Goal: Task Accomplishment & Management: Use online tool/utility

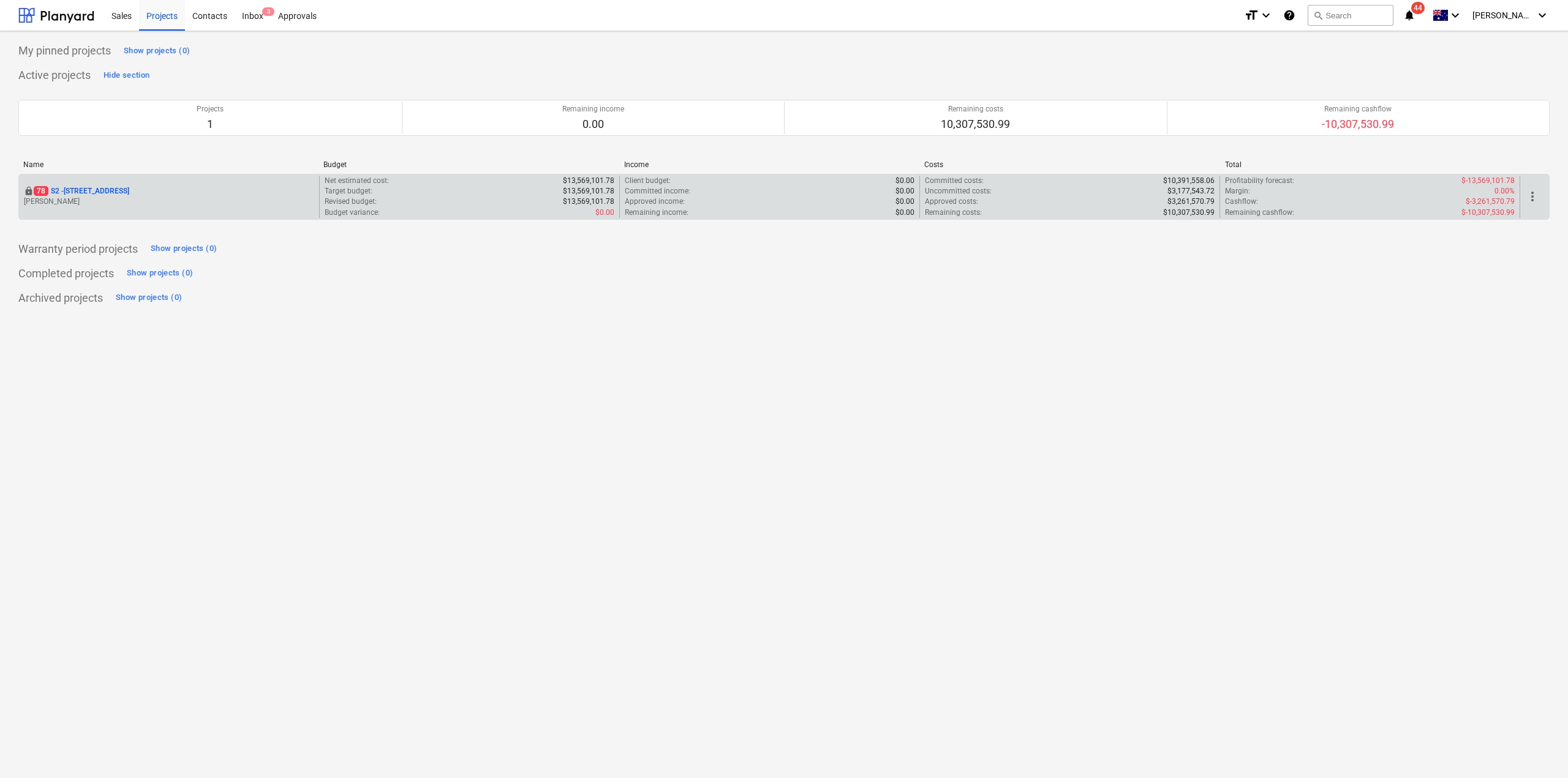
click at [269, 199] on p "[PERSON_NAME]" at bounding box center [169, 202] width 290 height 11
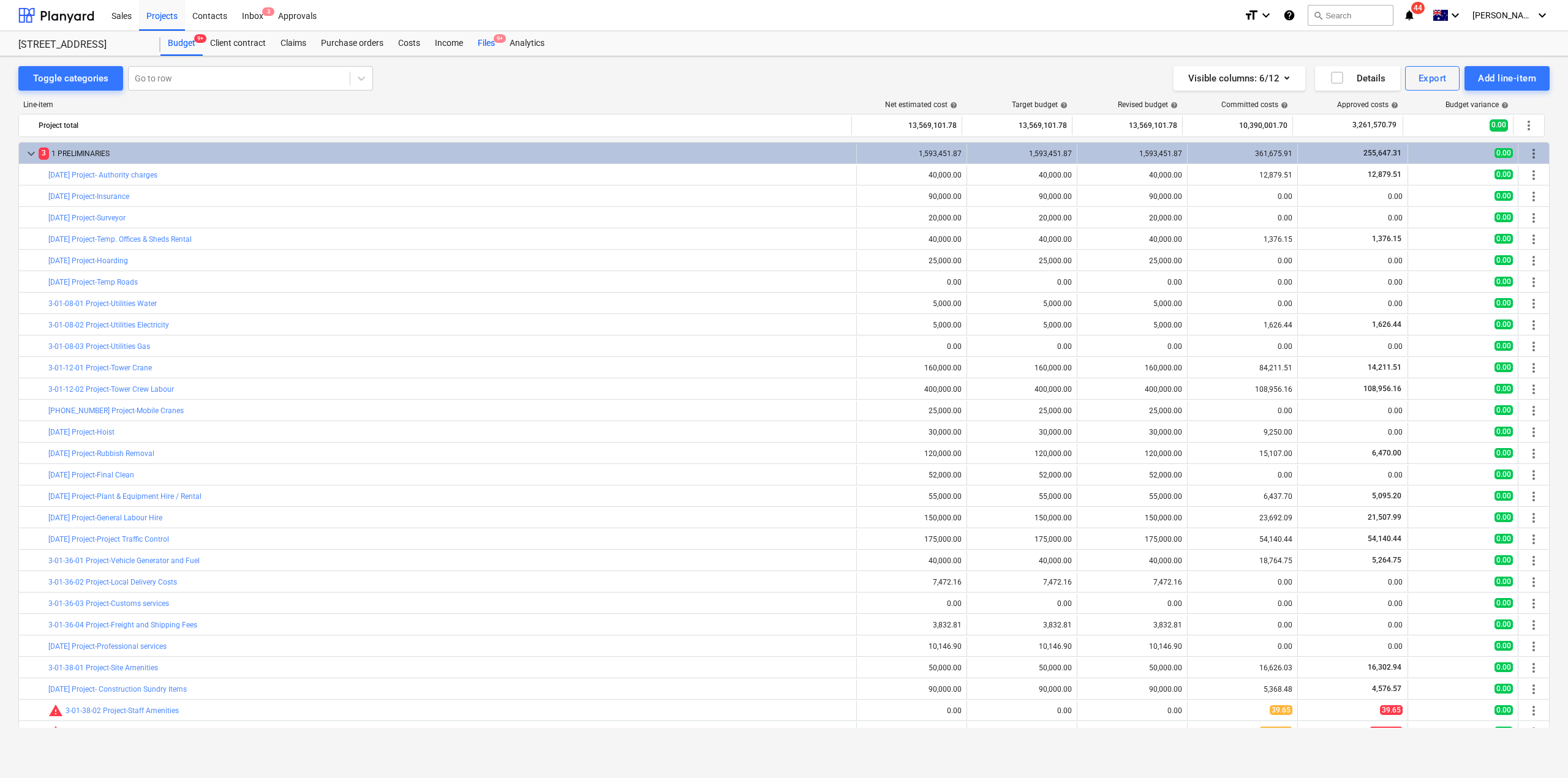
click at [491, 48] on div "Files 9+" at bounding box center [486, 44] width 32 height 25
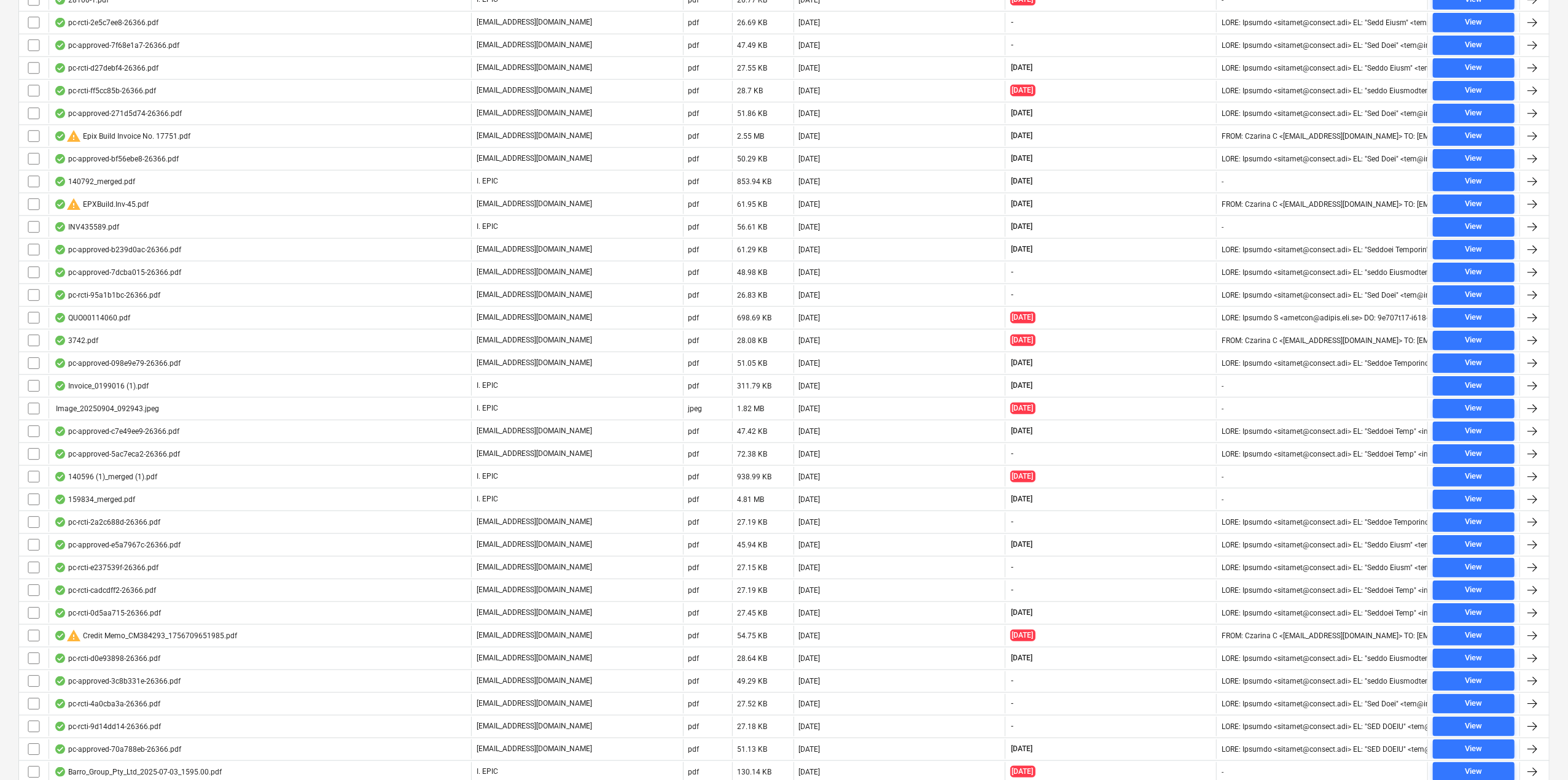
scroll to position [1317, 0]
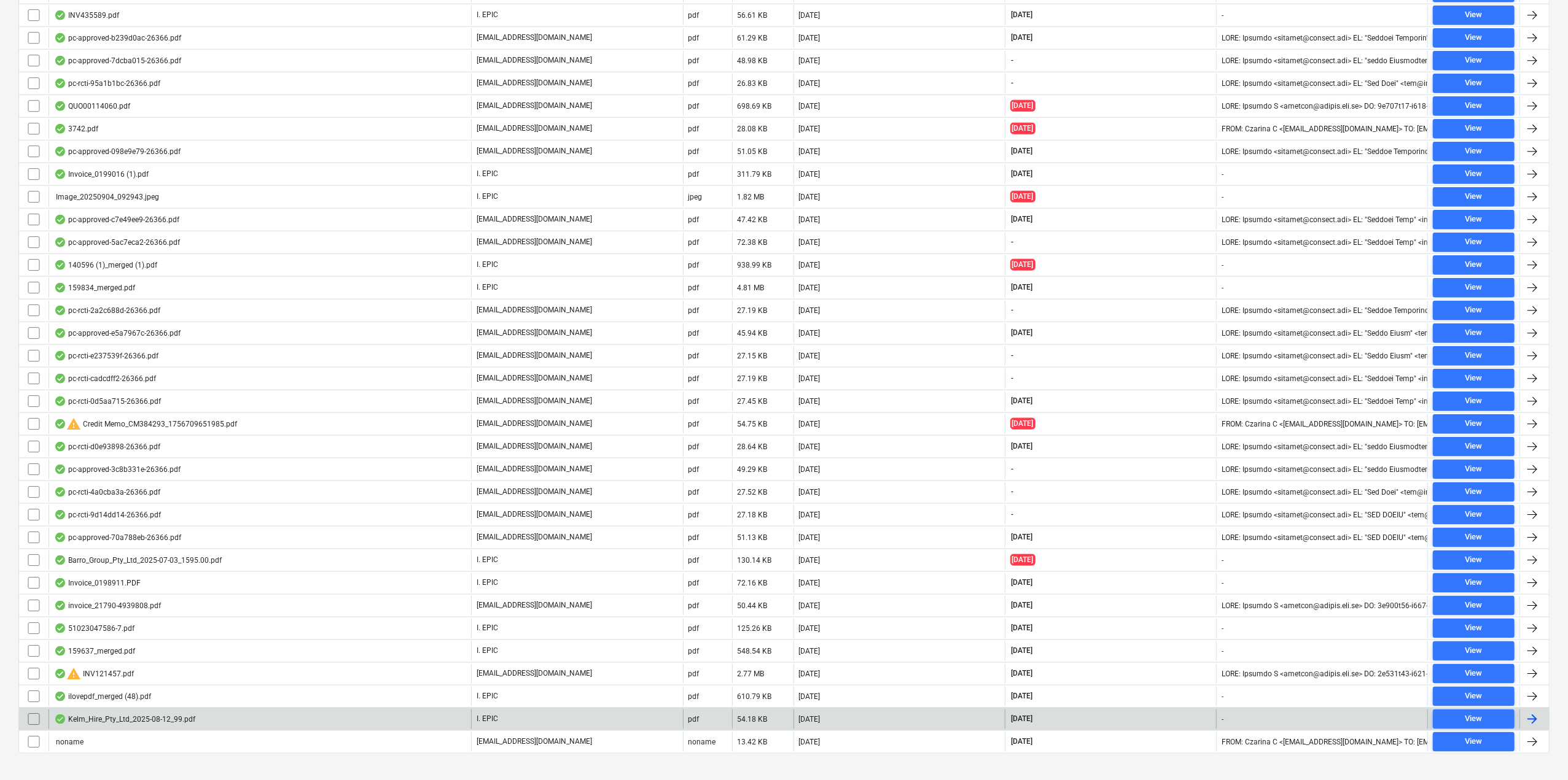
click at [264, 710] on div "Kelm_Hire_Pty_Ltd_2025-08-12_99.pdf" at bounding box center [260, 719] width 422 height 20
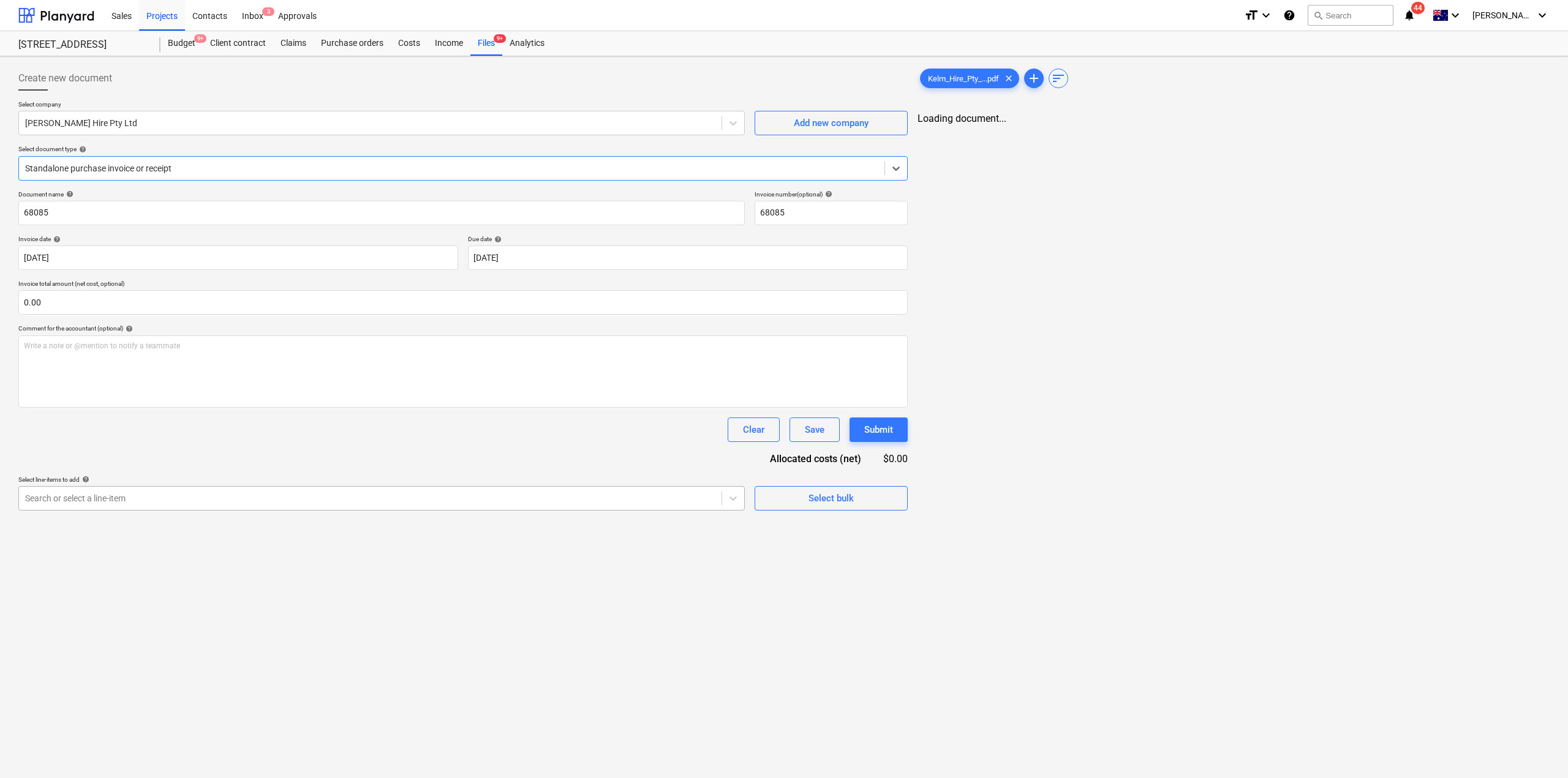
type input "68085"
type input "[DATE]"
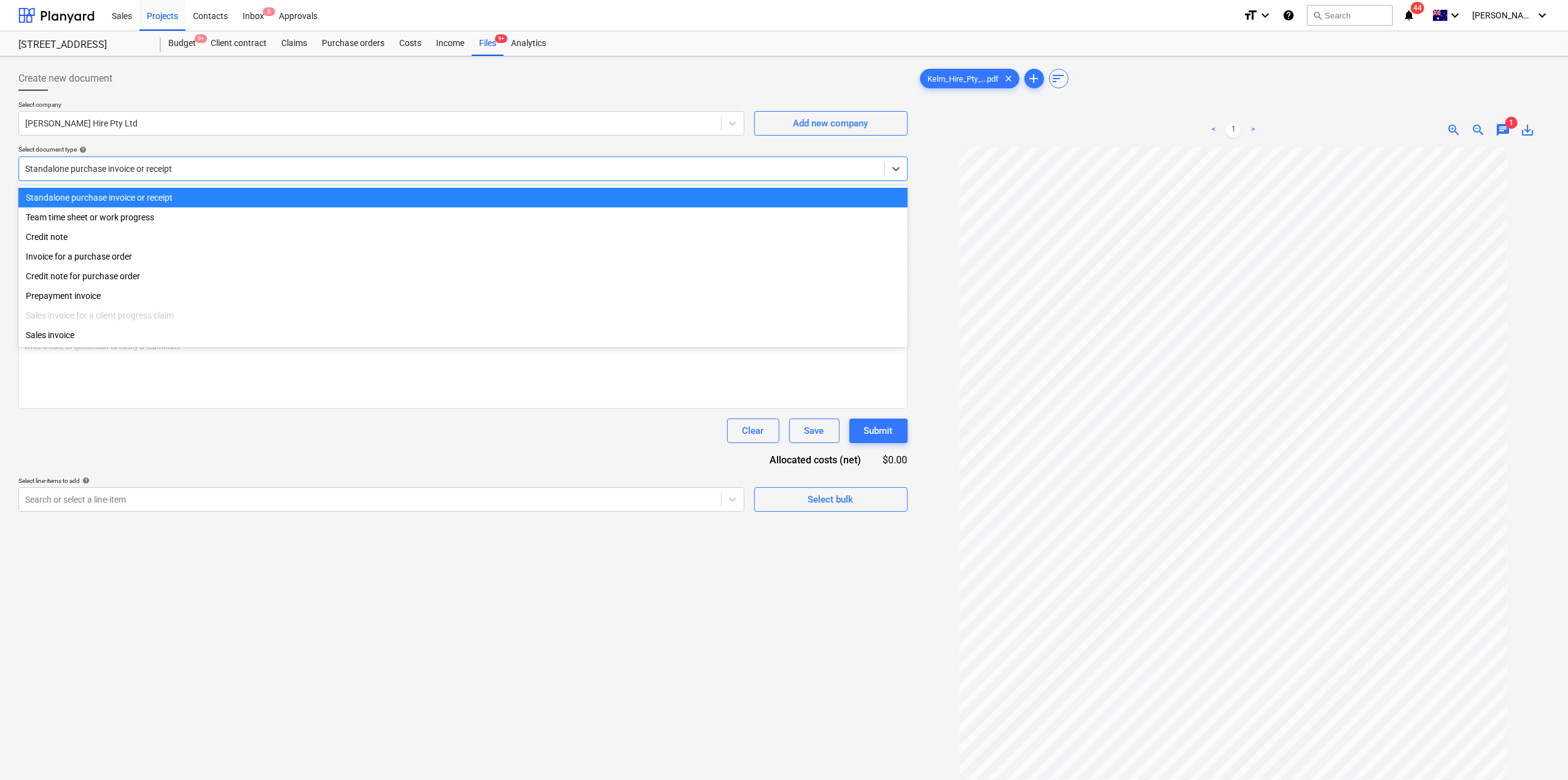
click at [254, 162] on div at bounding box center [451, 168] width 853 height 12
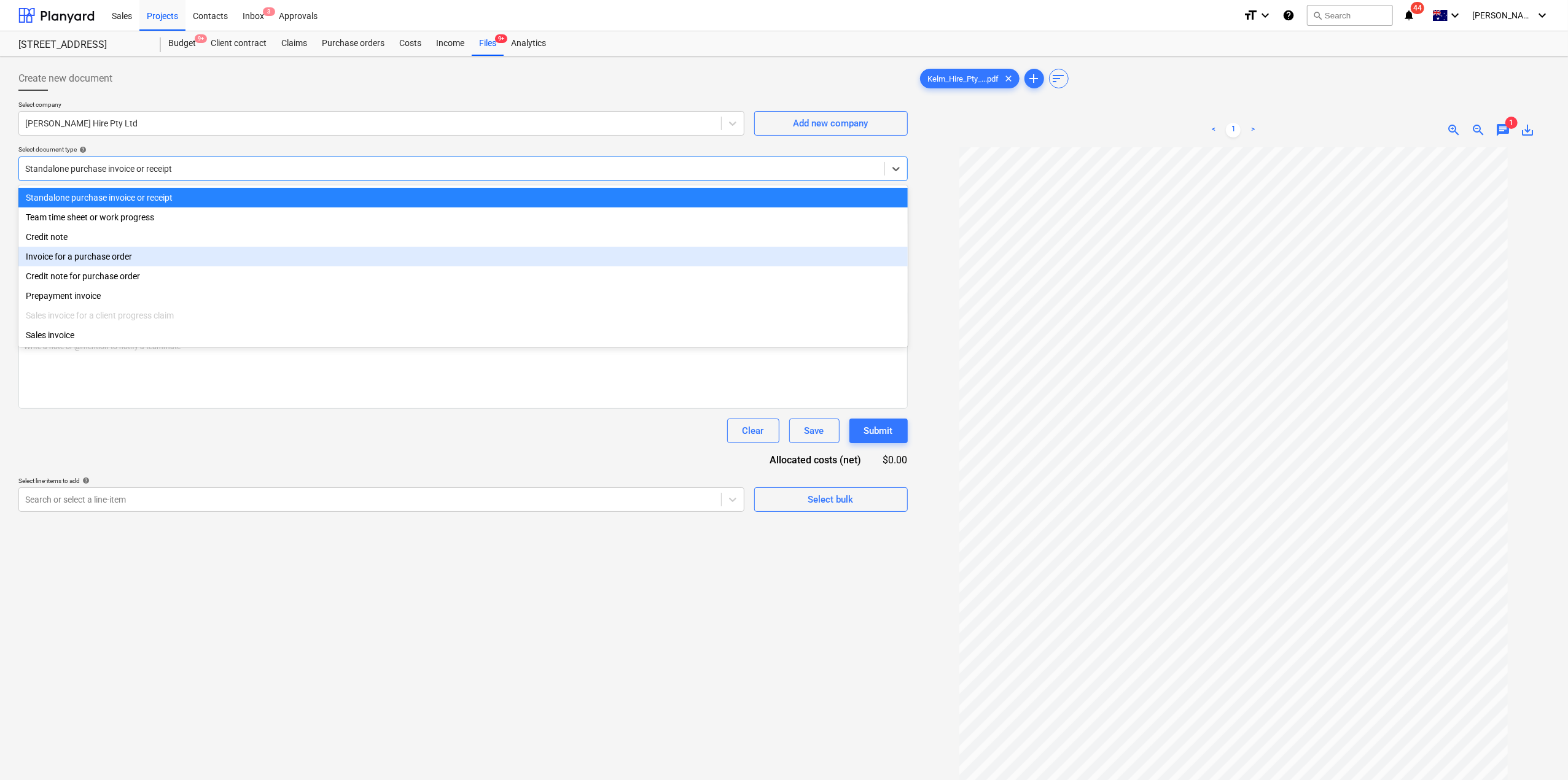
click at [212, 262] on div "Invoice for a purchase order" at bounding box center [463, 256] width 889 height 20
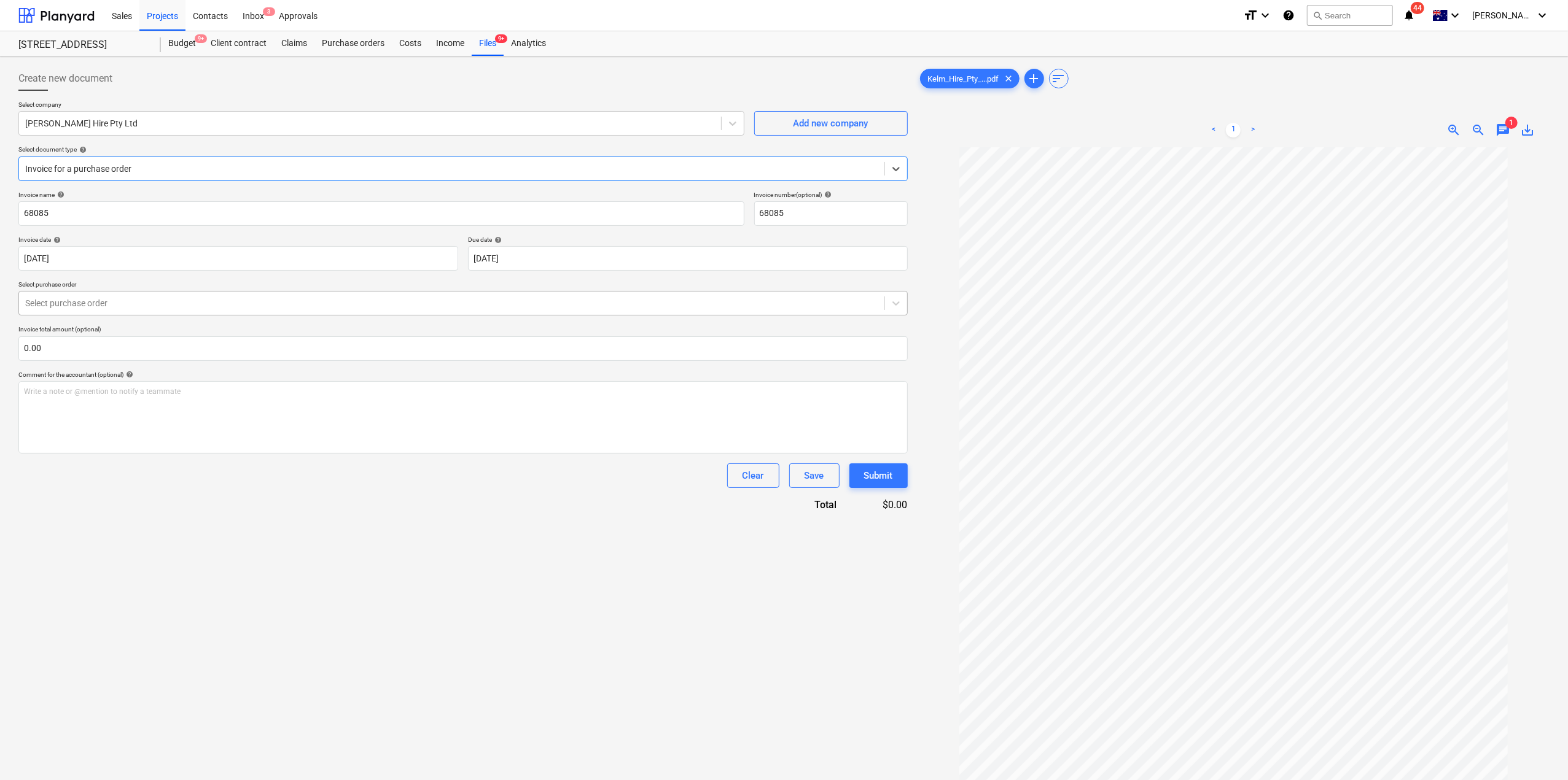
click at [102, 305] on div at bounding box center [451, 303] width 853 height 12
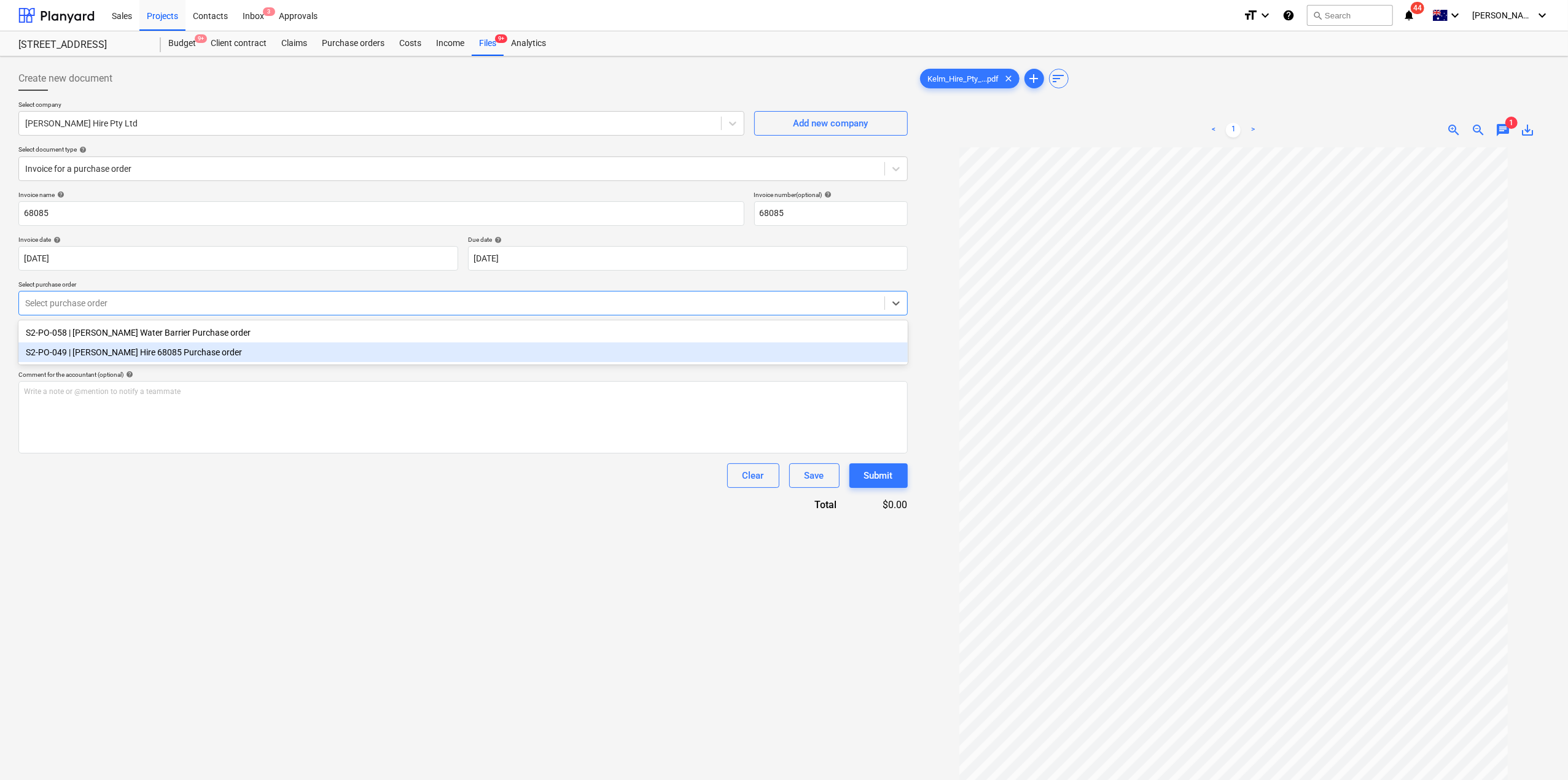
click at [125, 357] on div "S2-PO-049 | [PERSON_NAME] Hire 68085 Purchase order" at bounding box center [463, 352] width 889 height 20
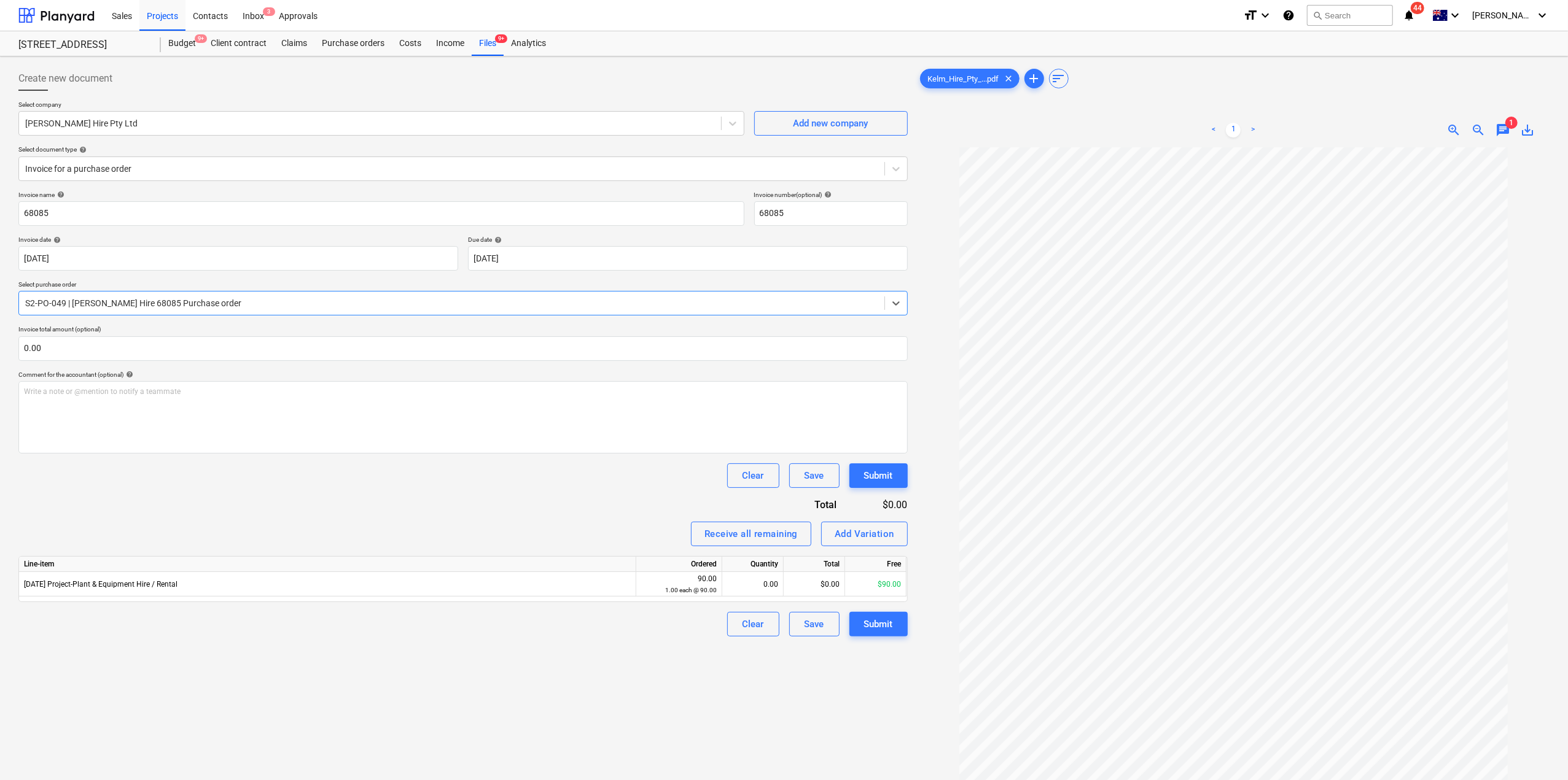
scroll to position [32, 0]
click at [217, 419] on div "Write a note or @mention to notify a teammate [PERSON_NAME]" at bounding box center [463, 417] width 889 height 73
click at [112, 344] on input "text" at bounding box center [463, 348] width 889 height 25
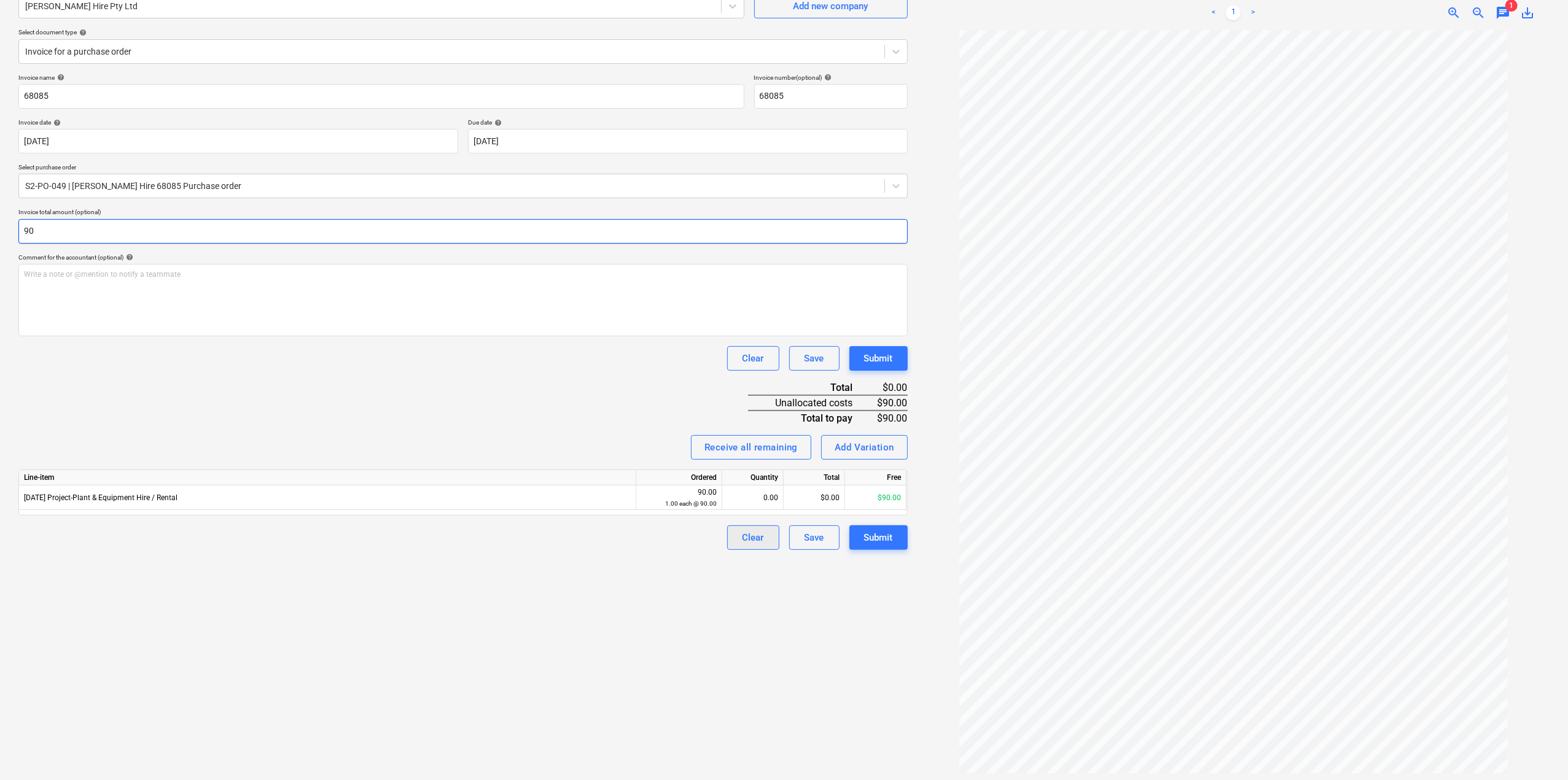
scroll to position [122, 0]
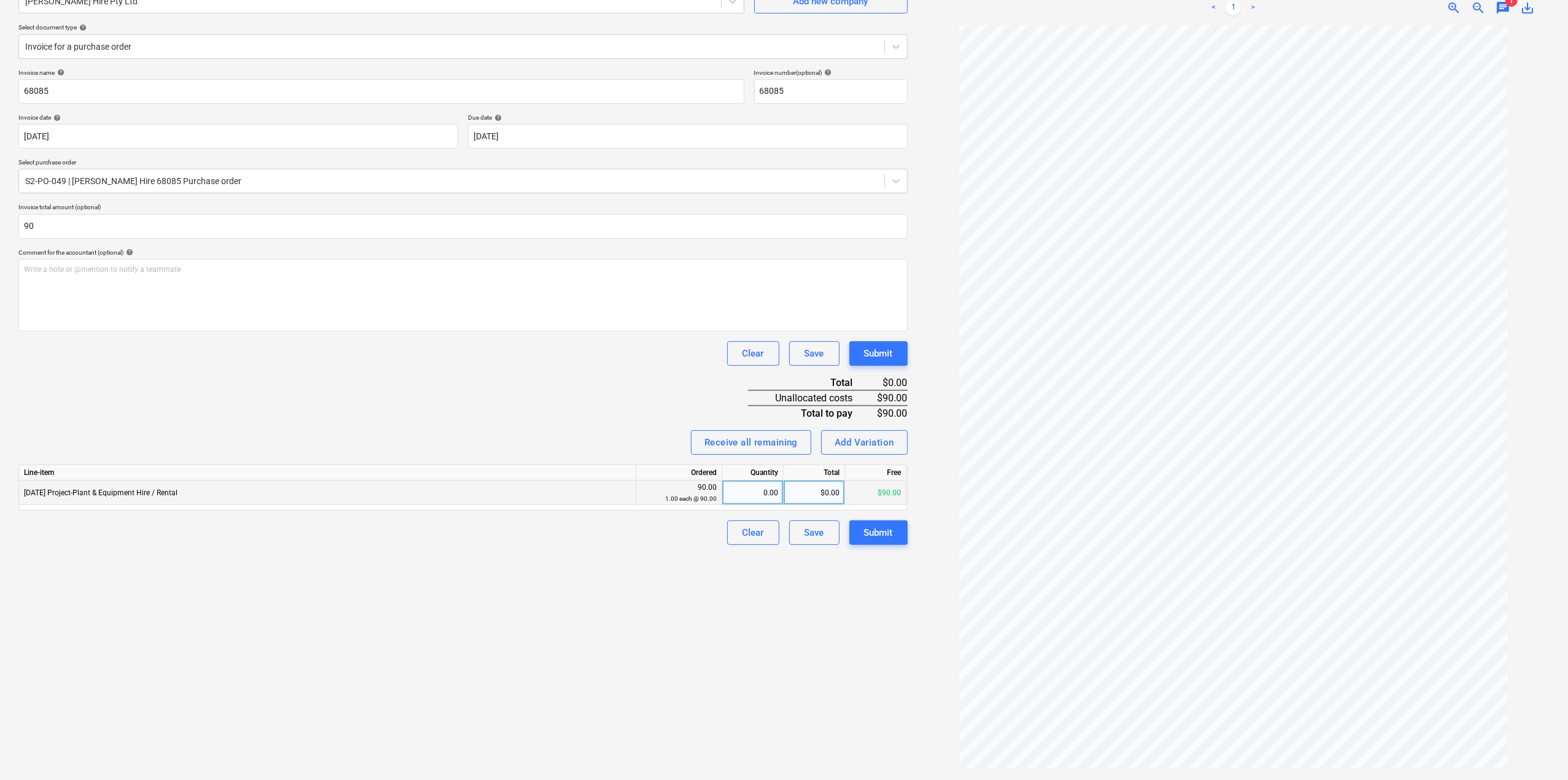
type input "90.00"
click at [821, 501] on div "$0.00" at bounding box center [814, 492] width 61 height 25
type input "90"
click at [411, 604] on div "Create new document Select company [PERSON_NAME] Hire Pty Ltd Add new company S…" at bounding box center [463, 358] width 899 height 837
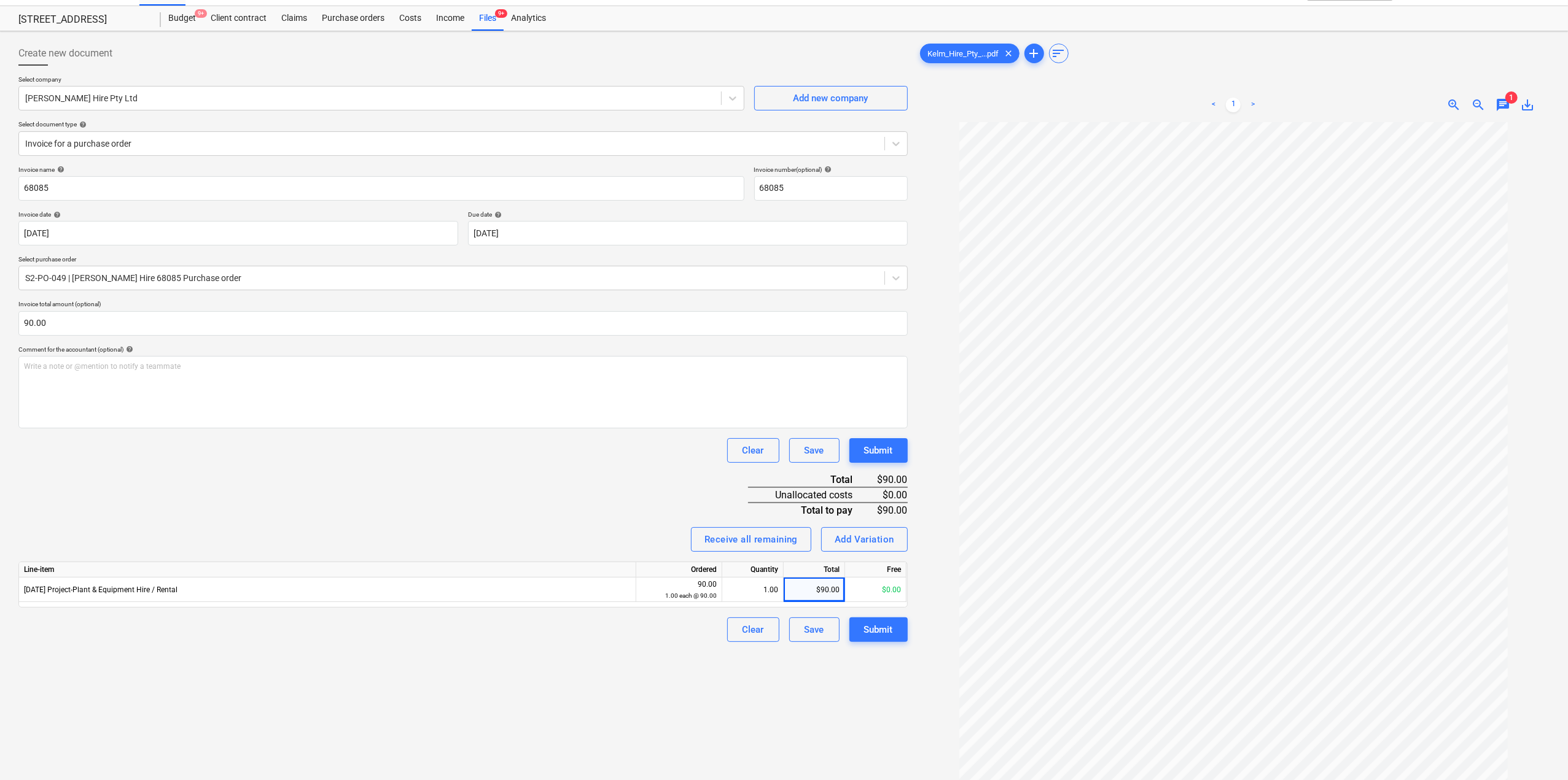
scroll to position [0, 0]
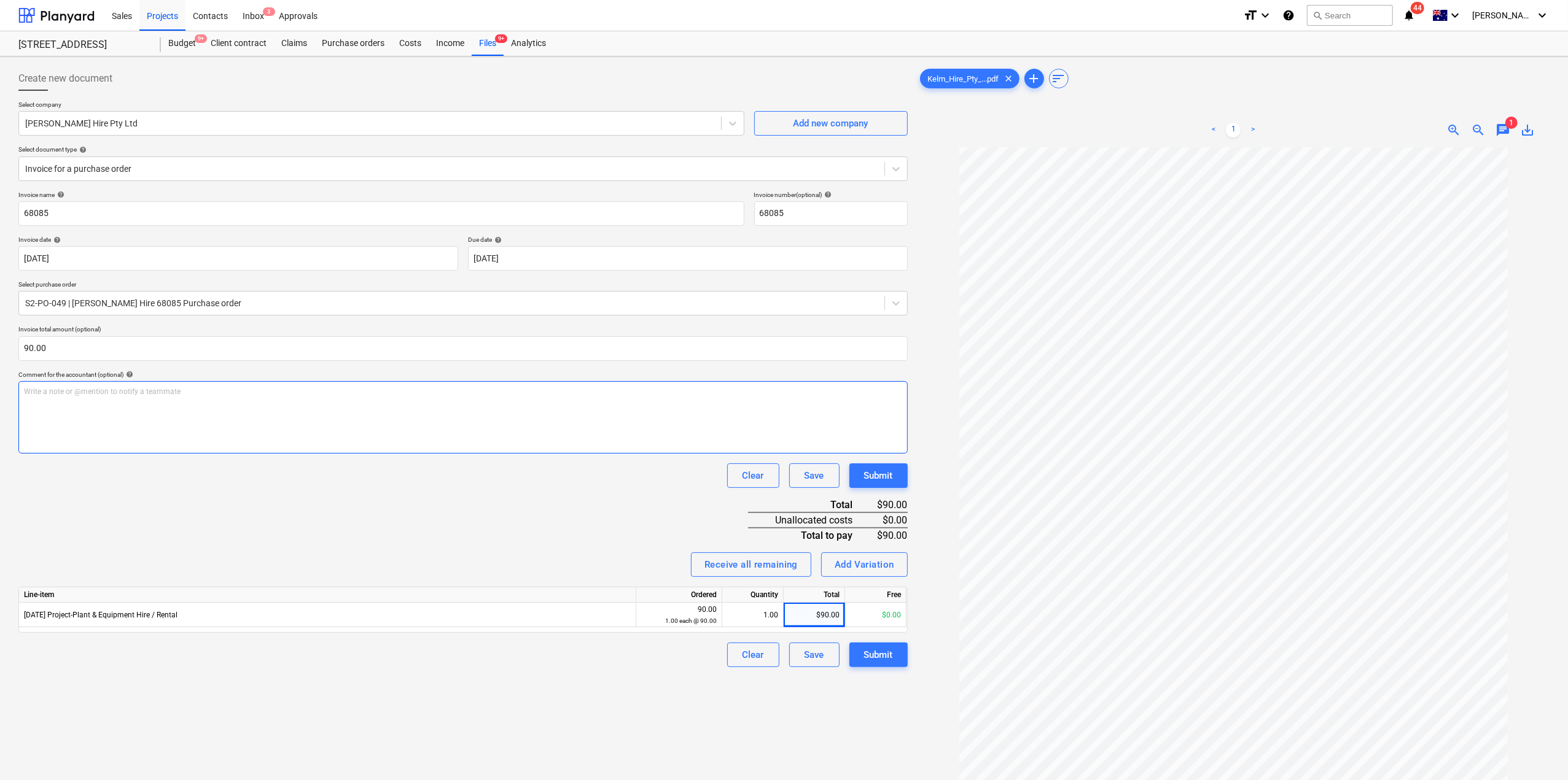
click at [189, 436] on div "Write a note or @mention to notify a teammate [PERSON_NAME]" at bounding box center [463, 417] width 889 height 73
click at [869, 463] on button "Submit" at bounding box center [878, 475] width 58 height 25
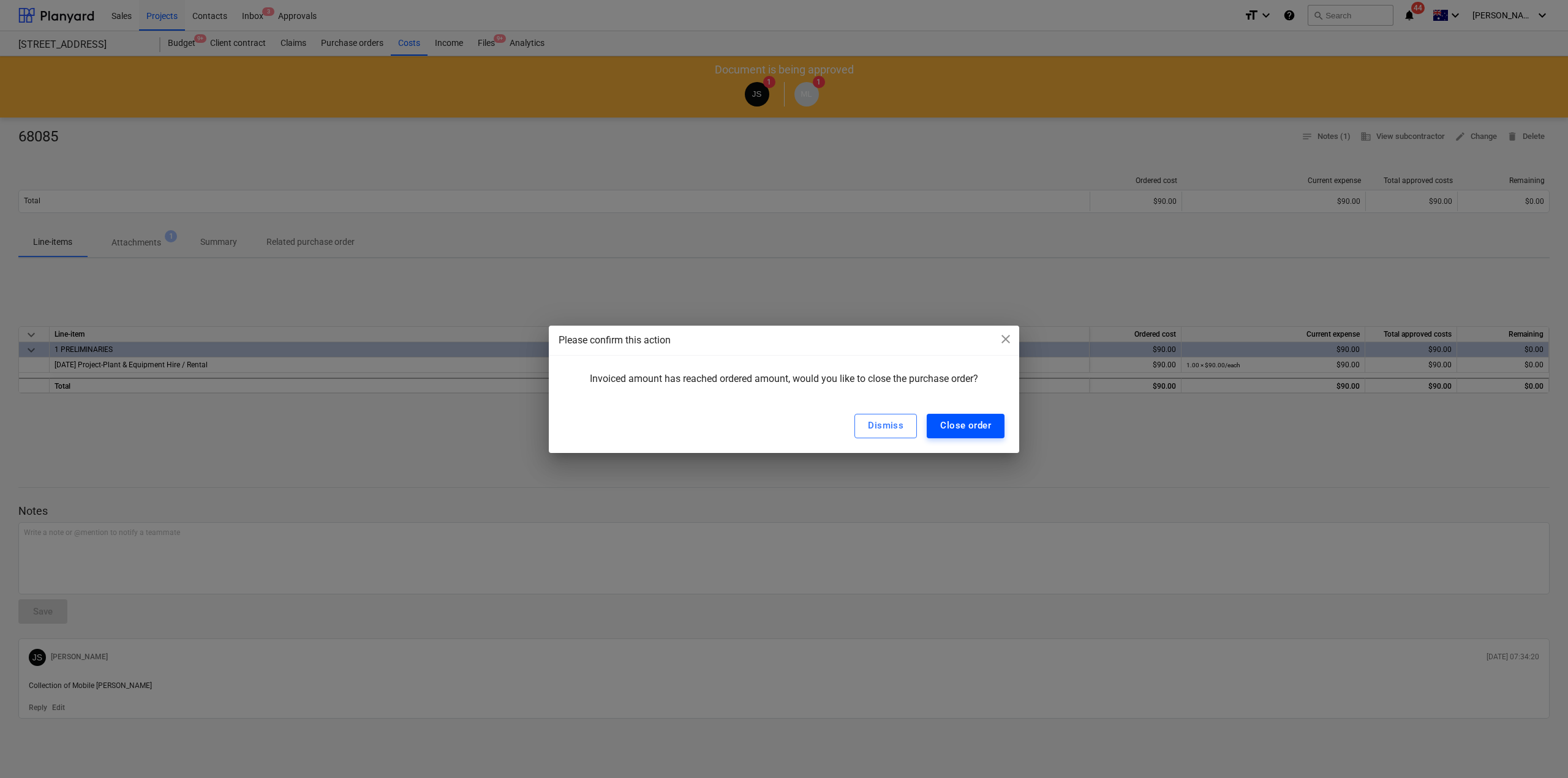
click at [986, 421] on div "Close order" at bounding box center [966, 425] width 51 height 16
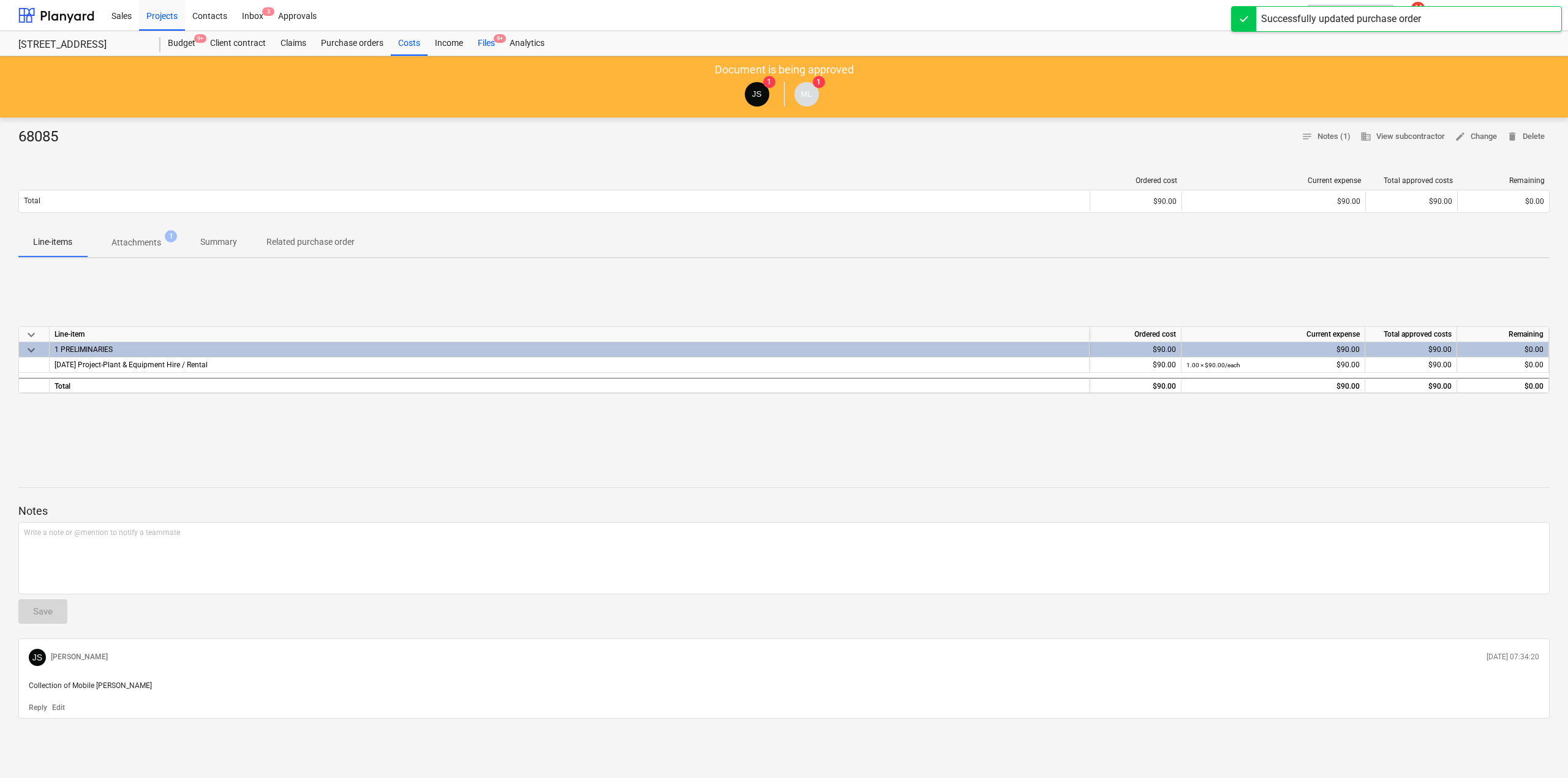
click at [483, 52] on div "Files 9+" at bounding box center [486, 44] width 32 height 25
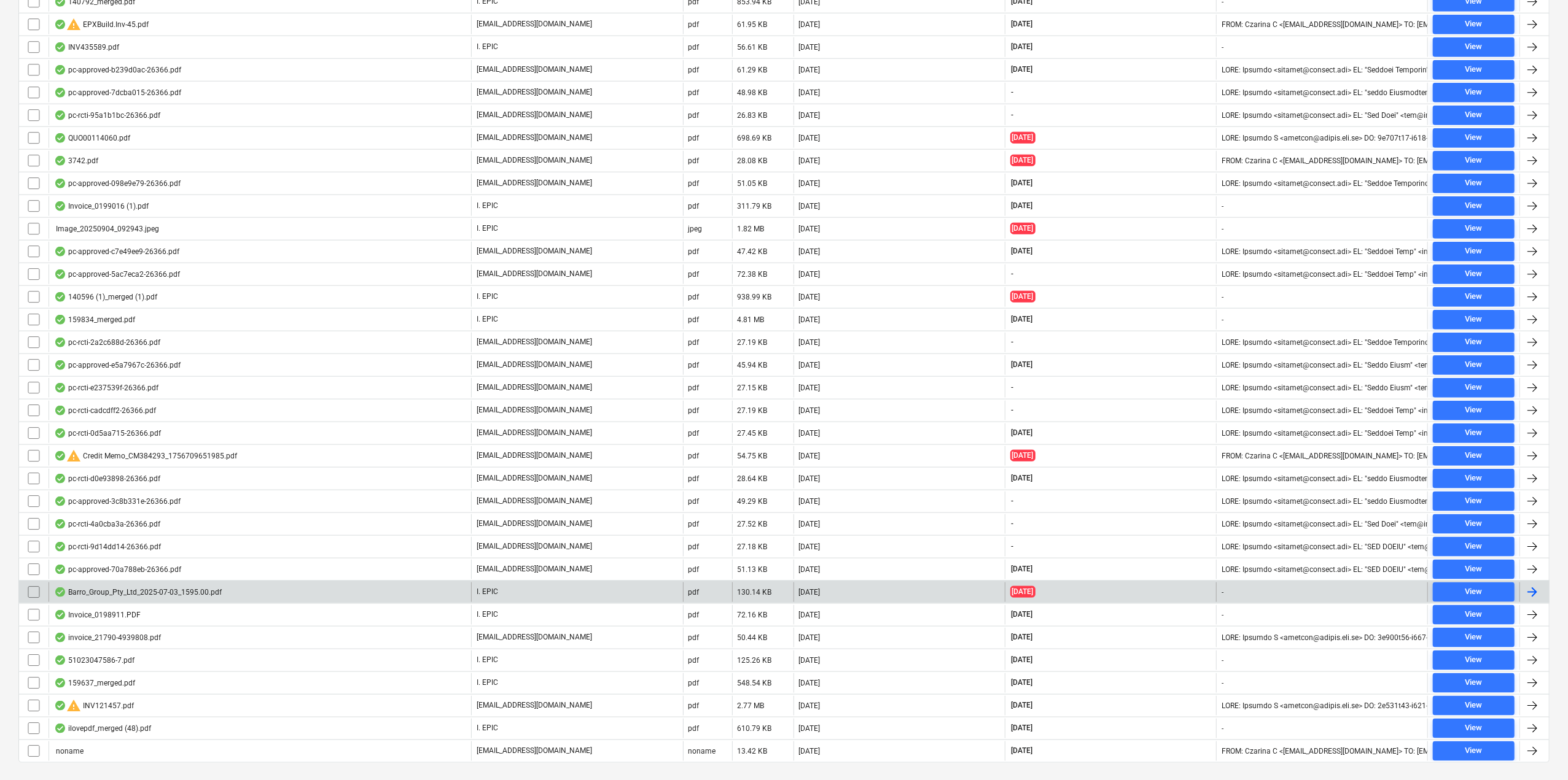
scroll to position [1295, 0]
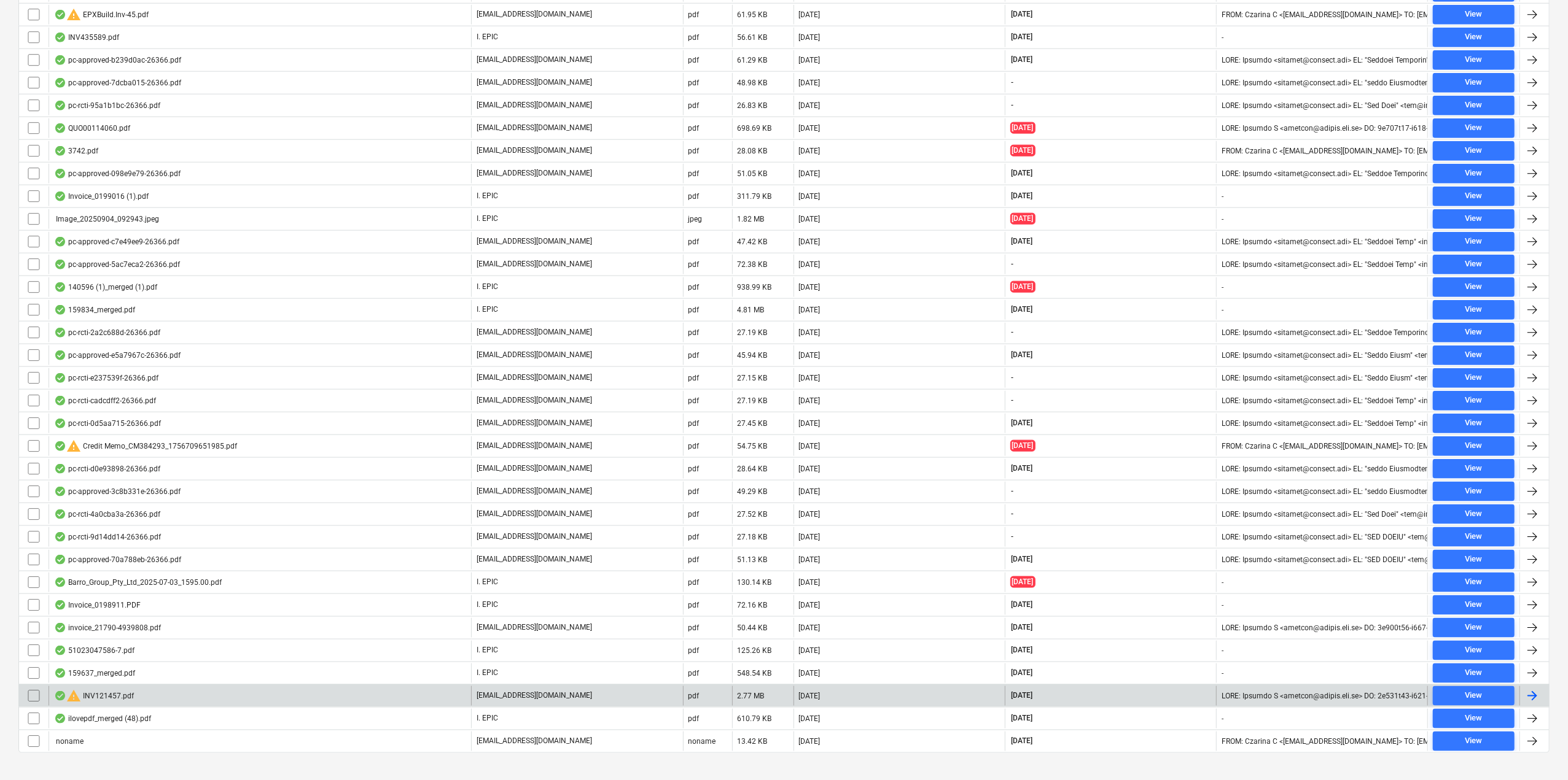
click at [249, 686] on div "warning INV121457.pdf" at bounding box center [260, 696] width 422 height 20
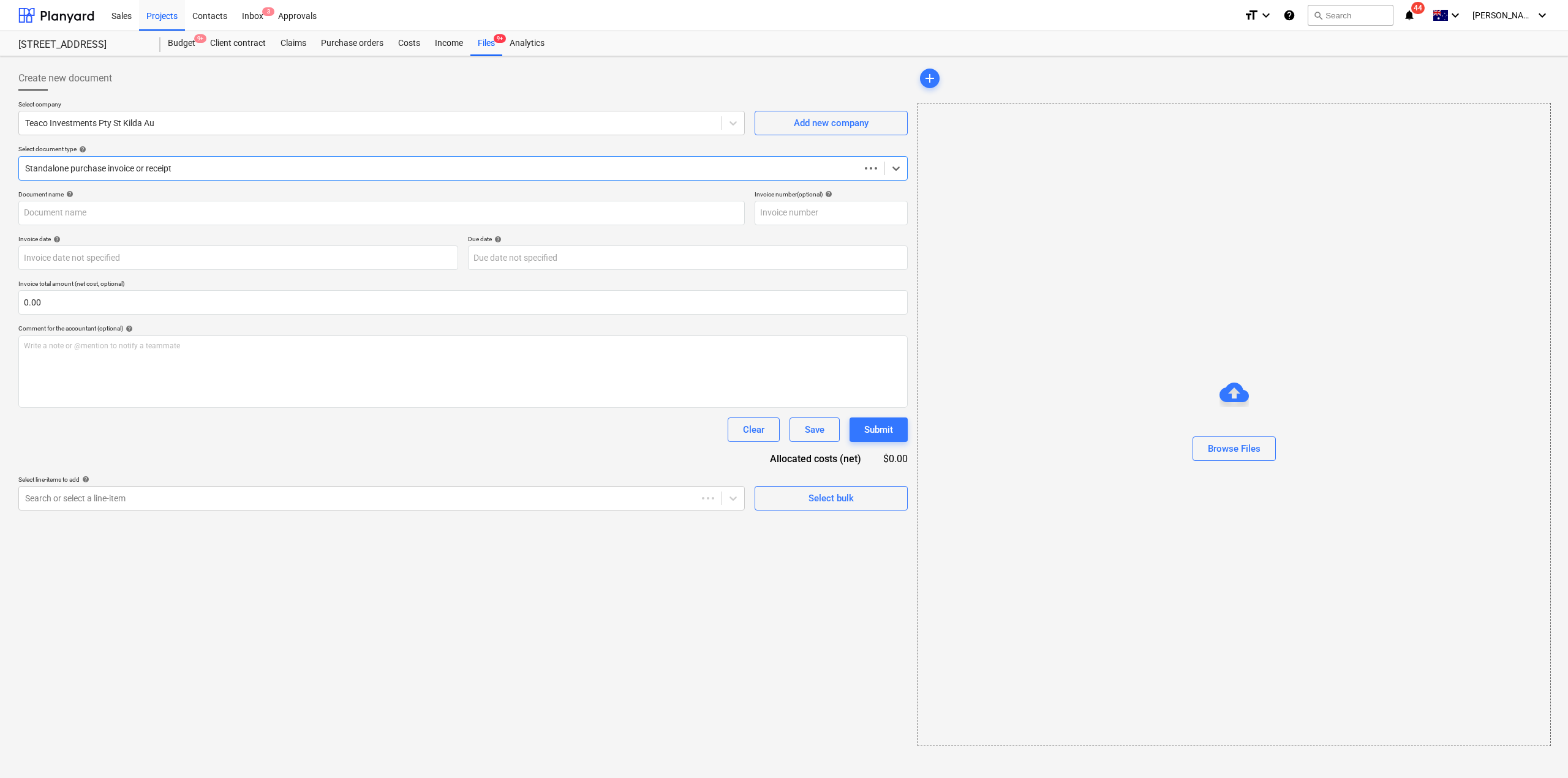
type input "121457"
type input "[DATE]"
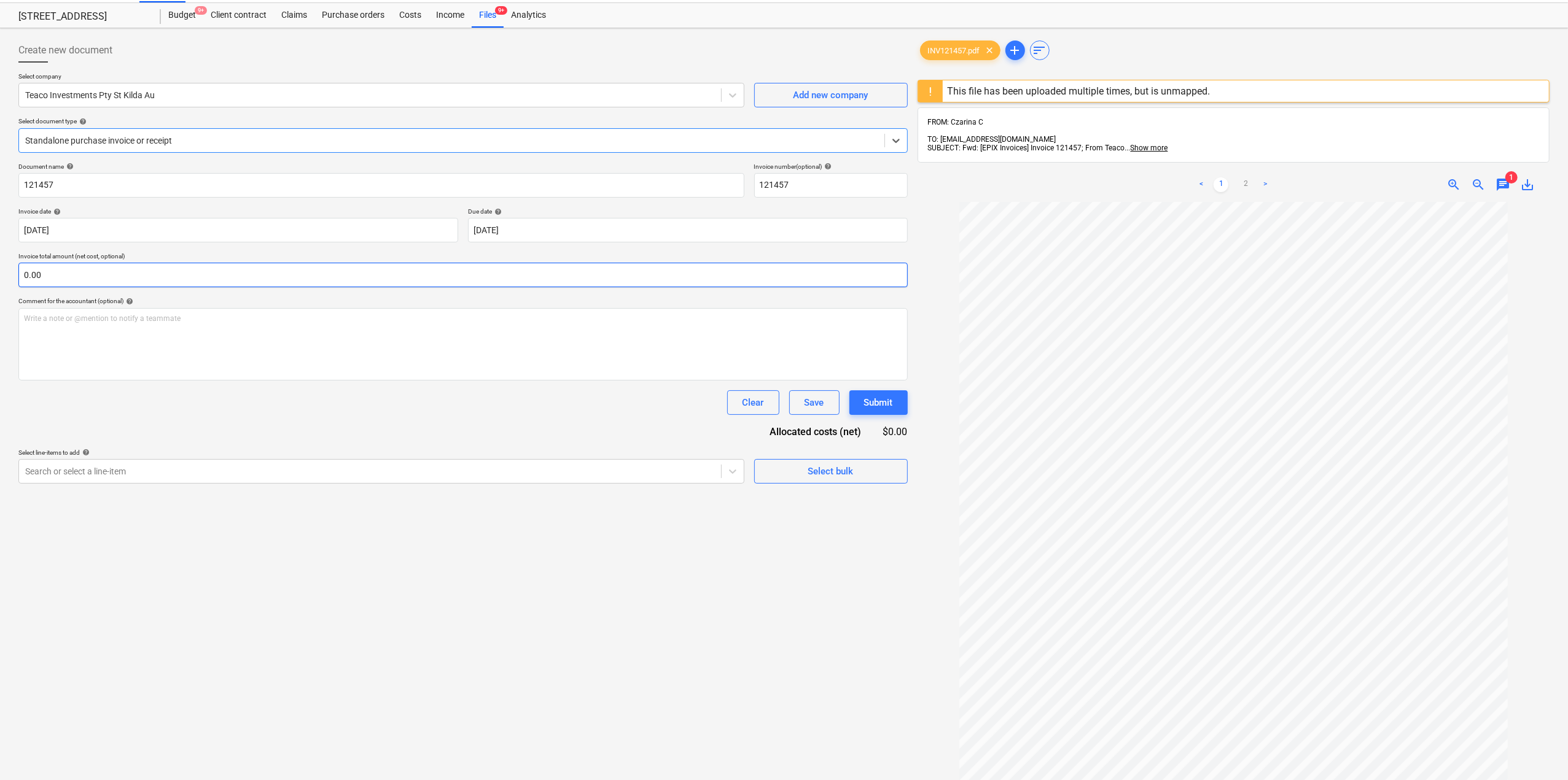
scroll to position [13, 0]
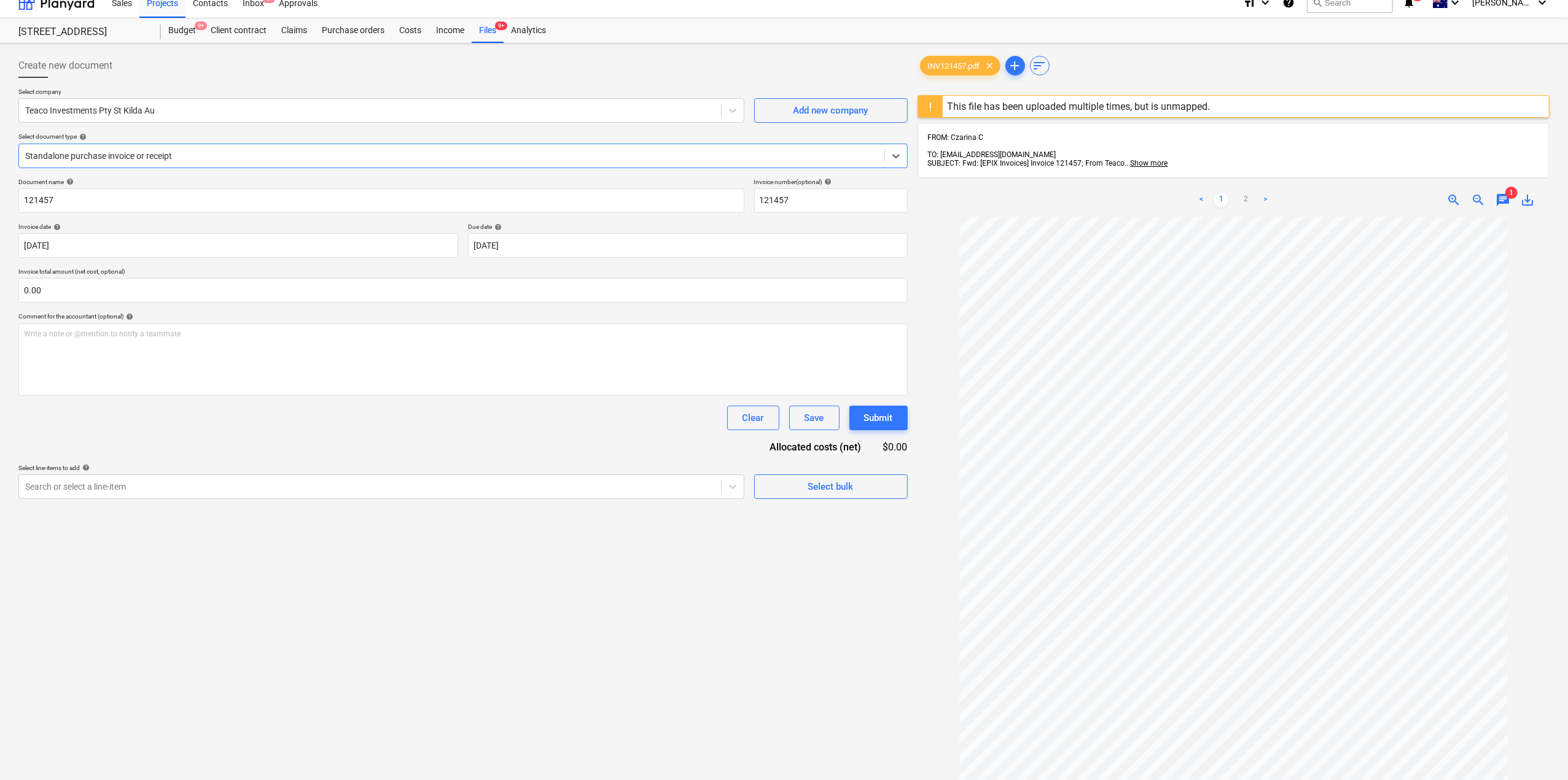
click at [173, 158] on div at bounding box center [451, 155] width 853 height 12
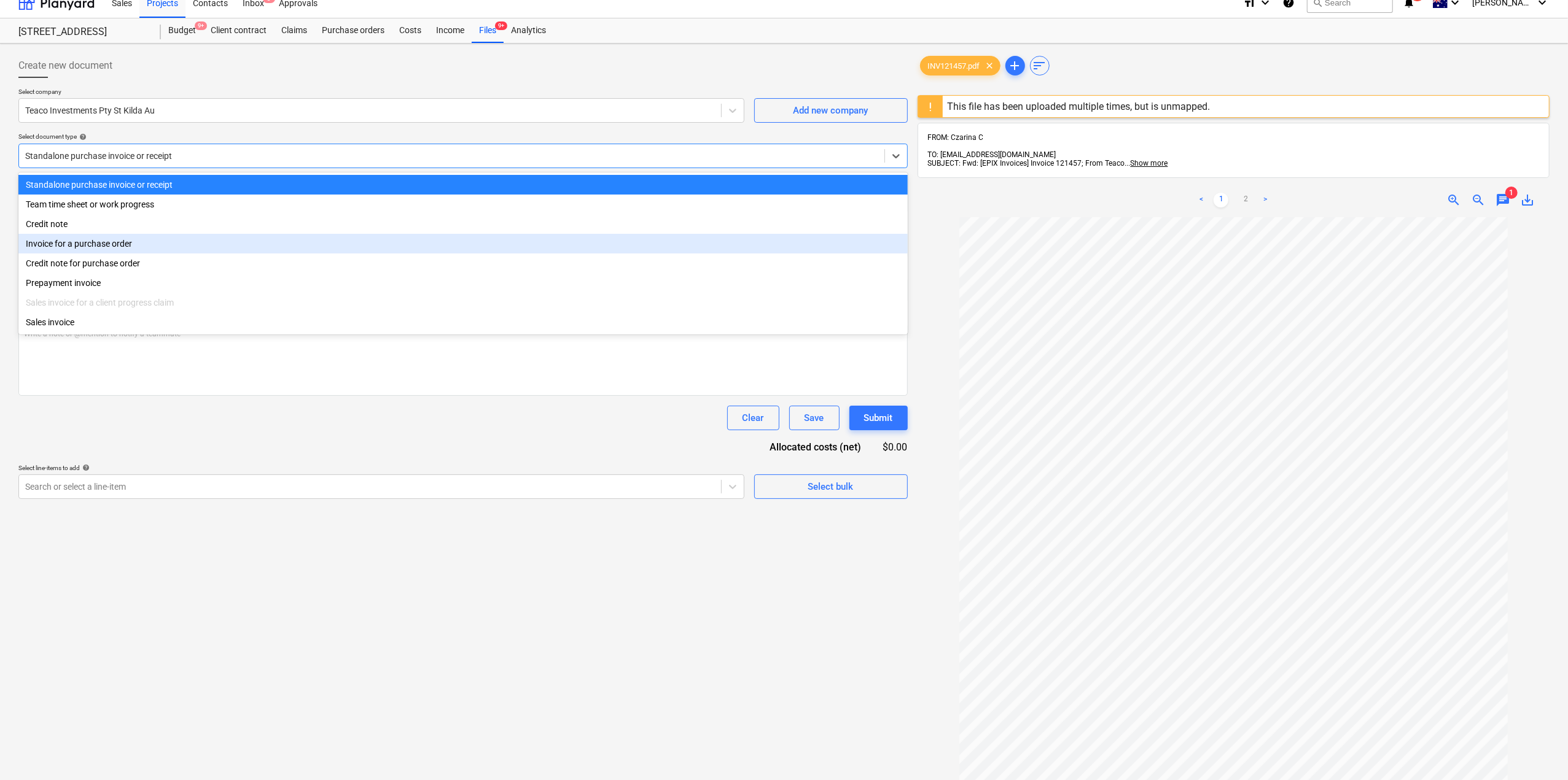
click at [157, 247] on div "Invoice for a purchase order" at bounding box center [463, 243] width 889 height 20
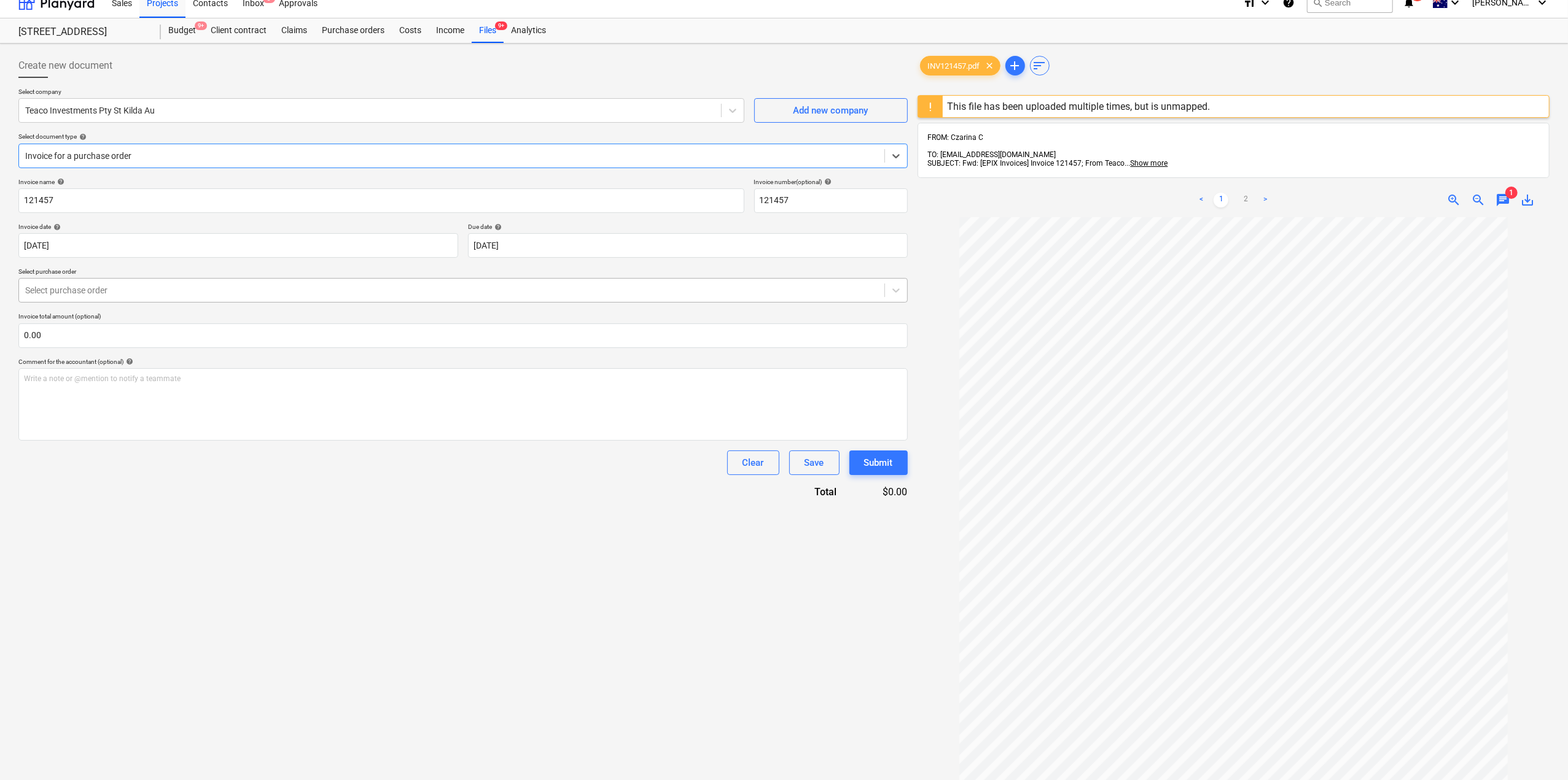
click at [135, 284] on div at bounding box center [451, 290] width 853 height 12
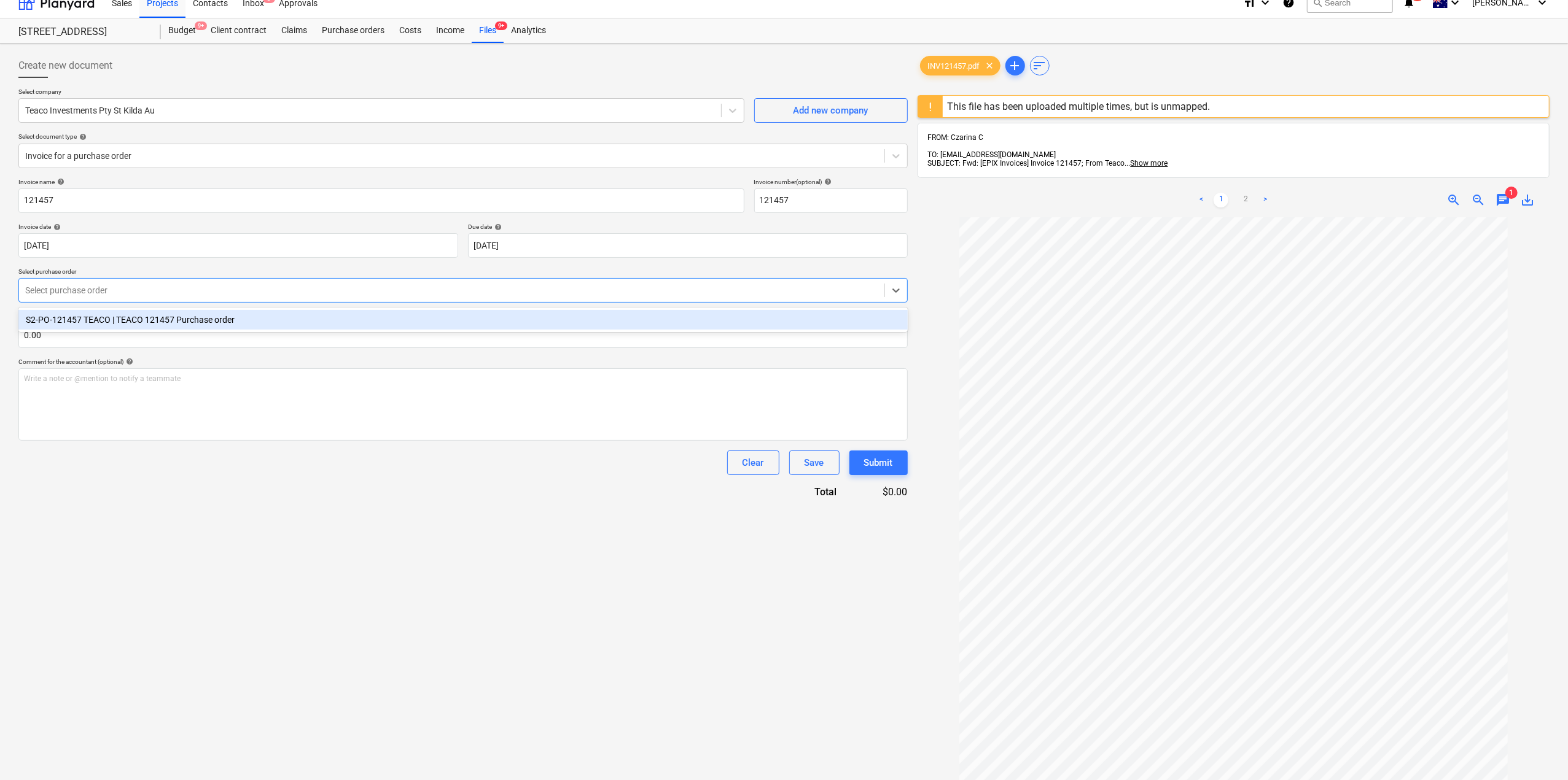
click at [152, 319] on div "S2-PO-121457 TEACO | TEACO 121457 Purchase order" at bounding box center [463, 319] width 889 height 20
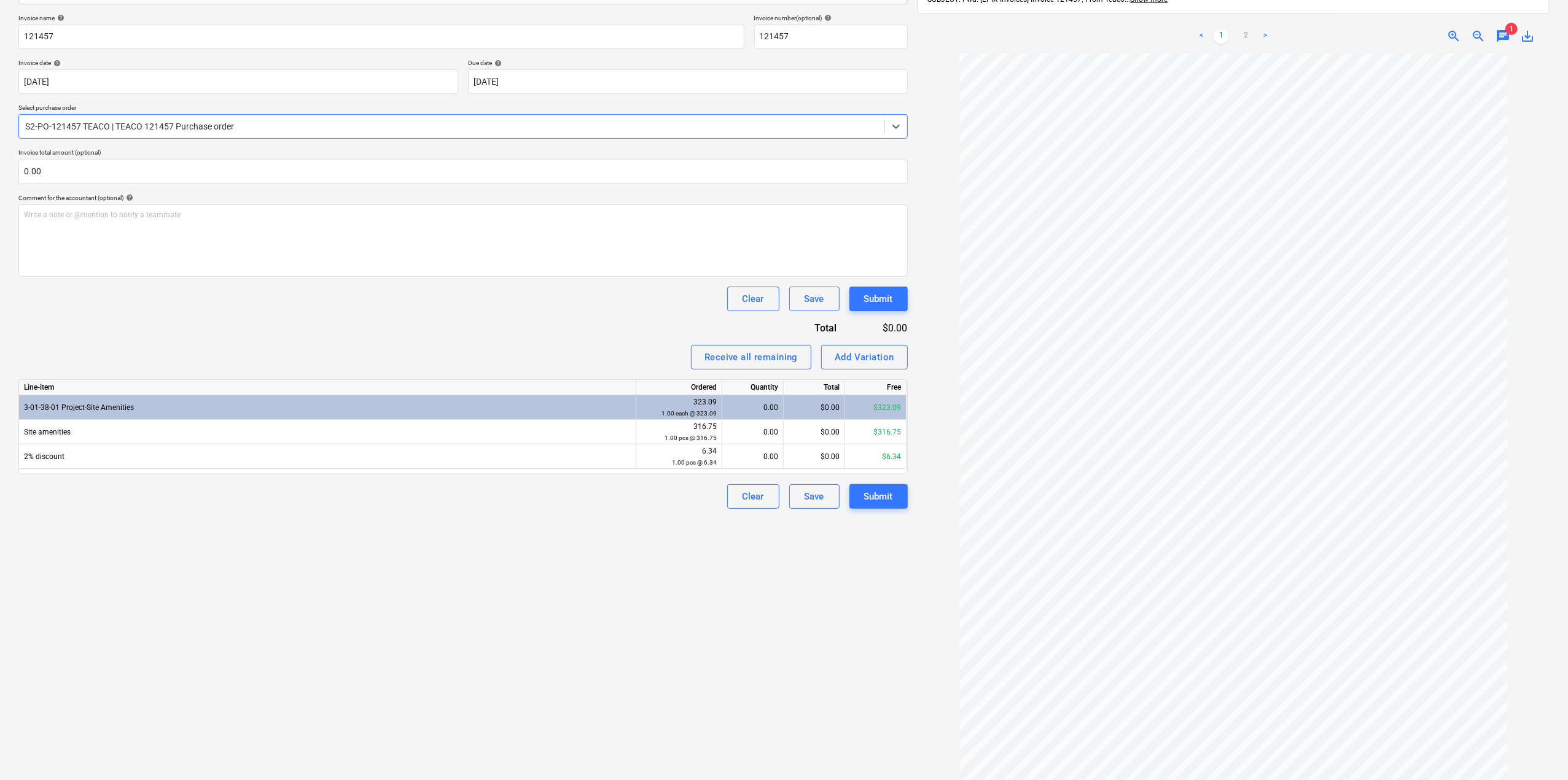
scroll to position [197, 0]
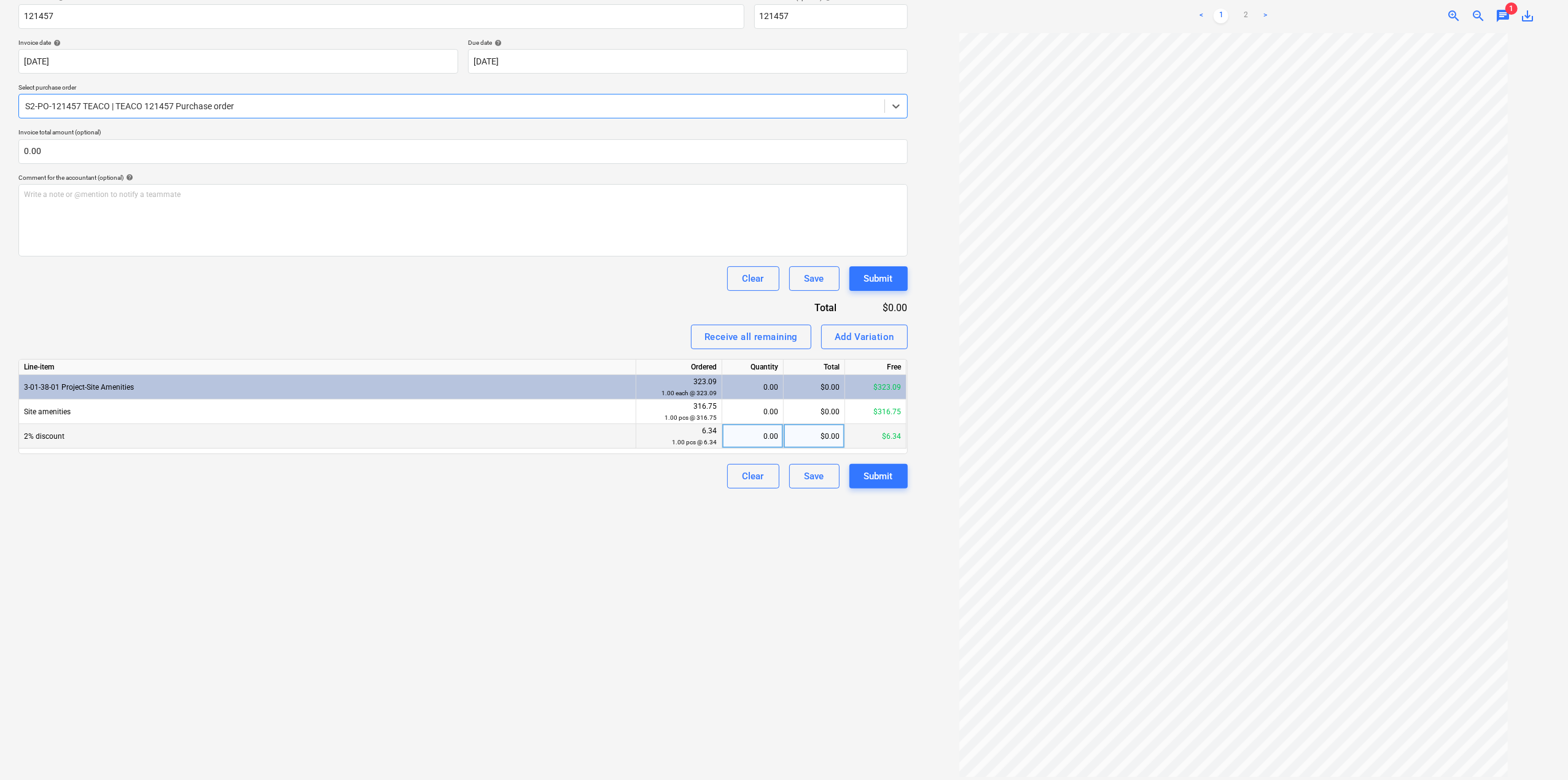
drag, startPoint x: 893, startPoint y: 436, endPoint x: 894, endPoint y: 445, distance: 9.1
click at [893, 437] on div "$6.34" at bounding box center [875, 436] width 61 height 25
click at [745, 436] on div "0.00" at bounding box center [752, 436] width 51 height 25
click at [848, 345] on button "Add Variation" at bounding box center [864, 337] width 87 height 25
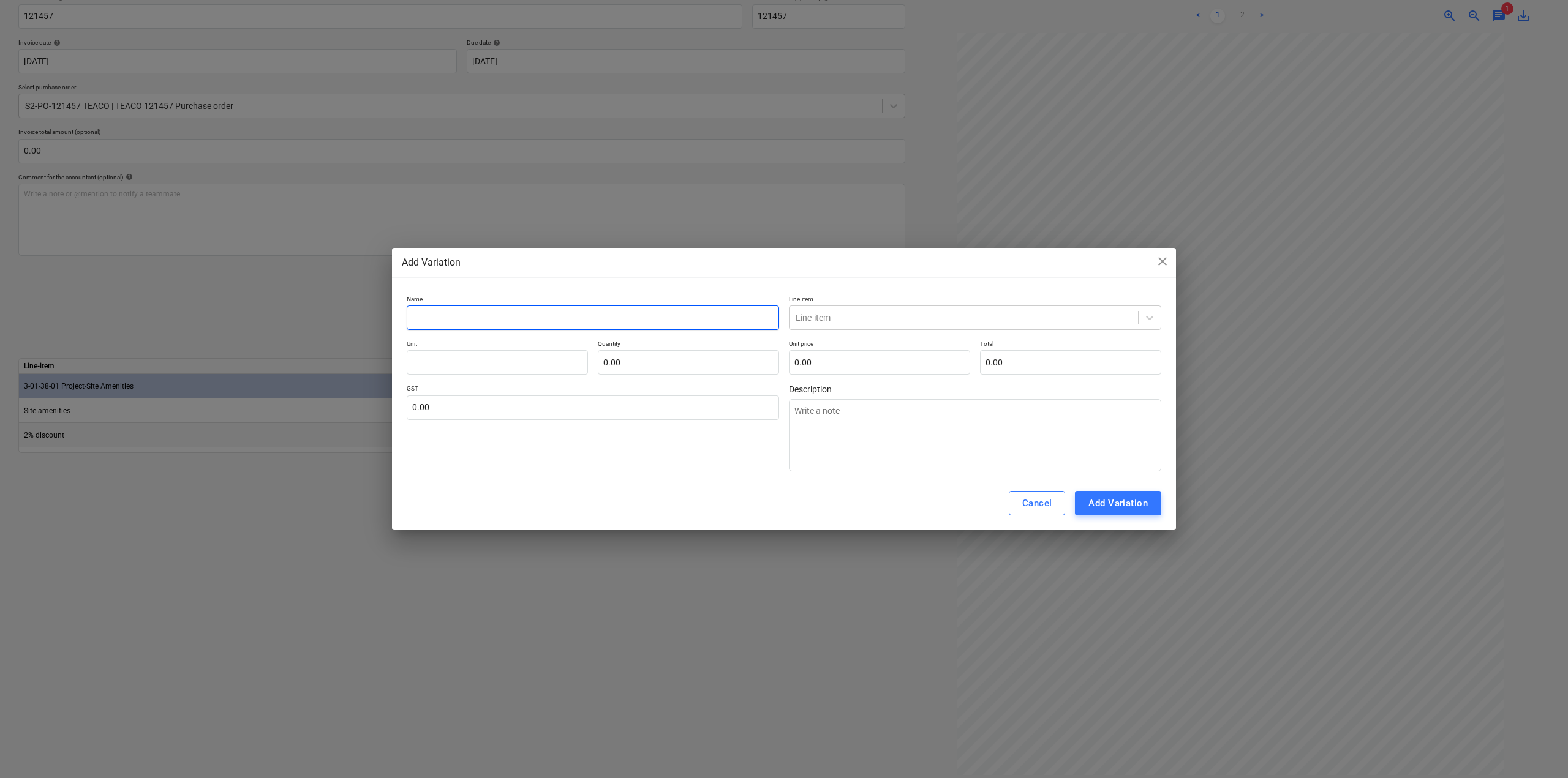
click at [679, 309] on input "text" at bounding box center [593, 318] width 372 height 25
type input "2"
type textarea "x"
type input "2%"
type textarea "x"
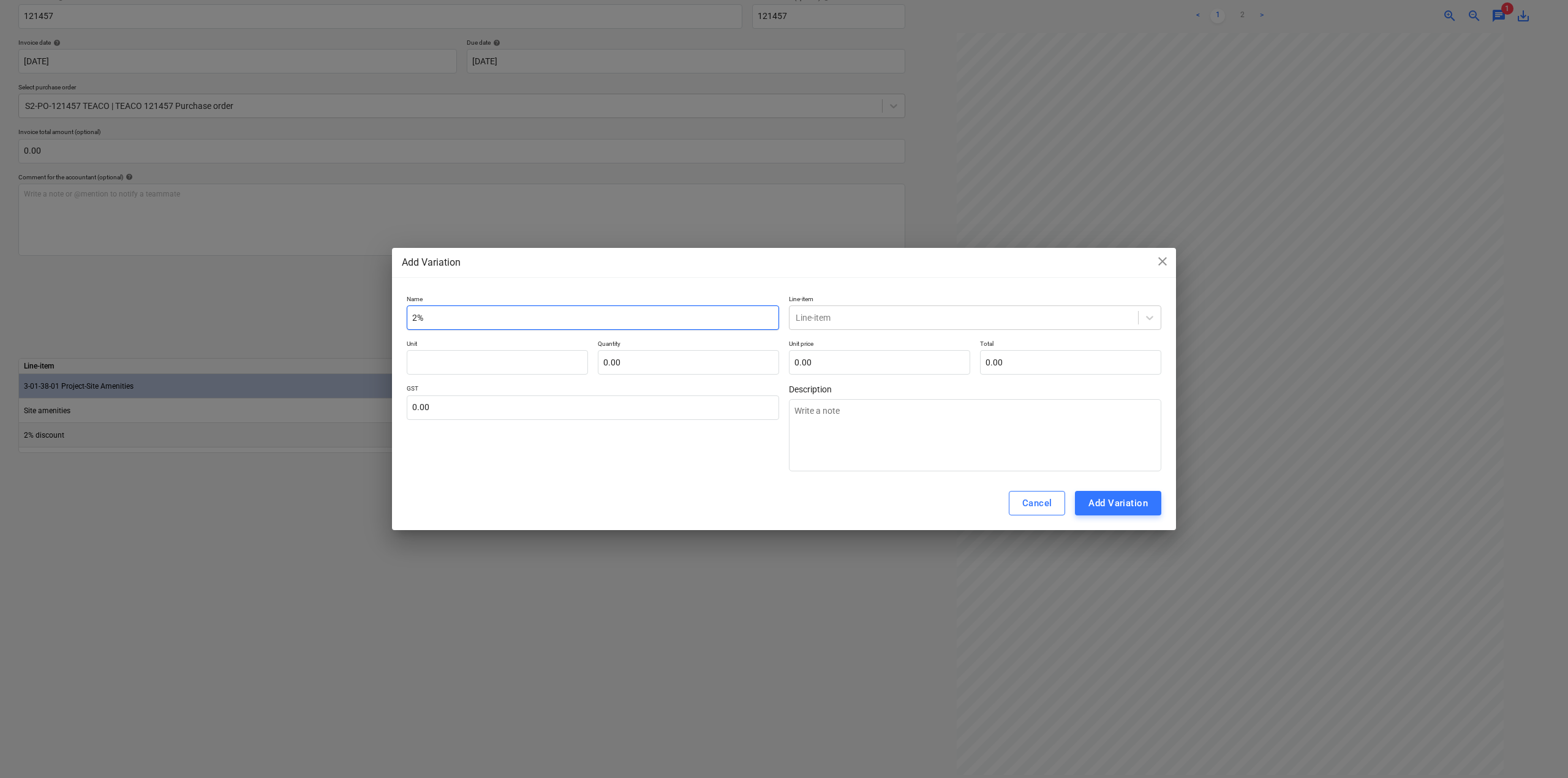
type input "2%"
type textarea "x"
type input "2% d"
type textarea "x"
type input "2% di"
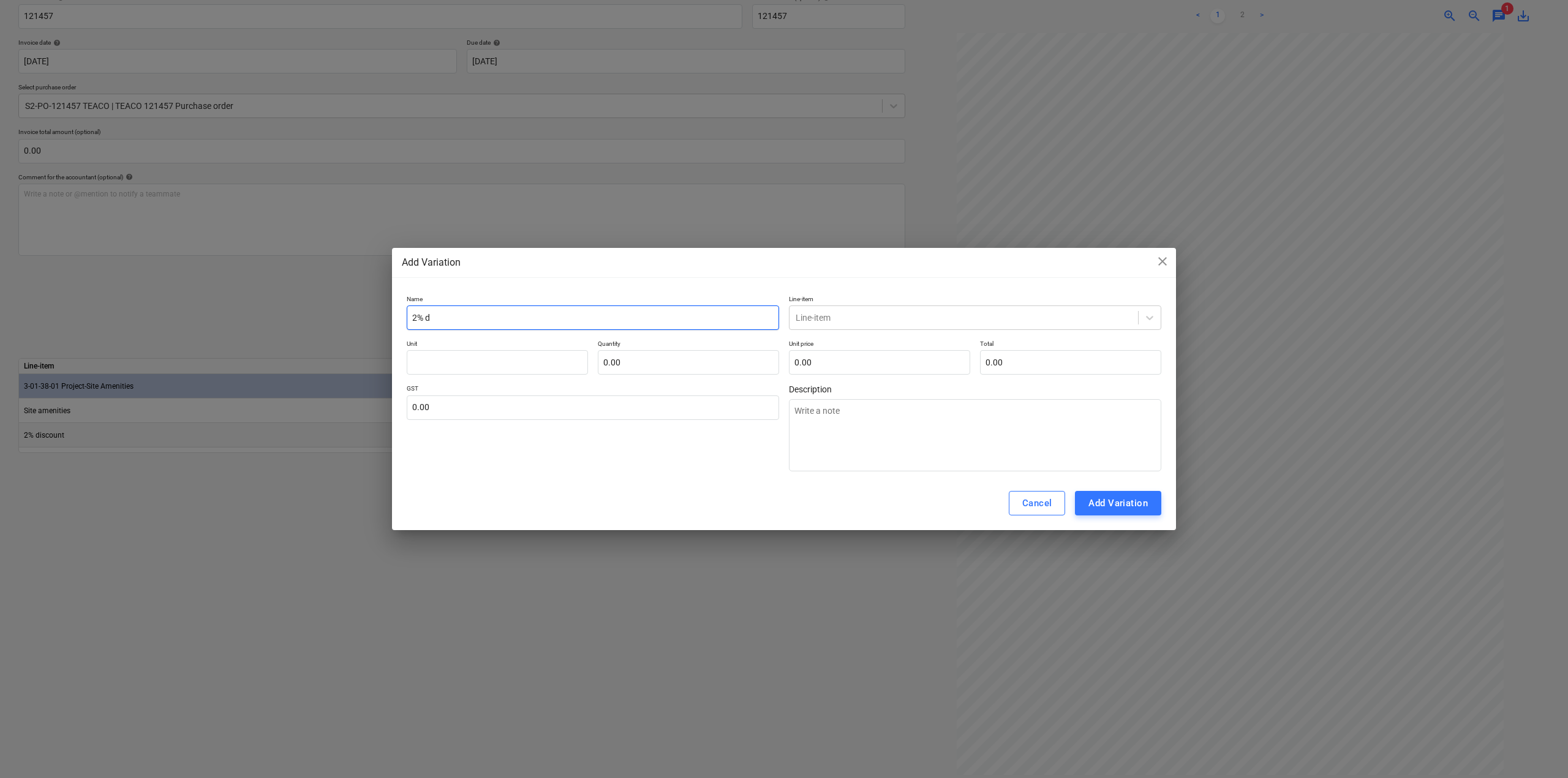
type textarea "x"
type input "2% dis"
type textarea "x"
type input "2% disc"
type textarea "x"
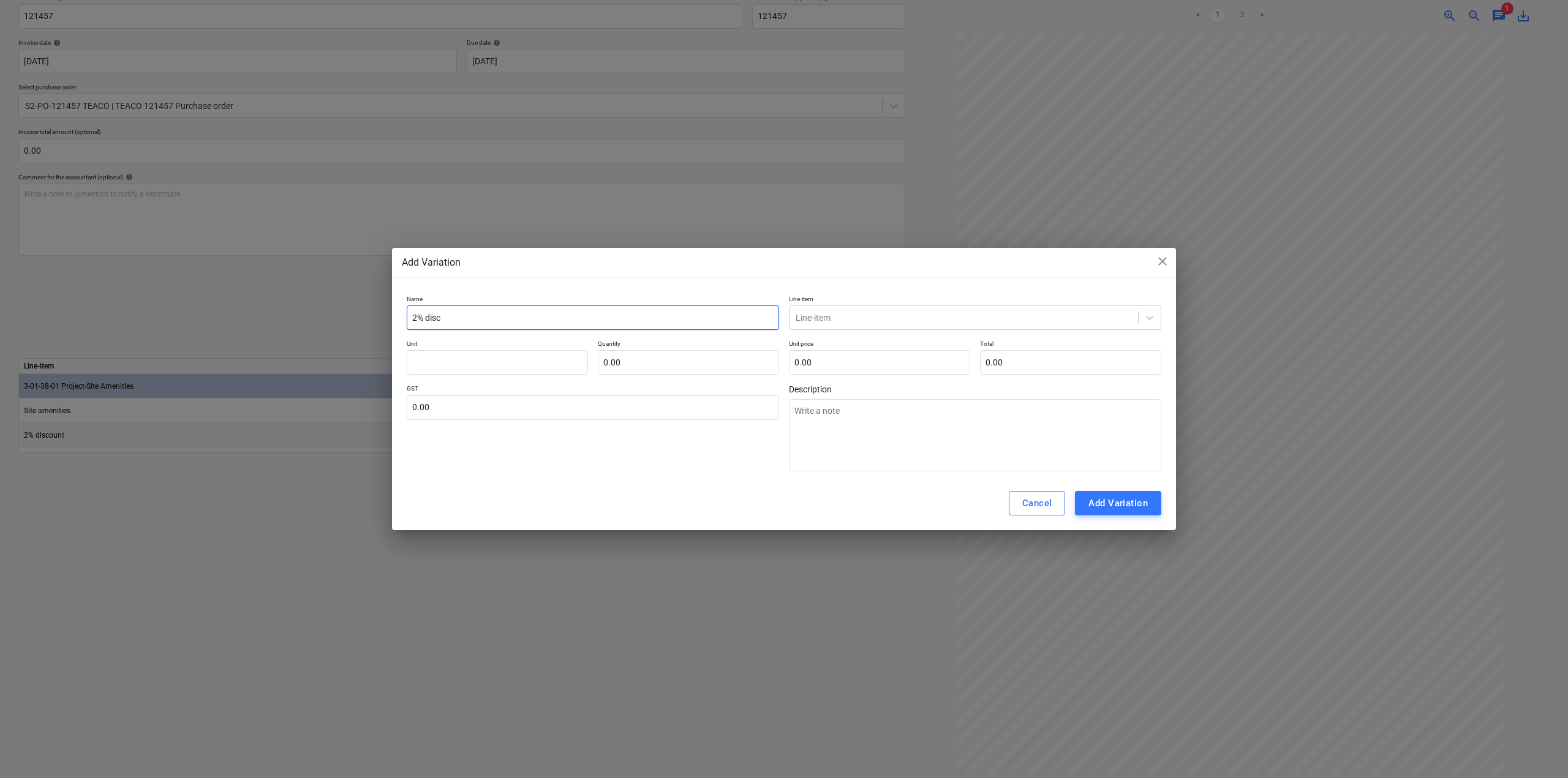
type input "2% disco"
type textarea "x"
type input "2% discou"
type textarea "x"
type input "2% discoun"
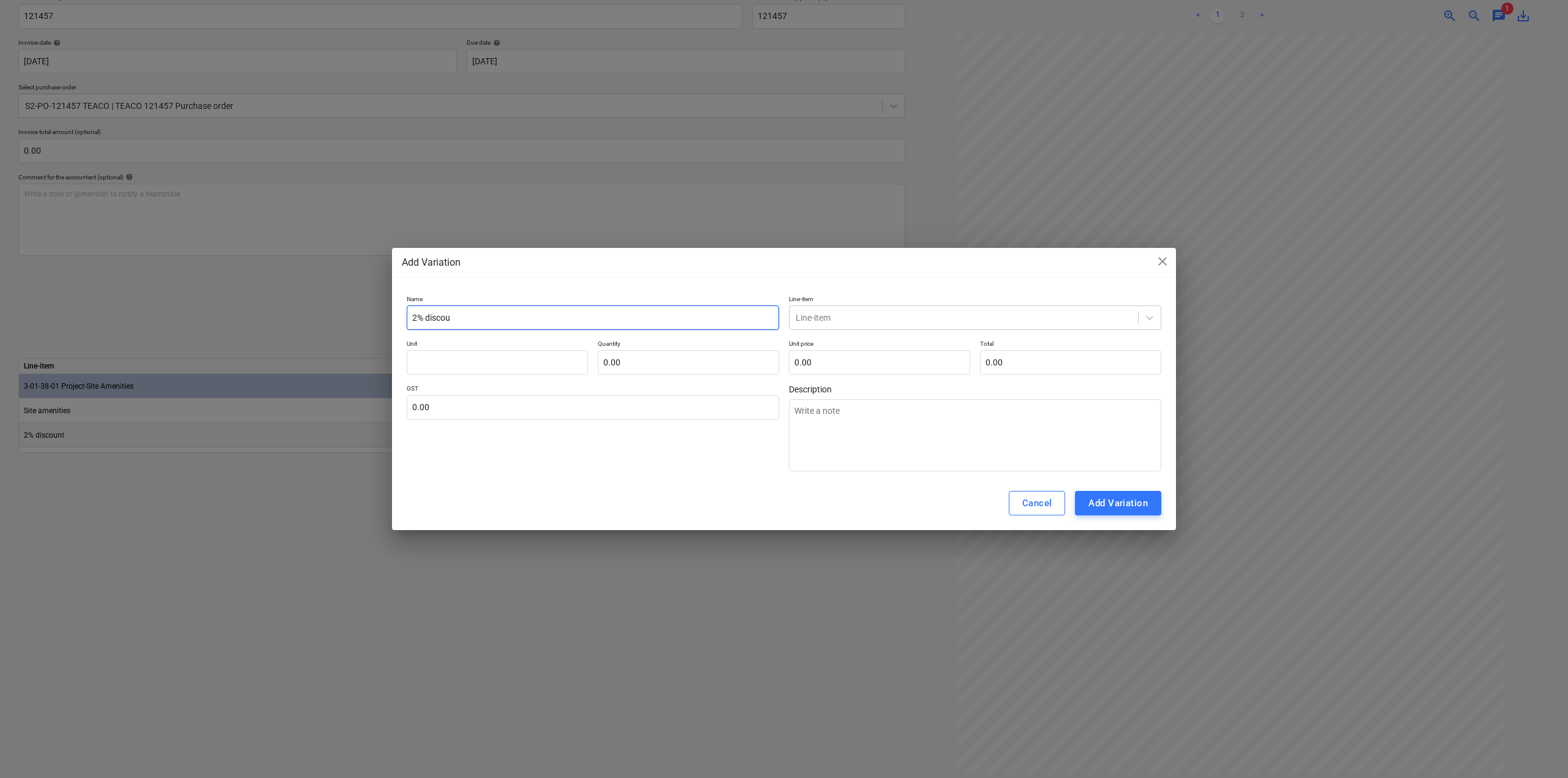
type textarea "x"
type input "2% discount"
type textarea "x"
type input "2% discount"
click at [1164, 260] on span "close" at bounding box center [1162, 261] width 15 height 15
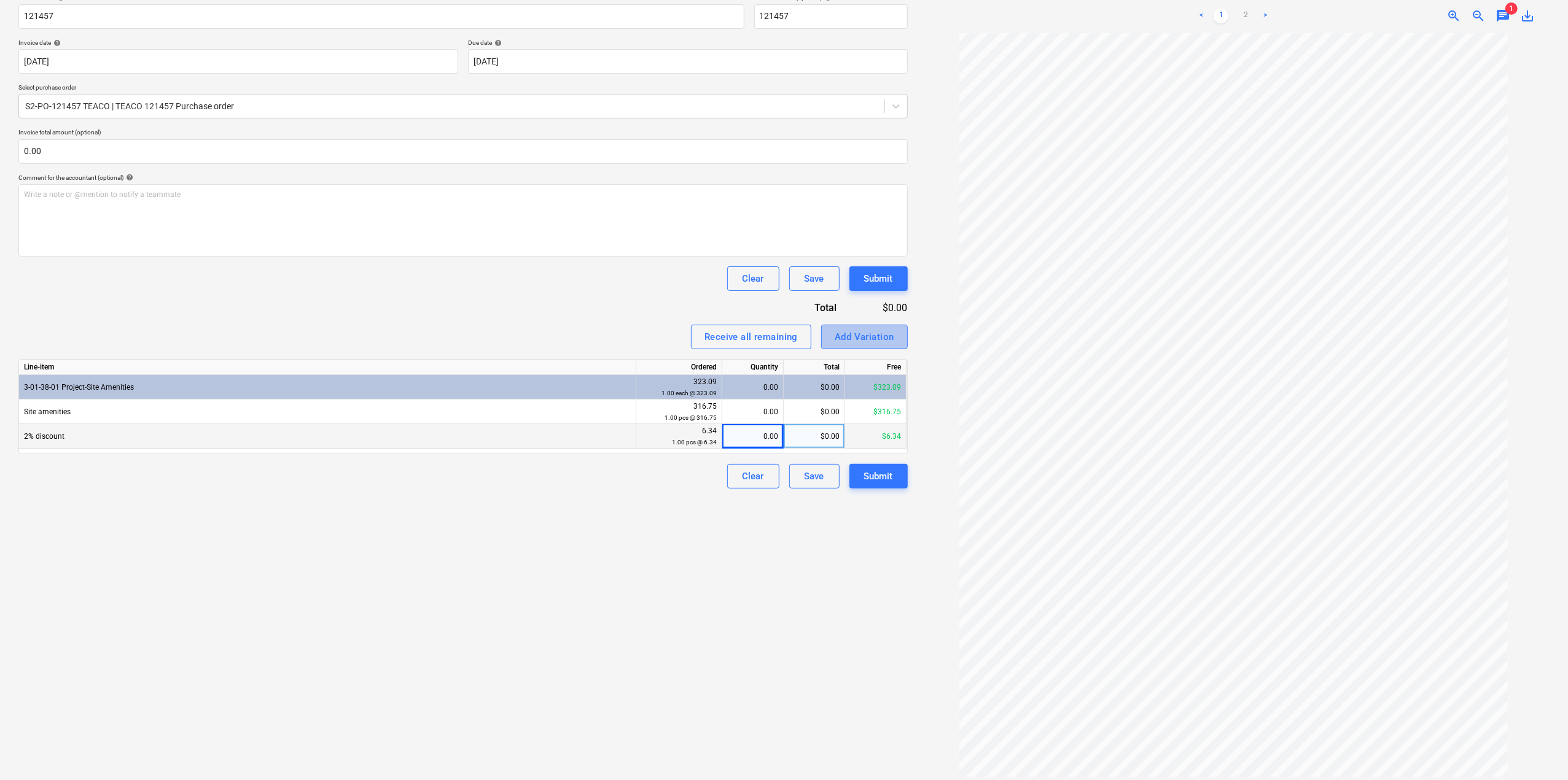
click at [885, 338] on div "Add Variation" at bounding box center [864, 337] width 59 height 16
type textarea "x"
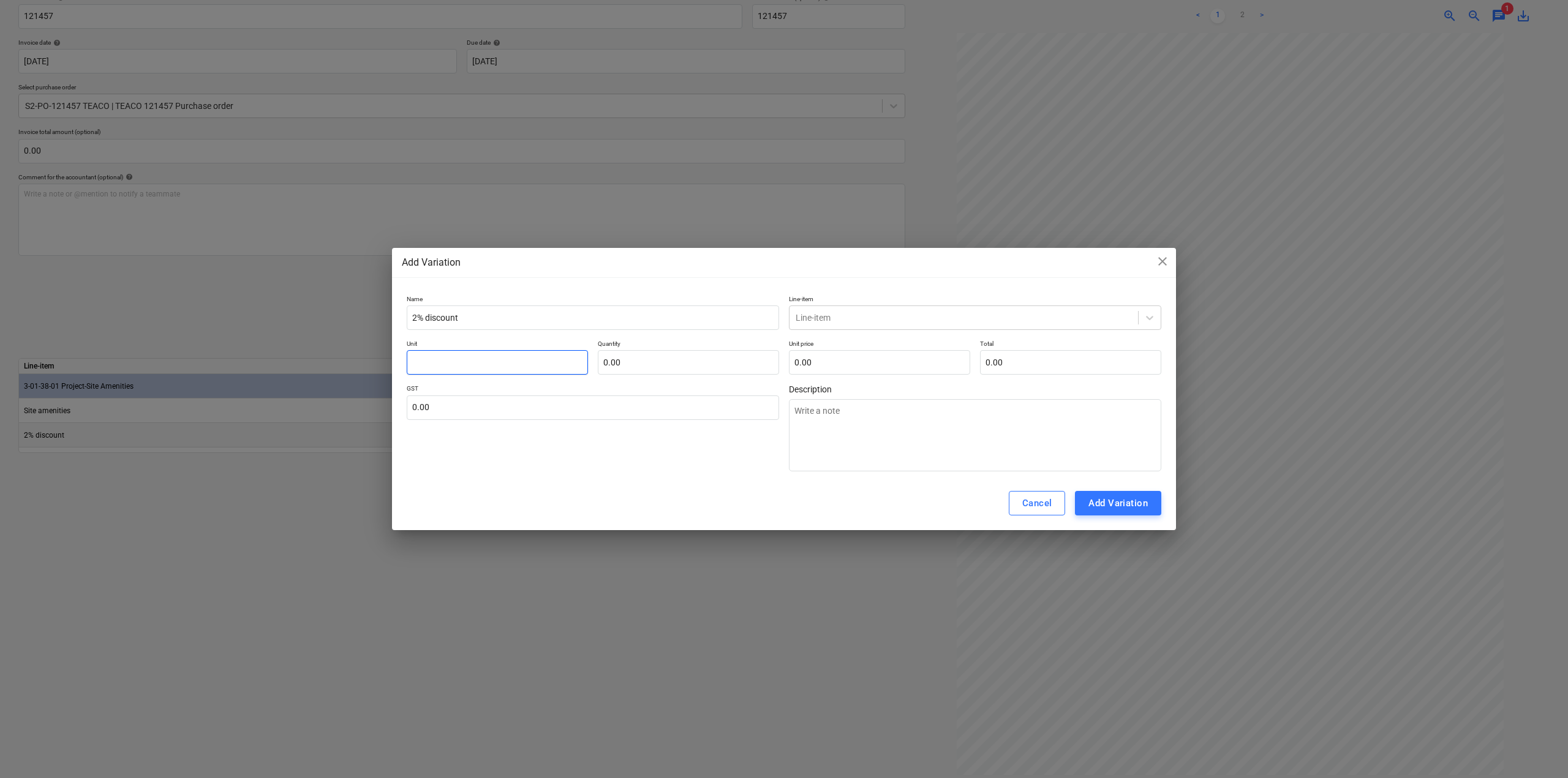
click at [558, 368] on input "text" at bounding box center [497, 363] width 181 height 25
click at [645, 388] on p "GST" at bounding box center [593, 390] width 372 height 11
click at [658, 362] on input "text" at bounding box center [688, 363] width 181 height 25
type textarea "x"
type input "1.00"
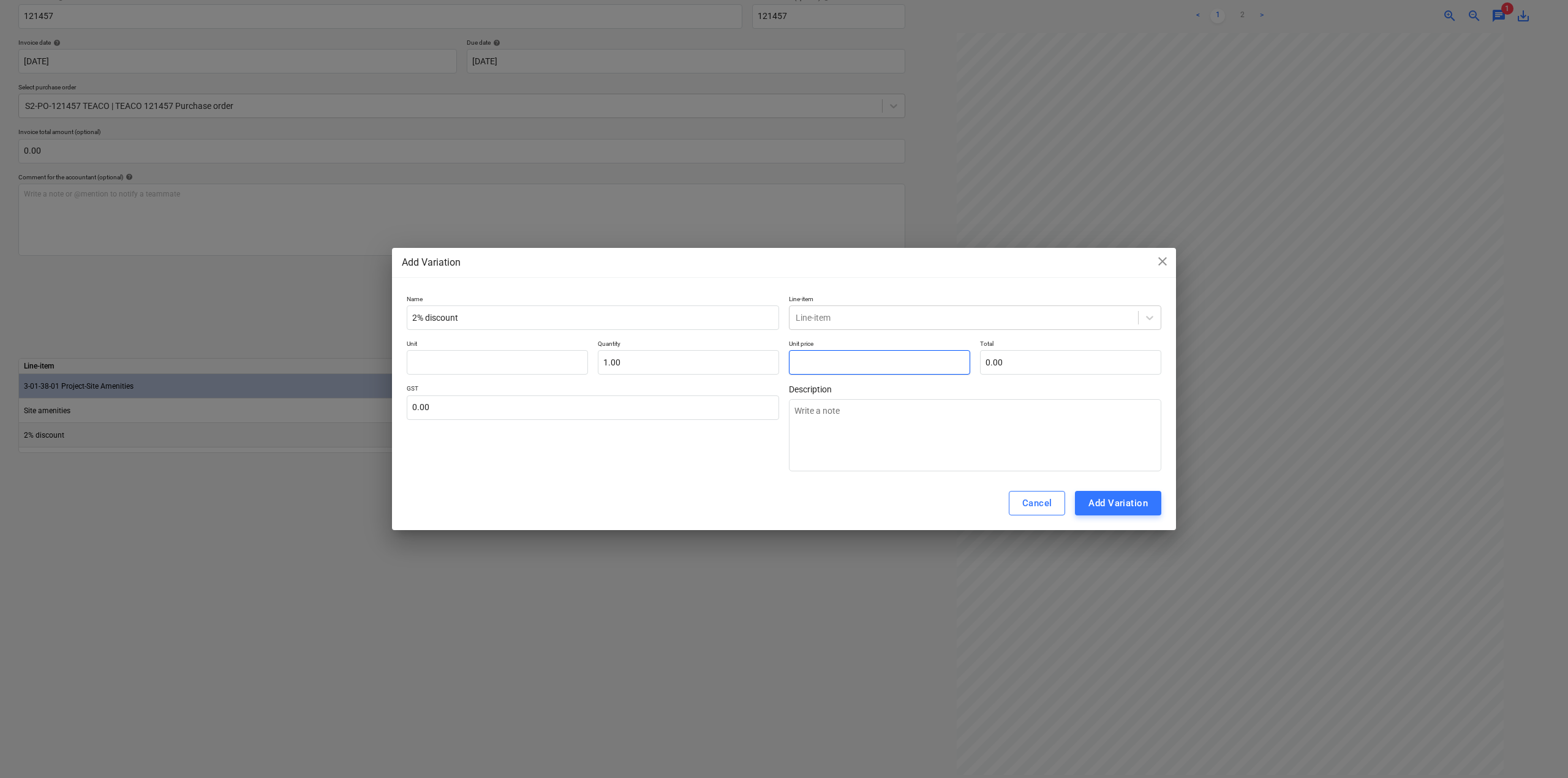
click at [854, 364] on input "text" at bounding box center [879, 363] width 181 height 25
type textarea "x"
type input "6"
type input "6.00"
type textarea "x"
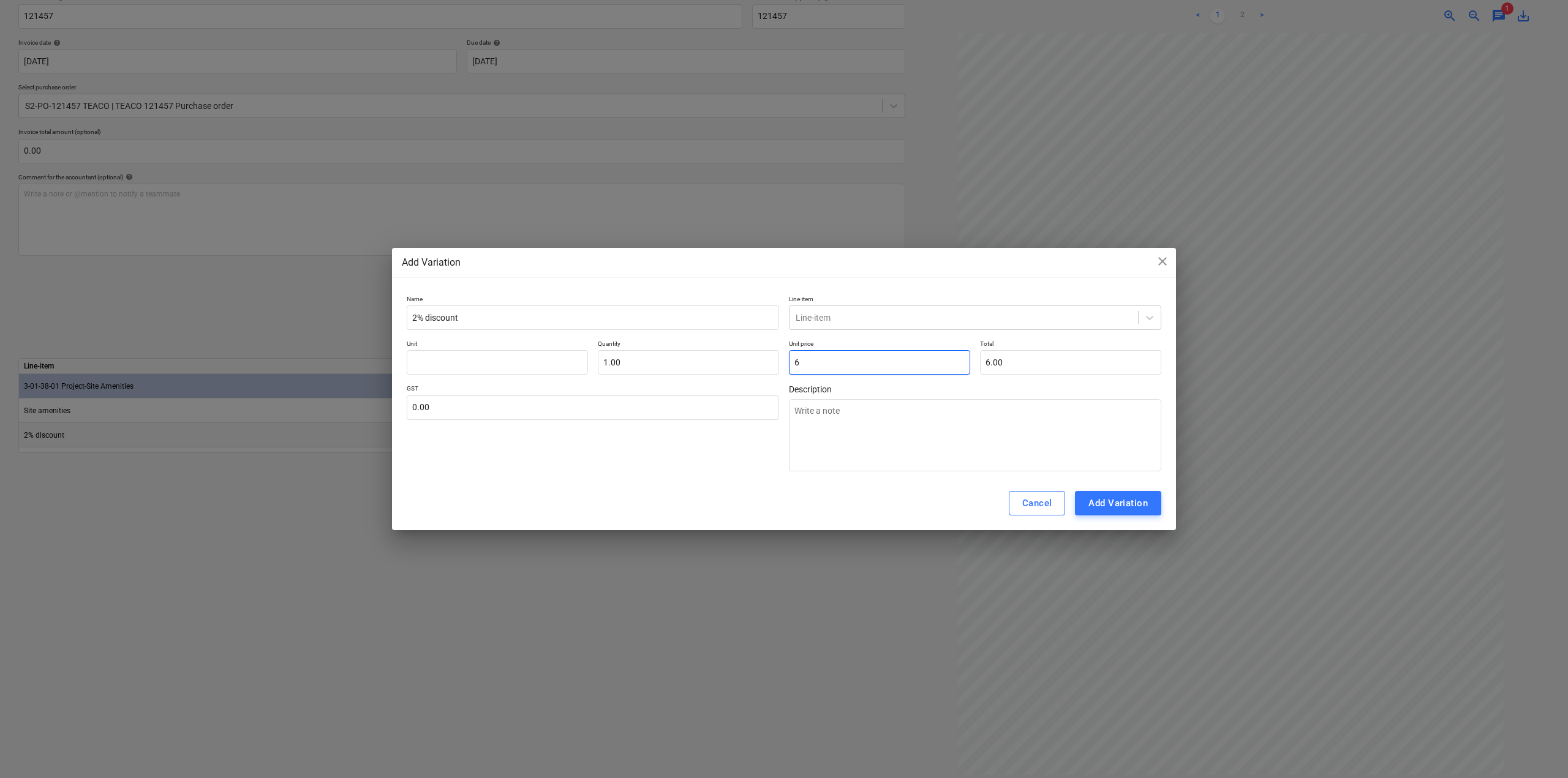
type input "6."
type textarea "x"
type input "6.3"
type input "6.30"
type textarea "x"
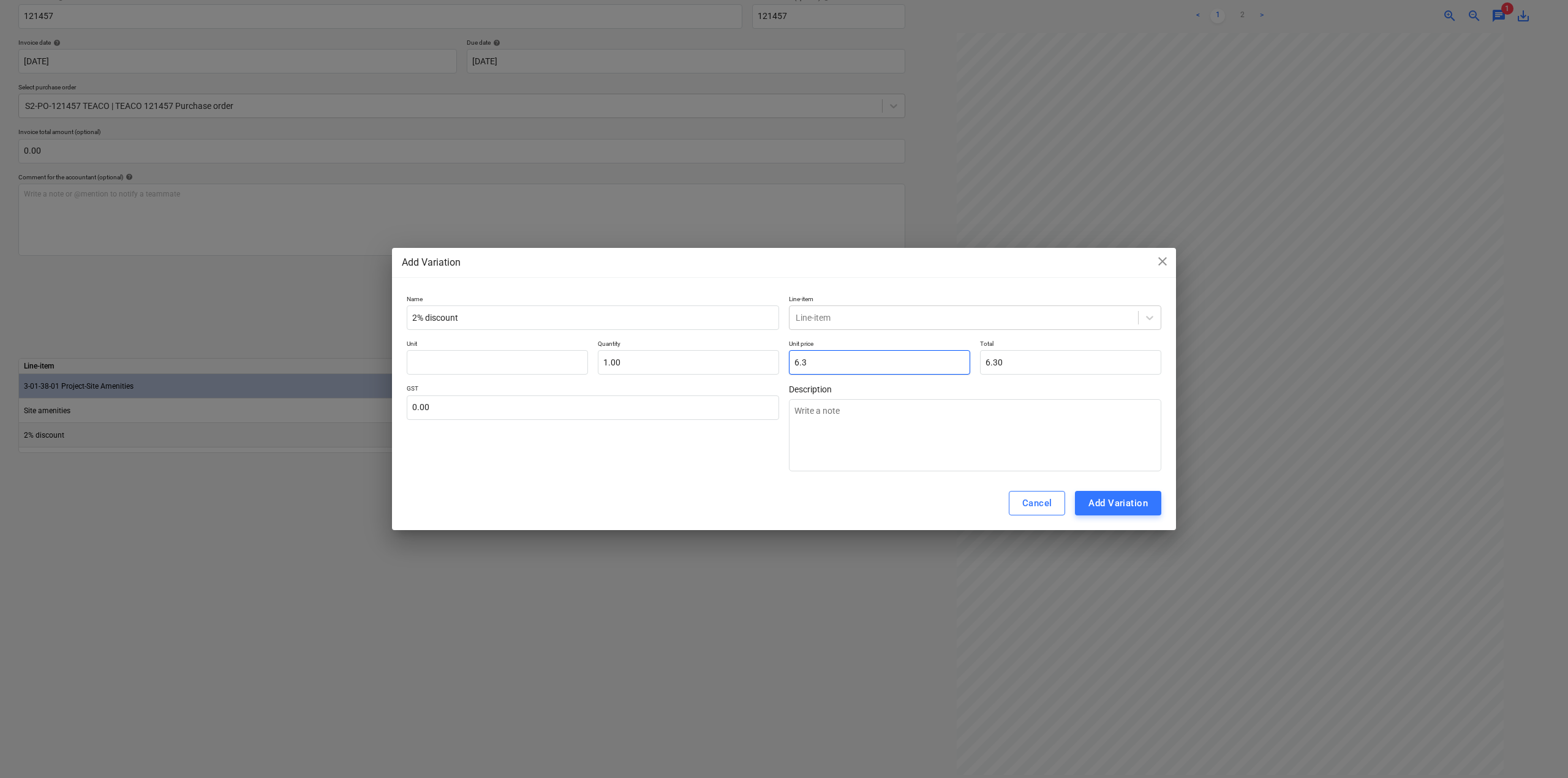
type input "6.34"
click at [792, 366] on input "6.34" at bounding box center [879, 363] width 181 height 25
type textarea "x"
type input "-6.34"
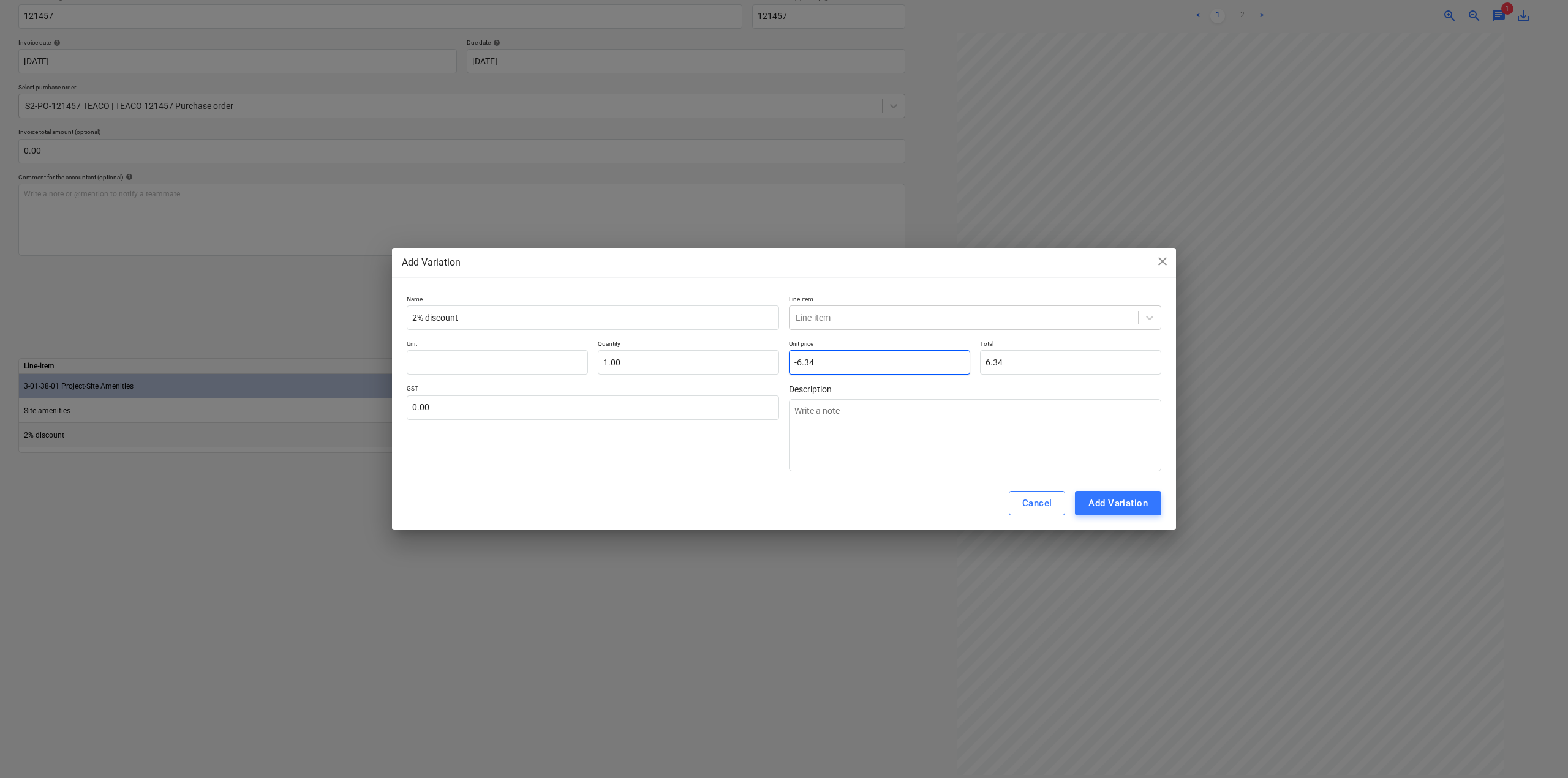
type input "0.00"
click at [756, 492] on div "Cancel Add Variation" at bounding box center [784, 503] width 784 height 54
click at [804, 369] on input "text" at bounding box center [879, 363] width 181 height 25
type textarea "x"
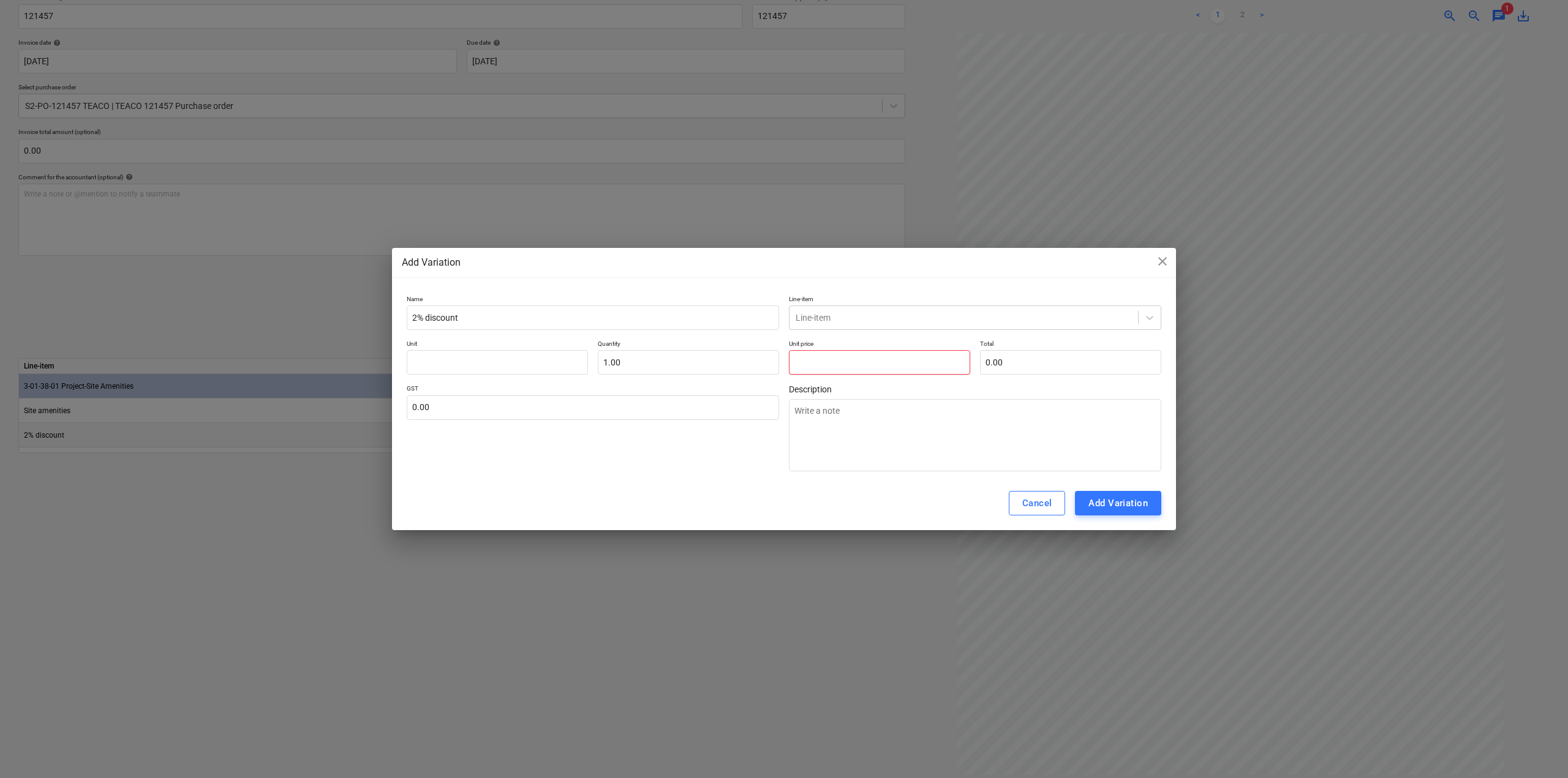
type input "-"
type textarea "x"
type input "-6"
type textarea "x"
type input "-6."
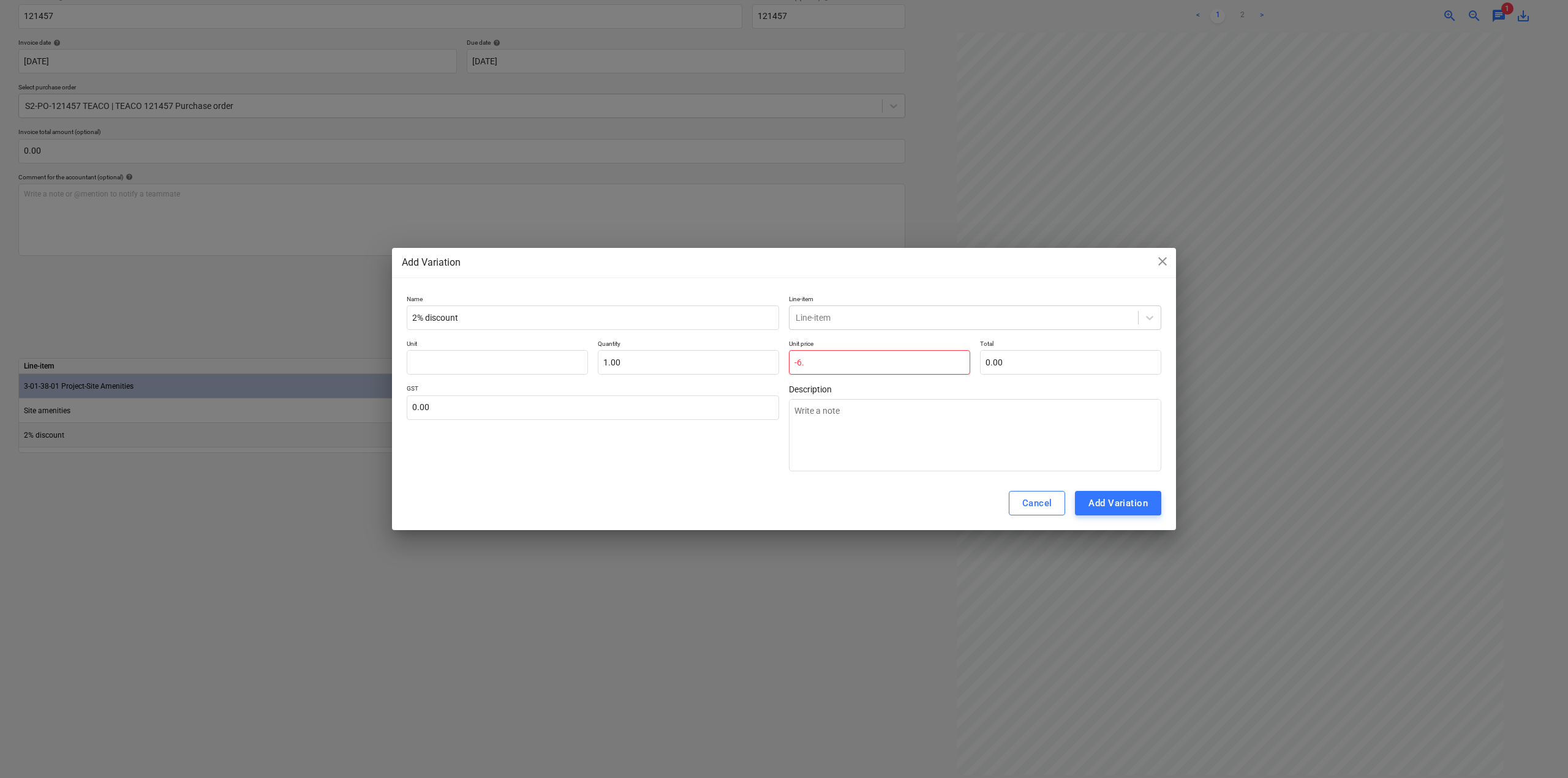
type textarea "x"
type input "-6.3"
type textarea "x"
type input "0.00"
click at [807, 489] on div "Cancel Add Variation" at bounding box center [784, 503] width 784 height 54
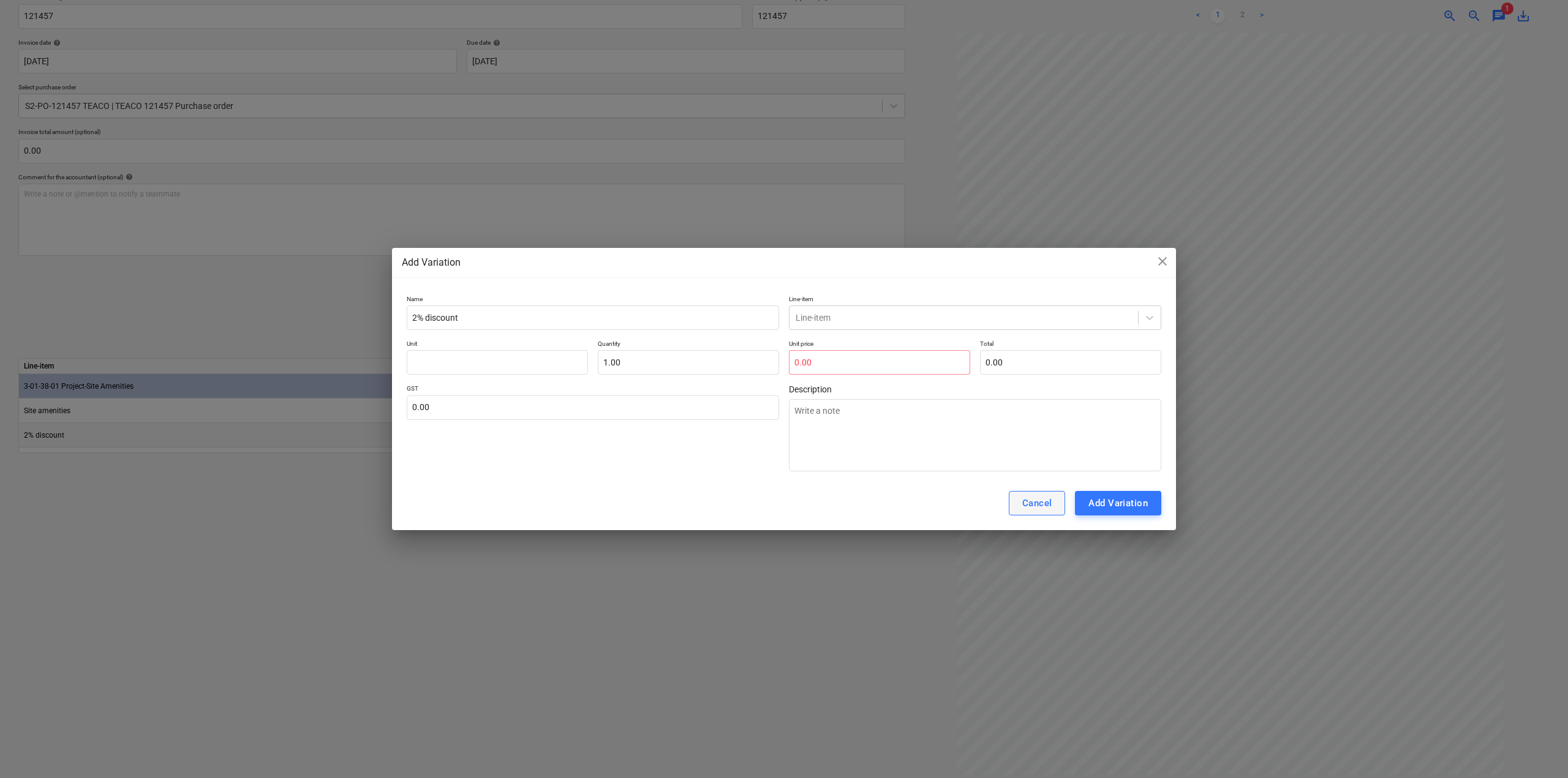
click at [1056, 511] on button "Cancel" at bounding box center [1038, 503] width 57 height 25
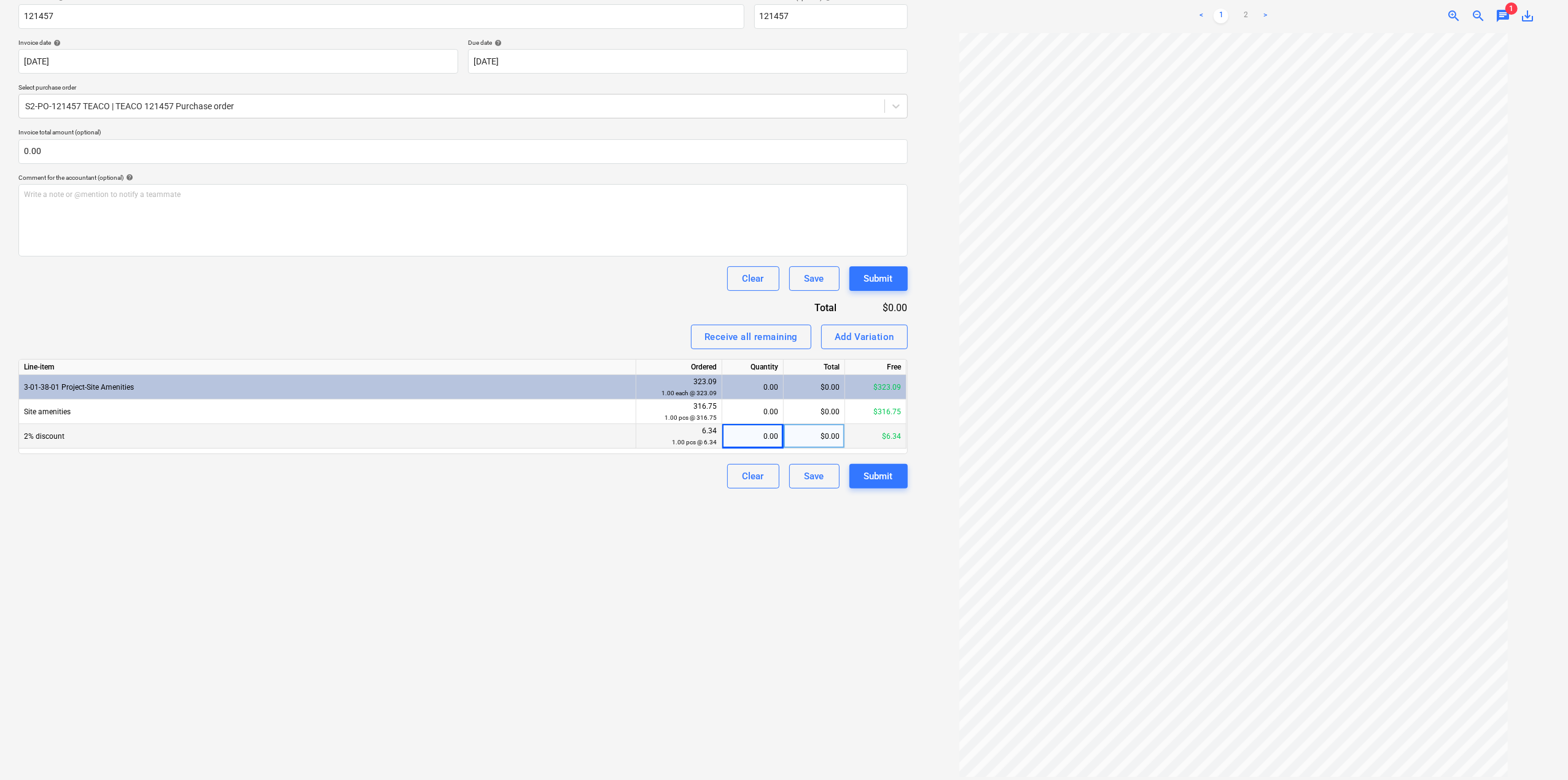
click at [885, 441] on div "$6.34" at bounding box center [875, 436] width 61 height 25
click at [714, 437] on div "1.00 pcs @ 6.34" at bounding box center [678, 442] width 75 height 11
click at [704, 436] on div "6.34 1.00 pcs @ 6.34" at bounding box center [678, 437] width 75 height 23
click at [696, 437] on div "1.00 pcs @ 6.34" at bounding box center [678, 442] width 75 height 11
click at [761, 432] on div "0.00" at bounding box center [752, 436] width 51 height 25
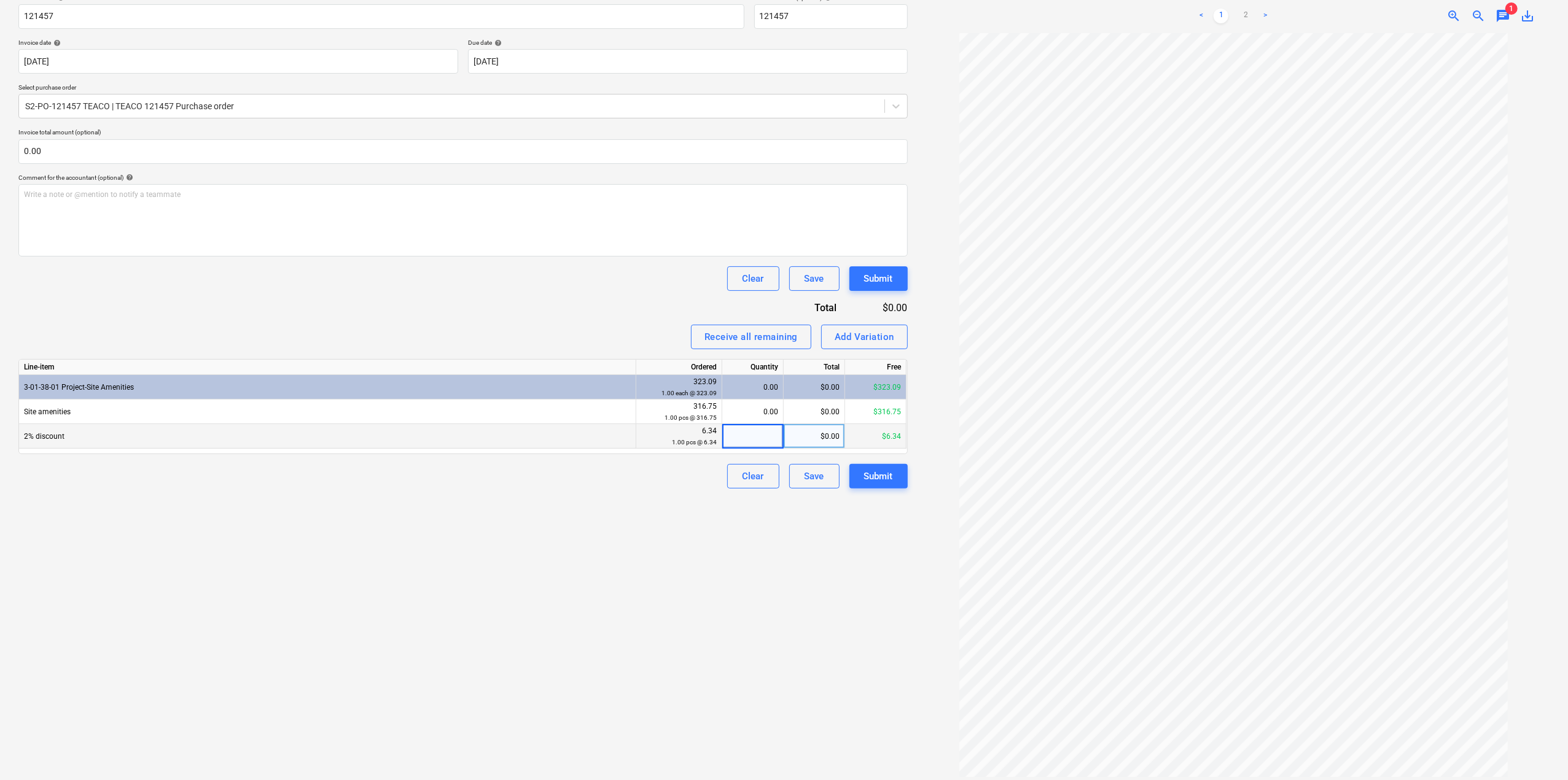
click at [821, 434] on div "$0.00" at bounding box center [814, 436] width 61 height 25
click at [821, 576] on div "Create new document Select company Teaco Investments Pty St Kilda Au Add new co…" at bounding box center [463, 324] width 899 height 920
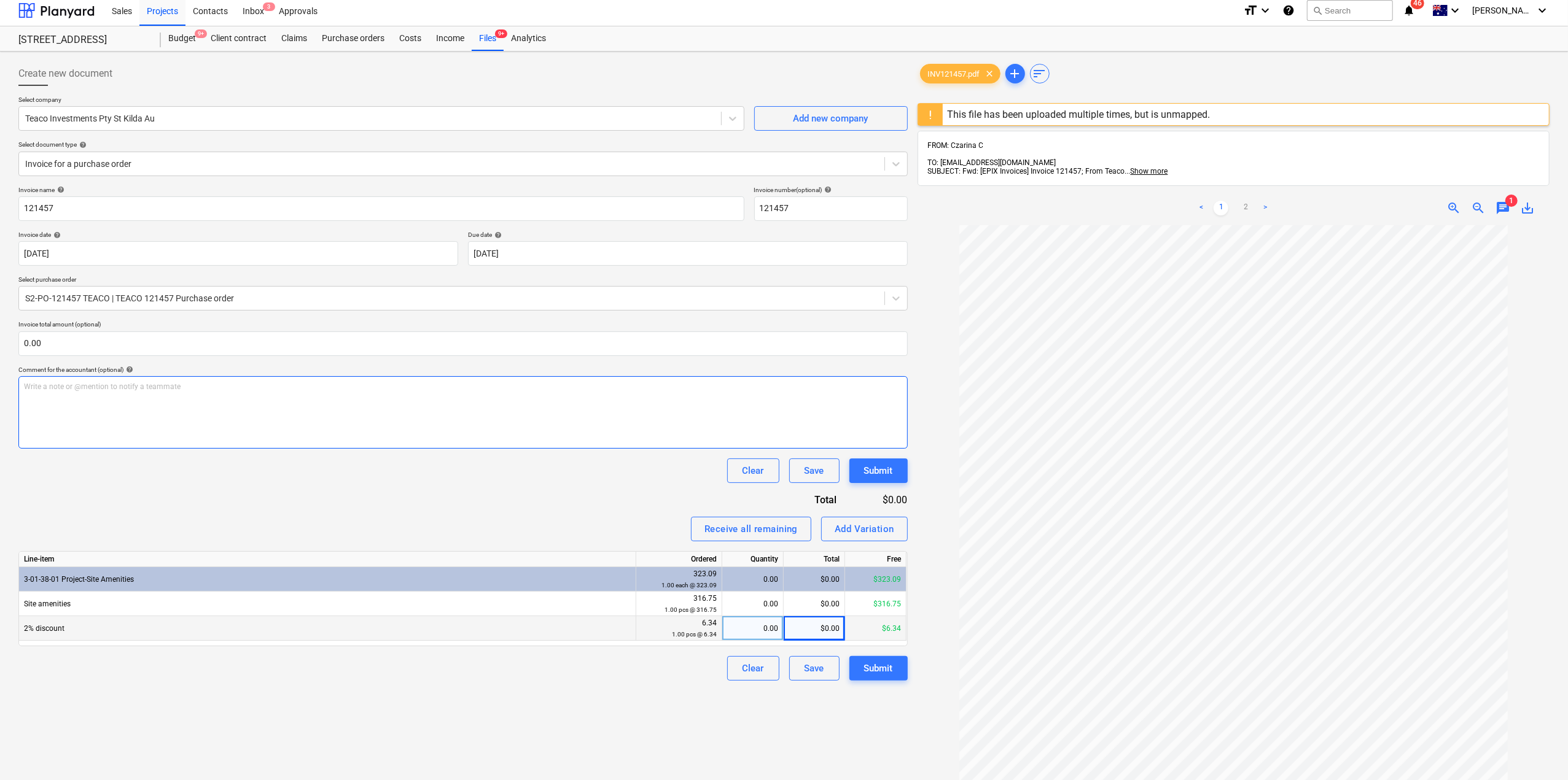
scroll to position [0, 0]
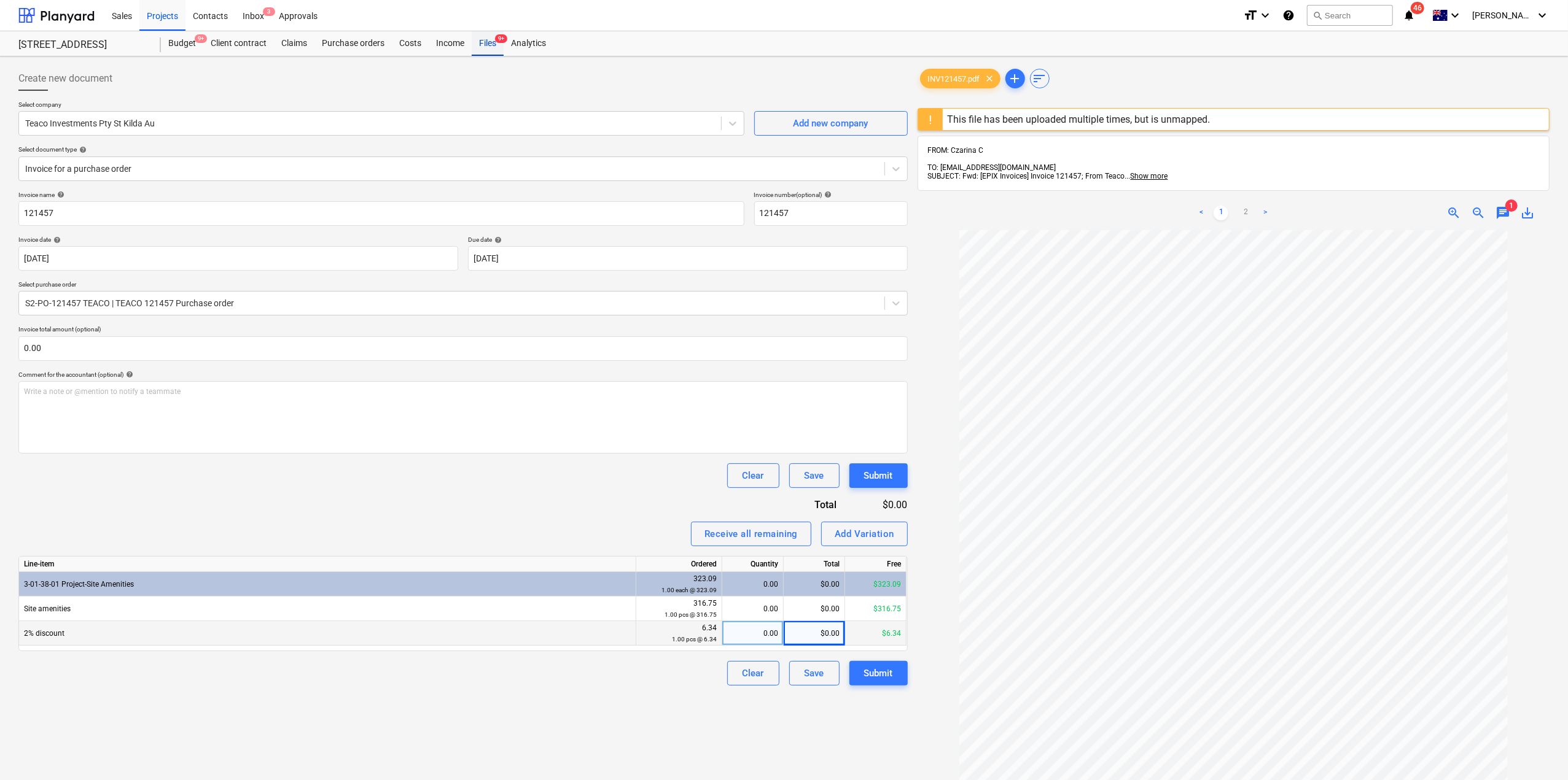
click at [489, 42] on div "Files 9+" at bounding box center [487, 44] width 32 height 25
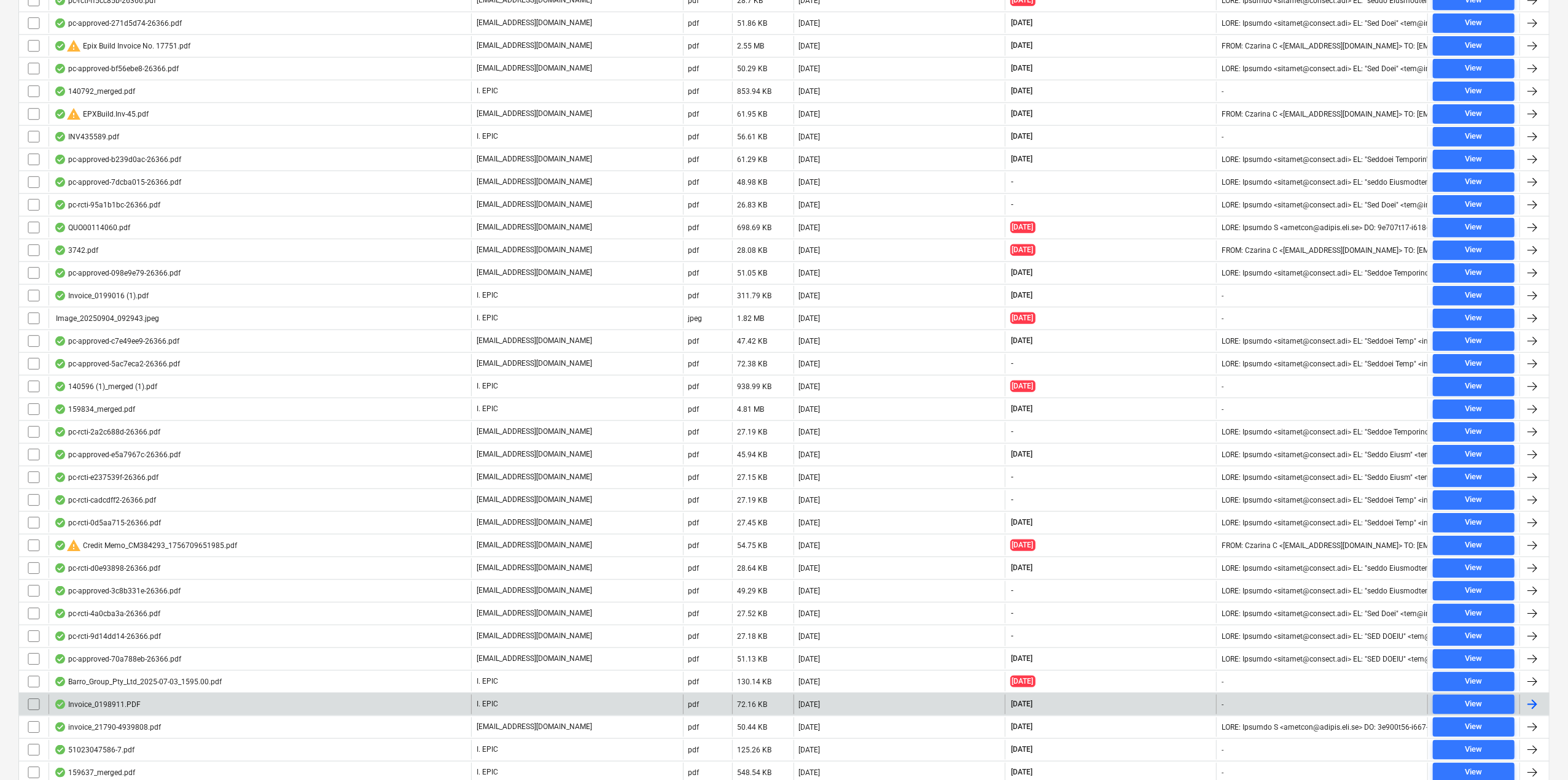
scroll to position [1295, 0]
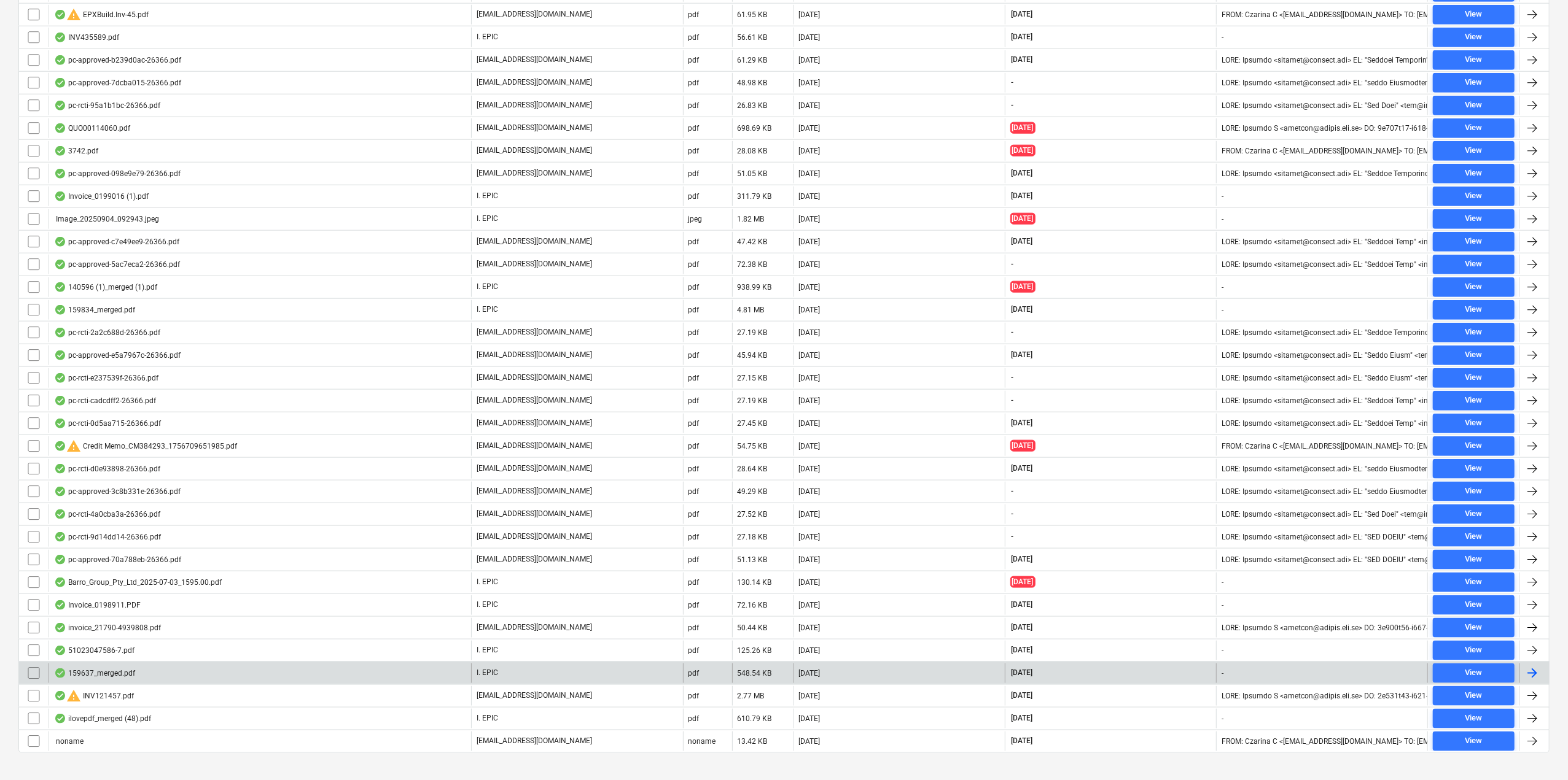
click at [197, 664] on div "159637_merged.pdf" at bounding box center [260, 673] width 422 height 20
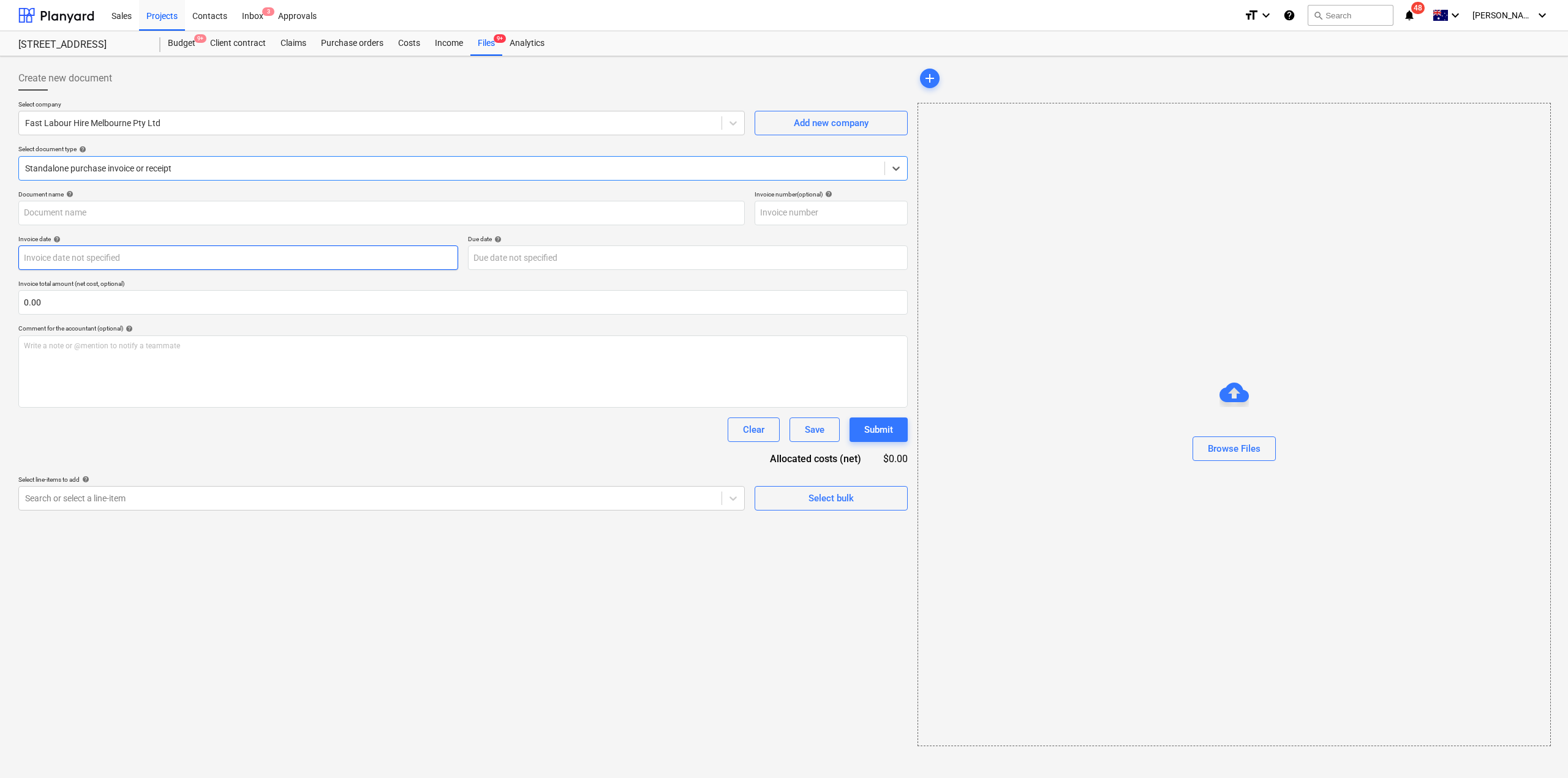
type input "159637"
type input "[DATE]"
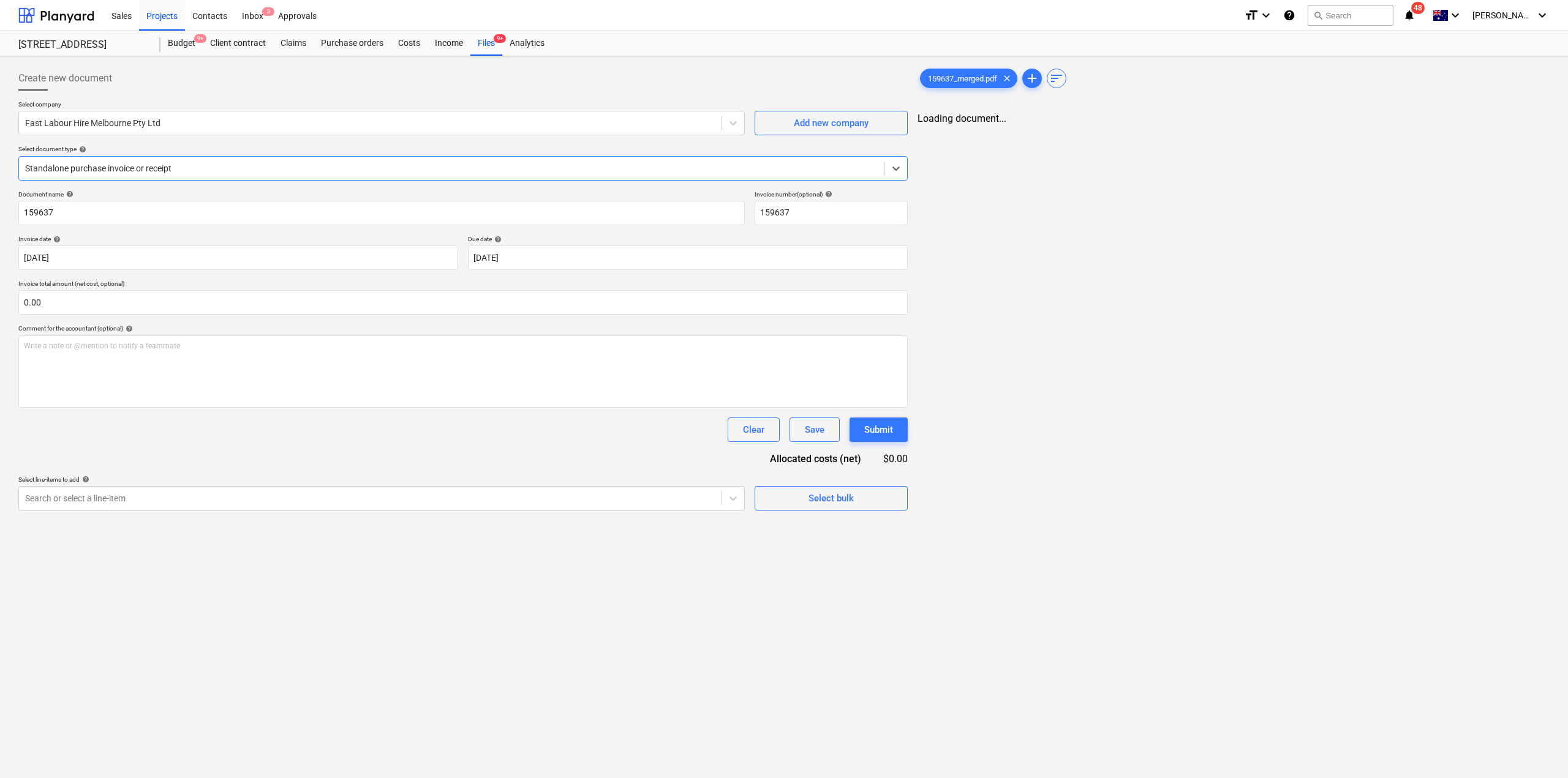
click at [189, 170] on div at bounding box center [452, 168] width 853 height 12
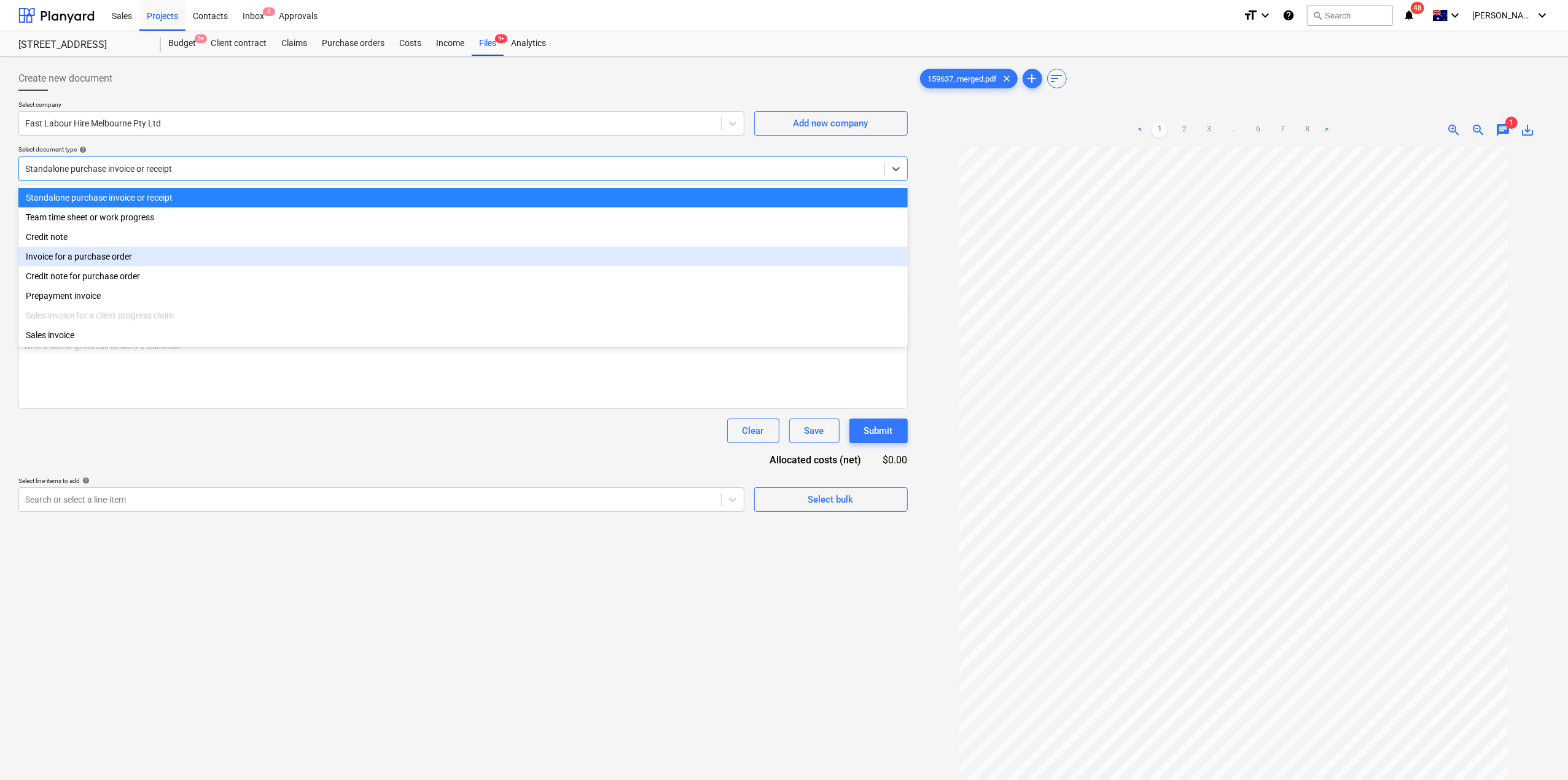
click at [178, 264] on div "Invoice for a purchase order" at bounding box center [463, 256] width 889 height 20
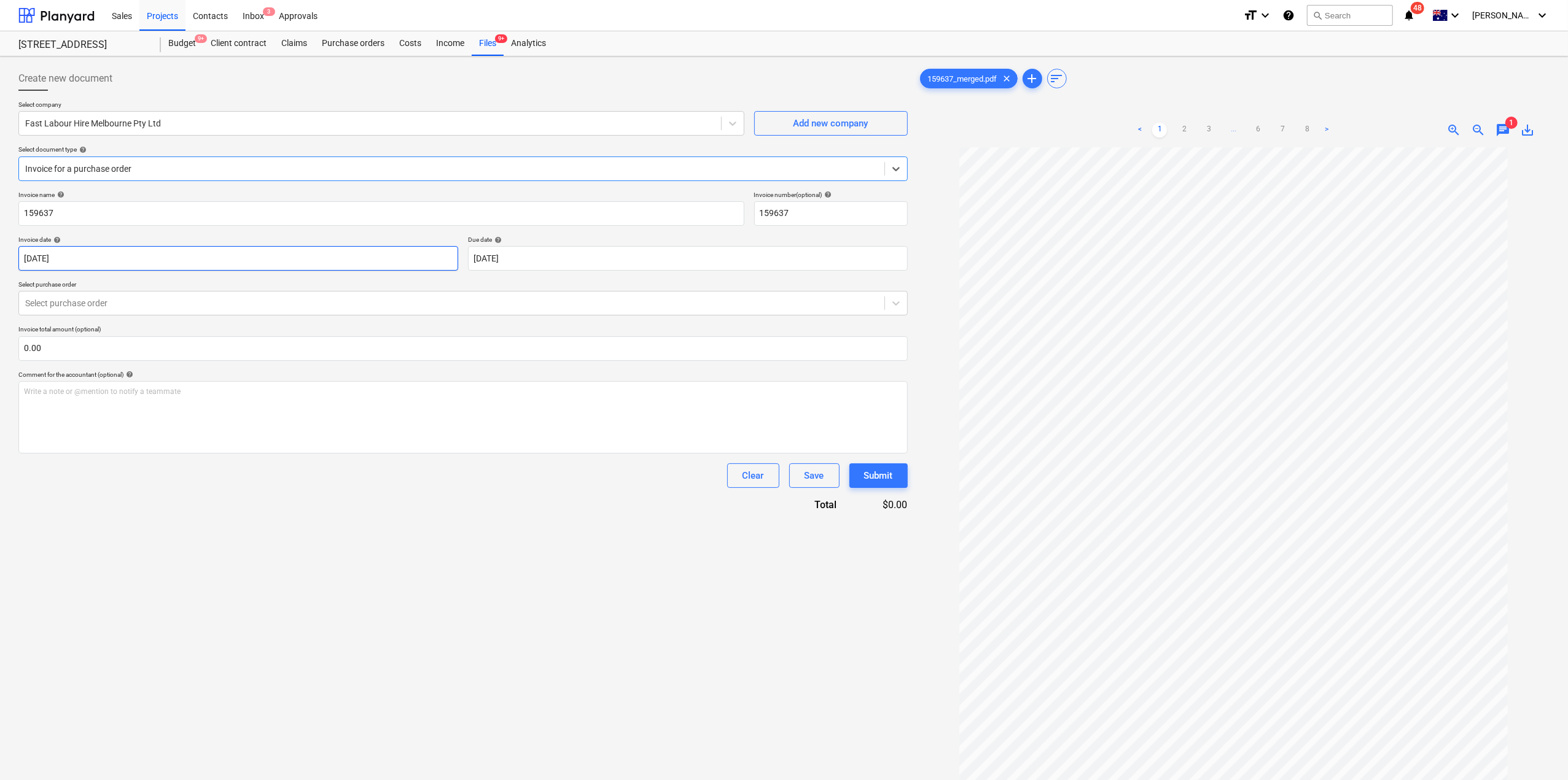
click at [147, 252] on body "Sales Projects Contacts Inbox 3 Approvals format_size keyboard_arrow_down help …" at bounding box center [784, 390] width 1568 height 780
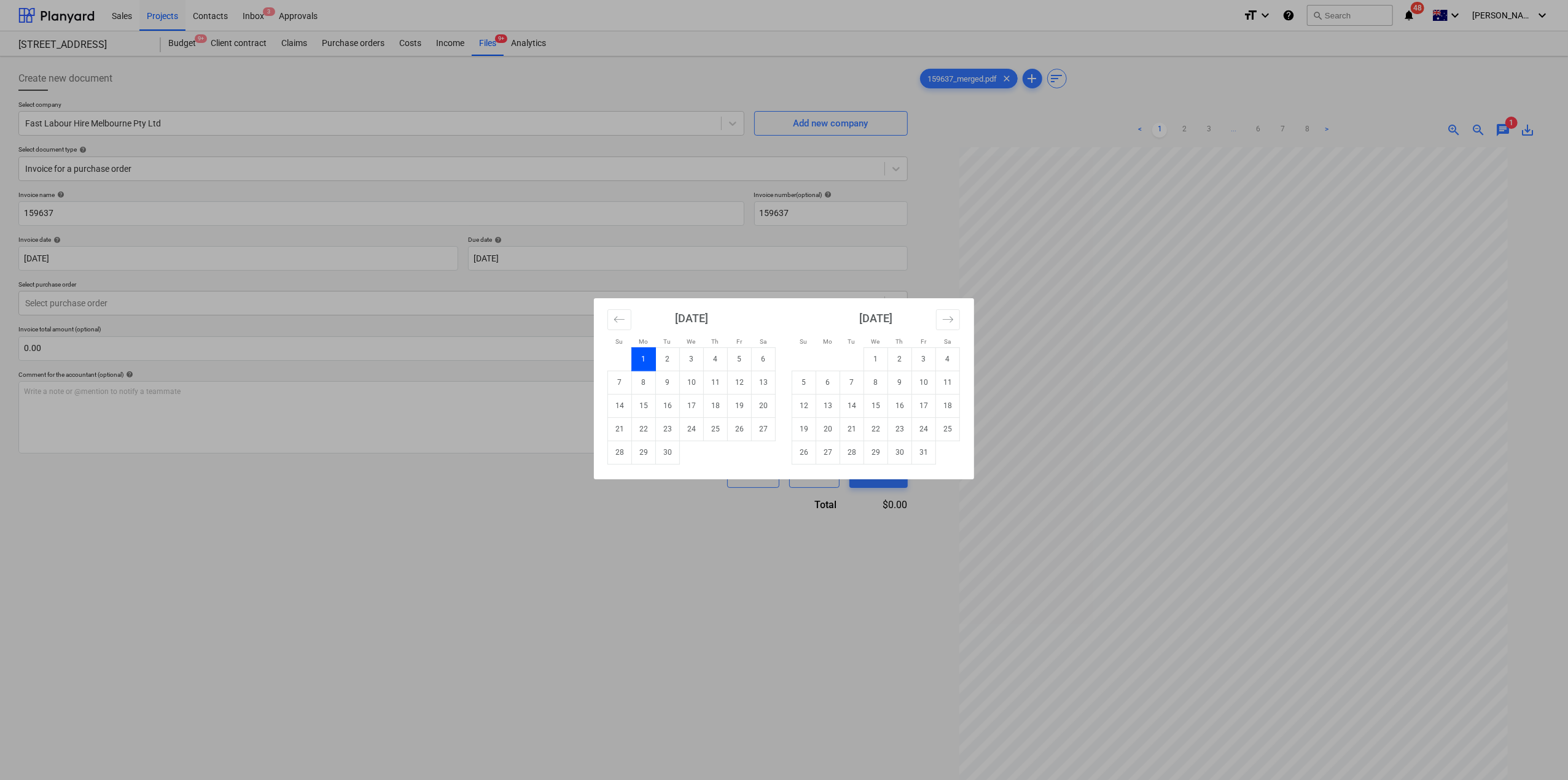
click at [211, 350] on div "Su Mo Tu We Th Fr Sa Su Mo Tu We Th Fr Sa [DATE] 1 2 3 4 5 6 7 8 9 10 11 12 13 …" at bounding box center [784, 390] width 1568 height 780
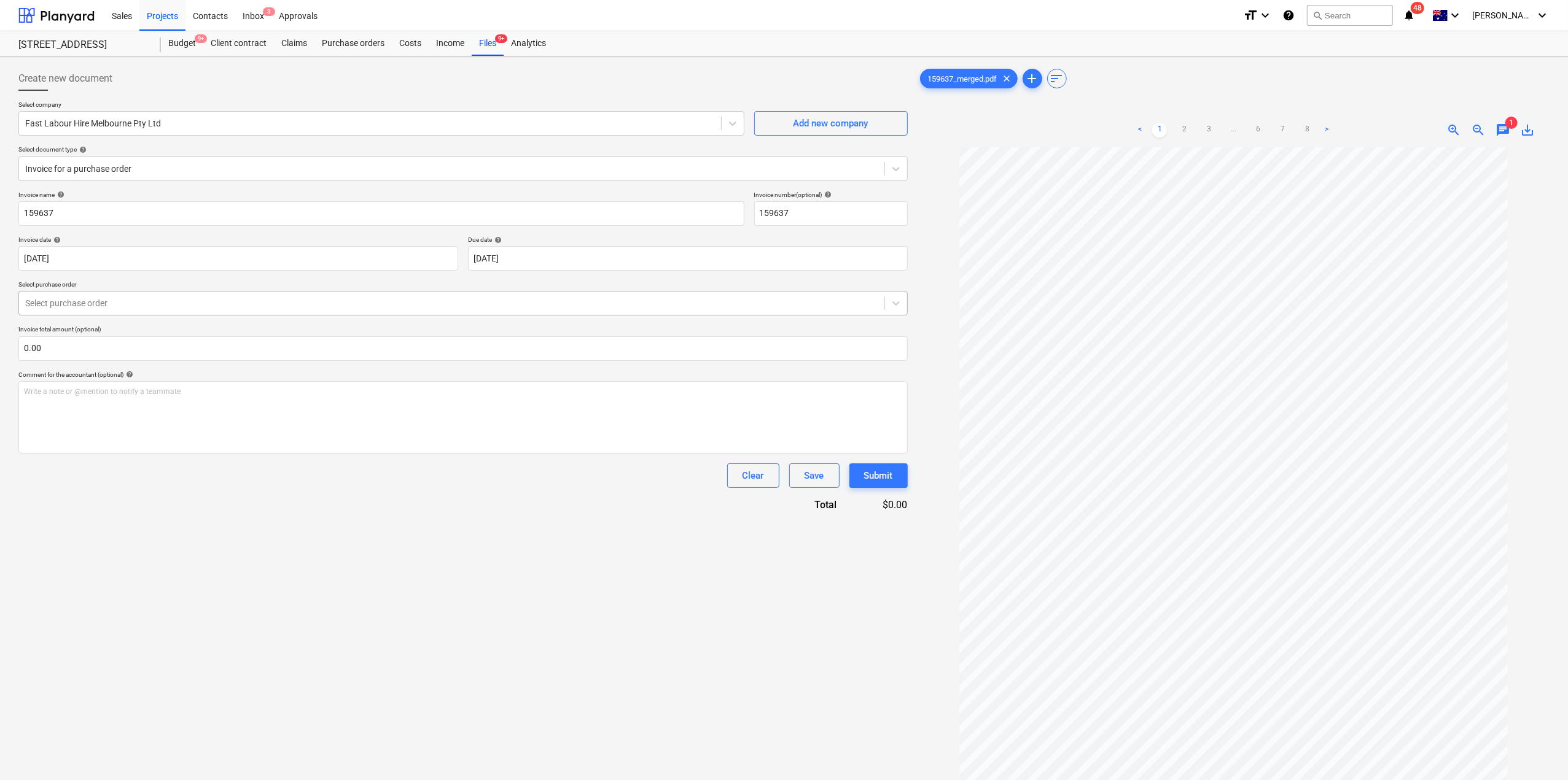
click at [178, 307] on div at bounding box center [451, 303] width 853 height 12
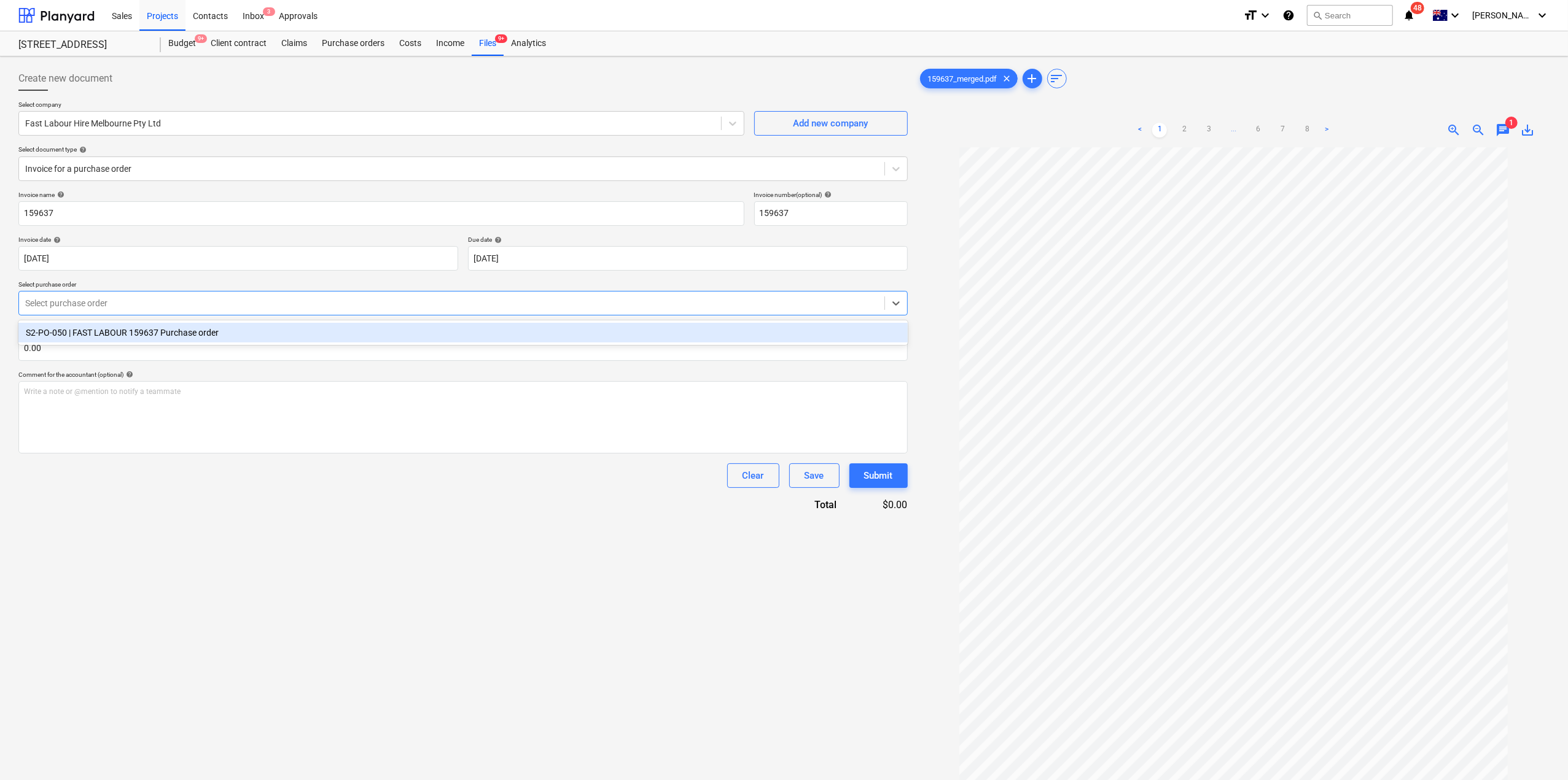
click at [195, 343] on div "S2-PO-050 | FAST LABOUR 159637 Purchase order" at bounding box center [463, 332] width 889 height 25
click at [203, 338] on div "S2-PO-050 | FAST LABOUR 159637 Purchase order" at bounding box center [463, 332] width 889 height 20
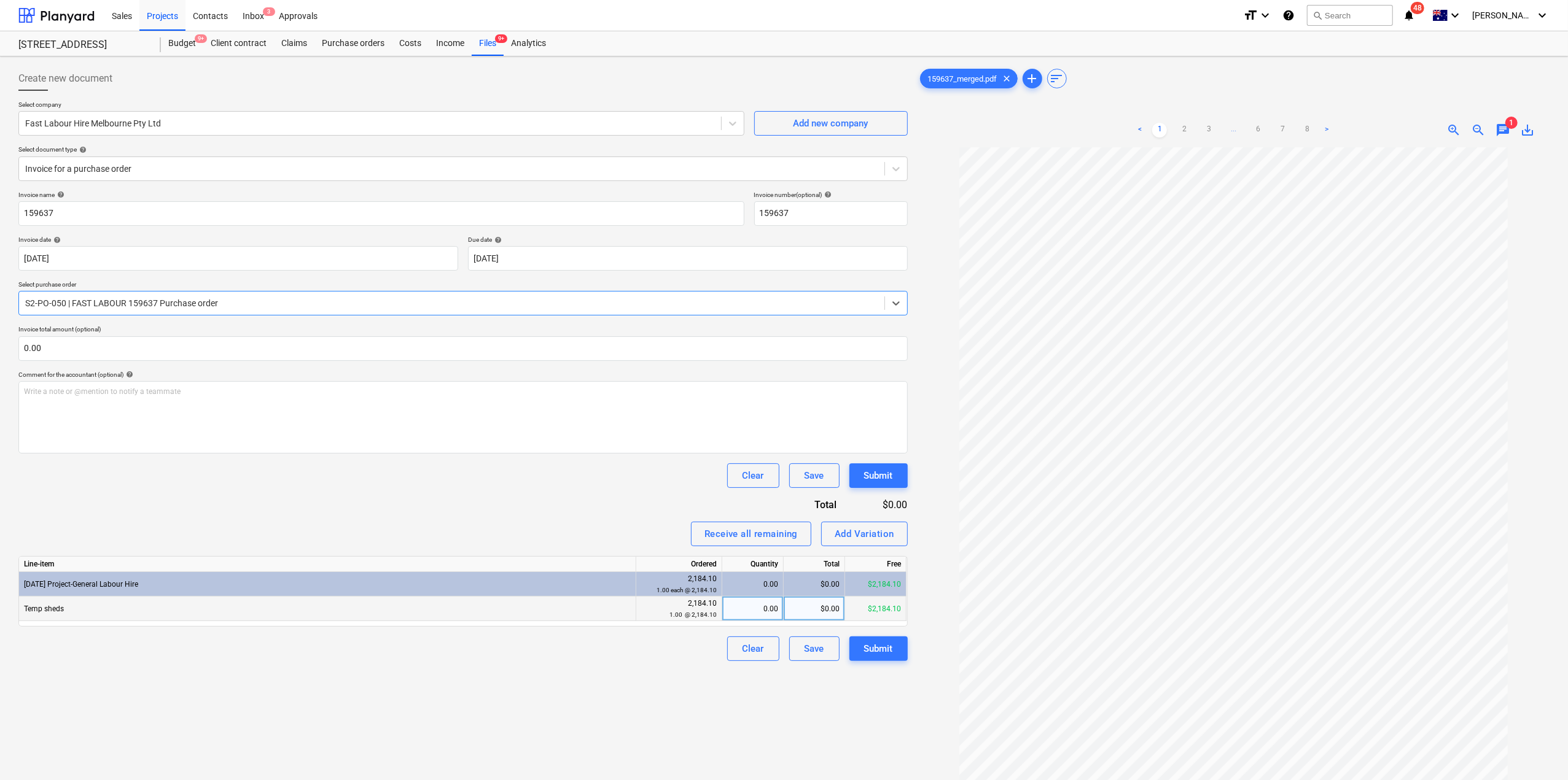
scroll to position [32, 0]
click at [808, 604] on div "$0.00" at bounding box center [814, 609] width 61 height 25
click at [763, 613] on div "0.00" at bounding box center [752, 609] width 51 height 25
type input "1"
click at [678, 695] on div "Create new document Select company Fast Labour Hire Melbourne Pty Ltd Add new c…" at bounding box center [463, 480] width 899 height 837
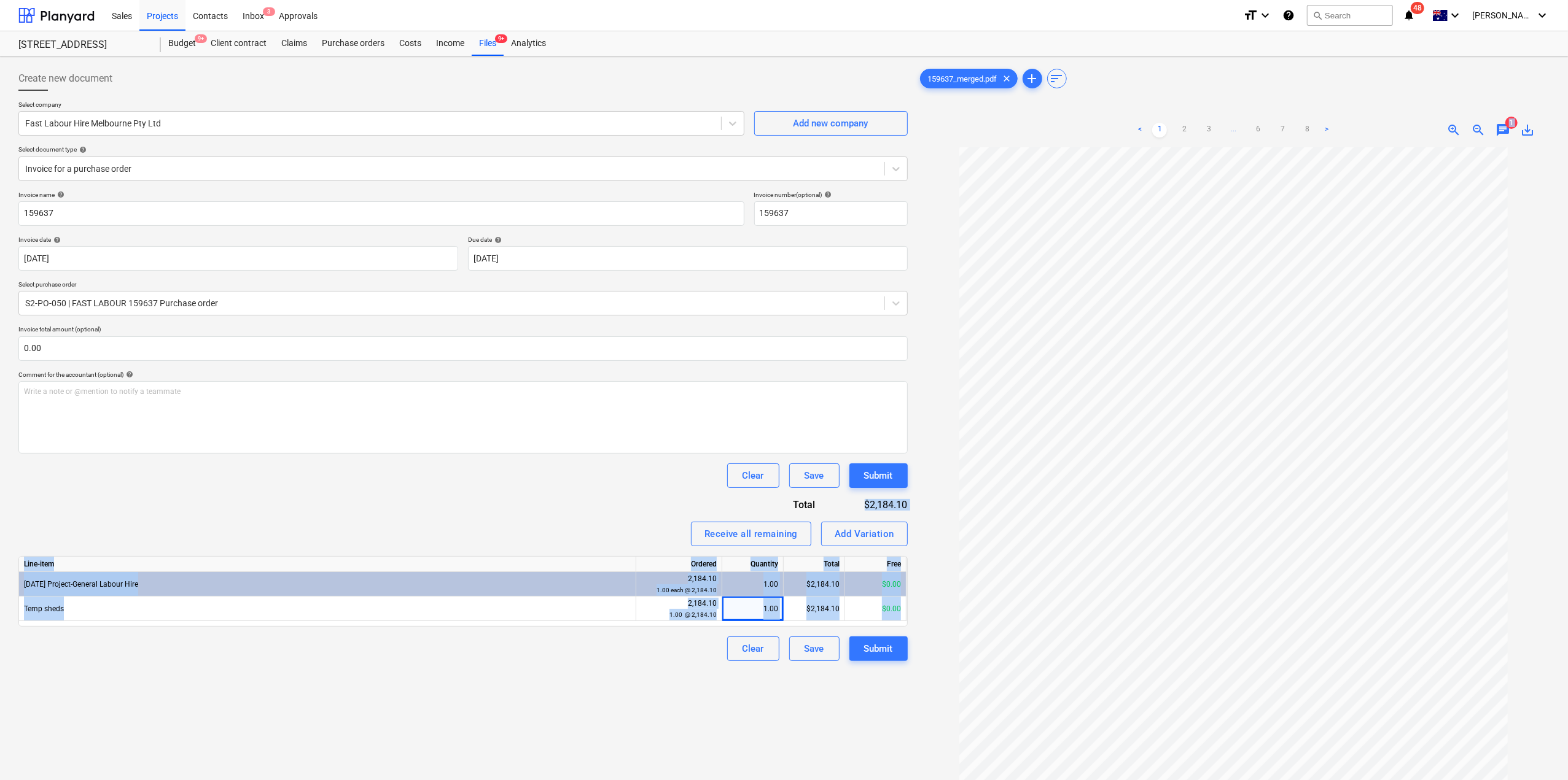
drag, startPoint x: 881, startPoint y: 506, endPoint x: 914, endPoint y: 508, distance: 33.1
click at [914, 508] on div "Create new document Select company Fast Labour Hire Melbourne Pty Ltd Add new c…" at bounding box center [783, 480] width 1541 height 837
click at [914, 507] on div "159637_merged.pdf clear add sort < 1 2 3 ... 6 7 8 > zoom_in zoom_out chat 1 sa…" at bounding box center [1233, 480] width 642 height 837
click at [907, 505] on div "Create new document Select company Fast Labour Hire Melbourne Pty Ltd Add new c…" at bounding box center [463, 480] width 899 height 837
click at [907, 503] on div "$2,184.10" at bounding box center [871, 505] width 73 height 14
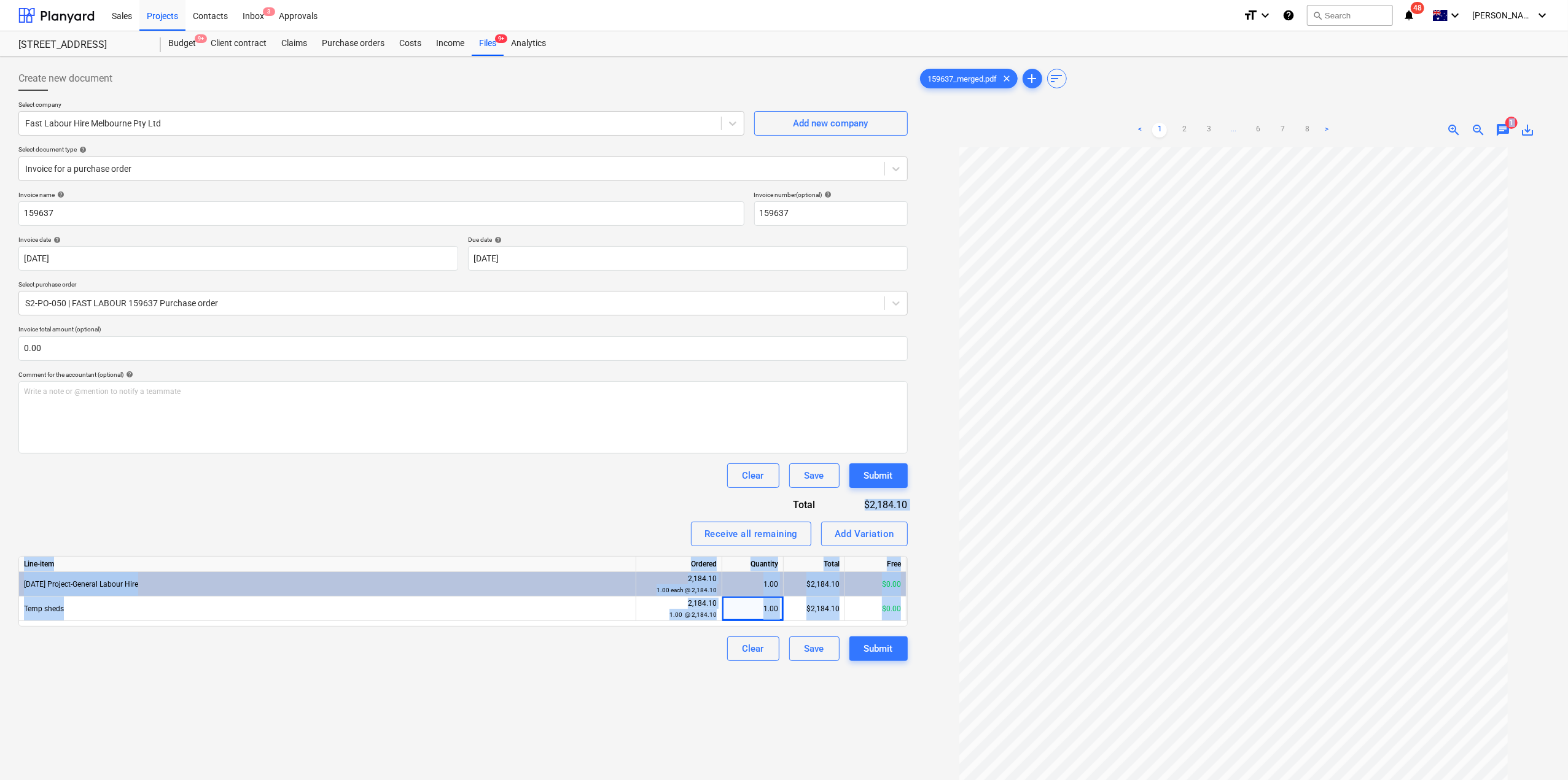
click at [905, 505] on div "$2,184.10" at bounding box center [871, 505] width 73 height 14
click at [900, 506] on div "$2,184.10" at bounding box center [871, 505] width 73 height 14
copy div "2,184.10"
click at [481, 387] on p "Write a note or @mention to notify a teammate [PERSON_NAME]" at bounding box center [463, 392] width 878 height 11
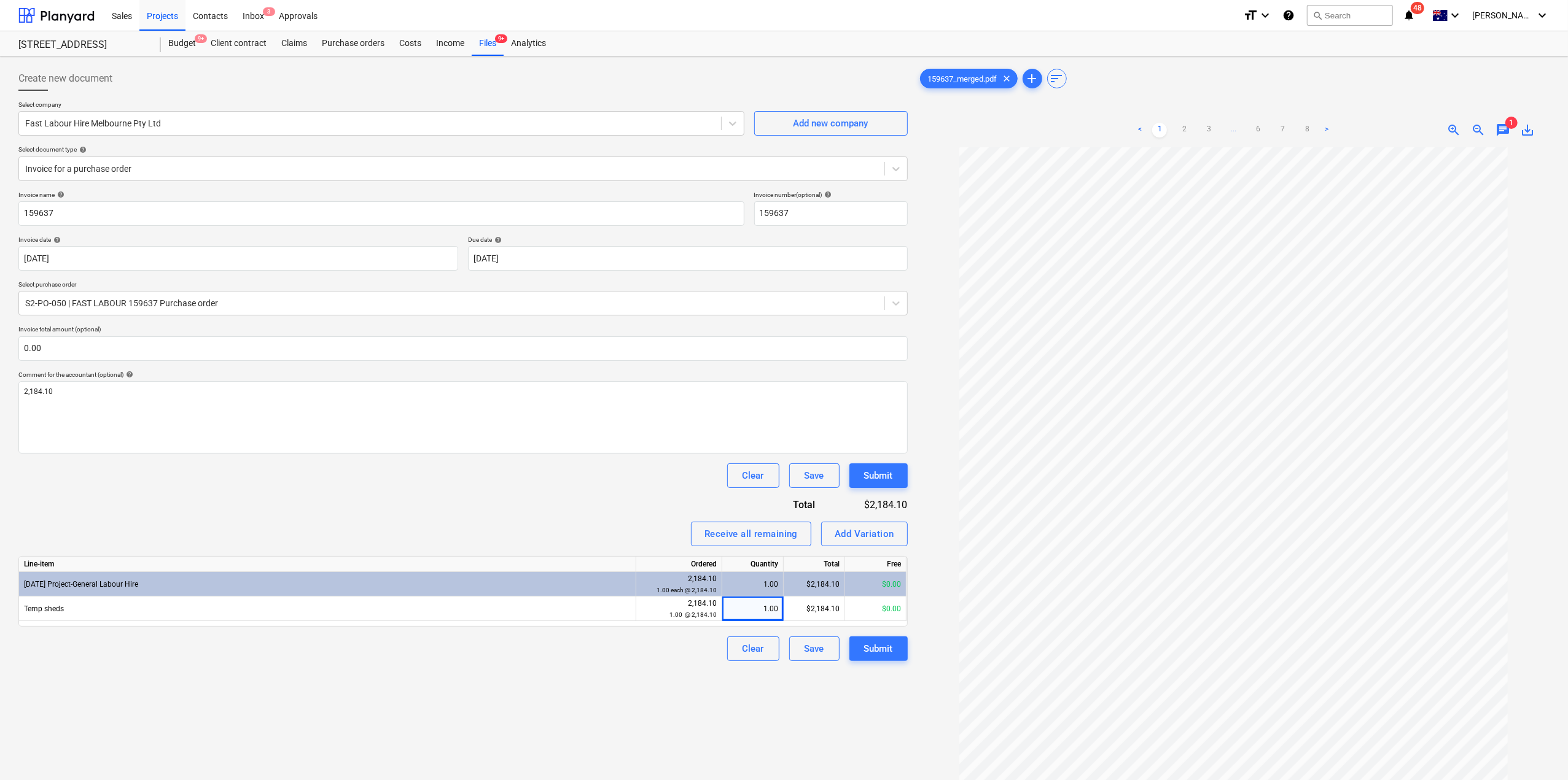
click at [401, 476] on div "Clear Save Submit" at bounding box center [463, 475] width 889 height 25
click at [204, 382] on div "2,184.10" at bounding box center [463, 417] width 889 height 73
drag, startPoint x: 206, startPoint y: 395, endPoint x: 0, endPoint y: 360, distance: 209.0
click at [0, 360] on div "Create new document Select company Fast Labour Hire Melbourne Pty Ltd Add new c…" at bounding box center [784, 479] width 1568 height 846
click at [204, 352] on input "text" at bounding box center [463, 348] width 889 height 25
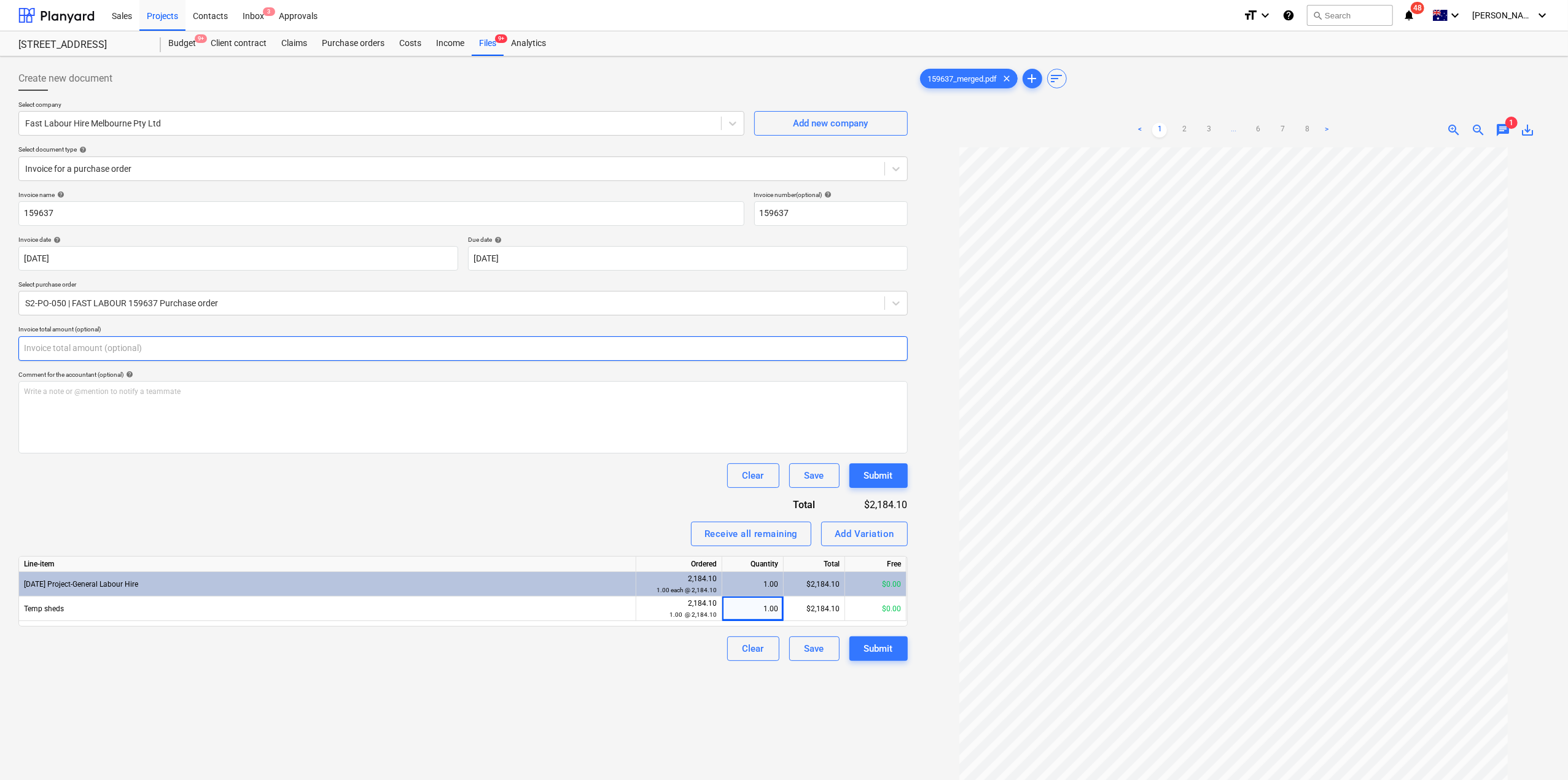
paste input "2,184.10"
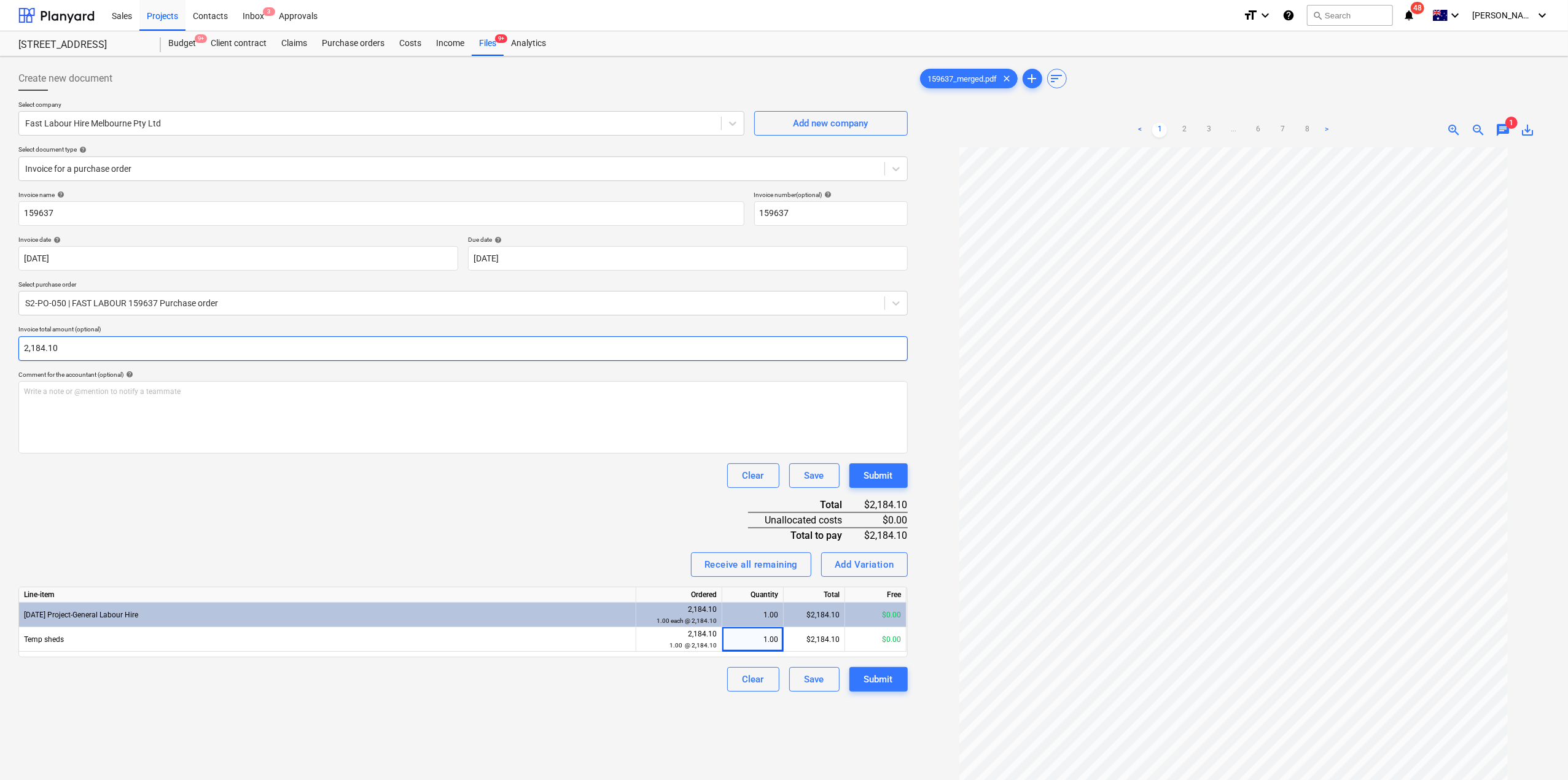
type input "2,184.10"
click at [278, 479] on div "Clear Save Submit" at bounding box center [463, 475] width 889 height 25
click at [879, 676] on div "Submit" at bounding box center [878, 679] width 29 height 16
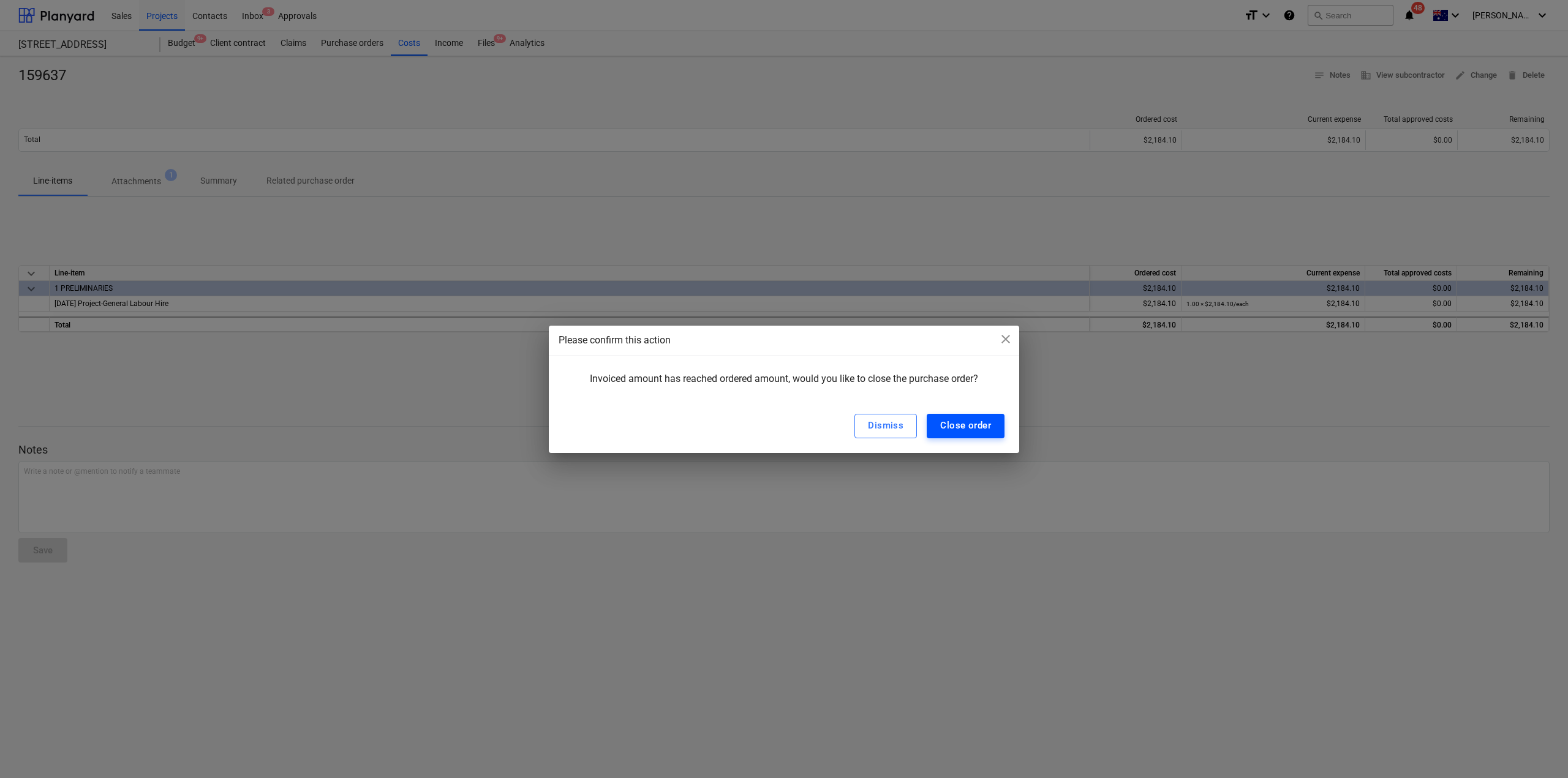
click at [962, 423] on div "Close order" at bounding box center [966, 425] width 51 height 16
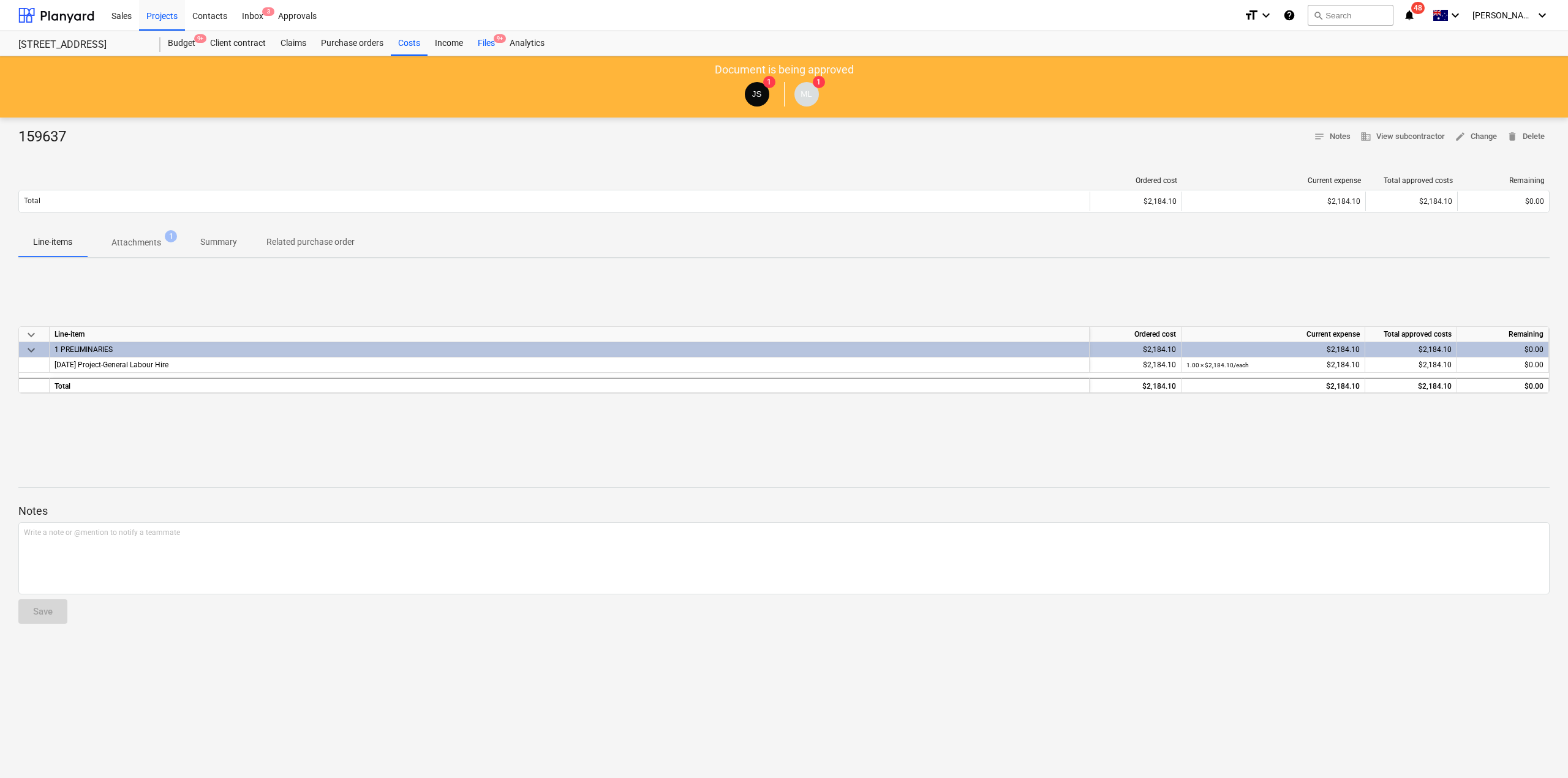
click at [475, 41] on div "Files 9+" at bounding box center [486, 44] width 32 height 25
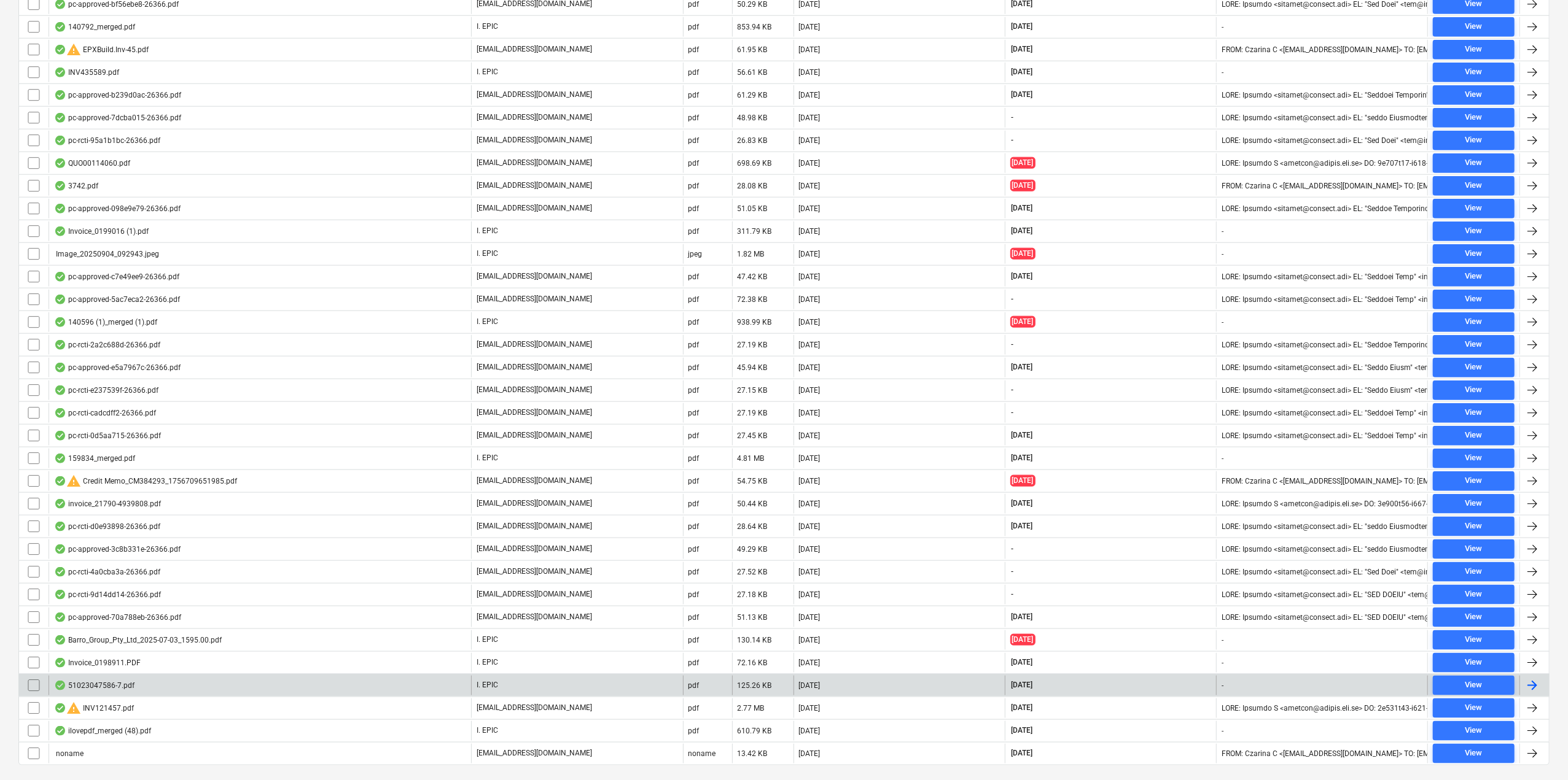
scroll to position [1272, 0]
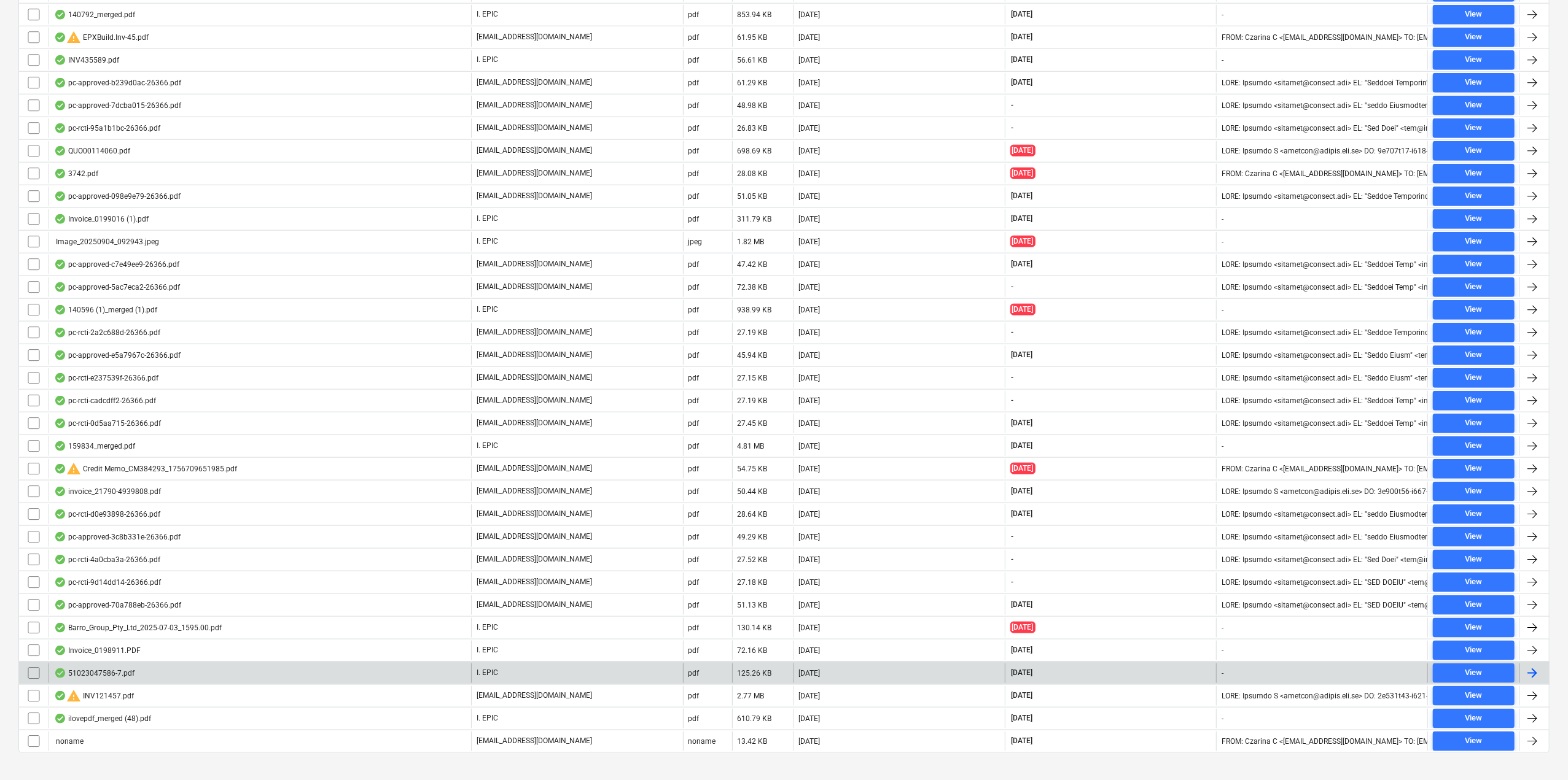
click at [283, 662] on div "51023047586-7.pdf I. EPIC pdf 125.26 KB [DATE] [DATE] - View" at bounding box center [783, 673] width 1531 height 23
click at [290, 664] on div "51023047586-7.pdf" at bounding box center [260, 673] width 422 height 20
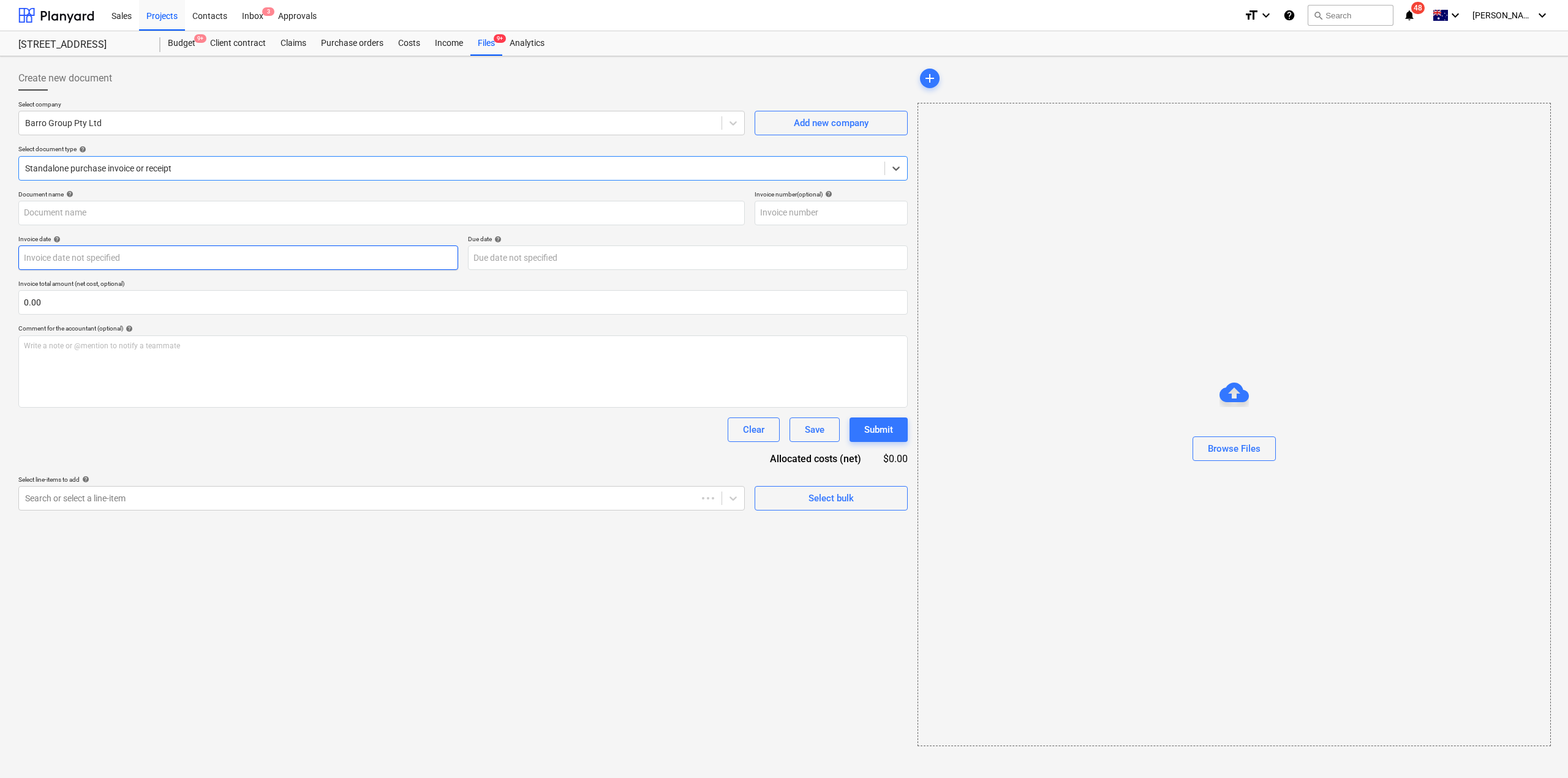
type input "51023047558"
type input "[DATE]"
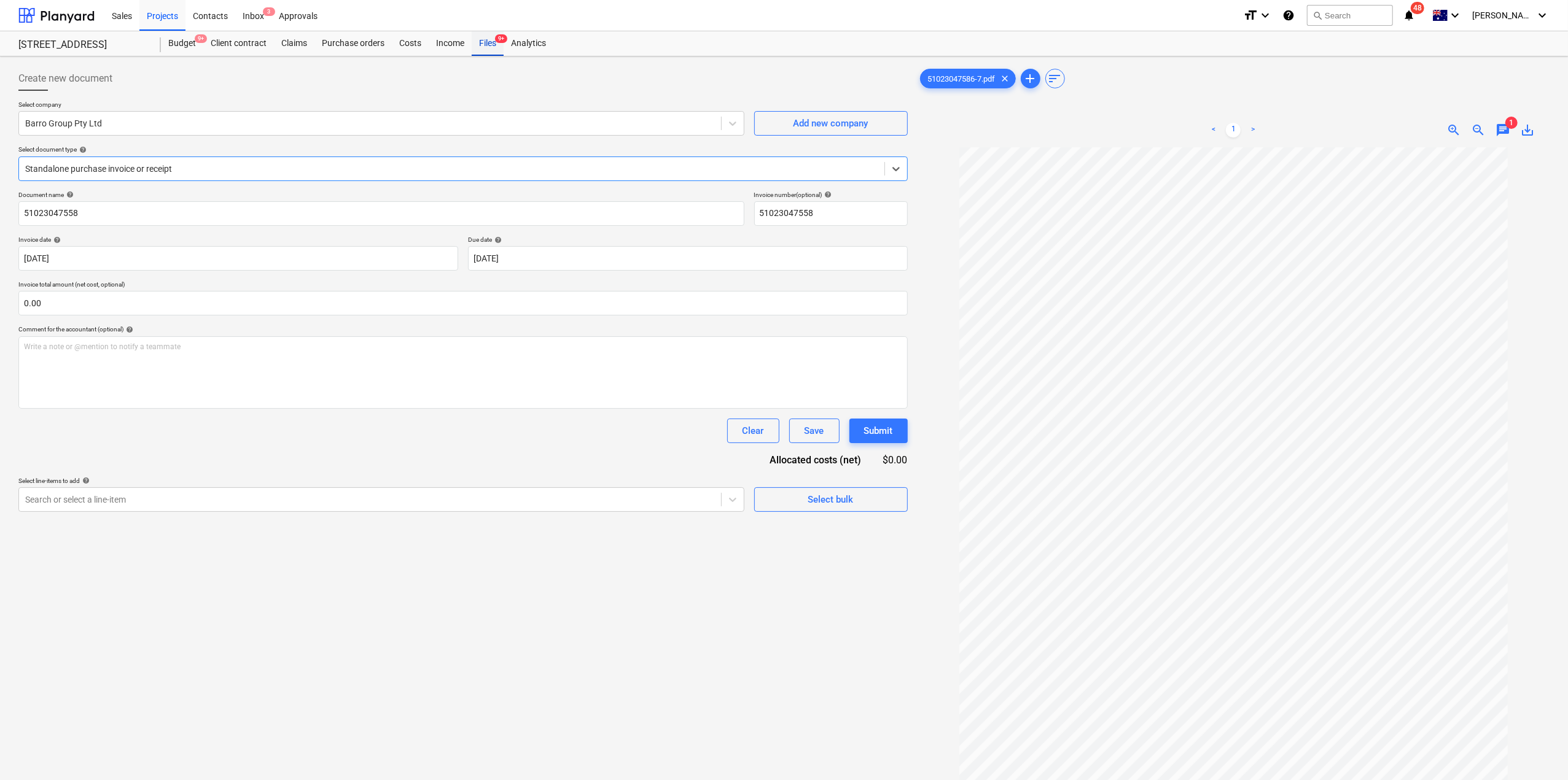
click at [481, 42] on div "Files 9+" at bounding box center [487, 44] width 32 height 25
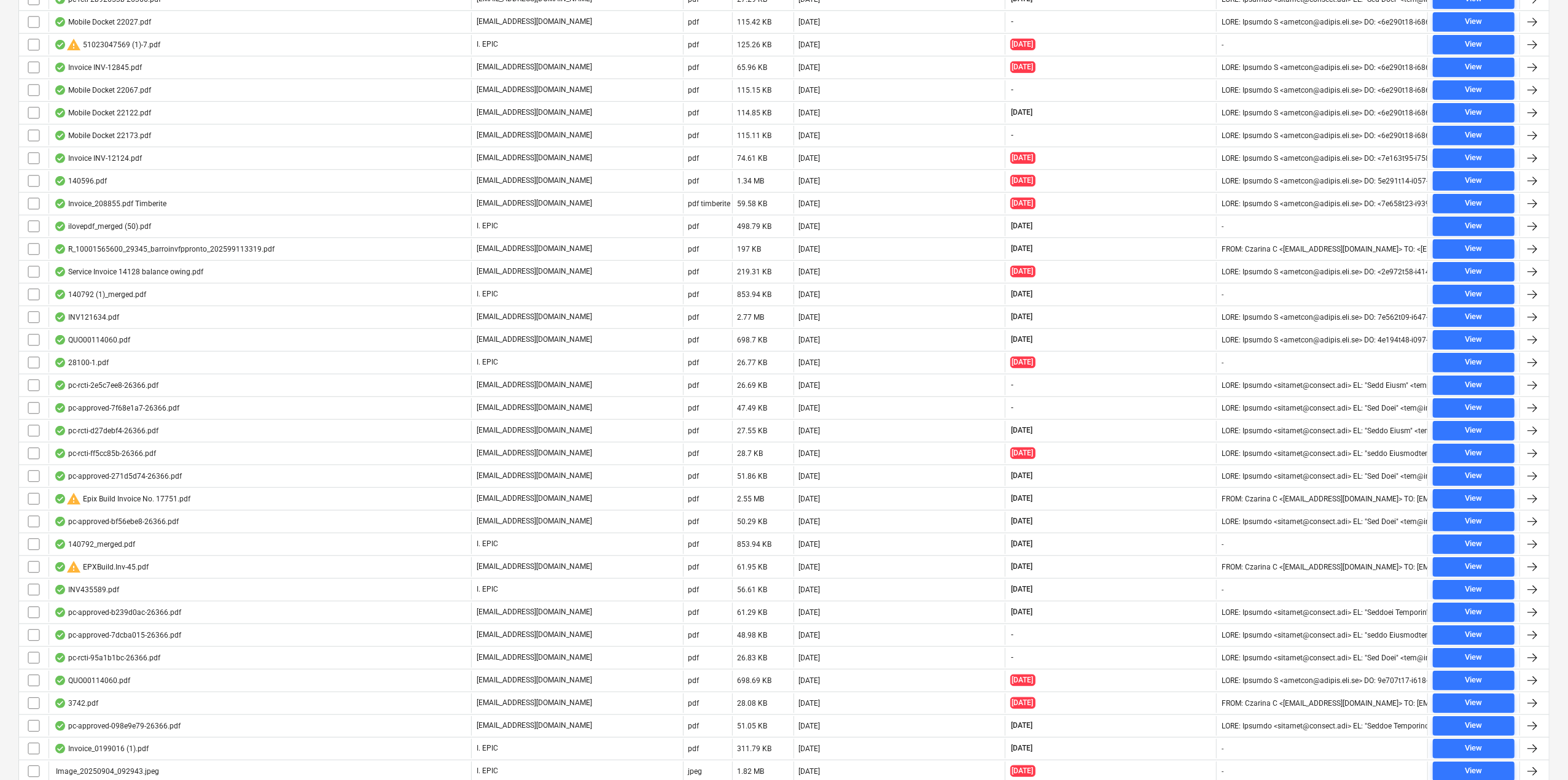
scroll to position [1272, 0]
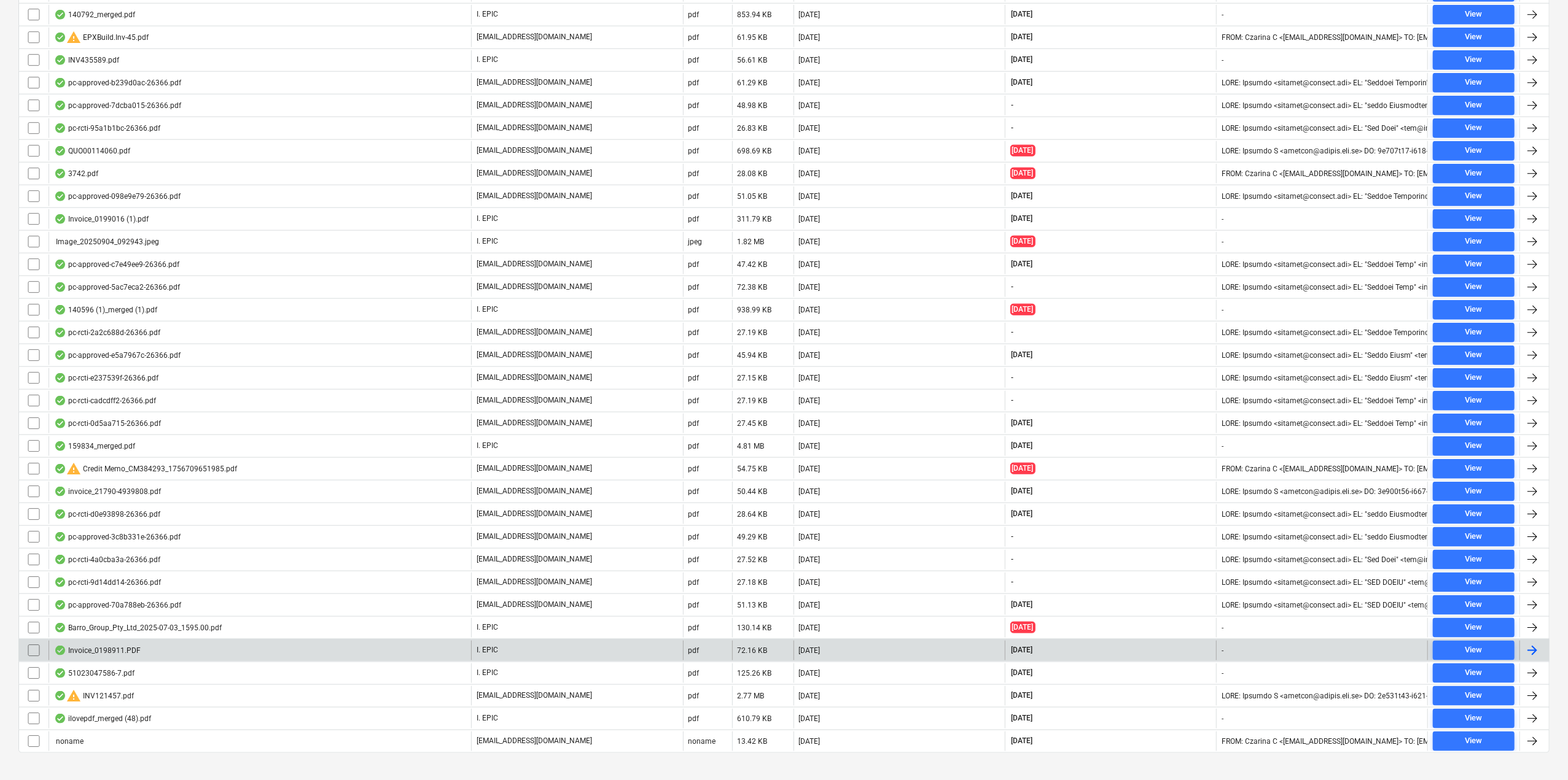
click at [162, 641] on div "Invoice_0198911.PDF" at bounding box center [260, 650] width 422 height 20
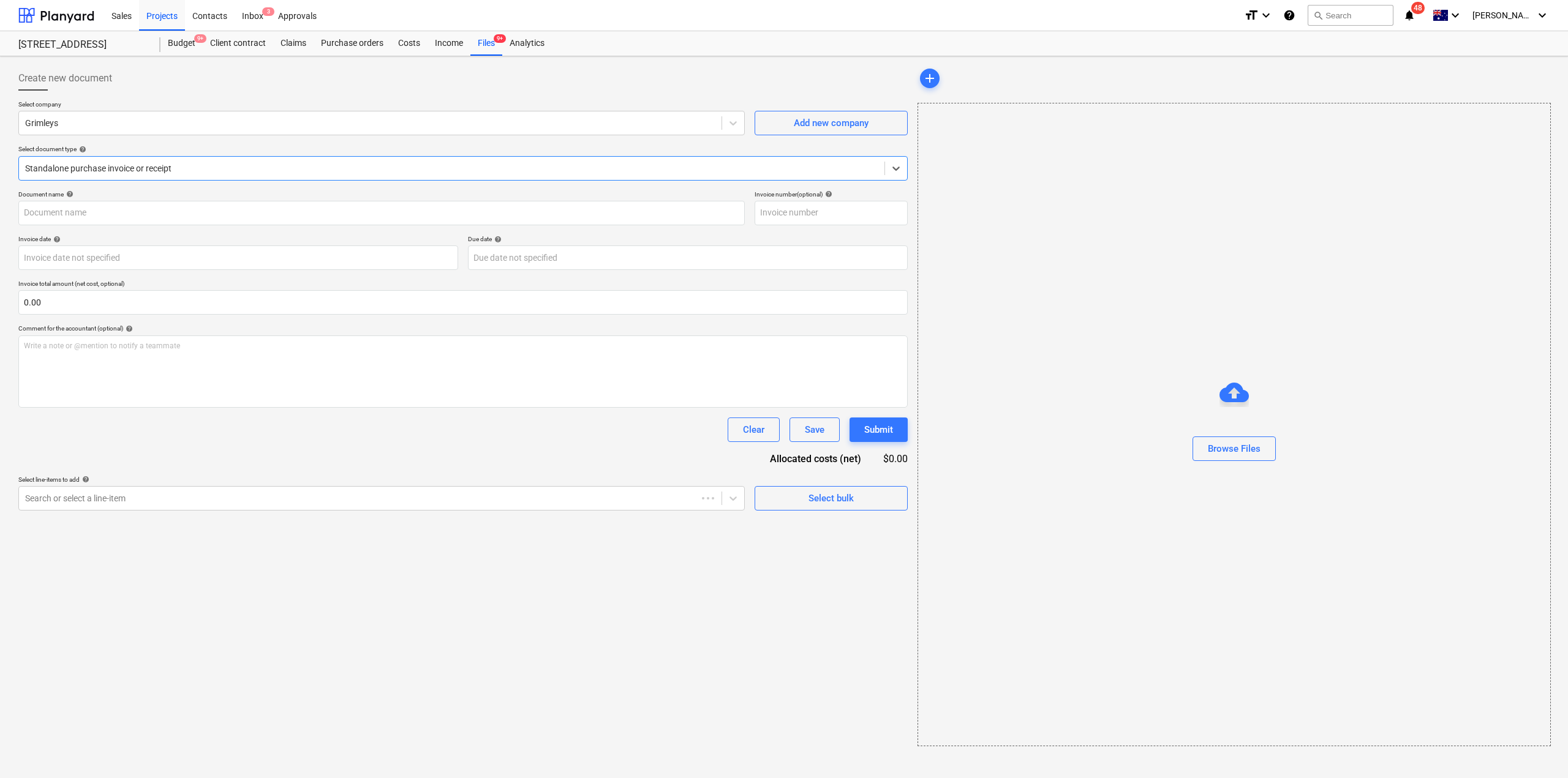
type input "0198911"
type input "[DATE]"
click at [190, 187] on div "Create new document Select company Grimleys Add new company Select document typ…" at bounding box center [462, 288] width 887 height 444
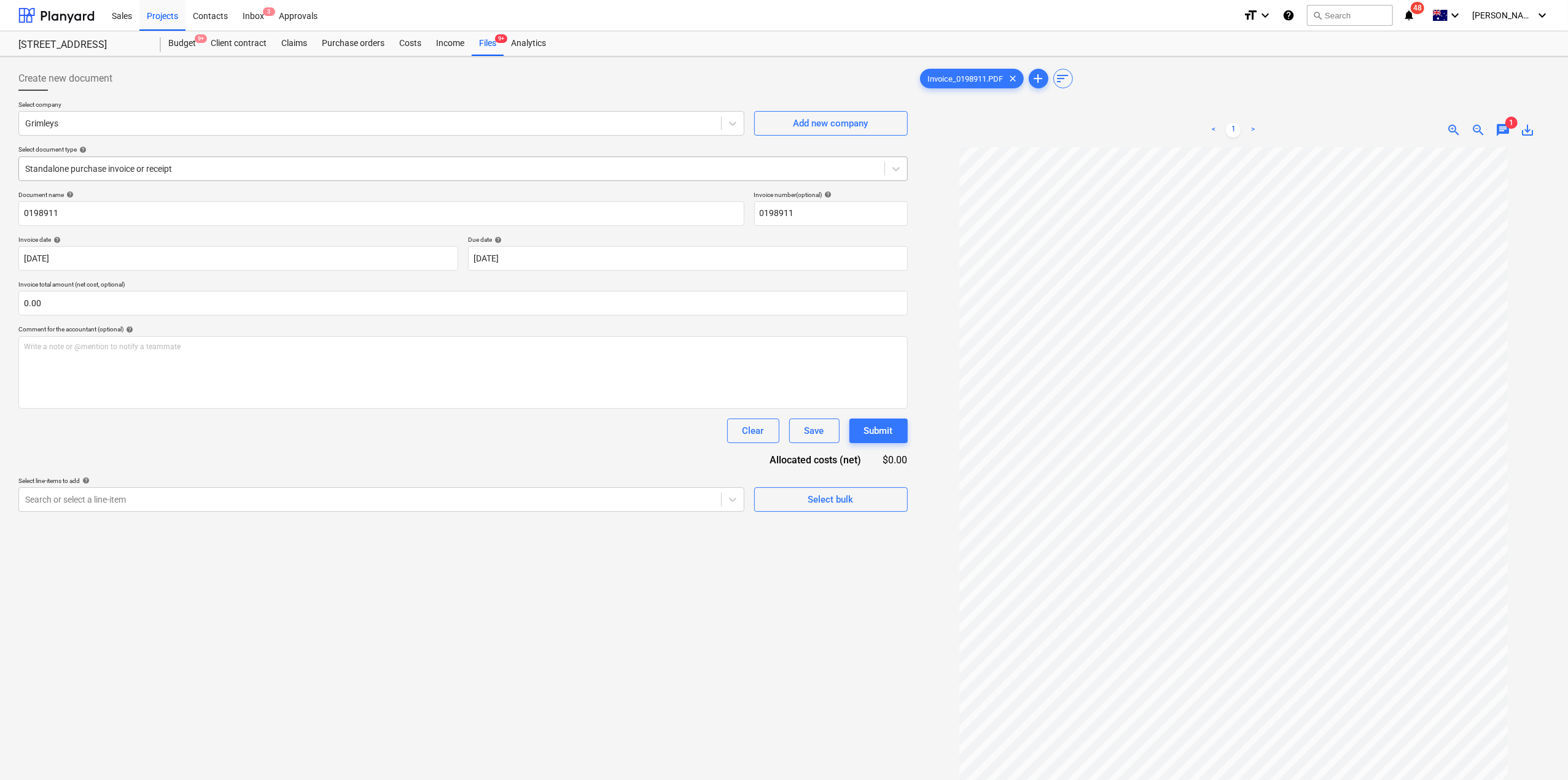
click at [197, 175] on div "Standalone purchase invoice or receipt" at bounding box center [451, 168] width 865 height 17
click at [145, 169] on div at bounding box center [451, 168] width 853 height 12
click at [131, 133] on div "Grimleys" at bounding box center [381, 123] width 726 height 25
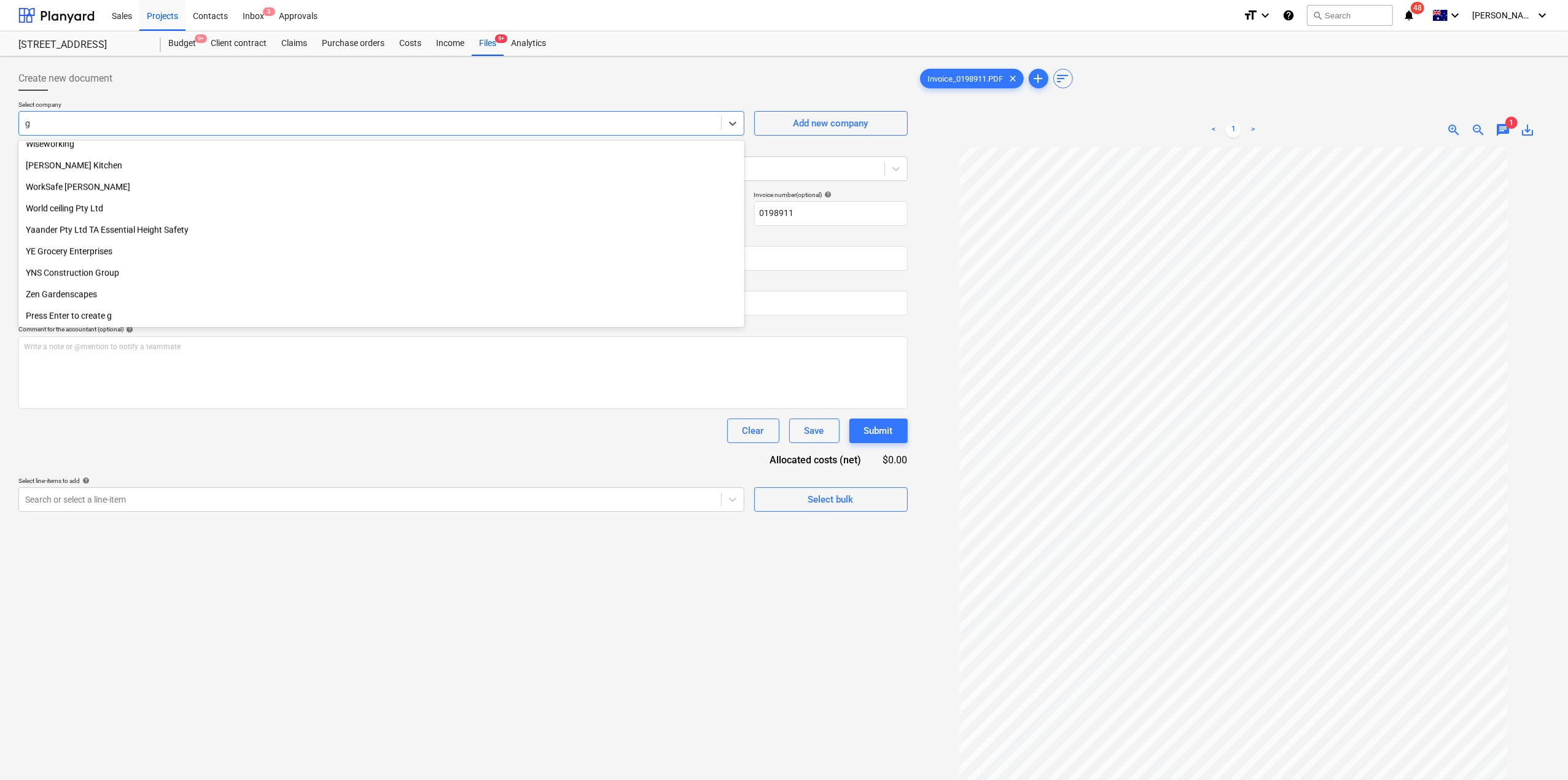
scroll to position [7744, 0]
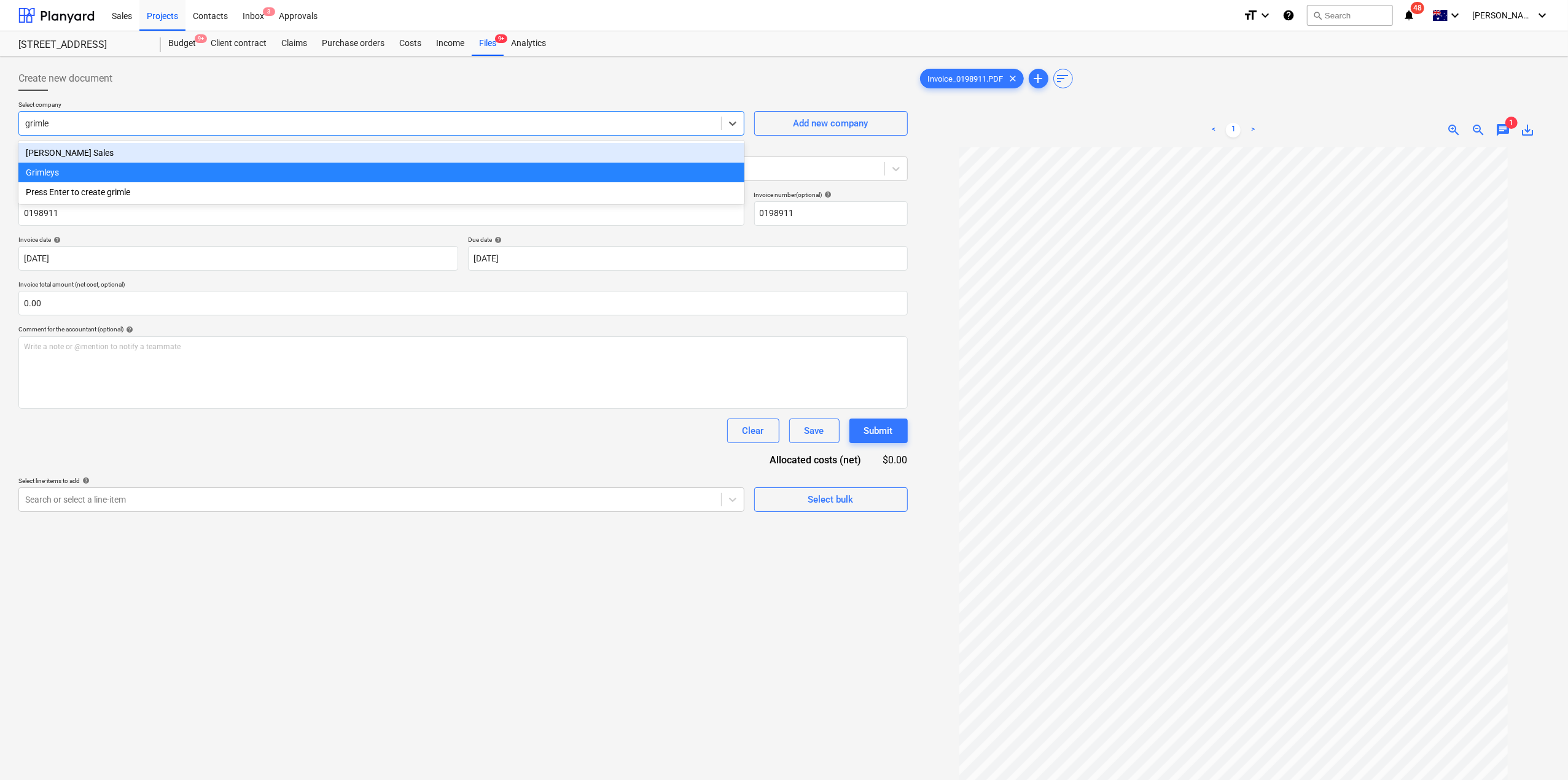
type input "grimle"
click at [152, 137] on div "Select company option [PERSON_NAME] Sales focused, 1 of 3. 3 results available …" at bounding box center [463, 145] width 889 height 90
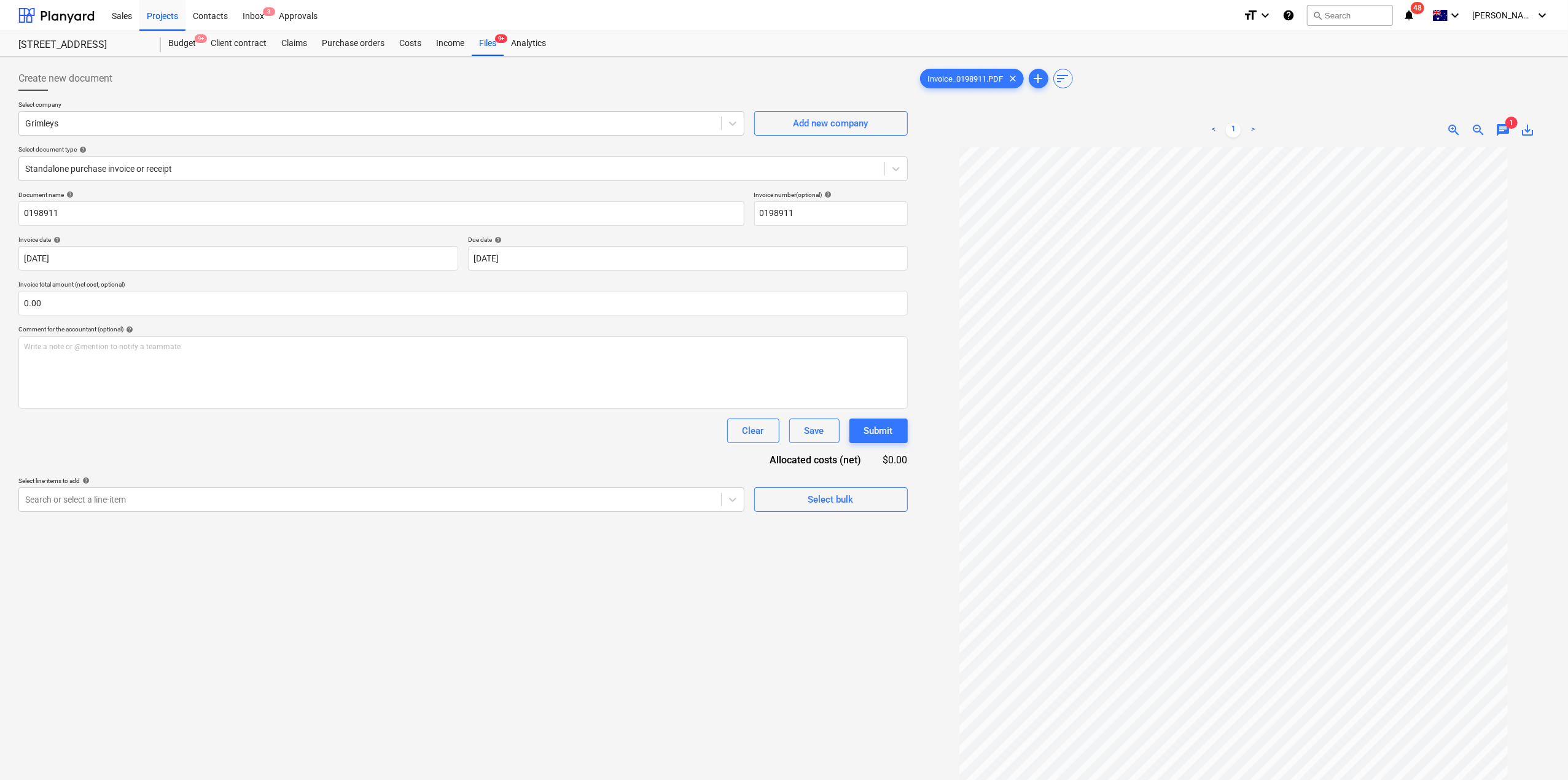
click at [135, 138] on div "Select company Grimleys Add new company Select document type help Standalone pu…" at bounding box center [463, 145] width 889 height 90
click at [140, 126] on div at bounding box center [370, 123] width 690 height 12
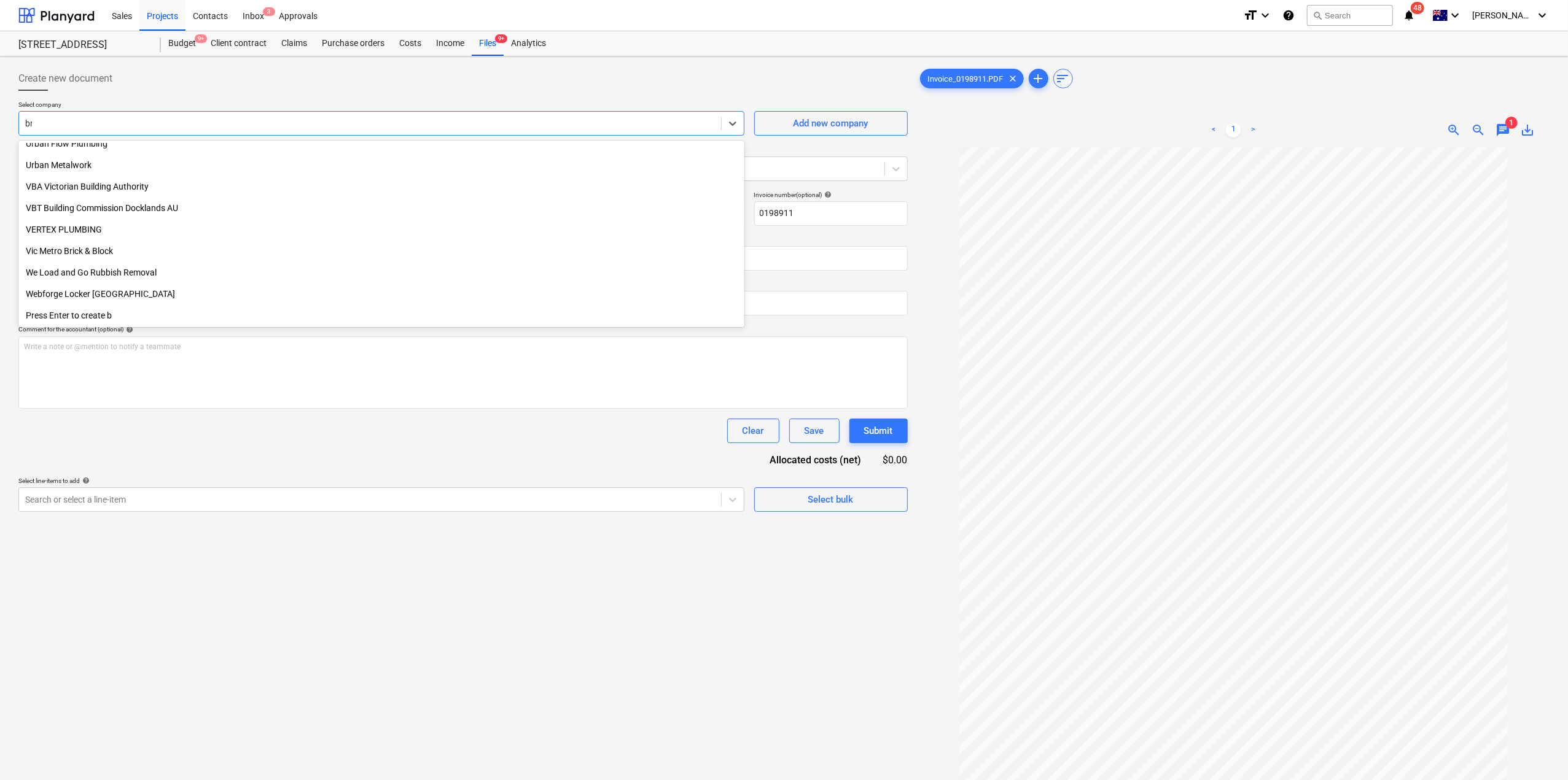
scroll to position [353, 0]
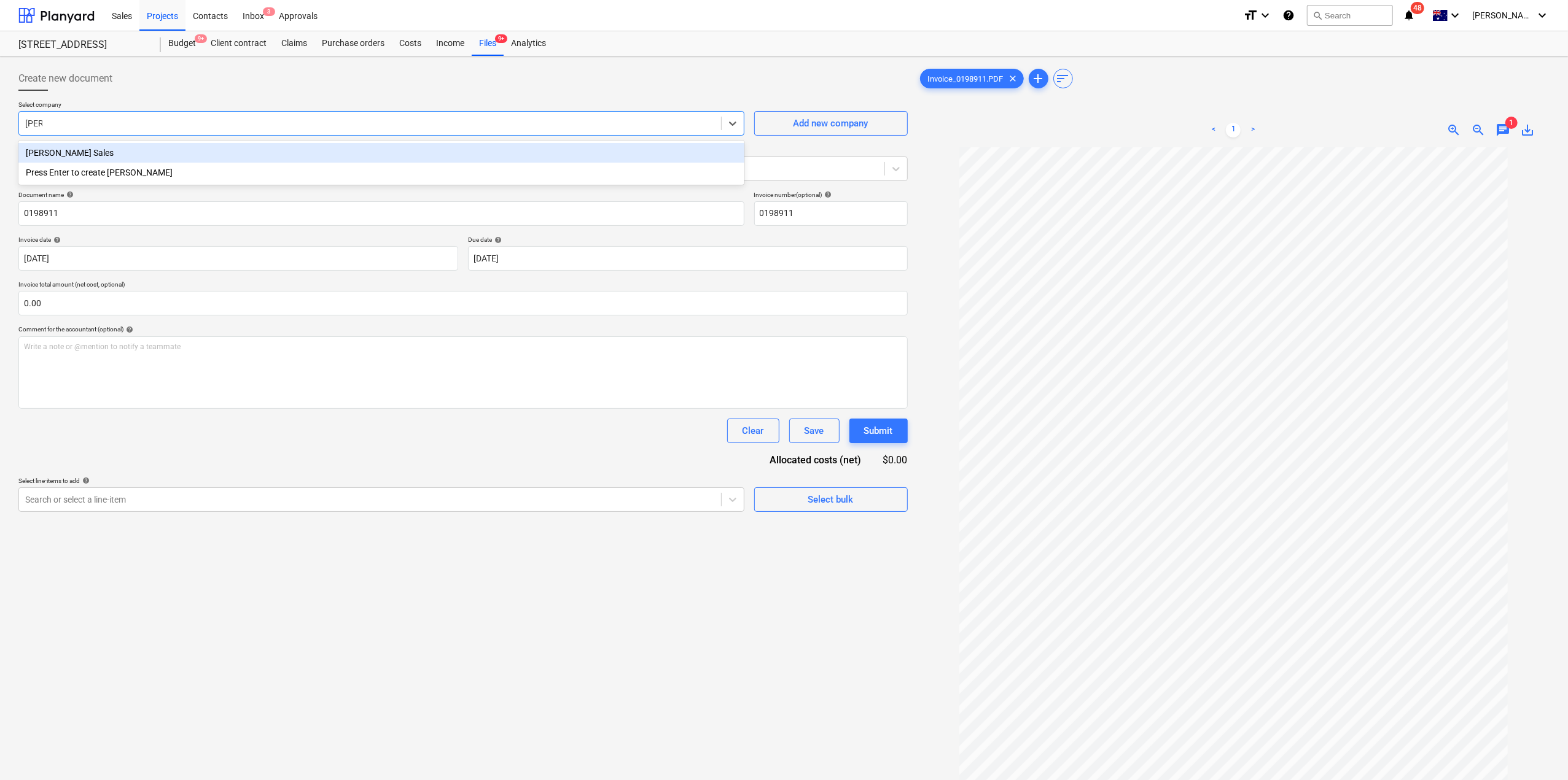
type input "[PERSON_NAME]"
click at [147, 146] on div "[PERSON_NAME] Sales" at bounding box center [381, 152] width 726 height 20
click at [154, 211] on input "0198911" at bounding box center [381, 214] width 726 height 25
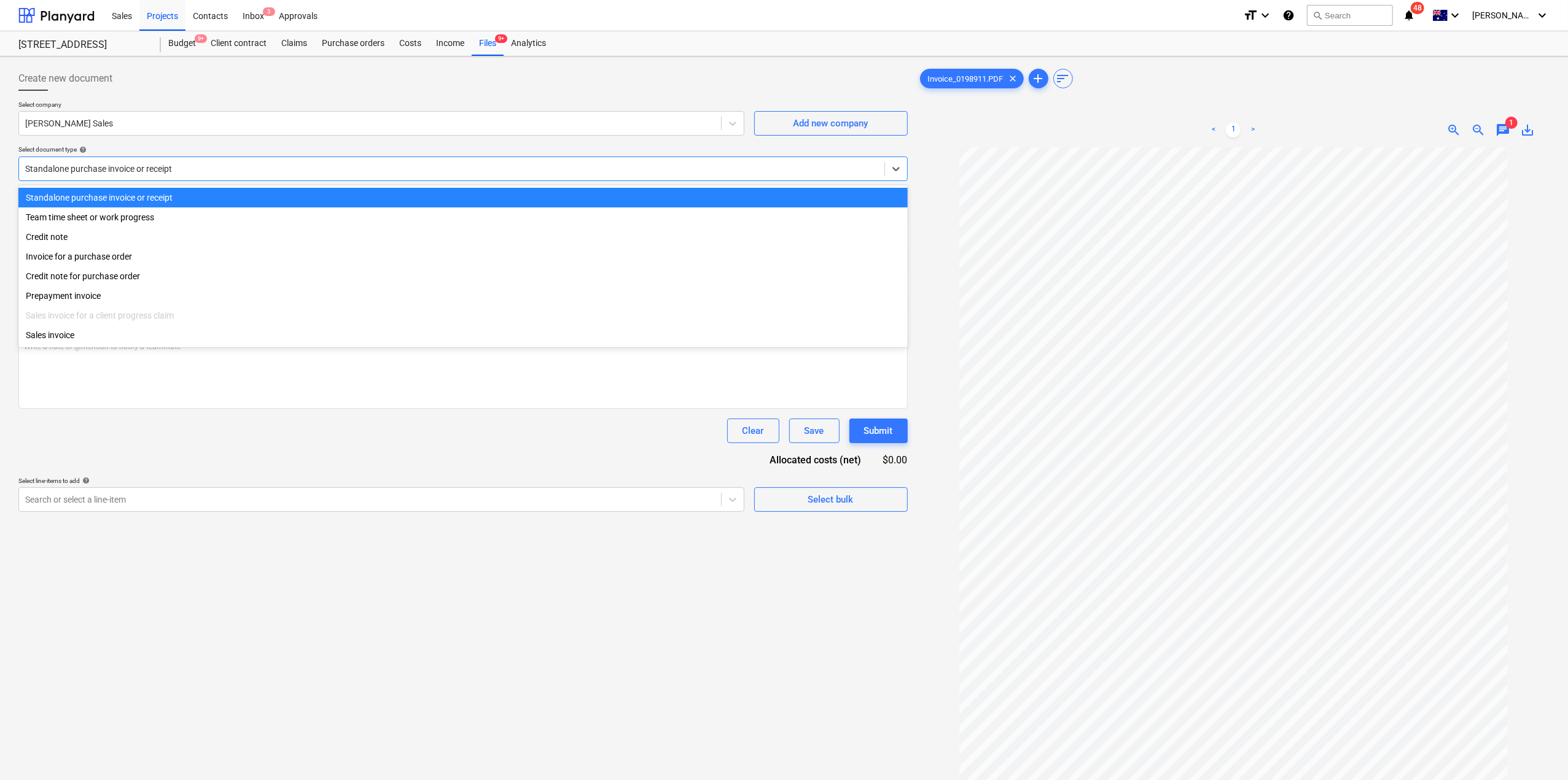
click at [172, 174] on div "Standalone purchase invoice or receipt" at bounding box center [451, 168] width 865 height 17
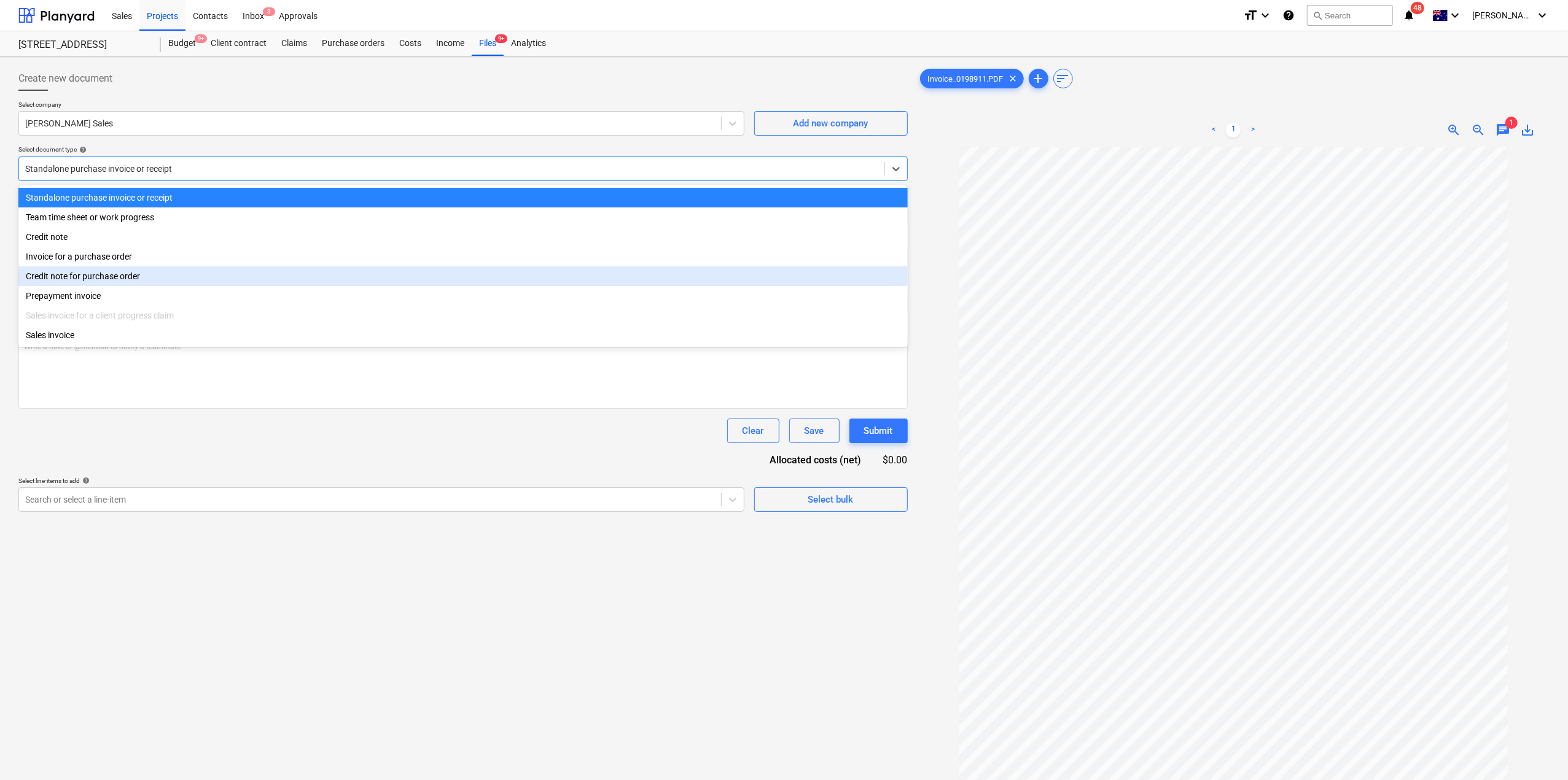
click at [164, 278] on div "Credit note for purchase order" at bounding box center [463, 276] width 889 height 20
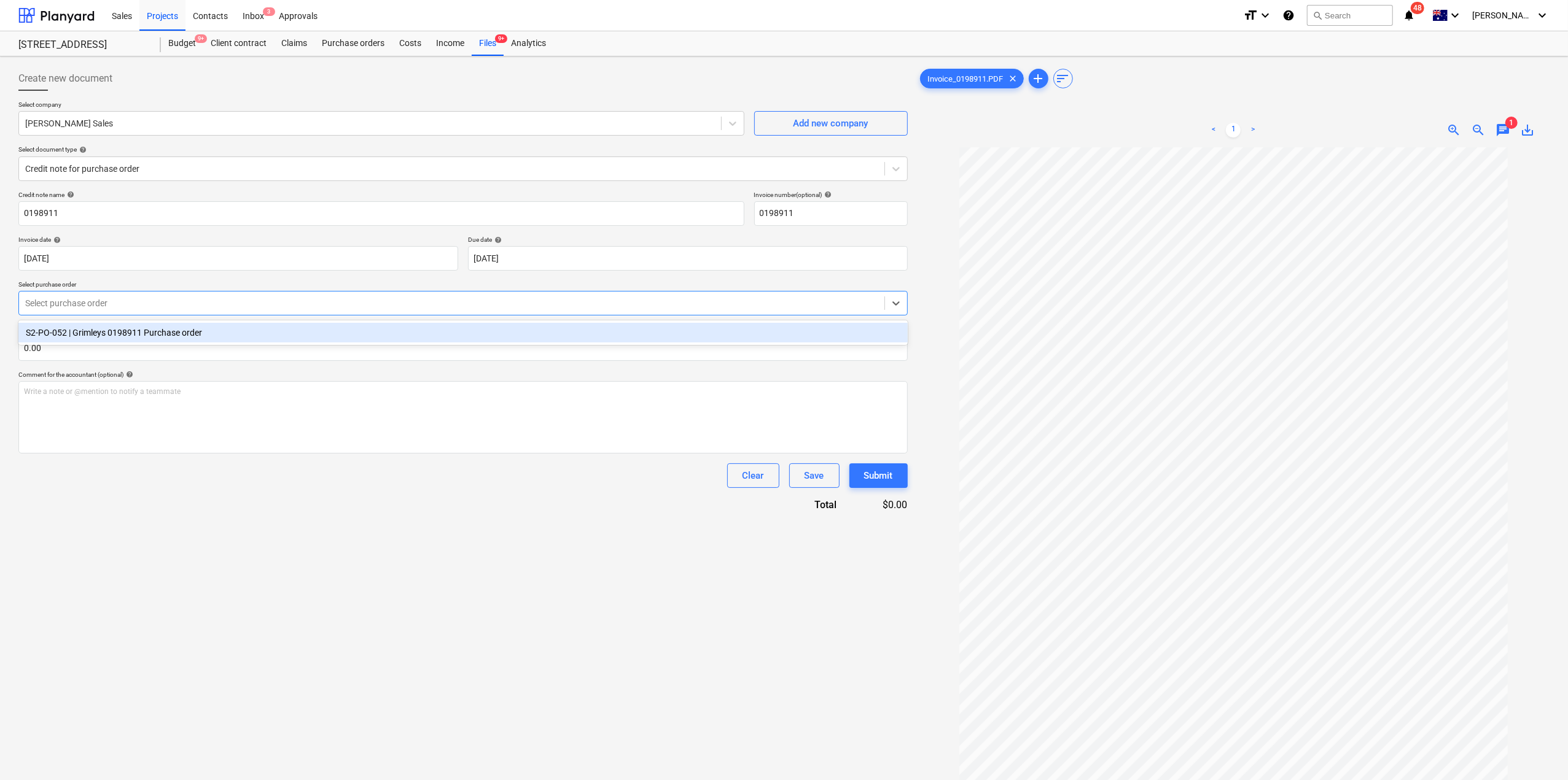
click at [150, 309] on div "Select purchase order" at bounding box center [451, 303] width 865 height 17
click at [164, 331] on div "S2-PO-052 | Grimleys 0198911 Purchase order" at bounding box center [463, 332] width 889 height 20
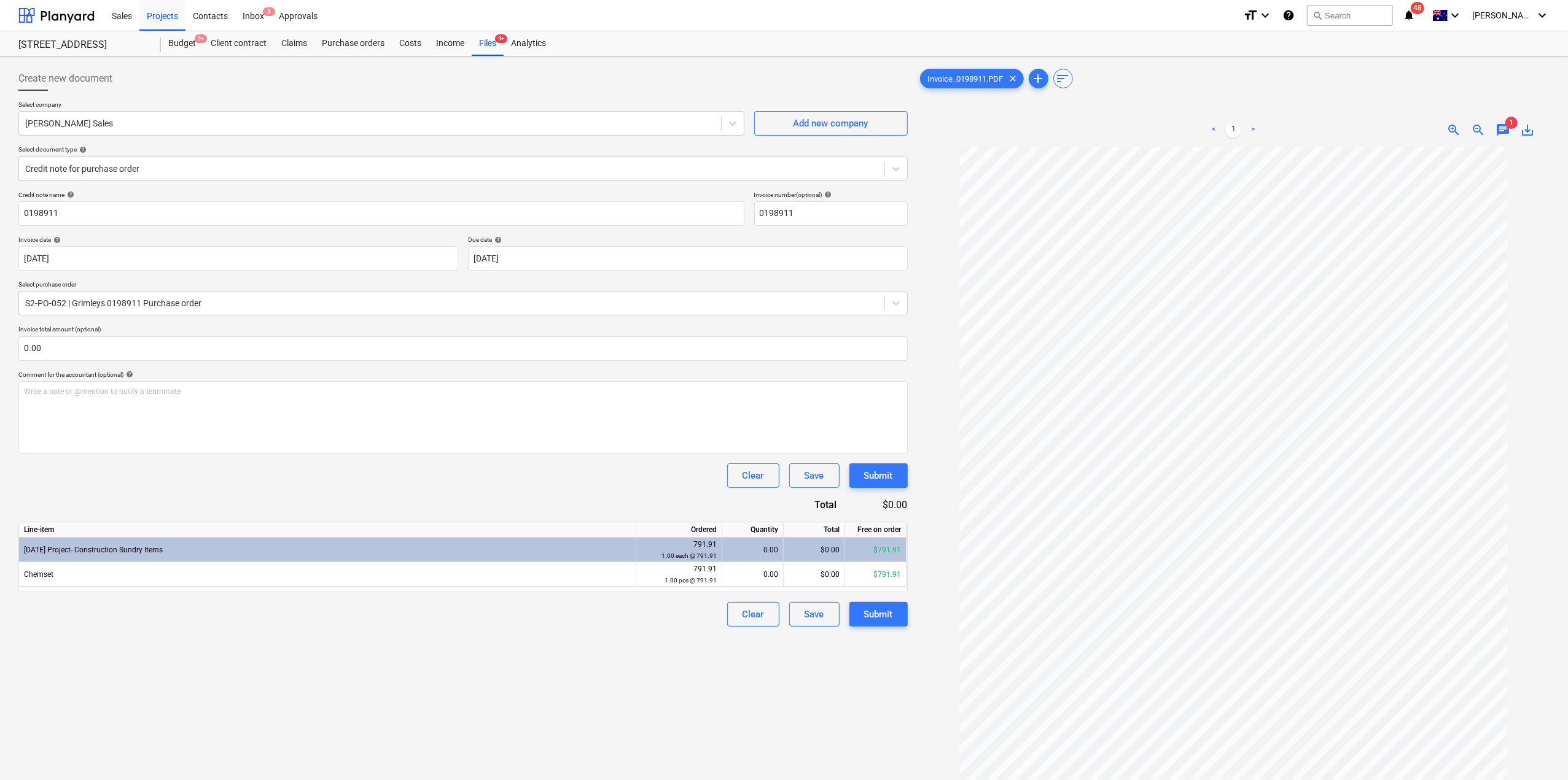
click at [312, 540] on div "[DATE] Project- Construction Sundry Items" at bounding box center [328, 550] width 617 height 25
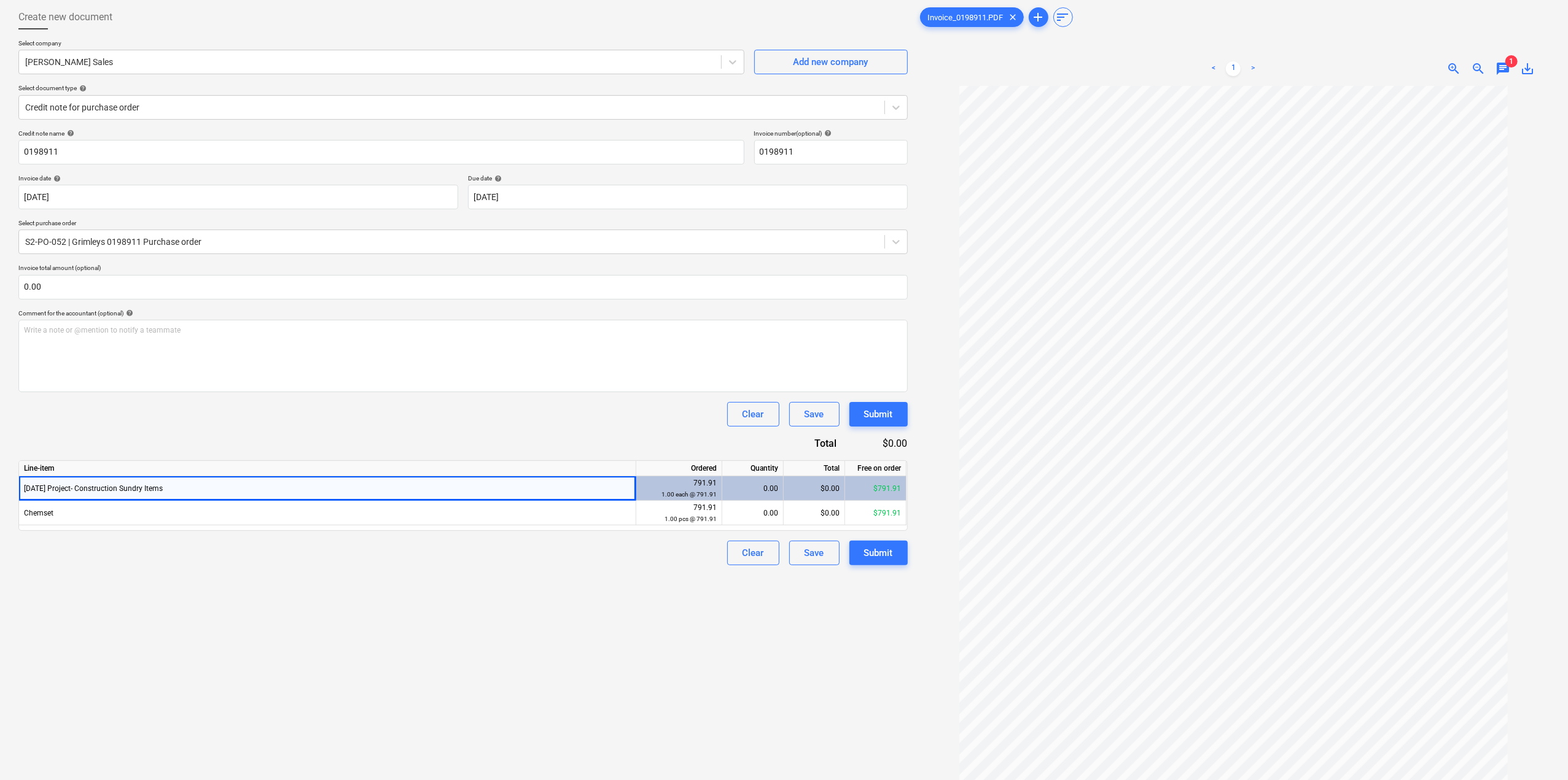
scroll to position [122, 0]
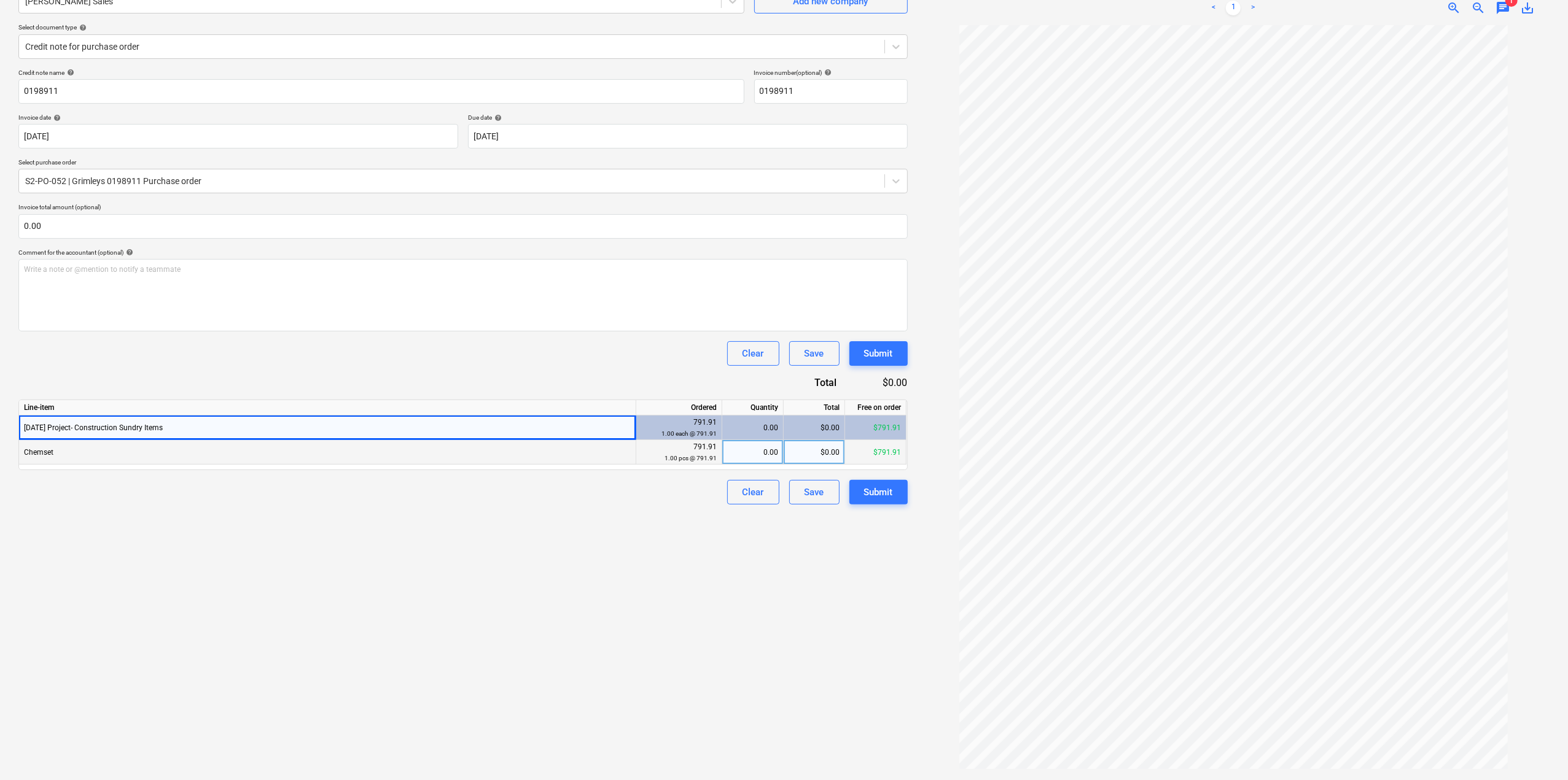
click at [778, 455] on div "0.00" at bounding box center [752, 452] width 51 height 25
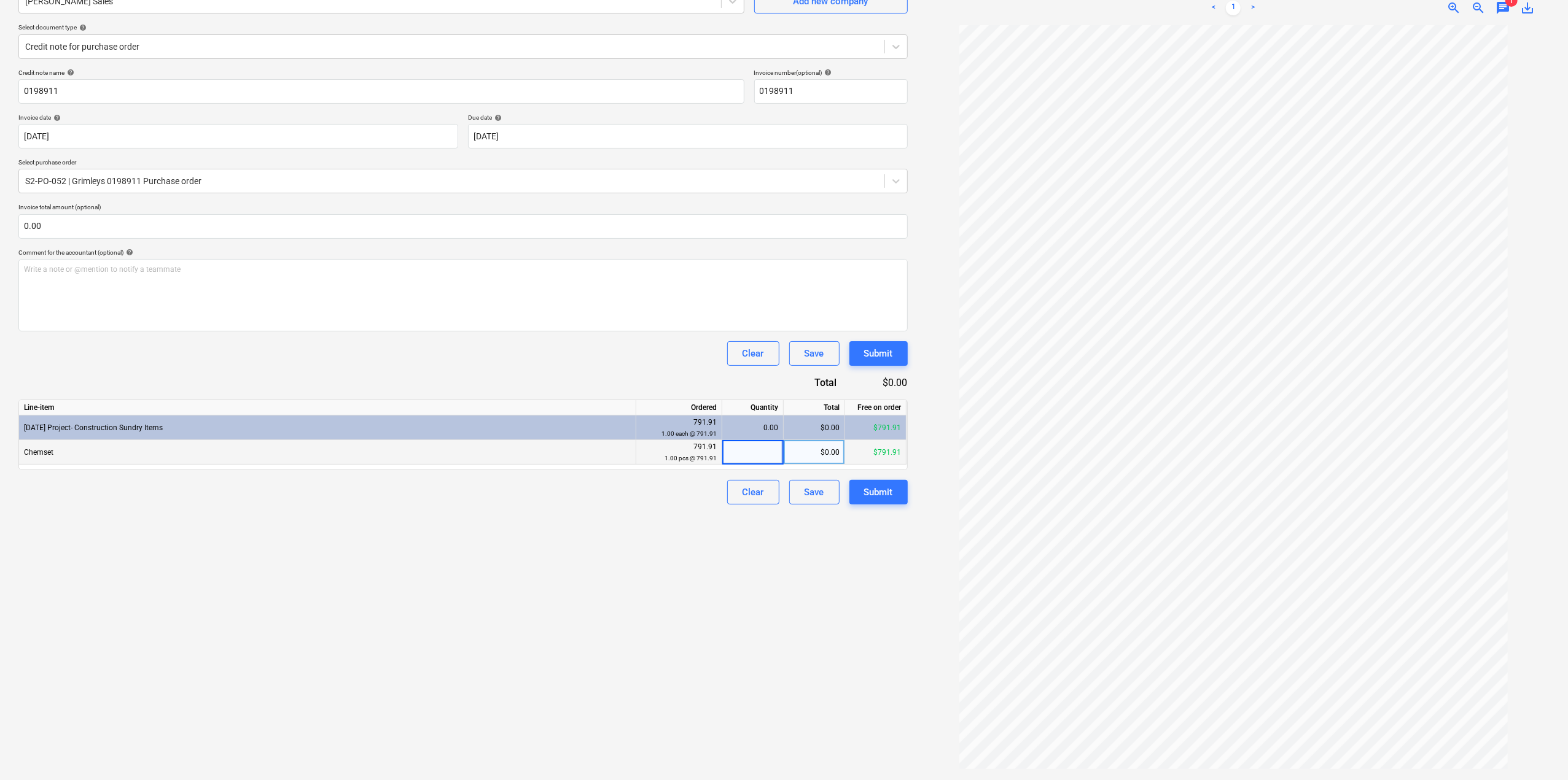
type input "1"
click at [735, 518] on div "Create new document Select company [PERSON_NAME] Sales Add new company Select d…" at bounding box center [463, 358] width 899 height 837
click at [867, 561] on div "Create new document Select company [PERSON_NAME] Sales Add new company Select d…" at bounding box center [463, 358] width 899 height 837
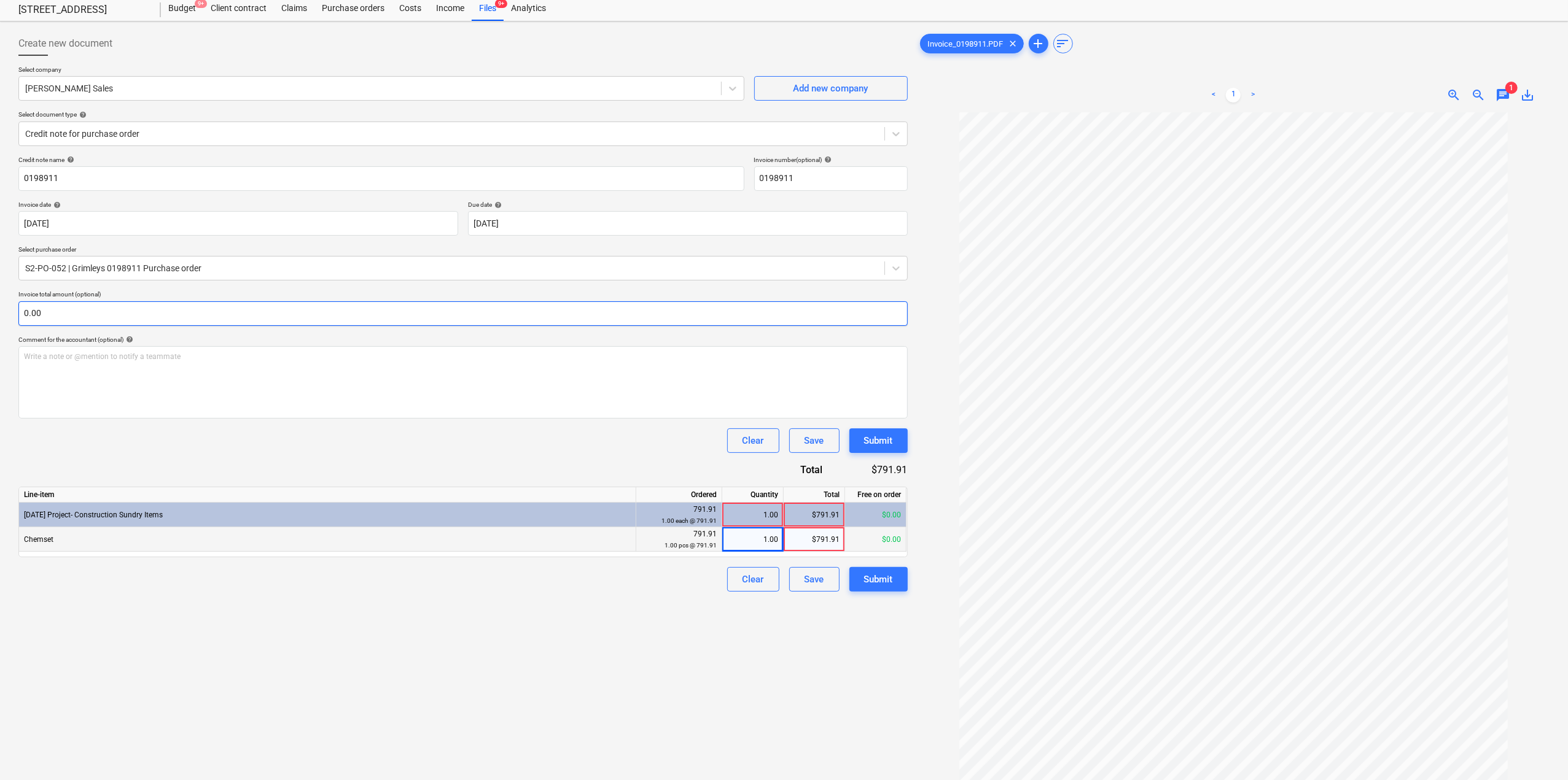
scroll to position [0, 0]
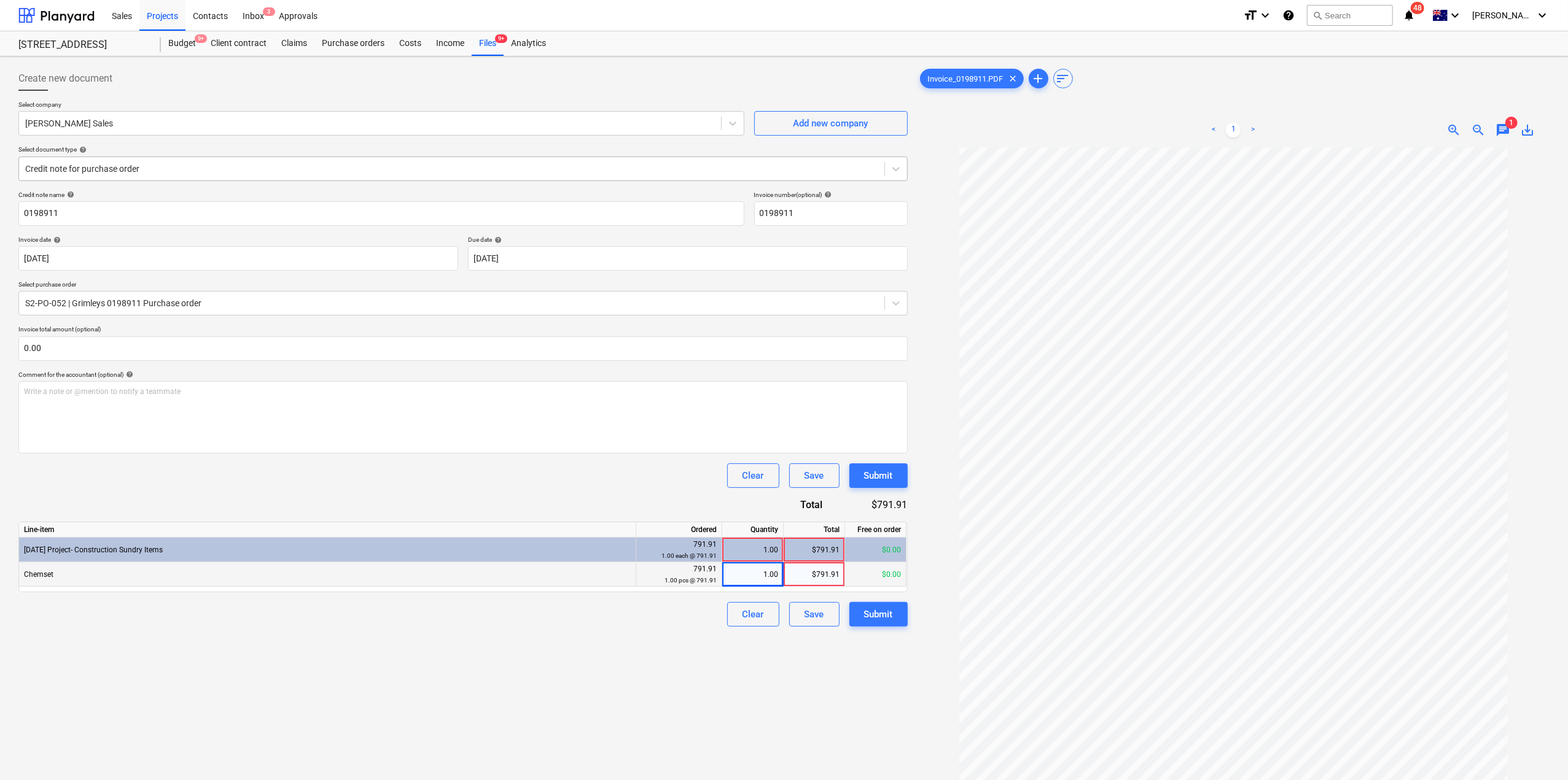
click at [221, 162] on div at bounding box center [451, 168] width 853 height 12
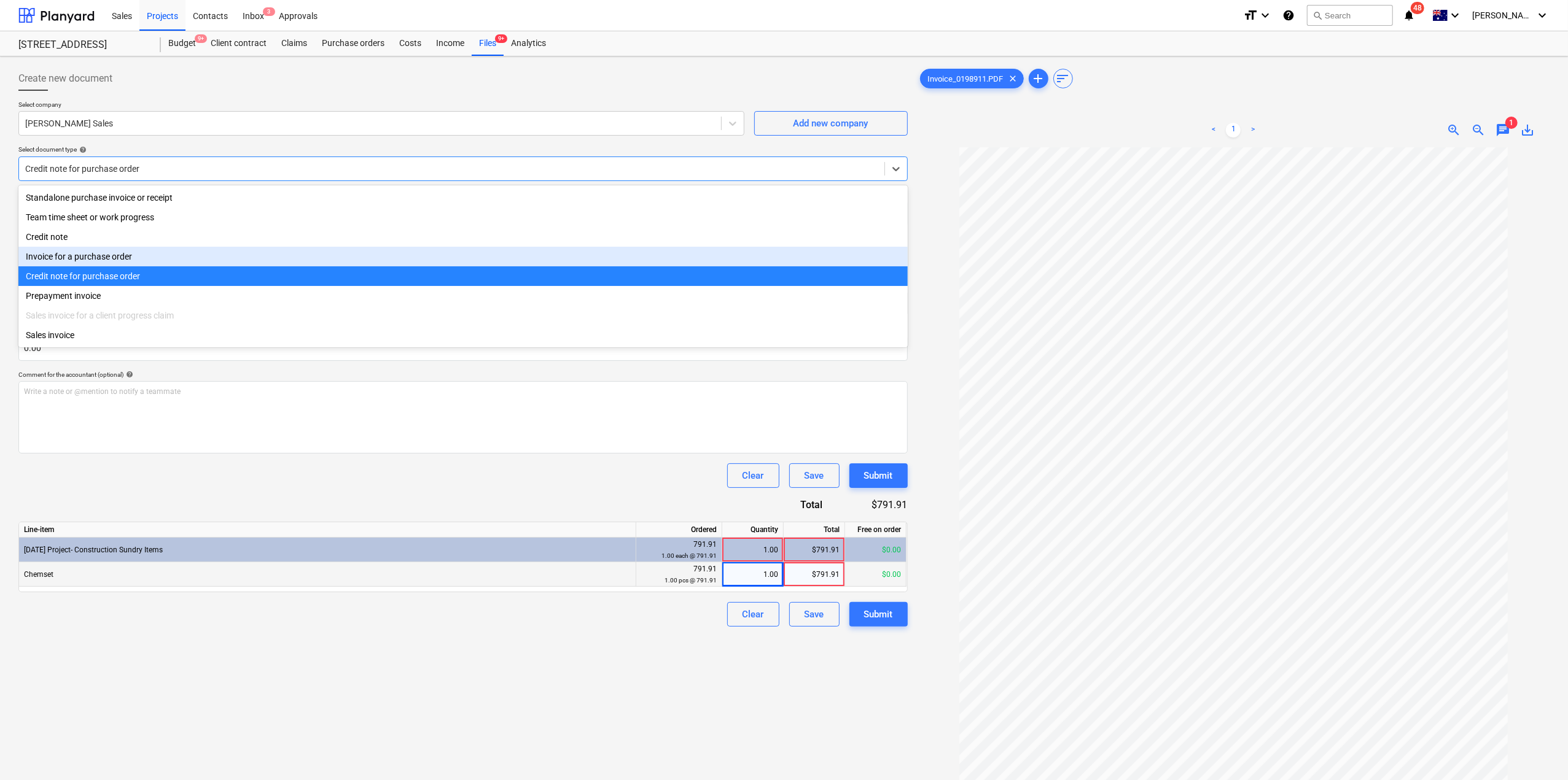
click at [203, 260] on div "Invoice for a purchase order" at bounding box center [463, 256] width 889 height 20
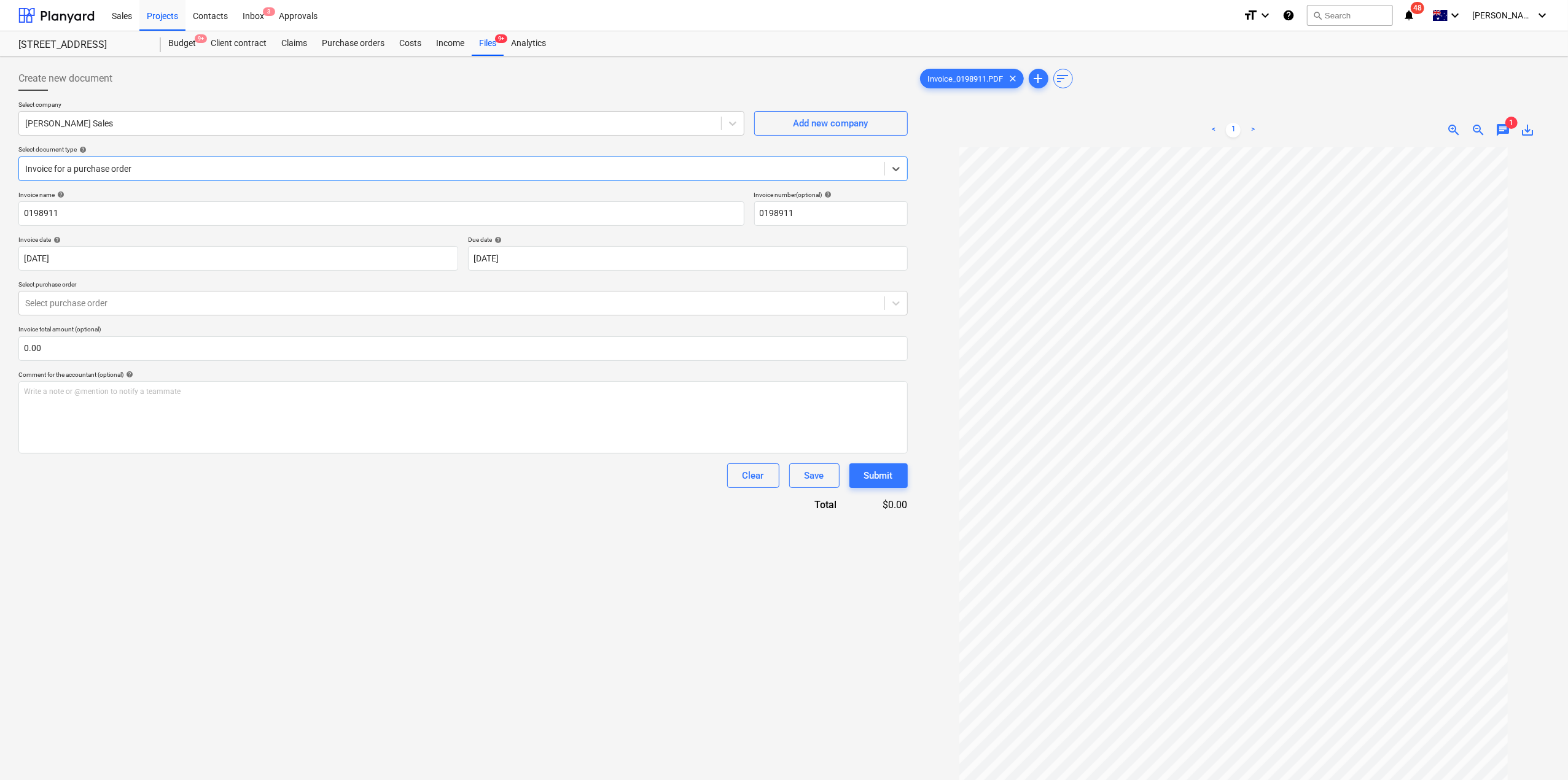
click at [305, 277] on div "Invoice name help 0198911 Invoice number (optional) help 0198911 Invoice date h…" at bounding box center [463, 351] width 889 height 321
click at [288, 291] on div "Select purchase order" at bounding box center [463, 303] width 889 height 25
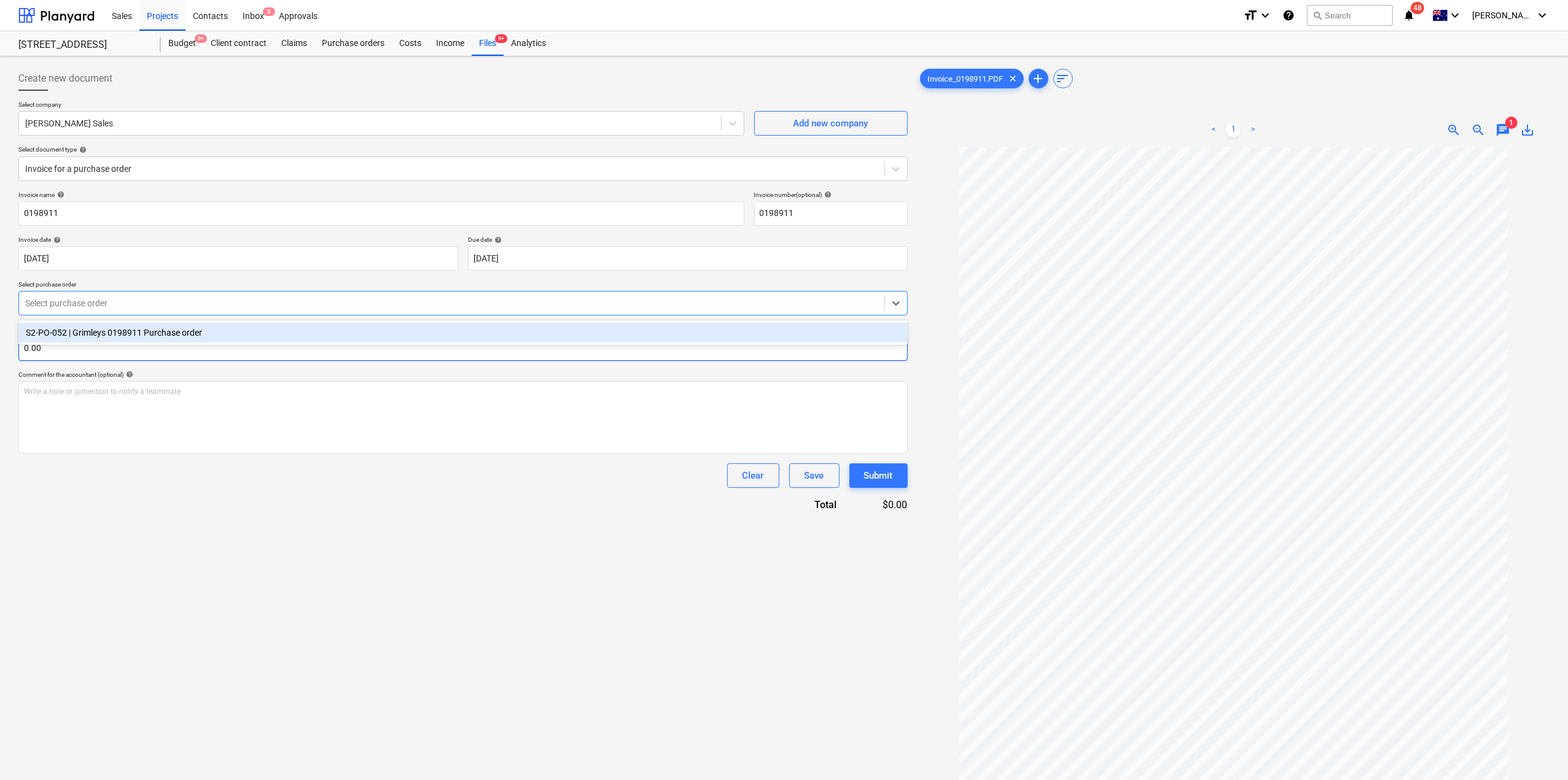
drag, startPoint x: 269, startPoint y: 335, endPoint x: 285, endPoint y: 350, distance: 21.9
click at [269, 335] on div "S2-PO-052 | Grimleys 0198911 Purchase order" at bounding box center [463, 332] width 889 height 20
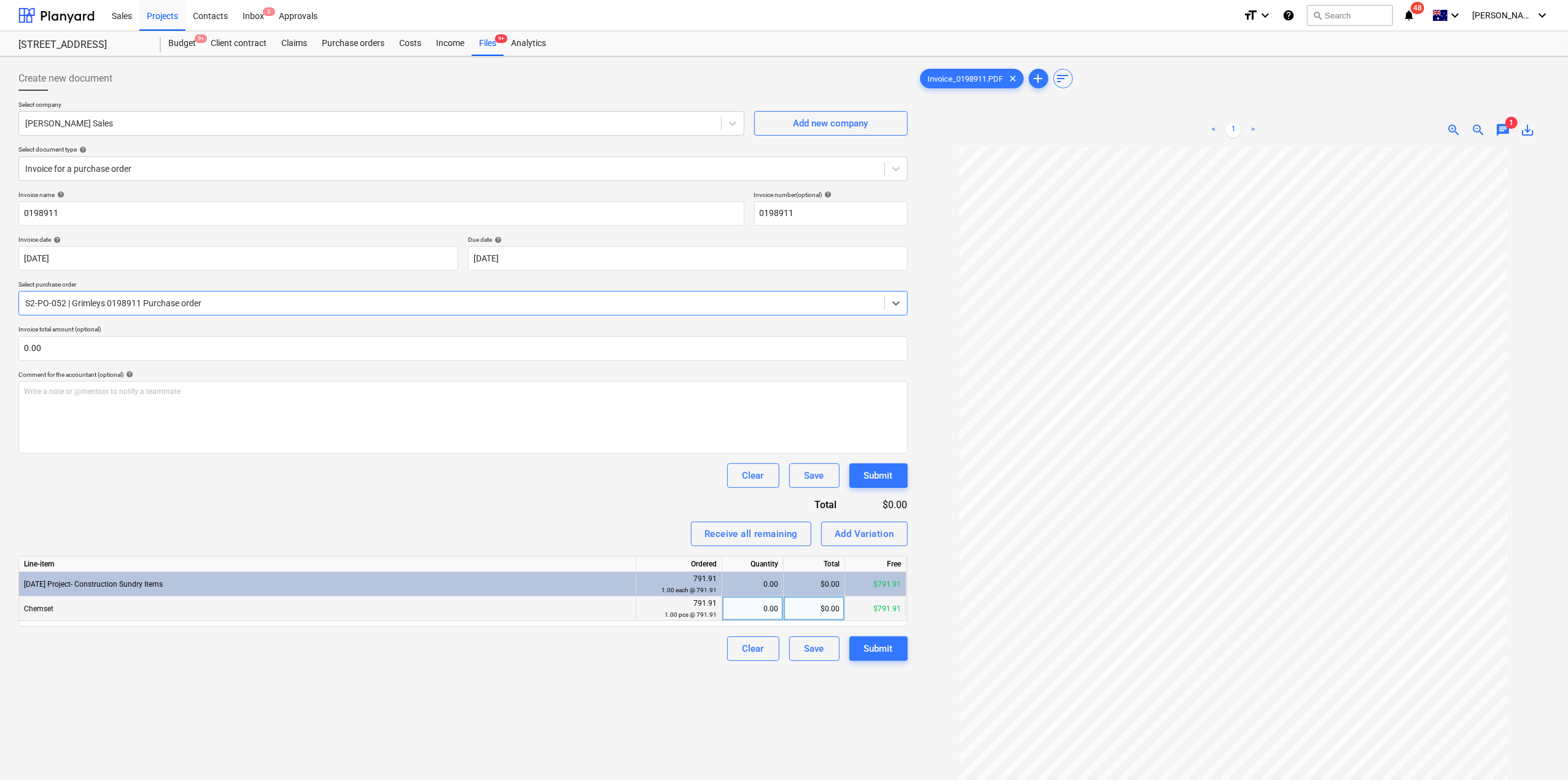
click at [373, 608] on div "Chemset" at bounding box center [328, 609] width 617 height 25
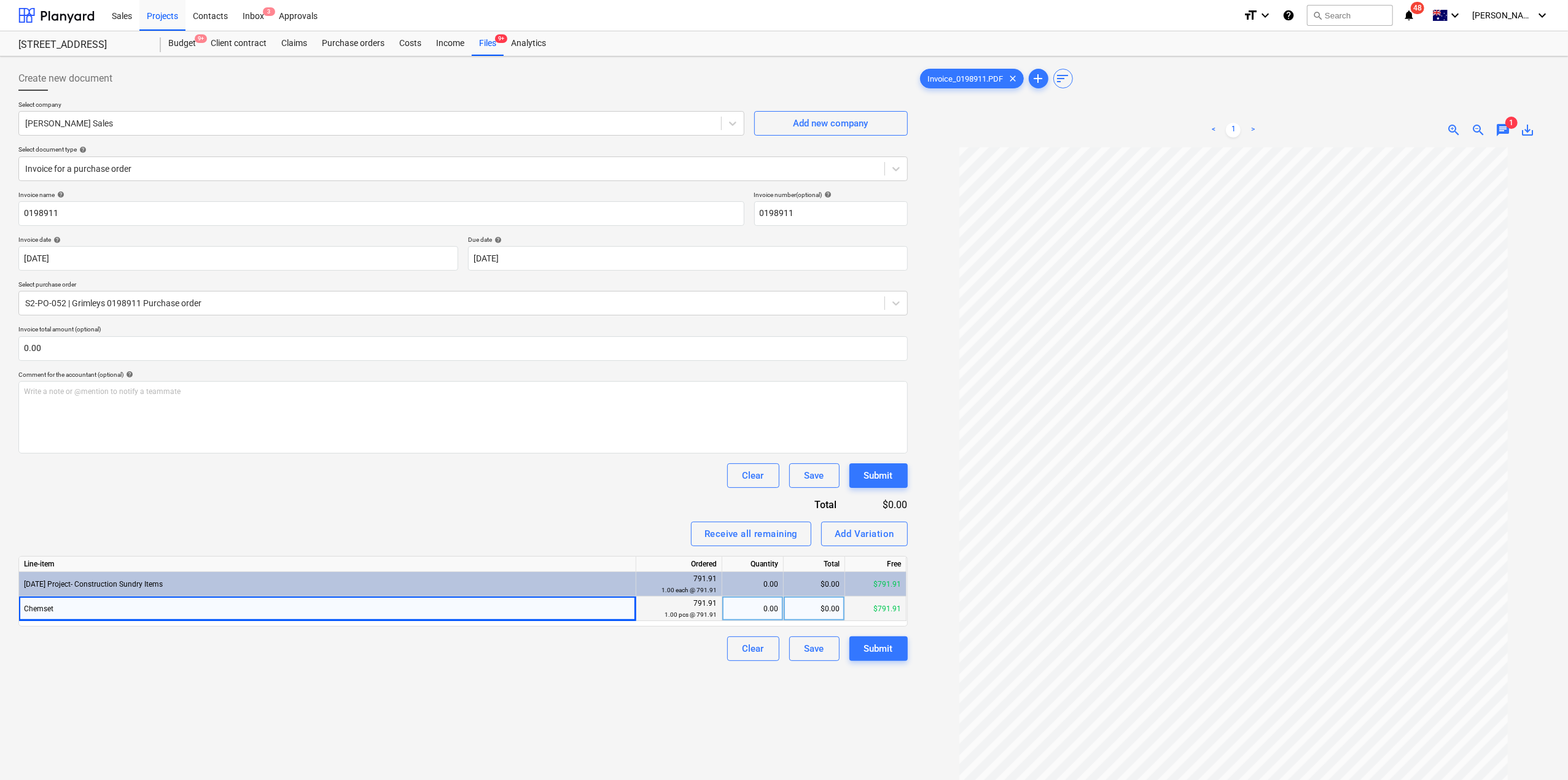
click at [720, 604] on div "791.91 1.00 pcs @ 791.91" at bounding box center [679, 609] width 86 height 25
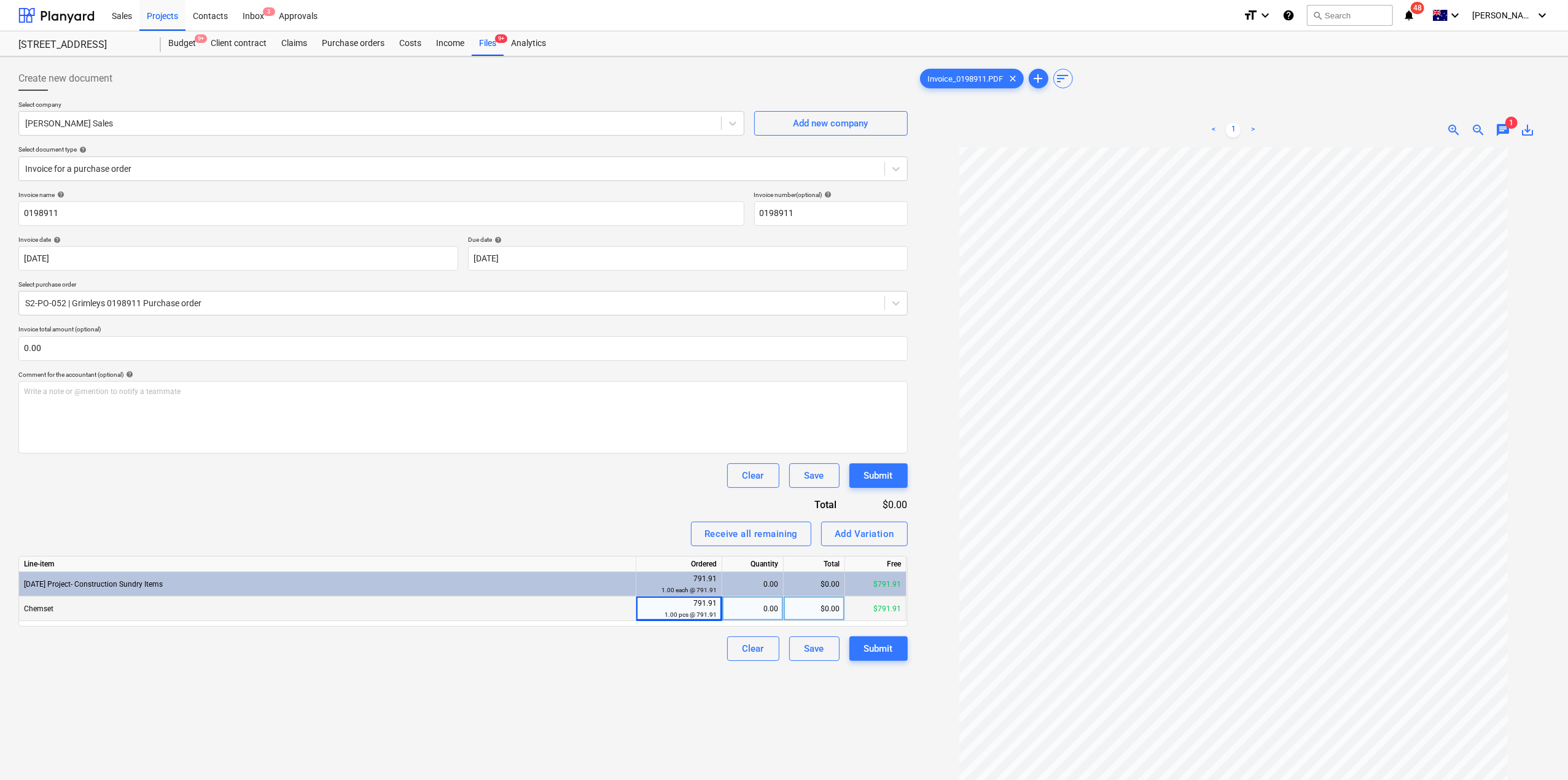
click at [749, 605] on div "0.00" at bounding box center [752, 609] width 51 height 25
click at [639, 662] on div "Create new document Select company [PERSON_NAME] Sales Add new company Select d…" at bounding box center [463, 480] width 899 height 837
click at [905, 645] on button "Submit" at bounding box center [878, 649] width 58 height 25
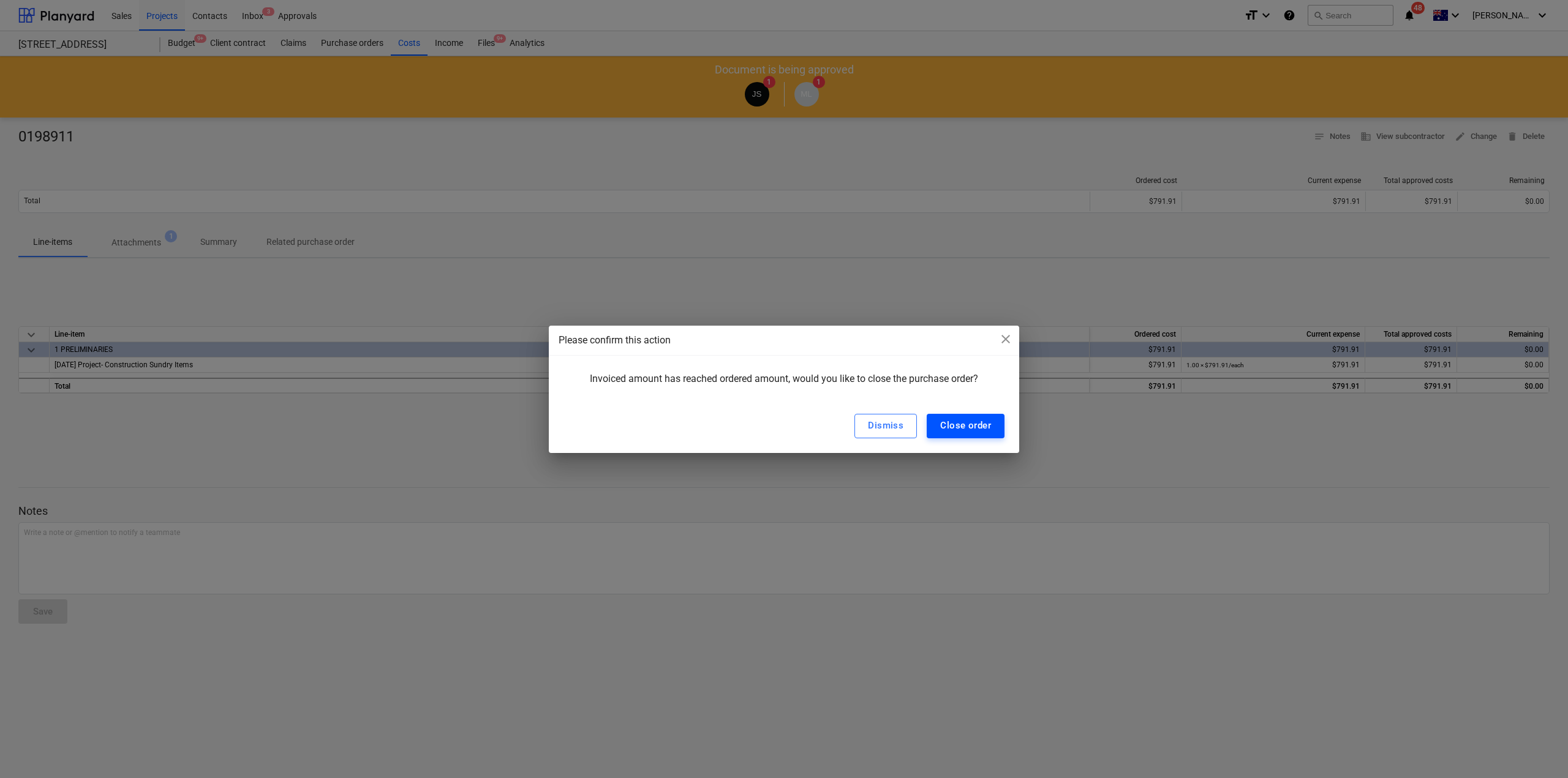
click at [962, 427] on div "Close order" at bounding box center [966, 425] width 51 height 16
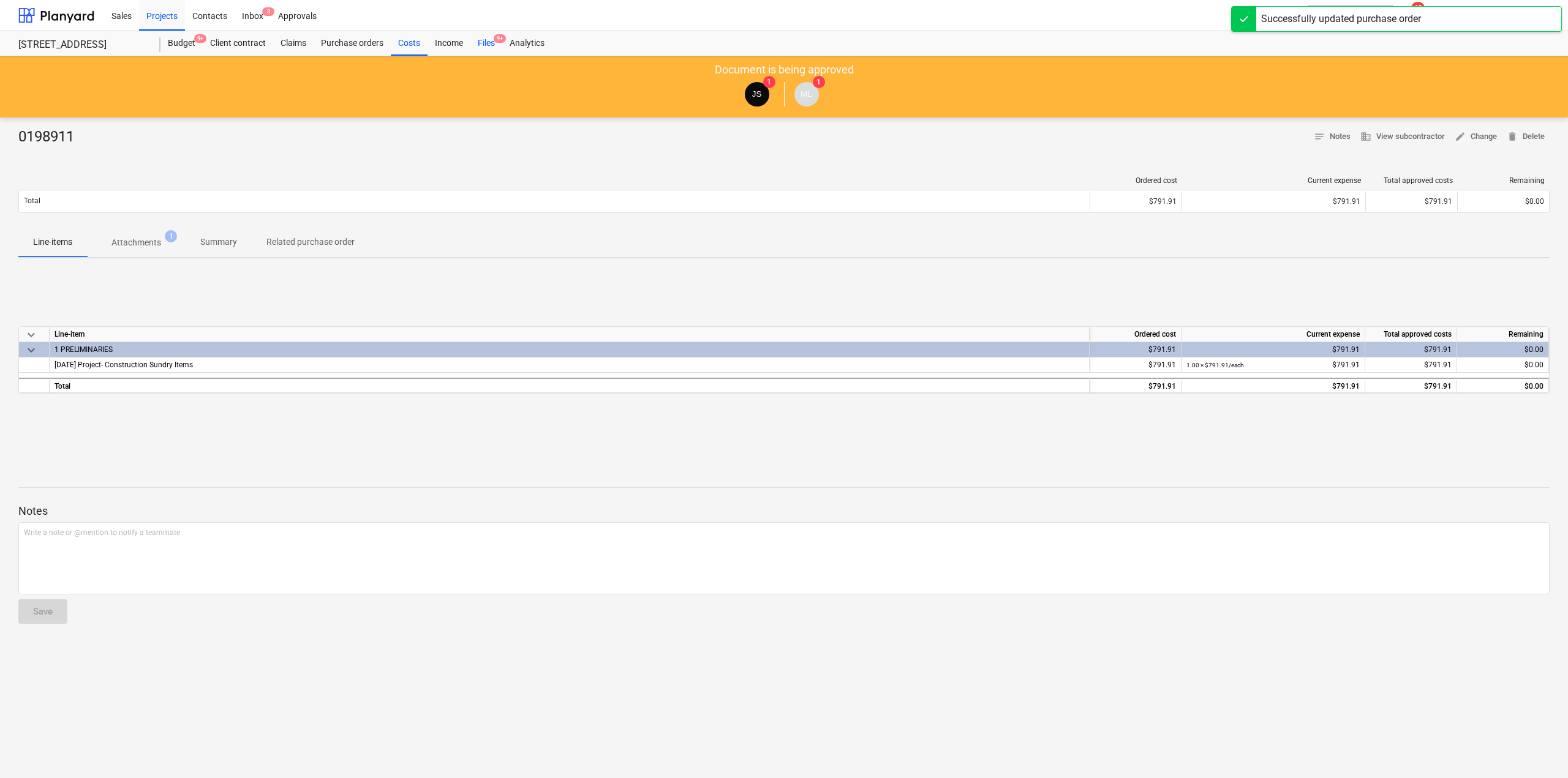
click at [483, 45] on div "Files 9+" at bounding box center [486, 44] width 32 height 25
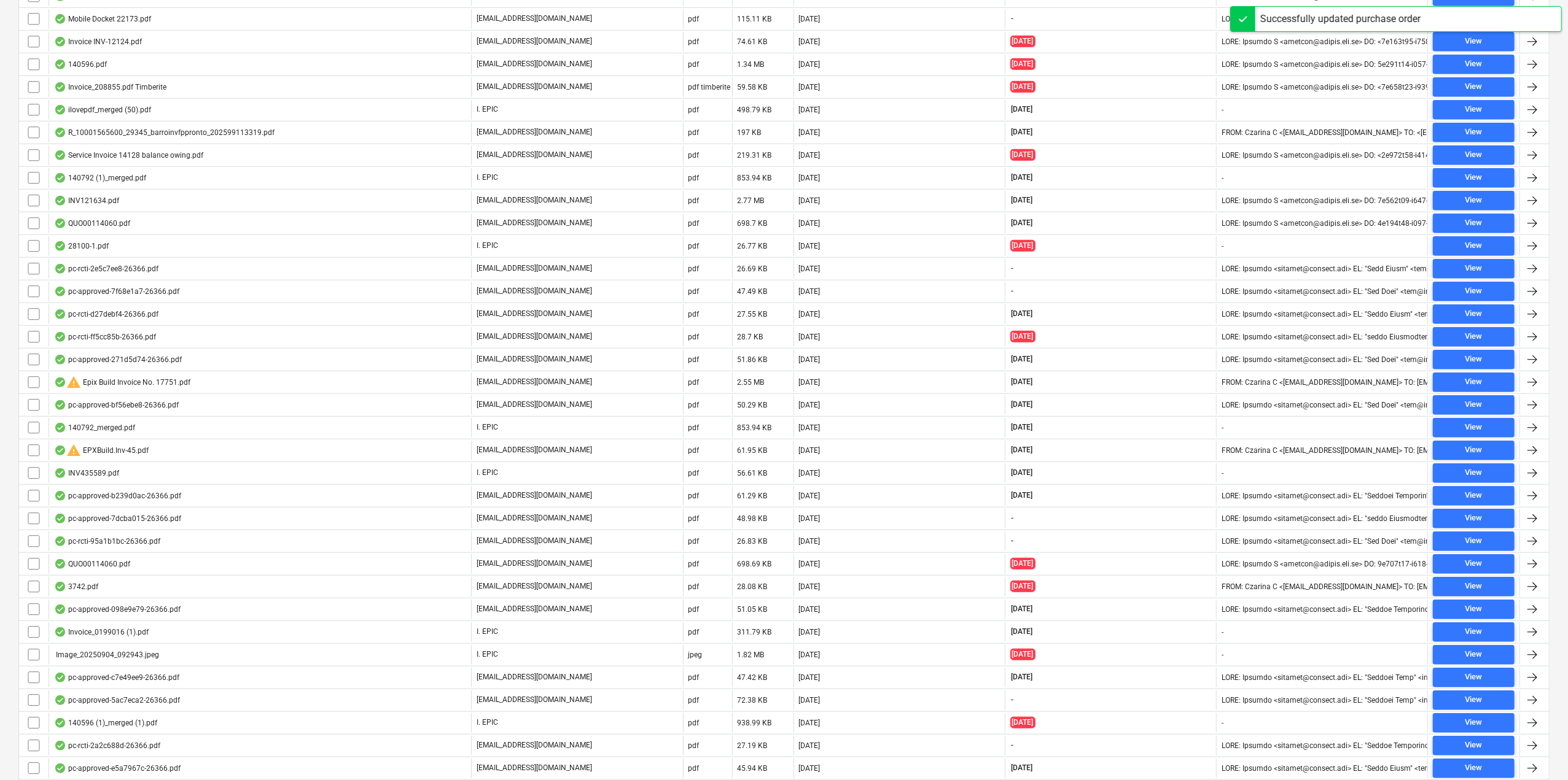
scroll to position [1272, 0]
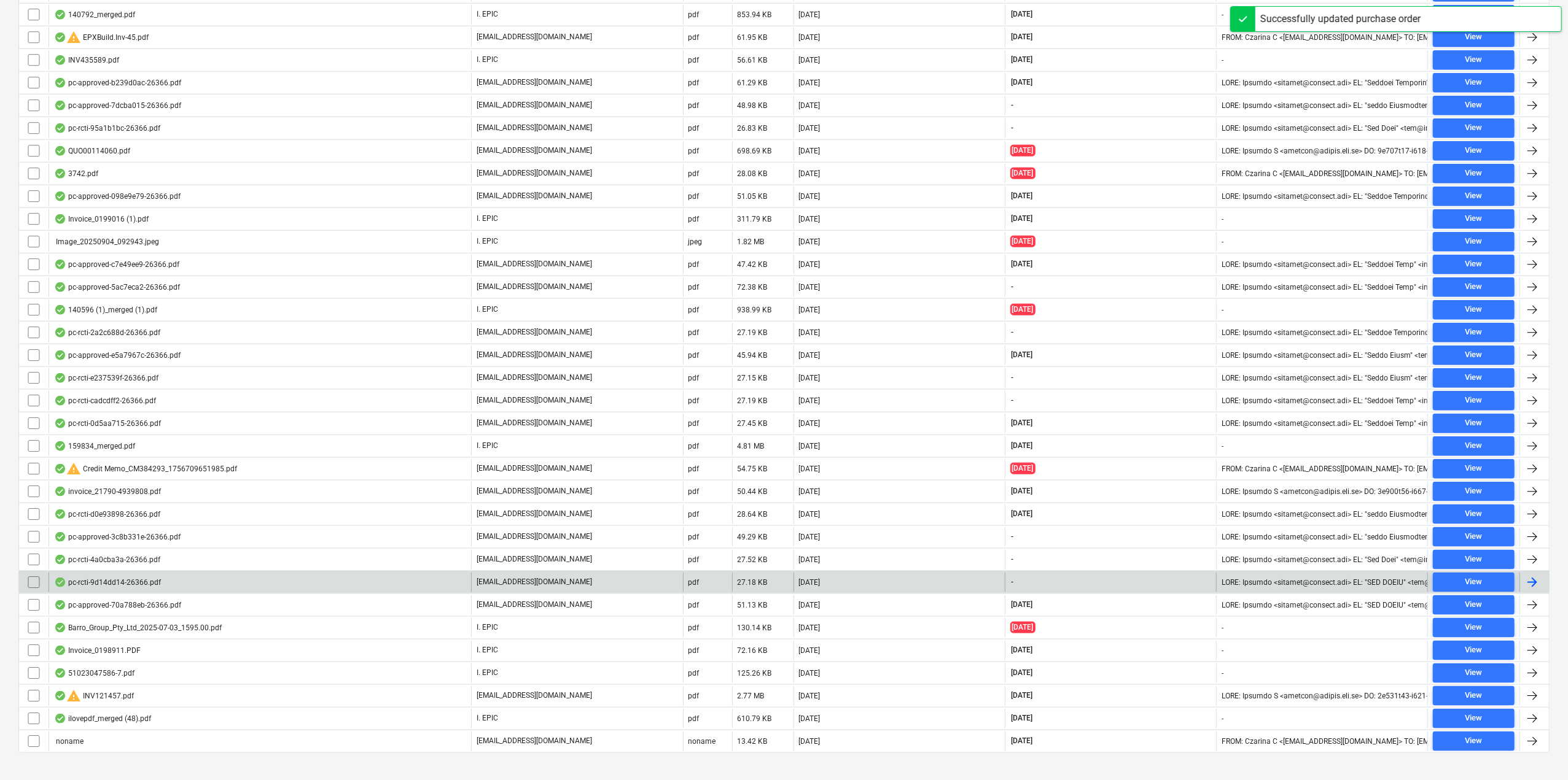
click at [103, 582] on div "pc-rcti-9d14dd14-26366.pdf" at bounding box center [260, 582] width 422 height 20
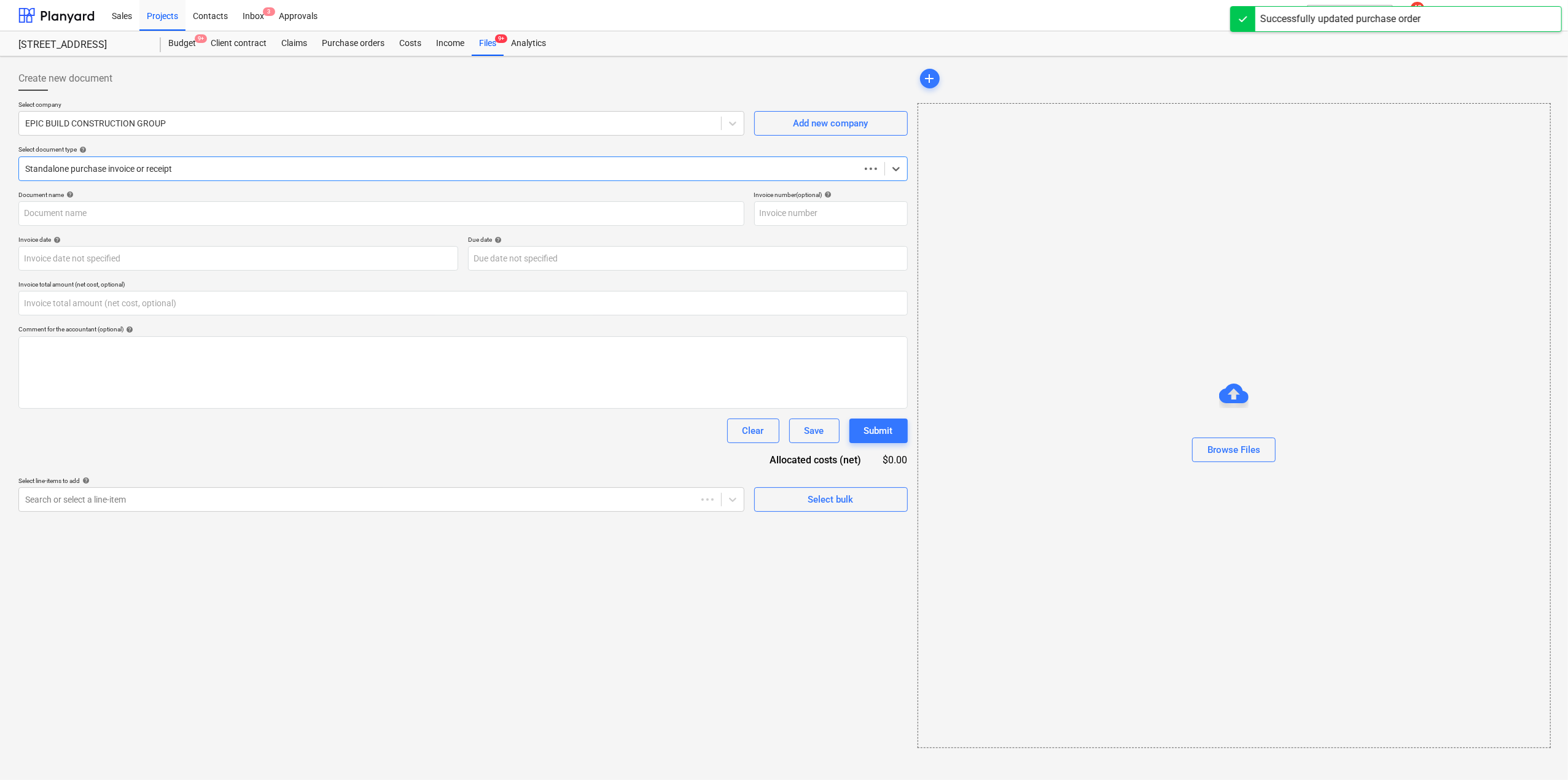
type input "0.00"
type input "2"
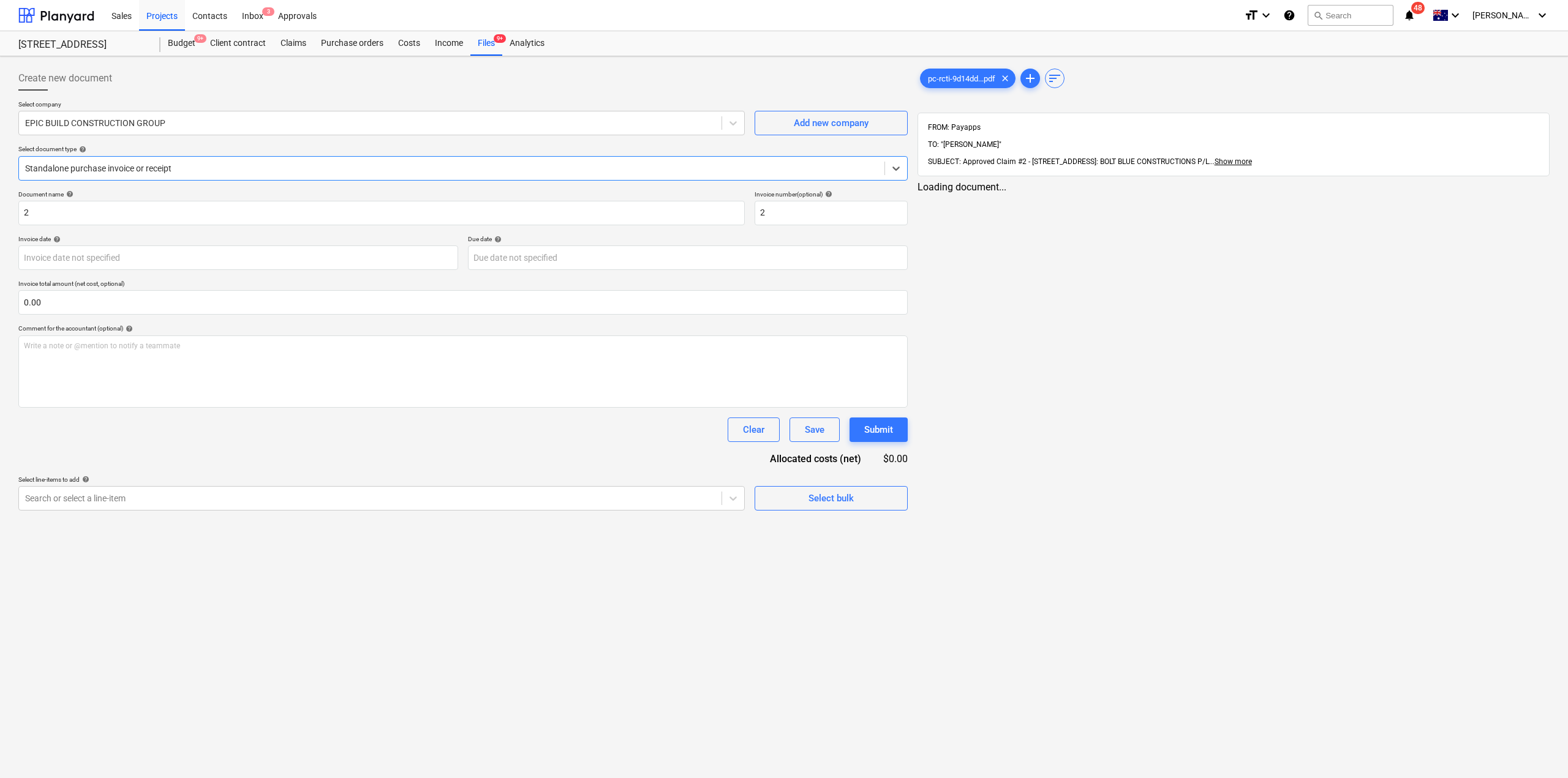
click at [117, 153] on div "Select document type help" at bounding box center [463, 149] width 889 height 8
click at [127, 130] on div "EPIC BUILD CONSTRUCTION GROUP" at bounding box center [369, 123] width 700 height 17
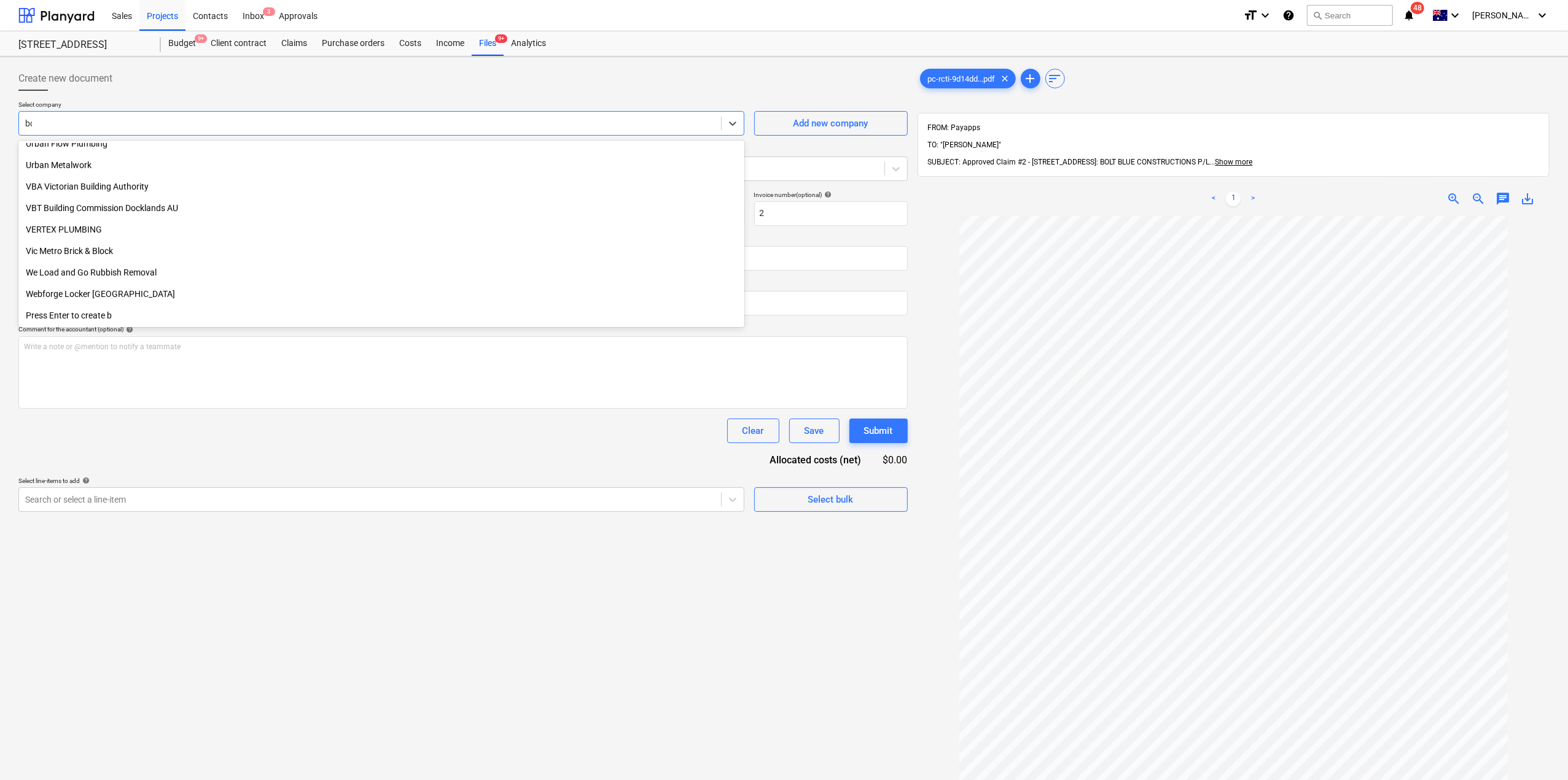
scroll to position [675, 0]
type input "bolt"
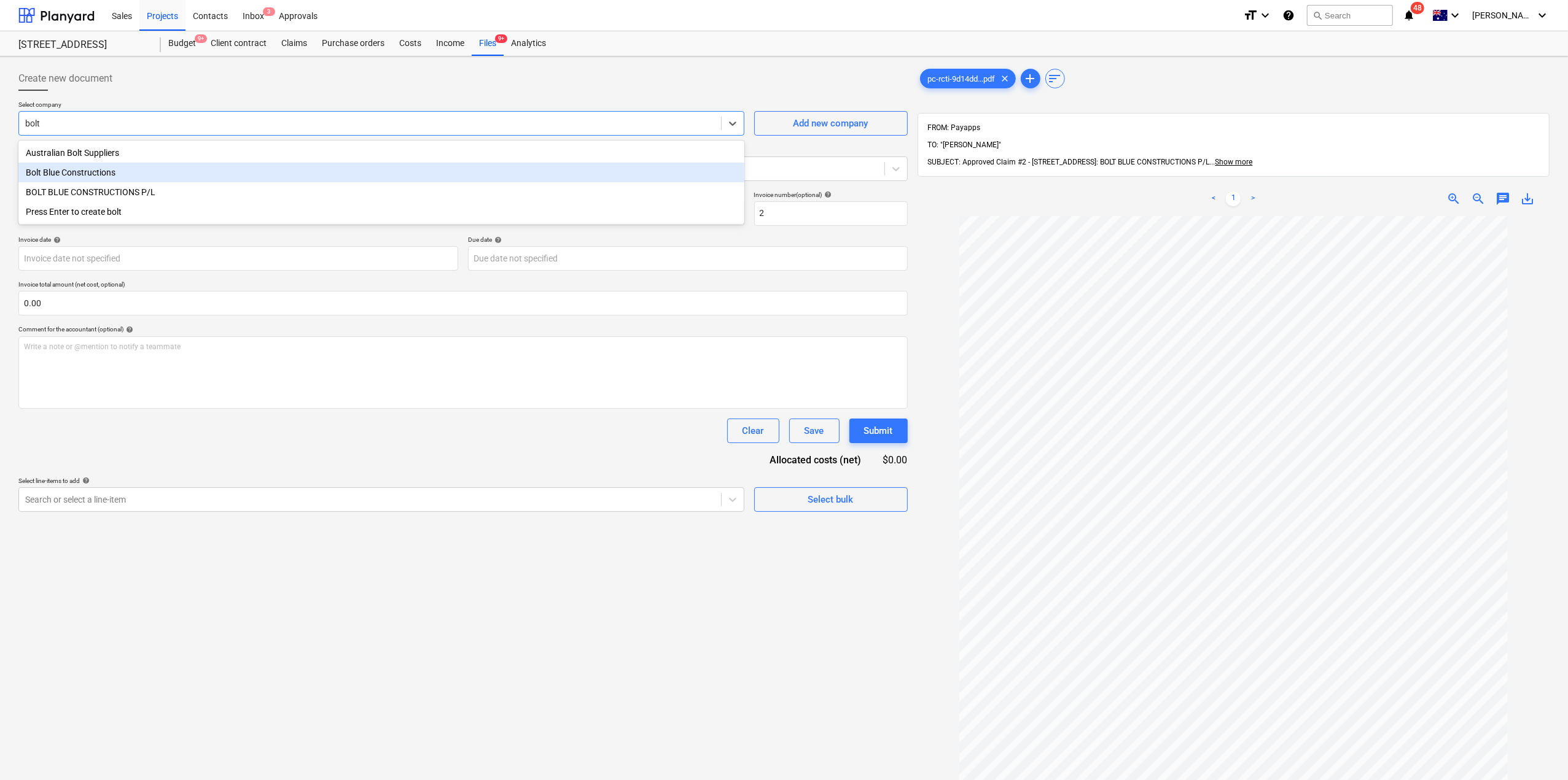
click at [118, 169] on div "Bolt Blue Constructions" at bounding box center [381, 172] width 726 height 20
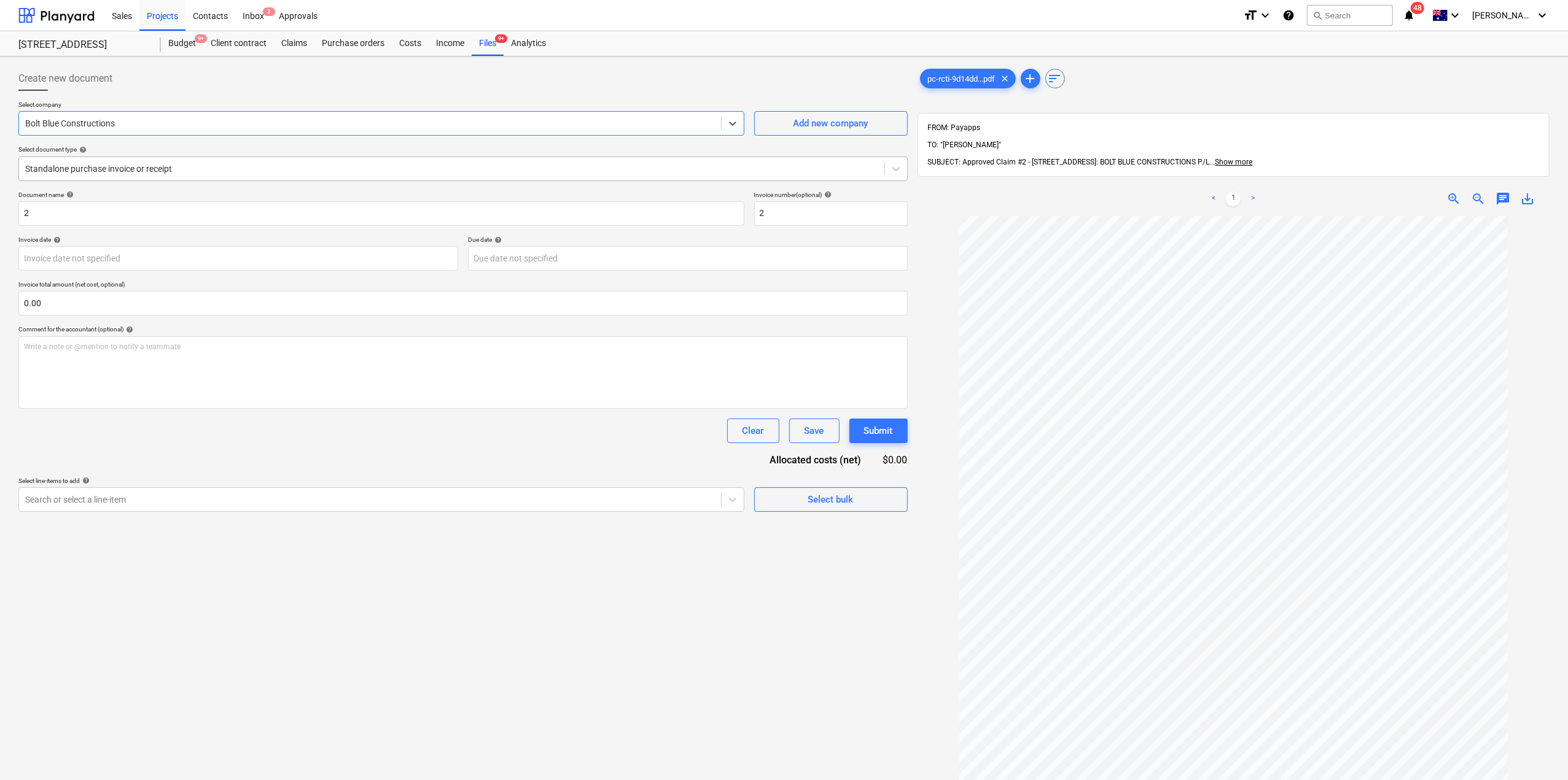
click at [145, 165] on div at bounding box center [451, 168] width 853 height 12
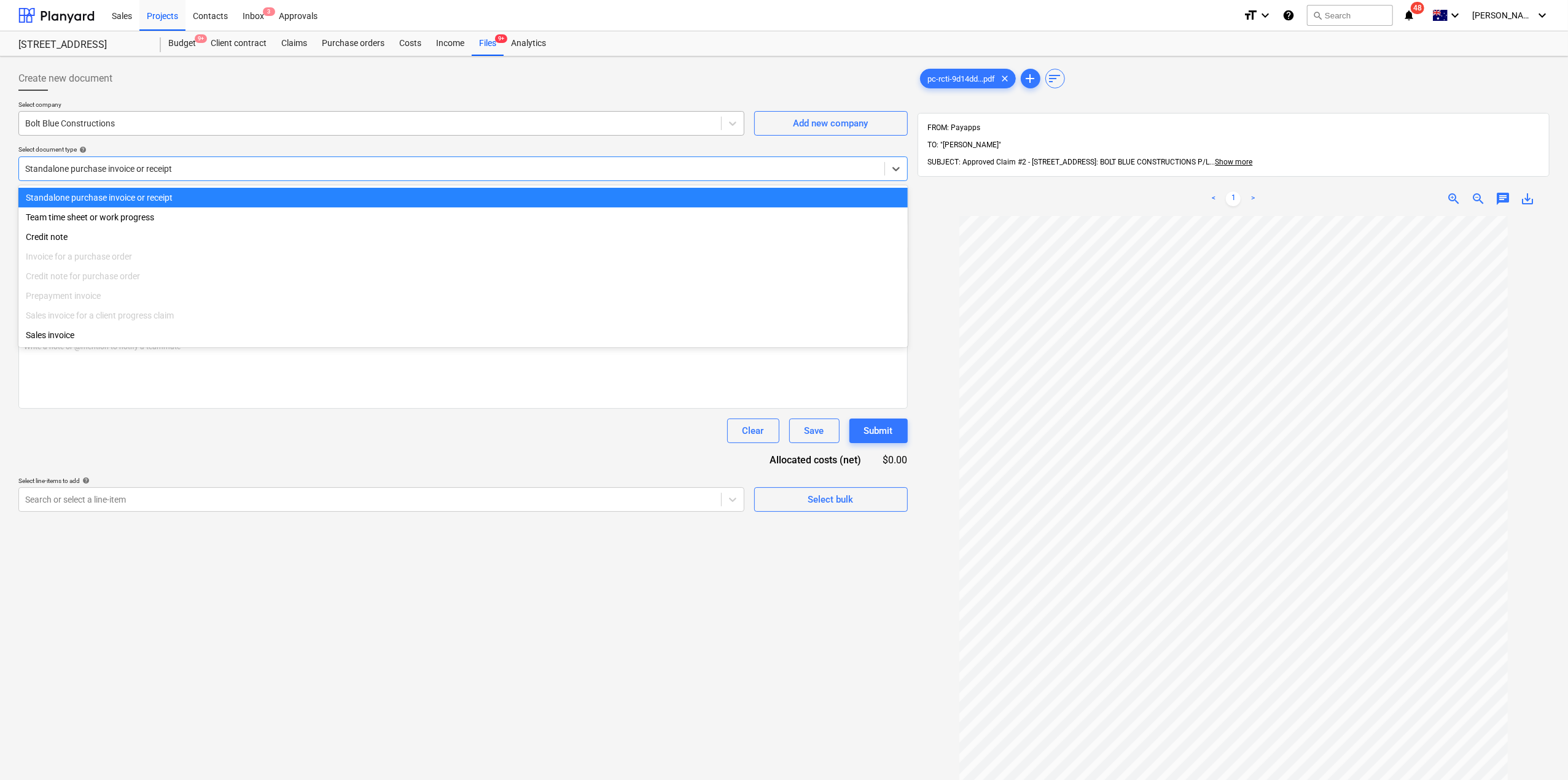
click at [119, 128] on div at bounding box center [370, 123] width 690 height 12
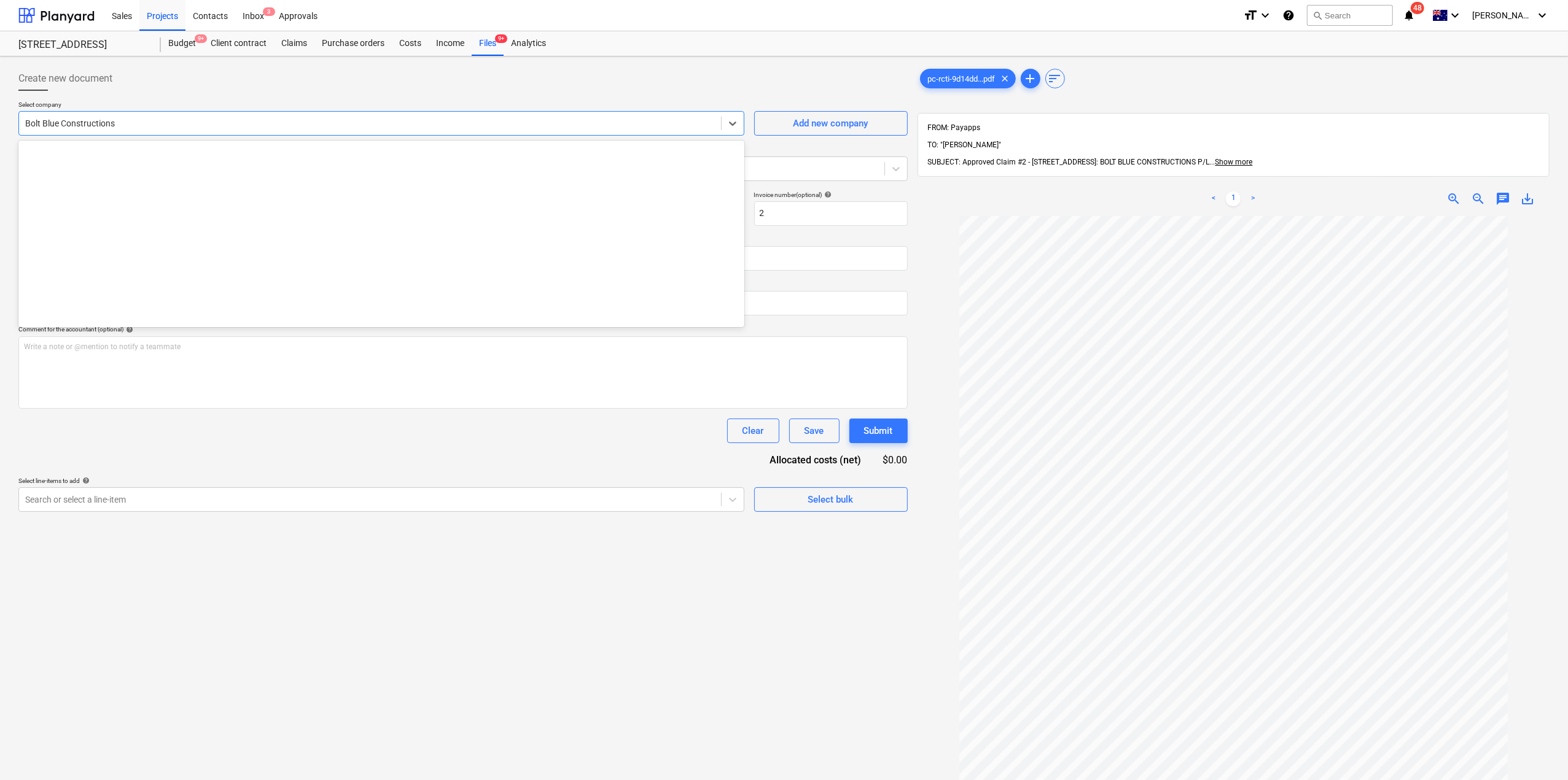
scroll to position [3202, 0]
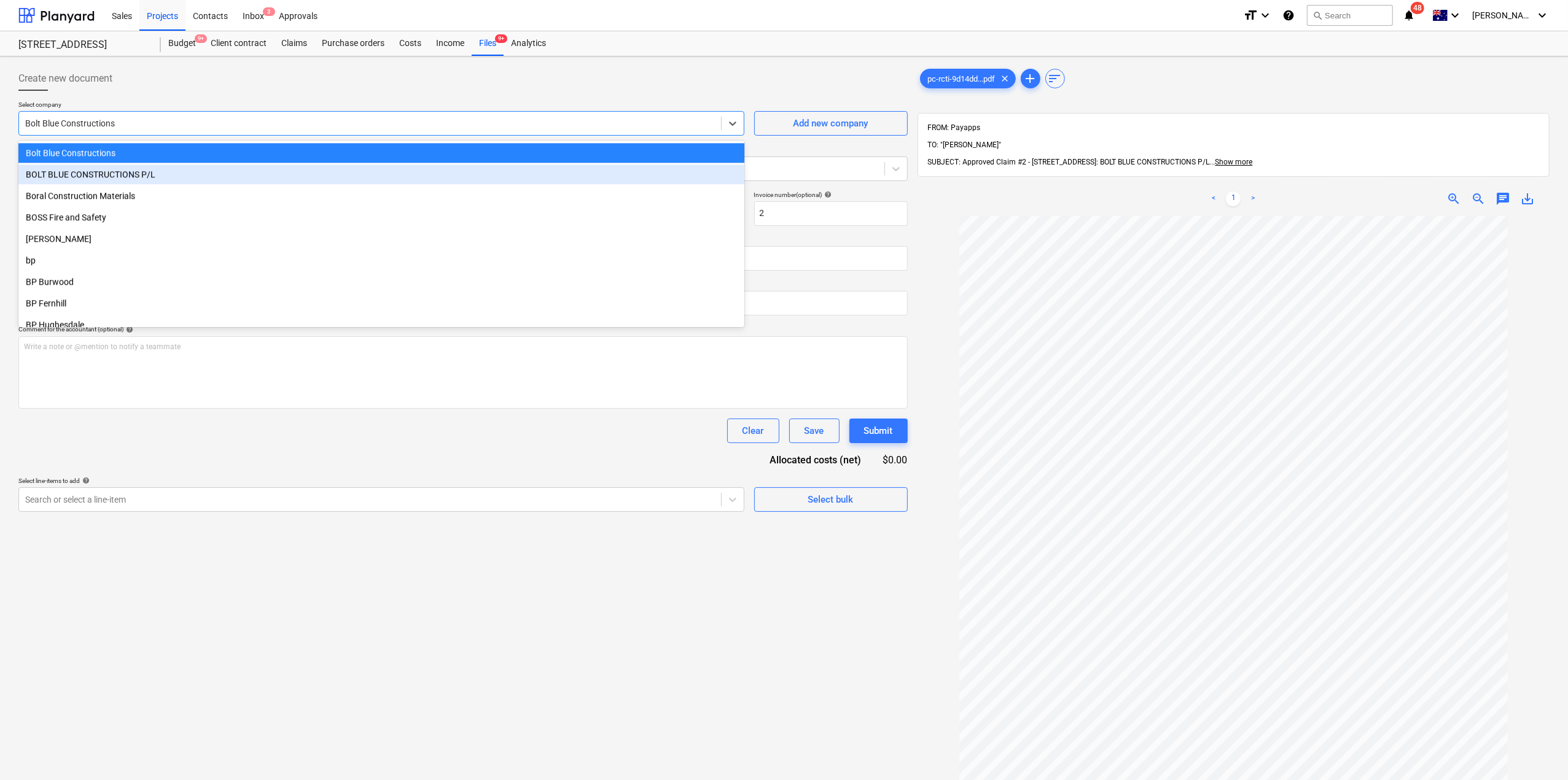
click at [126, 174] on div "BOLT BLUE CONSTRUCTIONS P/L" at bounding box center [381, 174] width 726 height 20
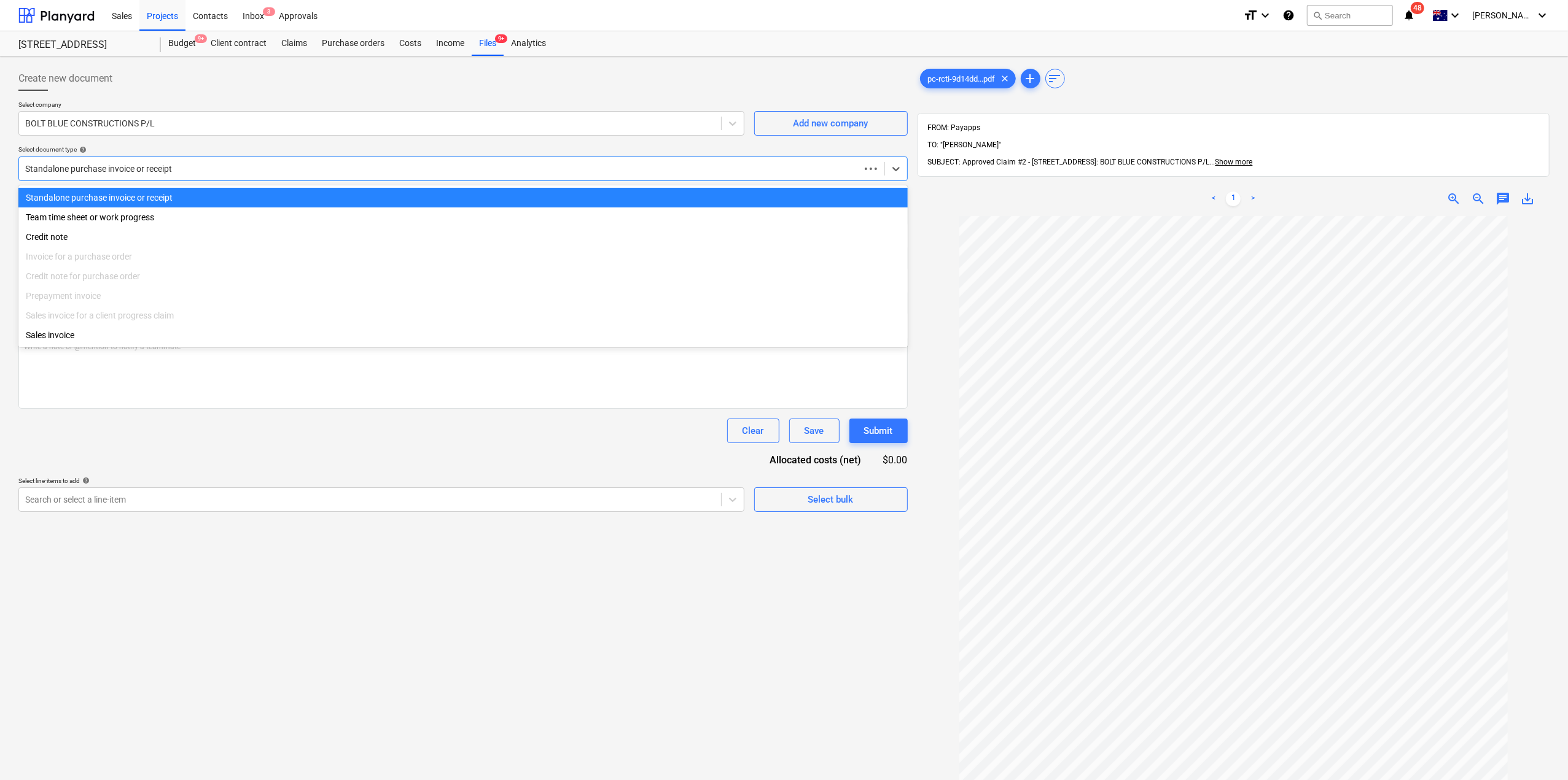
click at [121, 169] on div at bounding box center [439, 168] width 828 height 12
click at [106, 119] on div at bounding box center [370, 123] width 690 height 12
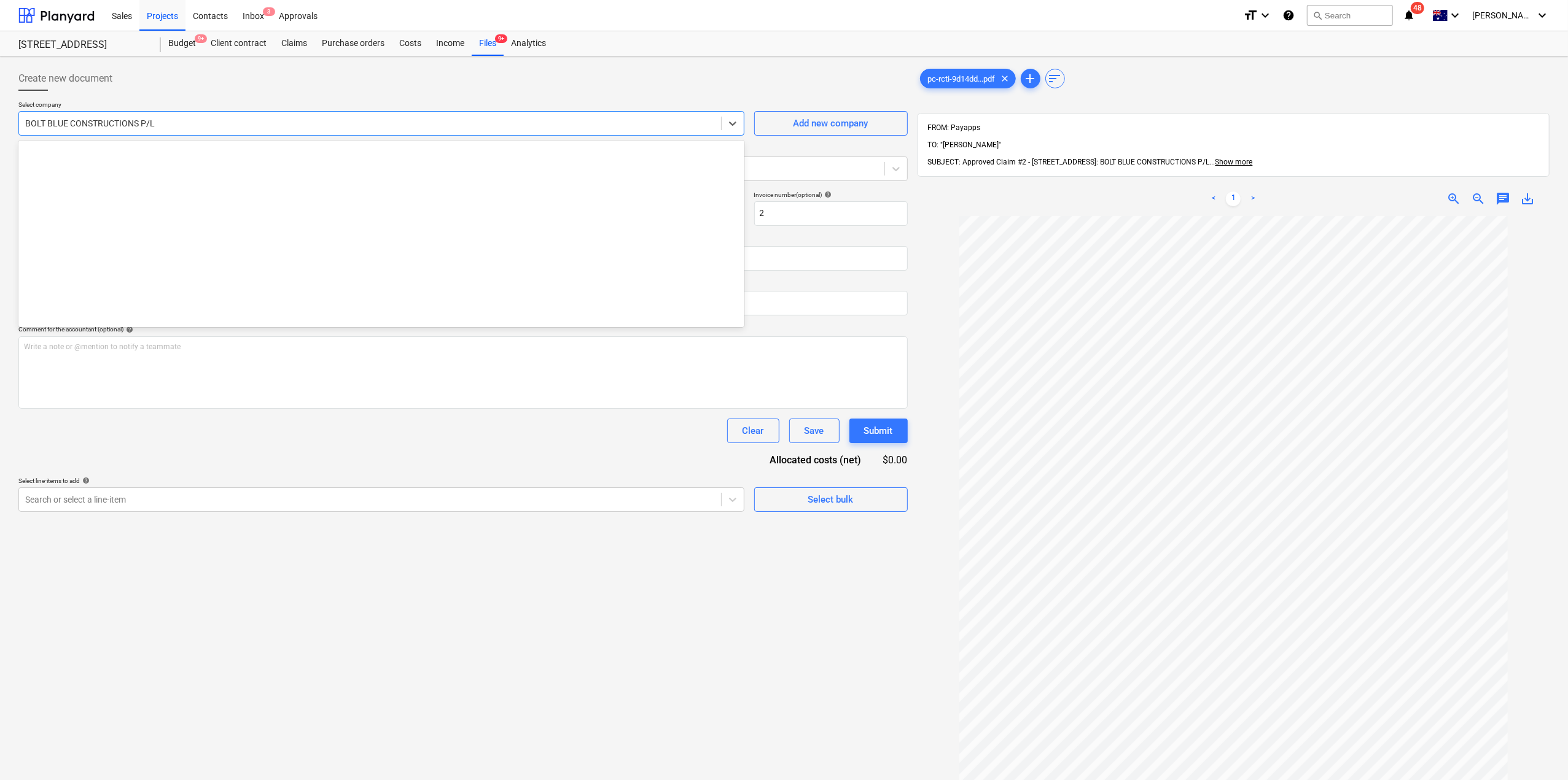
scroll to position [3223, 0]
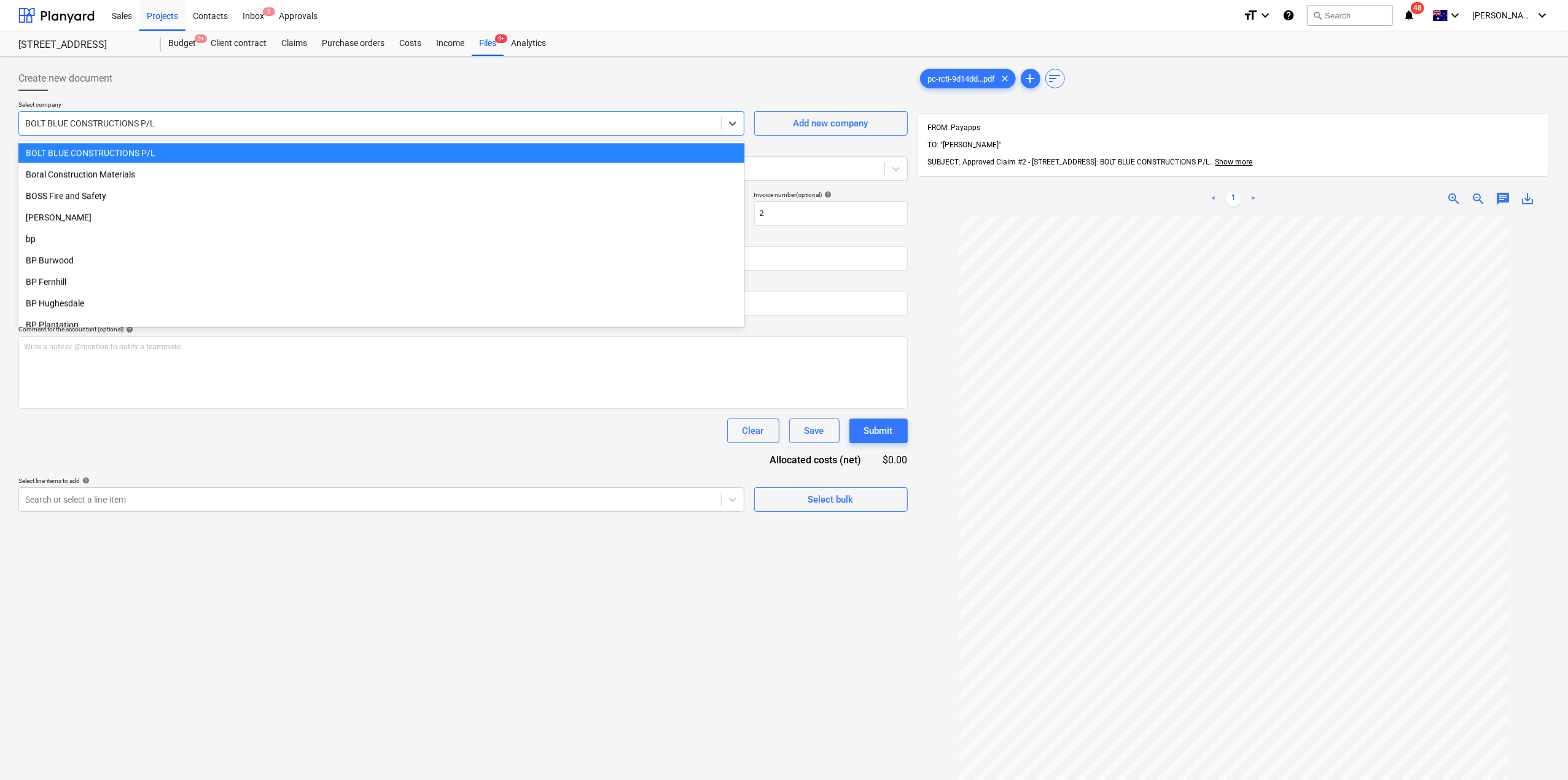
click at [117, 161] on div "BOLT BLUE CONSTRUCTIONS P/L" at bounding box center [381, 152] width 726 height 20
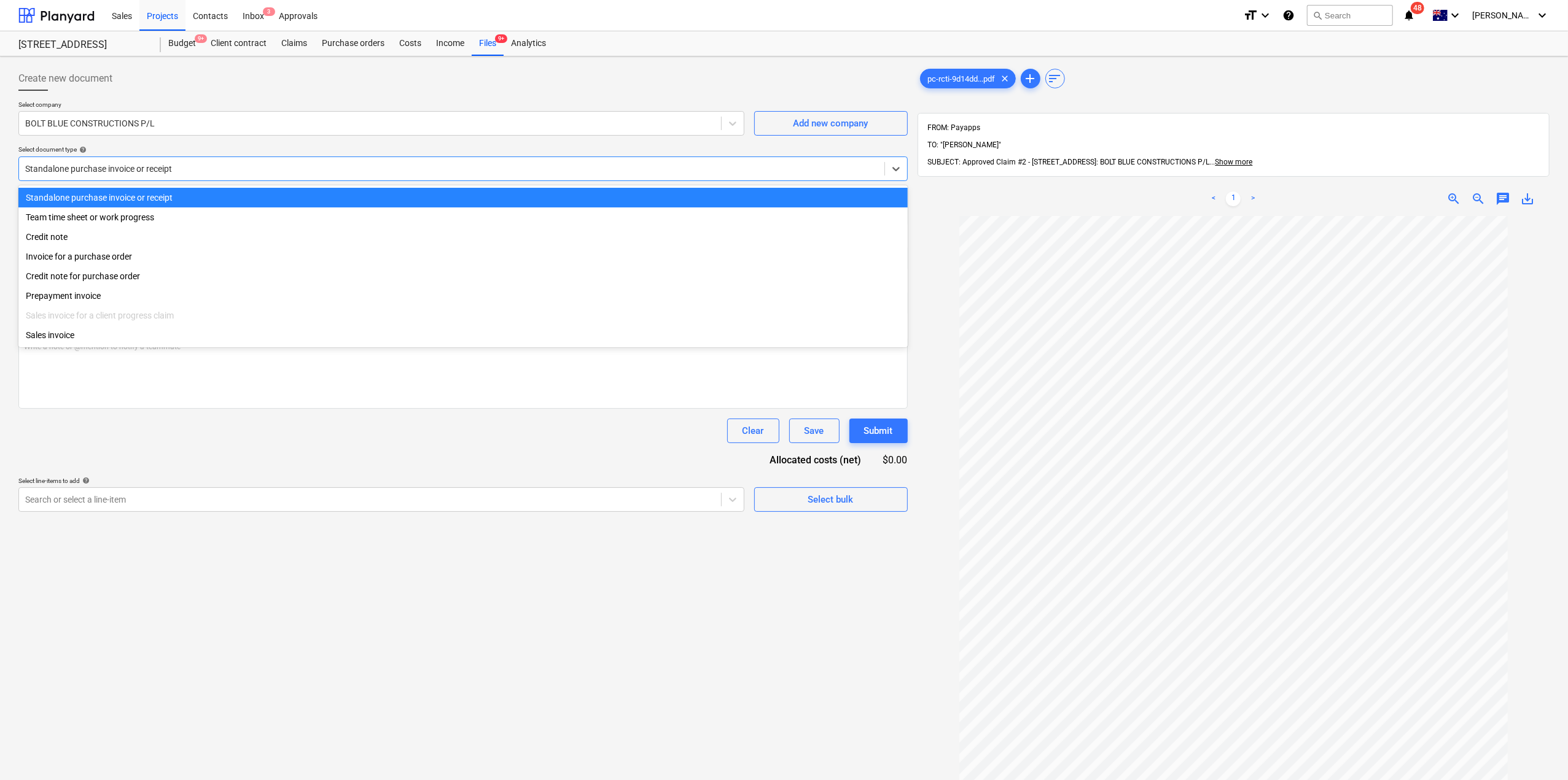
click at [123, 169] on div at bounding box center [451, 168] width 853 height 12
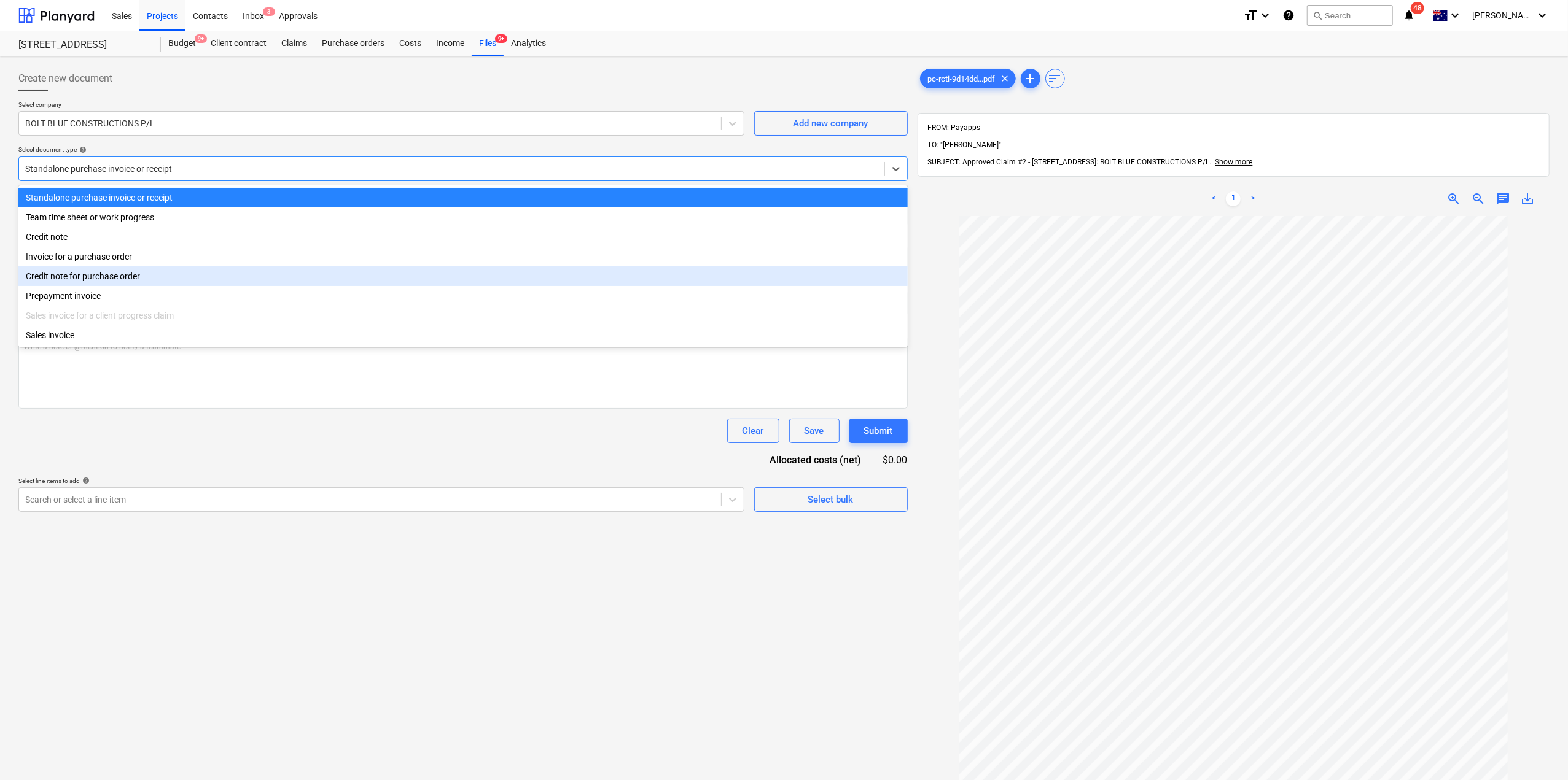
click at [133, 276] on div "Credit note for purchase order" at bounding box center [463, 276] width 889 height 20
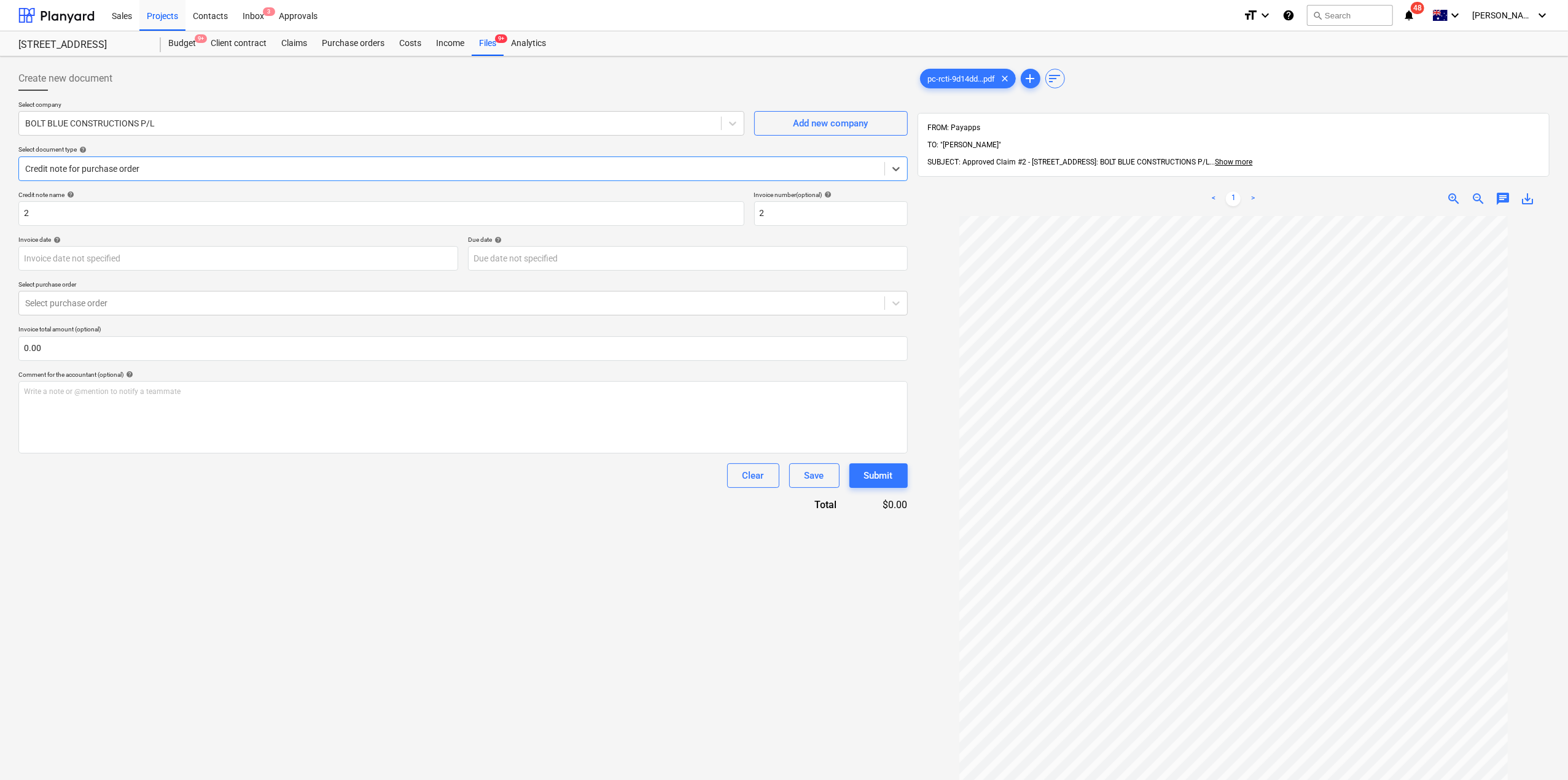
drag, startPoint x: 147, startPoint y: 174, endPoint x: 147, endPoint y: 181, distance: 7.0
click at [148, 174] on div "Credit note for purchase order" at bounding box center [451, 168] width 865 height 17
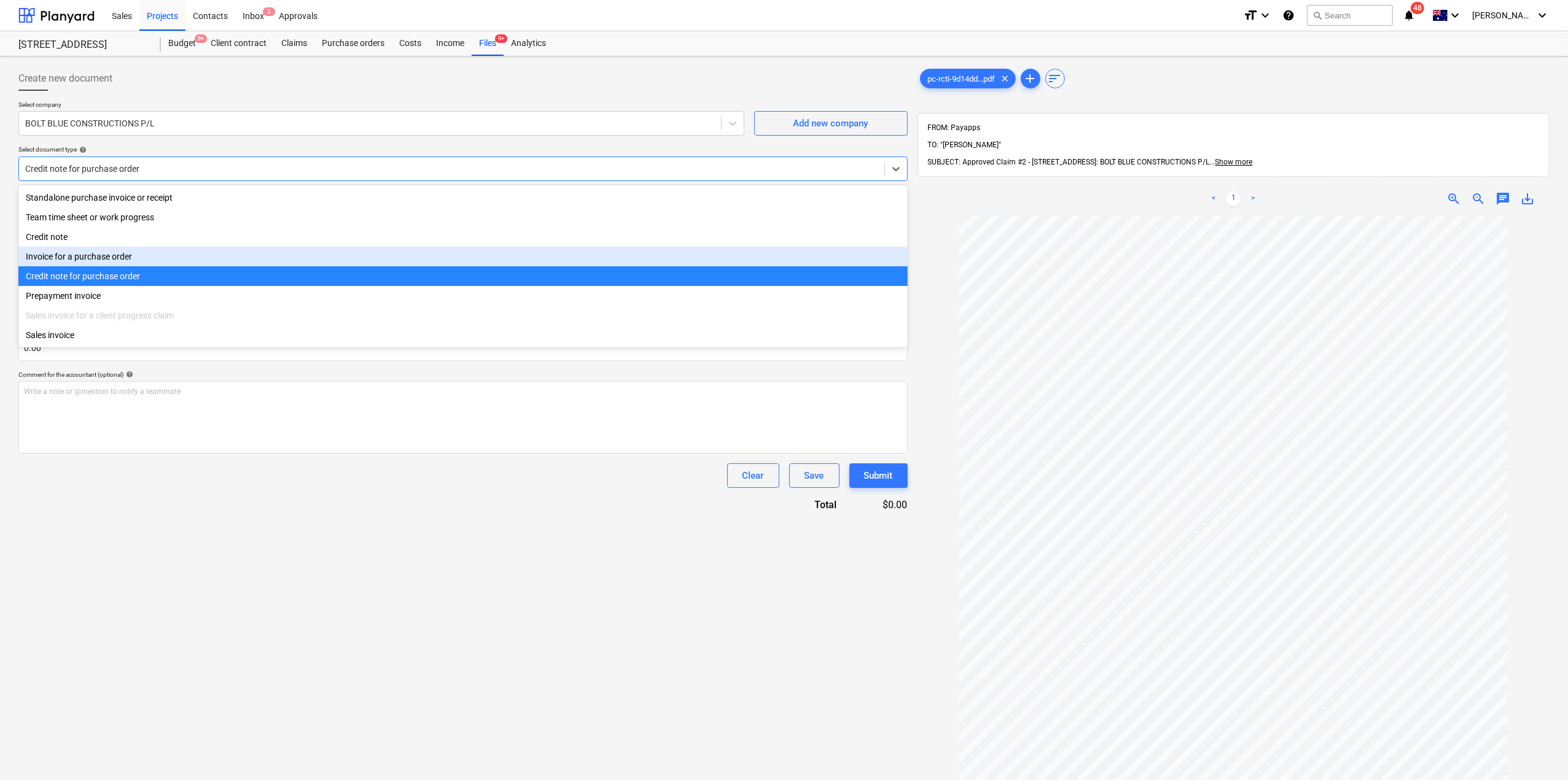
click at [129, 264] on div "Invoice for a purchase order" at bounding box center [463, 256] width 889 height 20
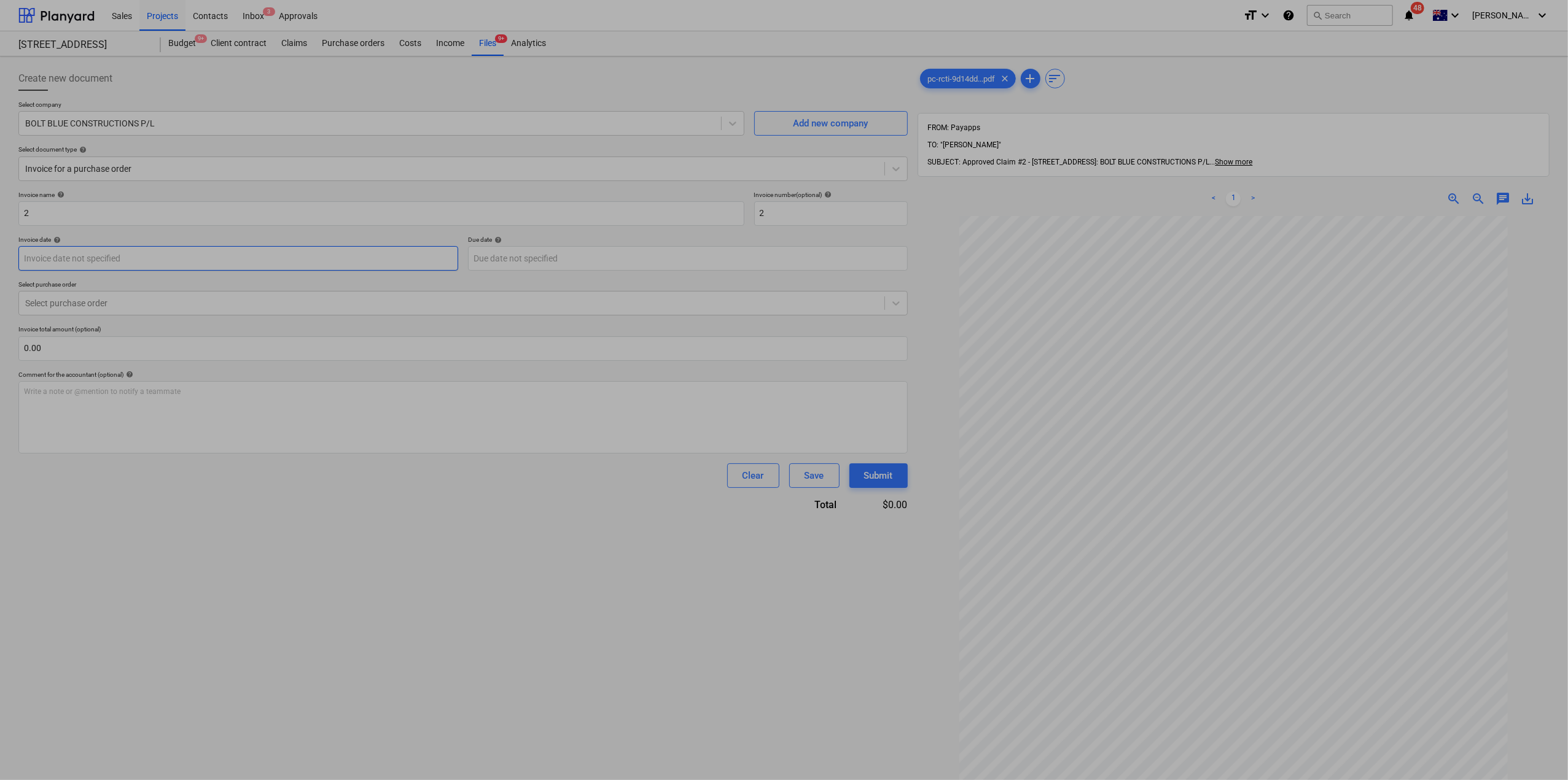
click at [109, 260] on body "Sales Projects Contacts Inbox 3 Approvals format_size keyboard_arrow_down help …" at bounding box center [784, 390] width 1568 height 780
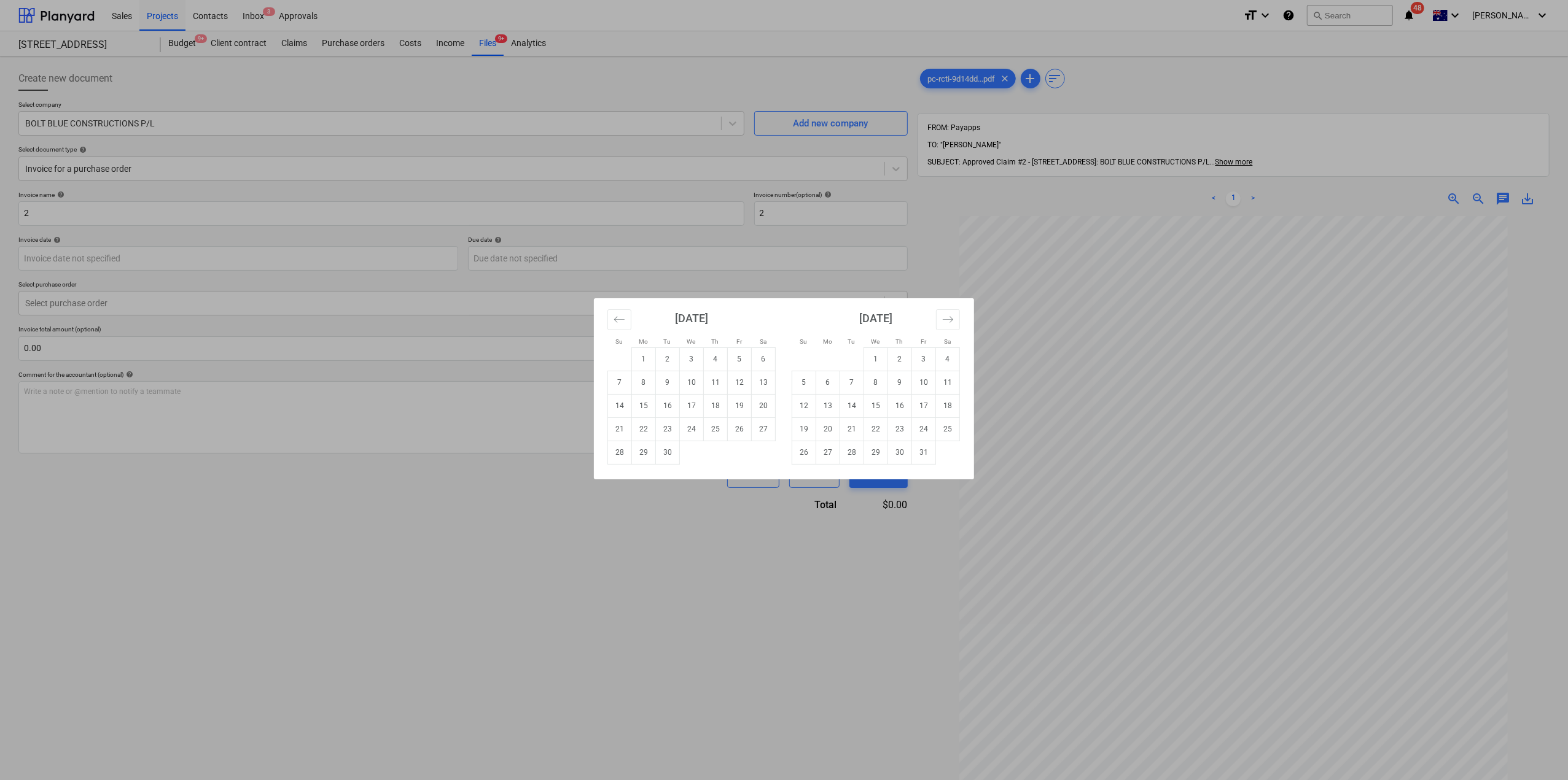
click at [137, 240] on div "Su Mo Tu We Th Fr Sa Su Mo Tu We Th Fr Sa [DATE] 1 2 3 4 5 6 7 8 9 10 11 12 13 …" at bounding box center [784, 390] width 1568 height 780
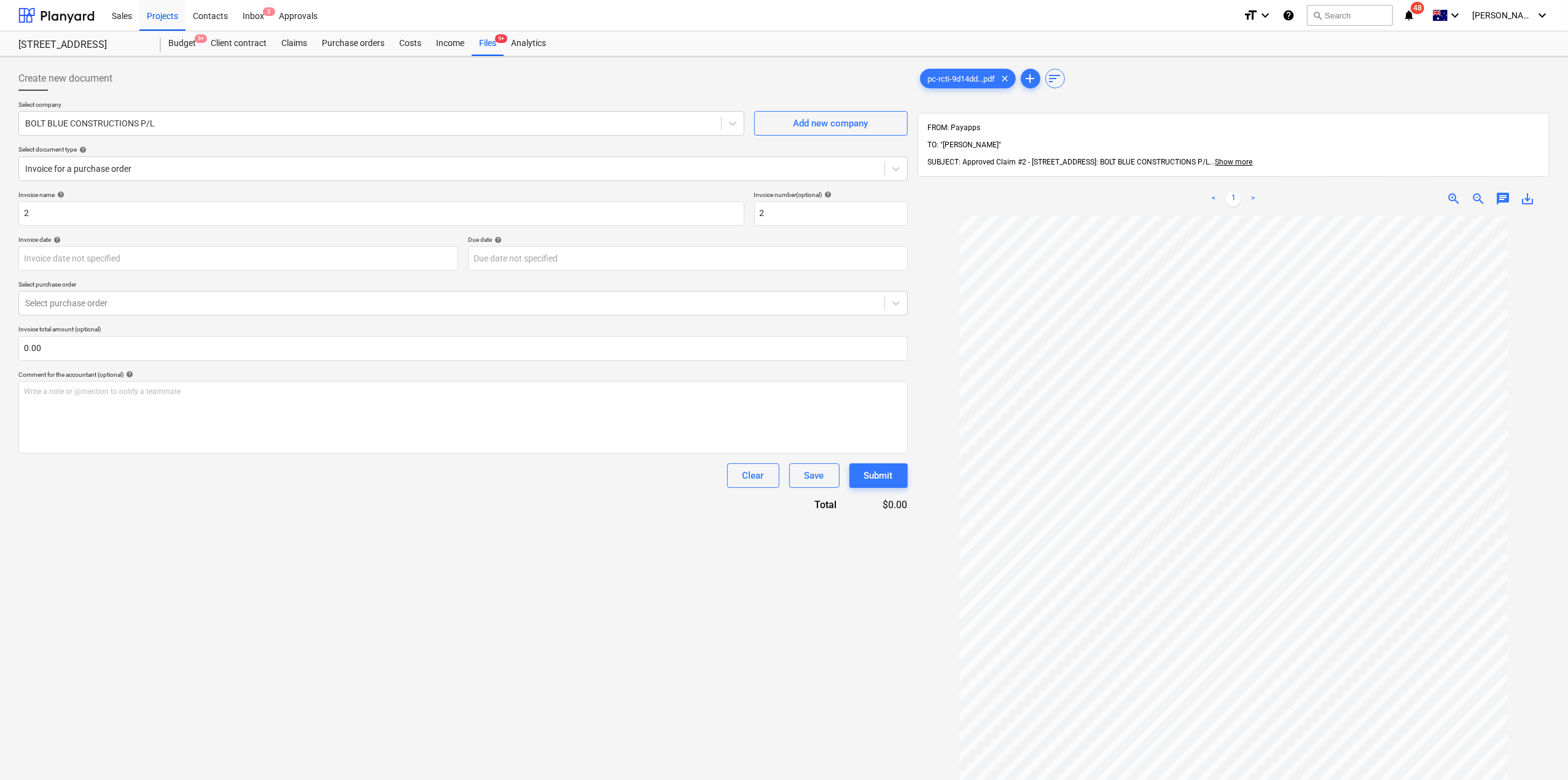
click at [785, 271] on div "Invoice name help 2 Invoice number (optional) help 2 Invoice date help Press th…" at bounding box center [463, 351] width 889 height 321
click at [295, 307] on div at bounding box center [451, 303] width 853 height 12
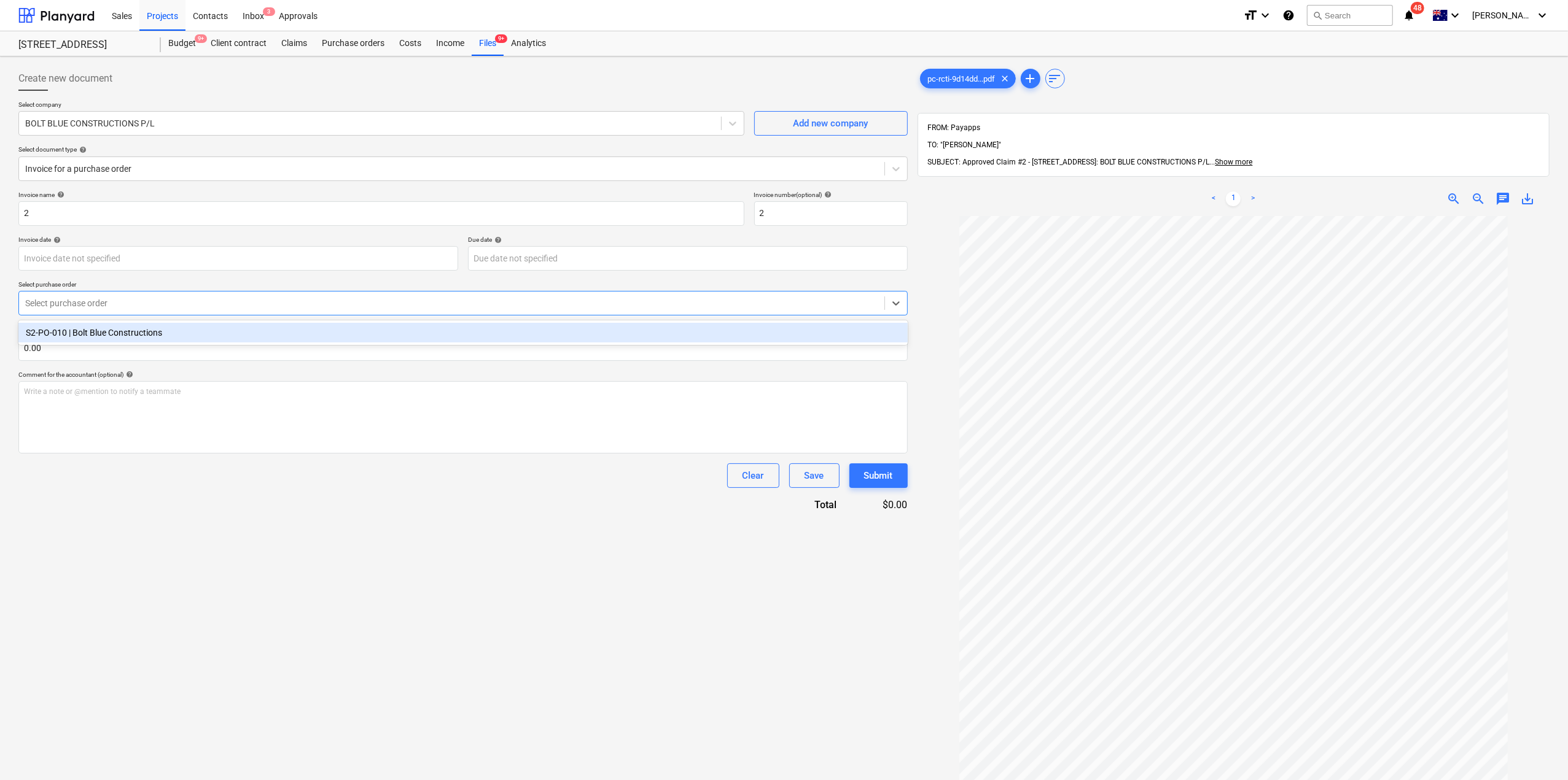
click at [273, 330] on div "S2-PO-010 | Bolt Blue Constructions" at bounding box center [463, 332] width 889 height 20
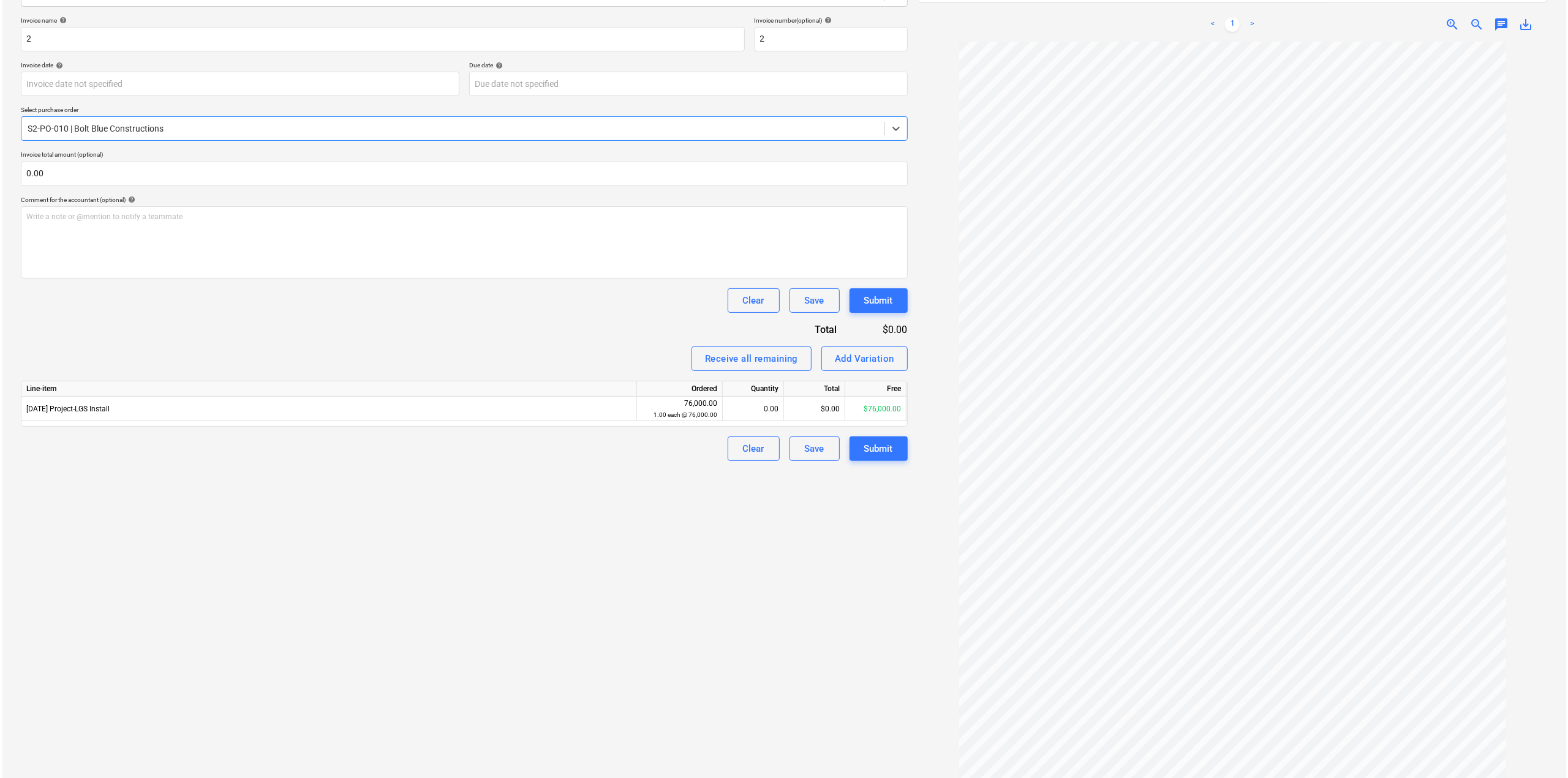
scroll to position [32, 0]
click at [800, 414] on div "$0.00" at bounding box center [812, 409] width 61 height 25
type input "38825.62"
click at [819, 620] on div "Create new document Select company BOLT BLUE CONSTRUCTIONS P/L Add new company …" at bounding box center [462, 339] width 897 height 903
click at [893, 453] on button "Submit" at bounding box center [876, 448] width 58 height 25
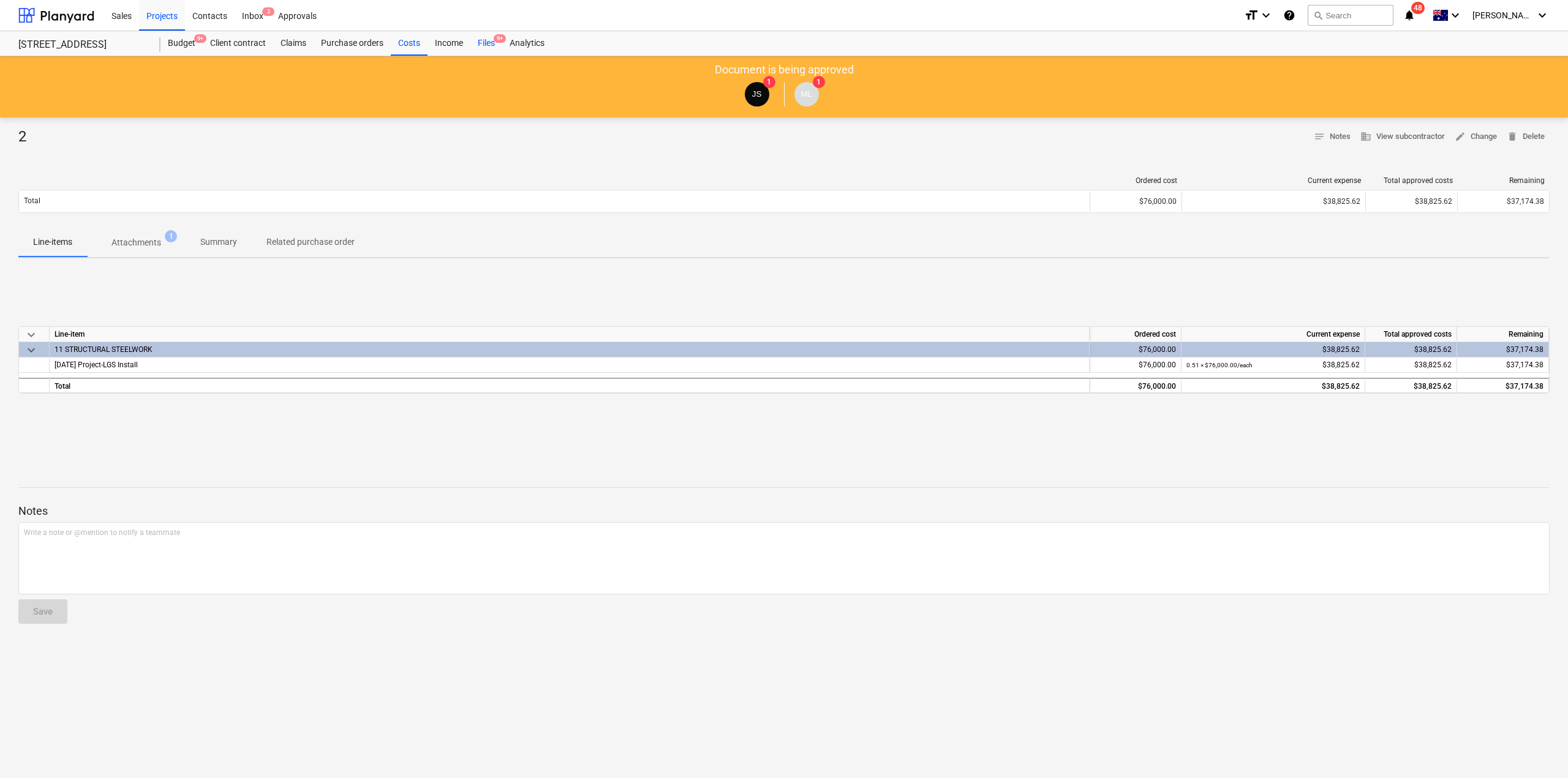
click at [486, 36] on div "Files 9+" at bounding box center [486, 44] width 32 height 25
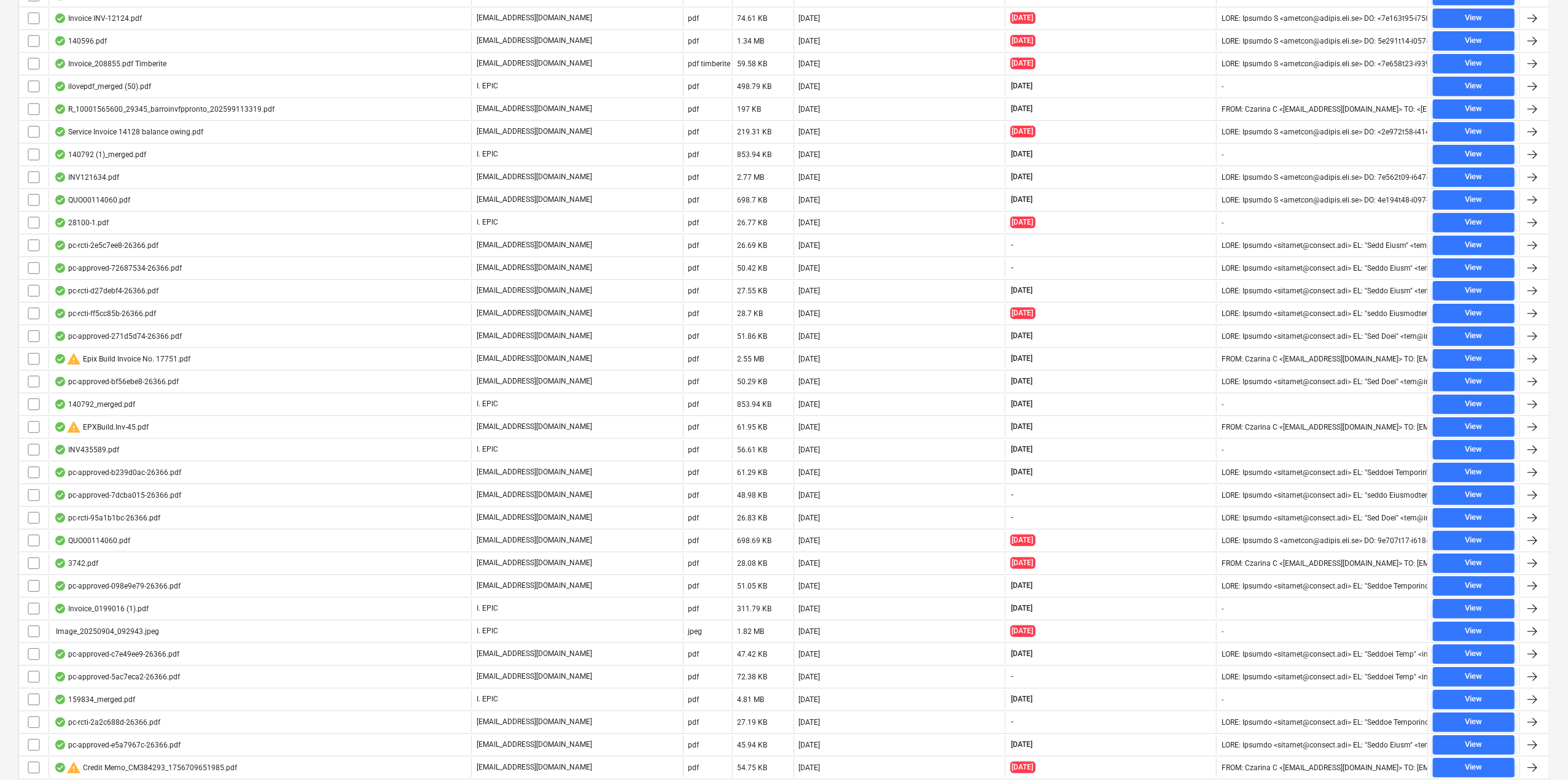
scroll to position [1227, 0]
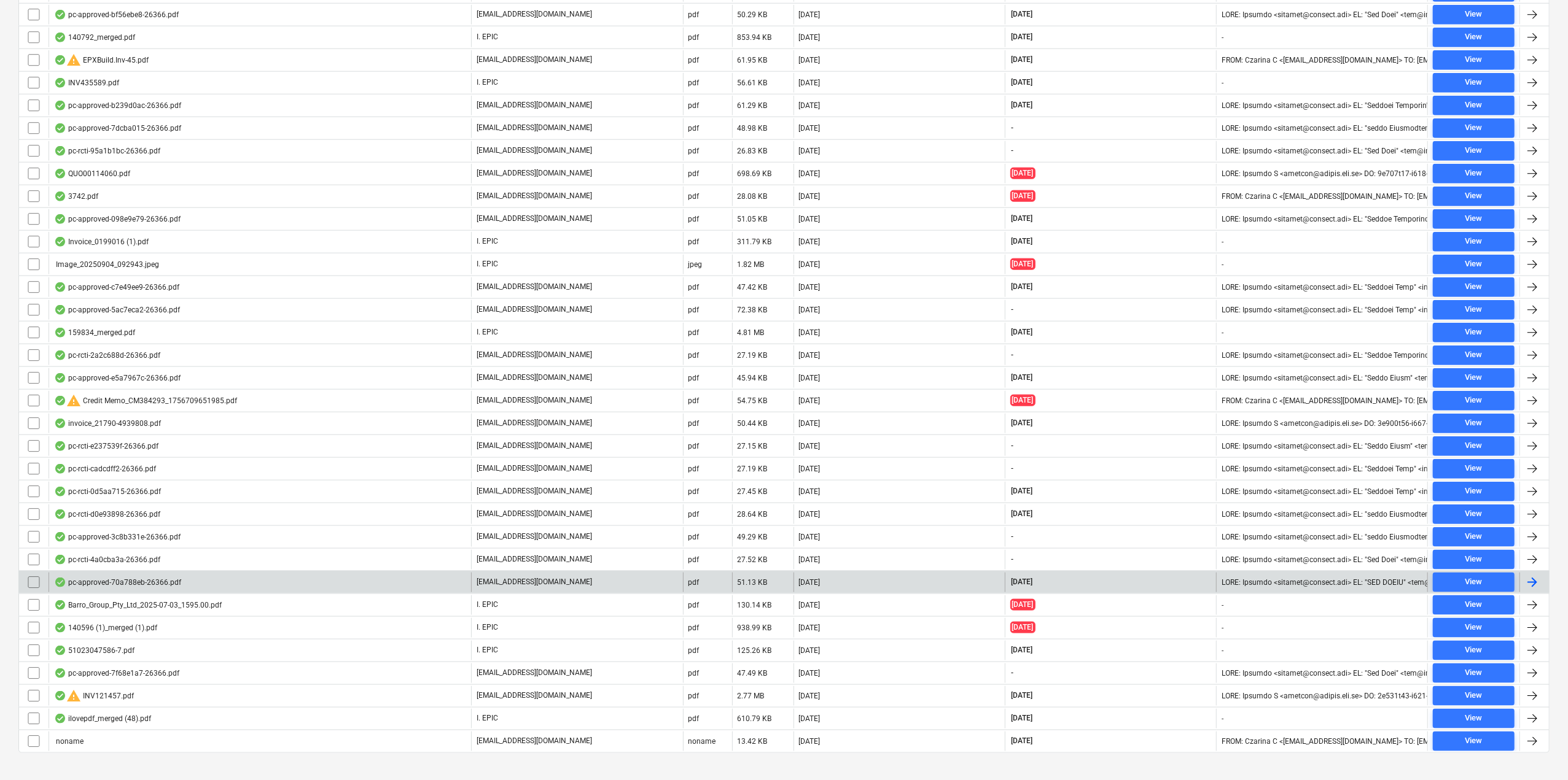
click at [169, 578] on div "pc-approved-70a788eb-26366.pdf" at bounding box center [117, 583] width 127 height 10
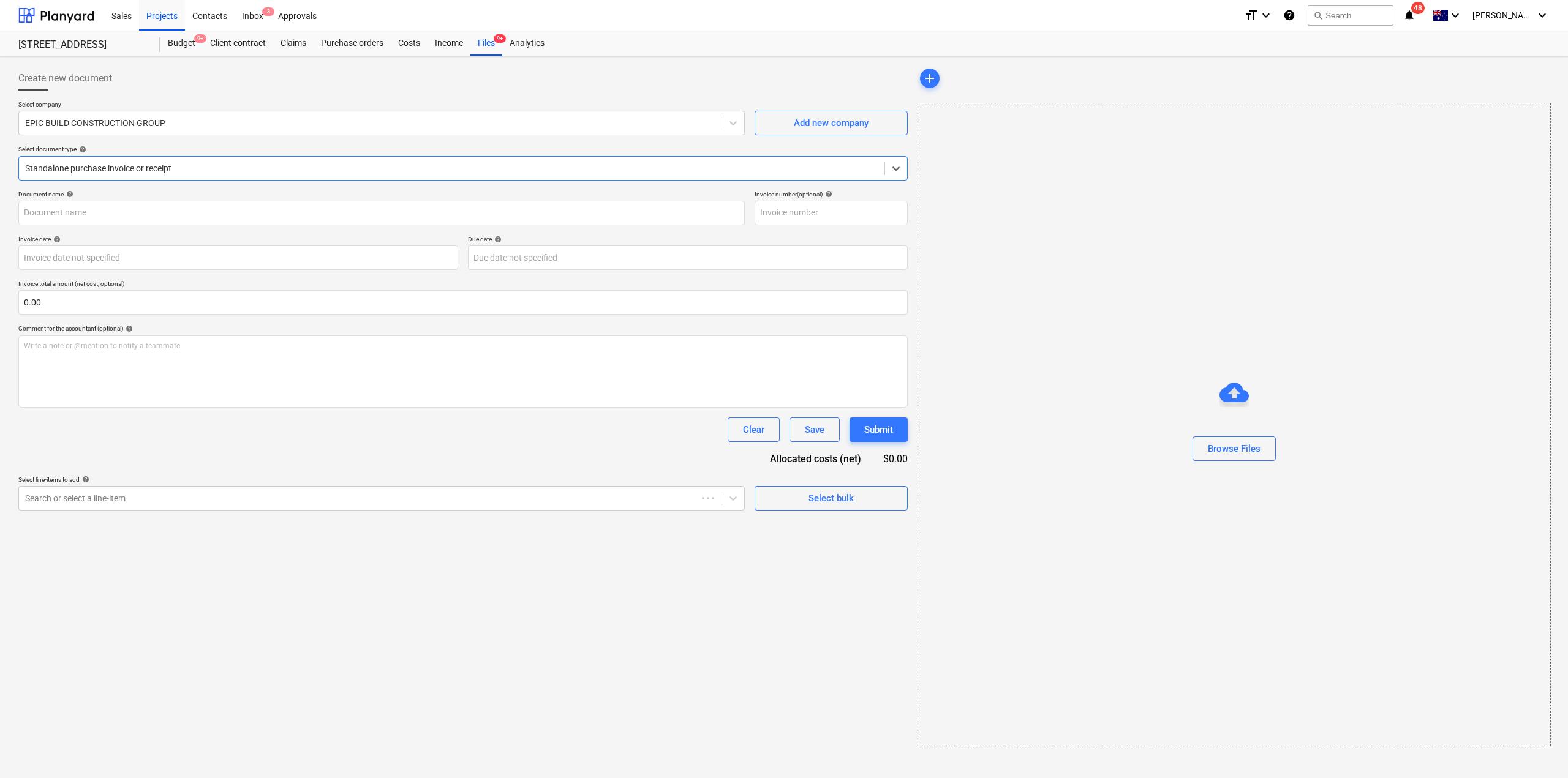
type input "Bolt Blue PC2"
type input "[DATE]"
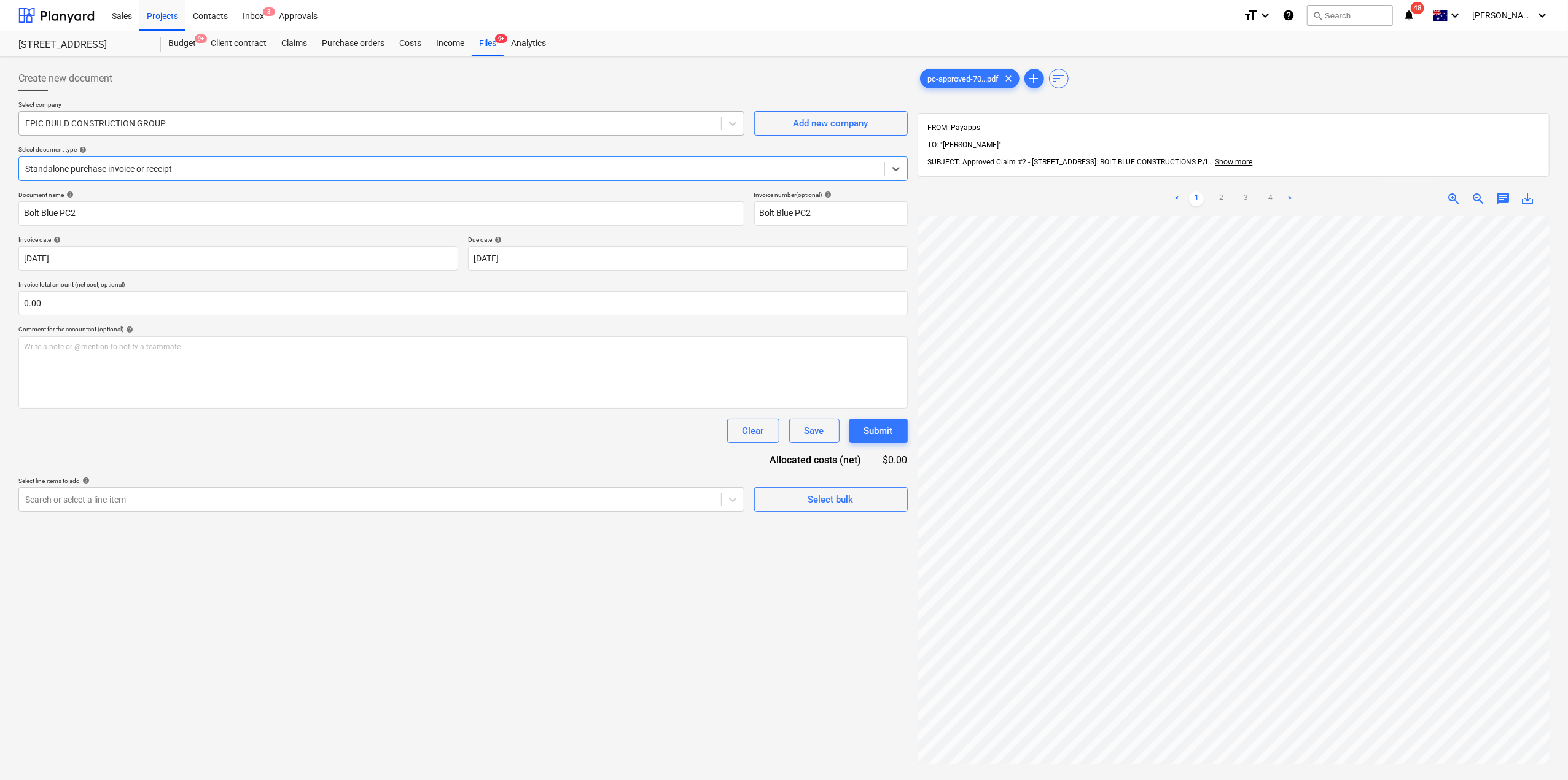
click at [249, 130] on div "EPIC BUILD CONSTRUCTION GROUP" at bounding box center [370, 123] width 702 height 17
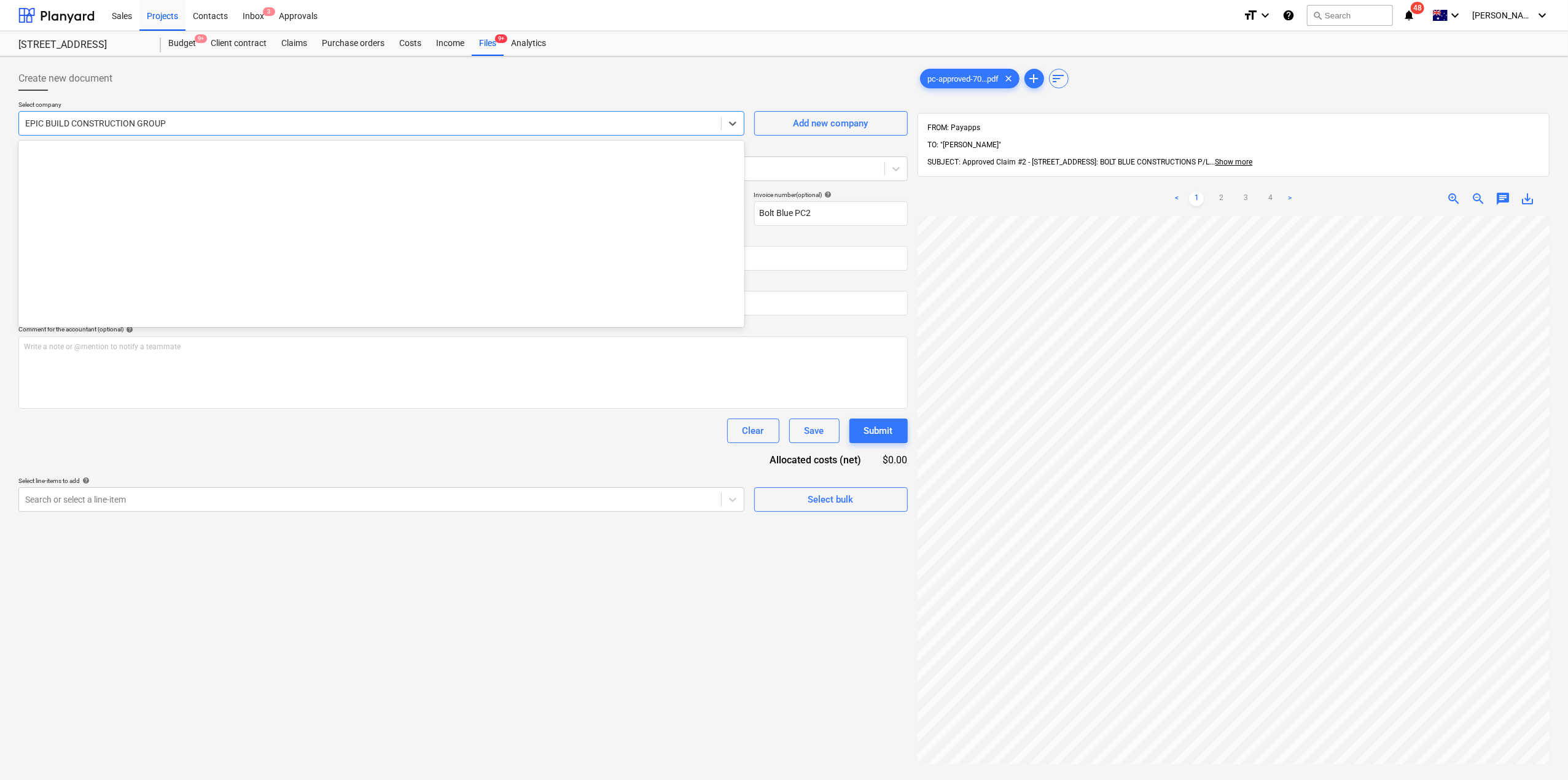
scroll to position [7413, 0]
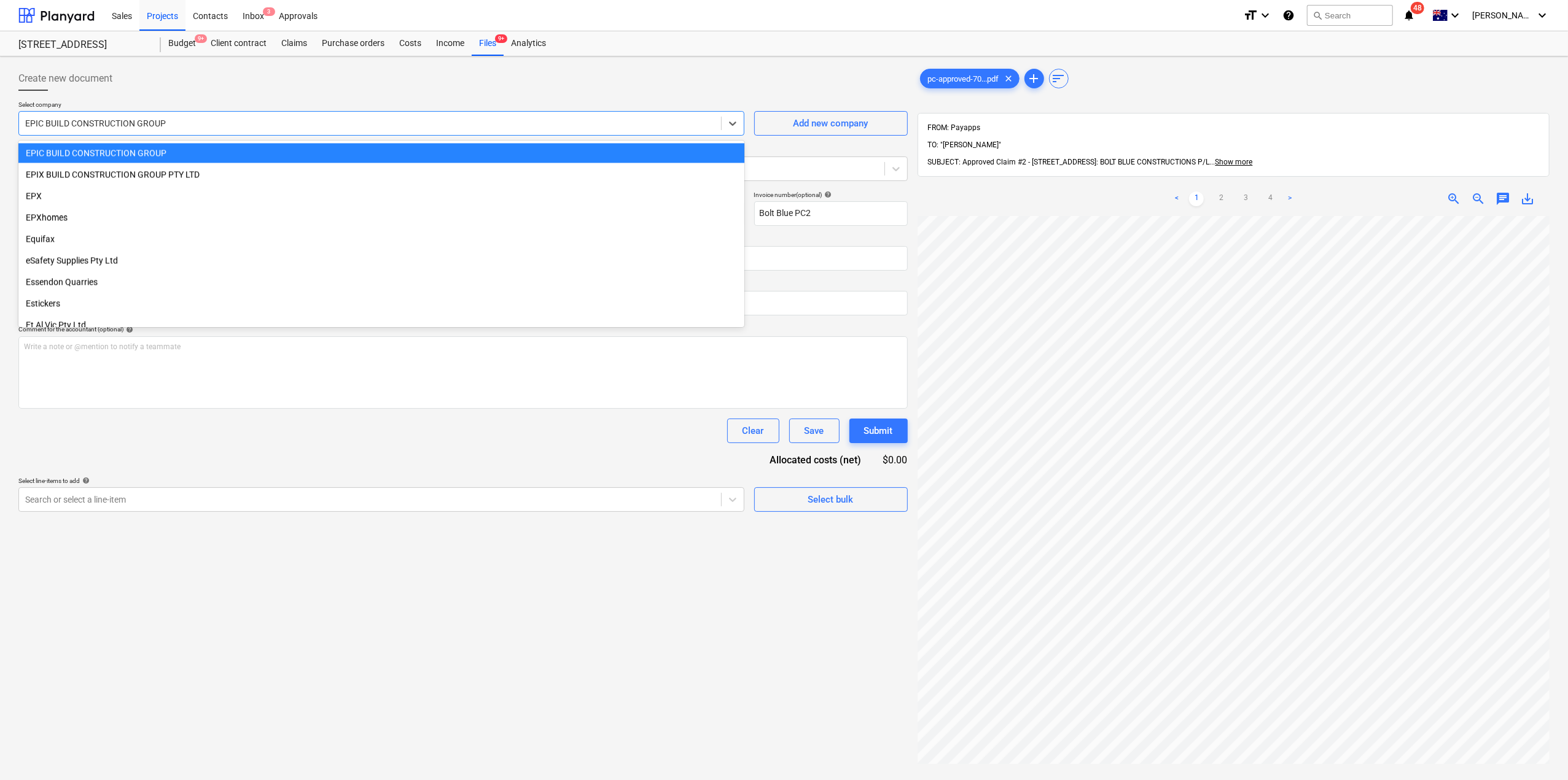
click at [249, 130] on div "EPIC BUILD CONSTRUCTION GROUP" at bounding box center [370, 123] width 702 height 17
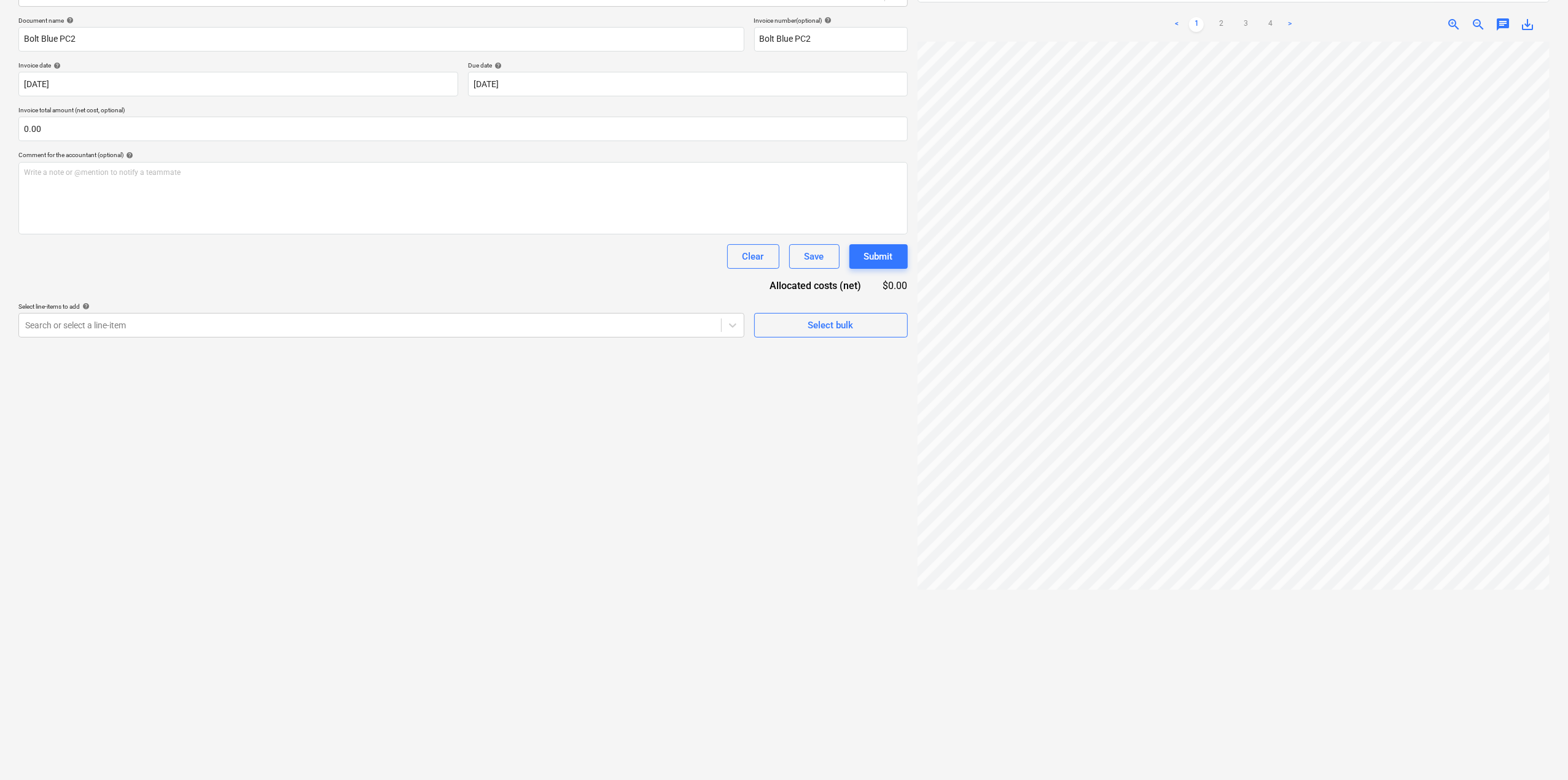
scroll to position [0, 150]
drag, startPoint x: 885, startPoint y: 539, endPoint x: 725, endPoint y: 554, distance: 160.7
click at [725, 554] on div "Create new document Select company EPIC BUILD CONSTRUCTION GROUP Add new compan…" at bounding box center [463, 339] width 899 height 906
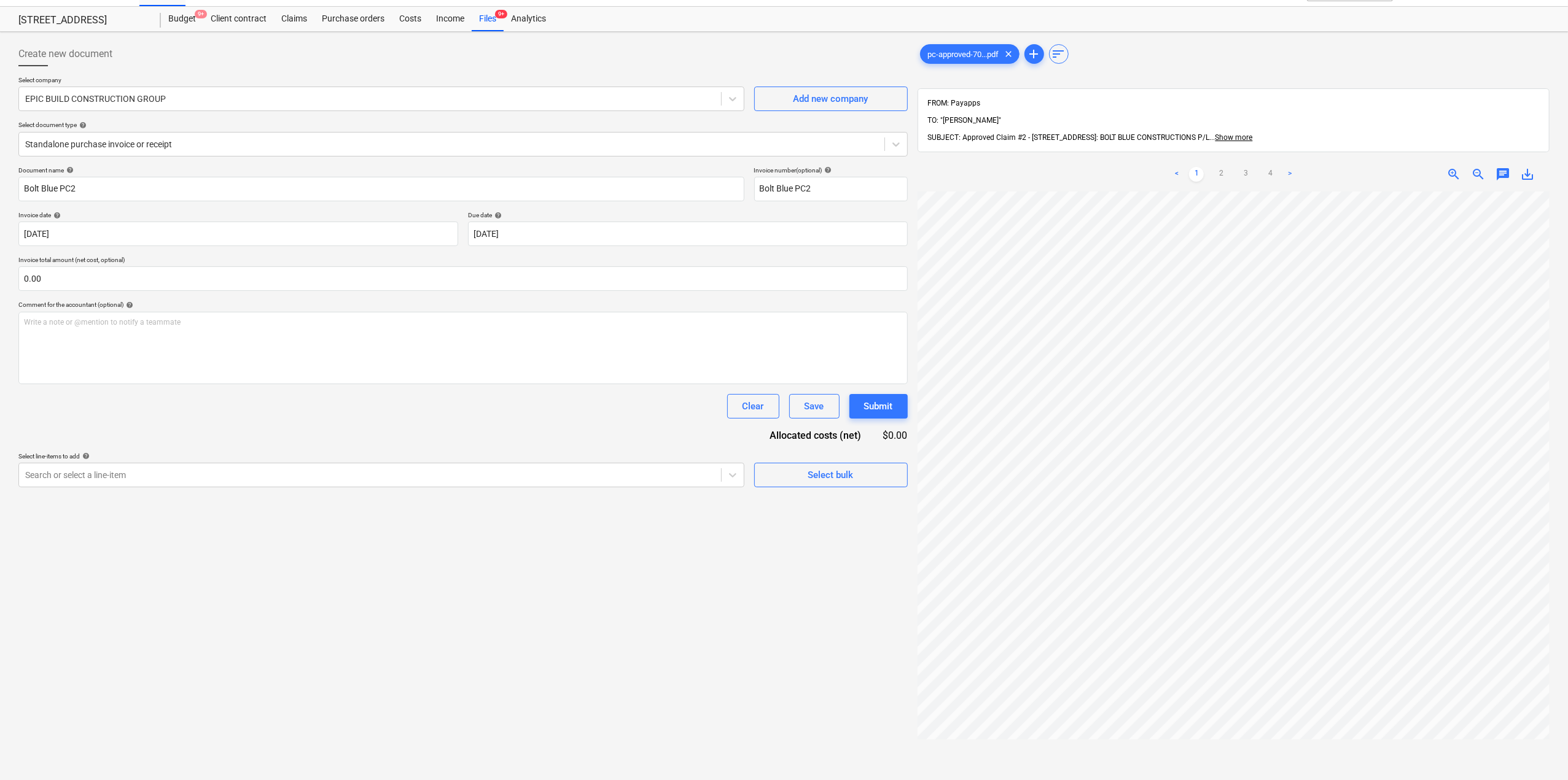
scroll to position [0, 0]
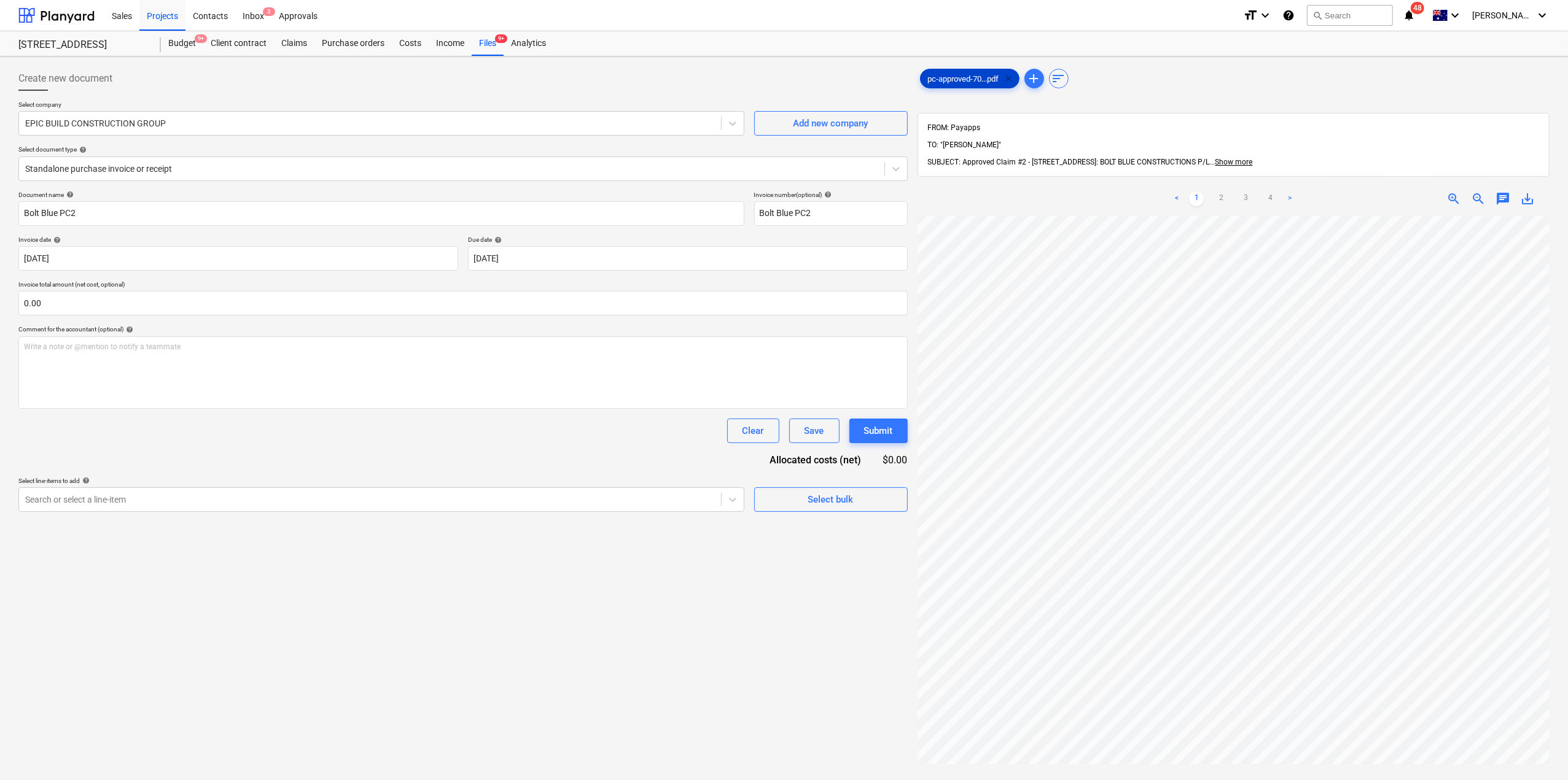
click at [1007, 83] on span "clear" at bounding box center [1008, 78] width 15 height 15
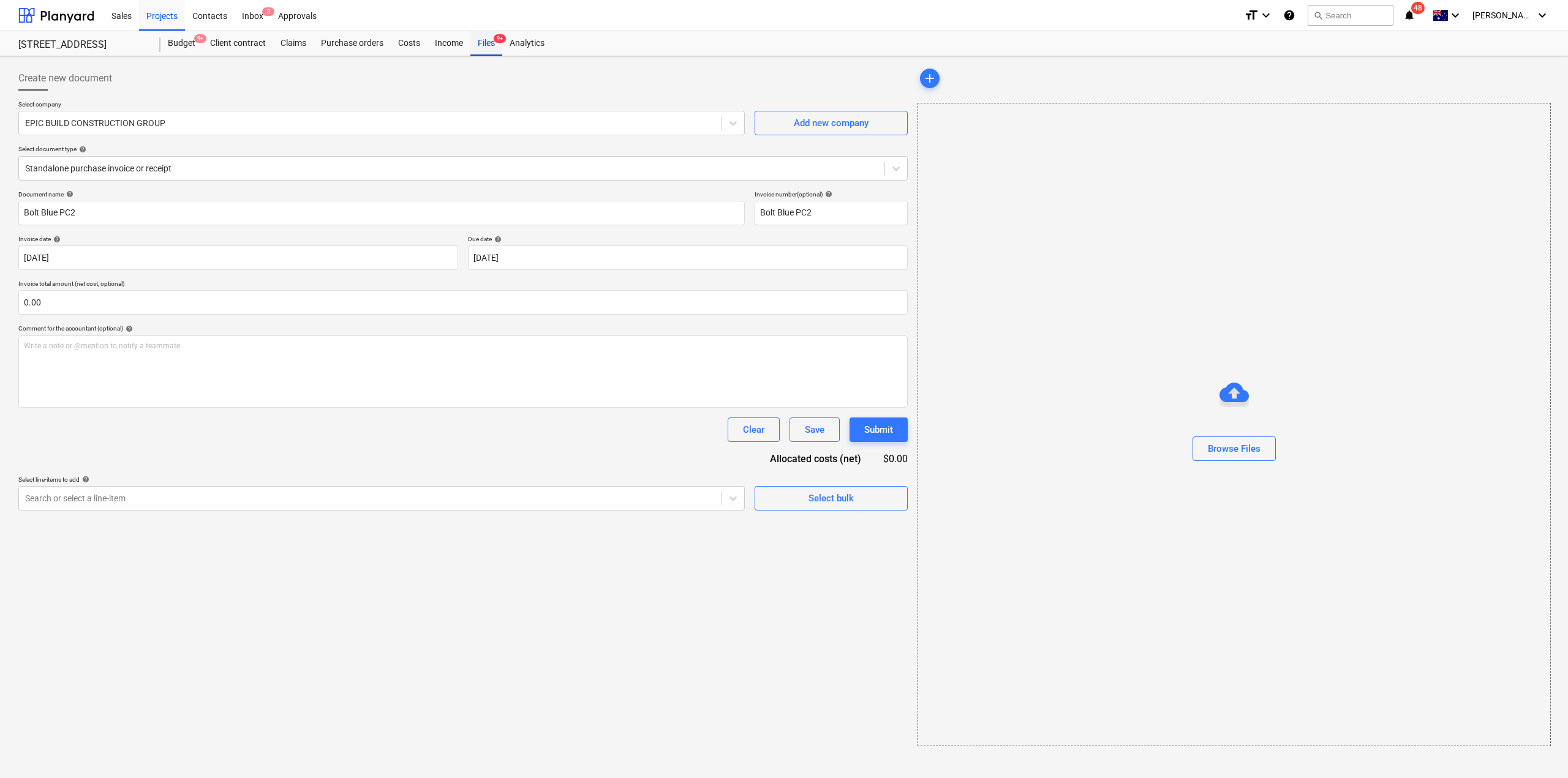
click at [484, 45] on div "Files 9+" at bounding box center [486, 44] width 32 height 25
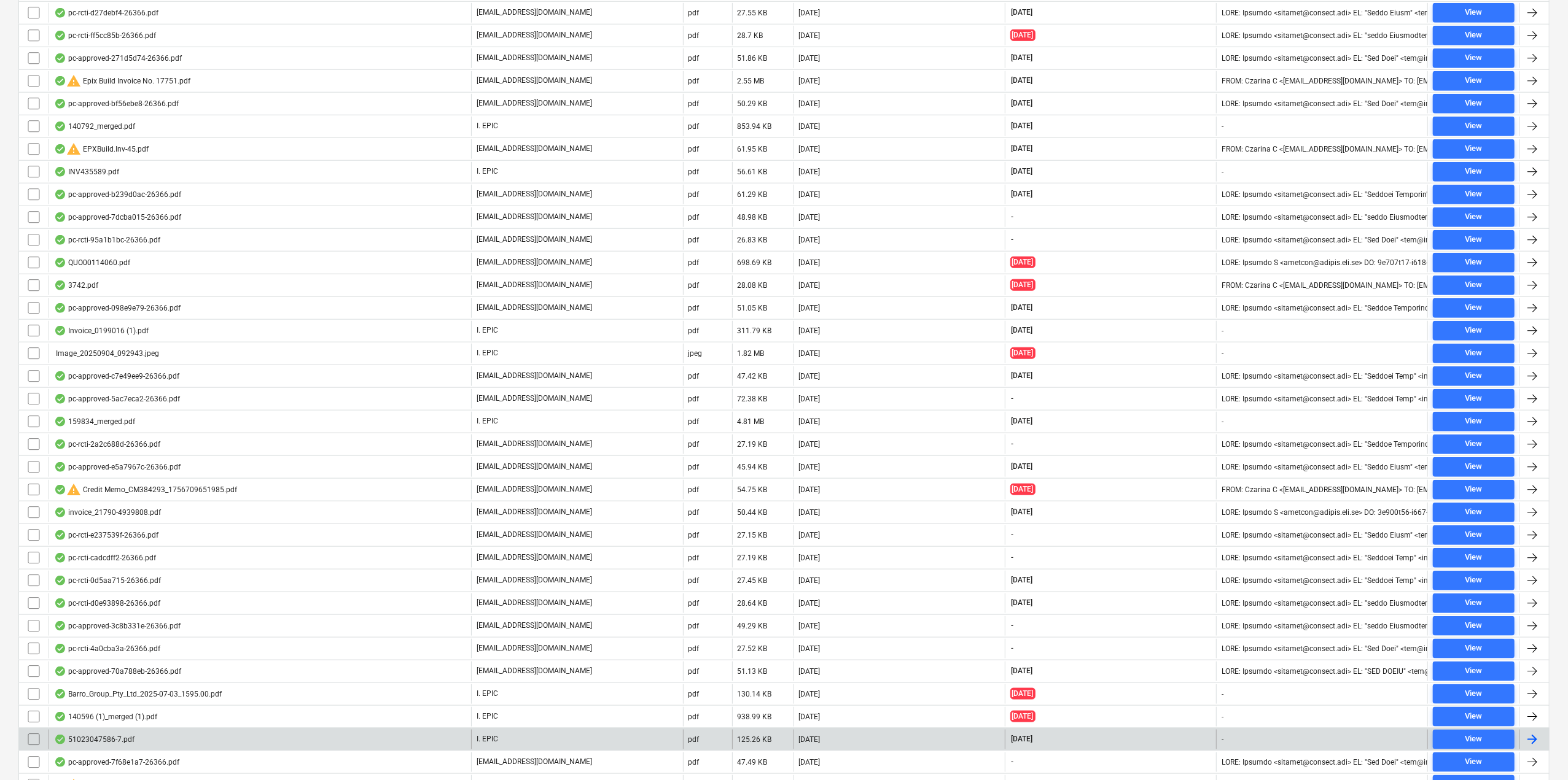
scroll to position [1228, 0]
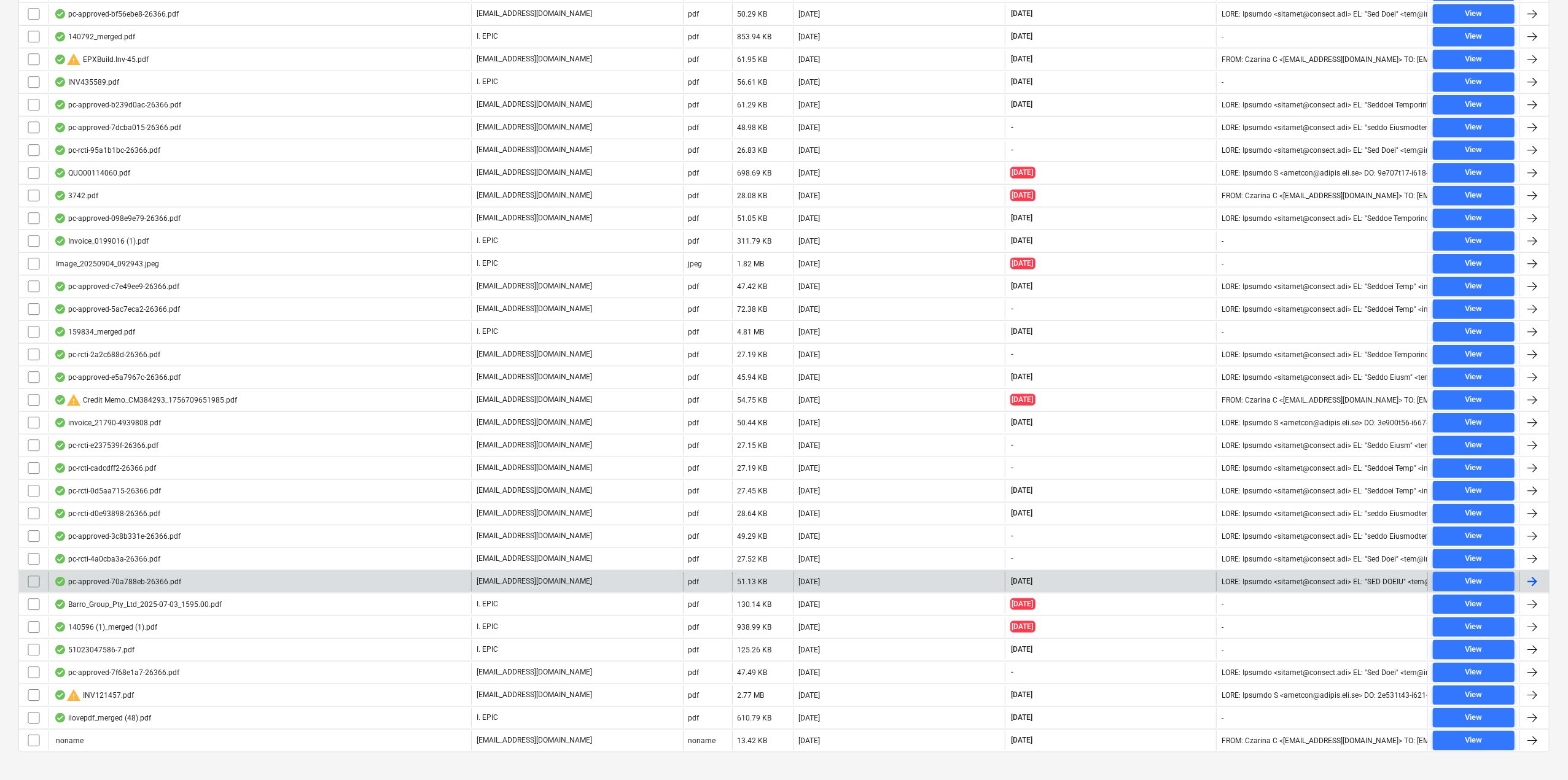
click at [138, 572] on div "pc-approved-70a788eb-26366.pdf" at bounding box center [260, 582] width 422 height 20
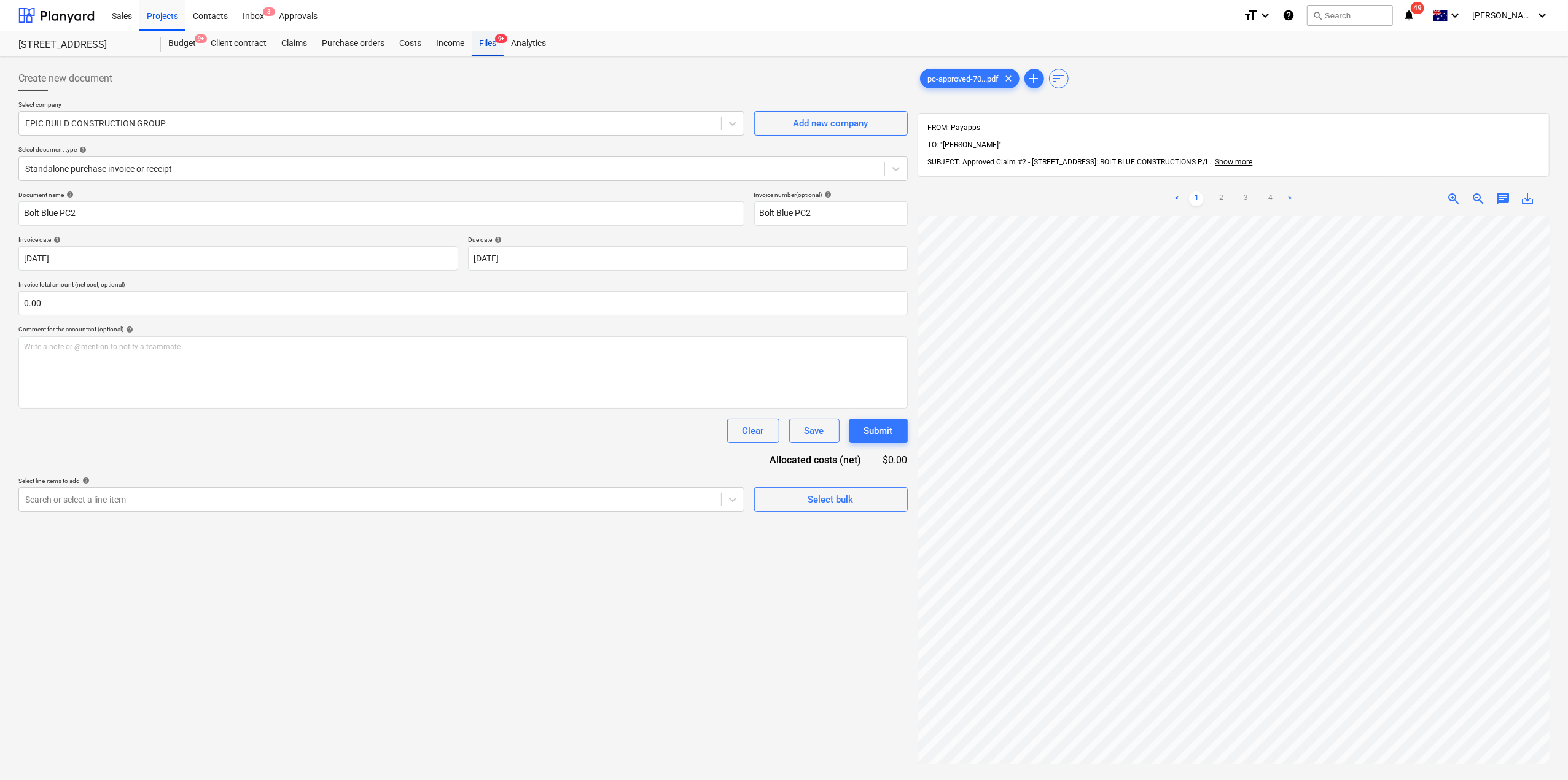
click at [484, 46] on div "Files 9+" at bounding box center [487, 44] width 32 height 25
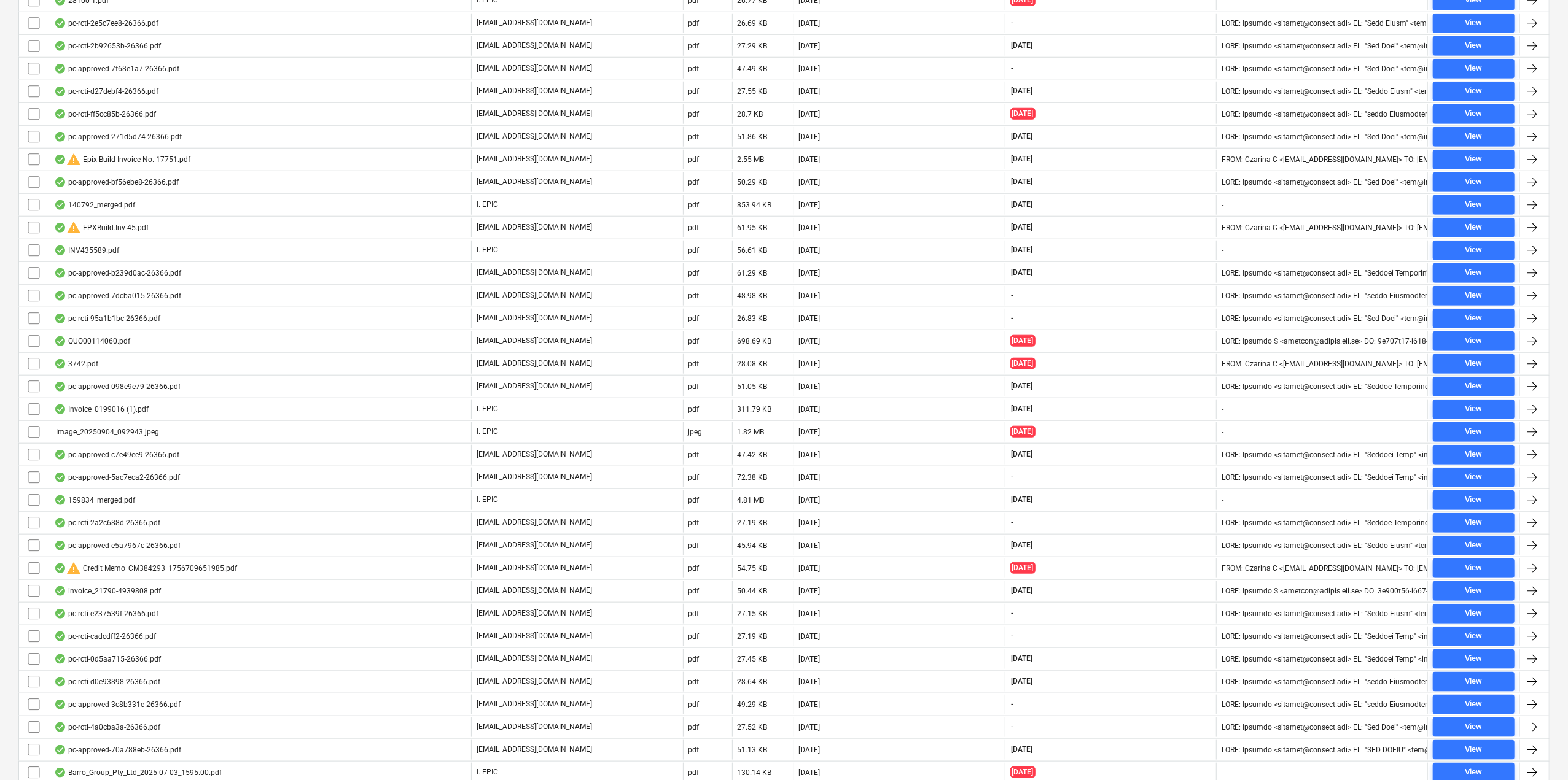
scroll to position [1250, 0]
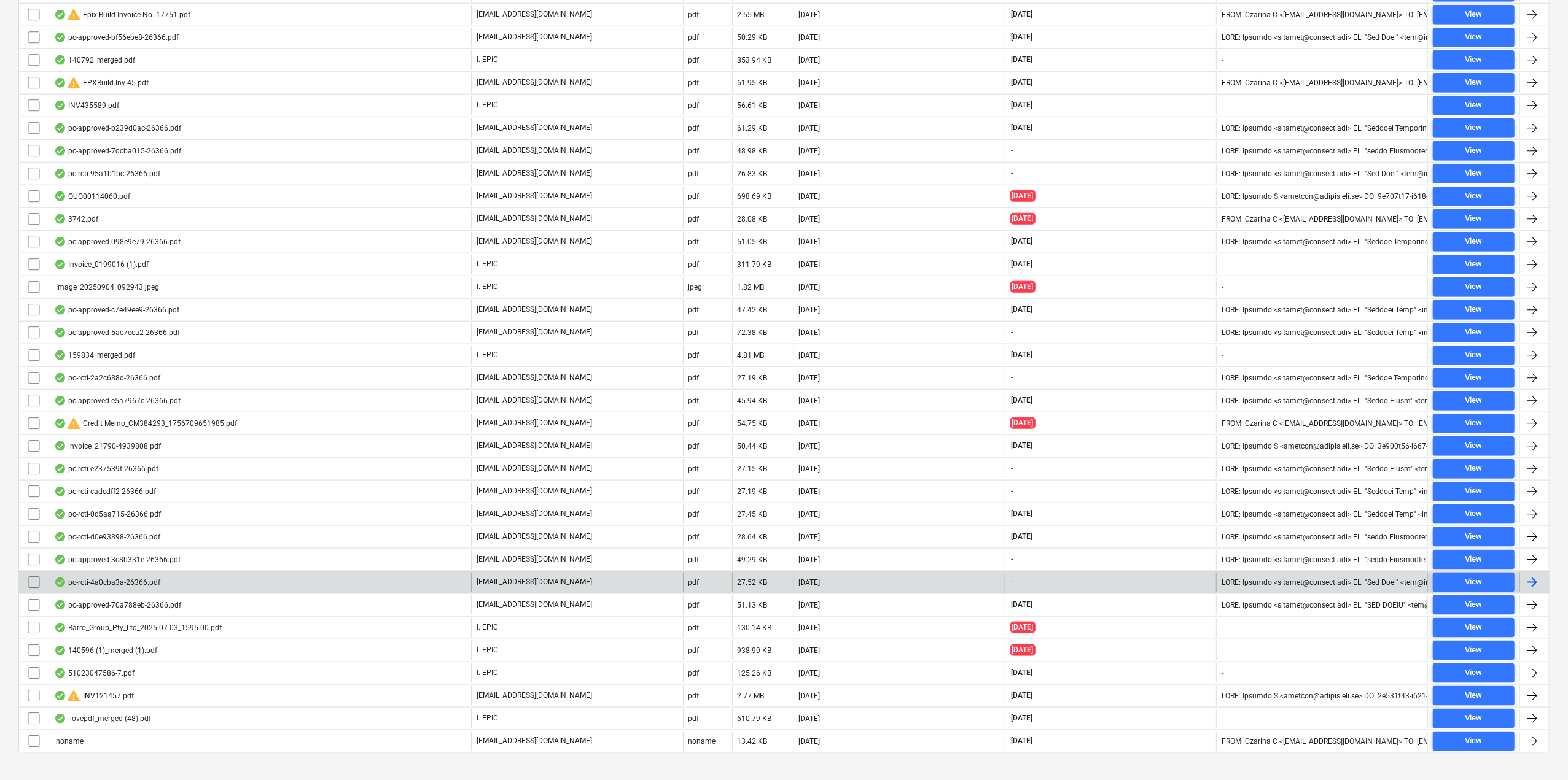
click at [120, 578] on div "pc-rcti-4a0cba3a-26366.pdf" at bounding box center [107, 583] width 106 height 10
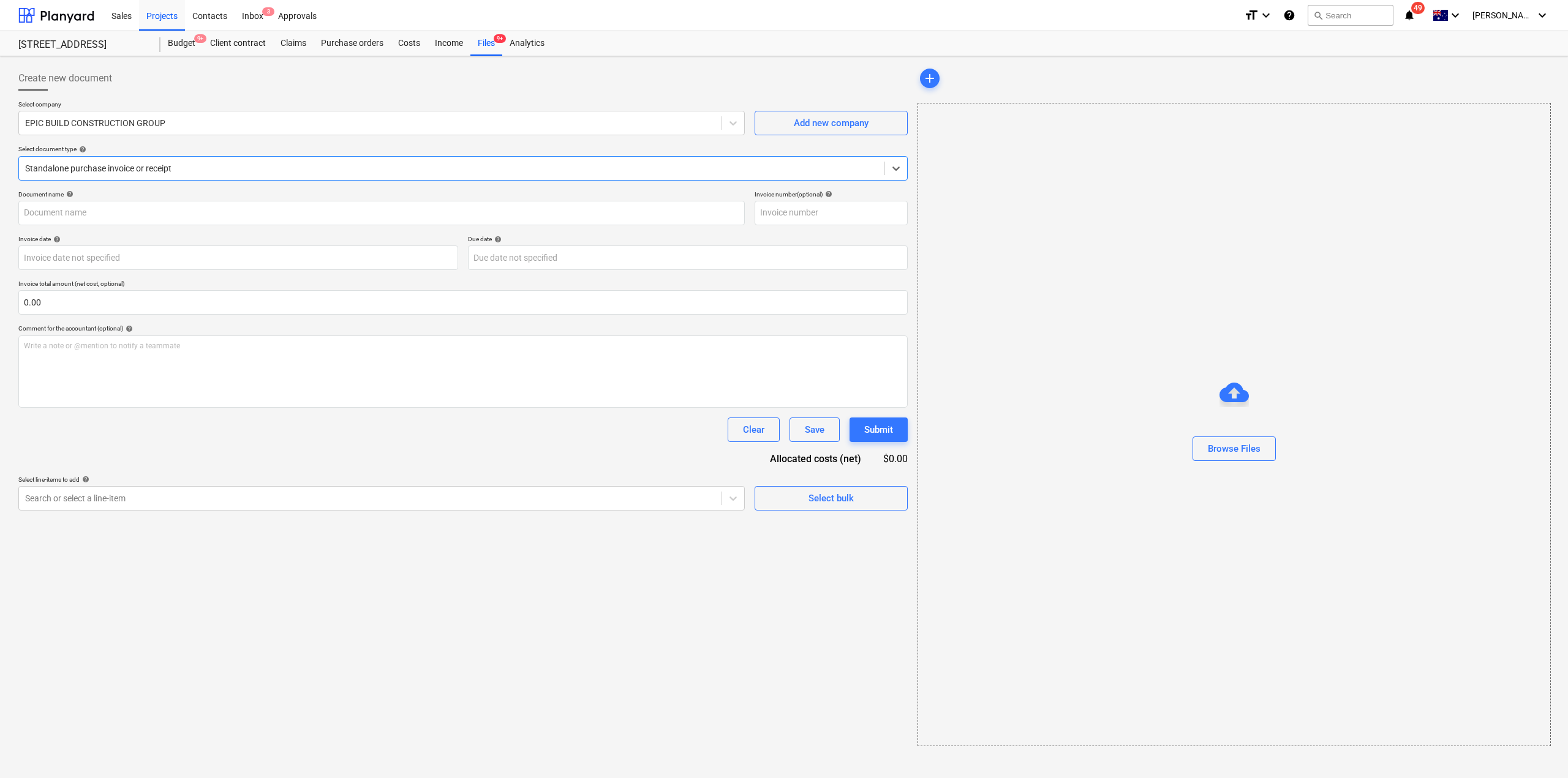
type input "3"
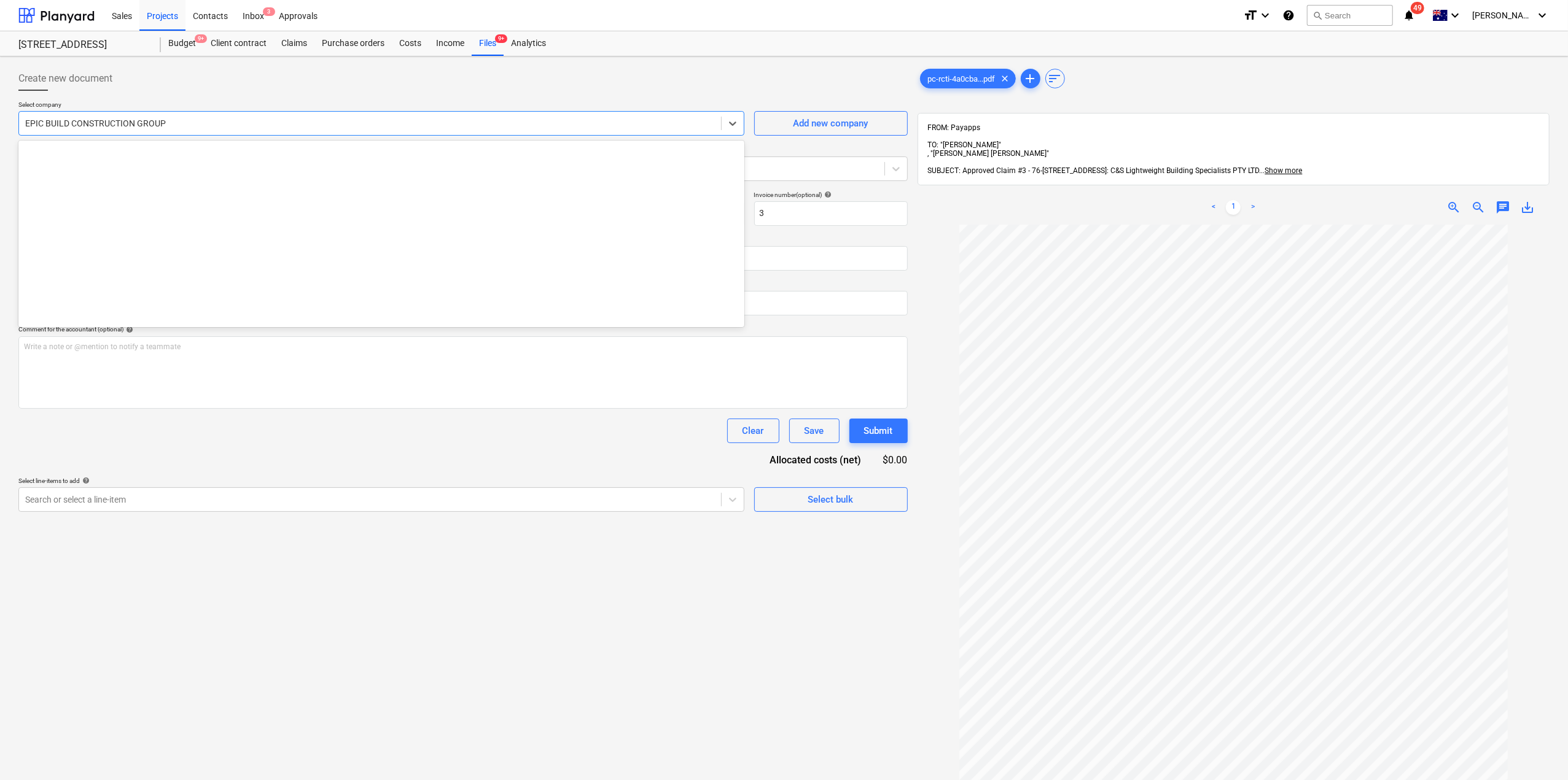
click at [201, 130] on div "EPIC BUILD CONSTRUCTION GROUP" at bounding box center [370, 123] width 702 height 17
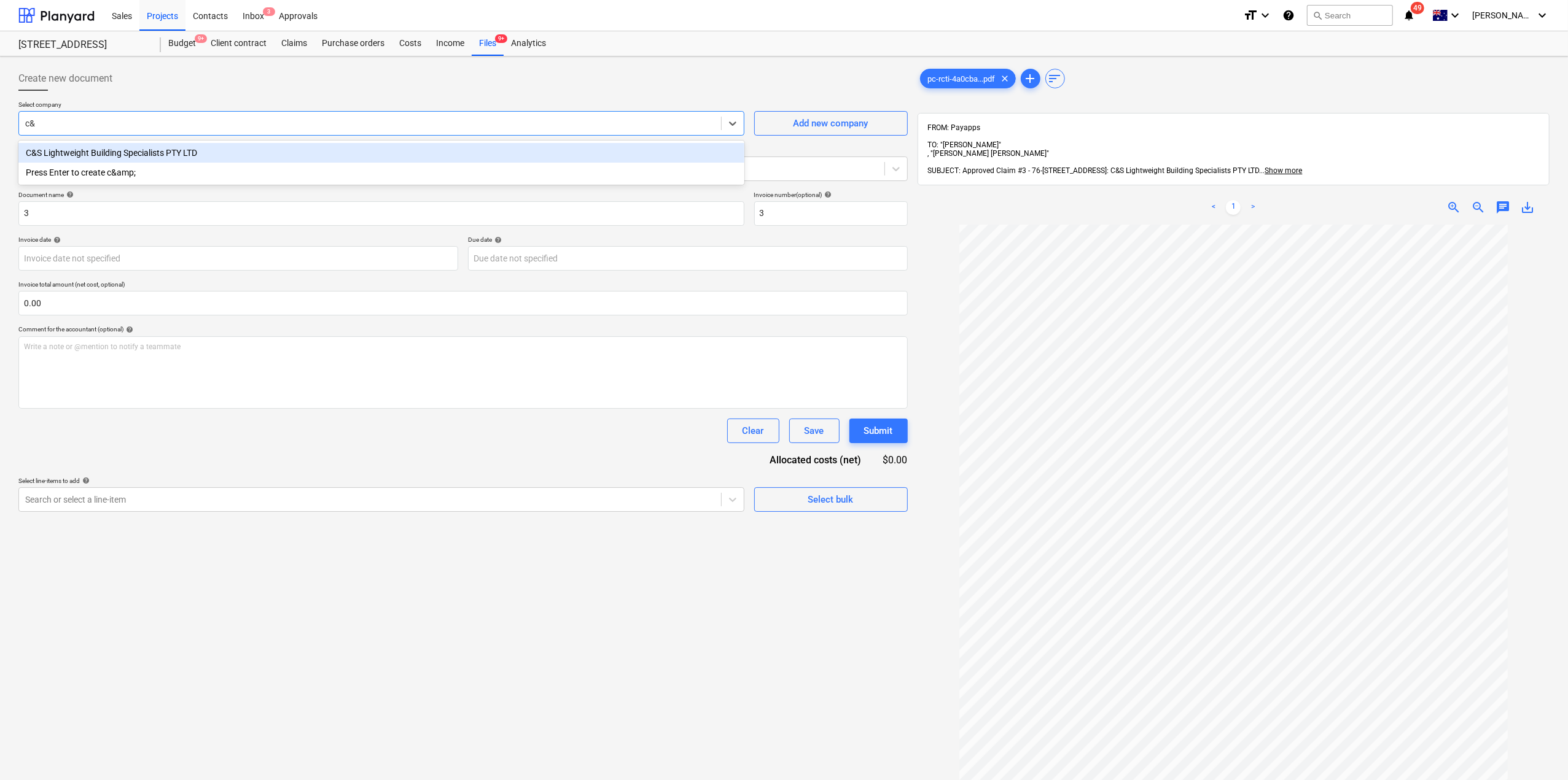
type input "c&s"
click at [200, 150] on div "C&S Lightweight Building Specialists PTY LTD" at bounding box center [381, 152] width 726 height 20
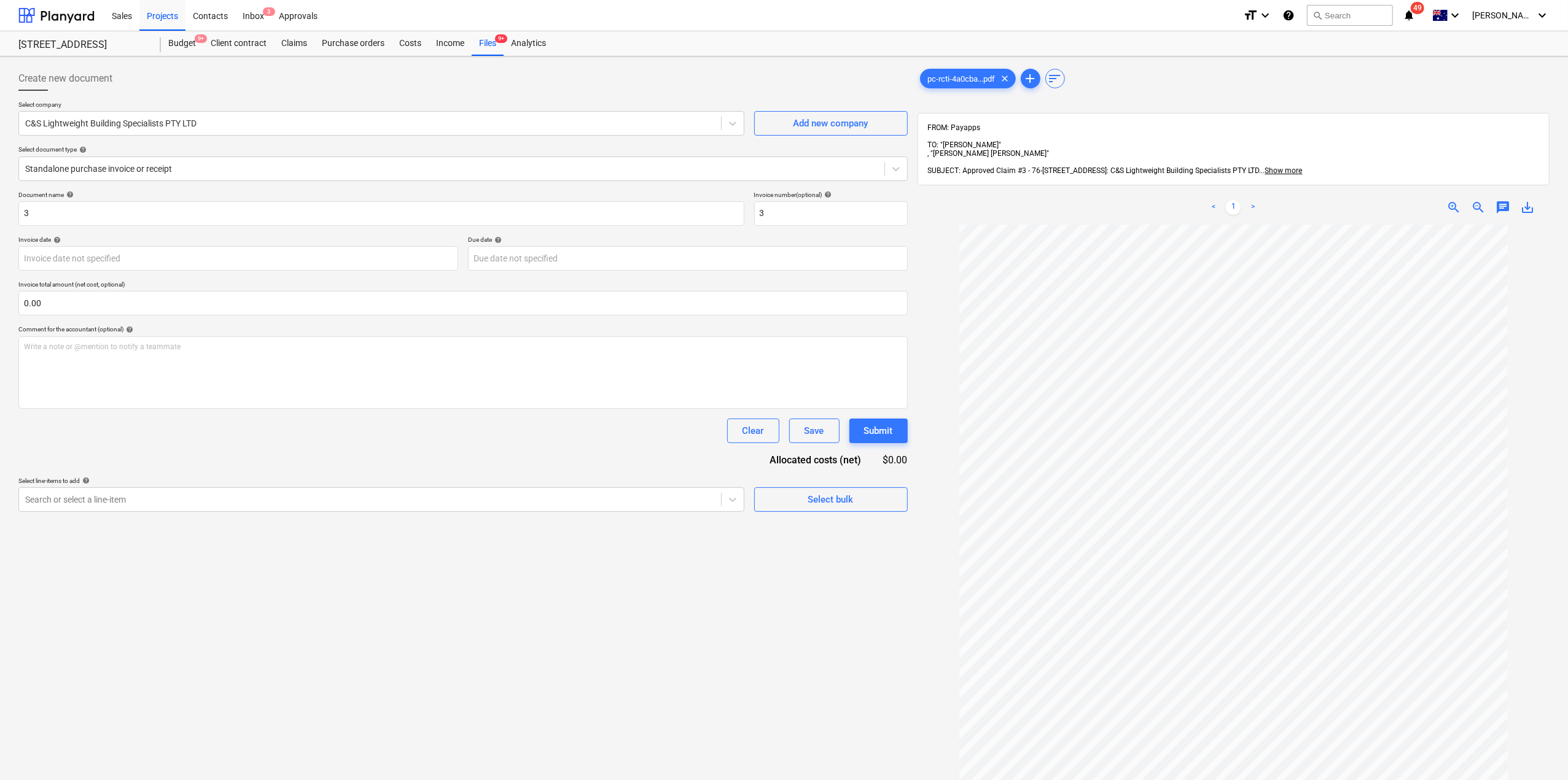
click at [135, 181] on div "Select company C&S Lightweight Building Specialists PTY LTD Add new company Sel…" at bounding box center [463, 145] width 889 height 90
click at [135, 176] on div "Standalone purchase invoice or receipt" at bounding box center [451, 168] width 865 height 17
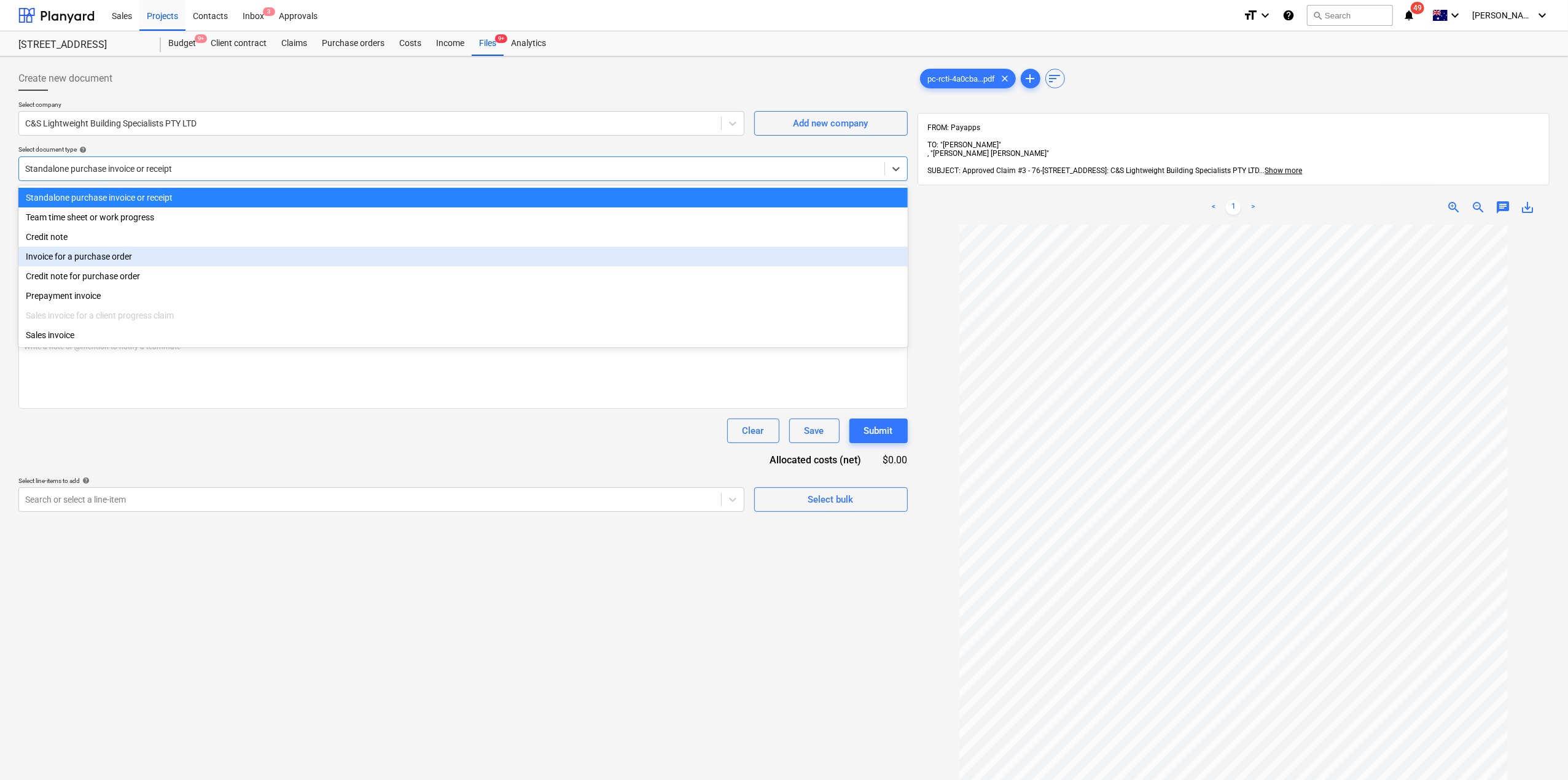
click at [160, 260] on div "Invoice for a purchase order" at bounding box center [463, 256] width 889 height 20
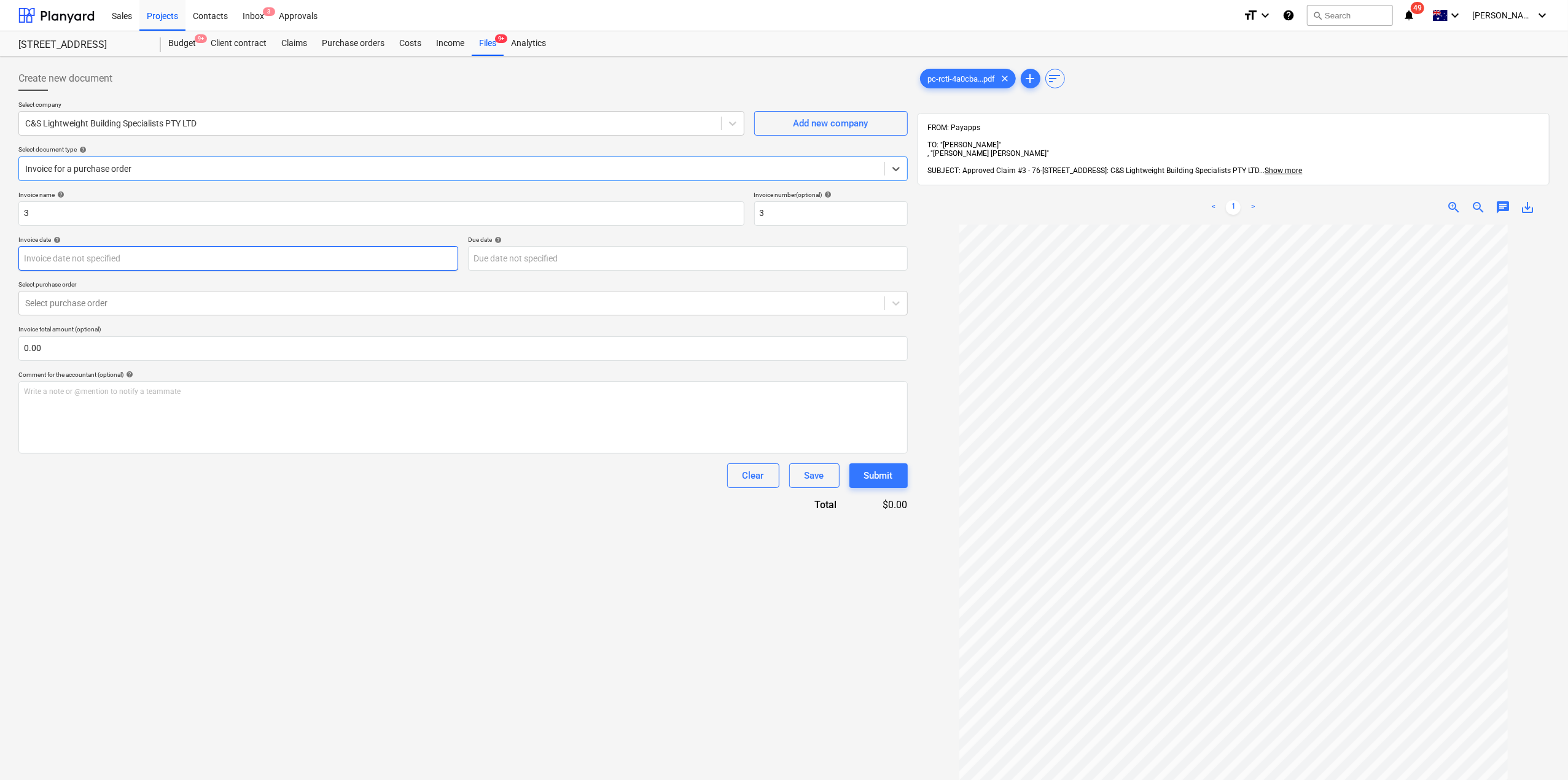
click at [128, 263] on body "Sales Projects Contacts Inbox 3 Approvals format_size keyboard_arrow_down help …" at bounding box center [784, 390] width 1568 height 780
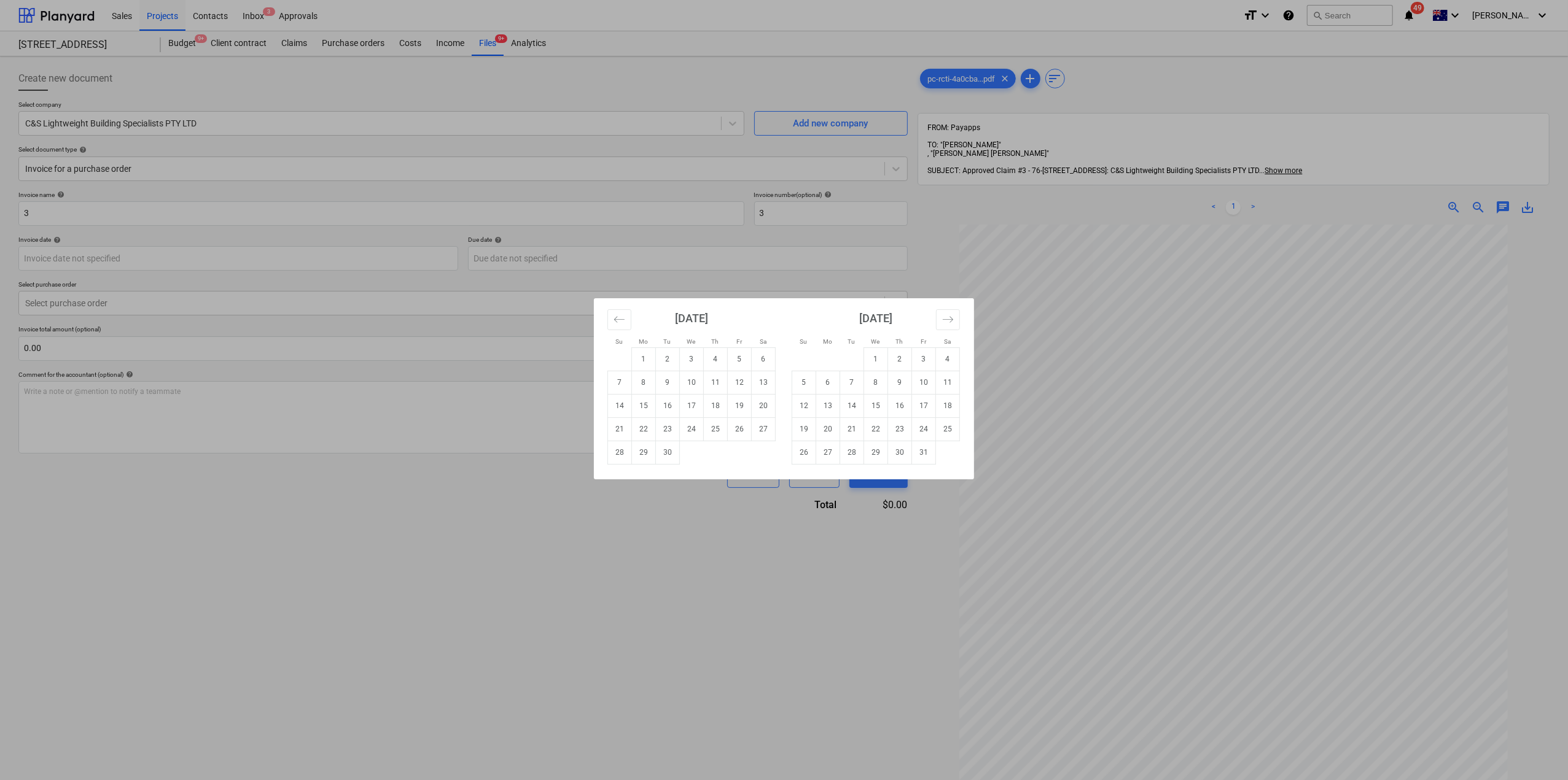
click at [131, 298] on div "Su Mo Tu We Th Fr Sa Su Mo Tu We Th Fr Sa [DATE] 1 2 3 4 5 6 7 8 9 10 11 12 13 …" at bounding box center [784, 390] width 1568 height 780
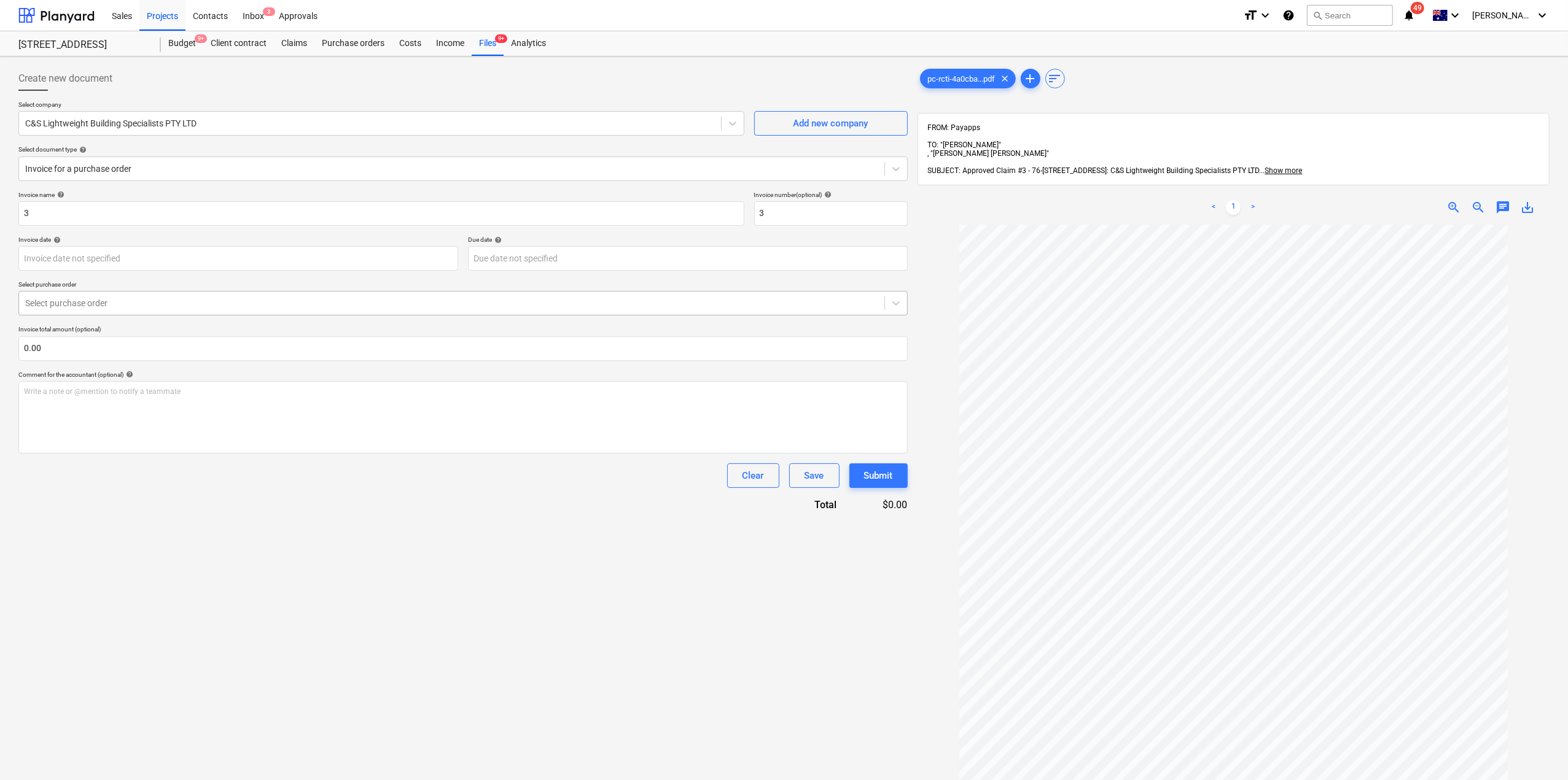
drag, startPoint x: 421, startPoint y: 282, endPoint x: 422, endPoint y: 291, distance: 9.1
click at [421, 283] on p "Select purchase order" at bounding box center [463, 286] width 889 height 11
click at [422, 295] on div "Select purchase order" at bounding box center [451, 303] width 865 height 17
click at [163, 297] on div at bounding box center [451, 303] width 853 height 12
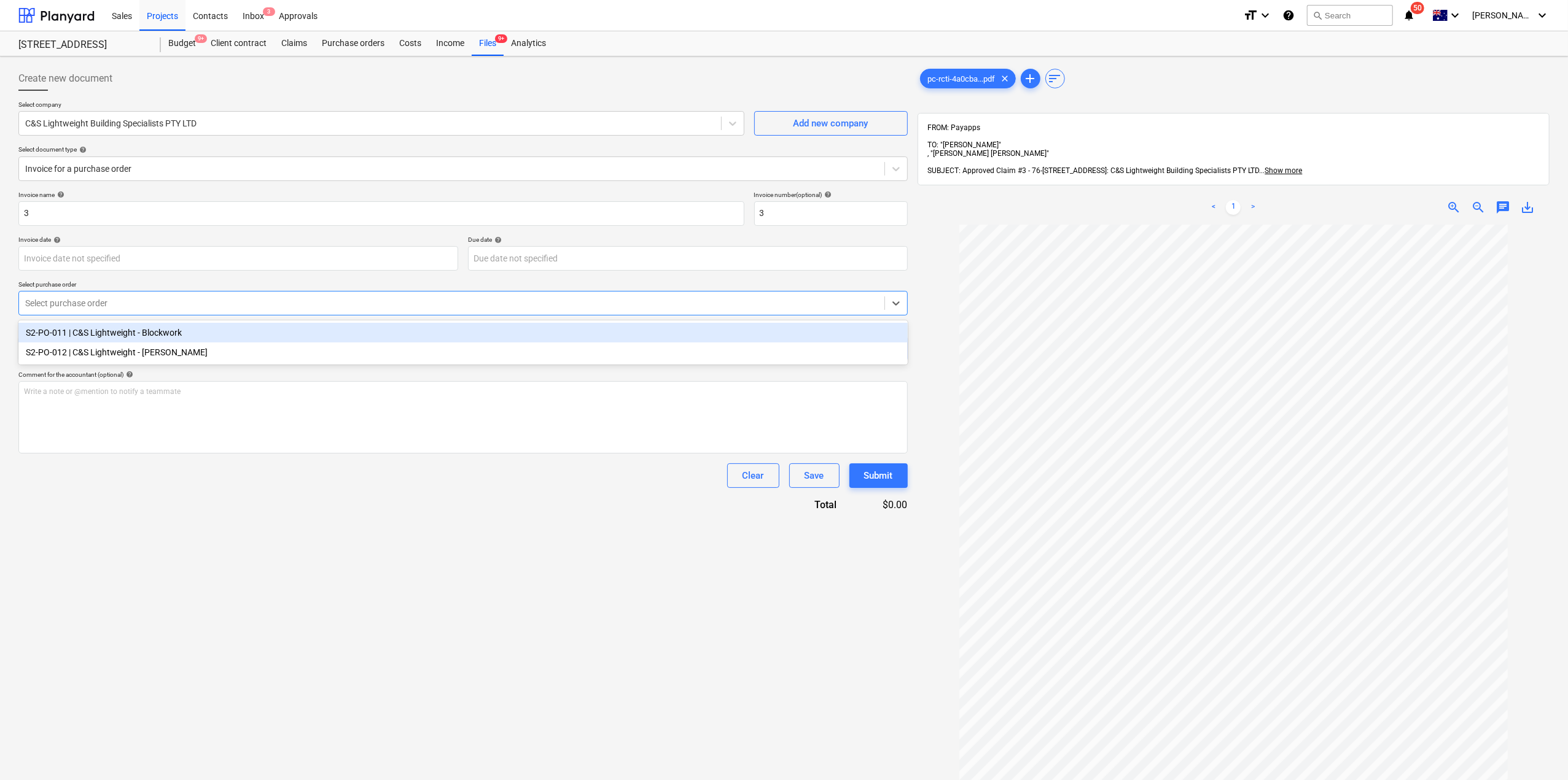
drag, startPoint x: 221, startPoint y: 339, endPoint x: 219, endPoint y: 346, distance: 7.3
click at [221, 338] on div "S2-PO-011 | C&S Lightweight - Blockwork" at bounding box center [463, 332] width 889 height 20
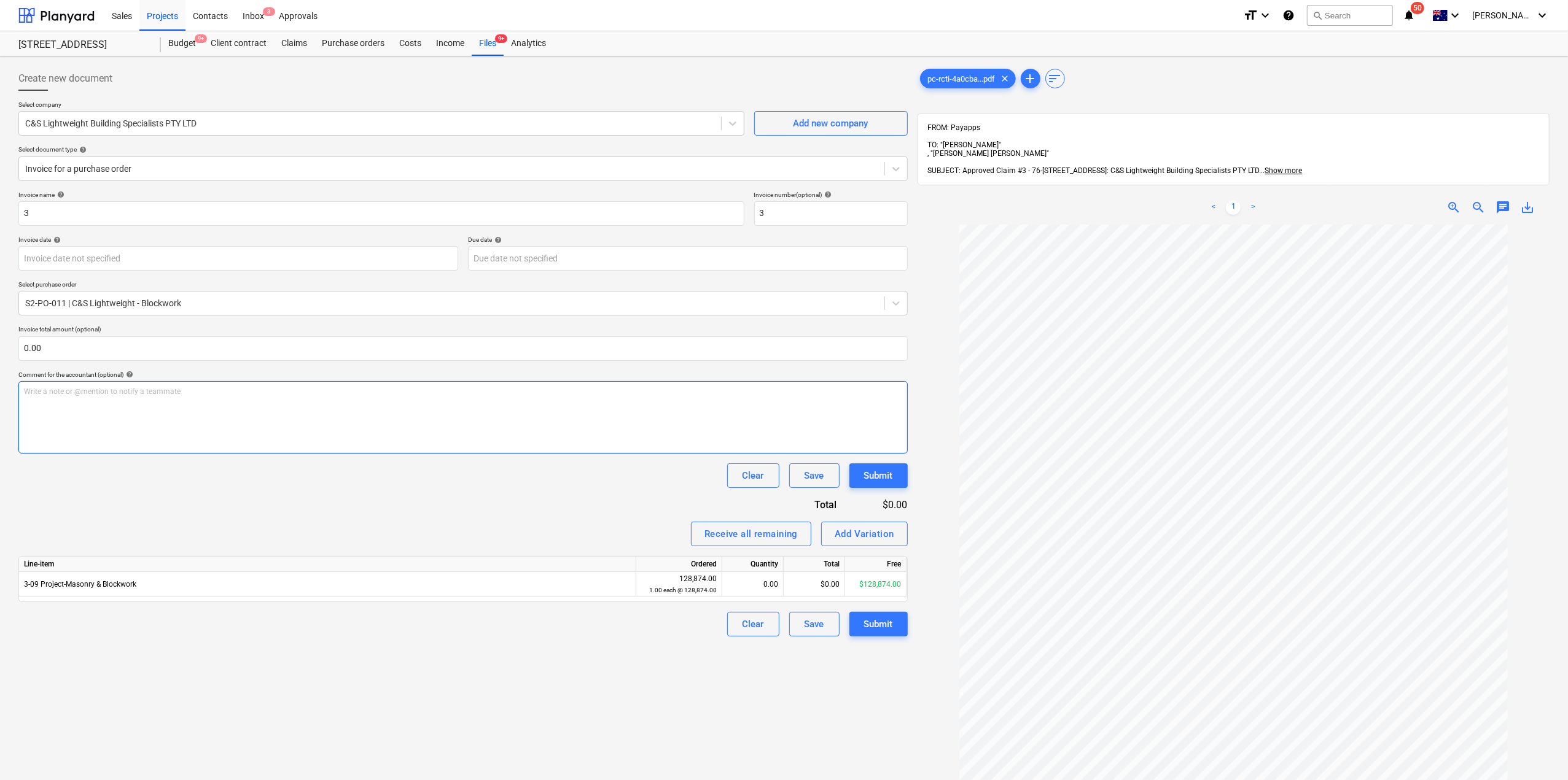
click at [167, 406] on div "Write a note or @mention to notify a teammate [PERSON_NAME]" at bounding box center [463, 417] width 889 height 73
click at [159, 352] on input "text" at bounding box center [463, 348] width 889 height 25
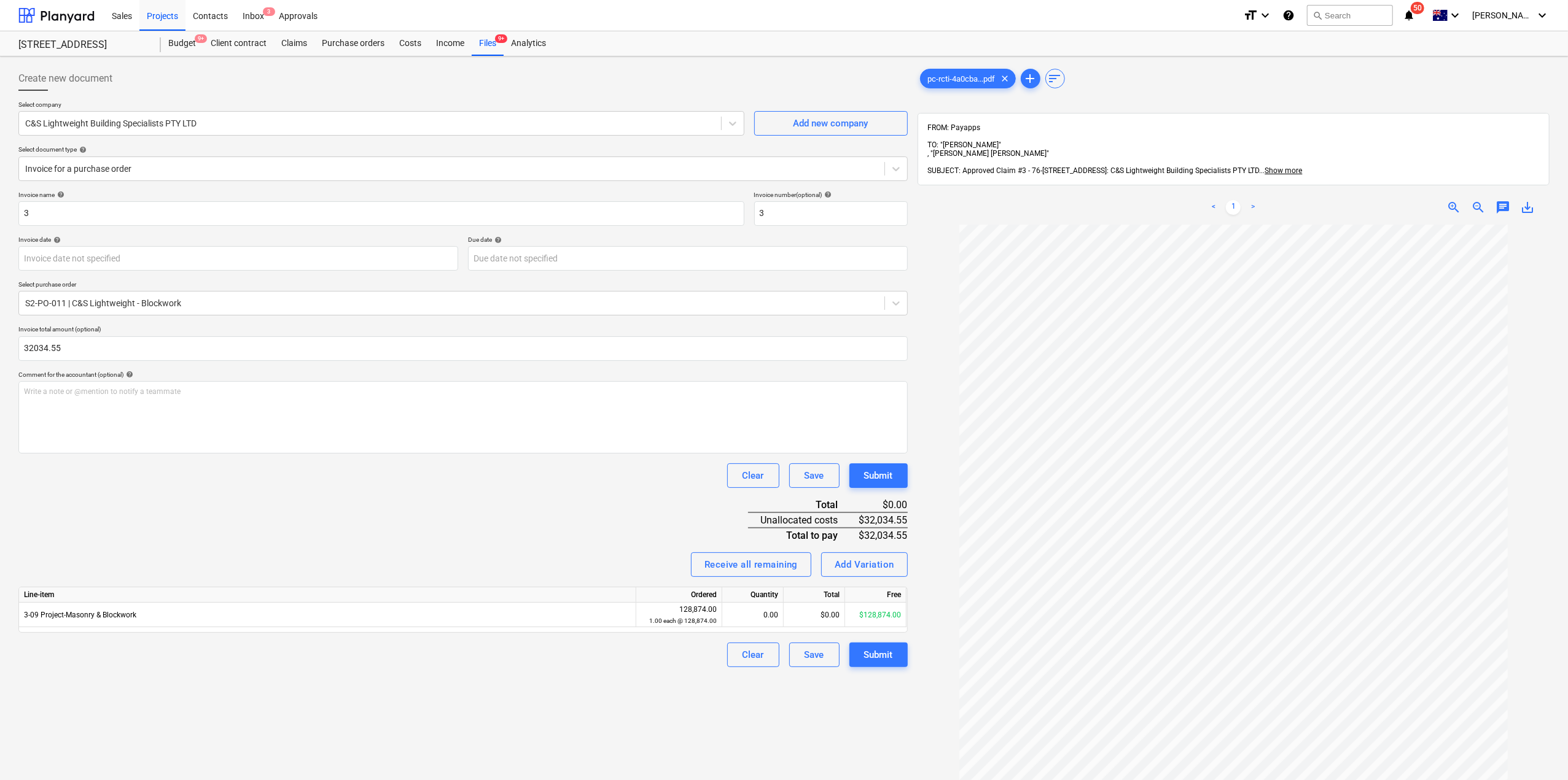
type input "32,034.55"
click at [230, 504] on div "Invoice name help 3 Invoice number (optional) help 3 Invoice date help Press th…" at bounding box center [463, 429] width 889 height 477
drag, startPoint x: 109, startPoint y: 215, endPoint x: 0, endPoint y: 212, distance: 109.0
click at [0, 212] on div "Create new document Select company C&S Lightweight Building Specialists PTY LTD…" at bounding box center [784, 518] width 1568 height 924
paste input "PC-238011-1467217"
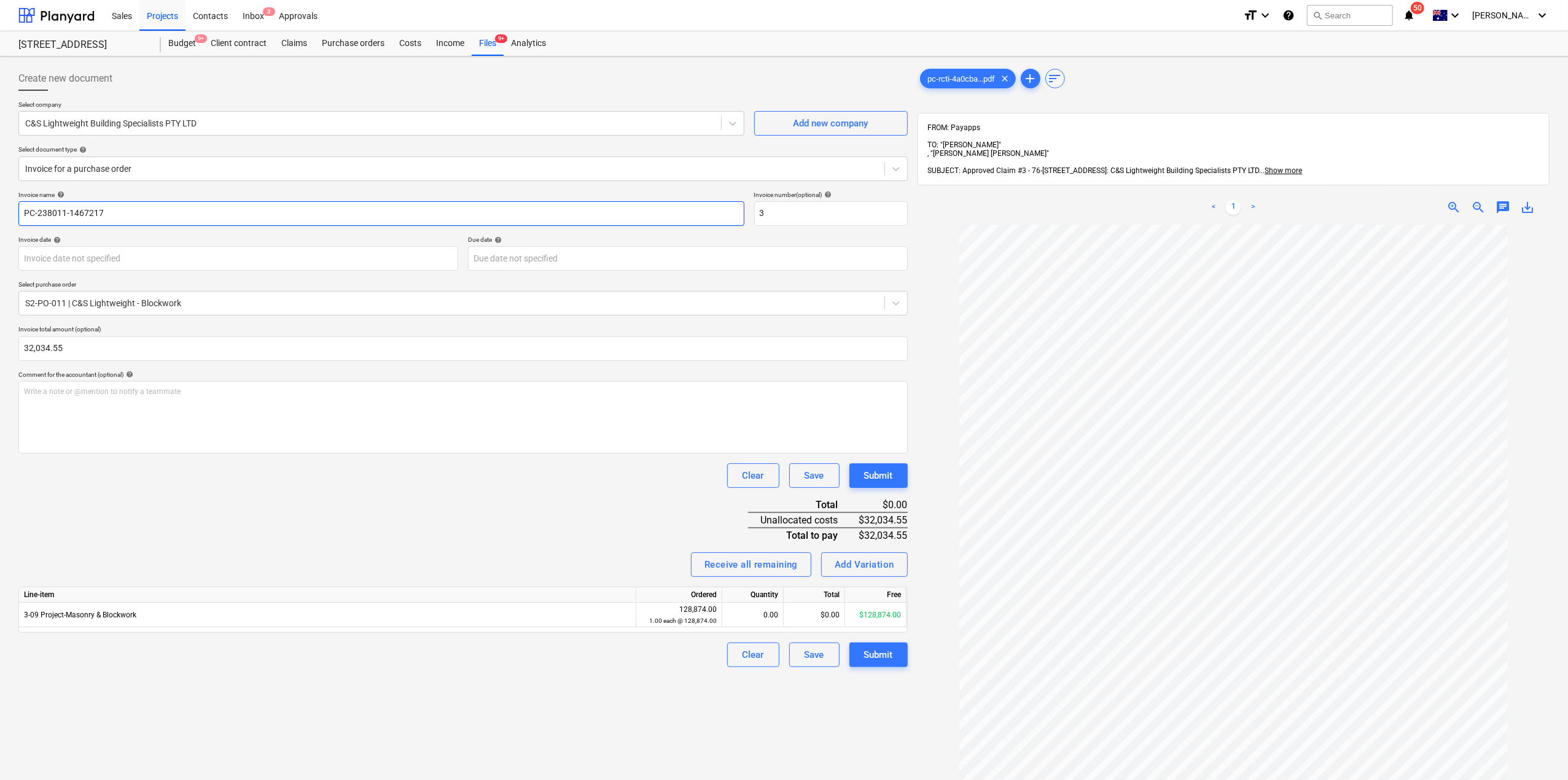
type input "PC-238011-1467217"
click at [266, 513] on div "Invoice name help PC-238011-1467217 Invoice number (optional) help 3 Invoice da…" at bounding box center [463, 429] width 889 height 477
click at [270, 457] on div "Invoice name help PC-238011-1467217 Invoice number (optional) help 3 Invoice da…" at bounding box center [463, 429] width 889 height 477
click at [260, 423] on div "Write a note or @mention to notify a teammate [PERSON_NAME]" at bounding box center [463, 417] width 889 height 73
click at [802, 217] on input "3" at bounding box center [831, 214] width 154 height 25
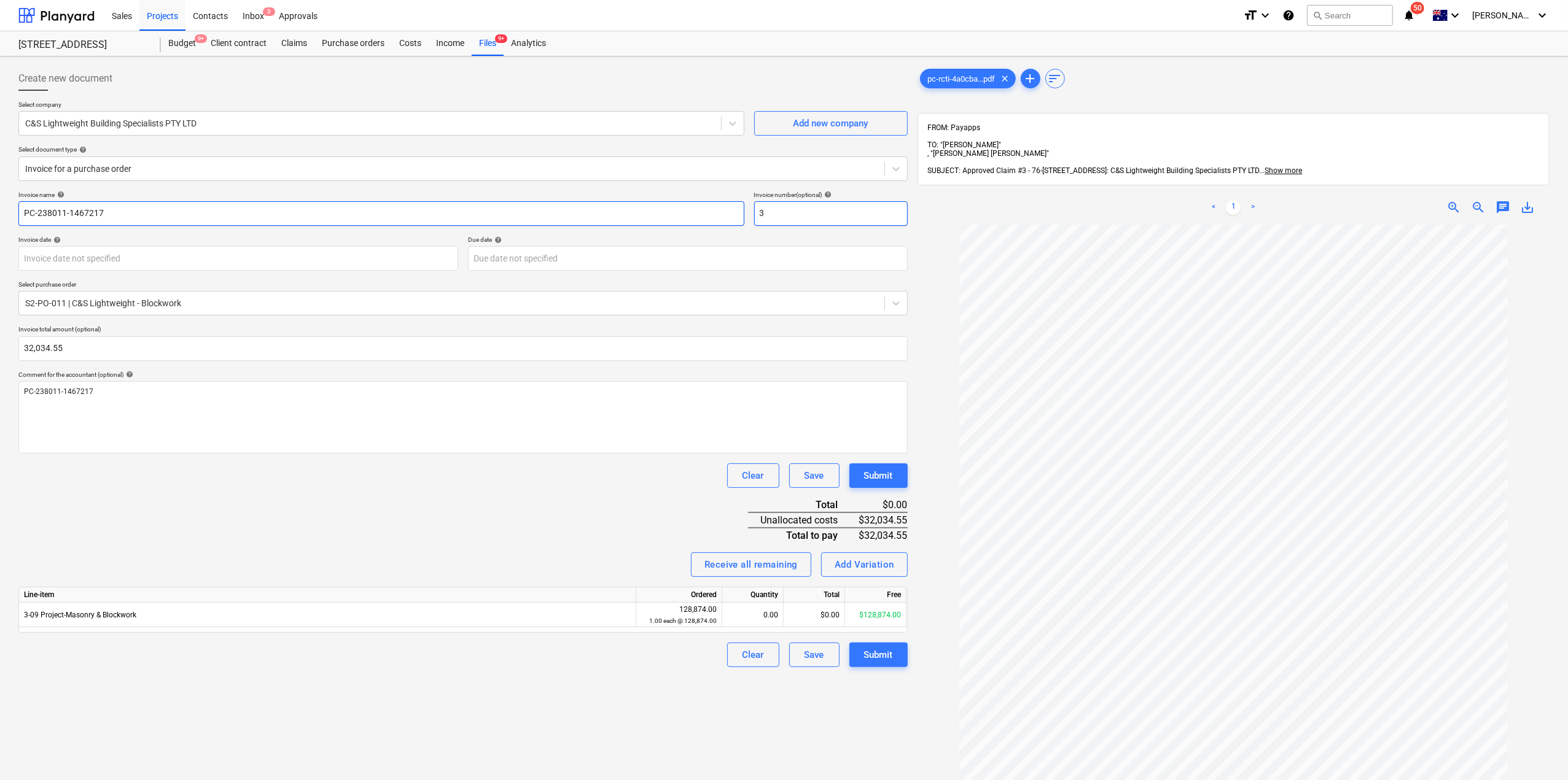
drag, startPoint x: 802, startPoint y: 217, endPoint x: 630, endPoint y: 214, distance: 172.0
click at [630, 214] on div "Invoice name help PC-238011-1467217 Invoice number (optional) help 3" at bounding box center [463, 208] width 889 height 35
paste input "PC-238011-1467217"
type input "PC-238011-1467217"
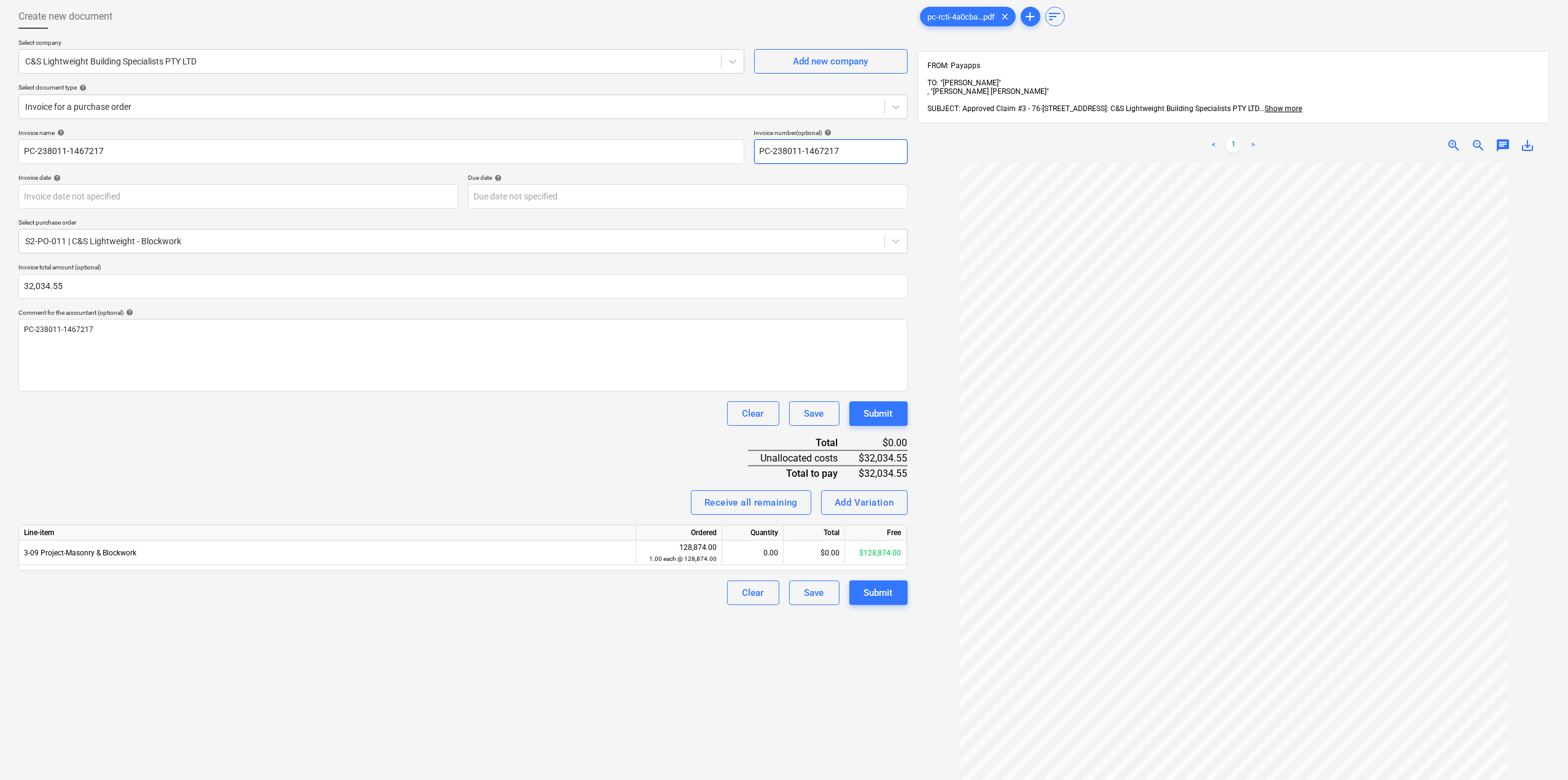
scroll to position [123, 0]
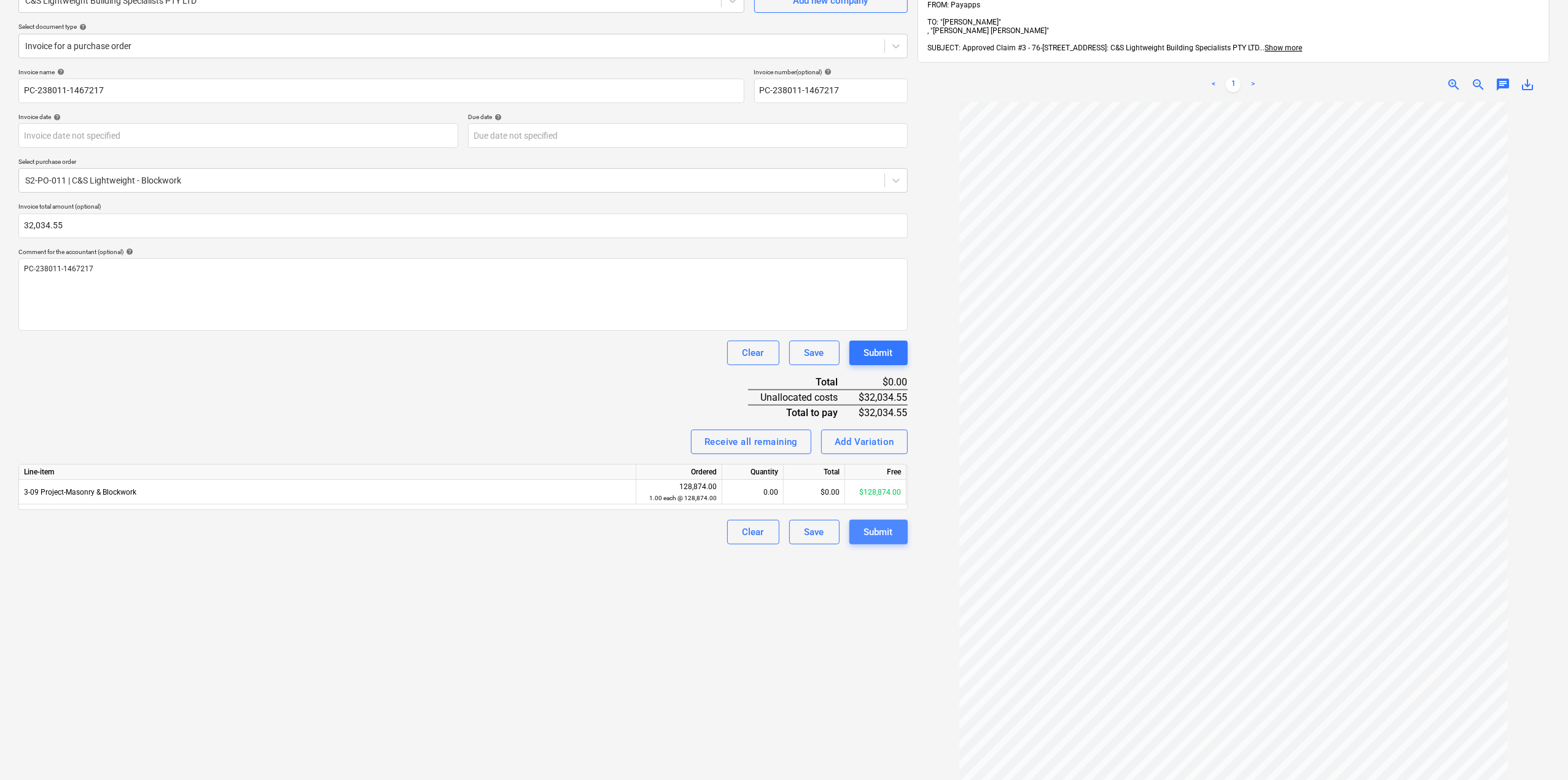
click at [874, 525] on div "Submit" at bounding box center [878, 532] width 29 height 16
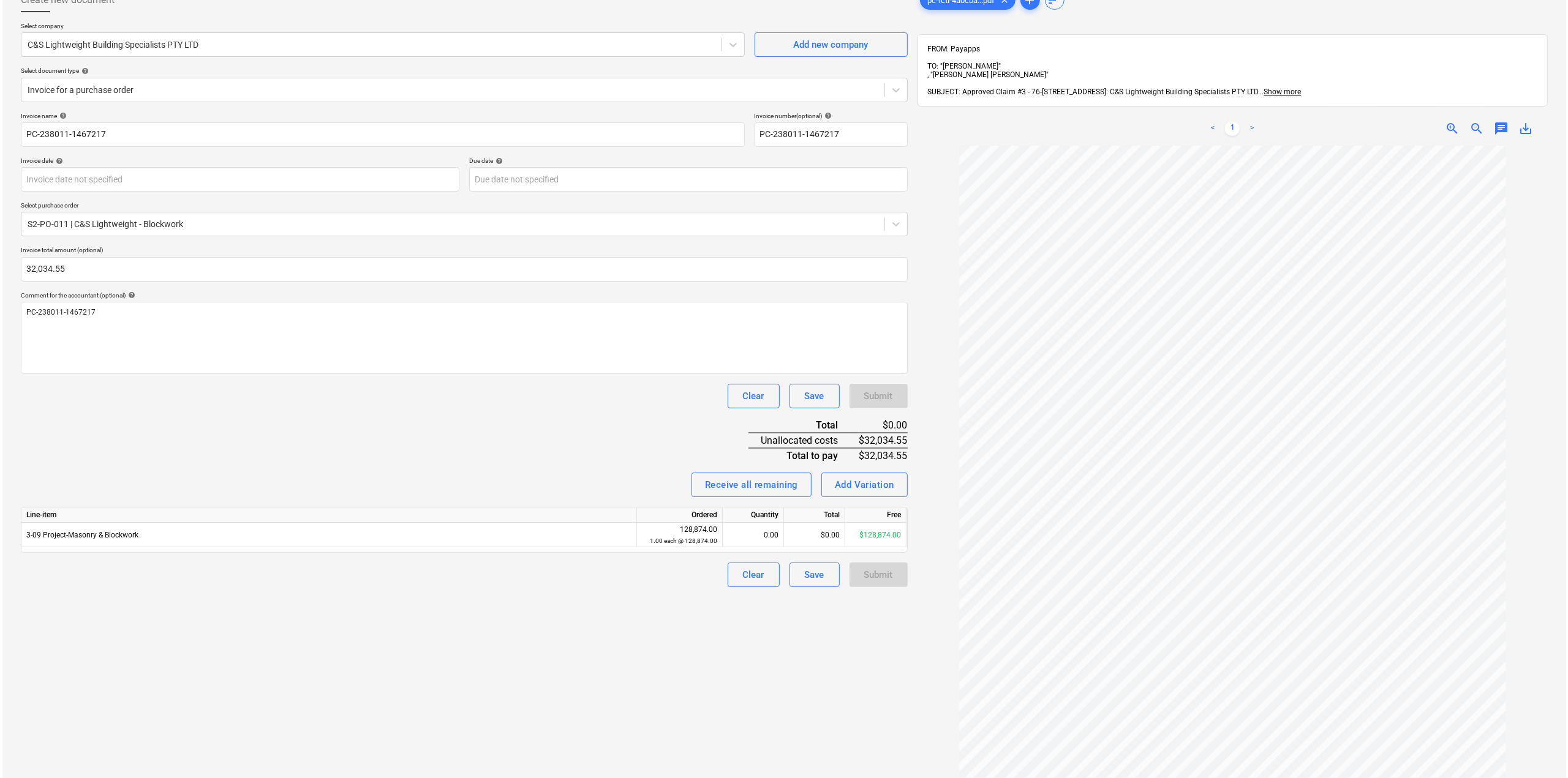
scroll to position [61, 0]
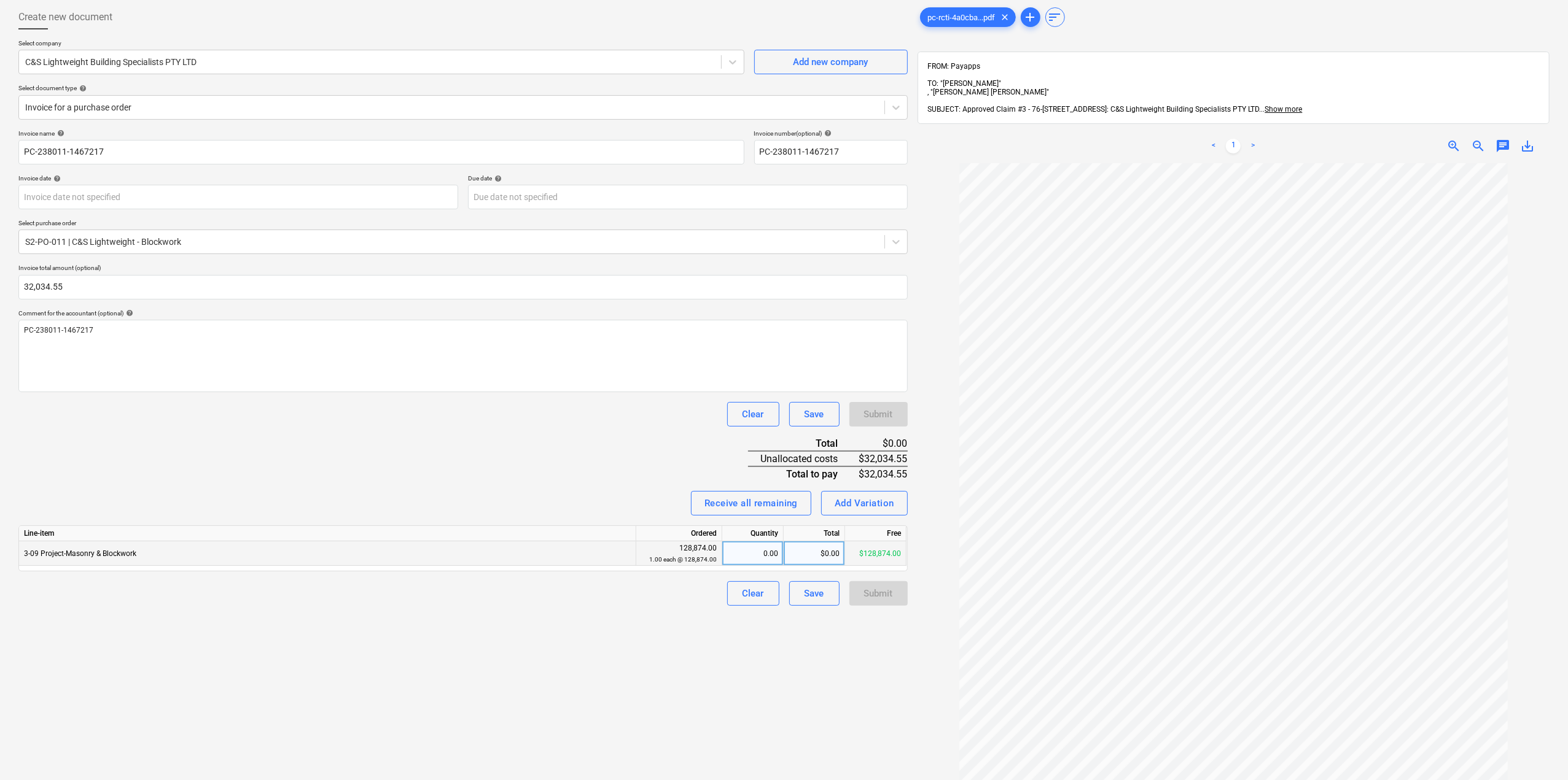
click at [764, 559] on div "0.00" at bounding box center [752, 554] width 51 height 25
click at [821, 552] on div "$0.00" at bounding box center [814, 554] width 61 height 25
type input "32034.55"
click at [781, 645] on div "Create new document Select company C&S Lightweight Building Specialists PTY LTD…" at bounding box center [463, 457] width 899 height 914
click at [883, 587] on div "Submit" at bounding box center [878, 594] width 29 height 16
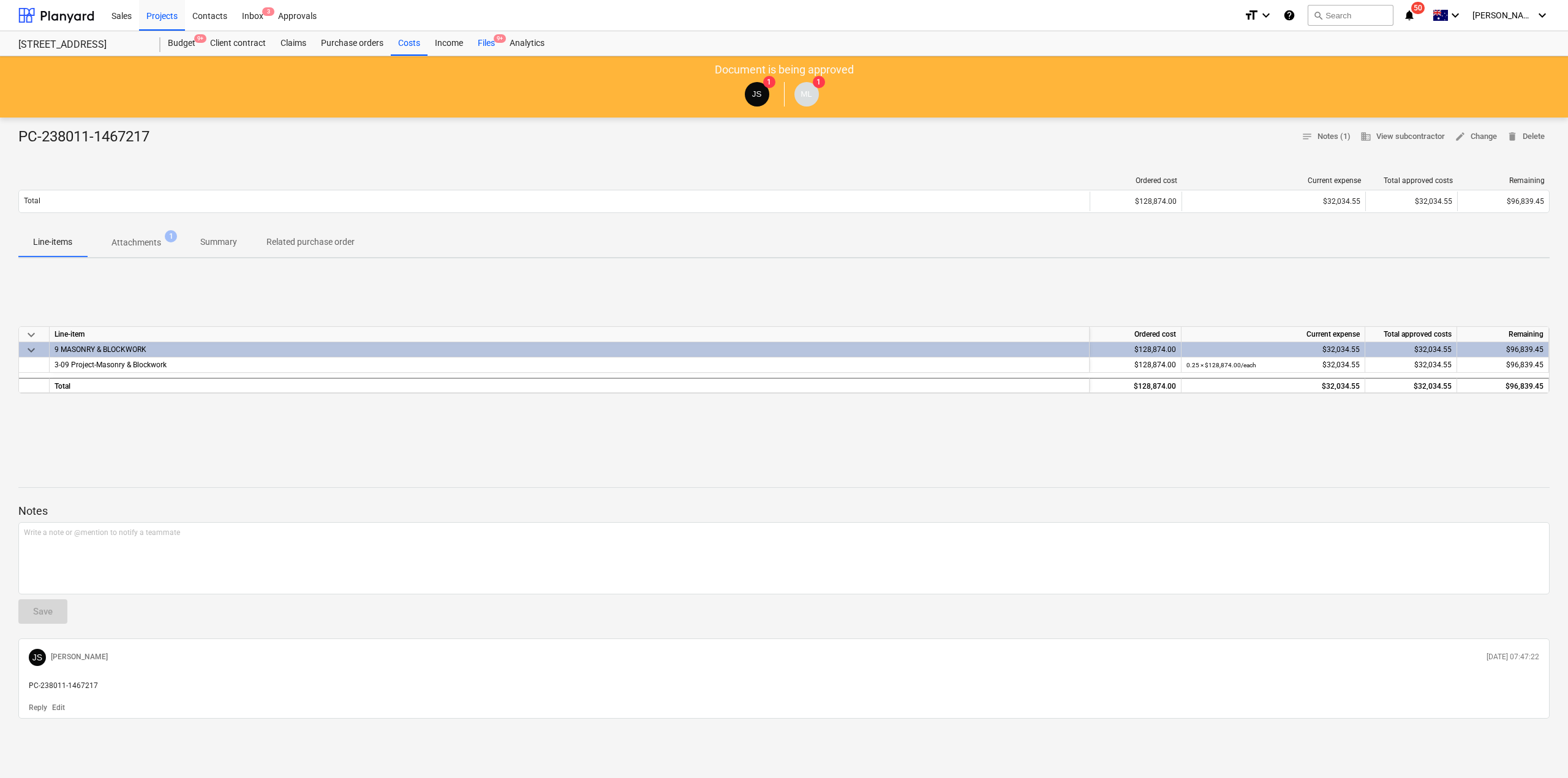
click at [494, 47] on div "Files 9+" at bounding box center [486, 44] width 32 height 25
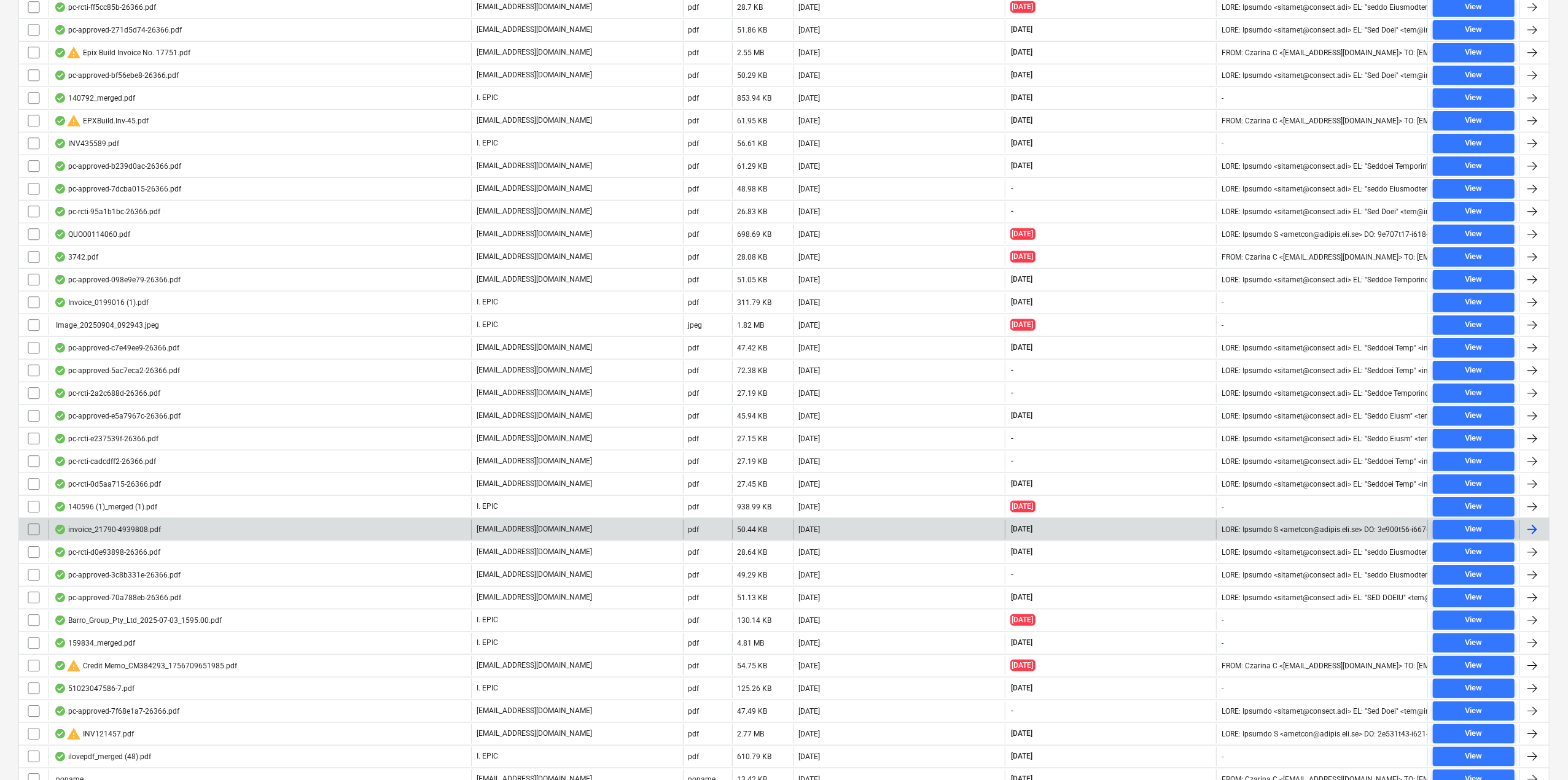
scroll to position [1205, 0]
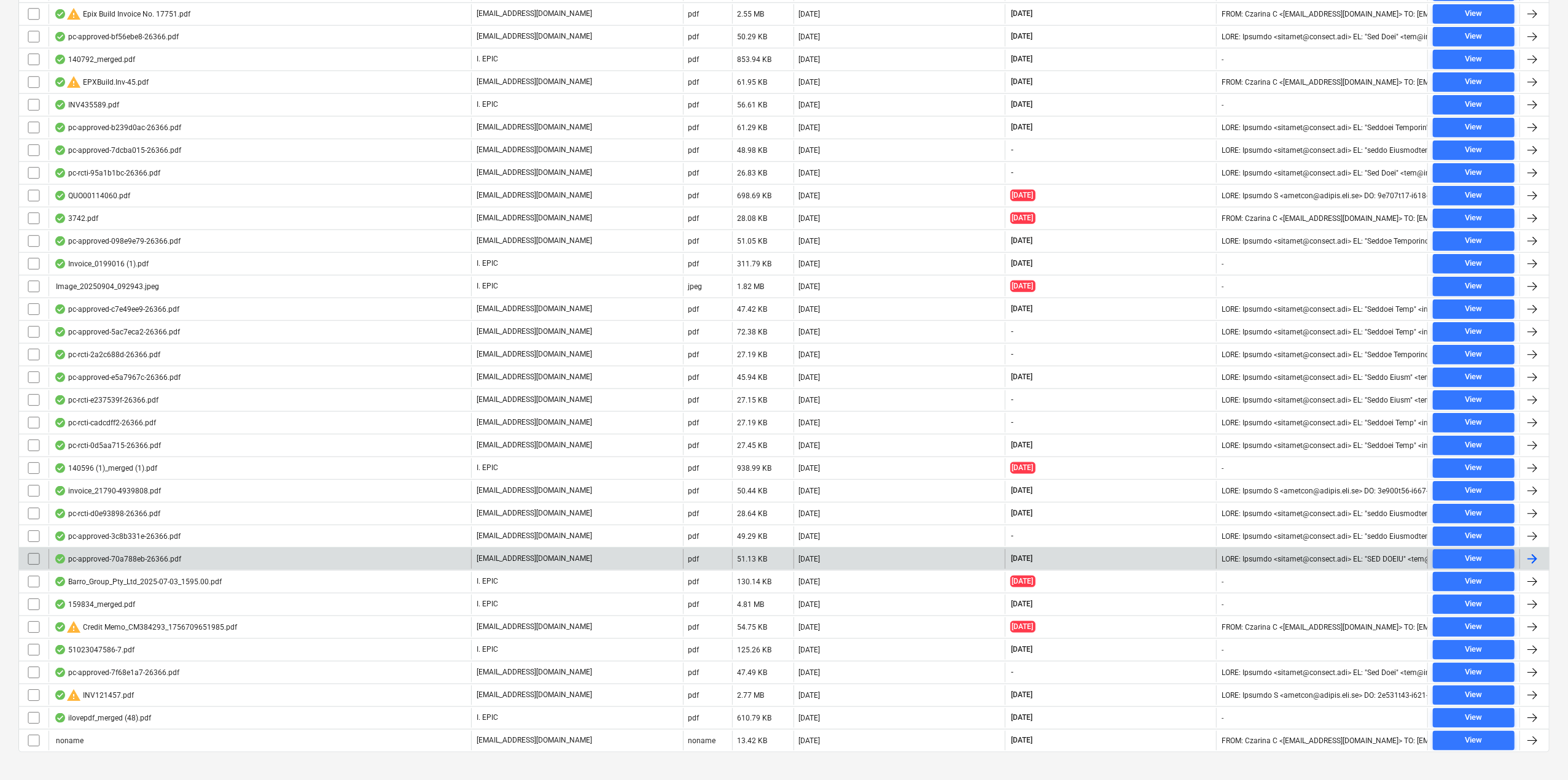
click at [367, 549] on div "pc-approved-70a788eb-26366.pdf" at bounding box center [260, 559] width 422 height 20
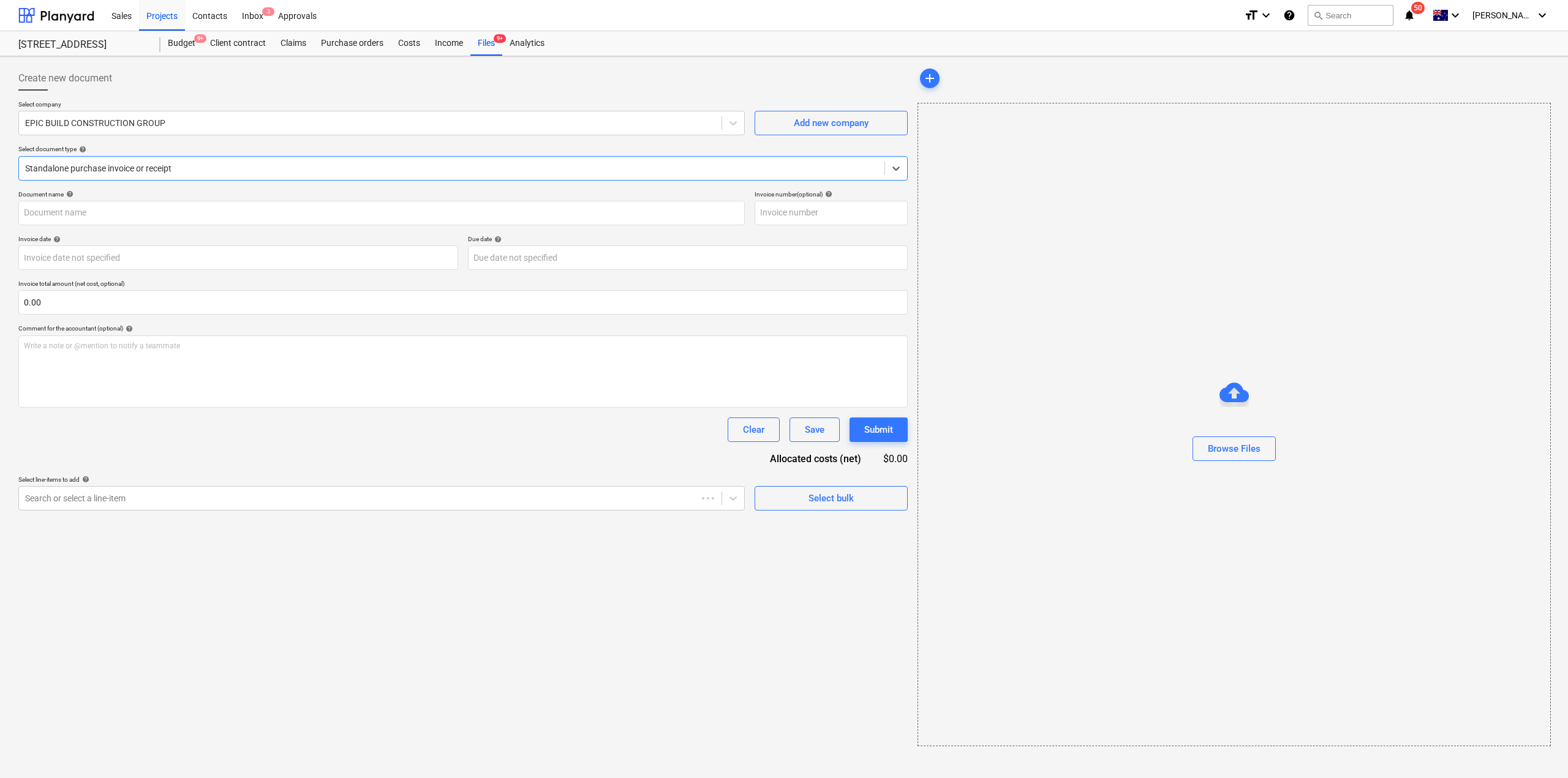
type input "Bolt Blue PC2"
type input "[DATE]"
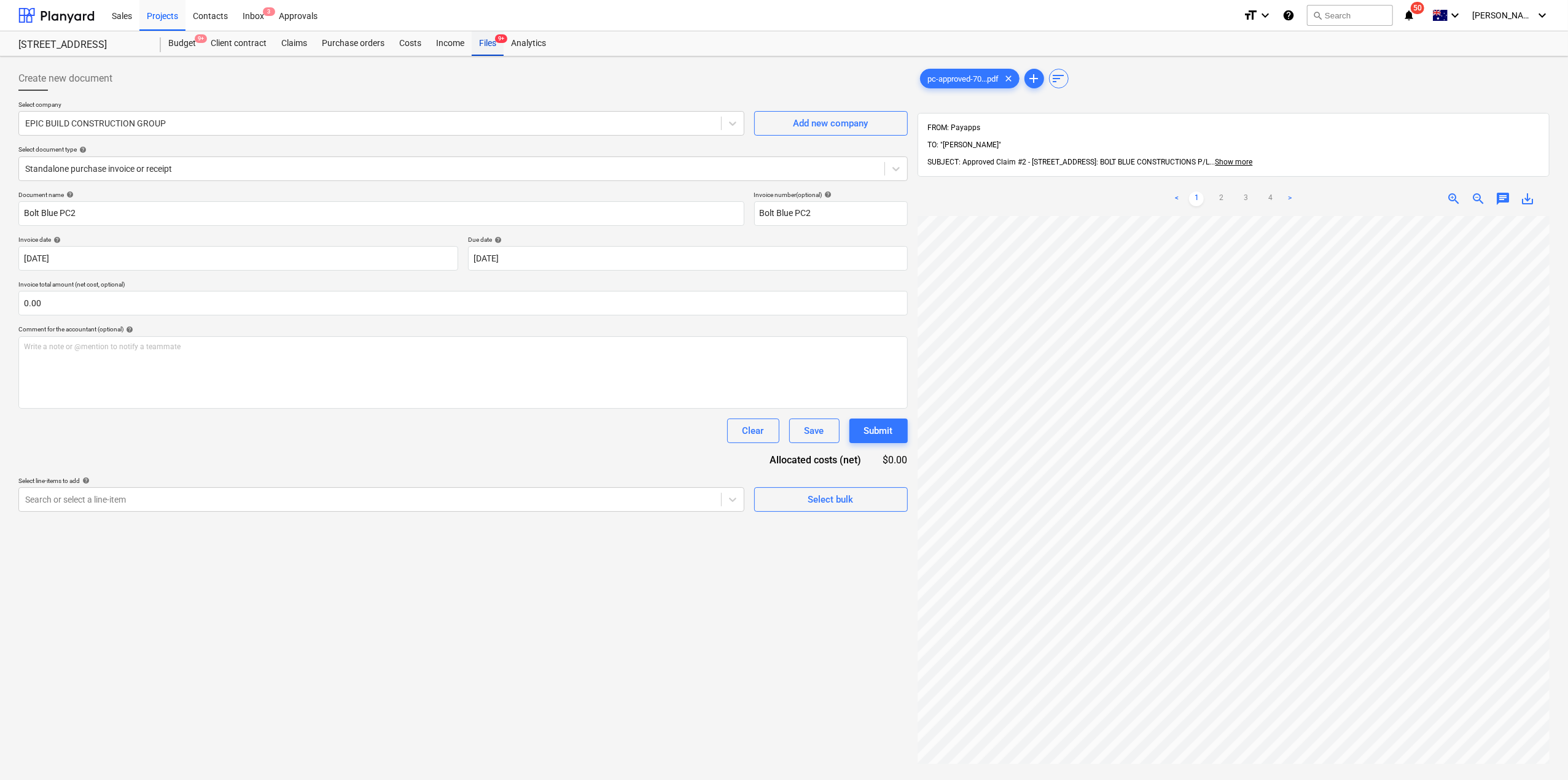
click at [493, 49] on div "Files 9+" at bounding box center [487, 44] width 32 height 25
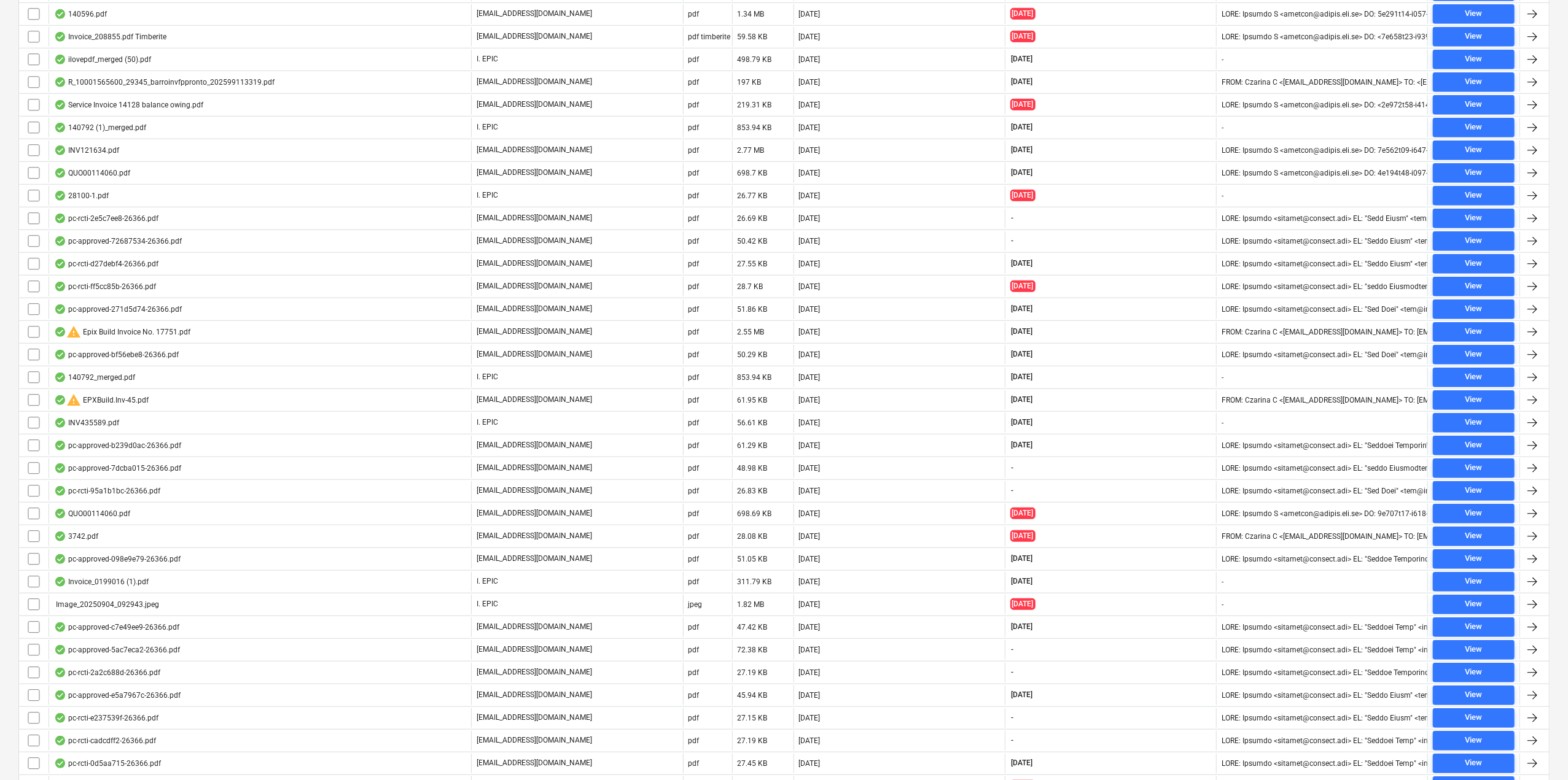
scroll to position [1205, 0]
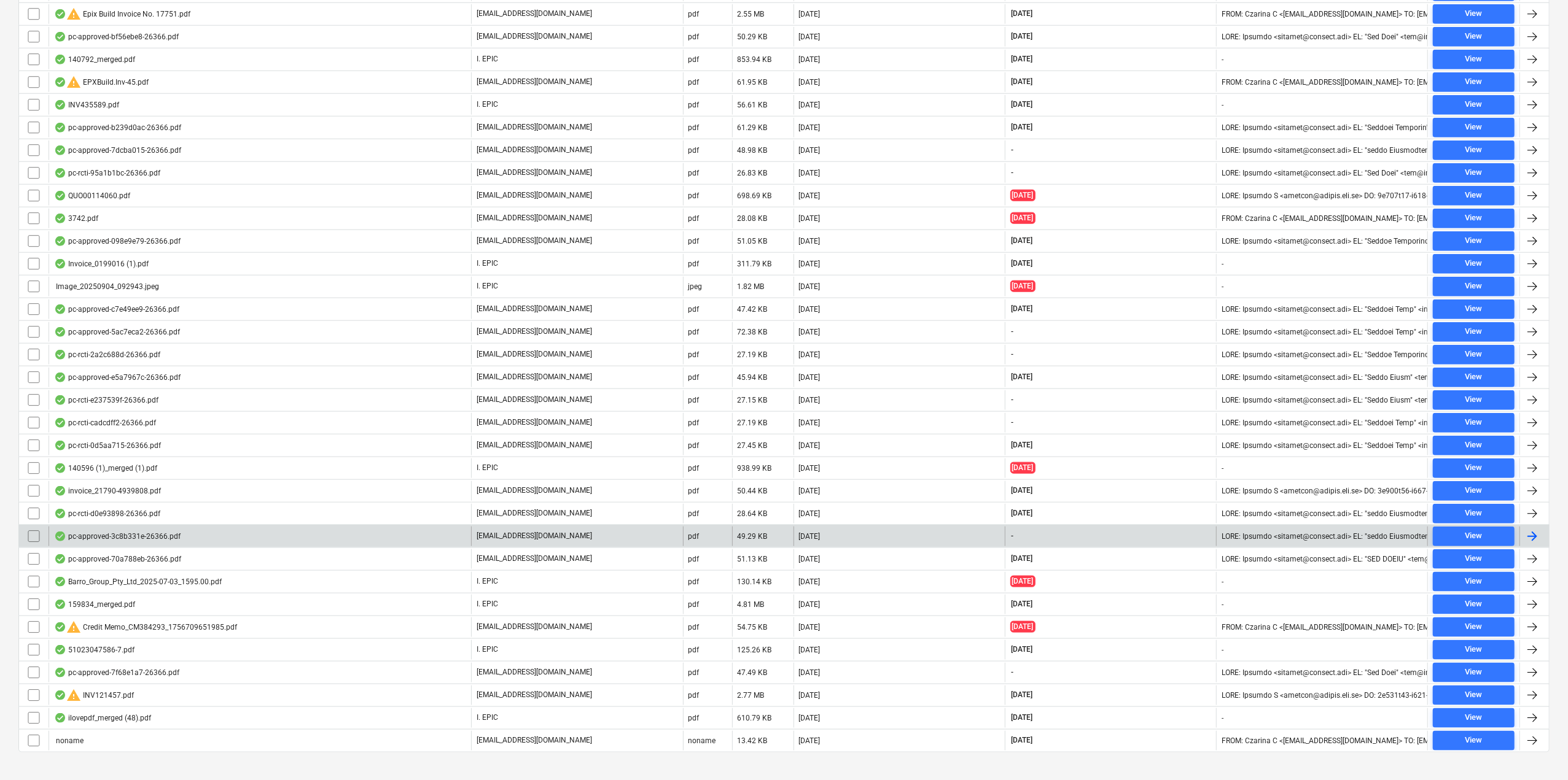
click at [107, 532] on div "pc-approved-3c8b331e-26366.pdf" at bounding box center [117, 537] width 126 height 10
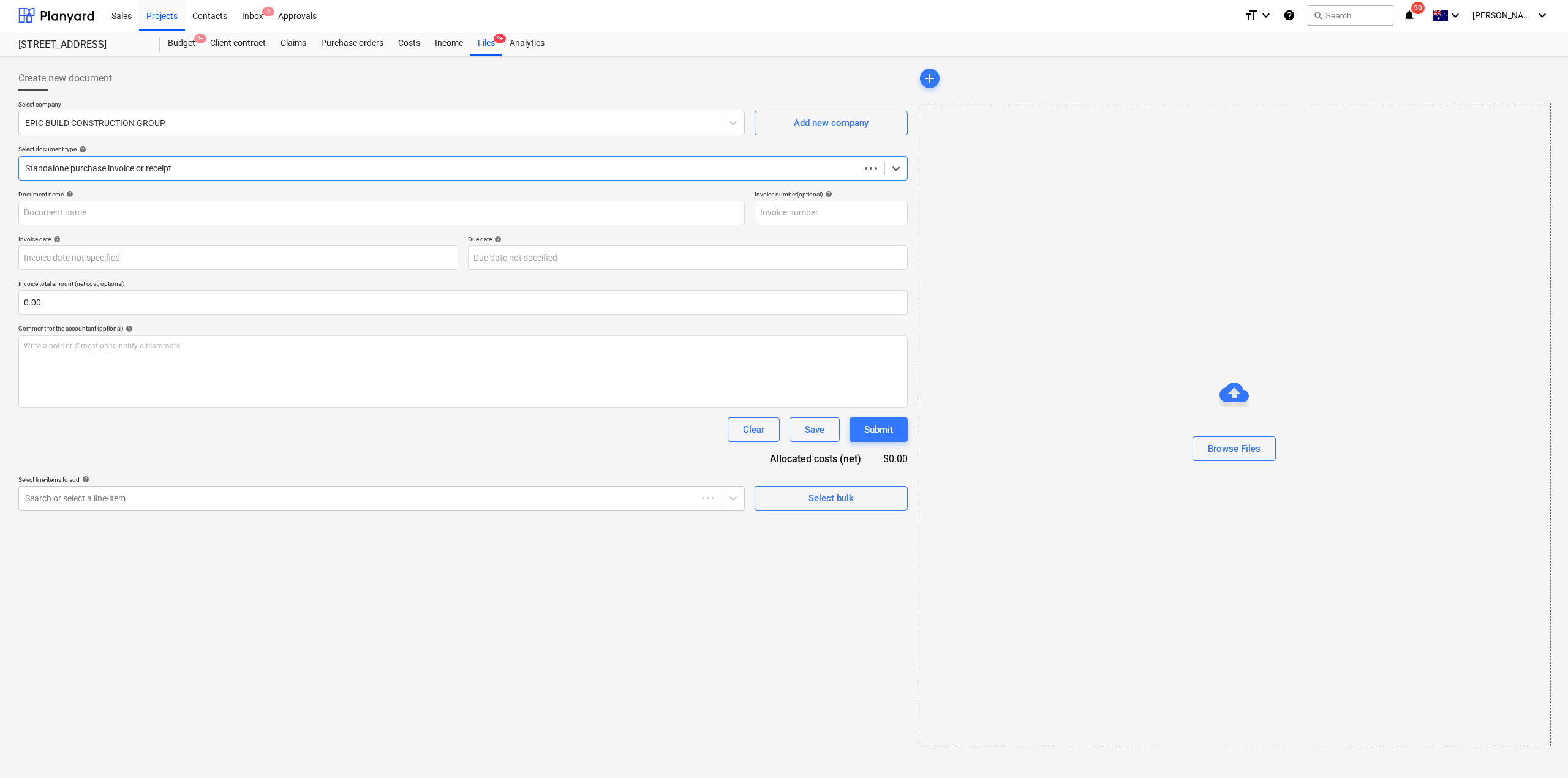
type input "pc-approved-3c8b331e-26366.pdf"
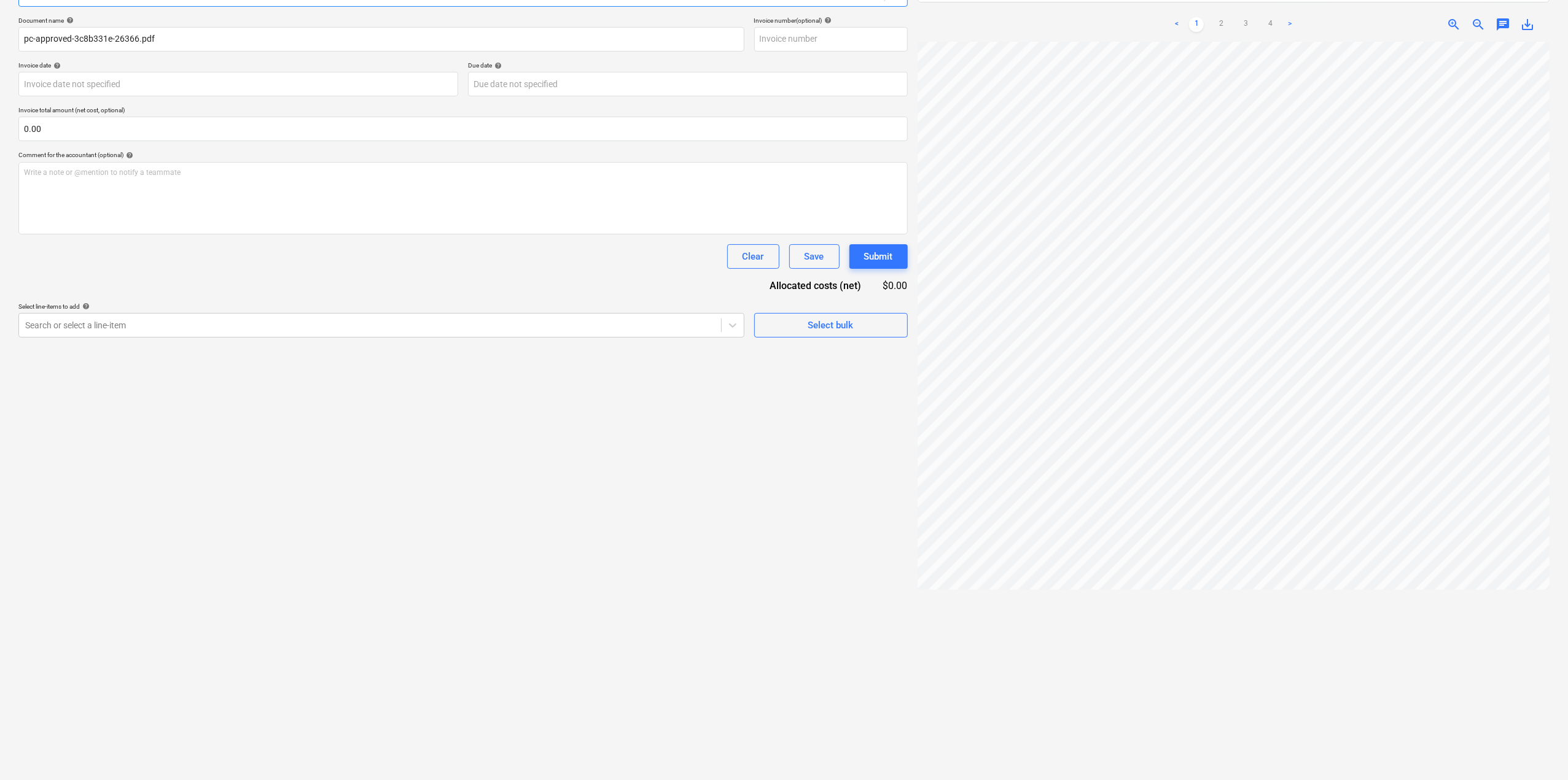
scroll to position [174, 0]
drag, startPoint x: 1127, startPoint y: 655, endPoint x: 1140, endPoint y: 653, distance: 13.2
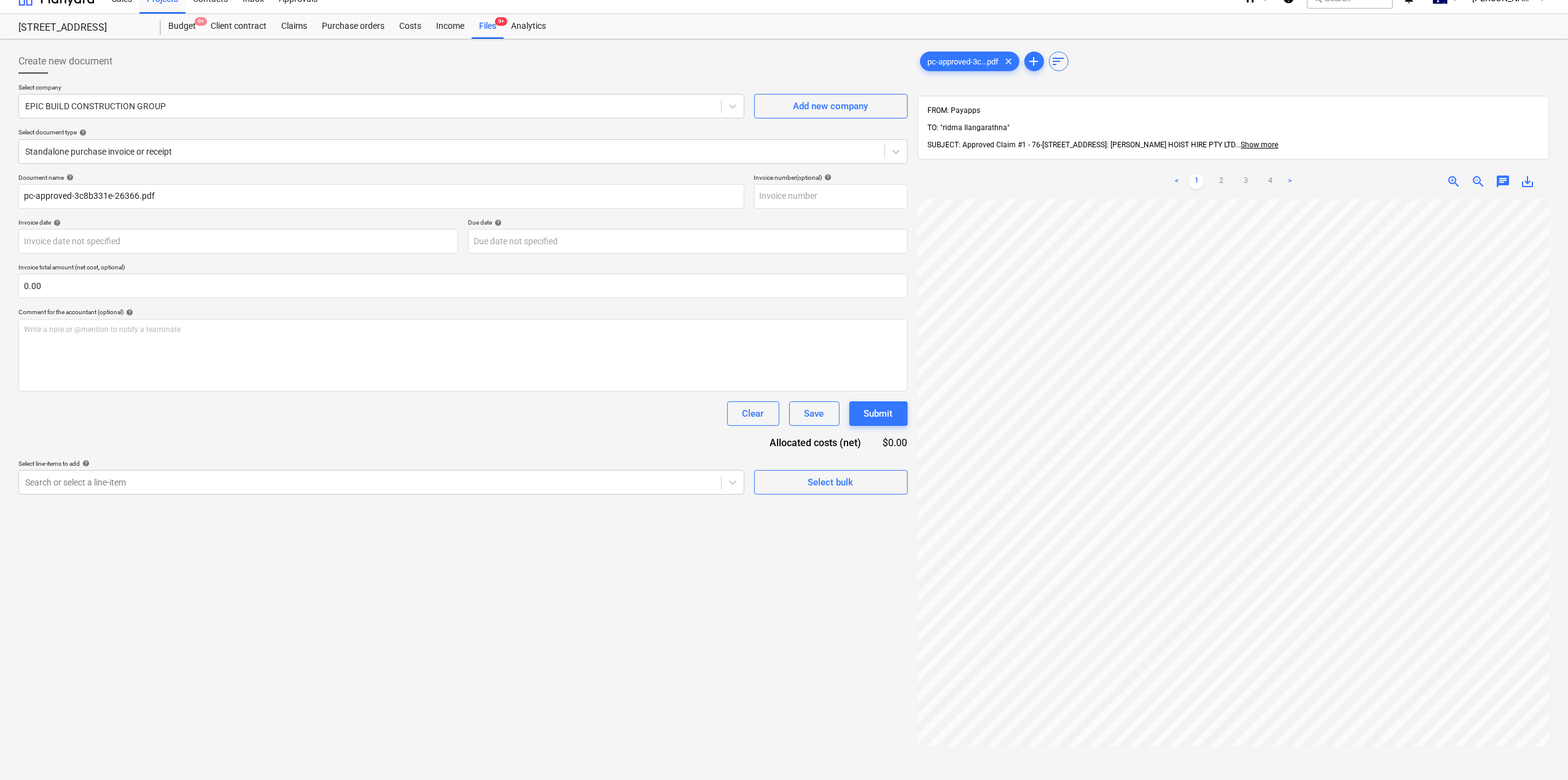
scroll to position [0, 0]
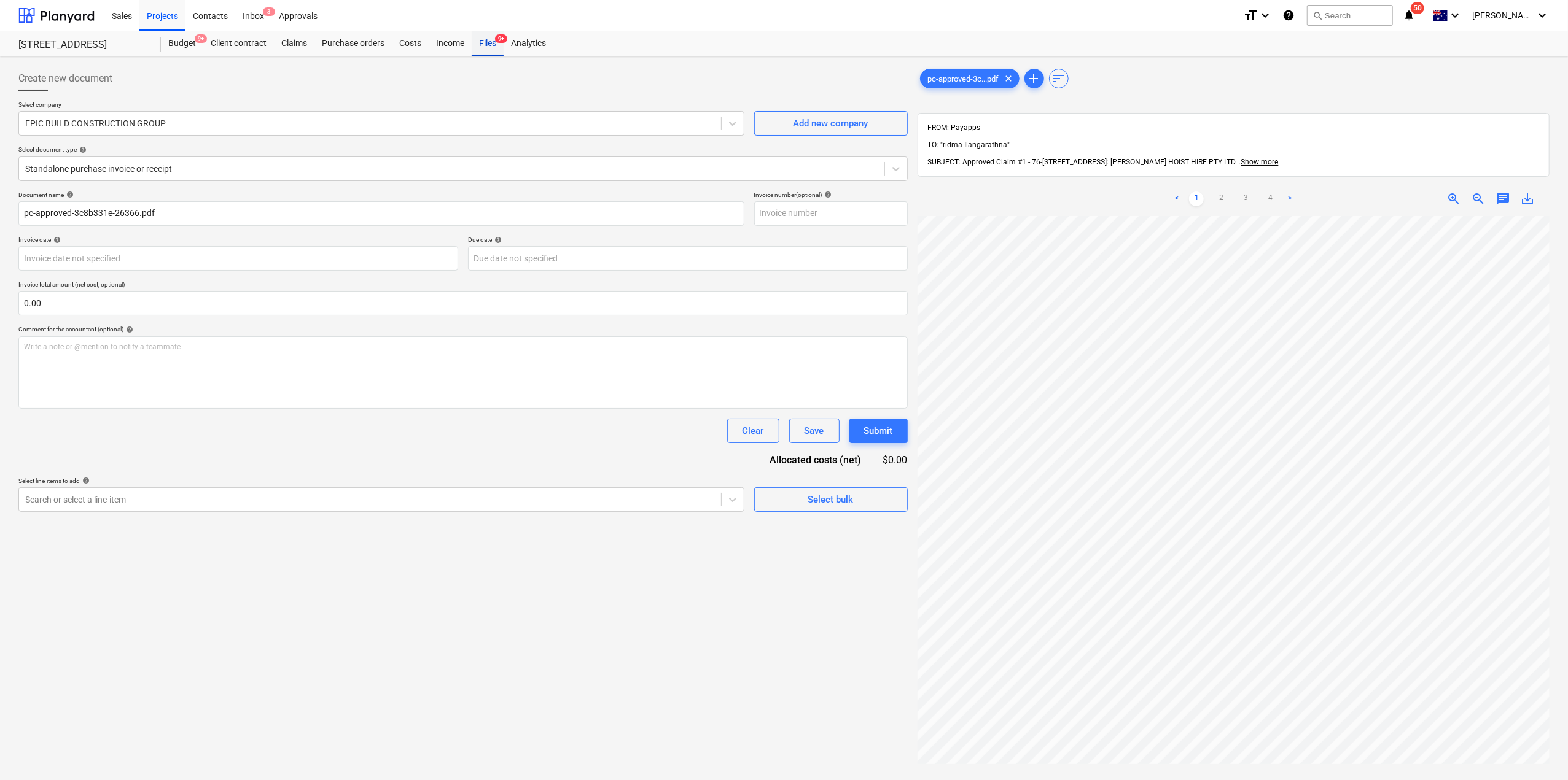
click at [487, 44] on div "Files 9+" at bounding box center [487, 44] width 32 height 25
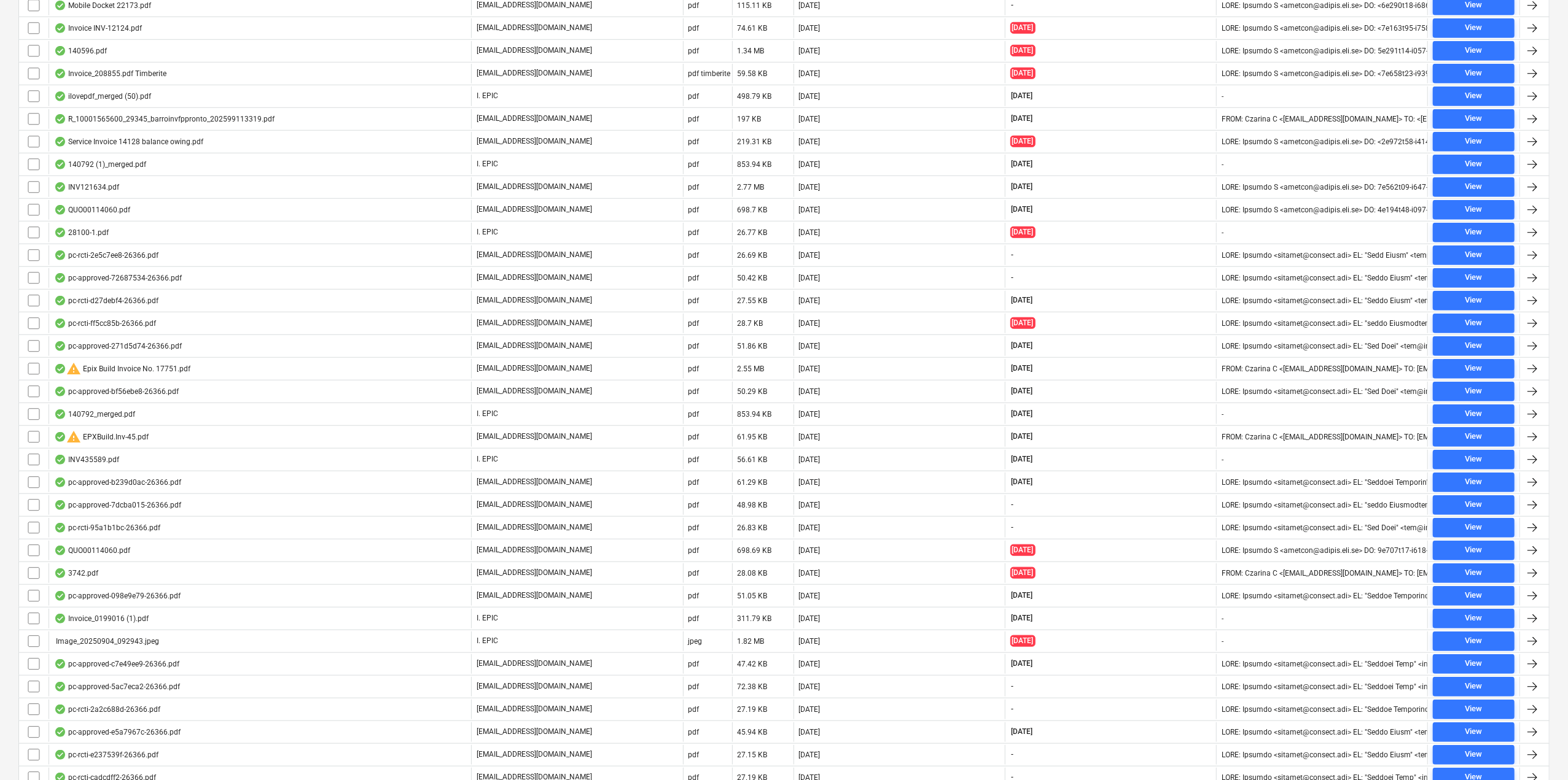
scroll to position [1205, 0]
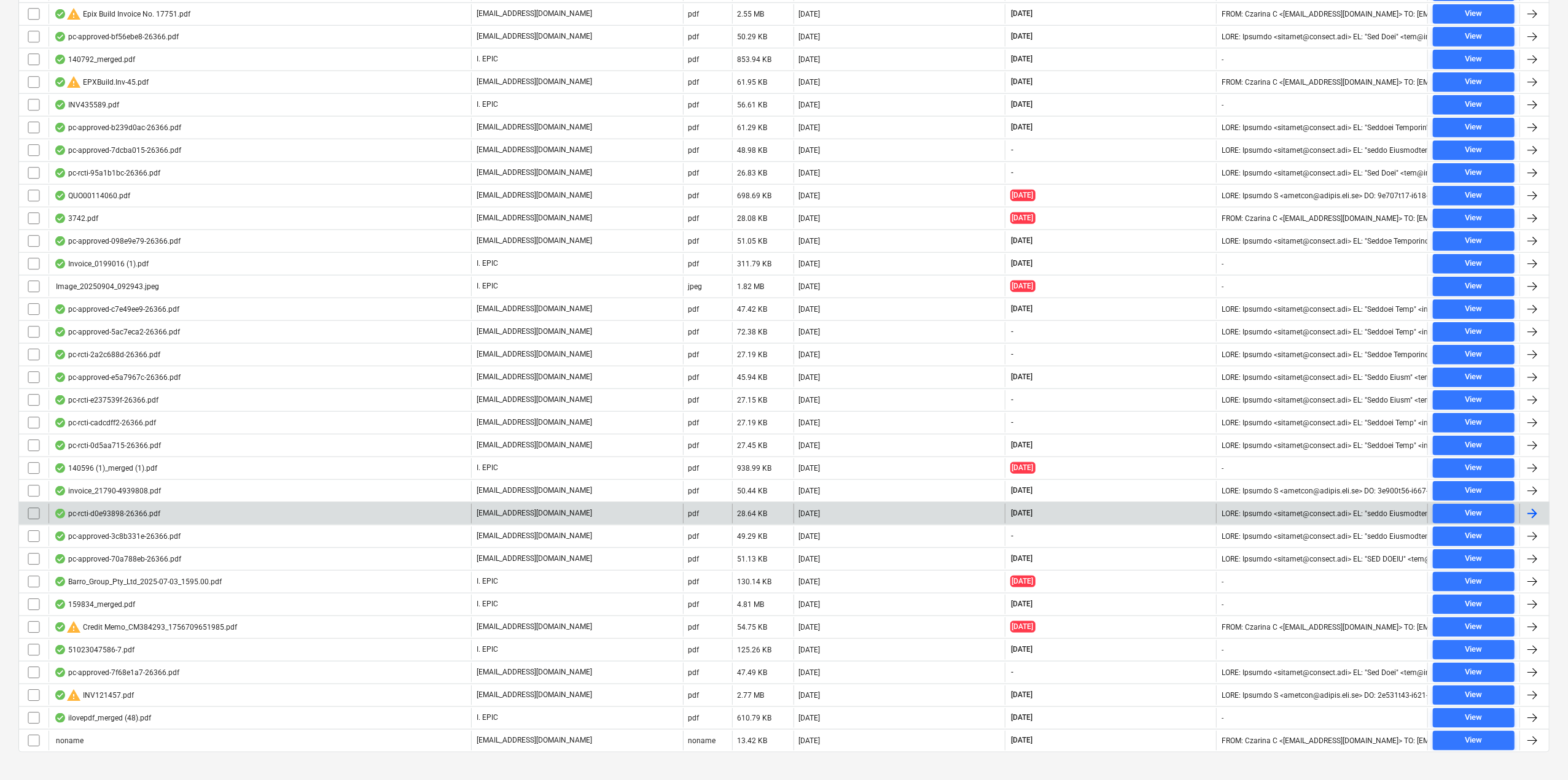
click at [91, 504] on div "pc-rcti-d0e93898-26366.pdf" at bounding box center [260, 513] width 422 height 20
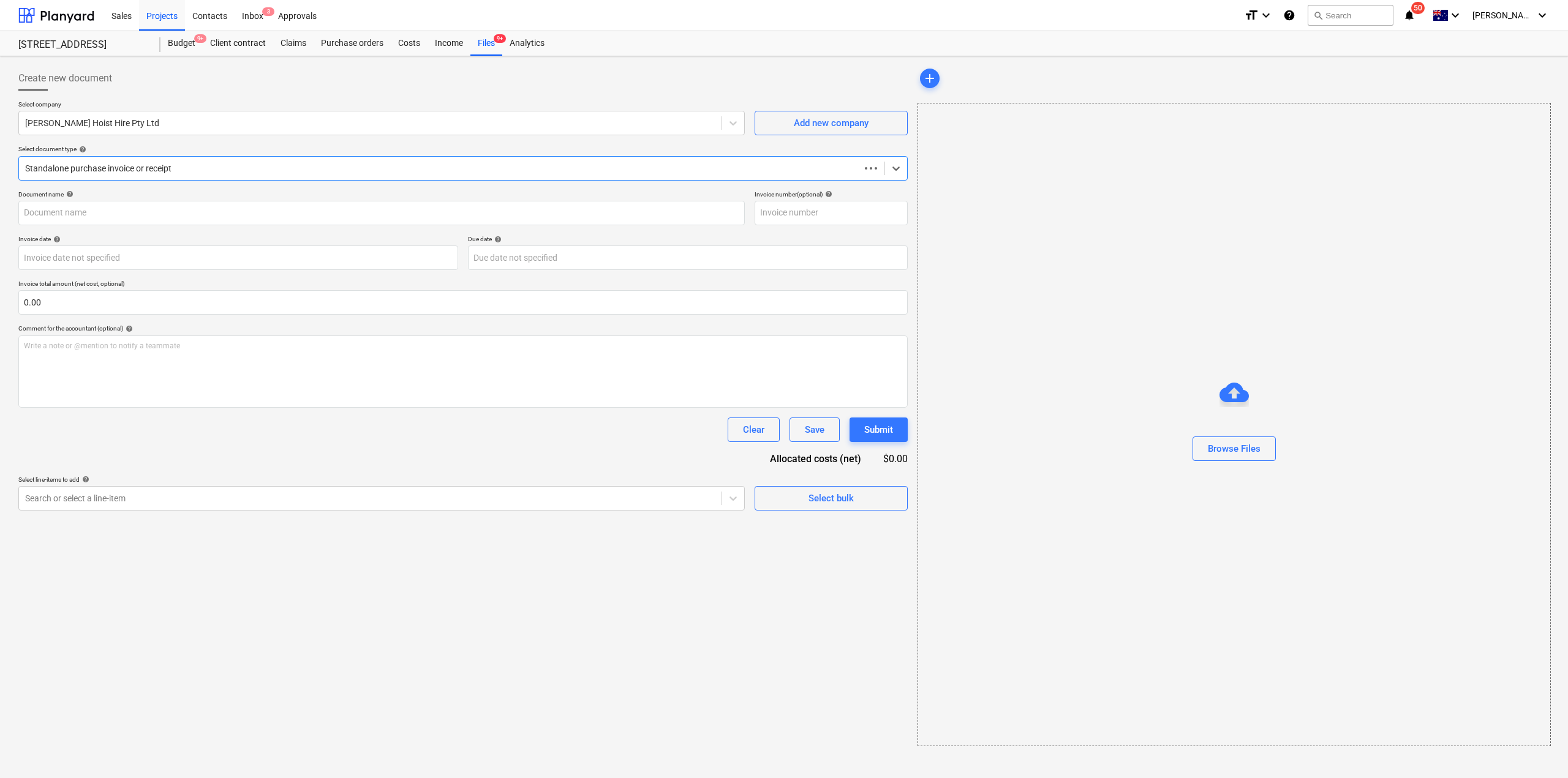
type input "[PERSON_NAME] Hoist PC1"
type input "[DATE]"
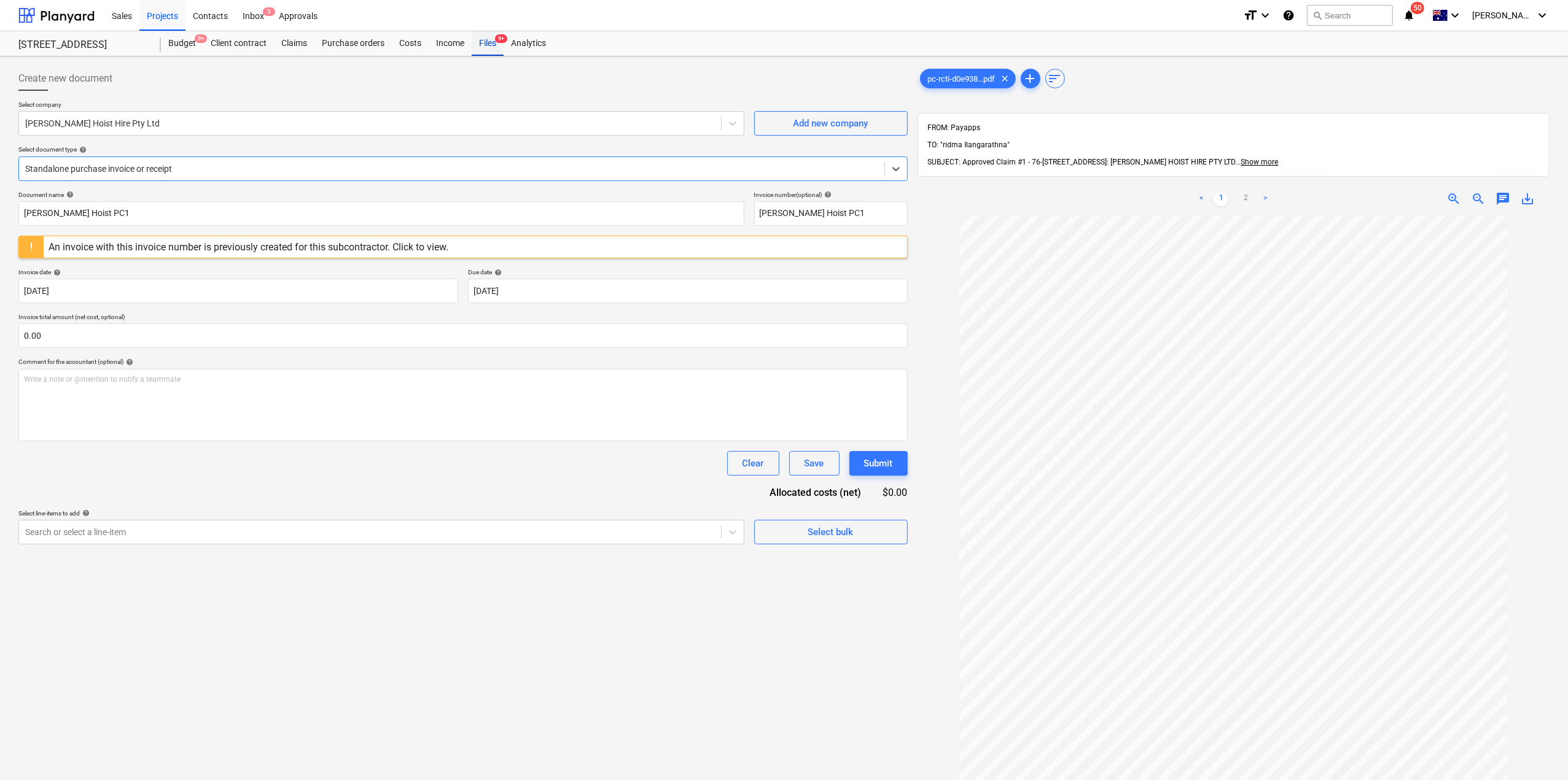
click at [483, 45] on div "Files 9+" at bounding box center [487, 44] width 32 height 25
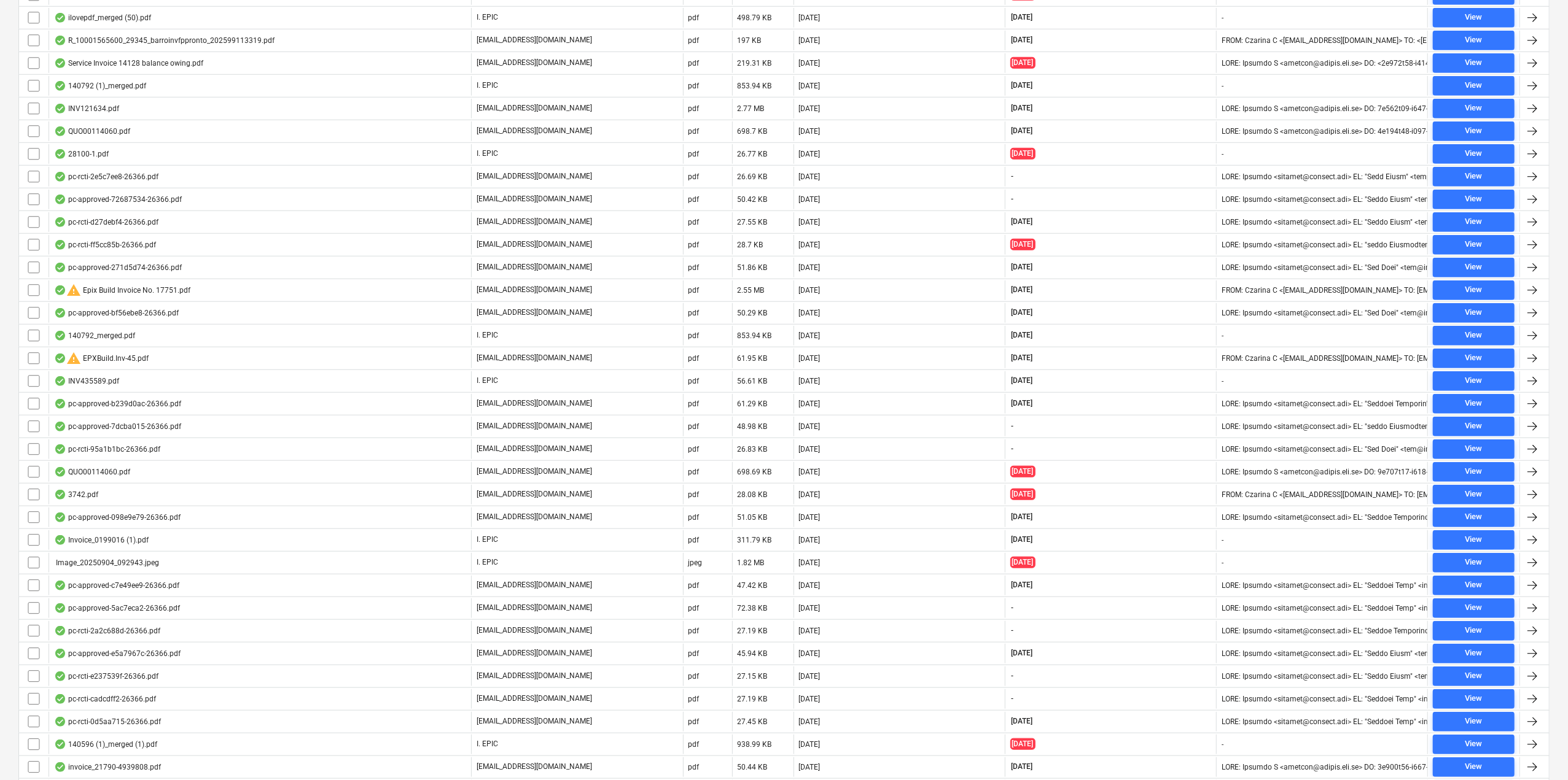
scroll to position [1205, 0]
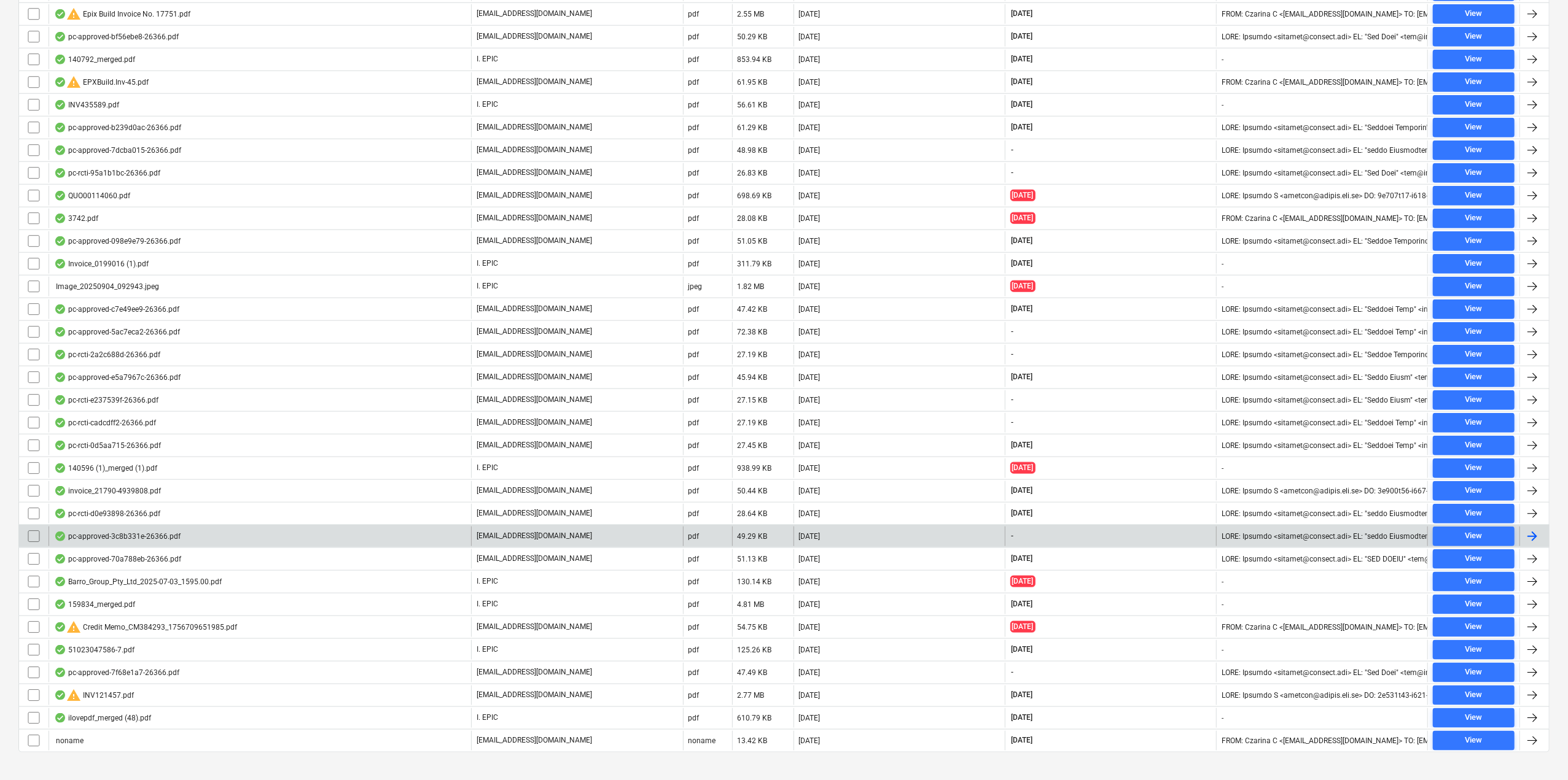
click at [83, 532] on div "pc-approved-3c8b331e-26366.pdf" at bounding box center [117, 537] width 126 height 10
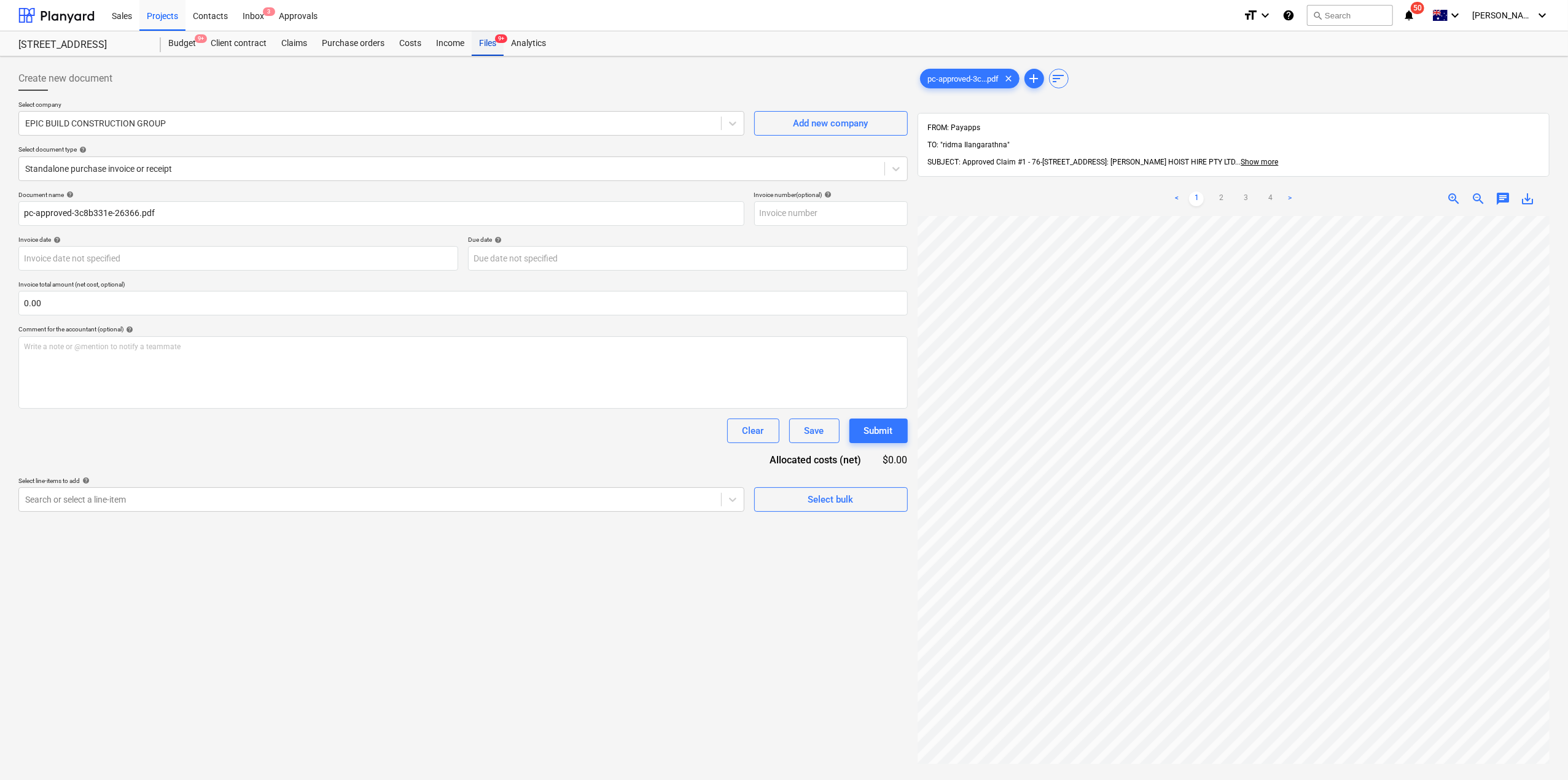
click at [491, 44] on div "Files 9+" at bounding box center [487, 44] width 32 height 25
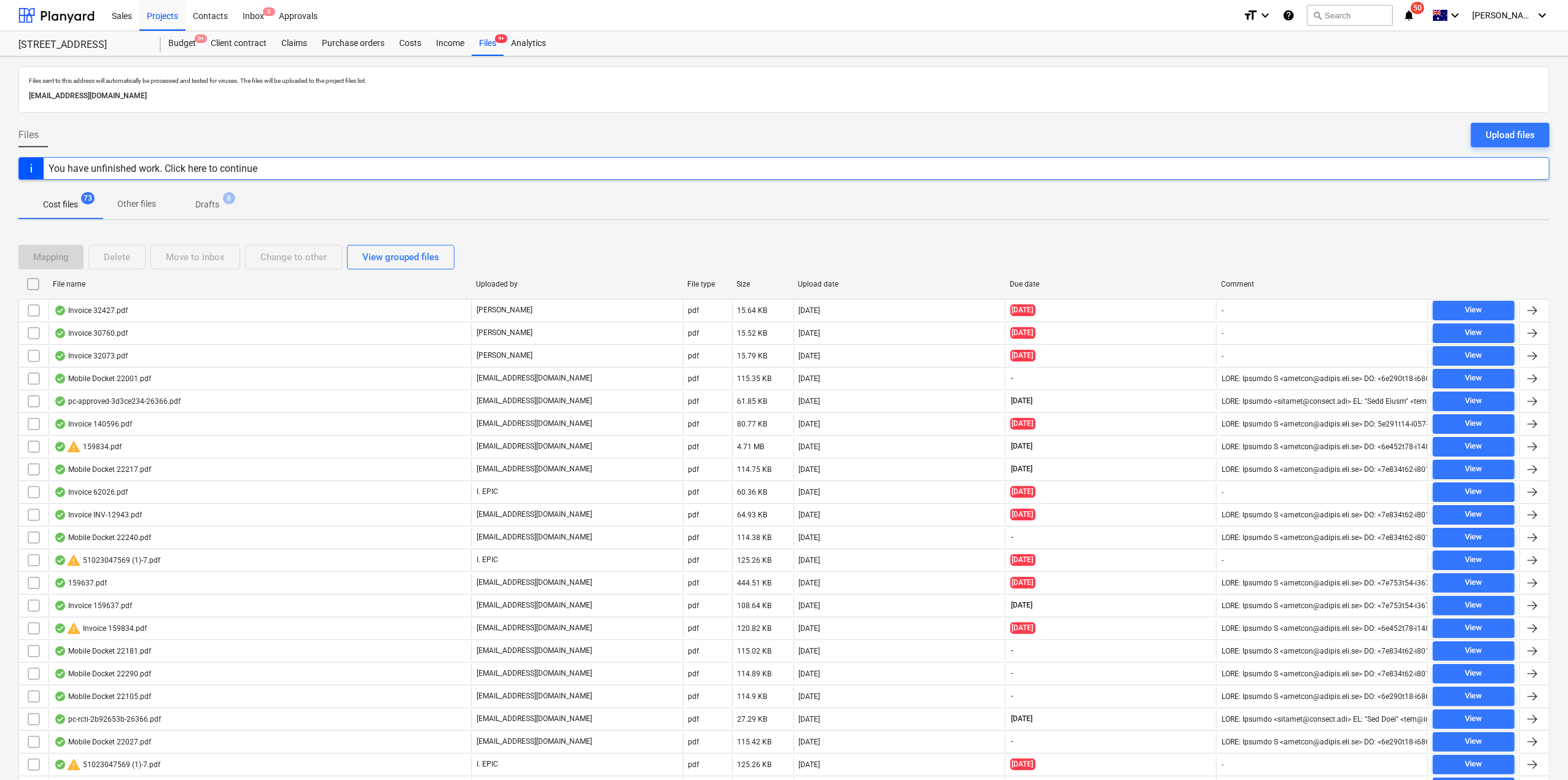
scroll to position [1205, 0]
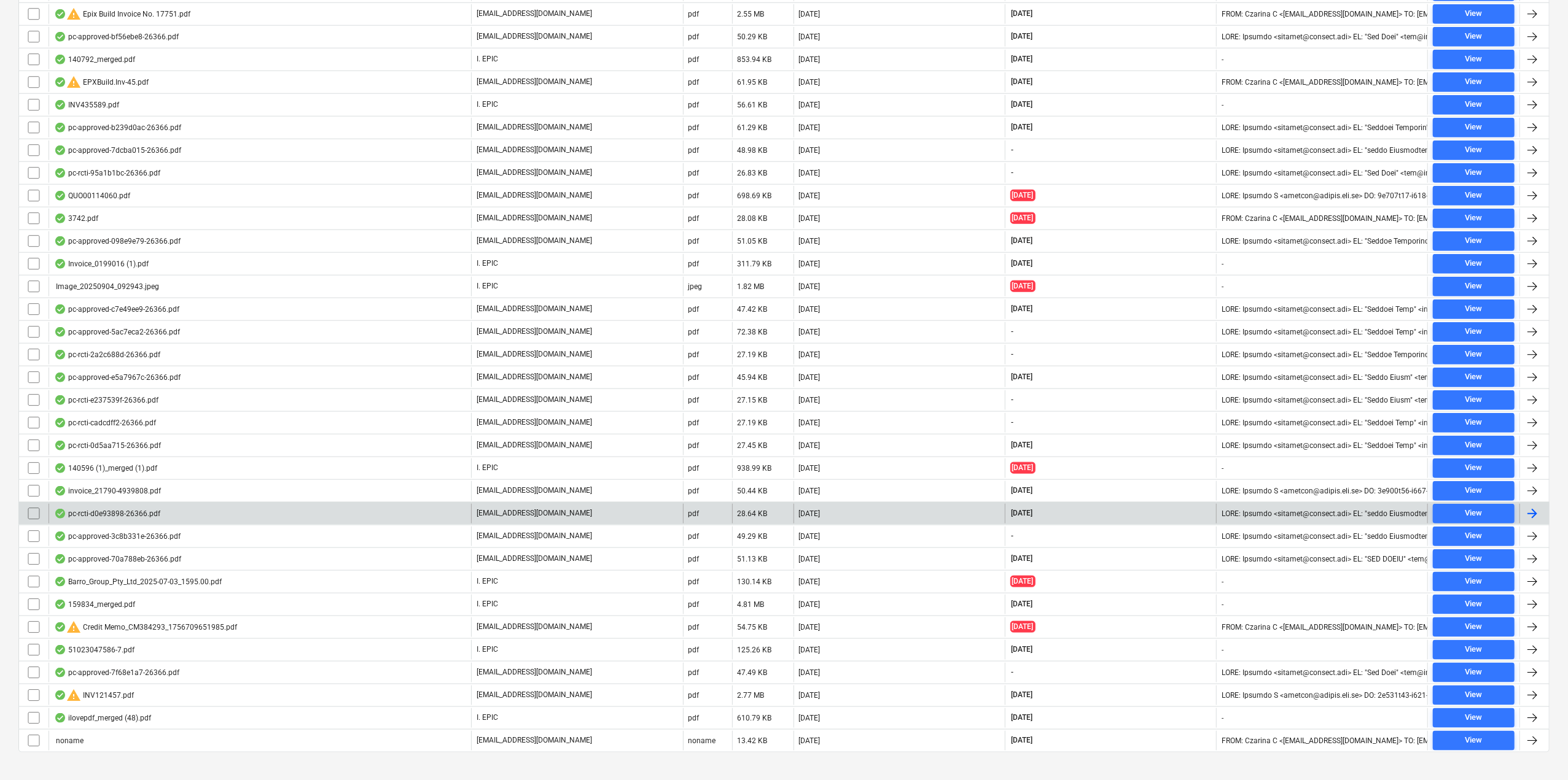
click at [118, 509] on div "pc-rcti-d0e93898-26366.pdf" at bounding box center [107, 514] width 106 height 10
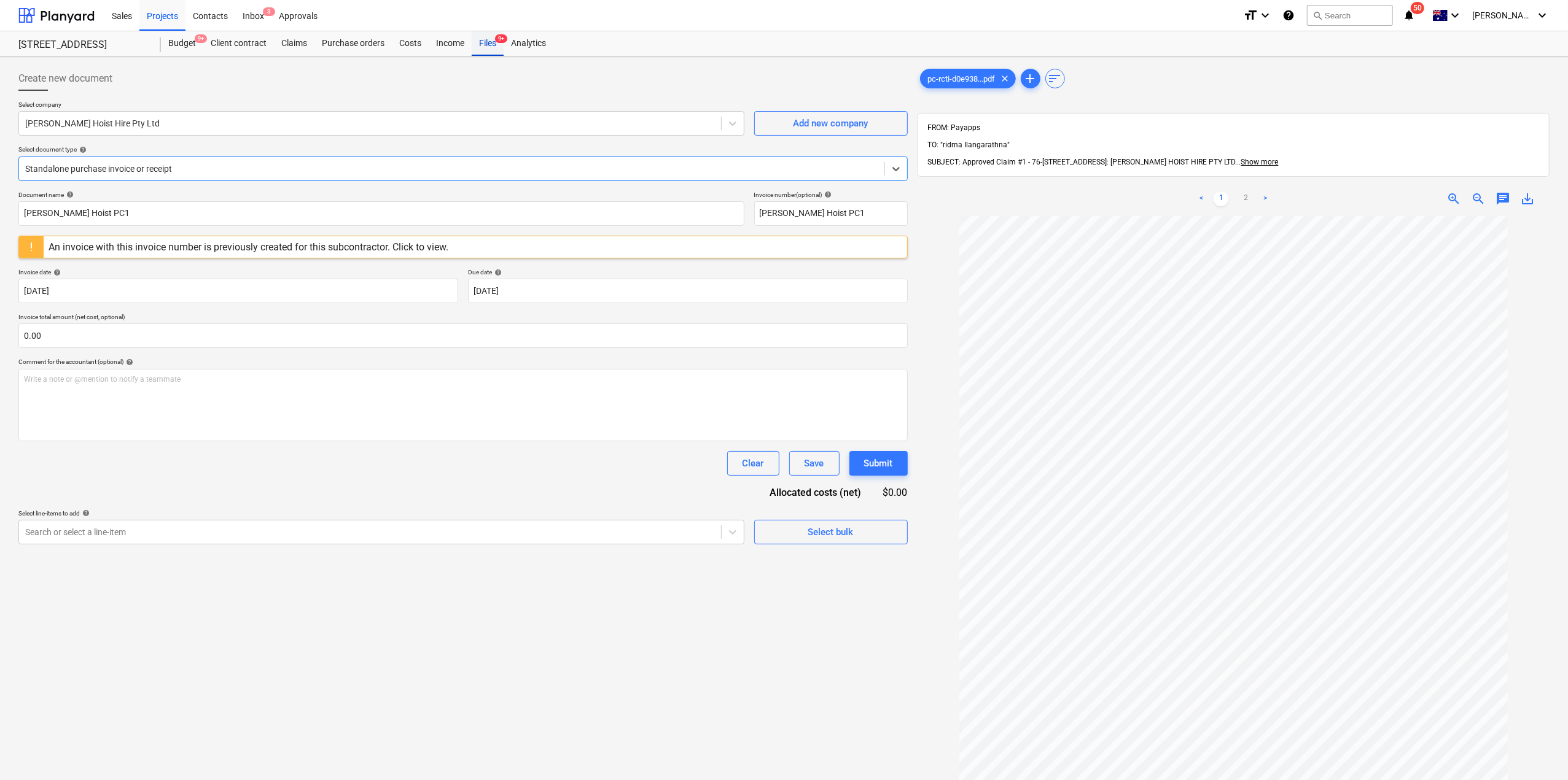
click at [485, 47] on div "Files 9+" at bounding box center [487, 44] width 32 height 25
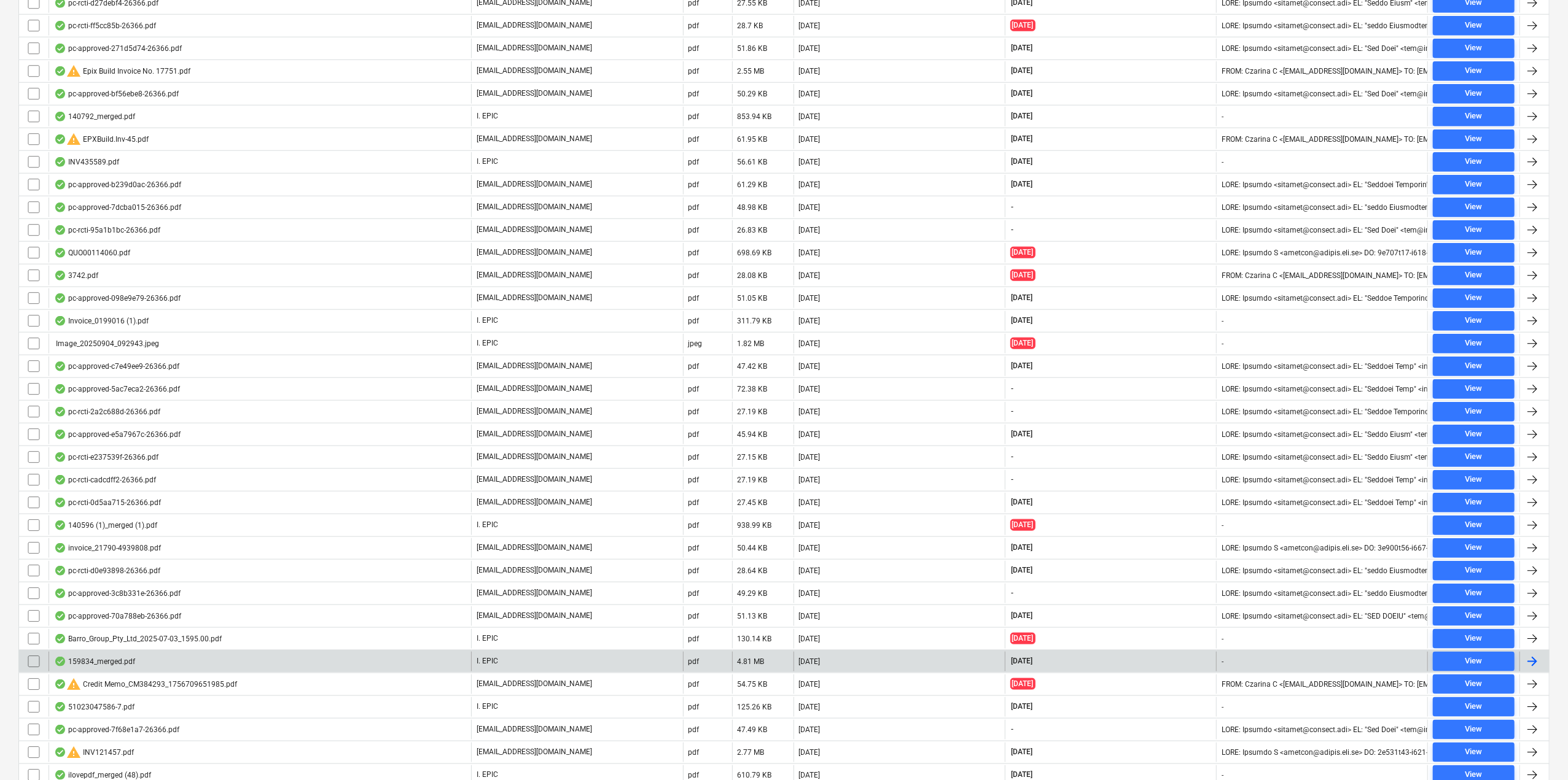
scroll to position [1205, 0]
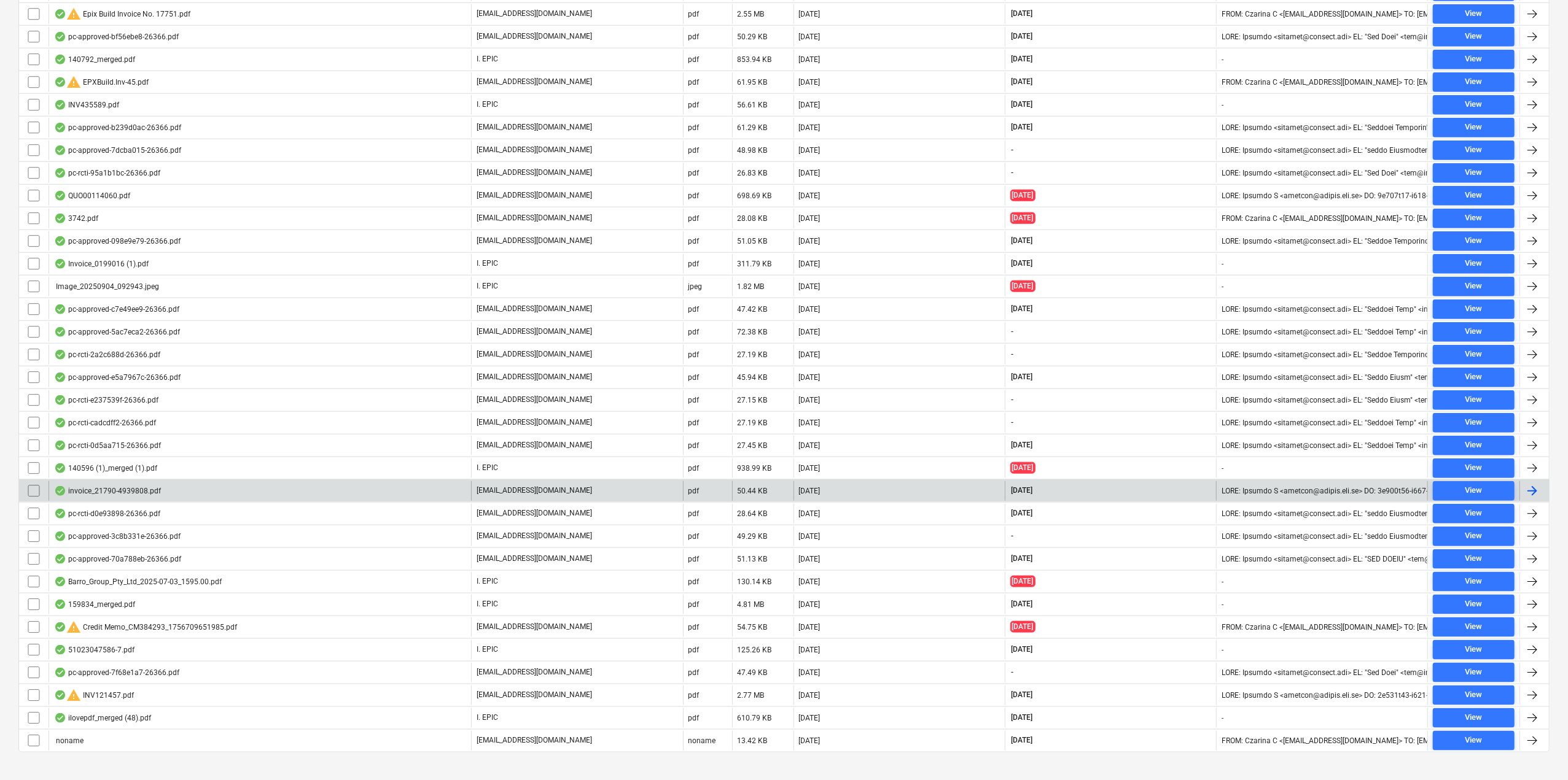
click at [100, 486] on div "invoice_21790-4939808.pdf" at bounding box center [107, 491] width 107 height 10
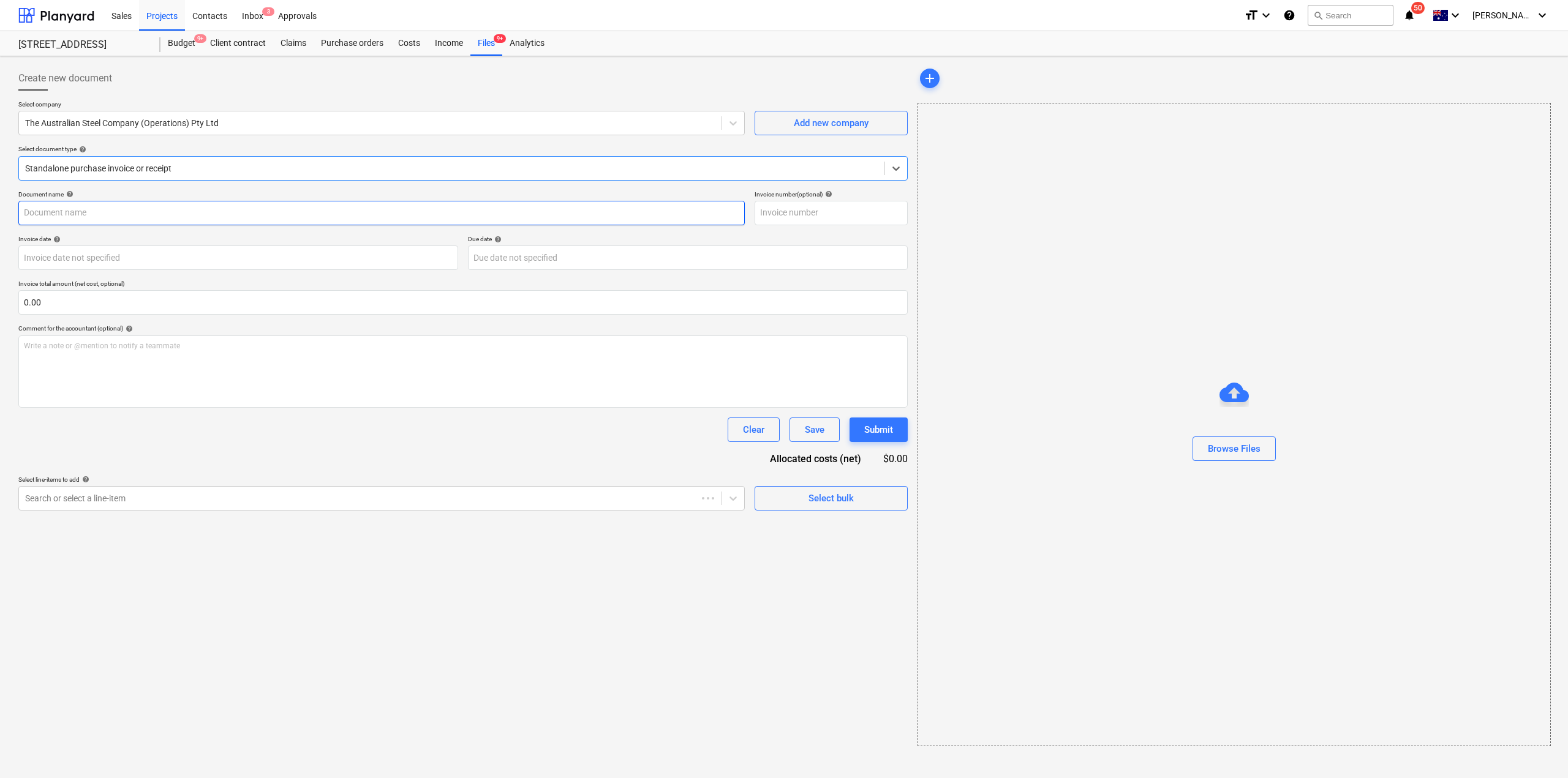
type input "4939808"
type input "[DATE]"
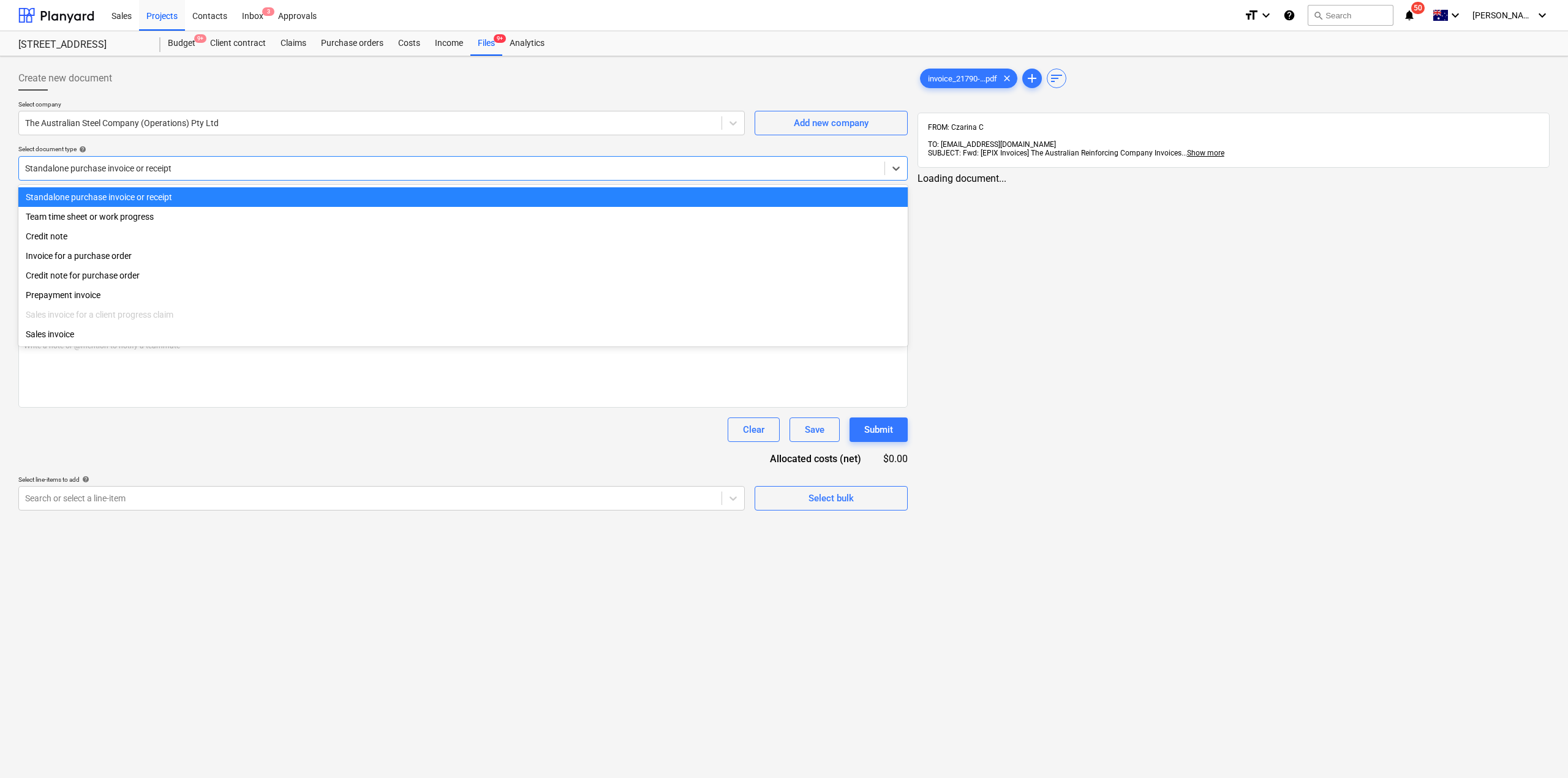
click at [169, 168] on div at bounding box center [452, 168] width 853 height 12
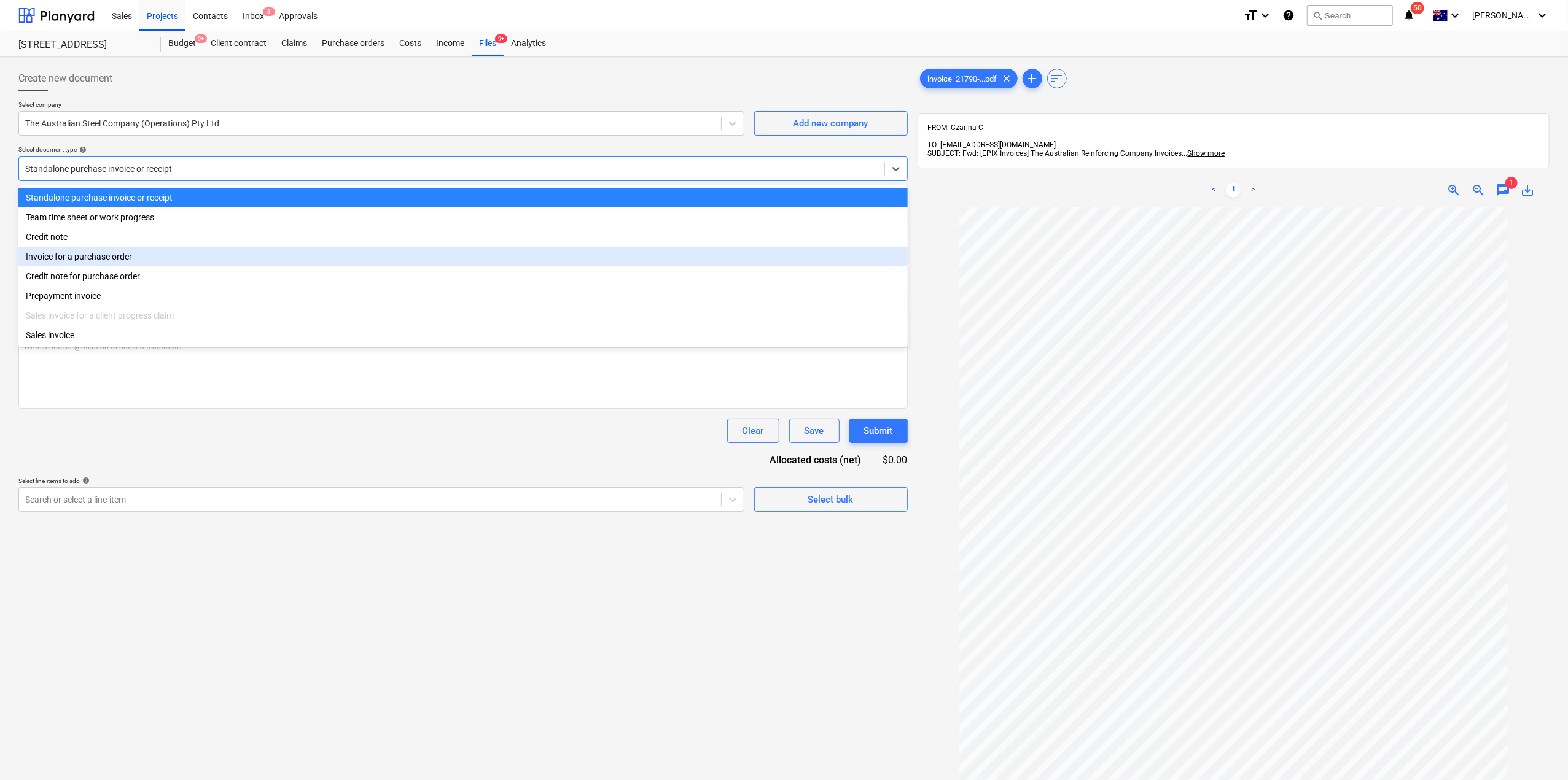
click at [163, 267] on div "Invoice for a purchase order" at bounding box center [463, 256] width 889 height 20
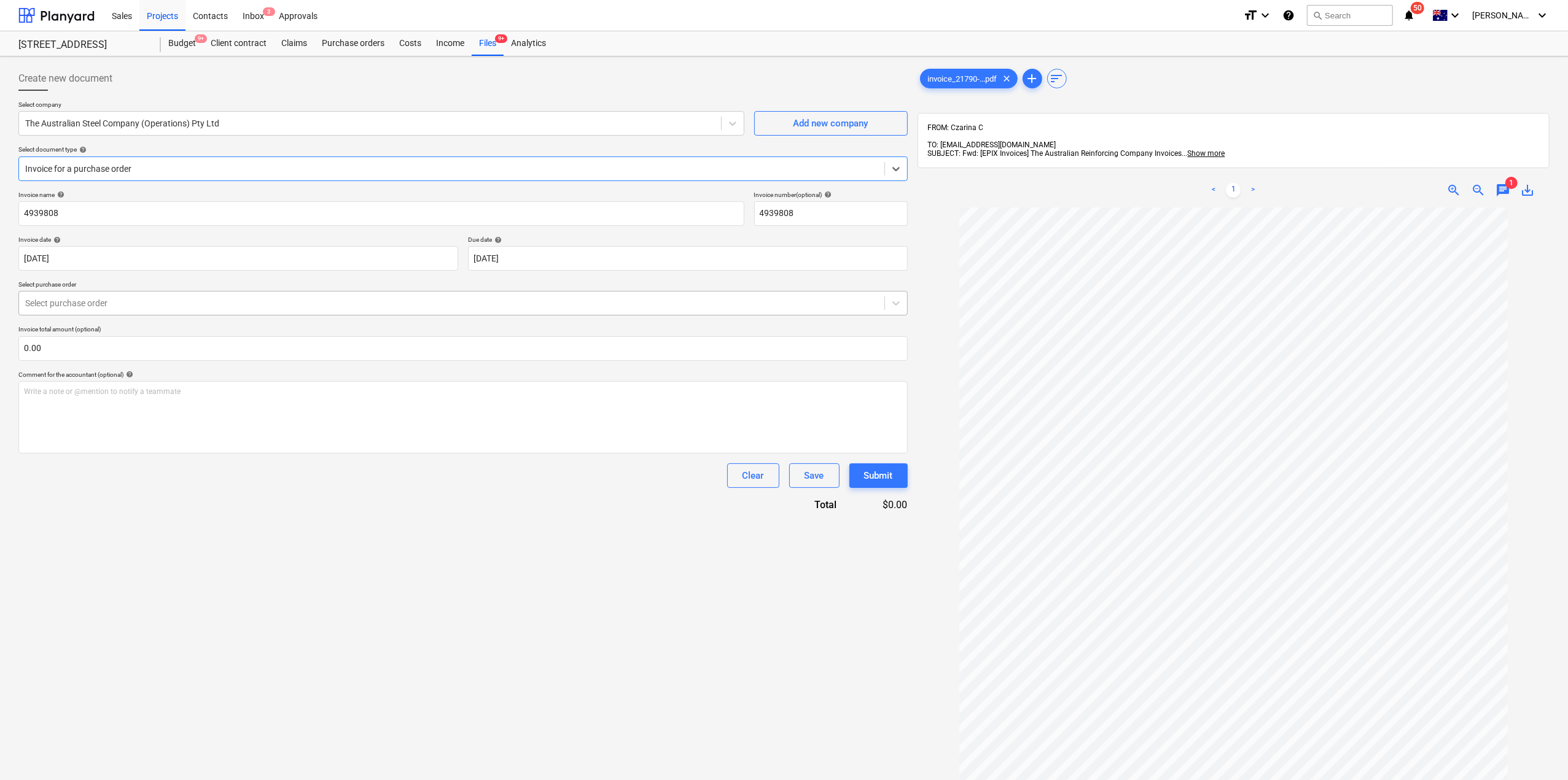
click at [133, 291] on div "Select purchase order" at bounding box center [463, 303] width 889 height 25
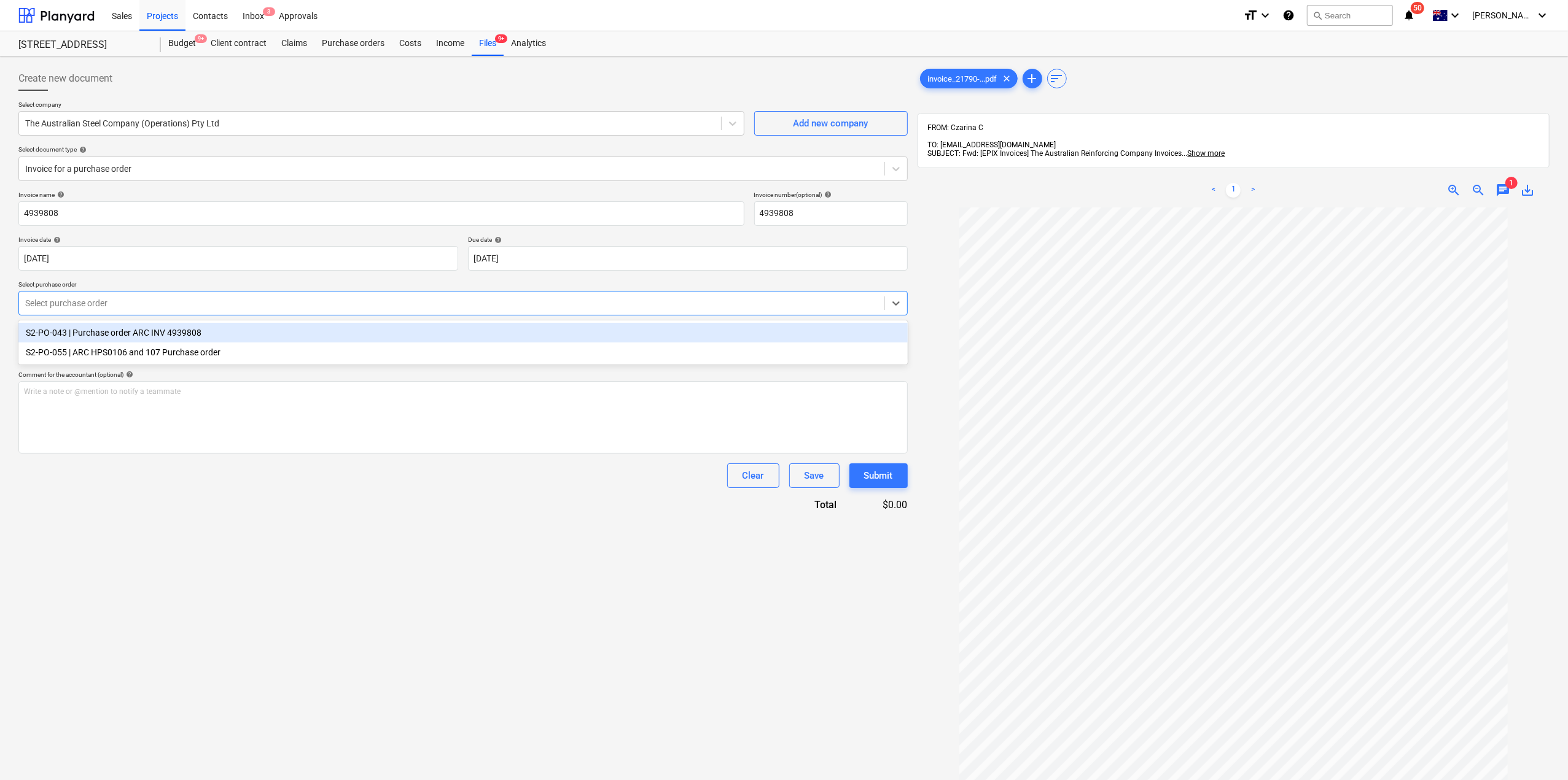
click at [175, 335] on div "S2-PO-043 | Purchase order ARC INV 4939808" at bounding box center [463, 332] width 889 height 20
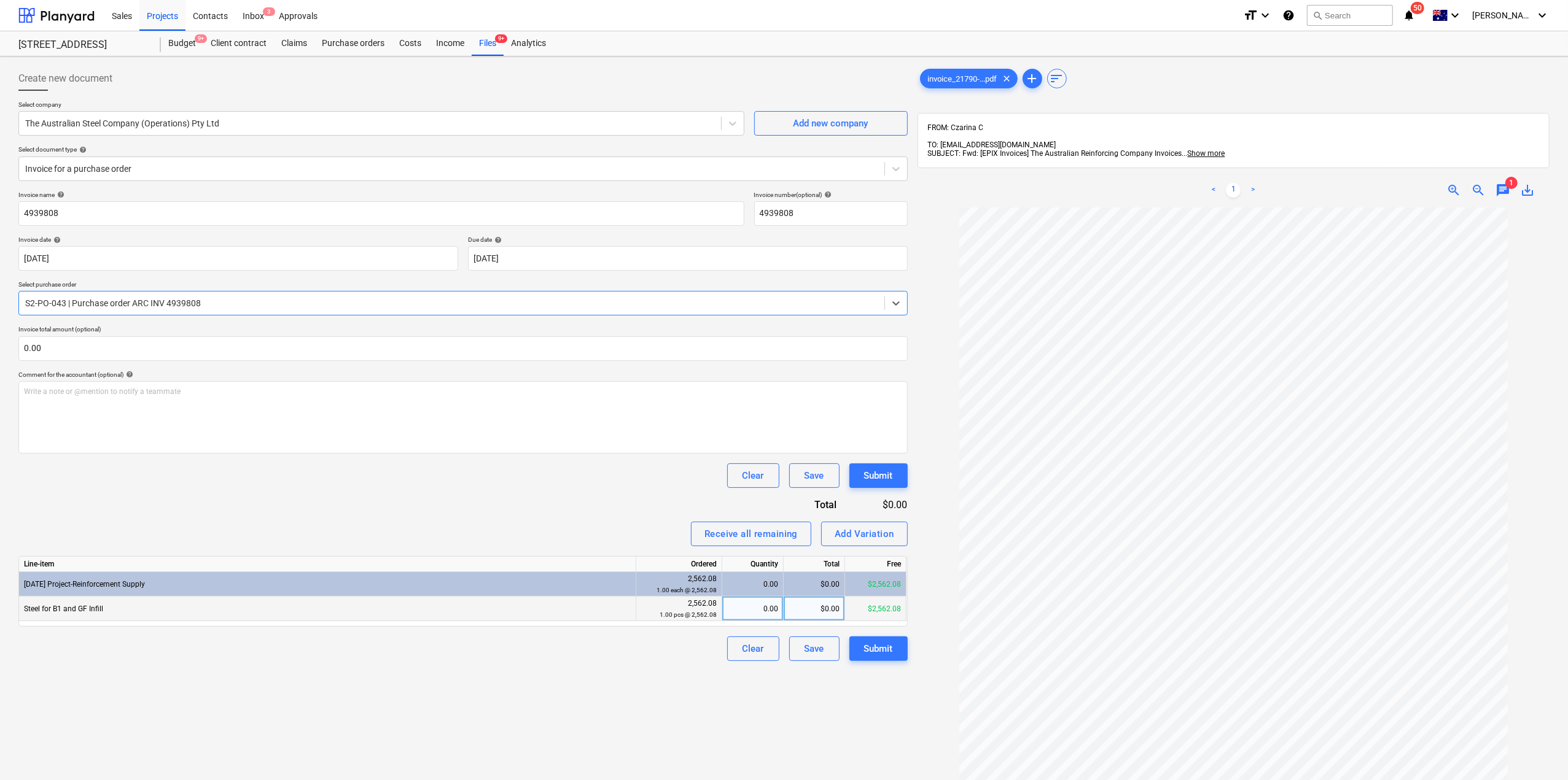
click at [766, 608] on div "0.00" at bounding box center [752, 609] width 51 height 25
type input "1"
click at [594, 677] on div "Create new document Select company The Australian Steel Company (Operations) Pt…" at bounding box center [463, 509] width 899 height 897
click at [876, 657] on button "Submit" at bounding box center [878, 649] width 58 height 25
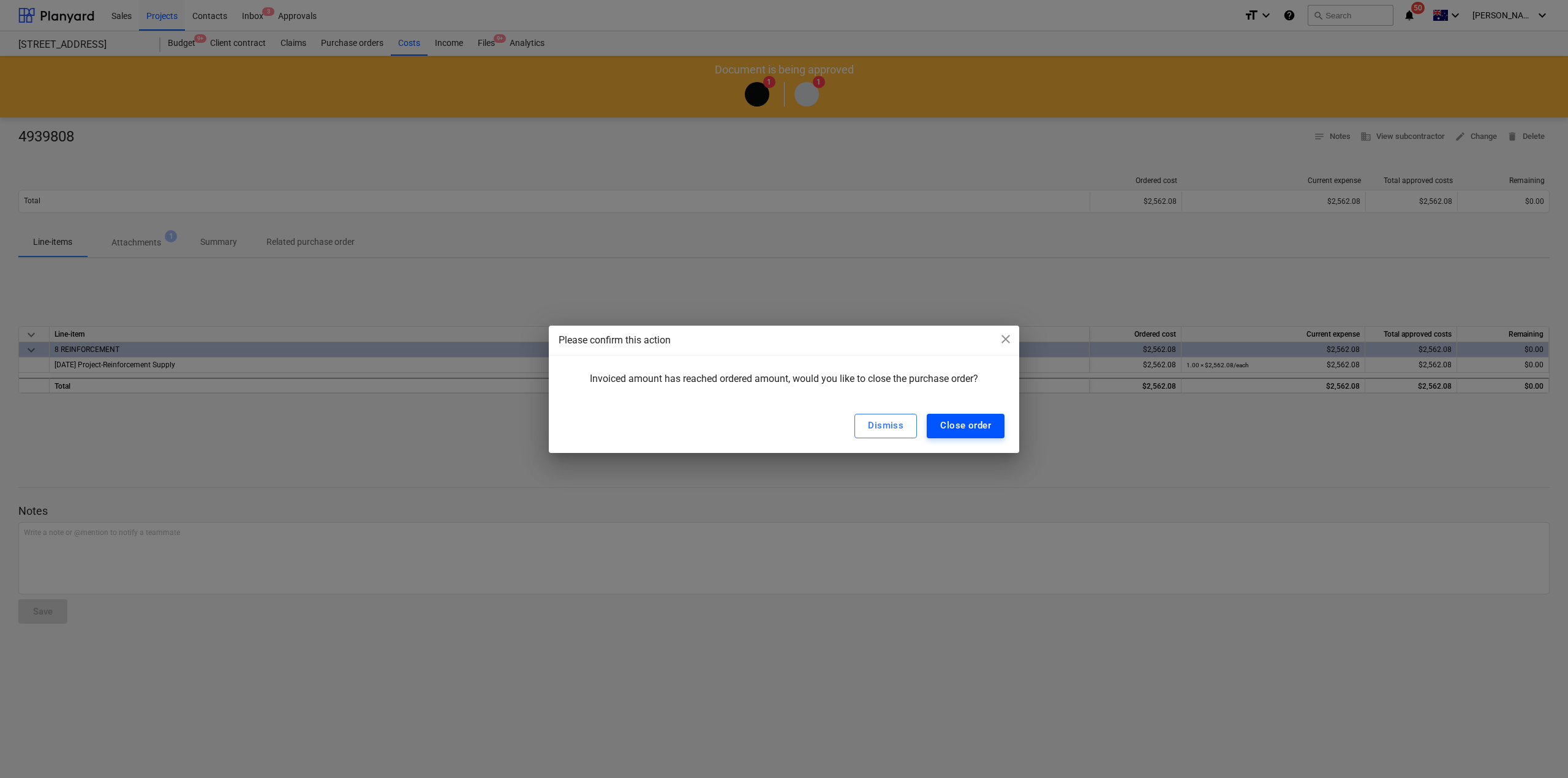
click at [989, 432] on div "Close order" at bounding box center [966, 425] width 51 height 16
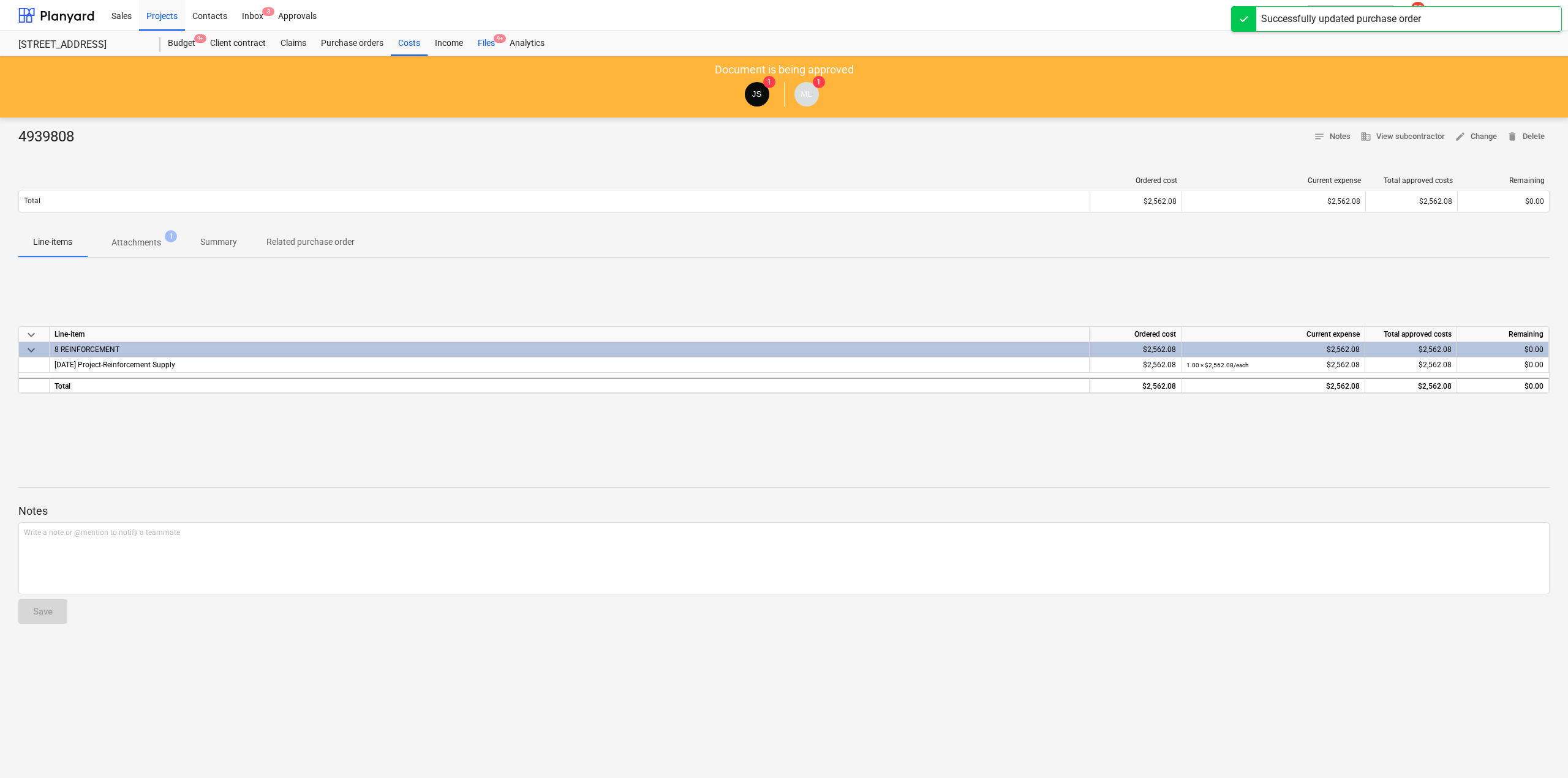
click at [484, 44] on div "Files 9+" at bounding box center [486, 44] width 32 height 25
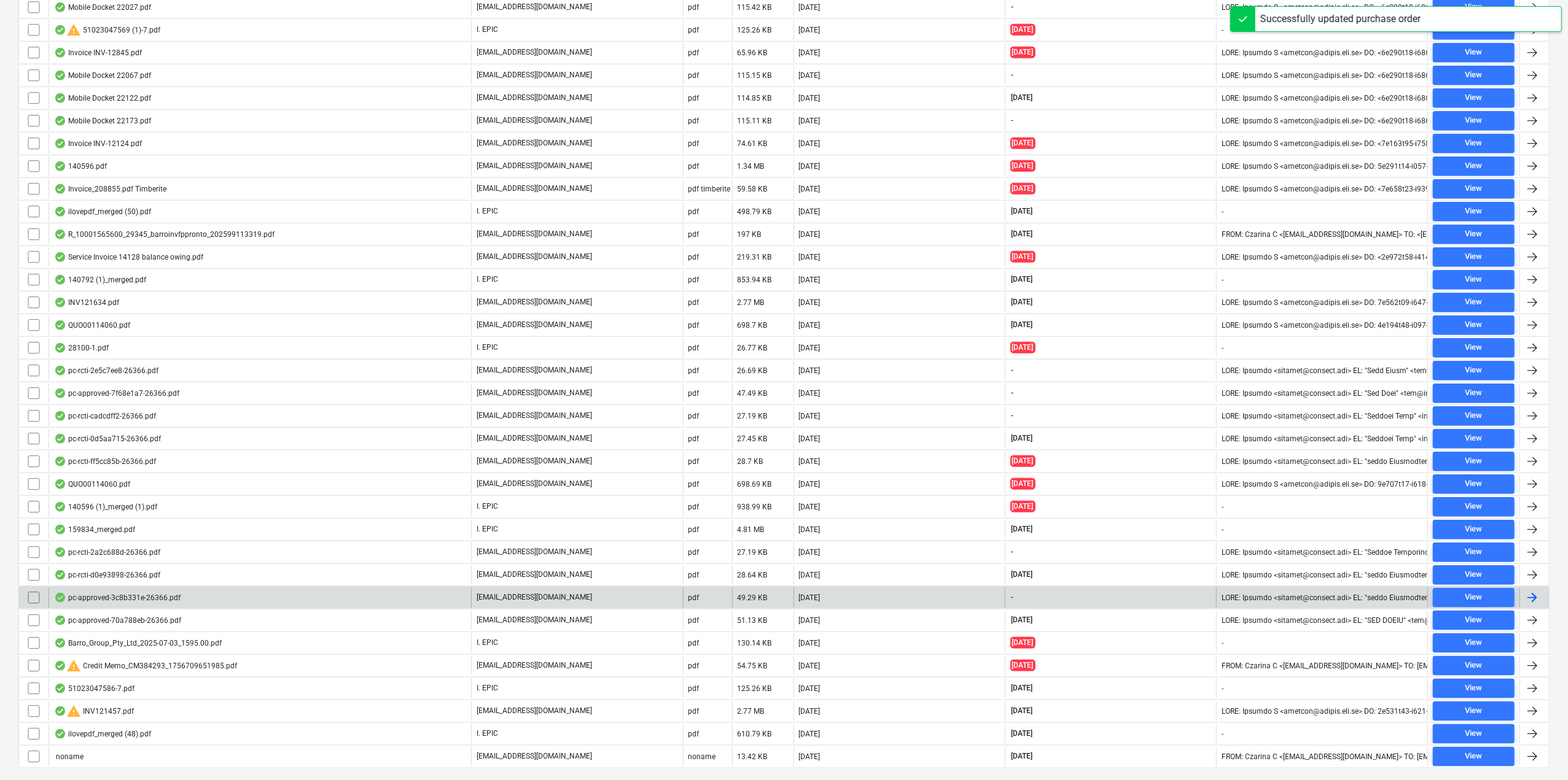
scroll to position [1183, 0]
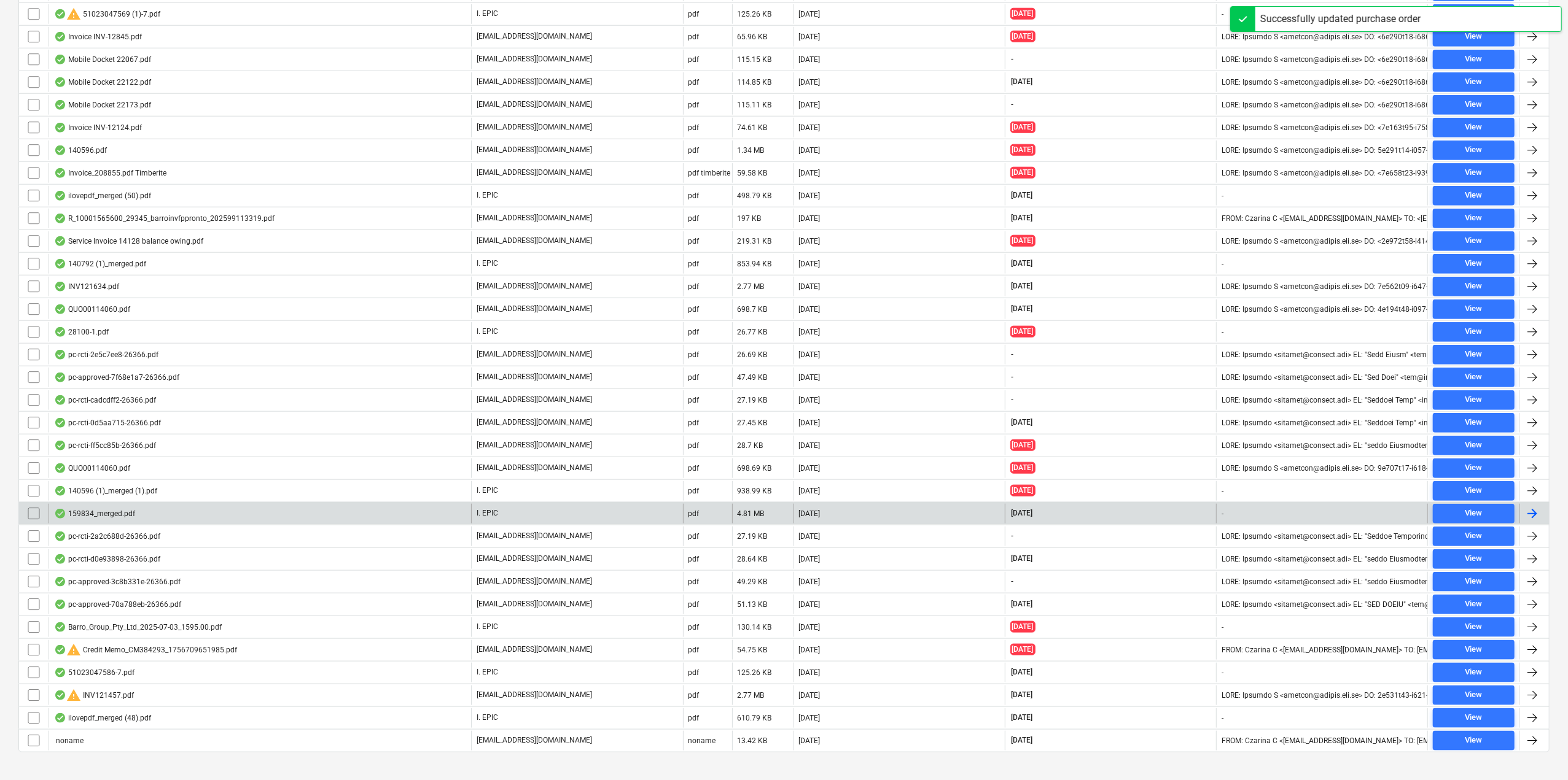
click at [102, 509] on div "159834_merged.pdf" at bounding box center [94, 514] width 81 height 10
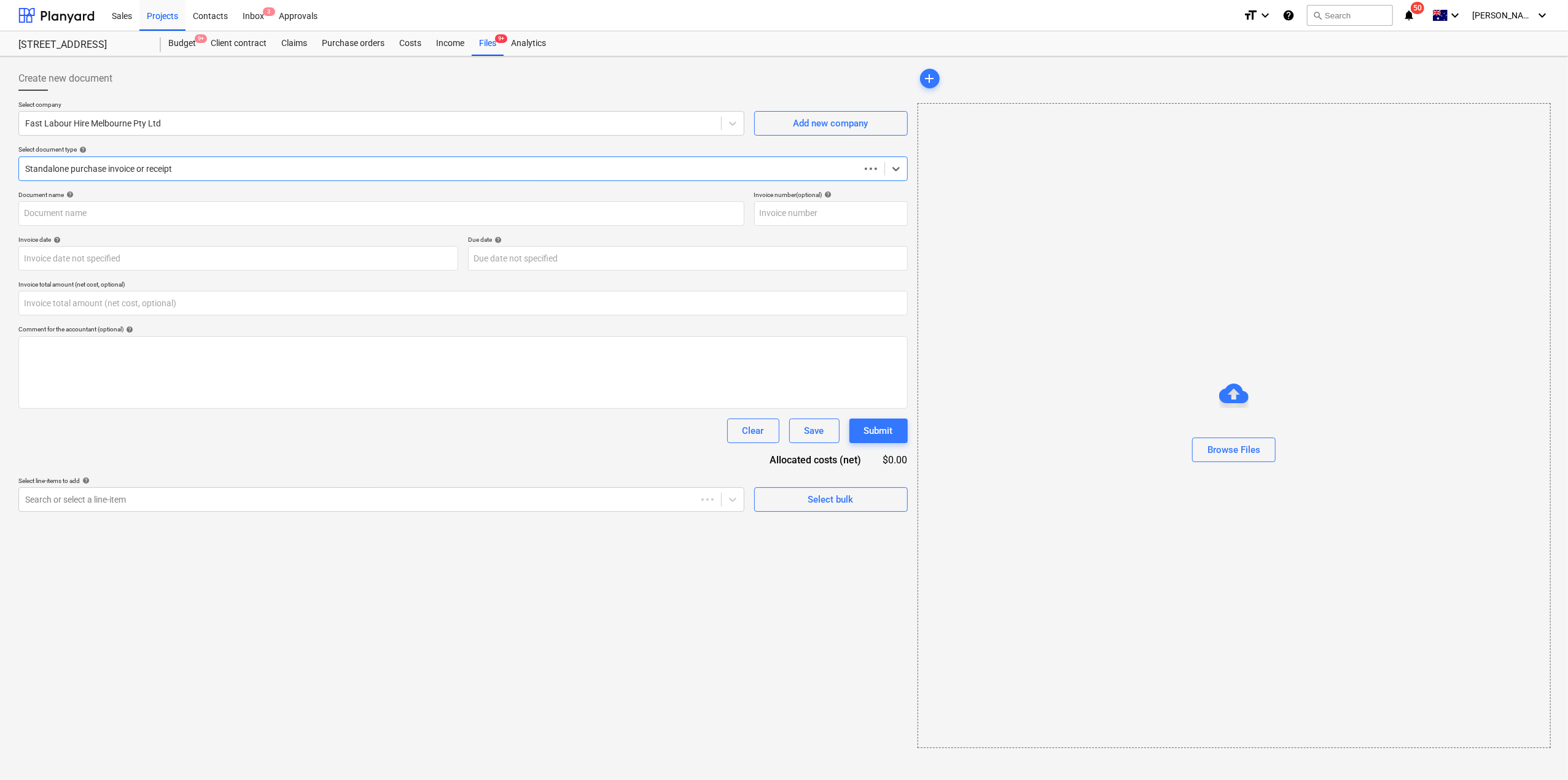
type input "0.00"
type input "159834"
type input "[DATE]"
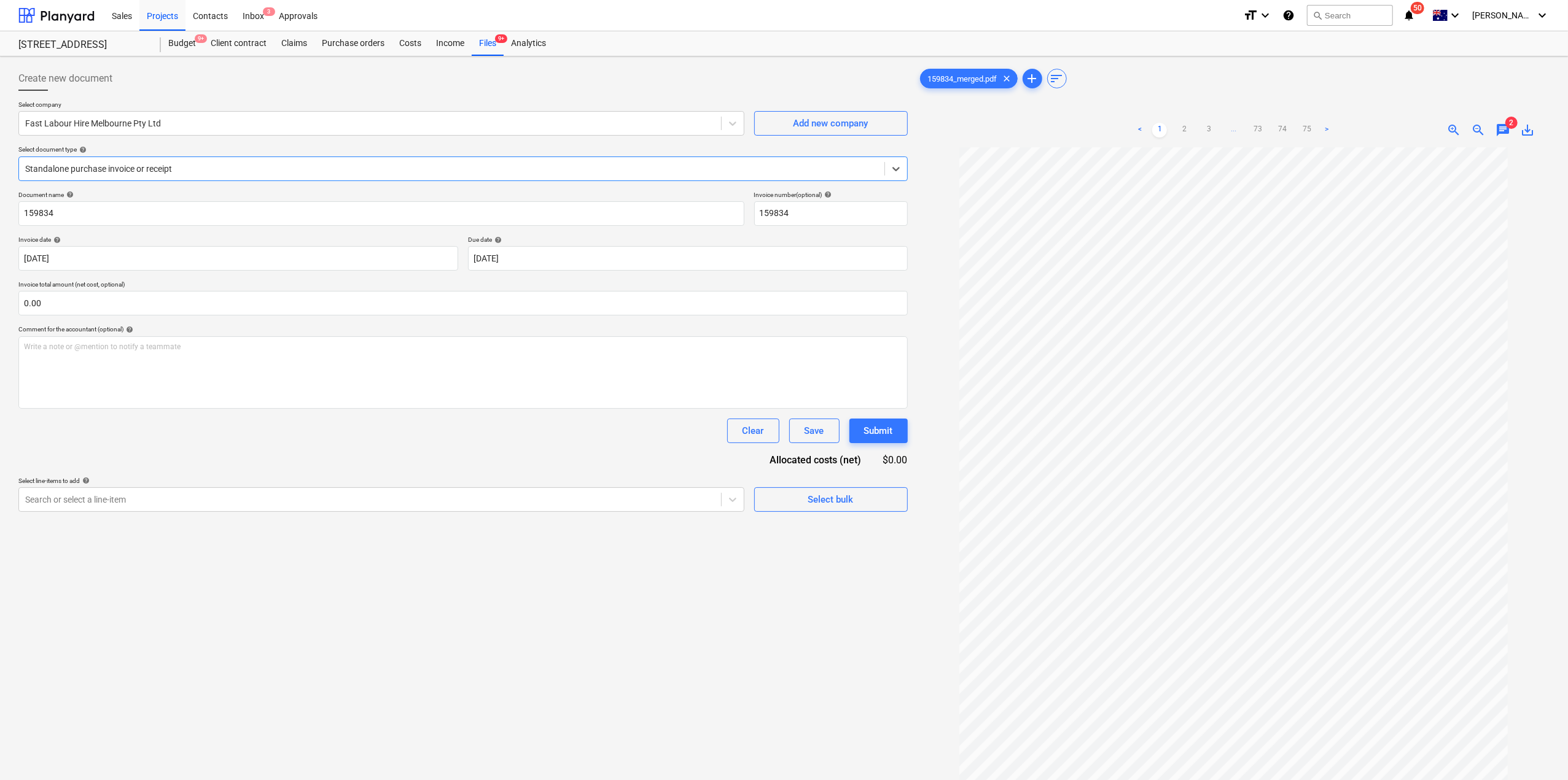
click at [153, 177] on div "Standalone purchase invoice or receipt" at bounding box center [463, 169] width 889 height 25
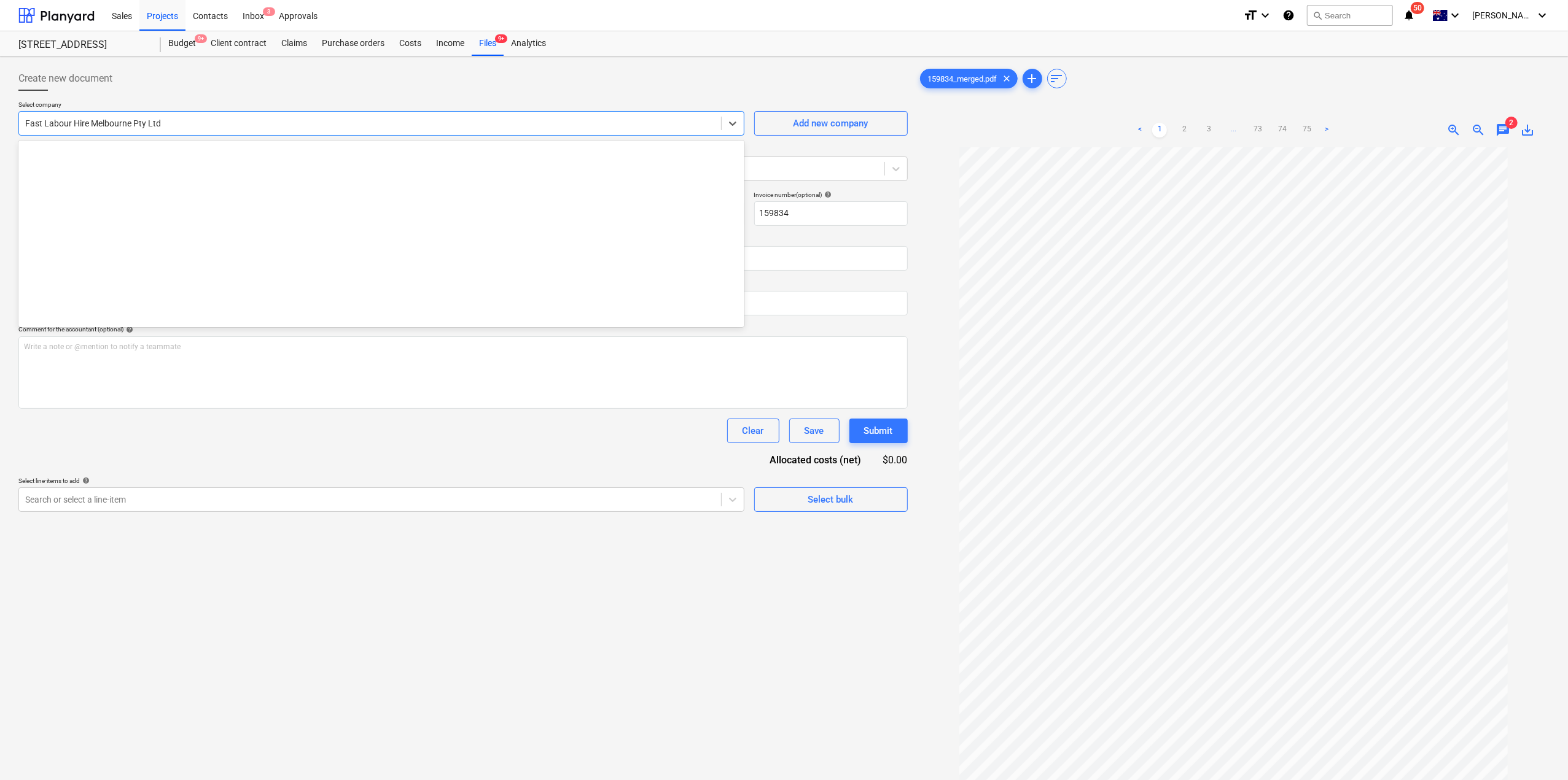
click at [139, 126] on div at bounding box center [370, 123] width 690 height 12
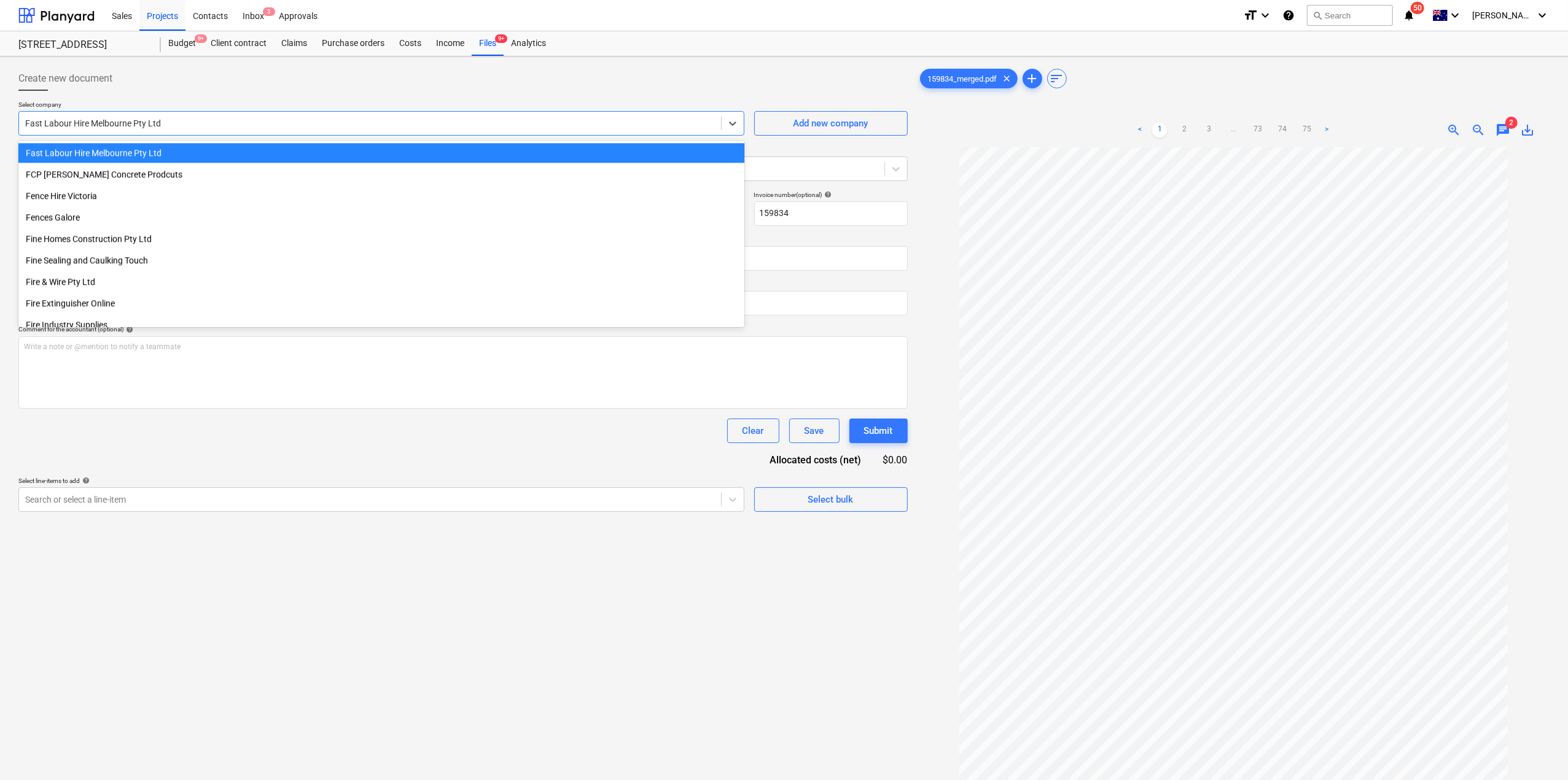
click at [292, 102] on p "Select company" at bounding box center [381, 106] width 726 height 11
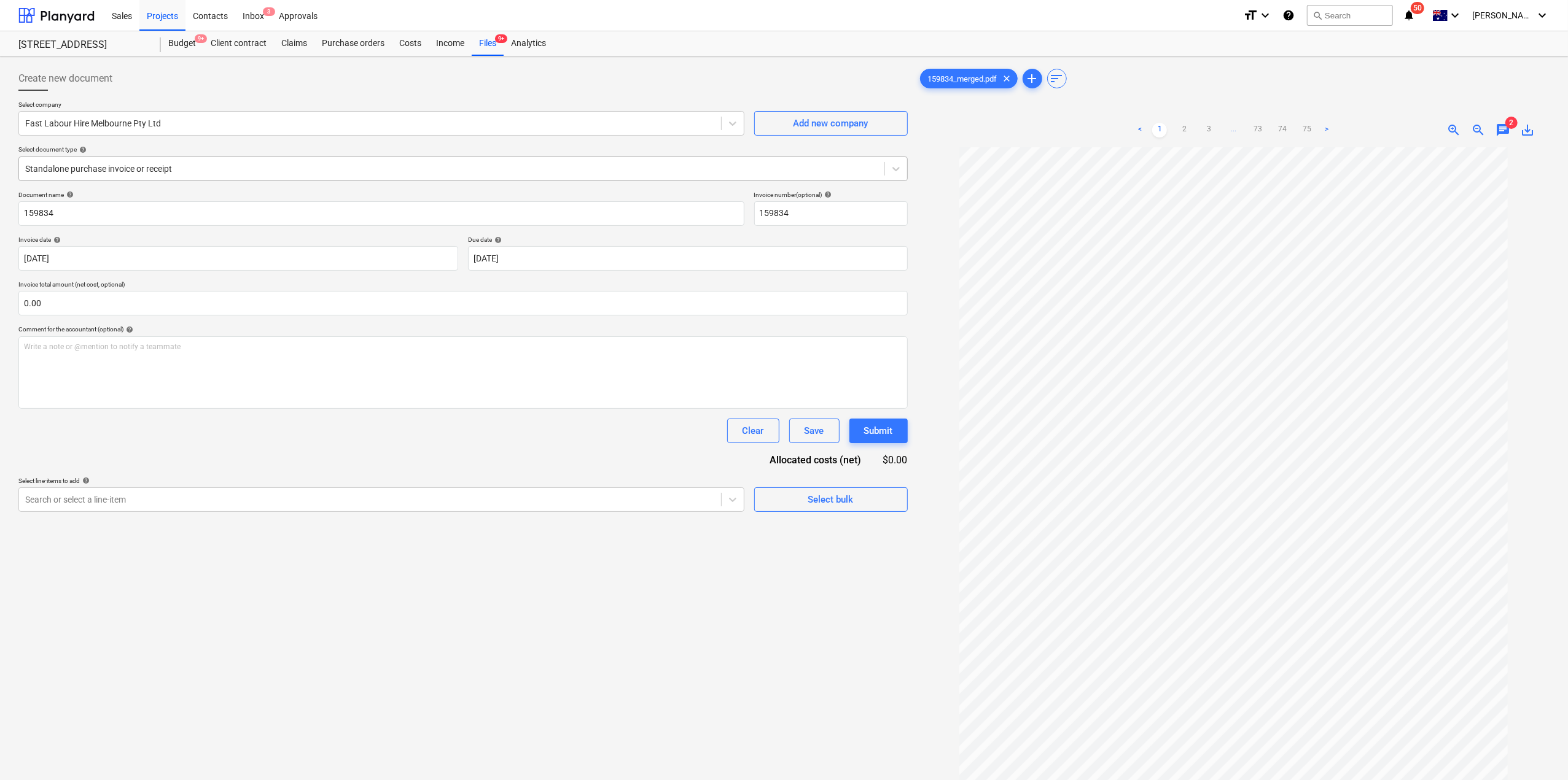
click at [106, 168] on div at bounding box center [451, 168] width 853 height 12
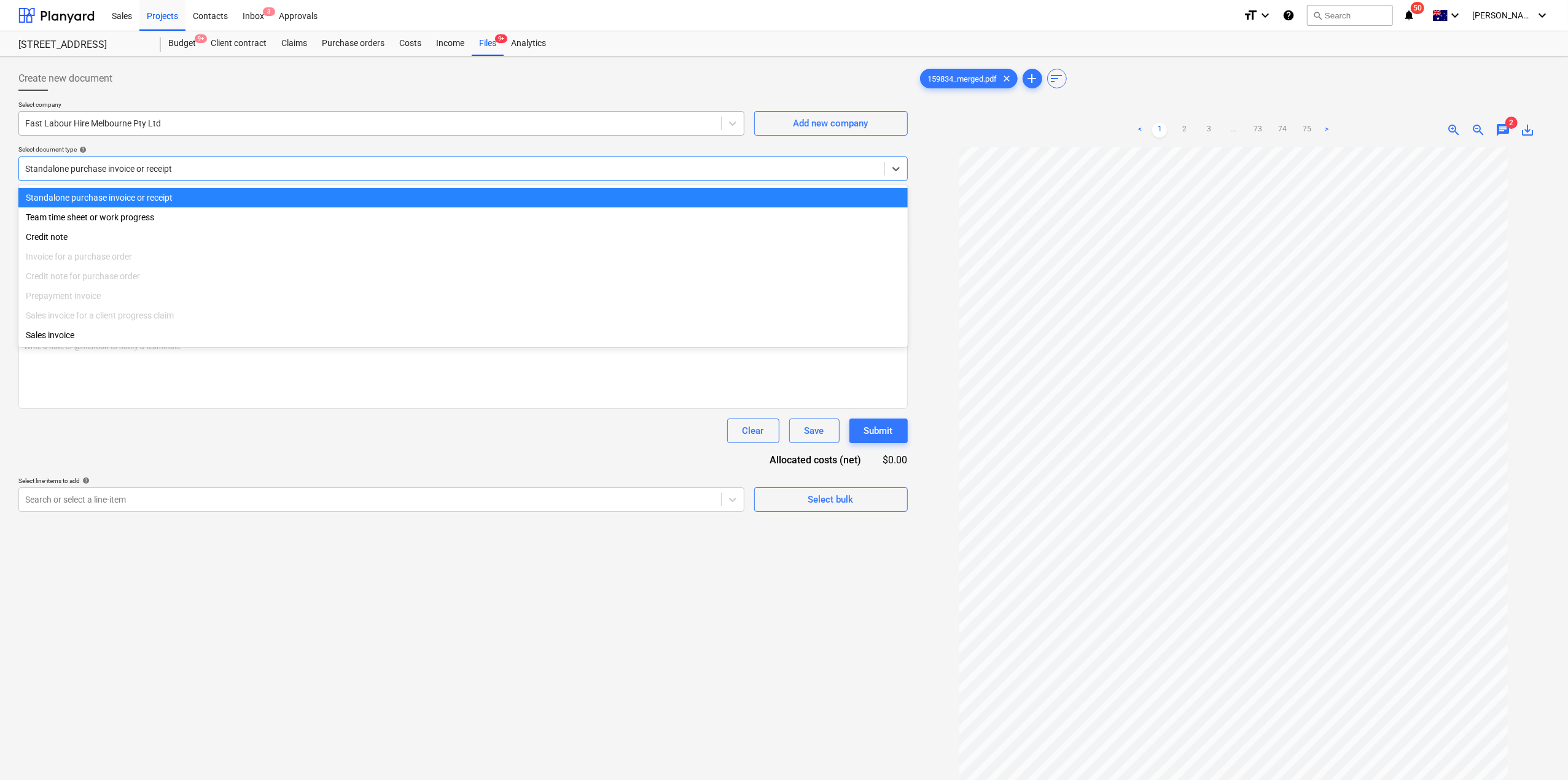
click at [248, 116] on div "Fast Labour Hire Melbourne Pty Ltd" at bounding box center [370, 123] width 702 height 17
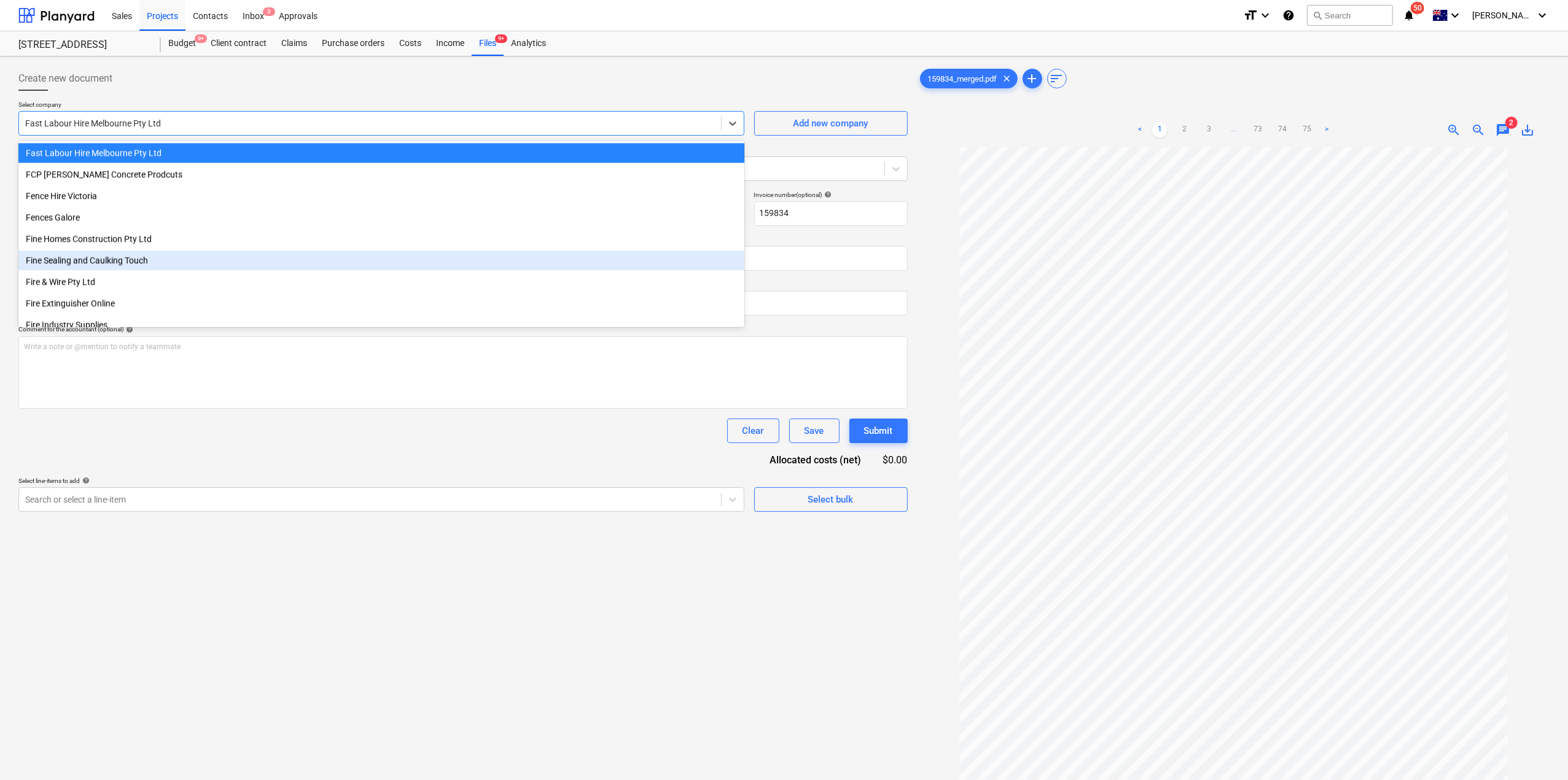
scroll to position [122, 0]
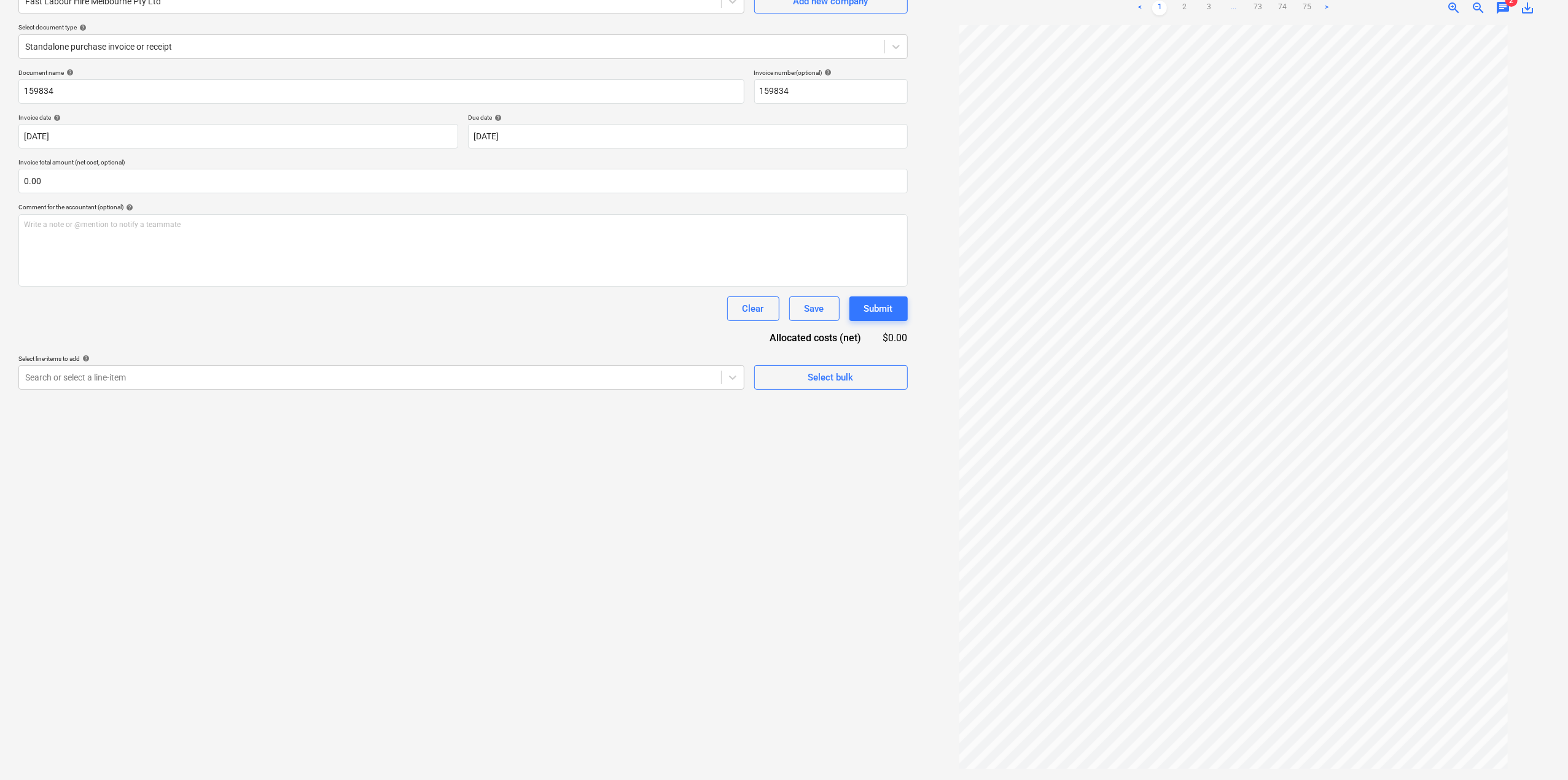
click at [628, 474] on div "Create new document Select company Fast Labour Hire Melbourne Pty Ltd Add new c…" at bounding box center [463, 358] width 899 height 837
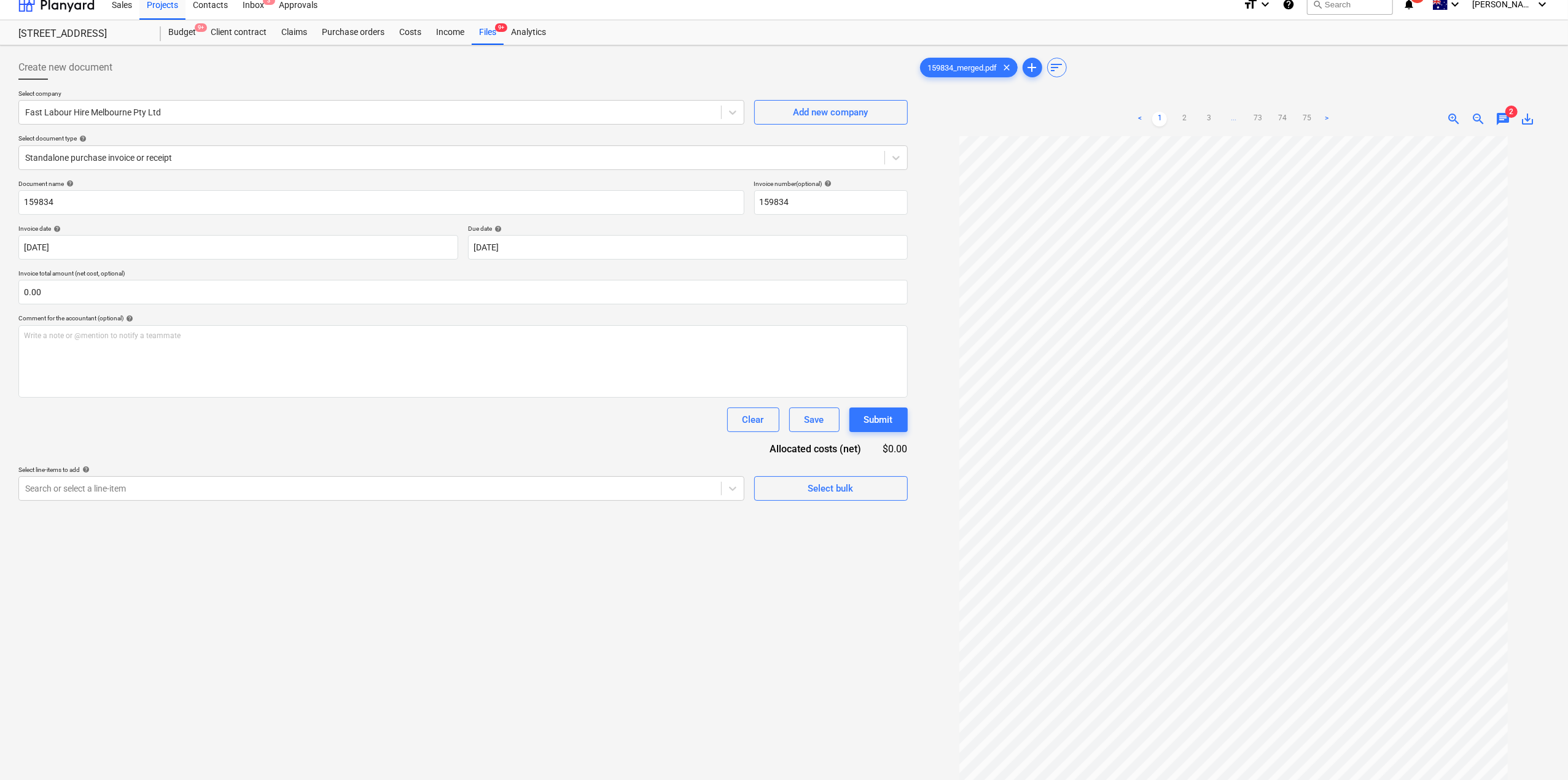
scroll to position [0, 0]
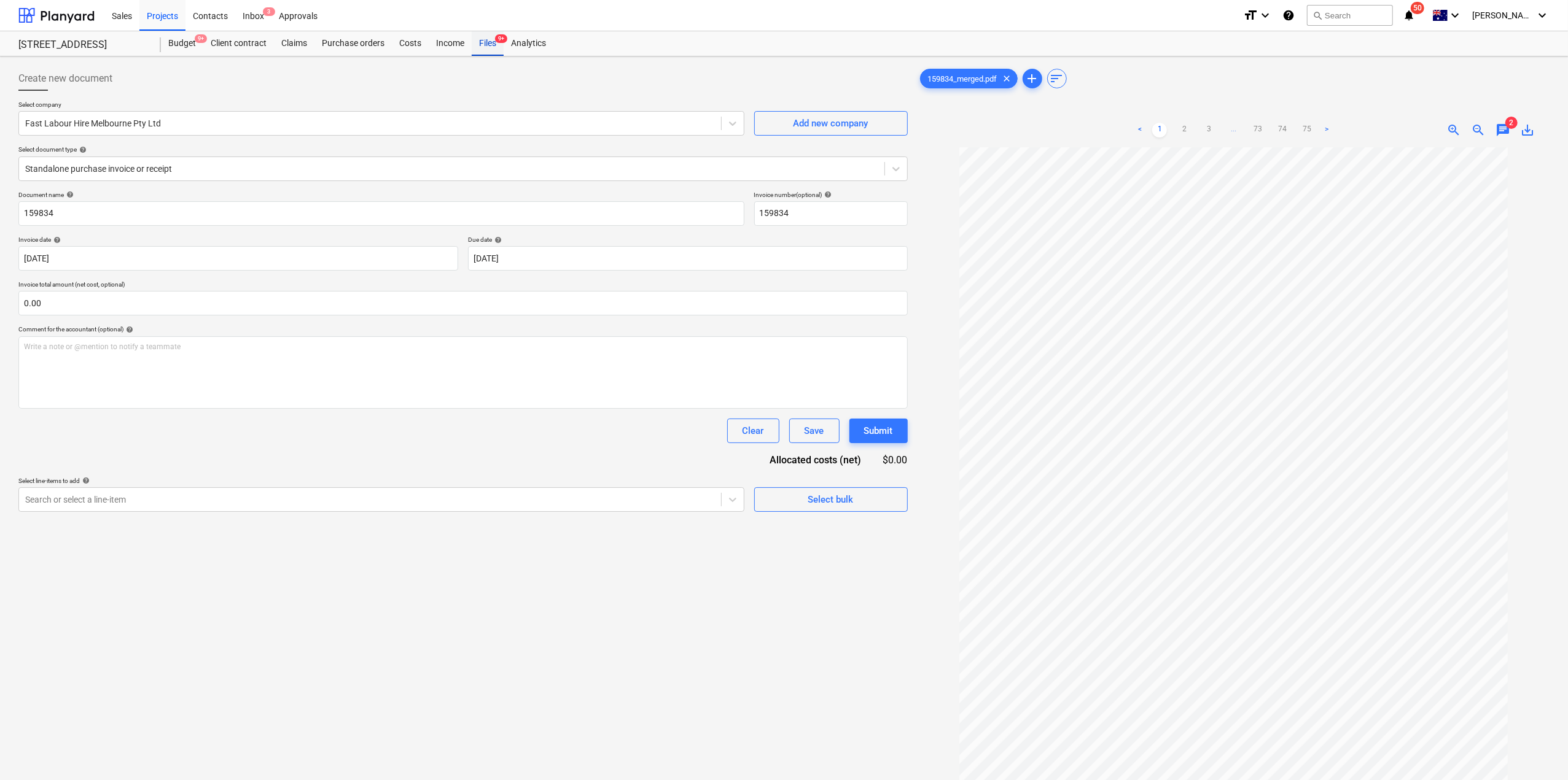
click at [487, 40] on div "Files 9+" at bounding box center [487, 44] width 32 height 25
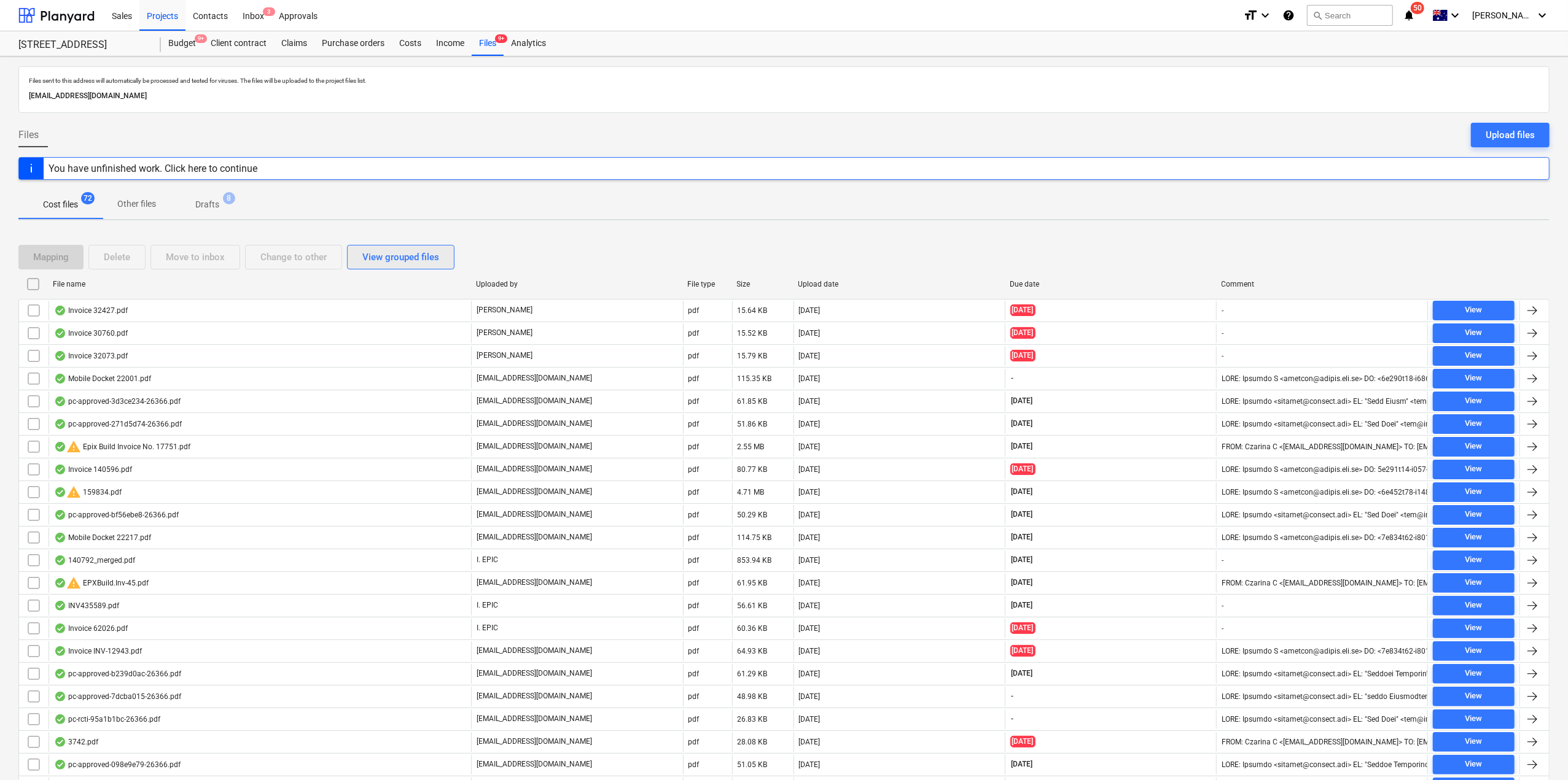
click at [411, 253] on div "View grouped files" at bounding box center [400, 257] width 77 height 16
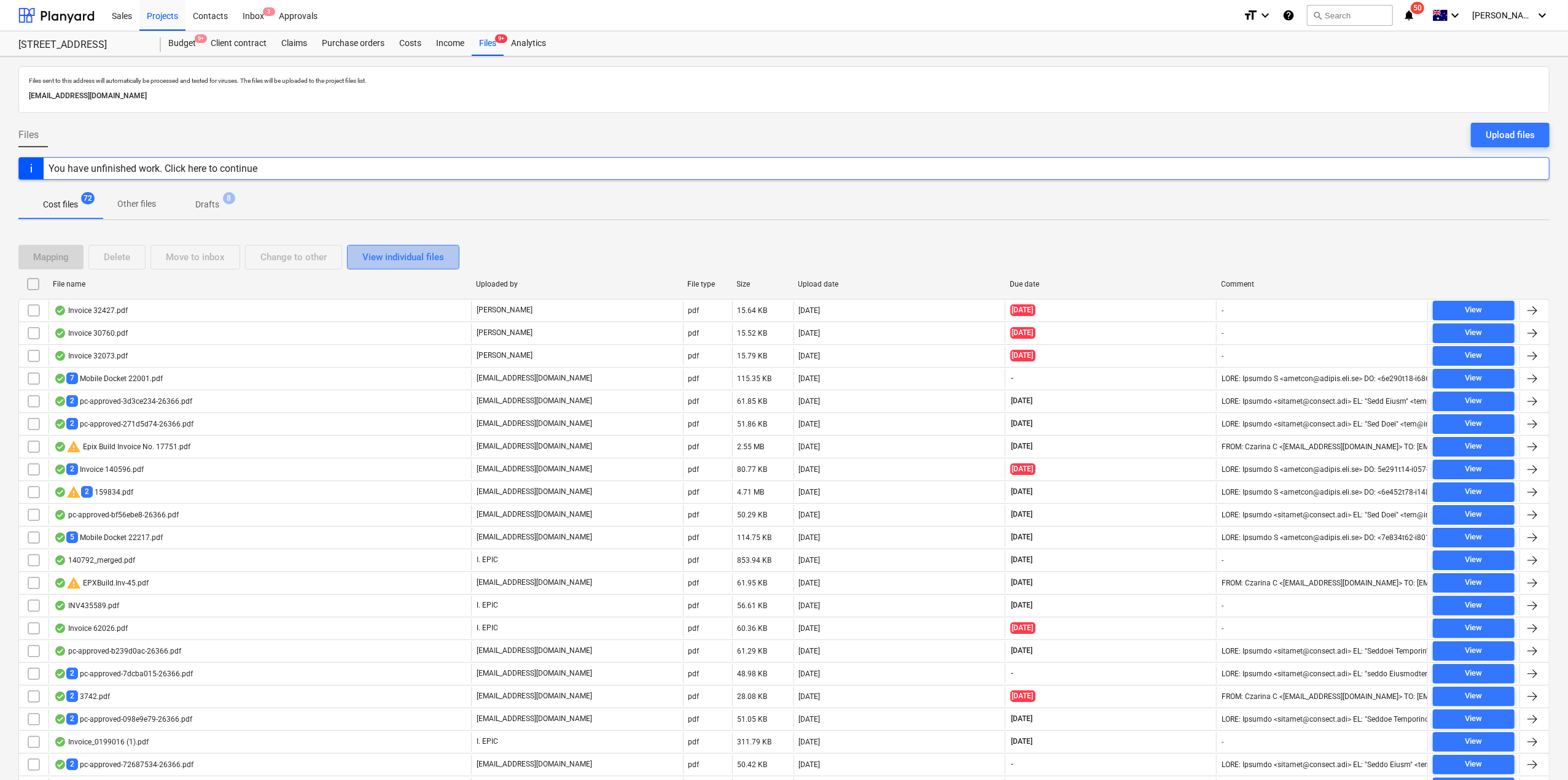
click at [395, 259] on div "View individual files" at bounding box center [403, 257] width 82 height 16
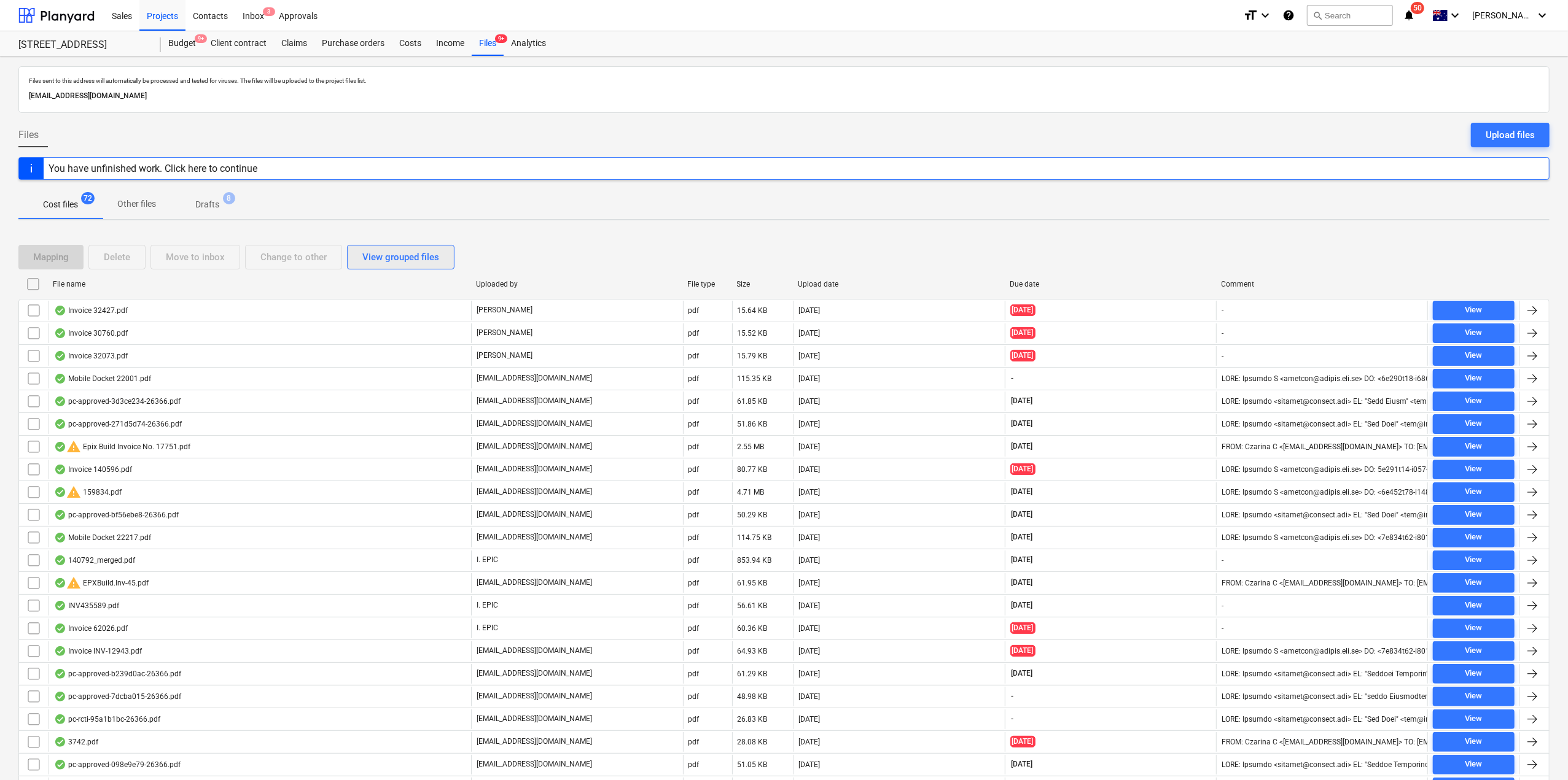
click at [396, 245] on button "View grouped files" at bounding box center [401, 257] width 107 height 25
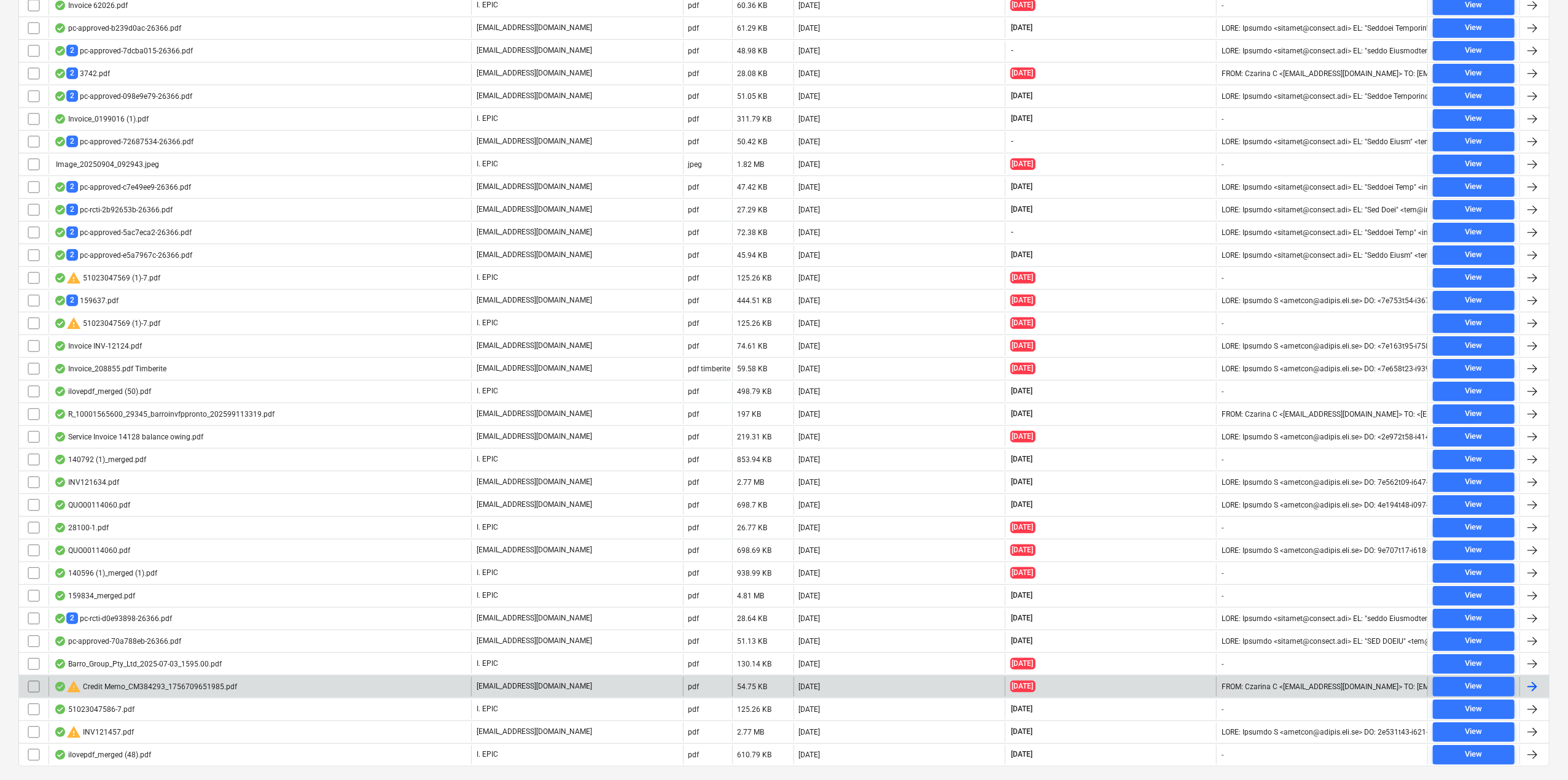
scroll to position [642, 0]
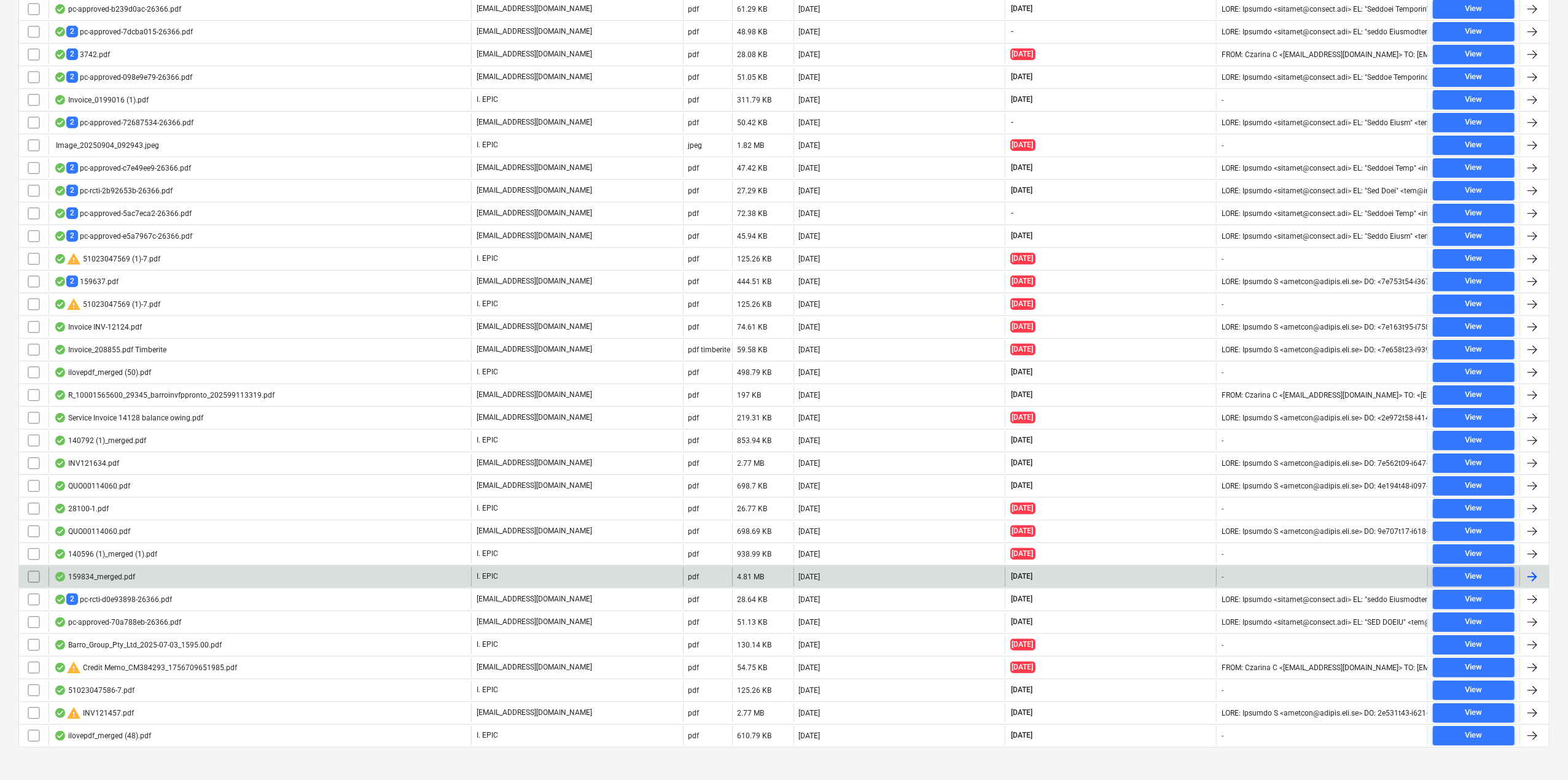
click at [142, 570] on div "159834_merged.pdf" at bounding box center [260, 576] width 422 height 20
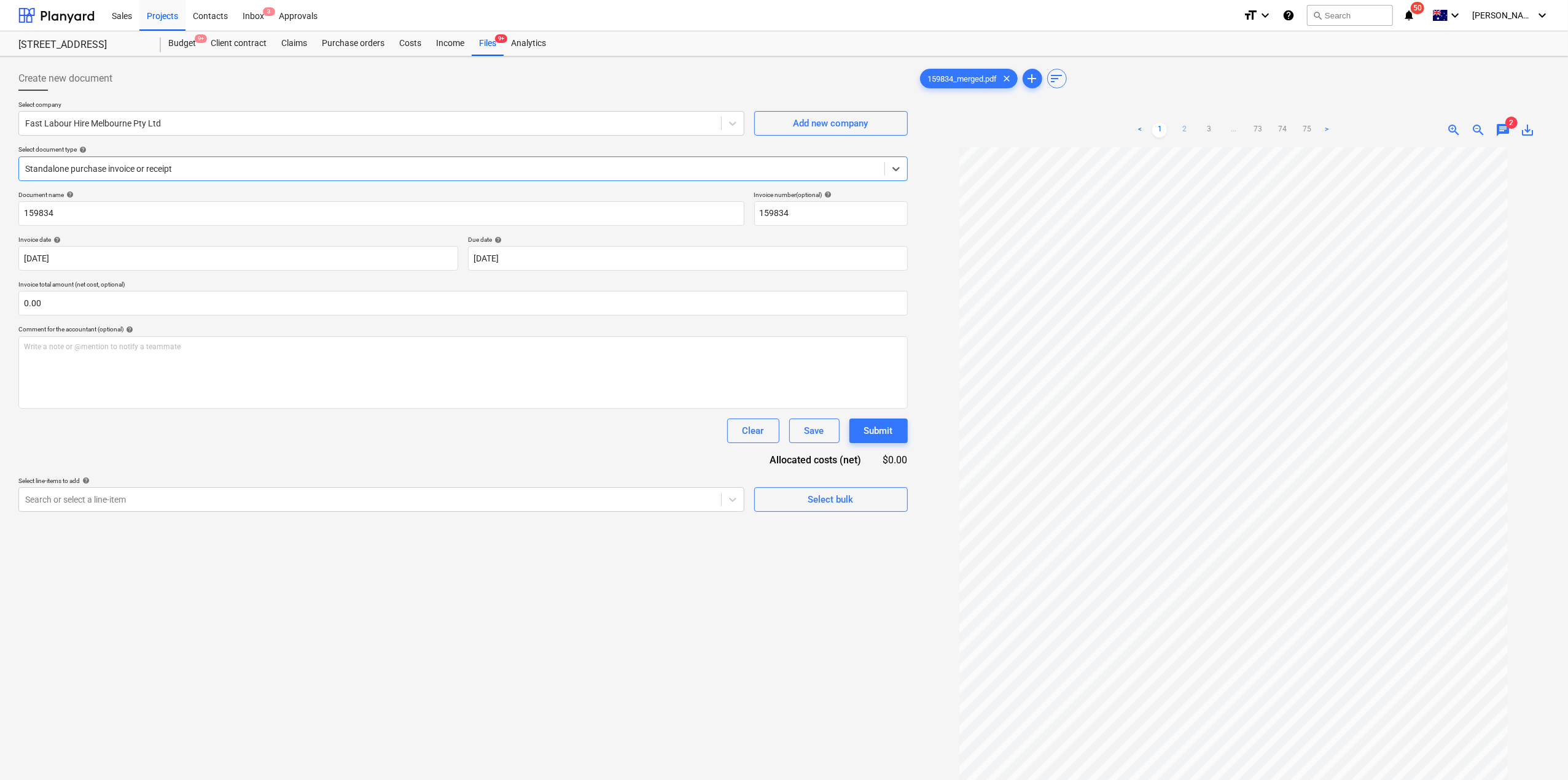
click at [1186, 135] on link "2" at bounding box center [1184, 130] width 15 height 15
click at [1205, 133] on link "3" at bounding box center [1208, 130] width 15 height 15
click at [1221, 128] on link "4" at bounding box center [1220, 130] width 15 height 15
click at [1238, 130] on link "5" at bounding box center [1233, 130] width 15 height 15
click at [1244, 134] on link "6" at bounding box center [1245, 130] width 15 height 15
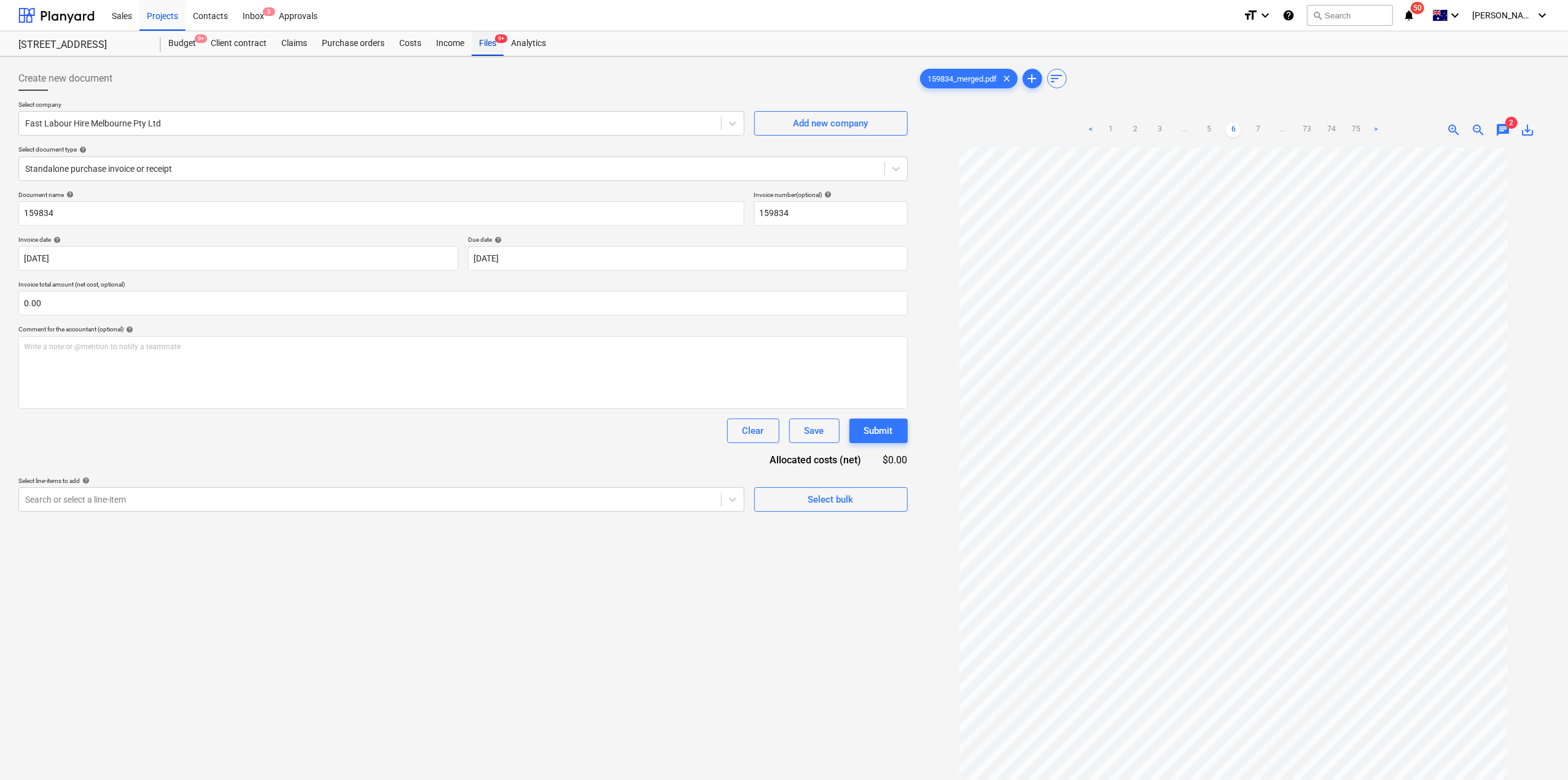
click at [478, 49] on div "Files 9+" at bounding box center [487, 44] width 32 height 25
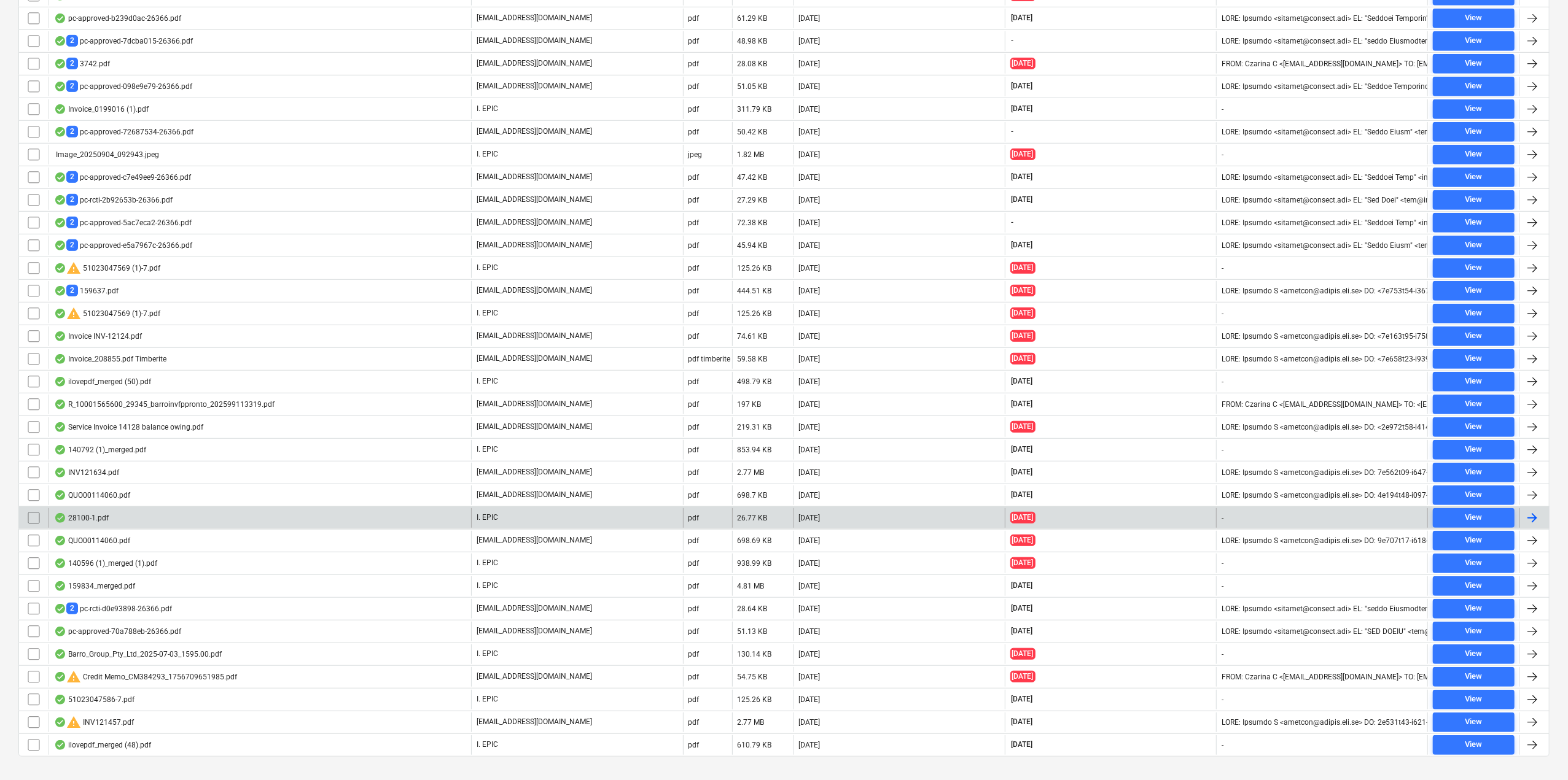
scroll to position [642, 0]
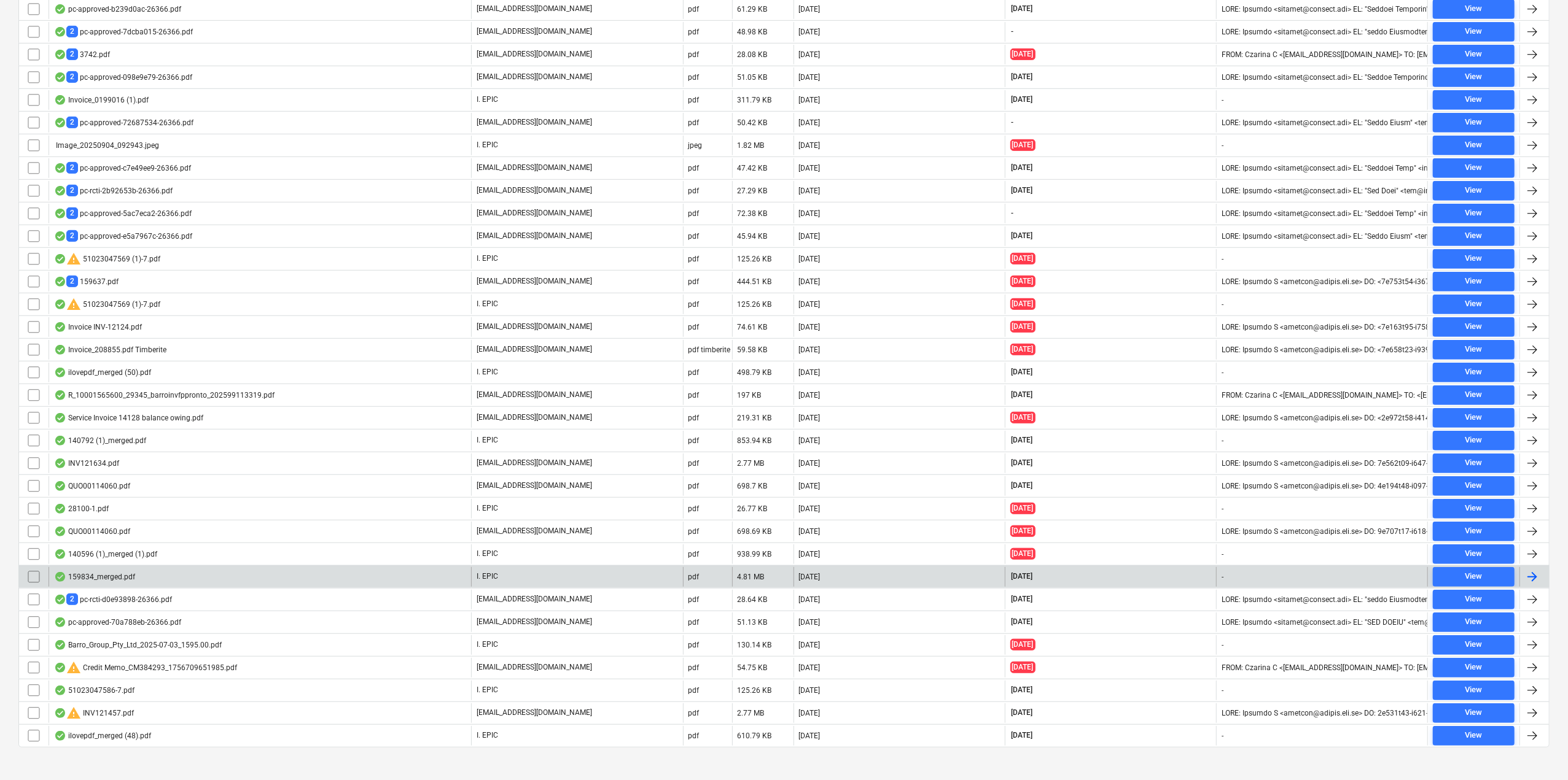
click at [175, 567] on div "159834_merged.pdf" at bounding box center [260, 576] width 422 height 20
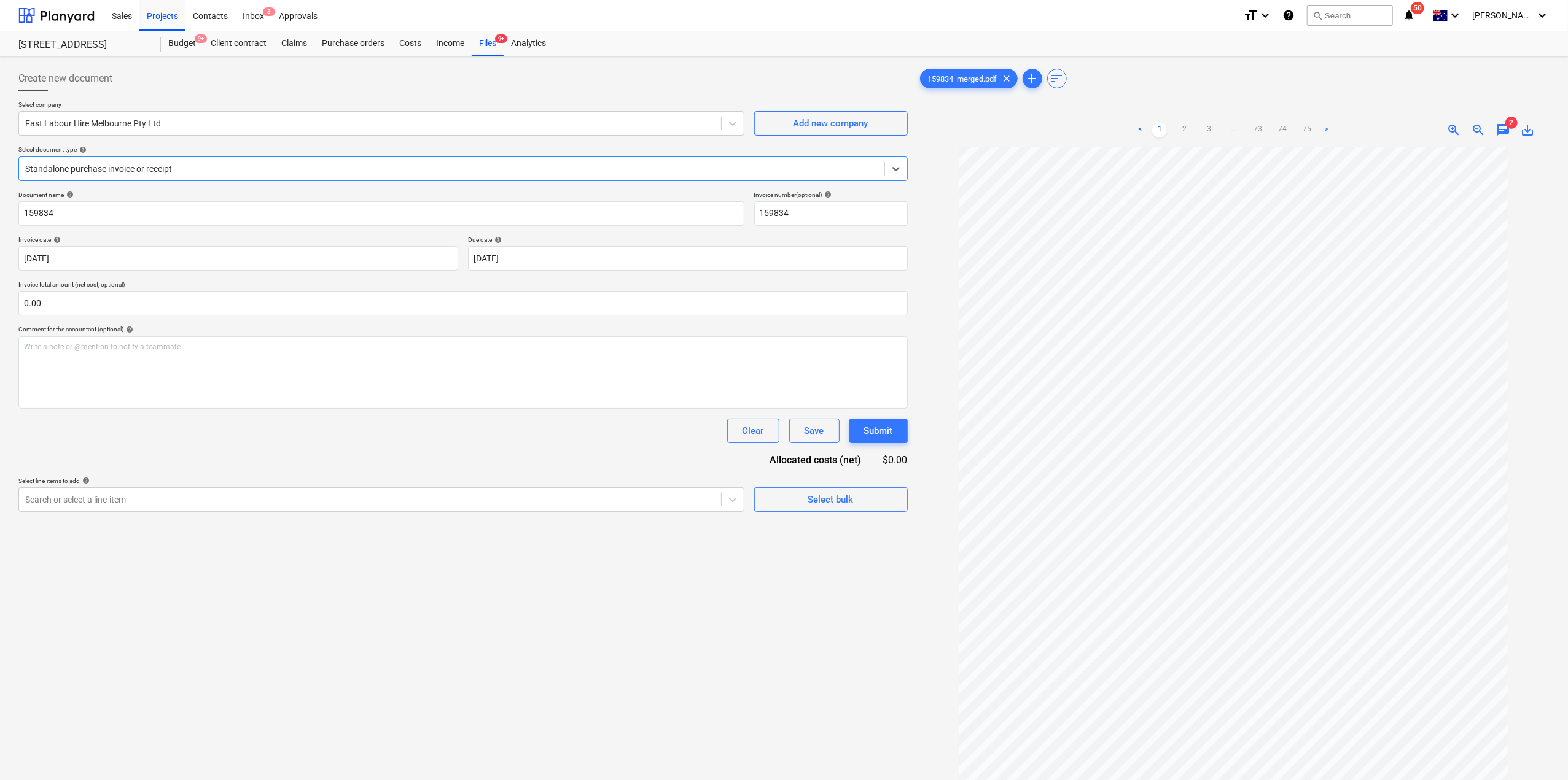
scroll to position [32, 0]
click at [487, 50] on div "Files 9+" at bounding box center [487, 44] width 32 height 25
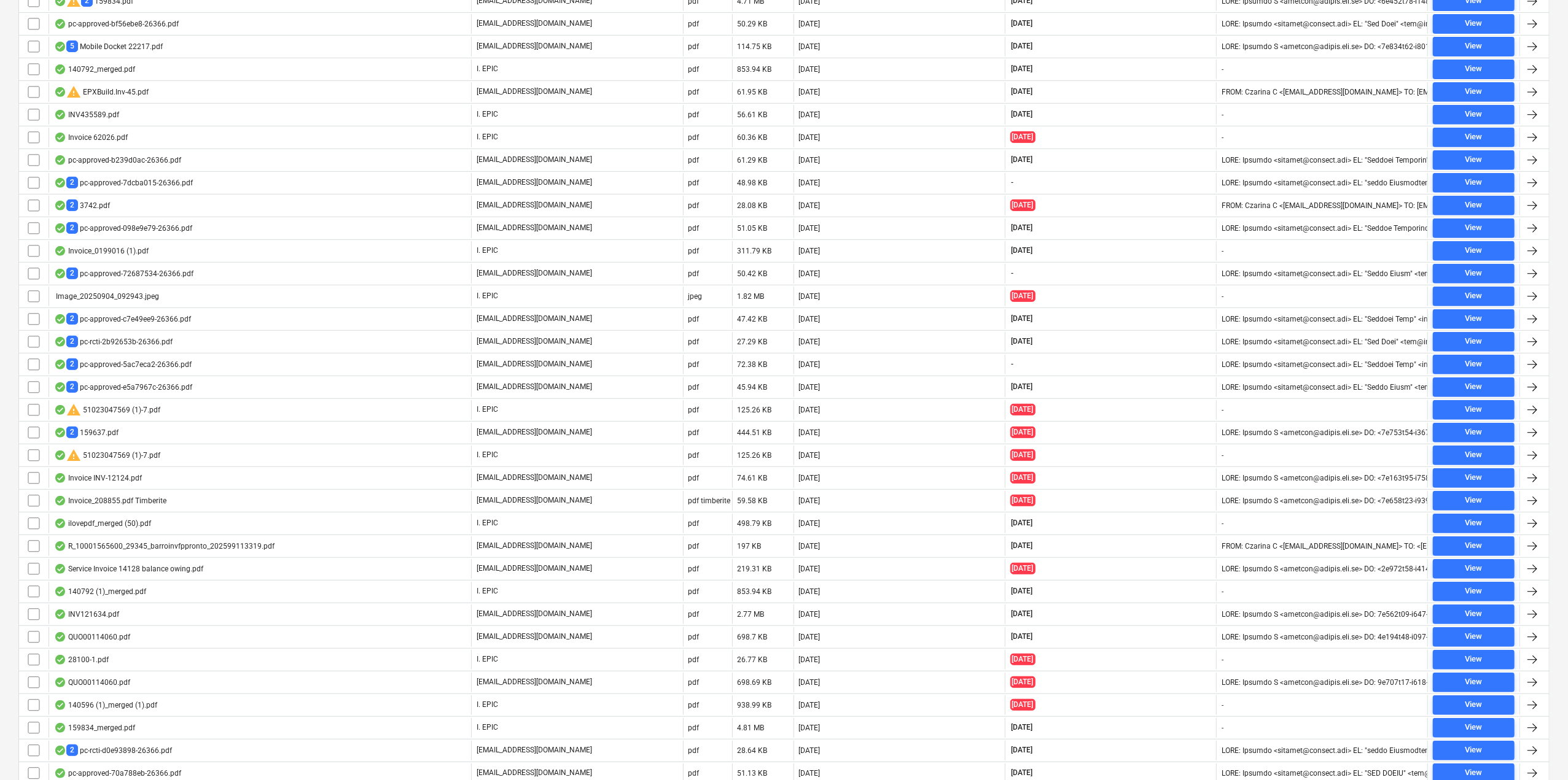
scroll to position [642, 0]
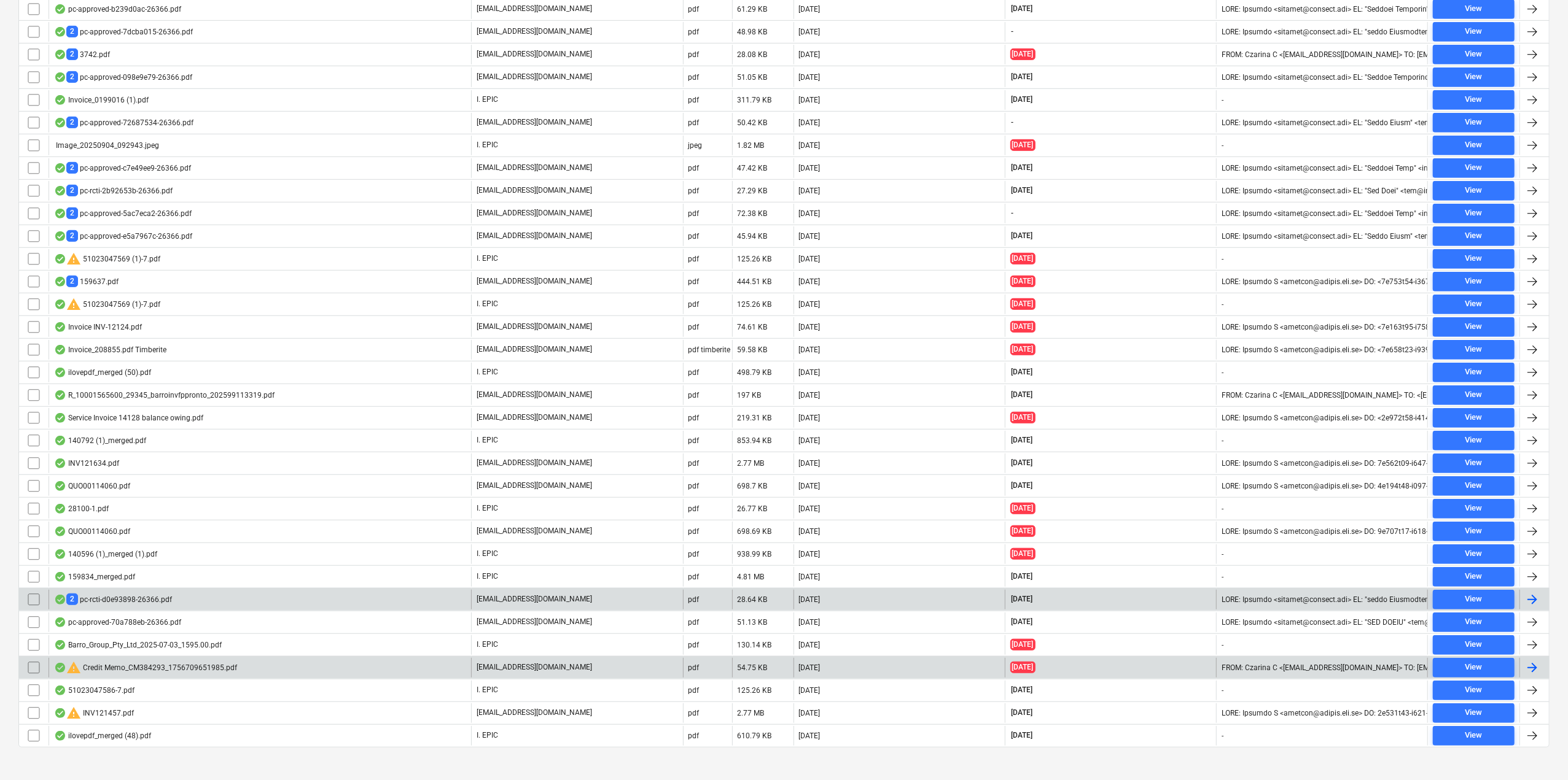
click at [133, 594] on div "2 pc-rcti-d0e93898-26366.pdf" at bounding box center [113, 599] width 118 height 11
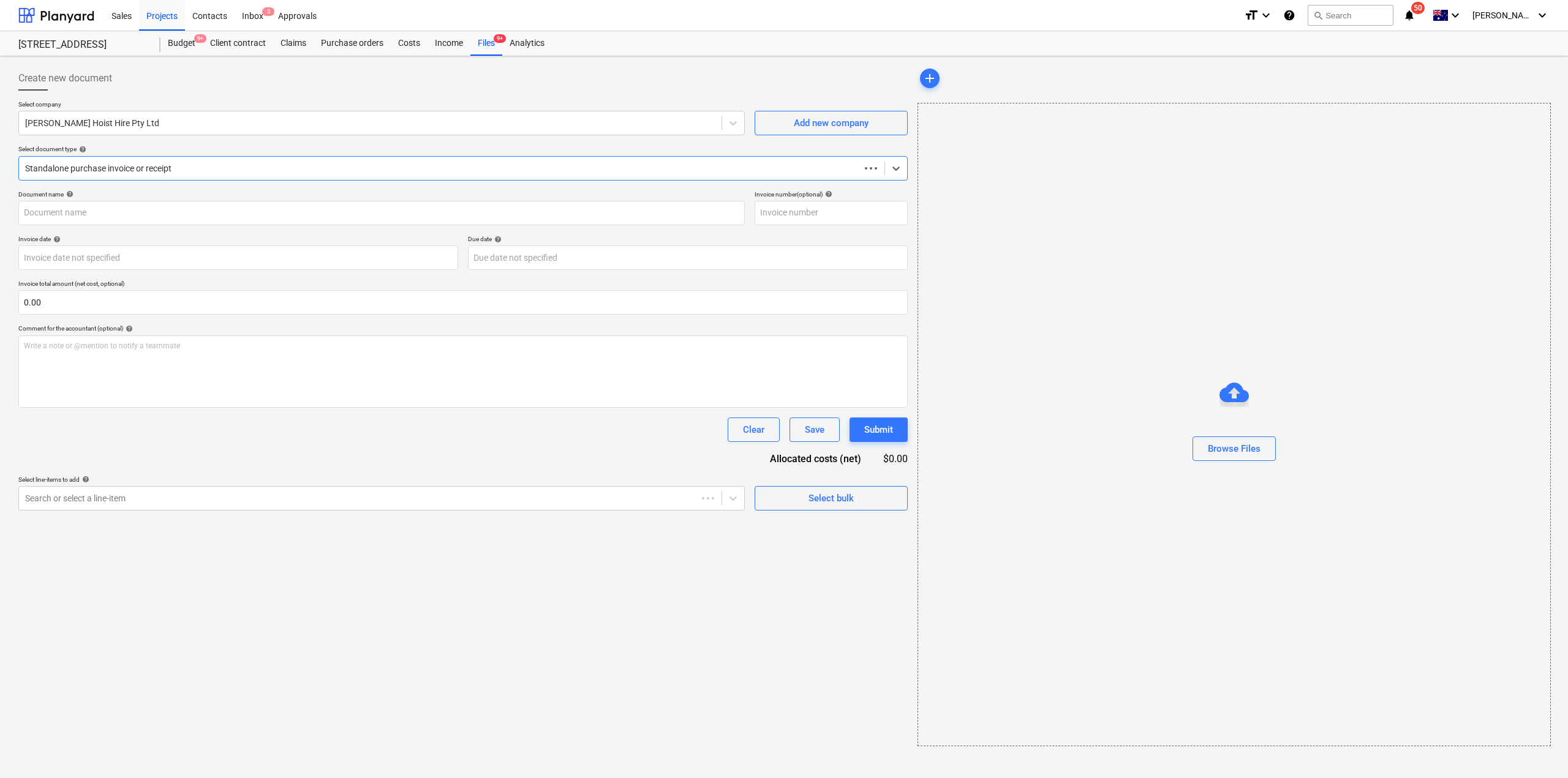
type input "[PERSON_NAME] Hoist PC1"
type input "[DATE]"
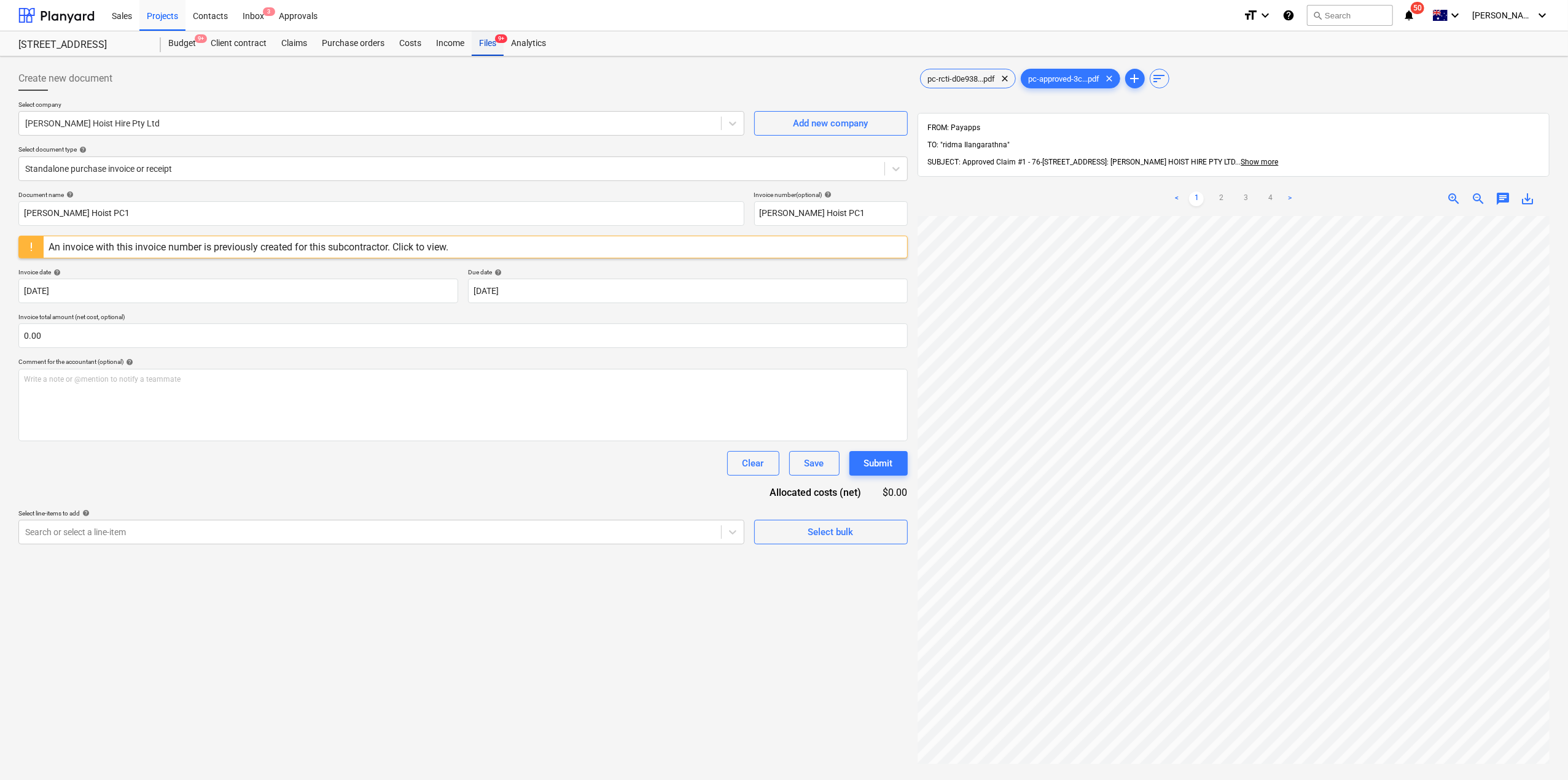
click at [486, 35] on div "Files 9+" at bounding box center [487, 44] width 32 height 25
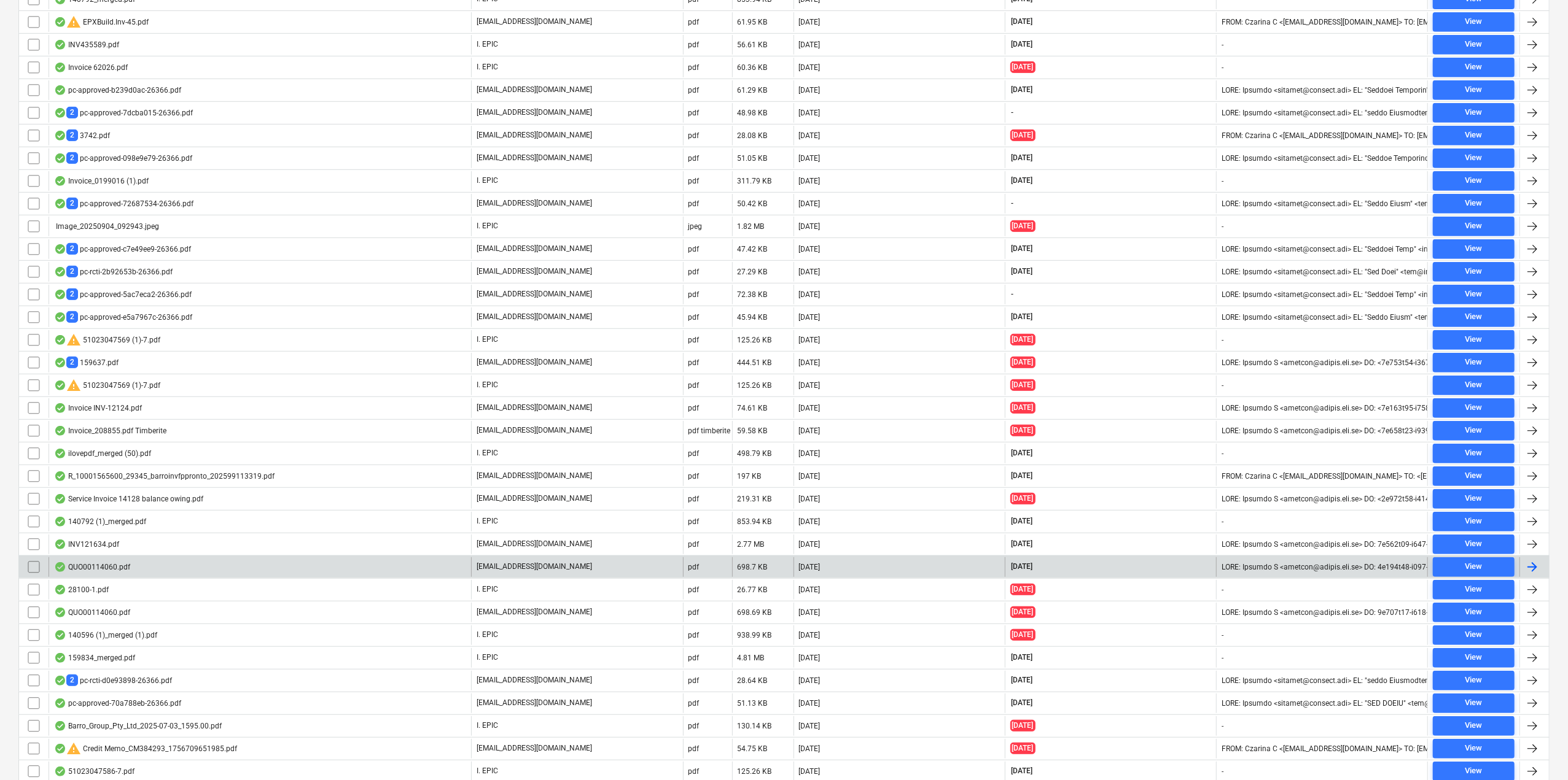
scroll to position [642, 0]
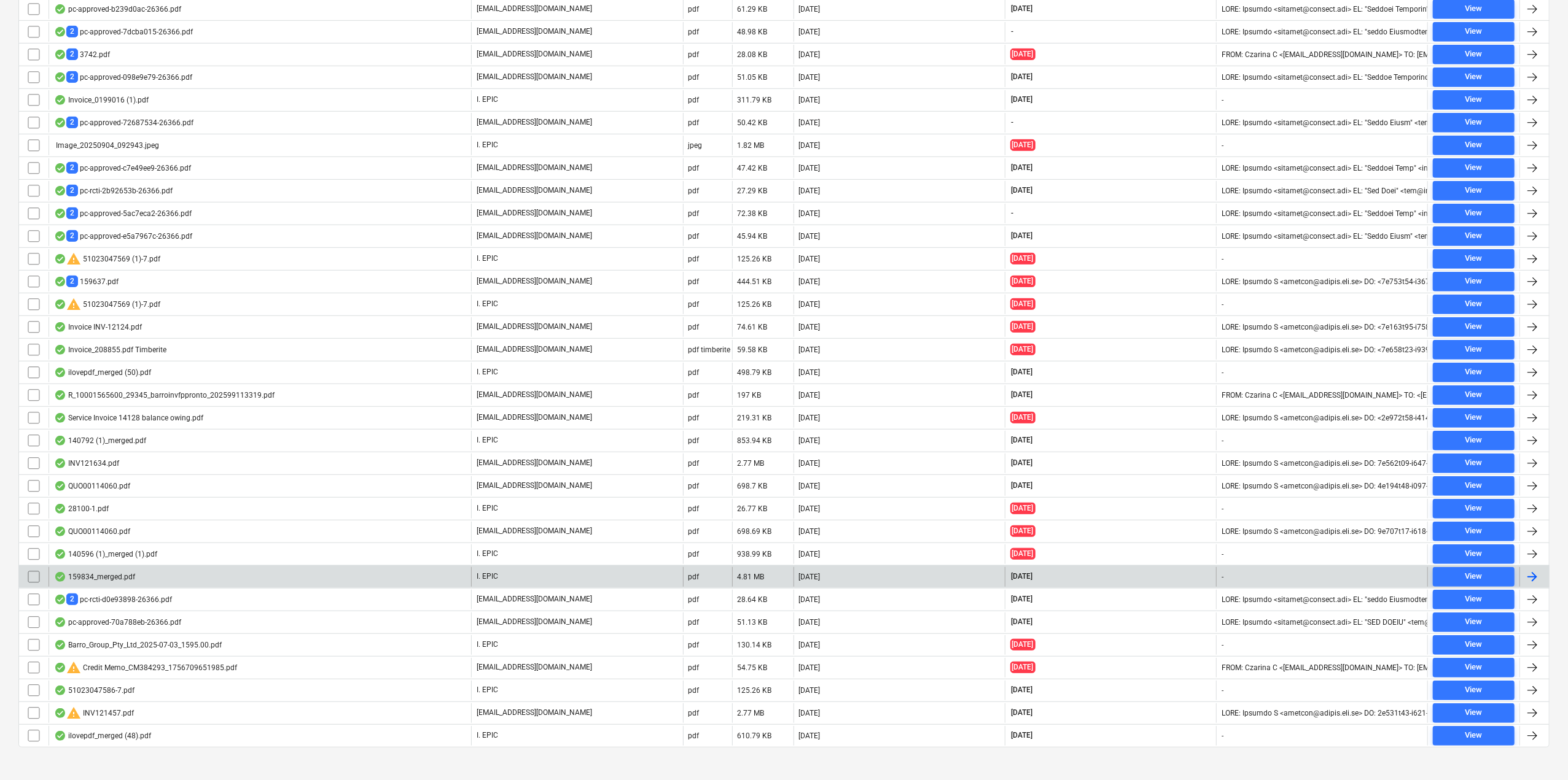
click at [89, 572] on div "159834_merged.pdf" at bounding box center [94, 577] width 81 height 10
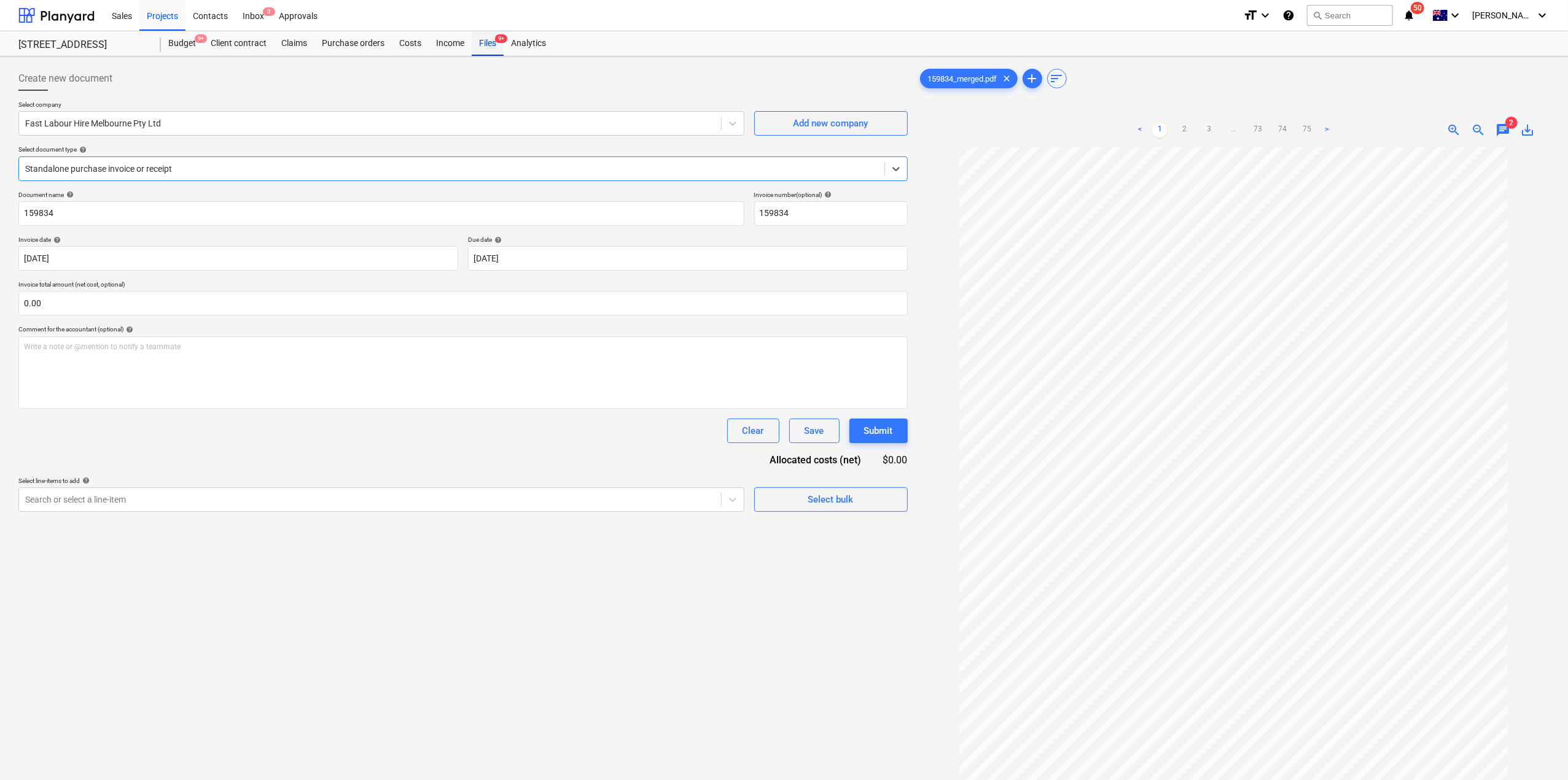
click at [492, 47] on div "Files 9+" at bounding box center [487, 44] width 32 height 25
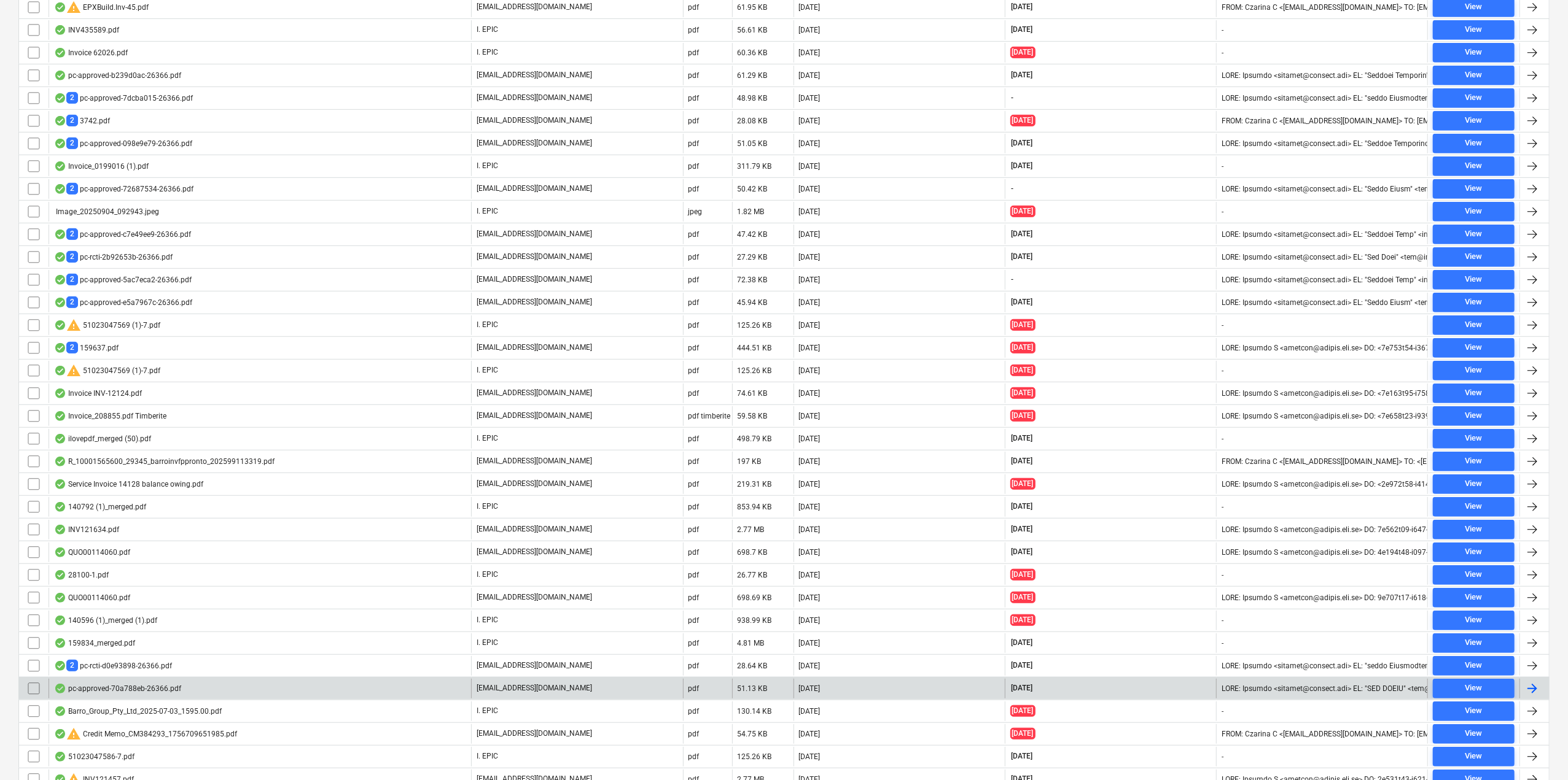
scroll to position [642, 0]
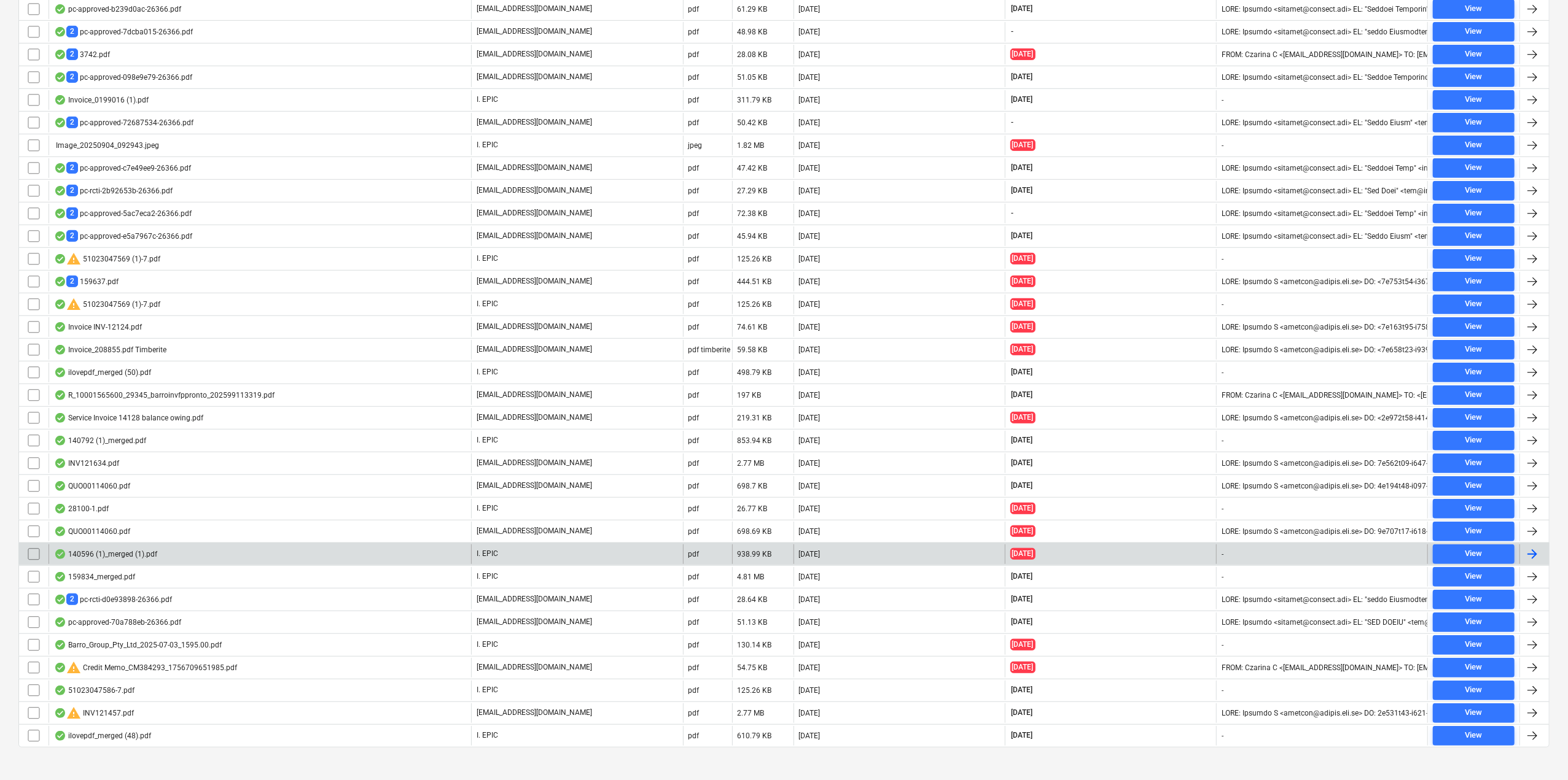
click at [119, 544] on div "140596 (1)_merged (1).pdf" at bounding box center [260, 554] width 422 height 20
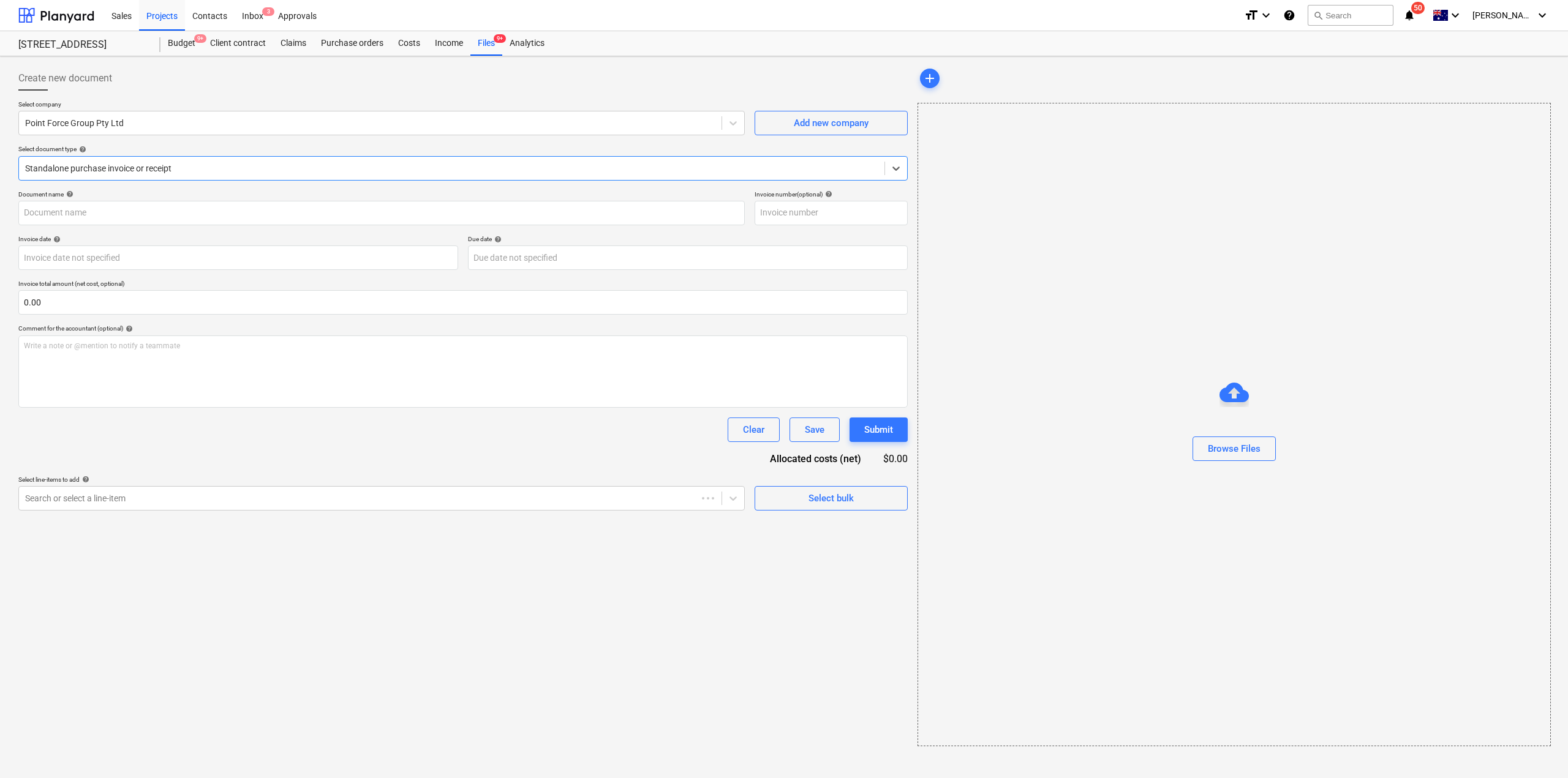
type input "140596"
type input "[DATE]"
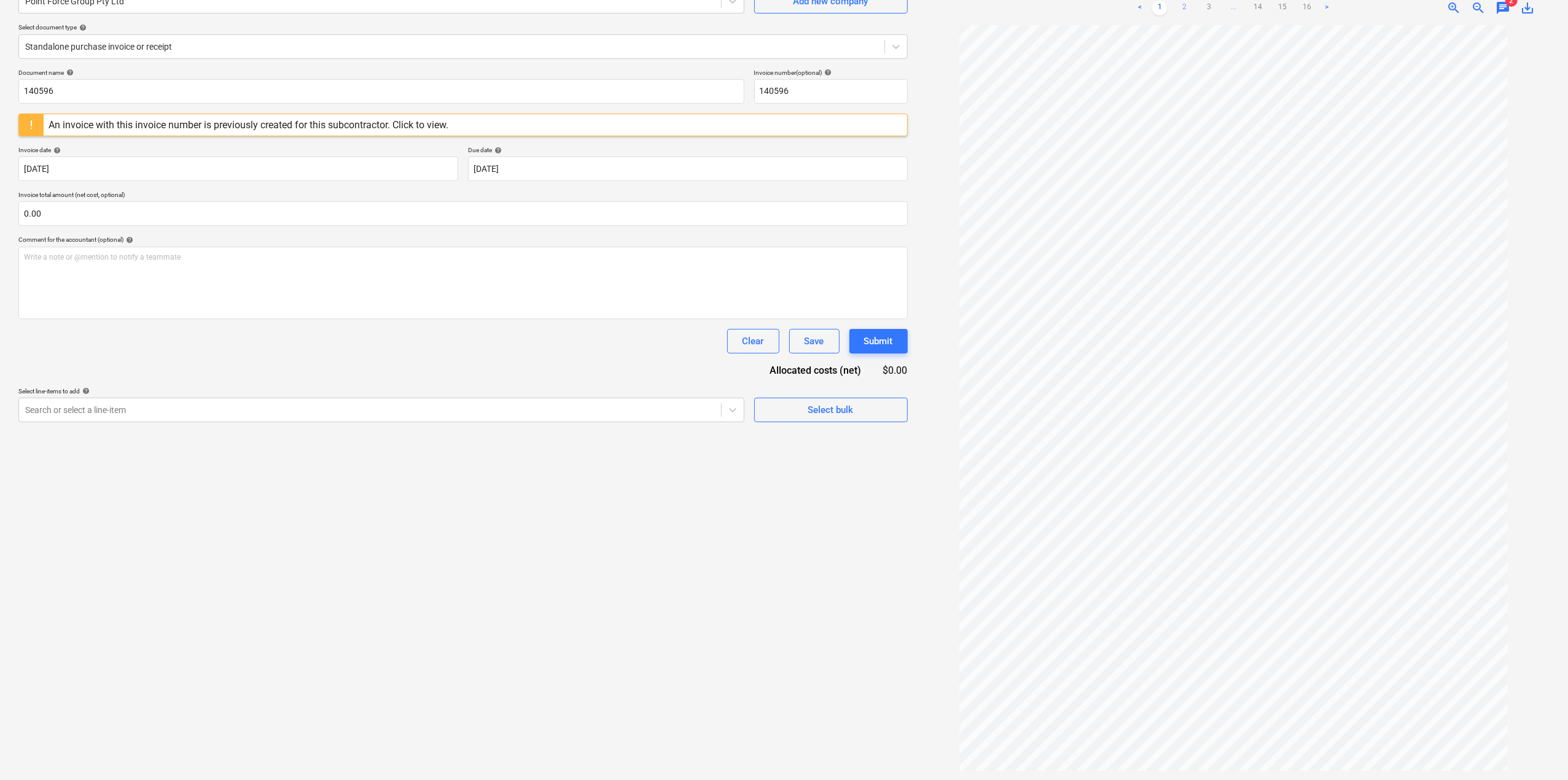
click at [1184, 11] on link "2" at bounding box center [1184, 8] width 15 height 15
click at [1221, 4] on ul "< 1 2 3 ... 14 15 16 >" at bounding box center [1233, 8] width 204 height 15
click at [1213, 11] on link "3" at bounding box center [1208, 8] width 15 height 15
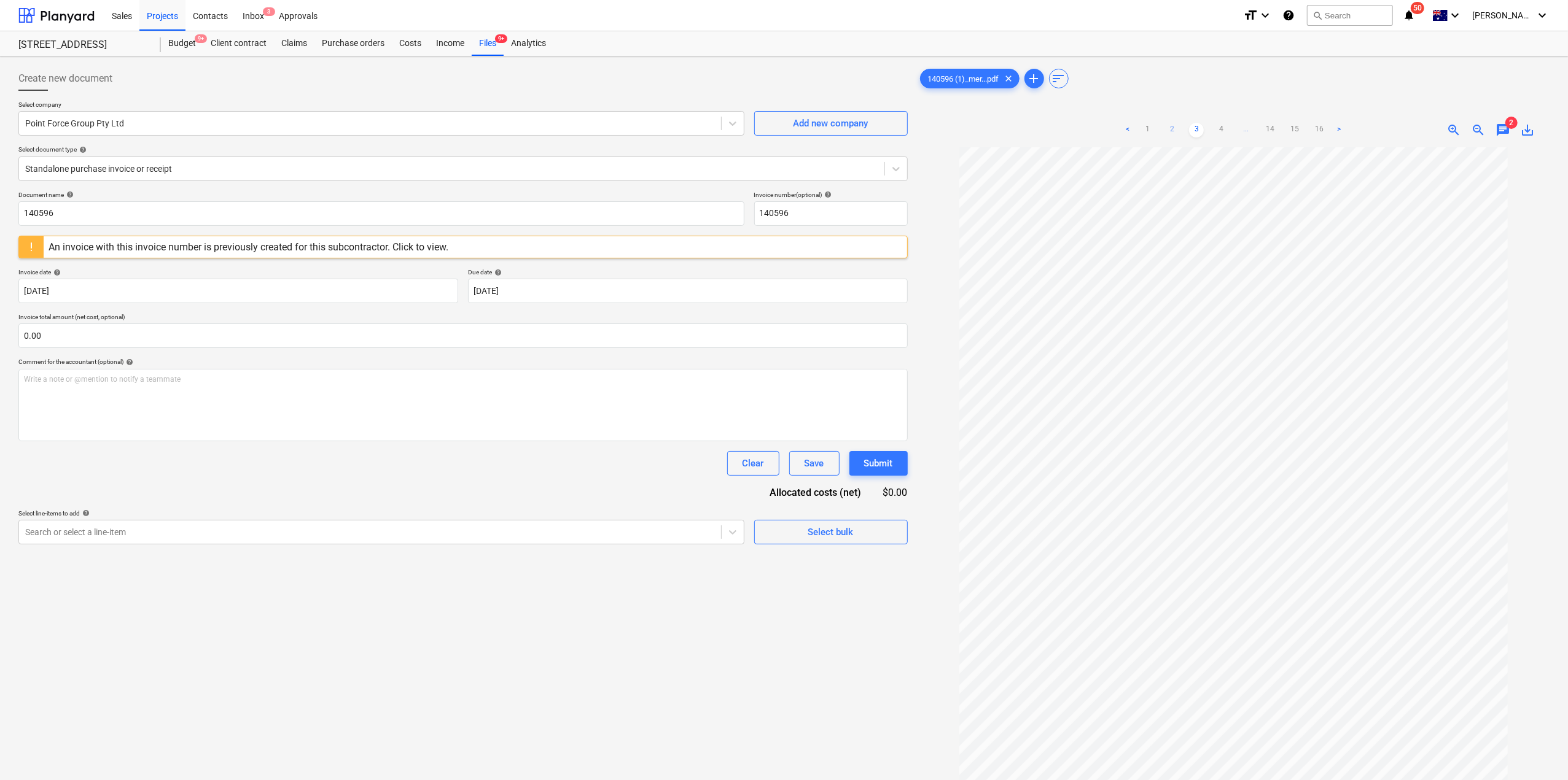
click at [1176, 133] on link "2" at bounding box center [1171, 130] width 15 height 15
click at [1161, 133] on link "1" at bounding box center [1159, 130] width 15 height 15
drag, startPoint x: 1205, startPoint y: 128, endPoint x: 1207, endPoint y: 136, distance: 8.2
click at [1205, 128] on link "3" at bounding box center [1208, 130] width 15 height 15
click at [1173, 126] on link "2" at bounding box center [1171, 130] width 15 height 15
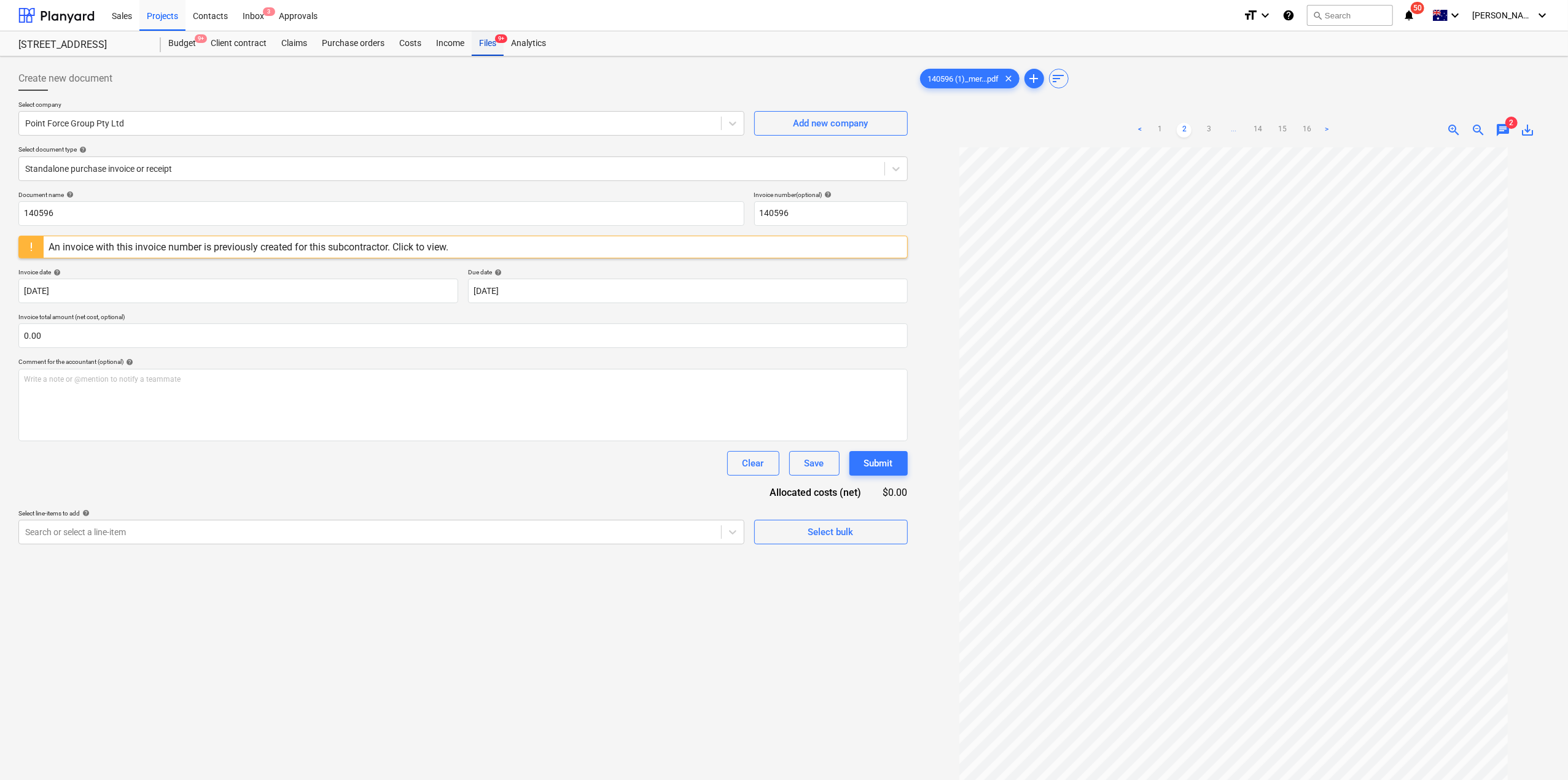
click at [487, 35] on div "Files 9+" at bounding box center [487, 44] width 32 height 25
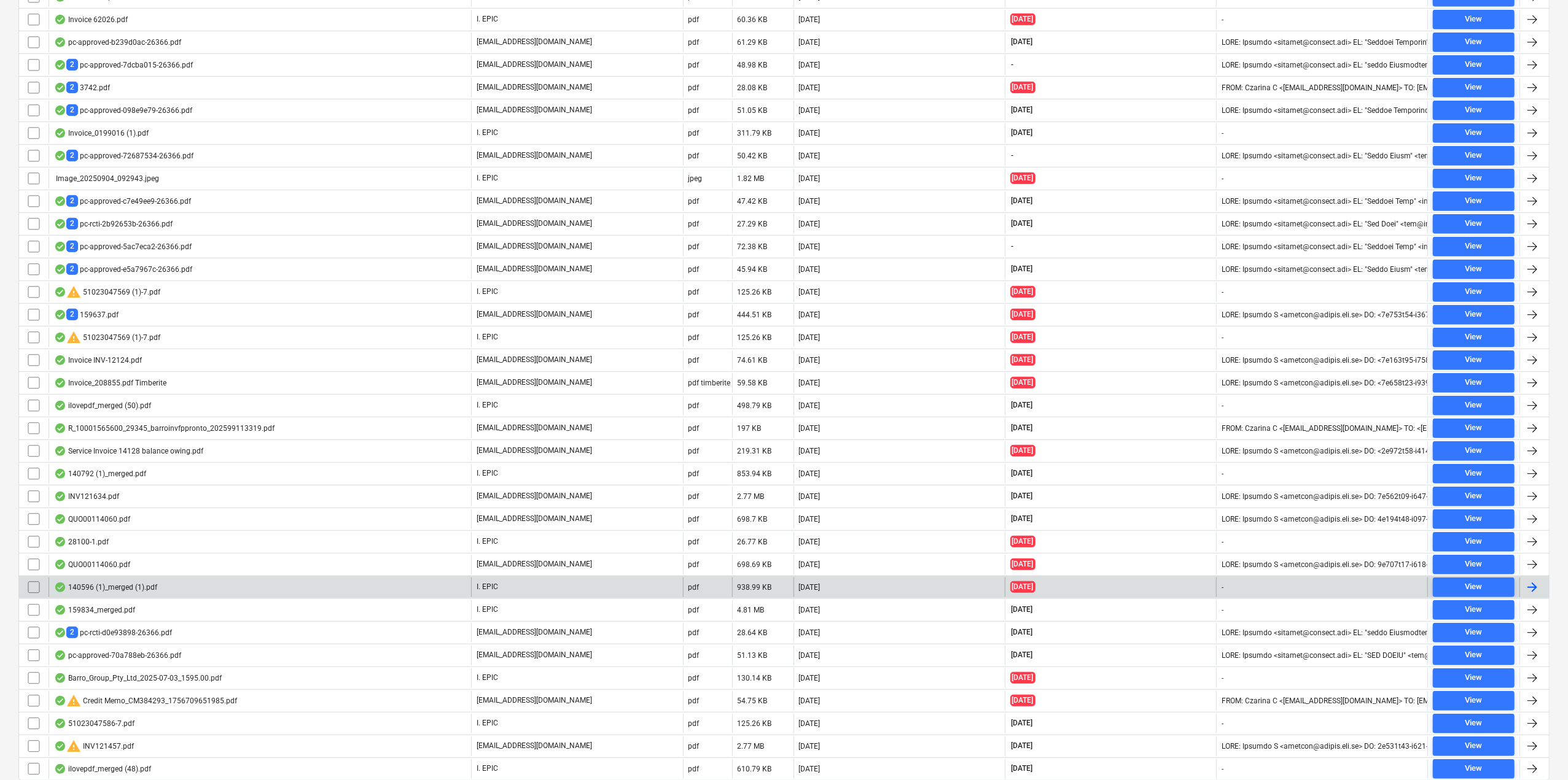
scroll to position [642, 0]
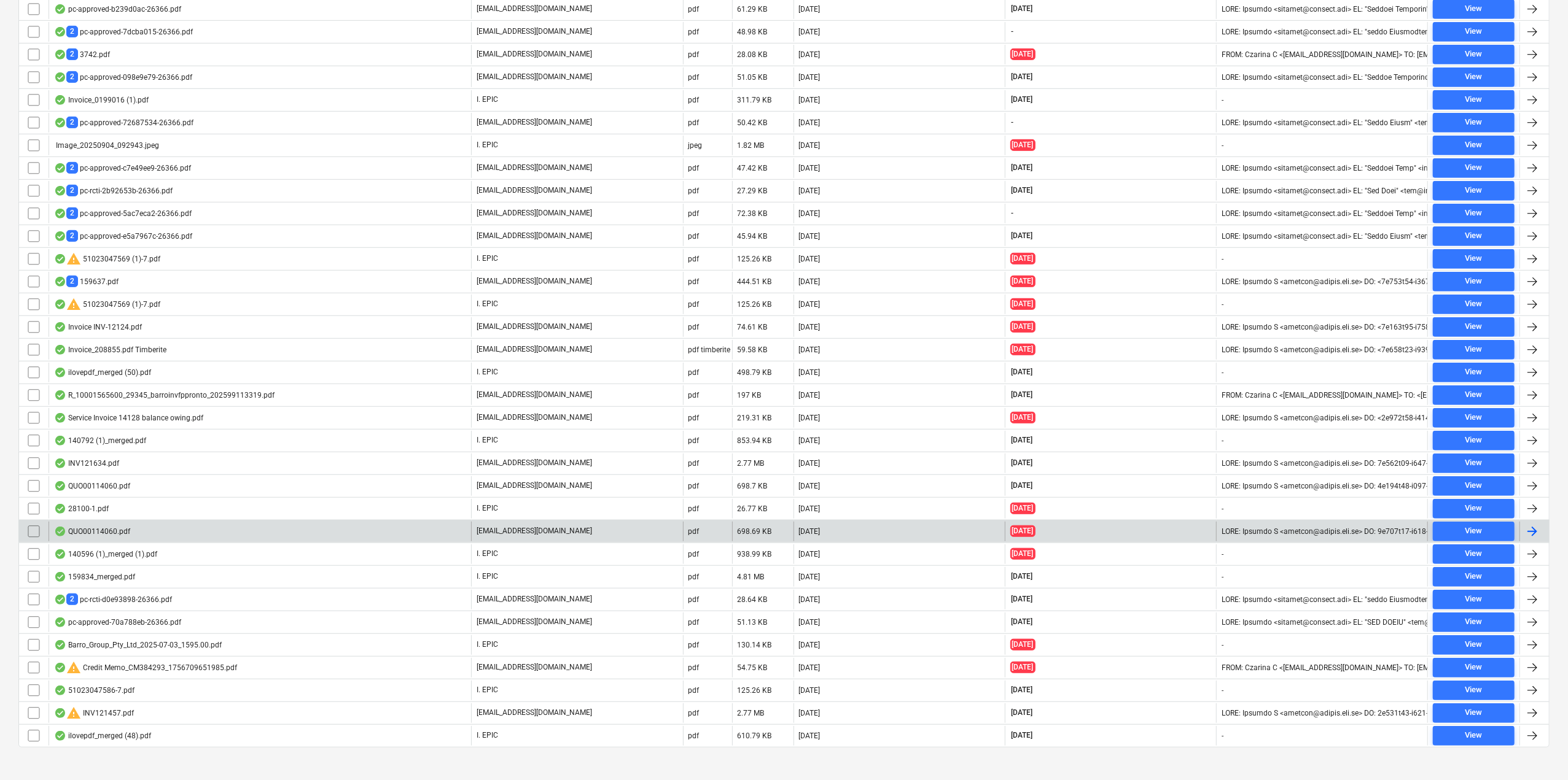
click at [154, 522] on div "QUO00114060.pdf" at bounding box center [260, 532] width 422 height 20
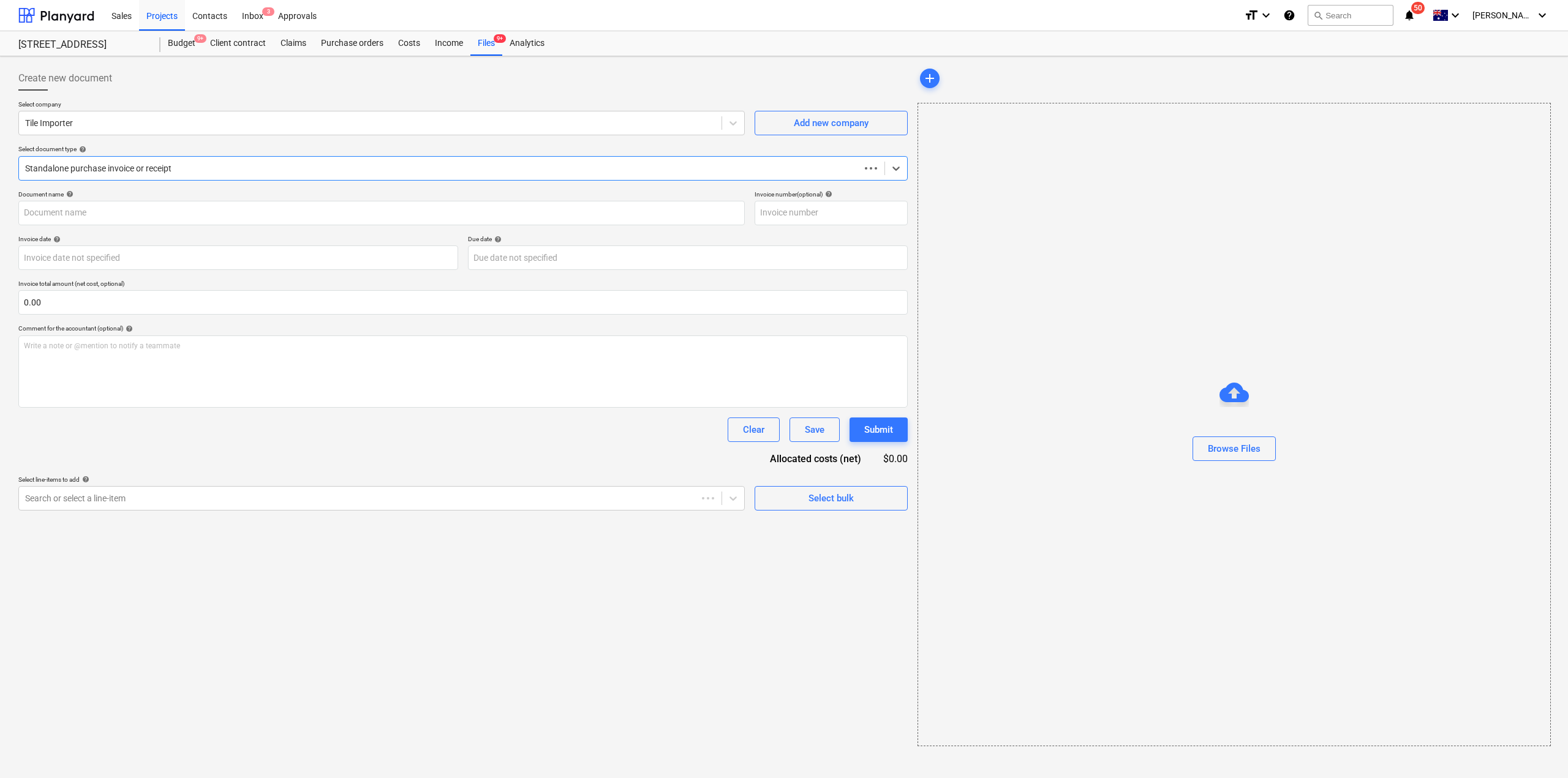
type input "00114060"
type input "[DATE]"
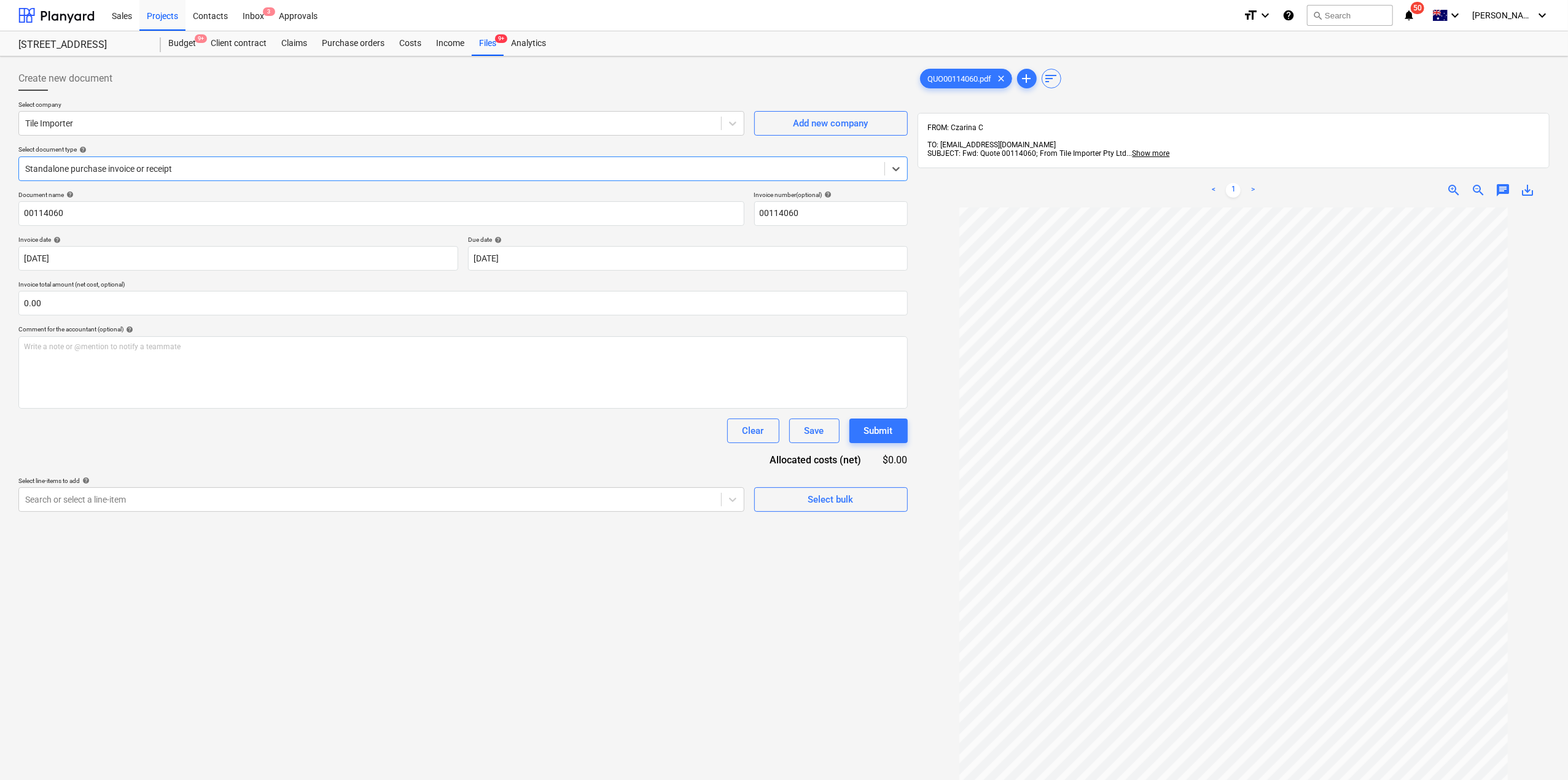
click at [270, 173] on div at bounding box center [451, 168] width 853 height 12
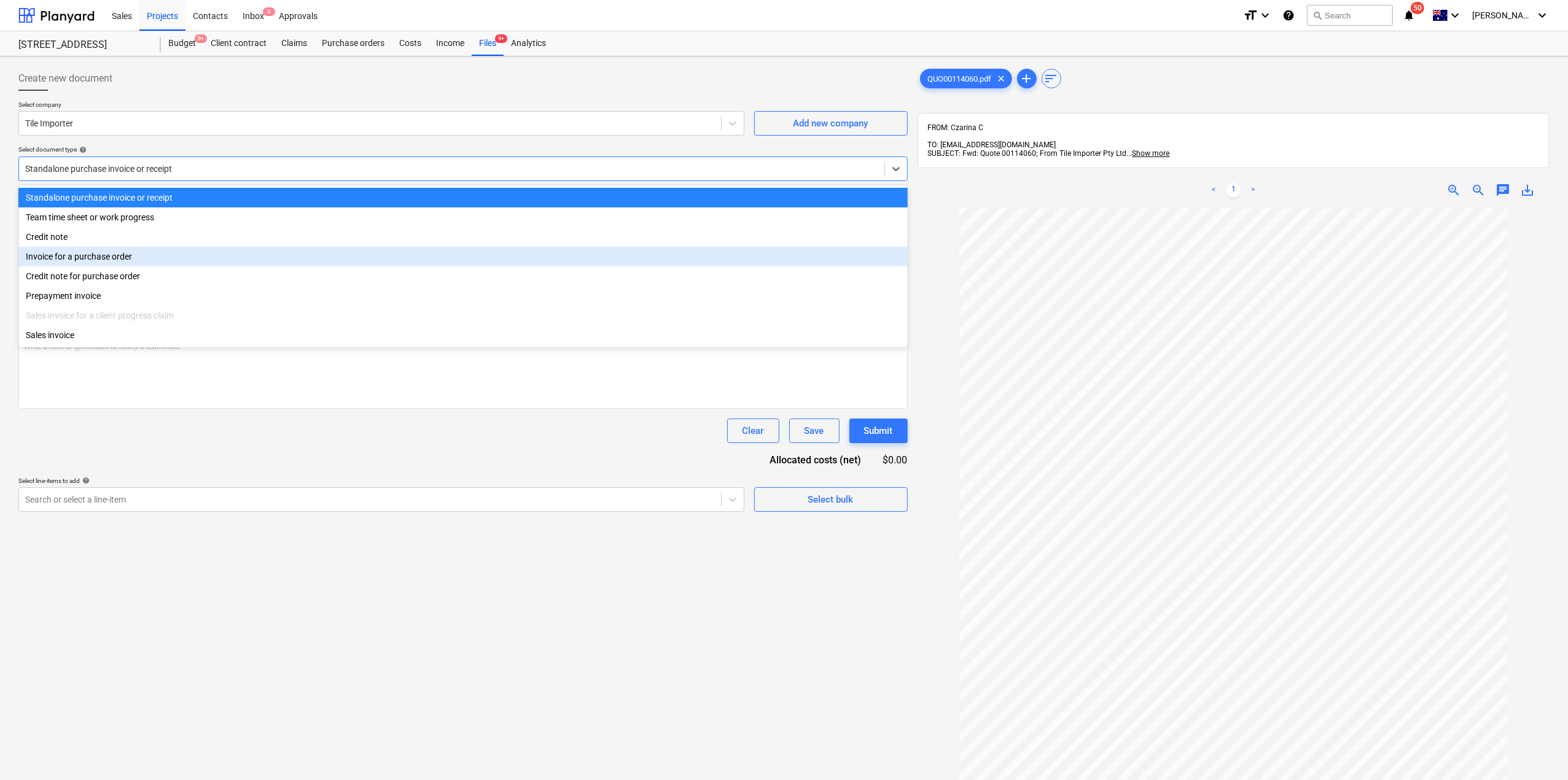
click at [236, 267] on div "Invoice for a purchase order" at bounding box center [463, 256] width 889 height 20
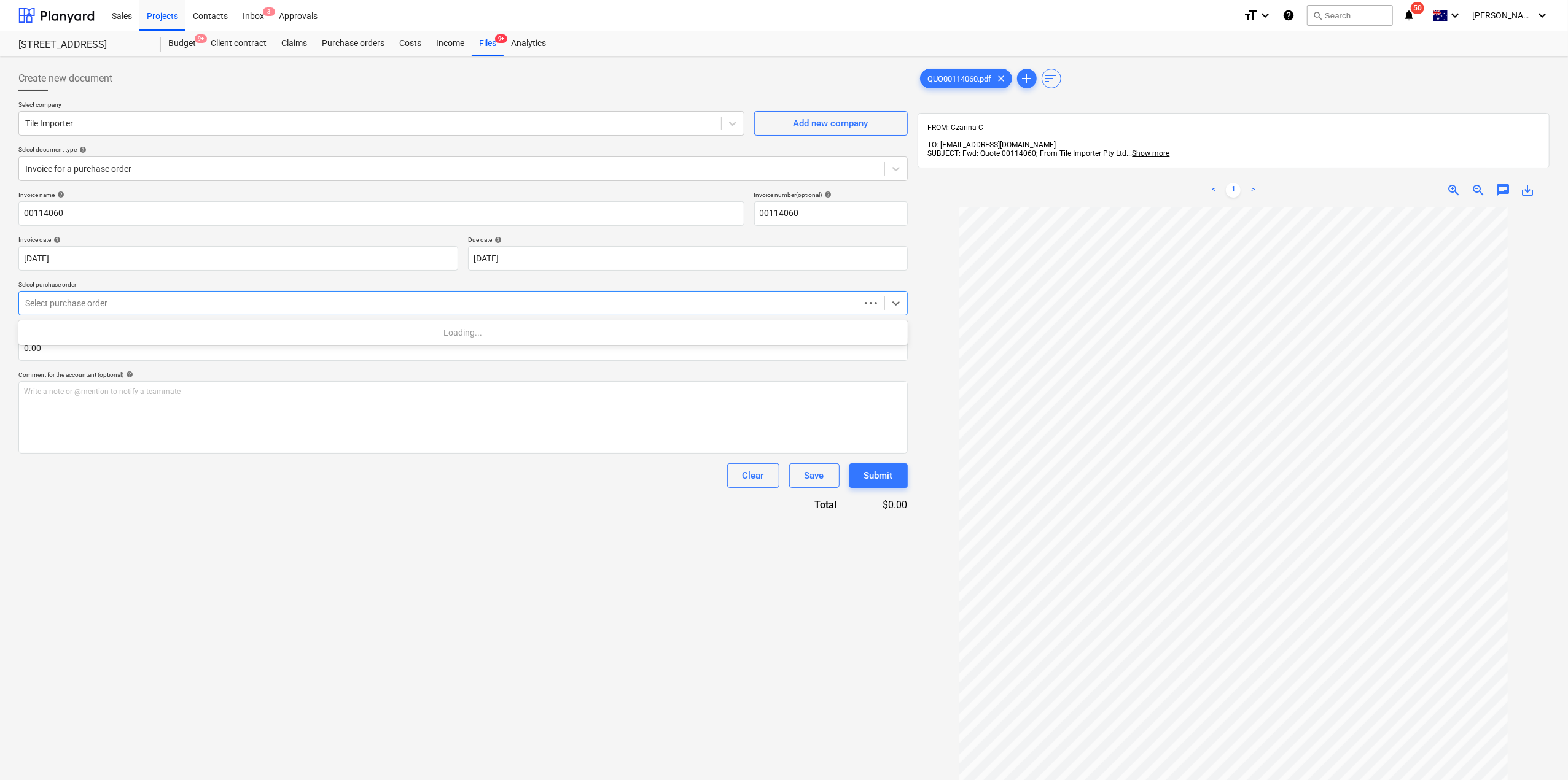
click at [203, 302] on div at bounding box center [439, 303] width 828 height 12
click at [188, 335] on div "S2-PO-047 | Purchase order" at bounding box center [463, 332] width 889 height 20
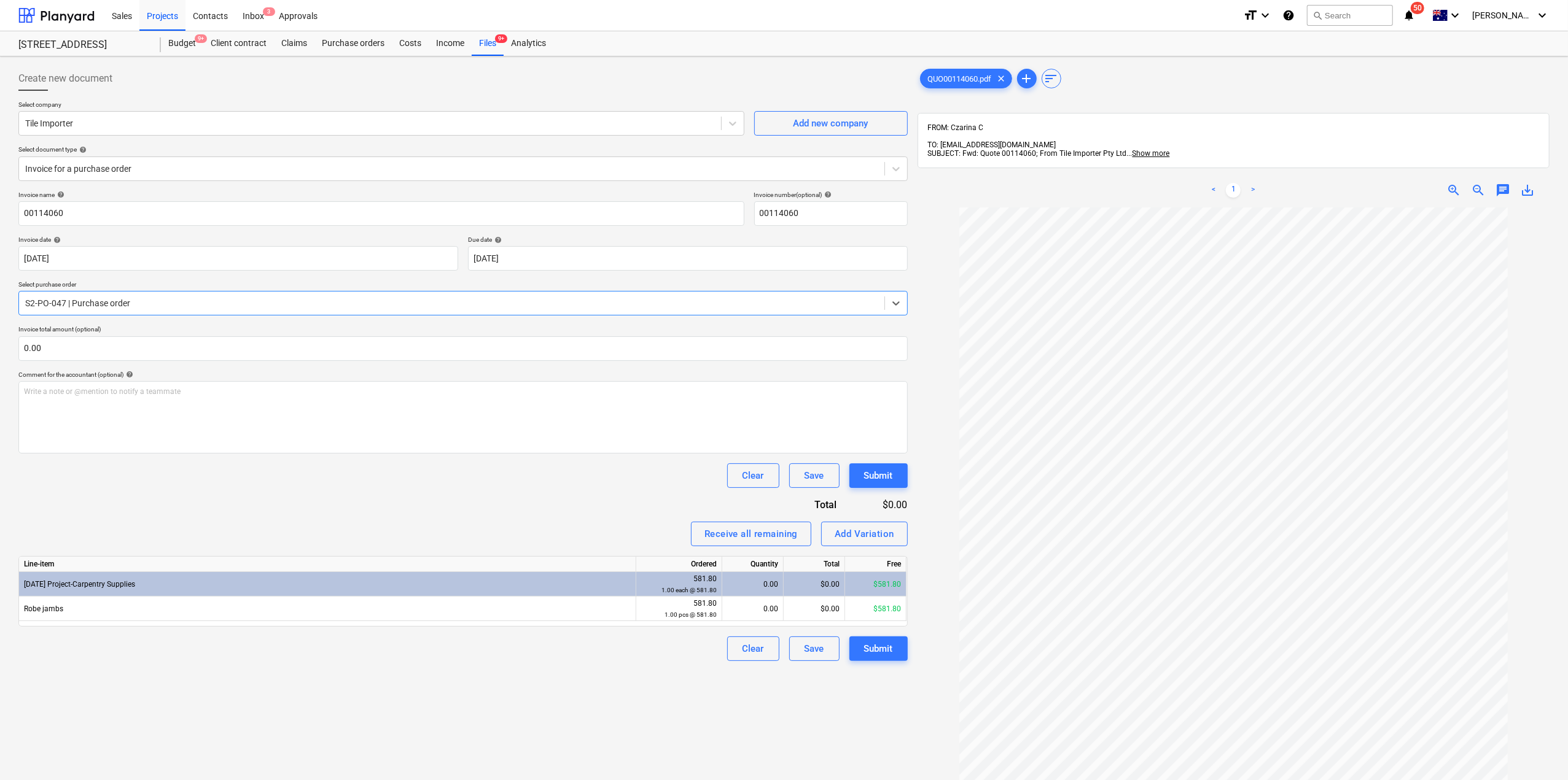
click at [484, 58] on div "Create new document Select company Tile Importer Add new company Select documen…" at bounding box center [784, 509] width 1568 height 906
click at [489, 39] on div "Files 9+" at bounding box center [487, 44] width 32 height 25
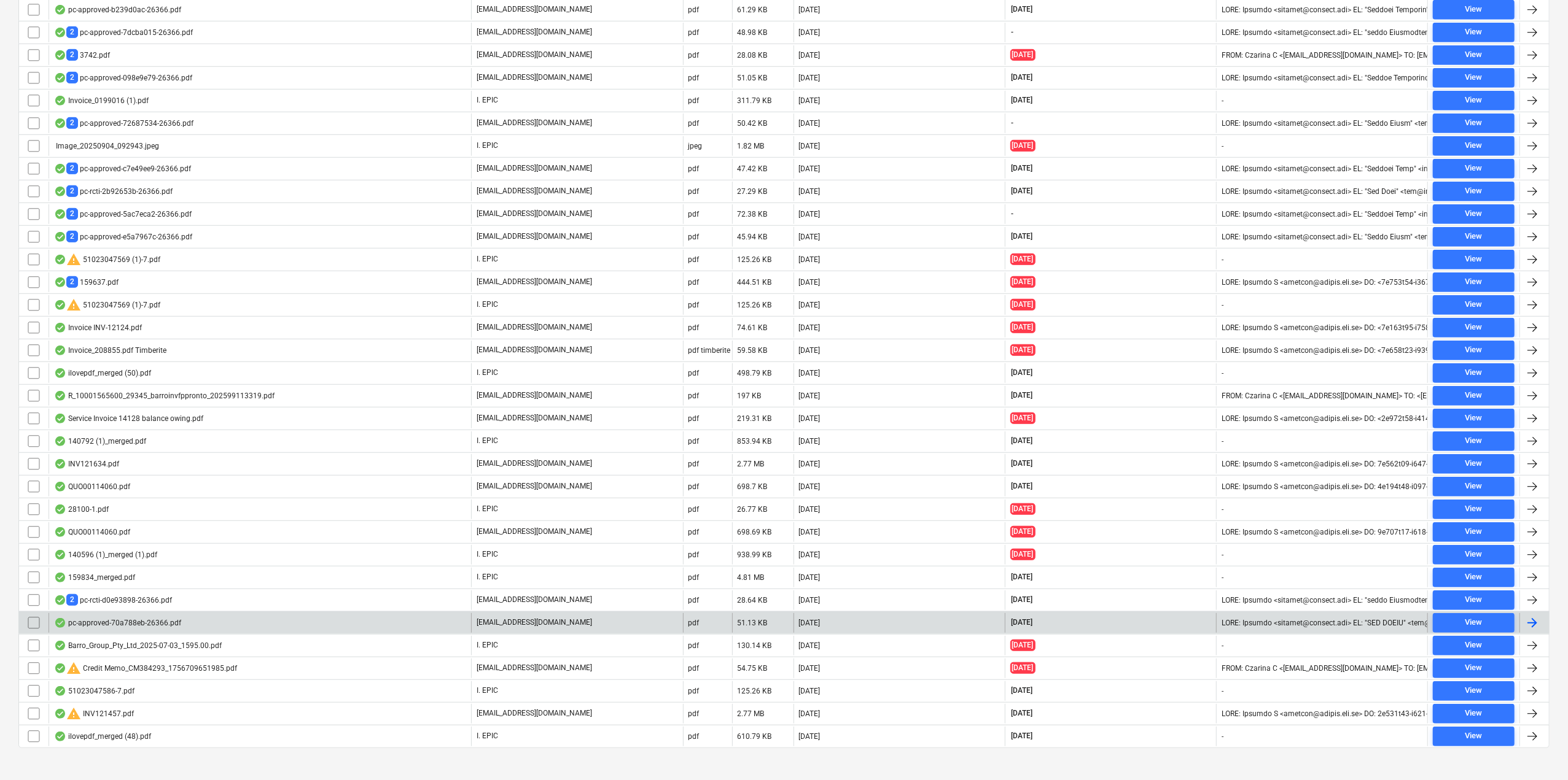
scroll to position [642, 0]
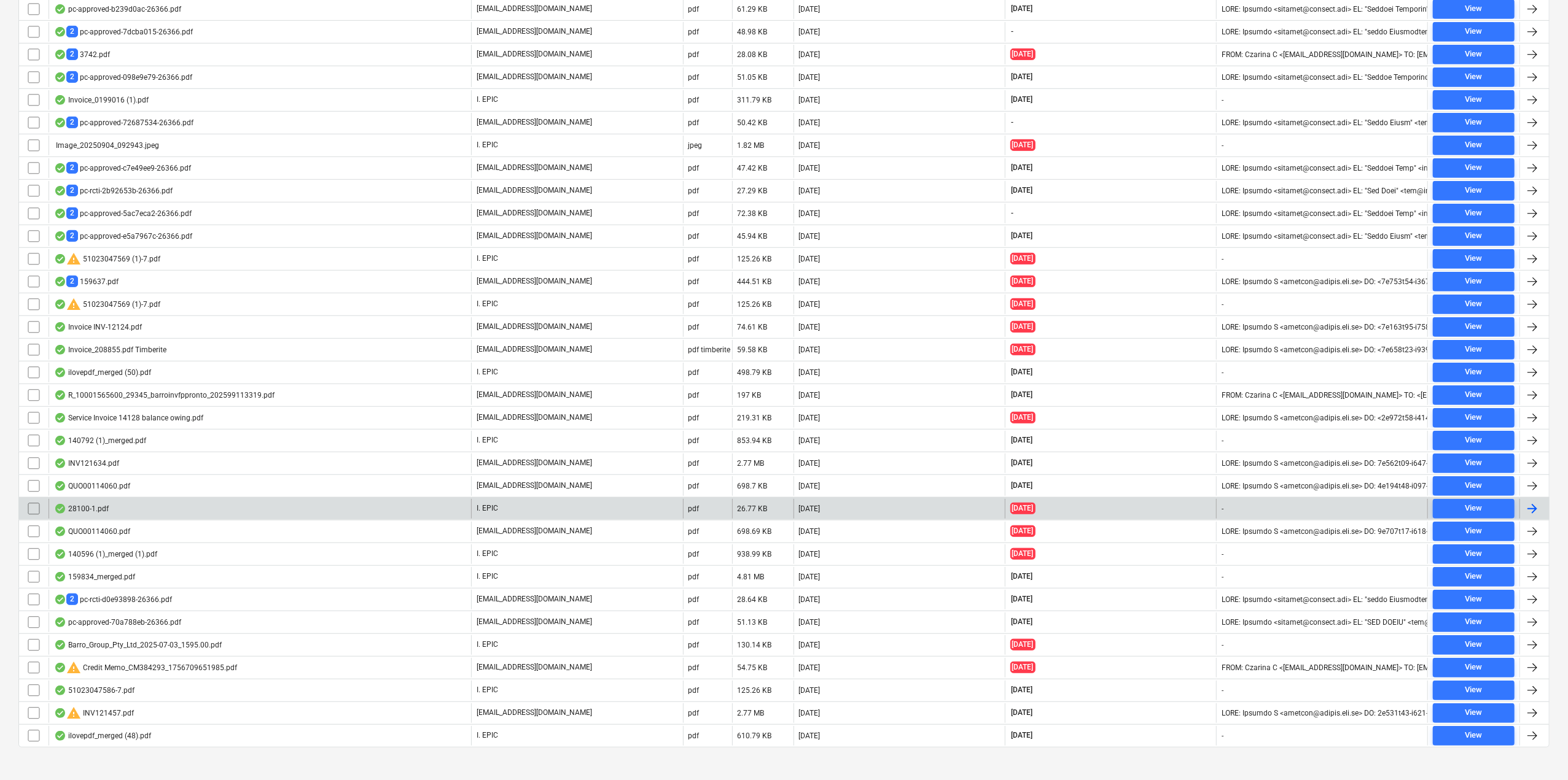
click at [207, 506] on div "28100-1.pdf" at bounding box center [260, 509] width 422 height 20
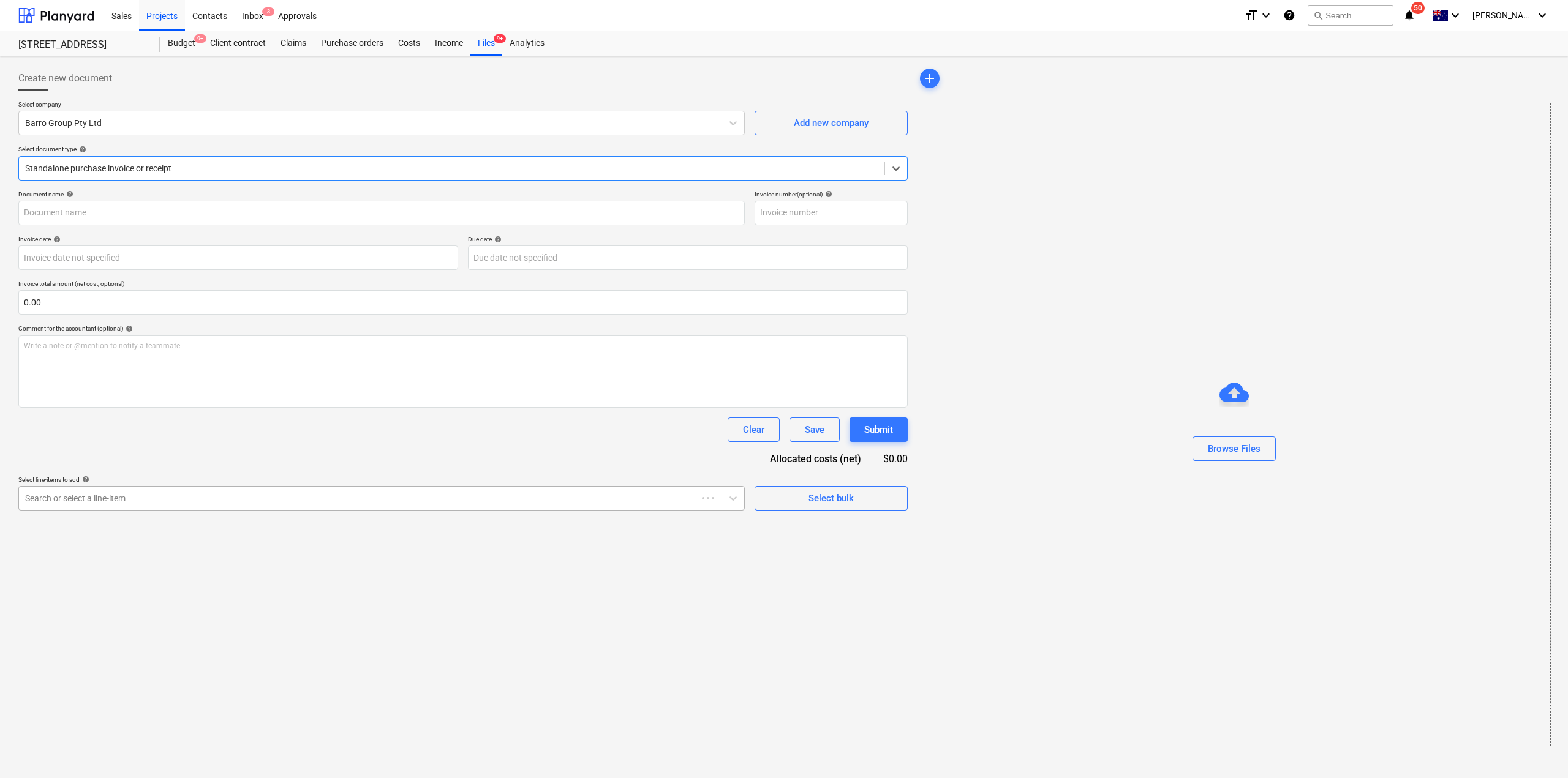
type input "51023047367"
type input "[DATE]"
click at [493, 42] on div "Files 9+" at bounding box center [486, 44] width 32 height 25
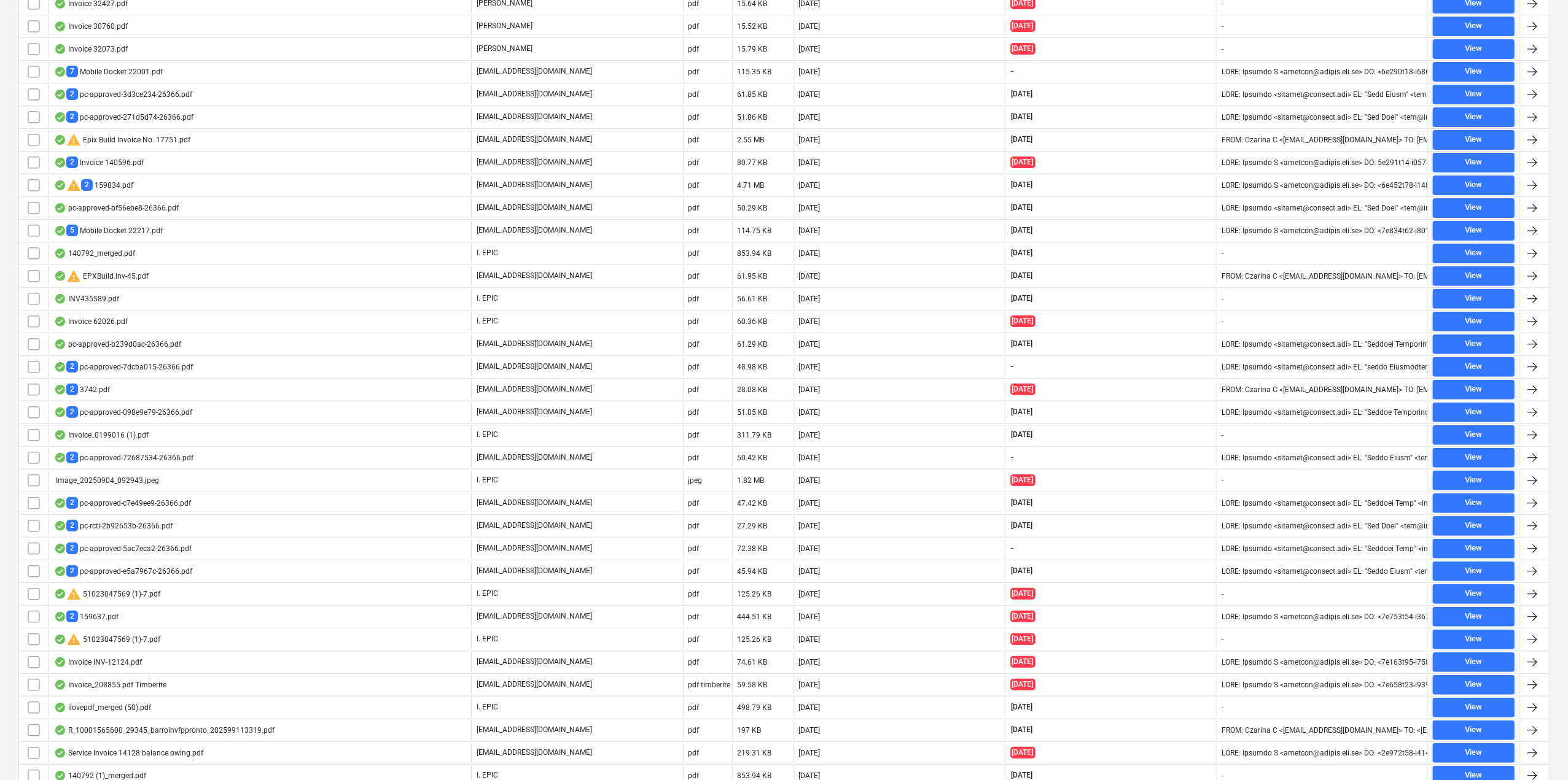
scroll to position [642, 0]
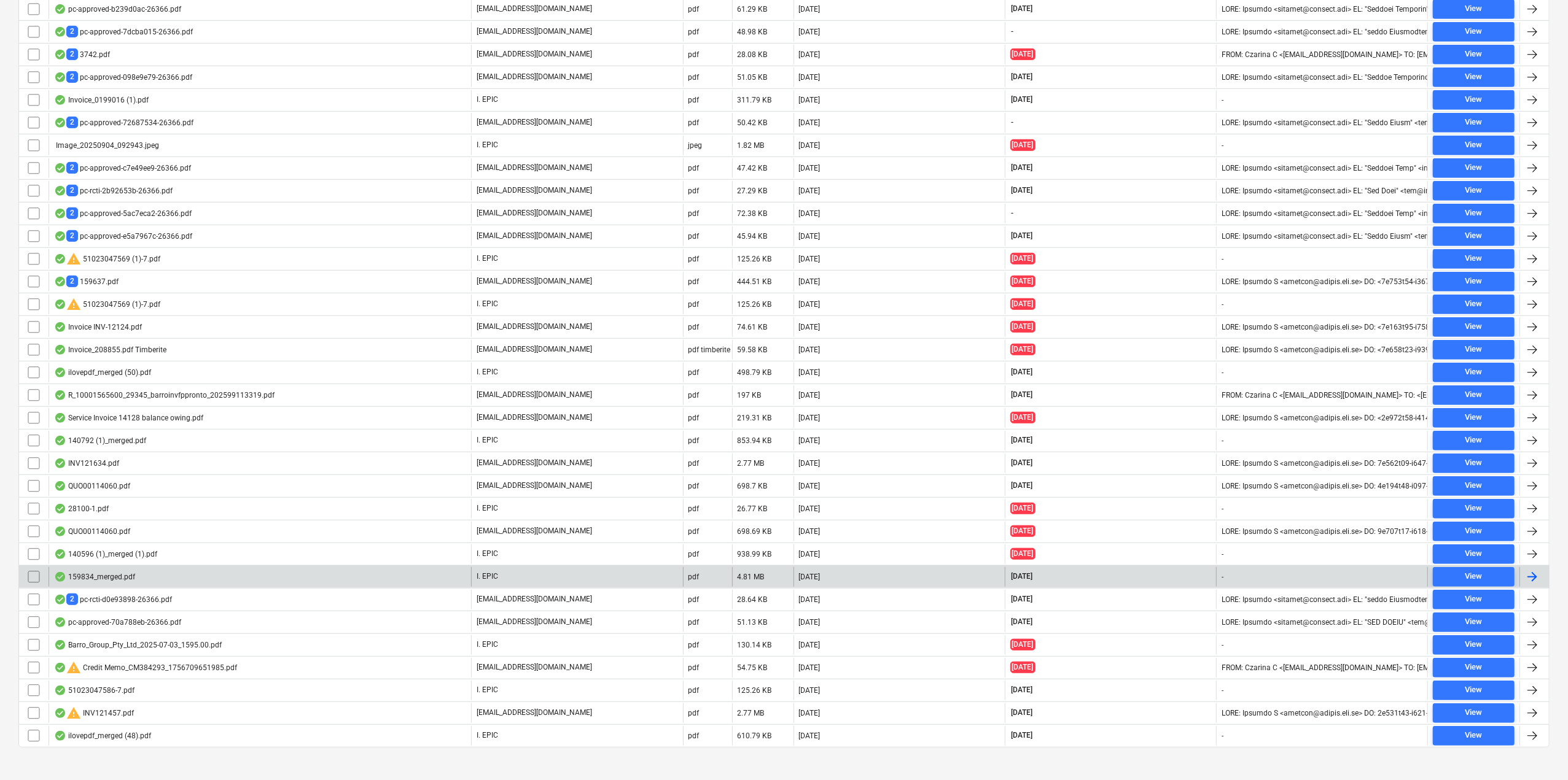
click at [125, 572] on div "159834_merged.pdf" at bounding box center [94, 577] width 81 height 10
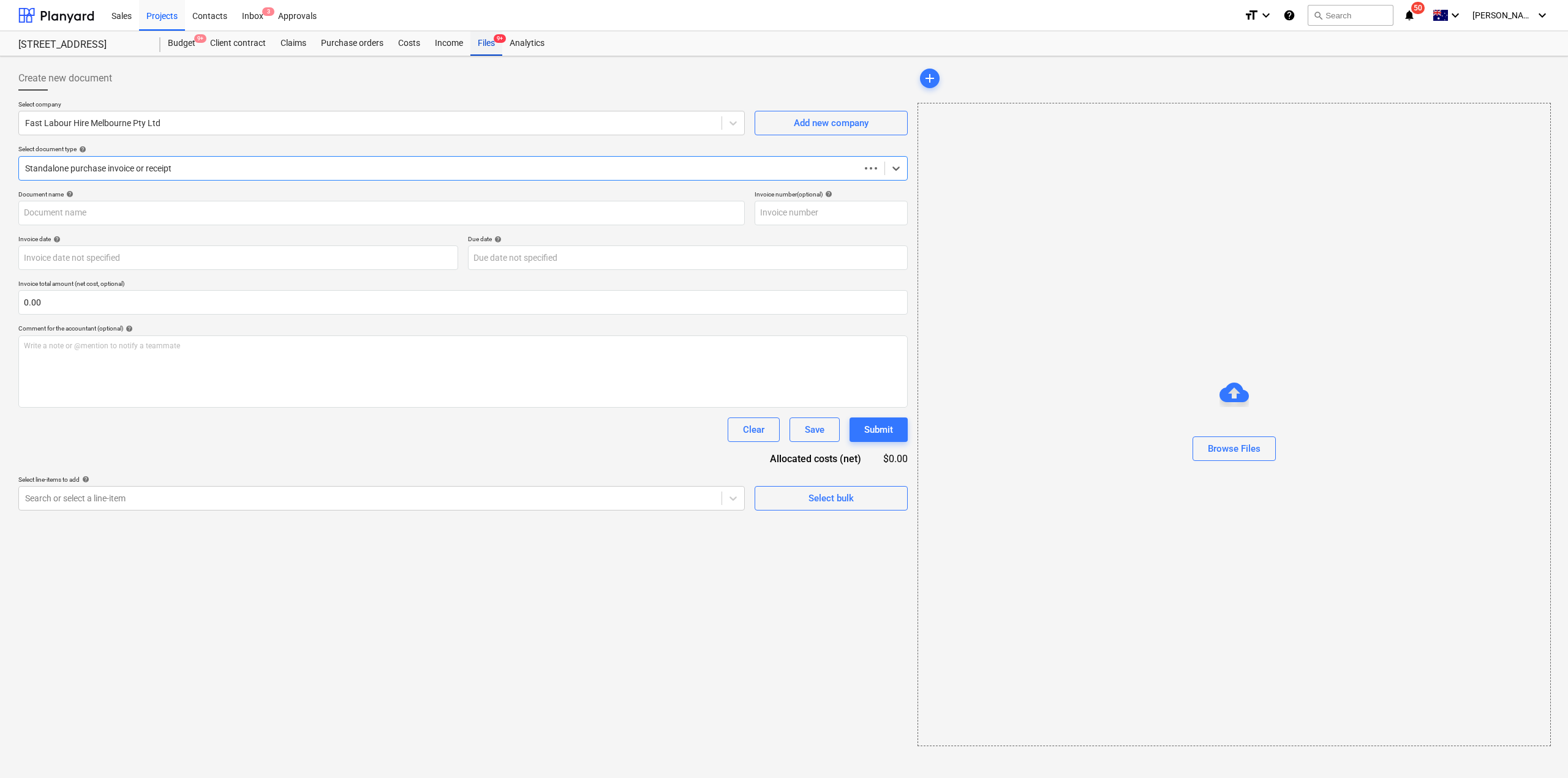
type input "159834"
type input "[DATE]"
click at [488, 48] on div "Files 9+" at bounding box center [486, 44] width 32 height 25
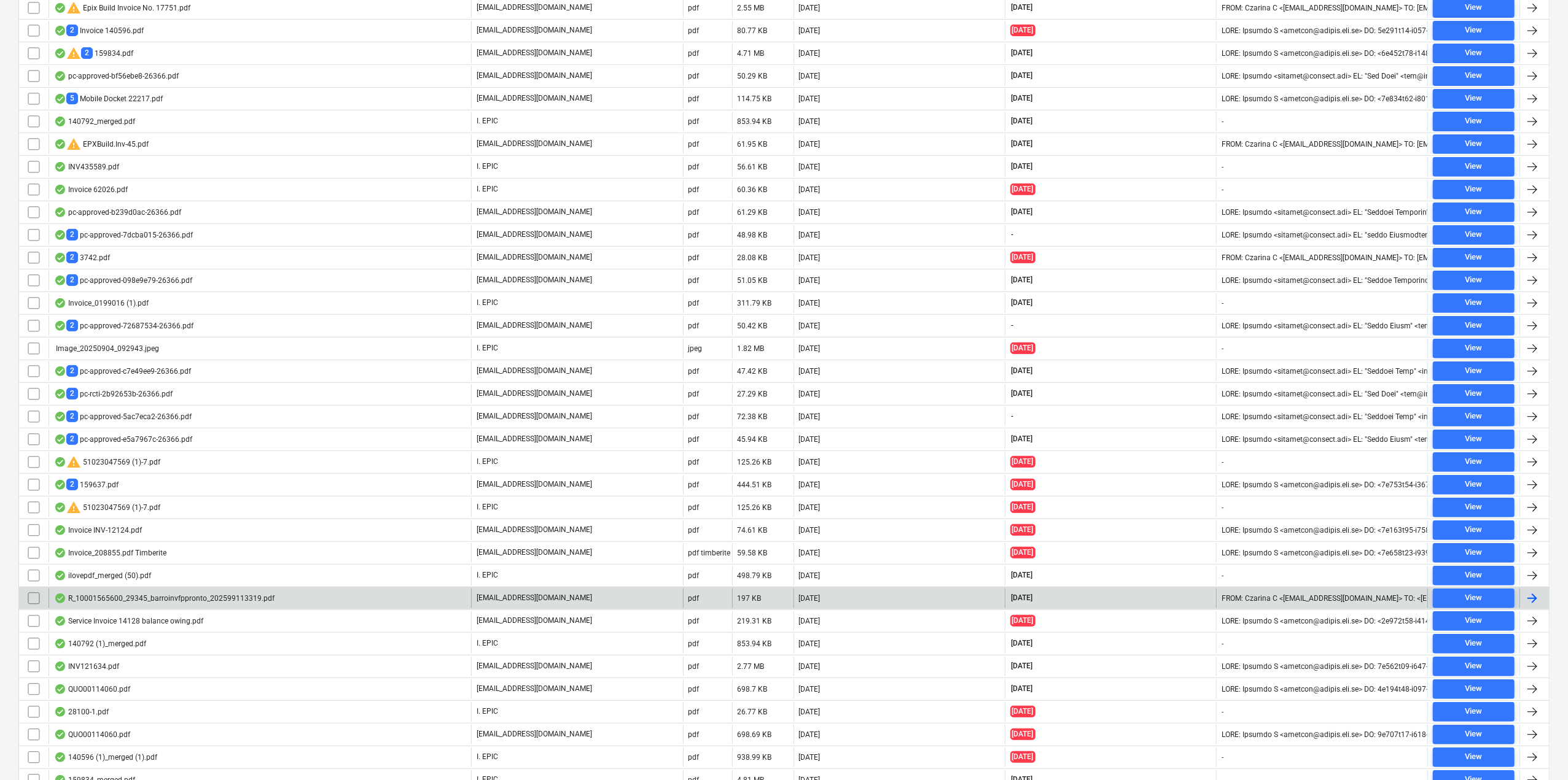
scroll to position [491, 0]
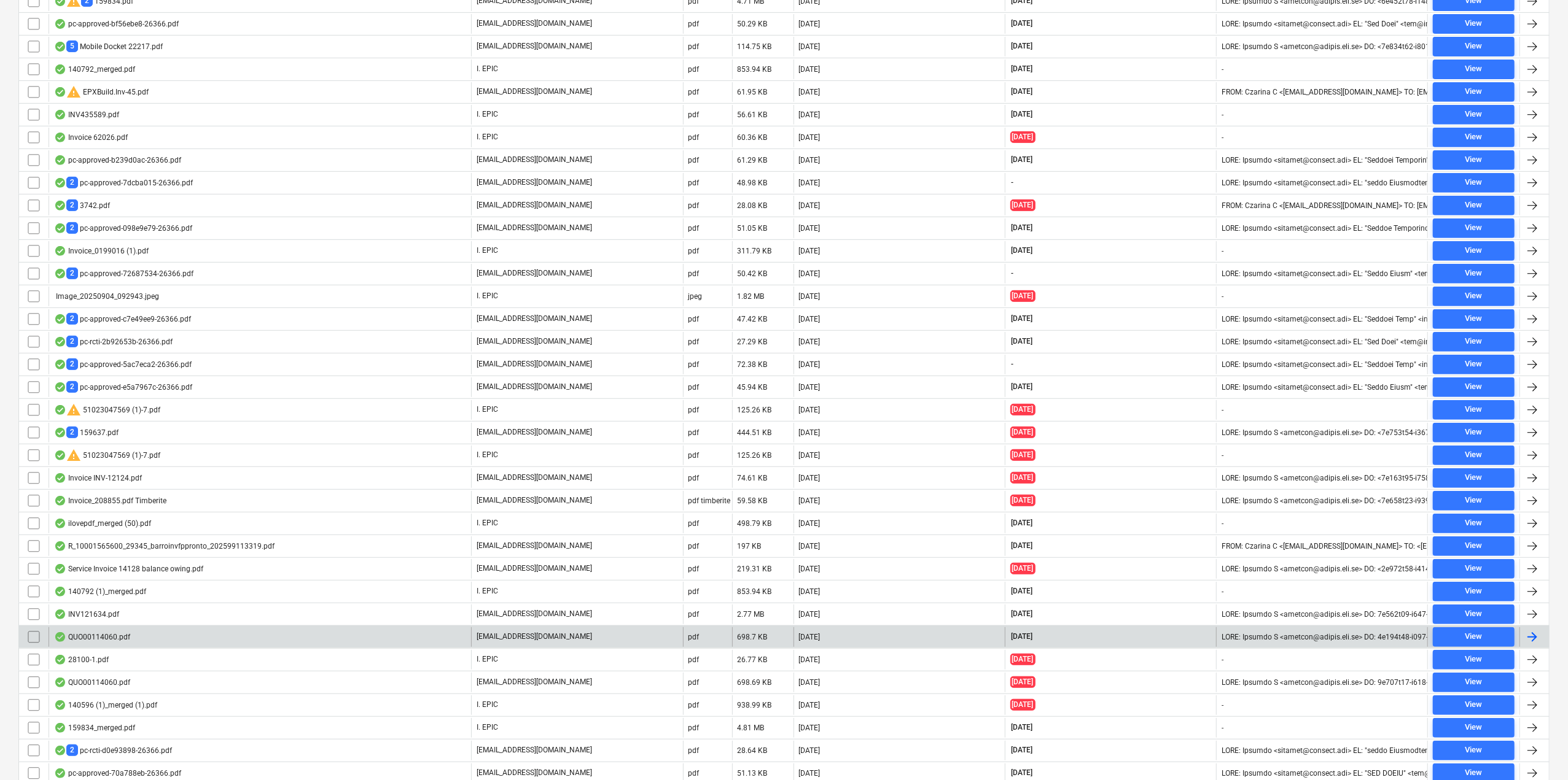
click at [115, 632] on div "QUO00114060.pdf" at bounding box center [92, 637] width 76 height 10
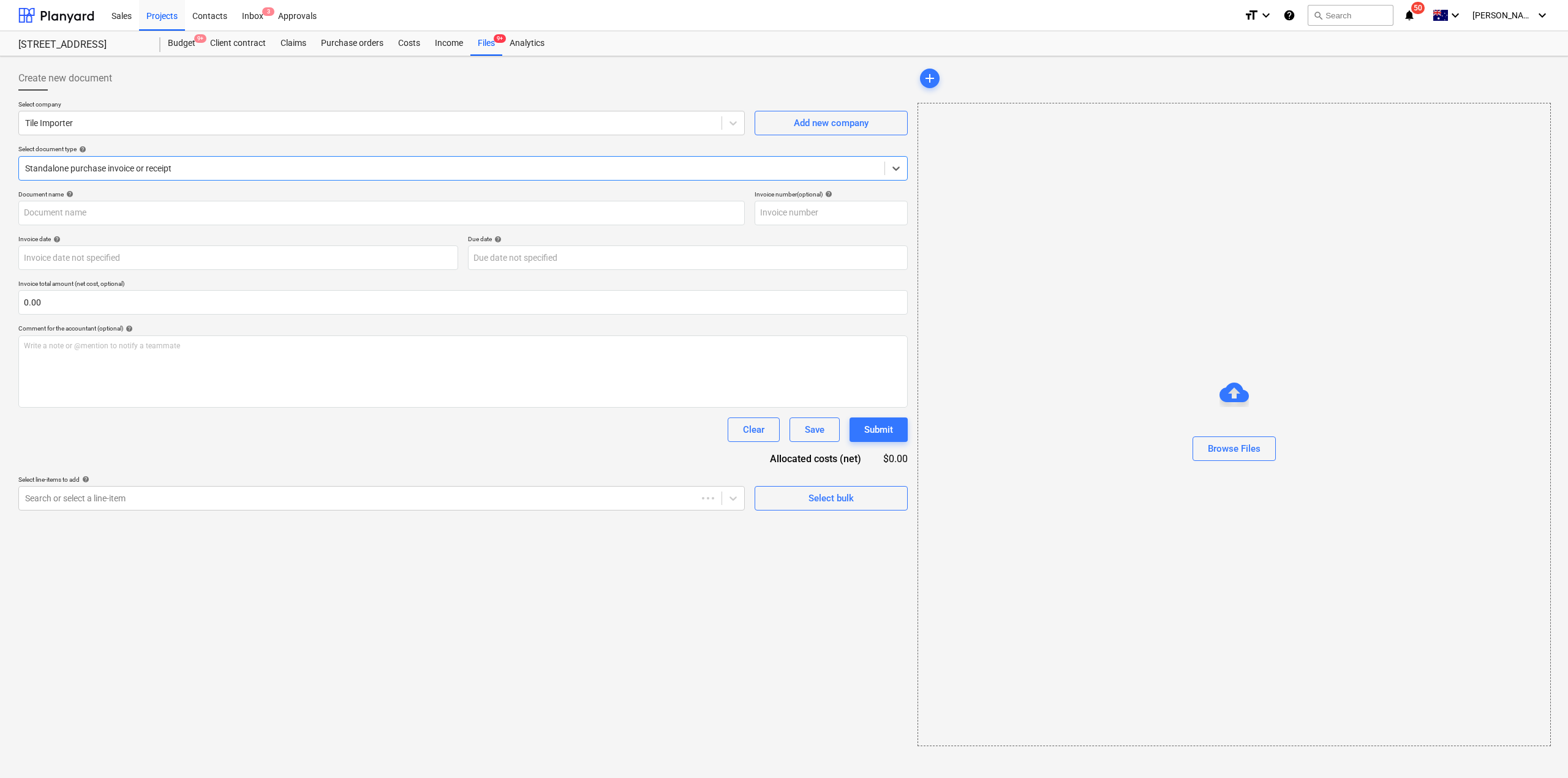
type input "00114060"
type input "[DATE]"
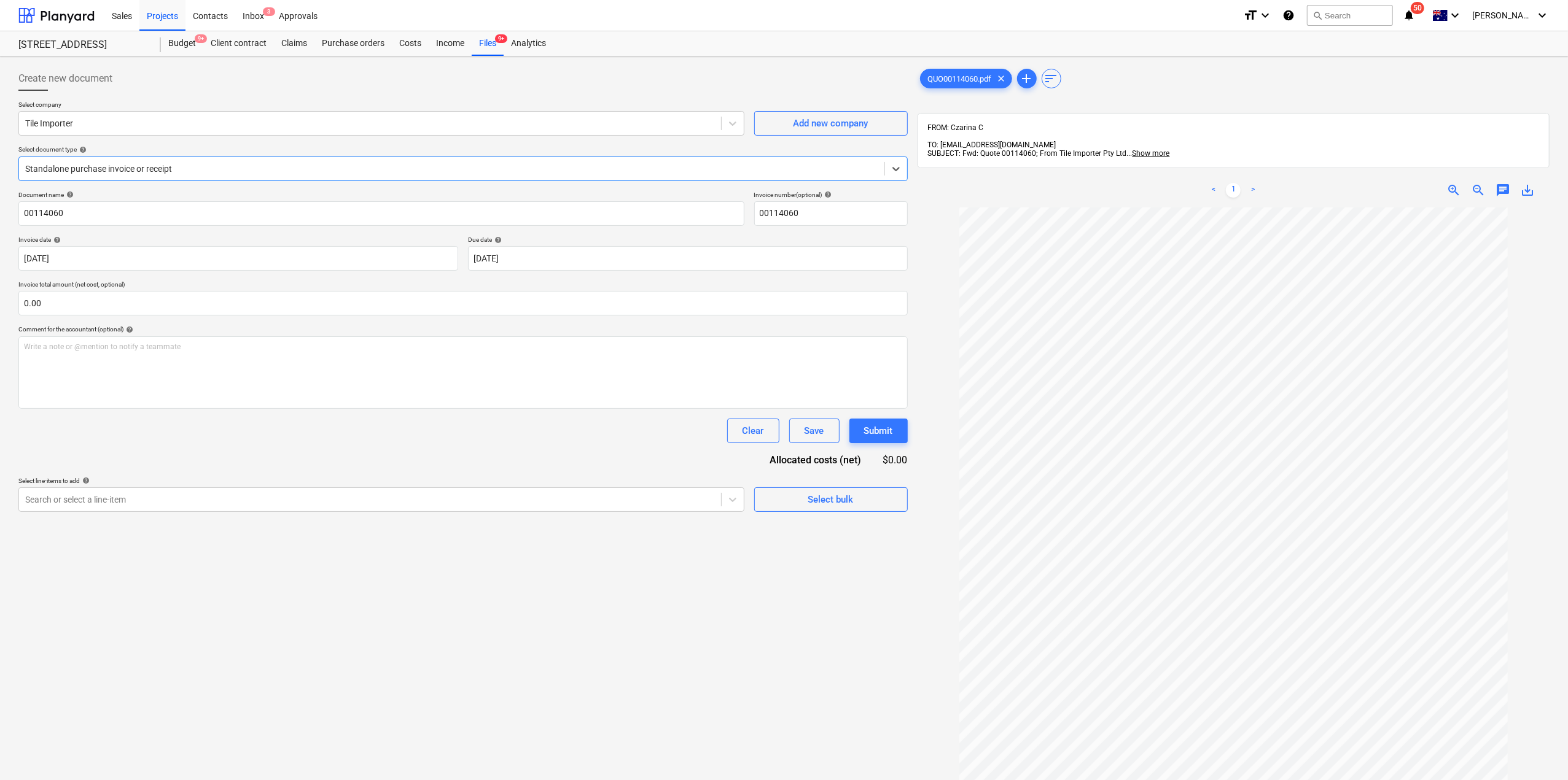
click at [119, 169] on div at bounding box center [451, 168] width 853 height 12
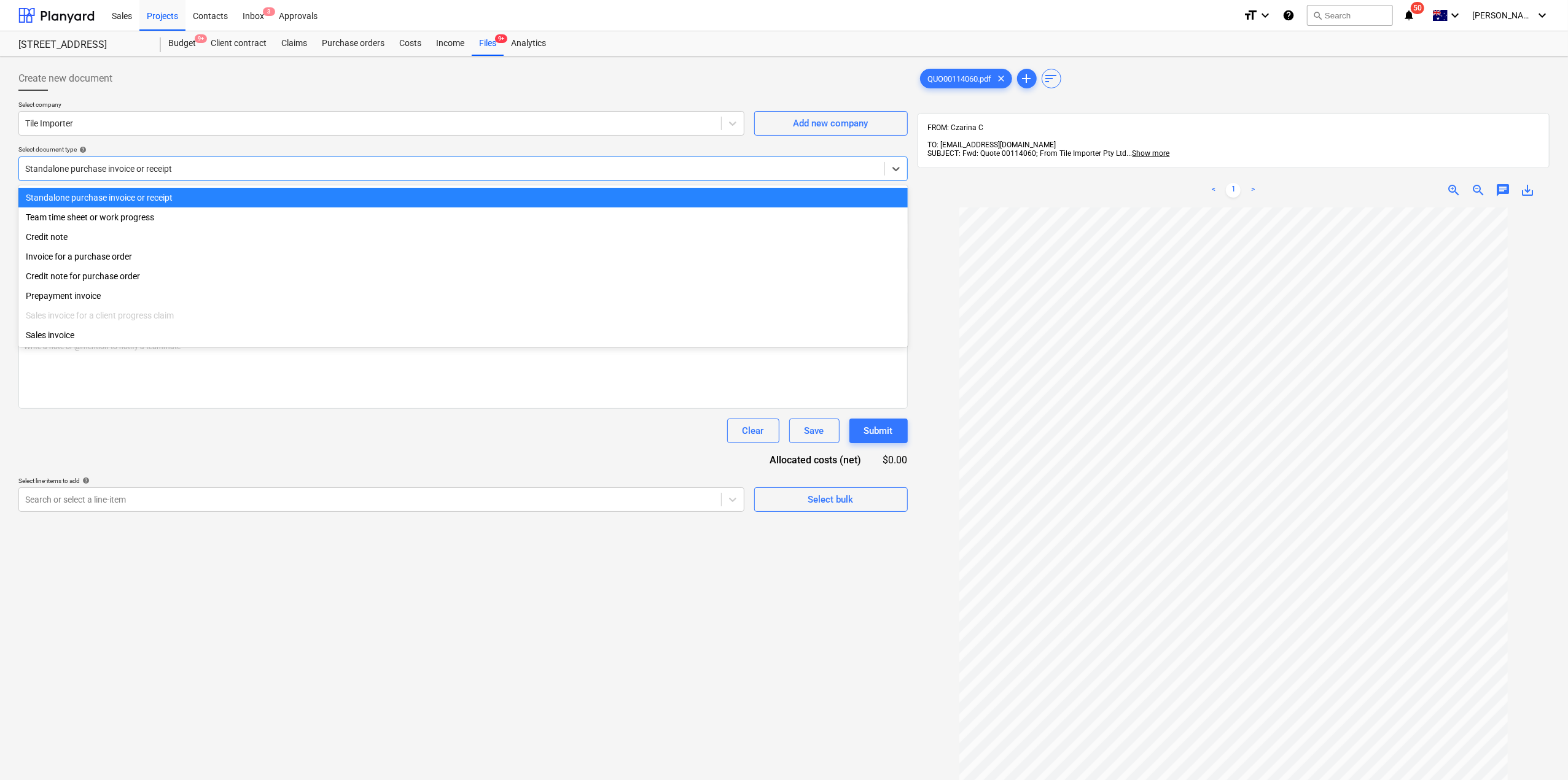
click at [161, 152] on div "Select document type help" at bounding box center [463, 149] width 889 height 8
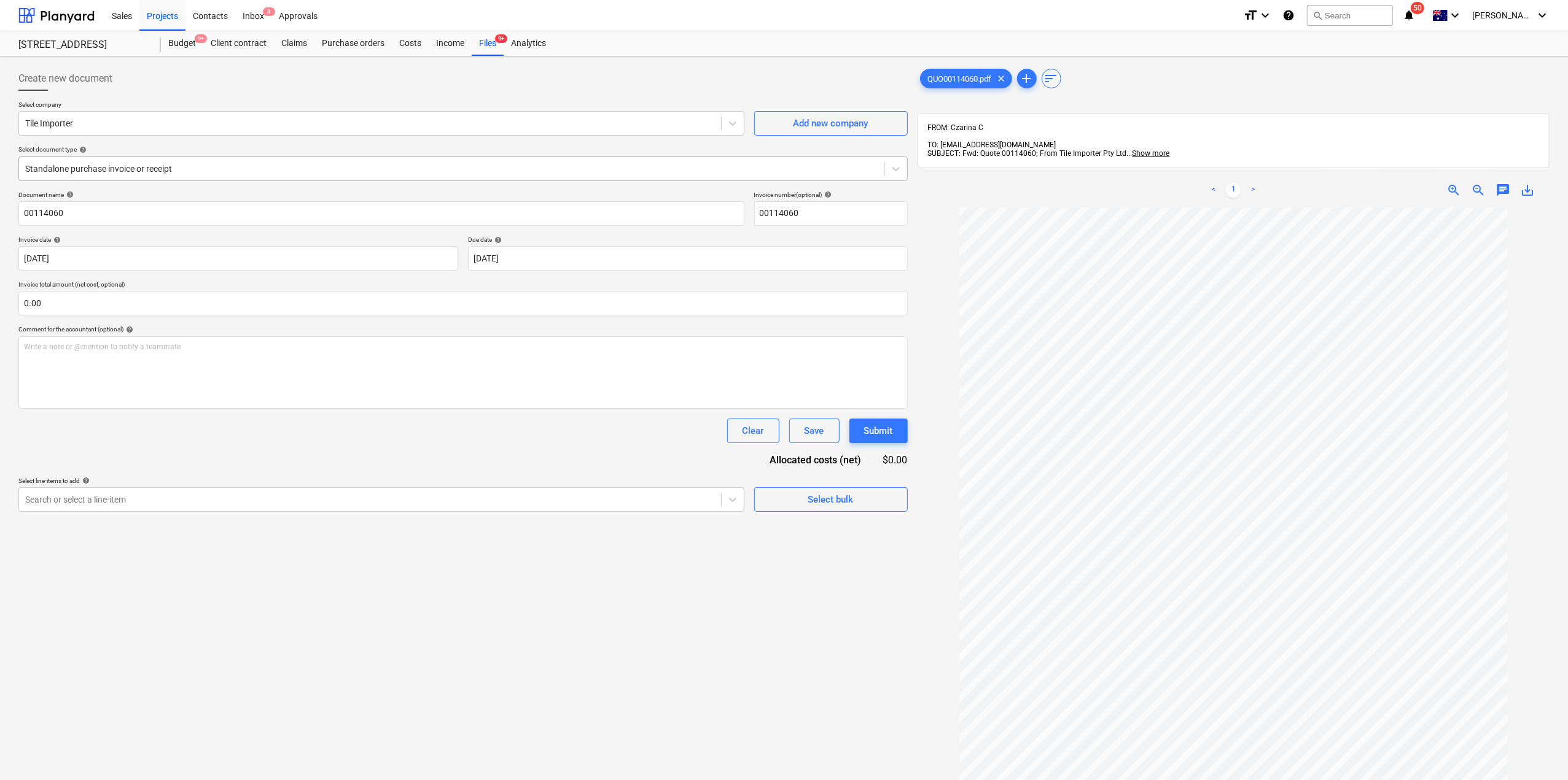
click at [155, 169] on div at bounding box center [451, 168] width 853 height 12
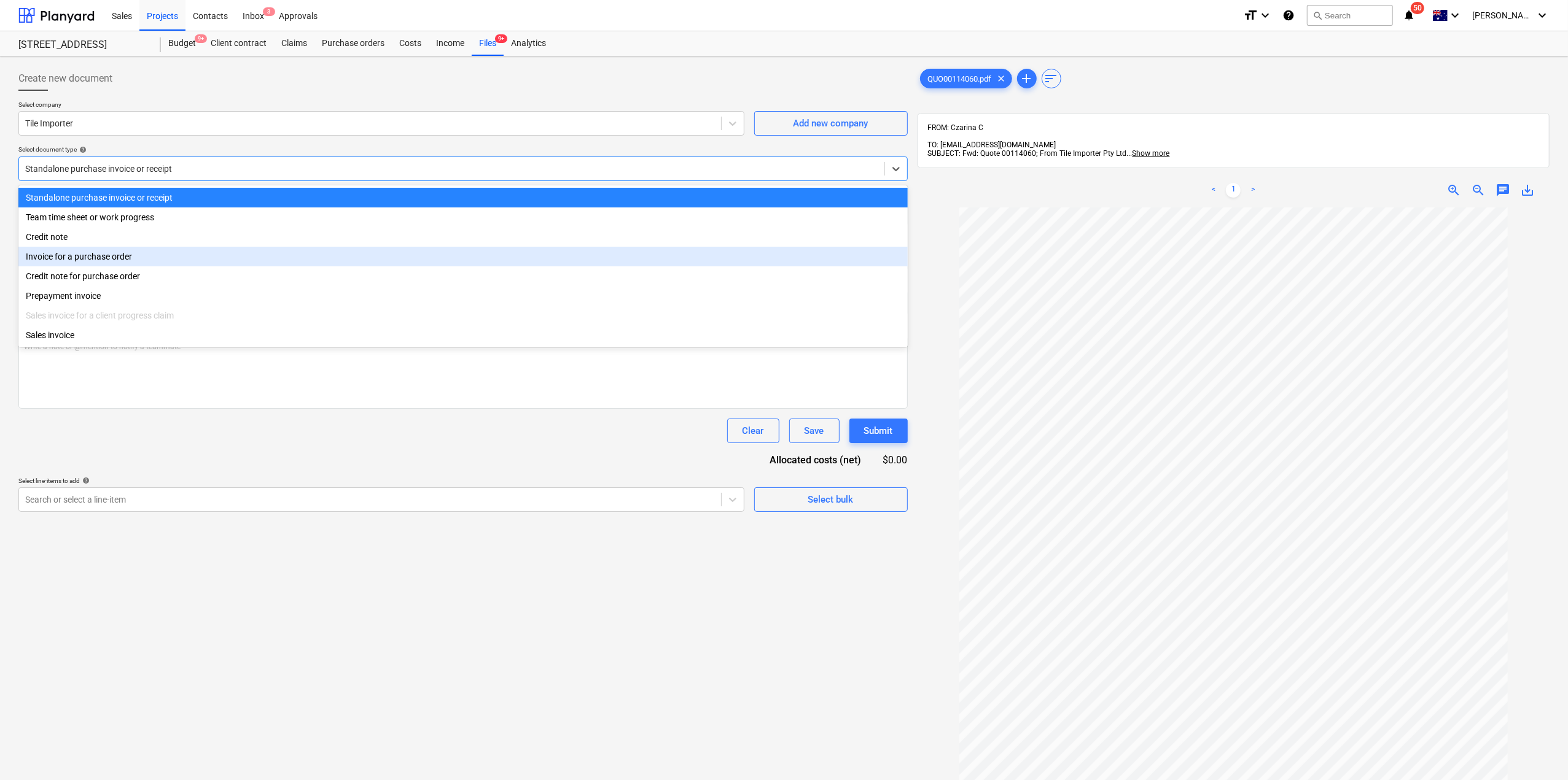
click at [120, 257] on div "Invoice for a purchase order" at bounding box center [463, 256] width 889 height 20
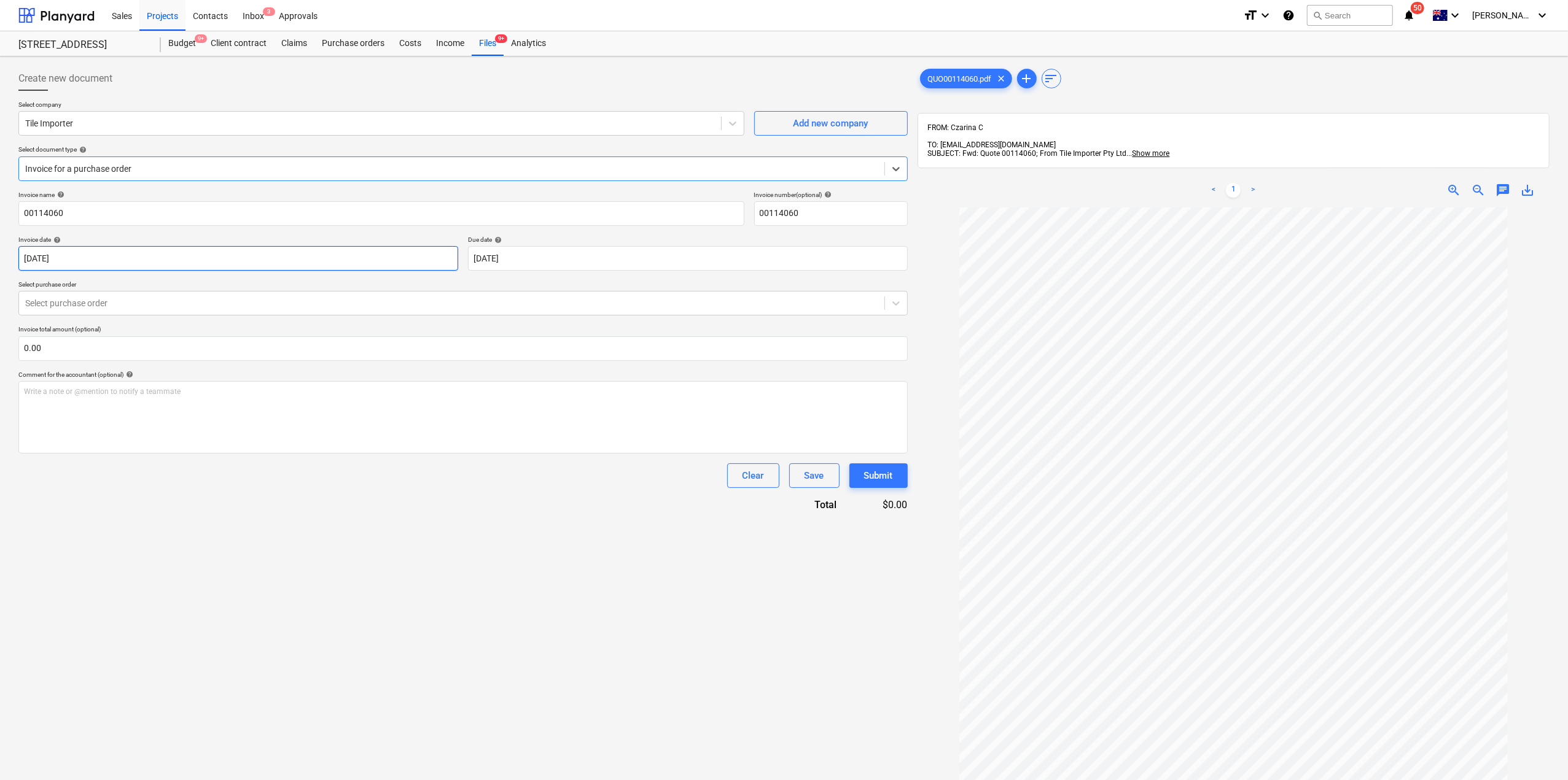
click at [116, 266] on body "Sales Projects Contacts Inbox 3 Approvals format_size keyboard_arrow_down help …" at bounding box center [784, 390] width 1568 height 780
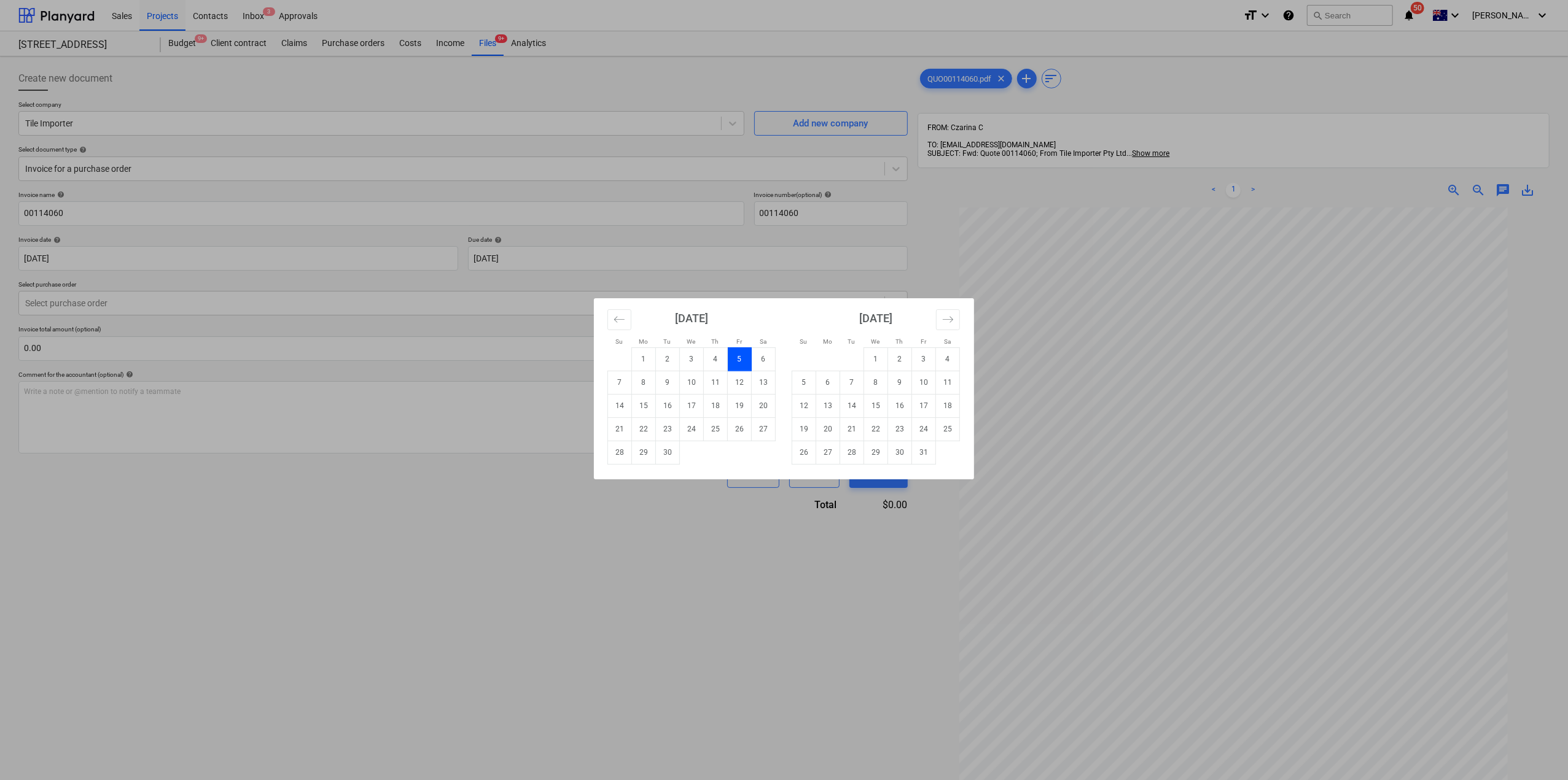
click at [118, 299] on div "Su Mo Tu We Th Fr Sa Su Mo Tu We Th Fr Sa [DATE] 1 2 3 4 5 6 7 8 9 10 11 12 13 …" at bounding box center [784, 390] width 1568 height 780
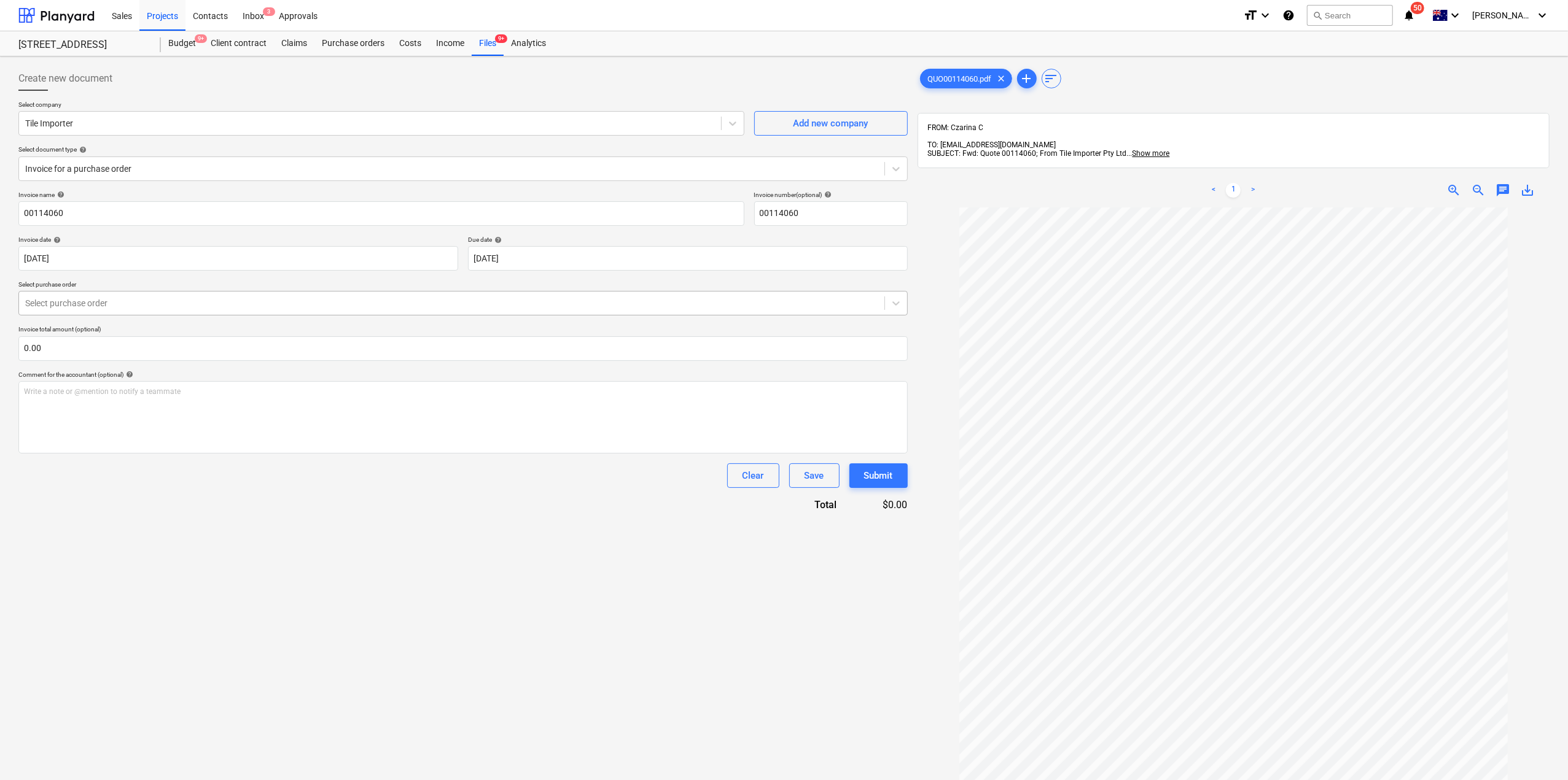
click at [230, 299] on div at bounding box center [451, 303] width 853 height 12
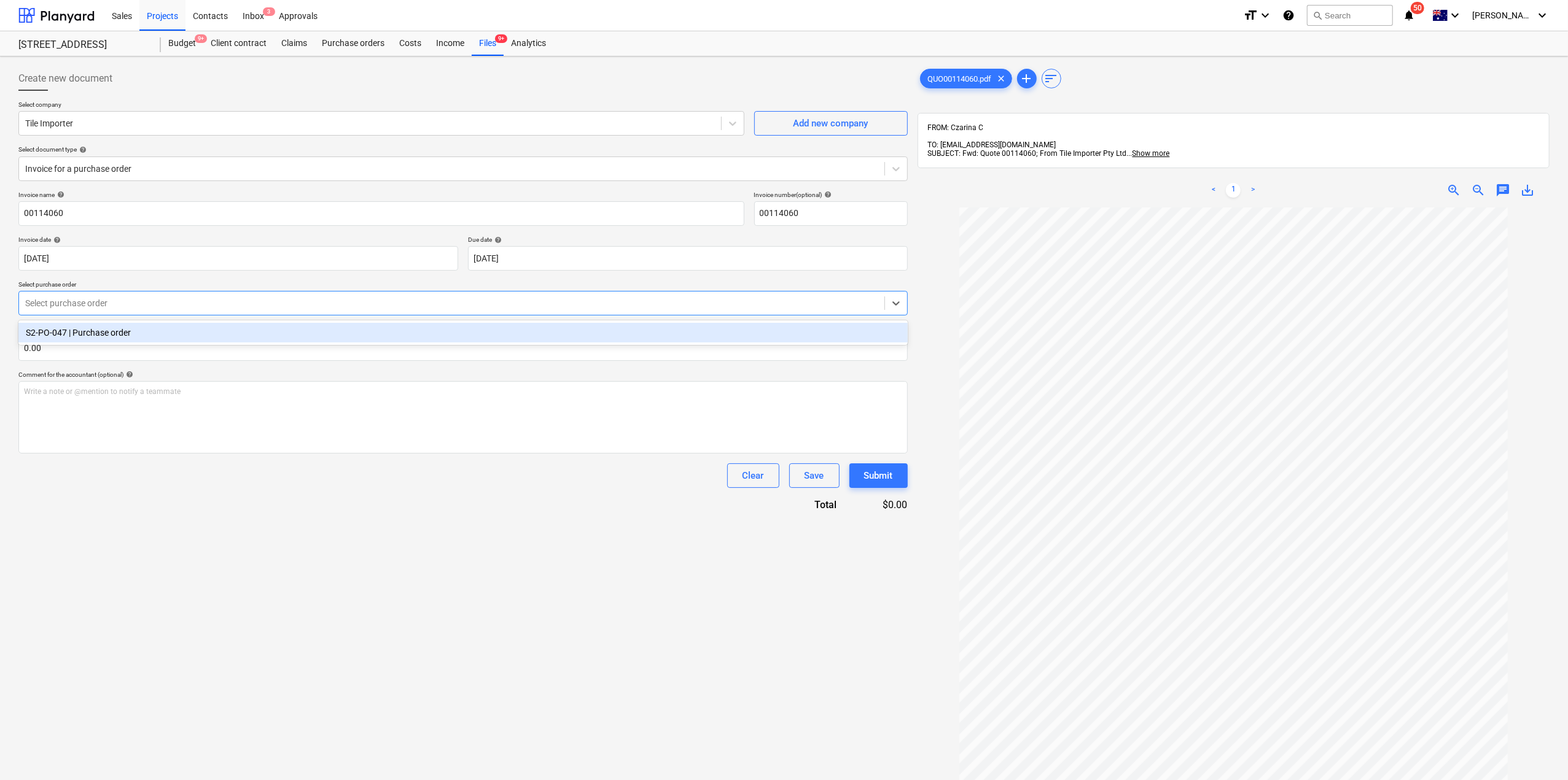
click at [216, 334] on div "S2-PO-047 | Purchase order" at bounding box center [463, 332] width 889 height 20
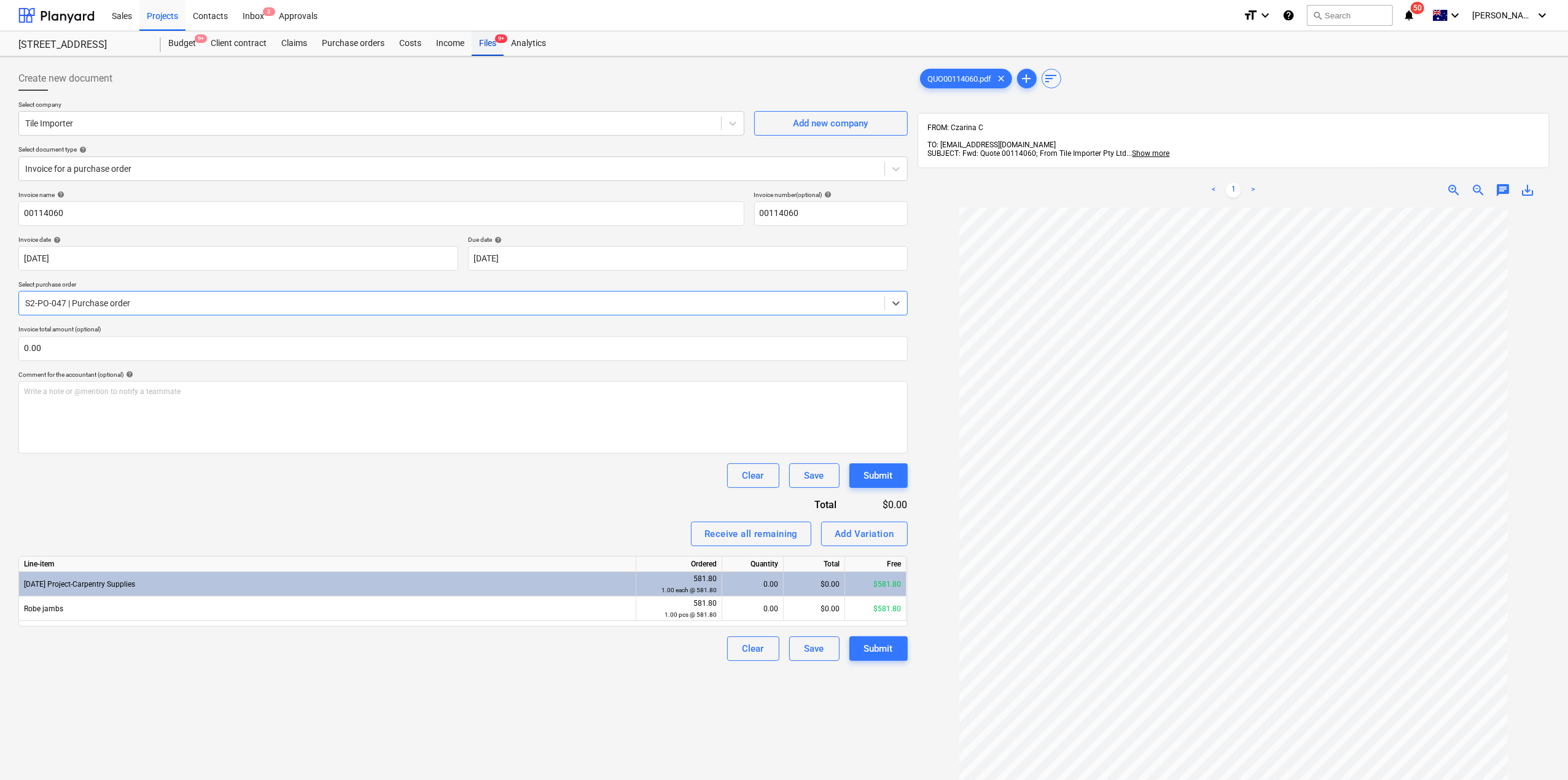
click at [491, 50] on div "Files 9+" at bounding box center [487, 44] width 32 height 25
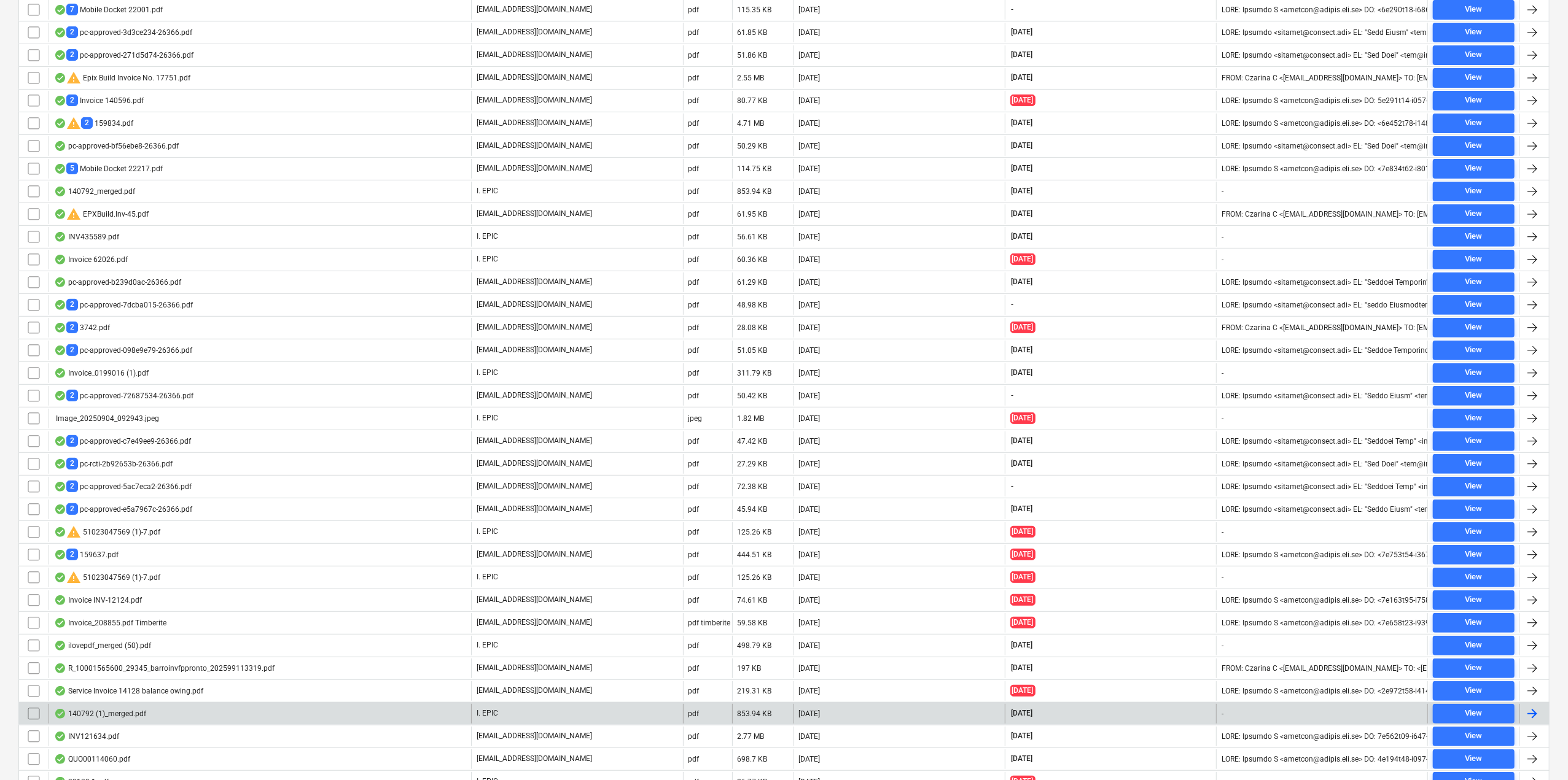
scroll to position [614, 0]
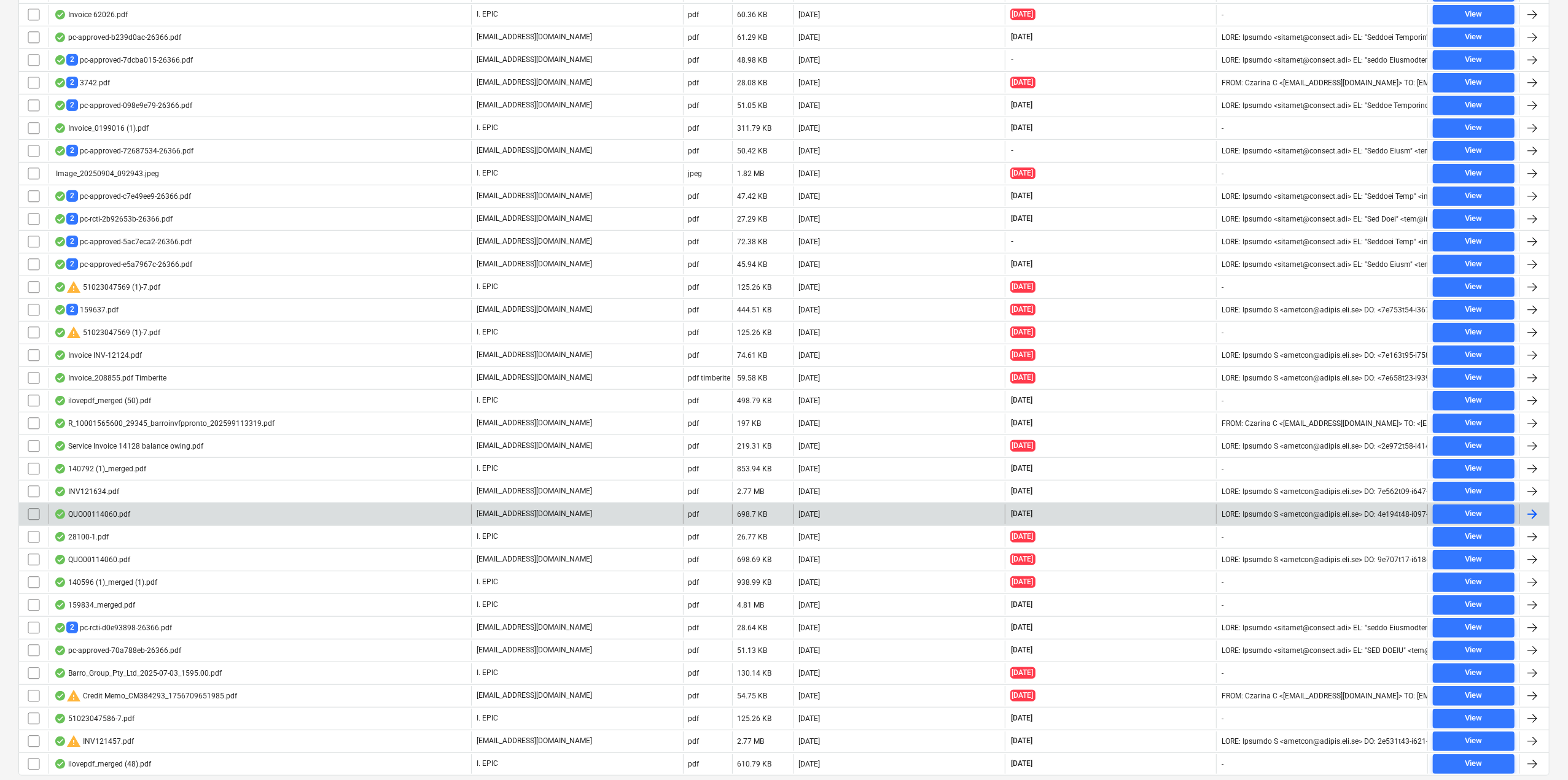
click at [190, 504] on div "QUO00114060.pdf" at bounding box center [260, 514] width 422 height 20
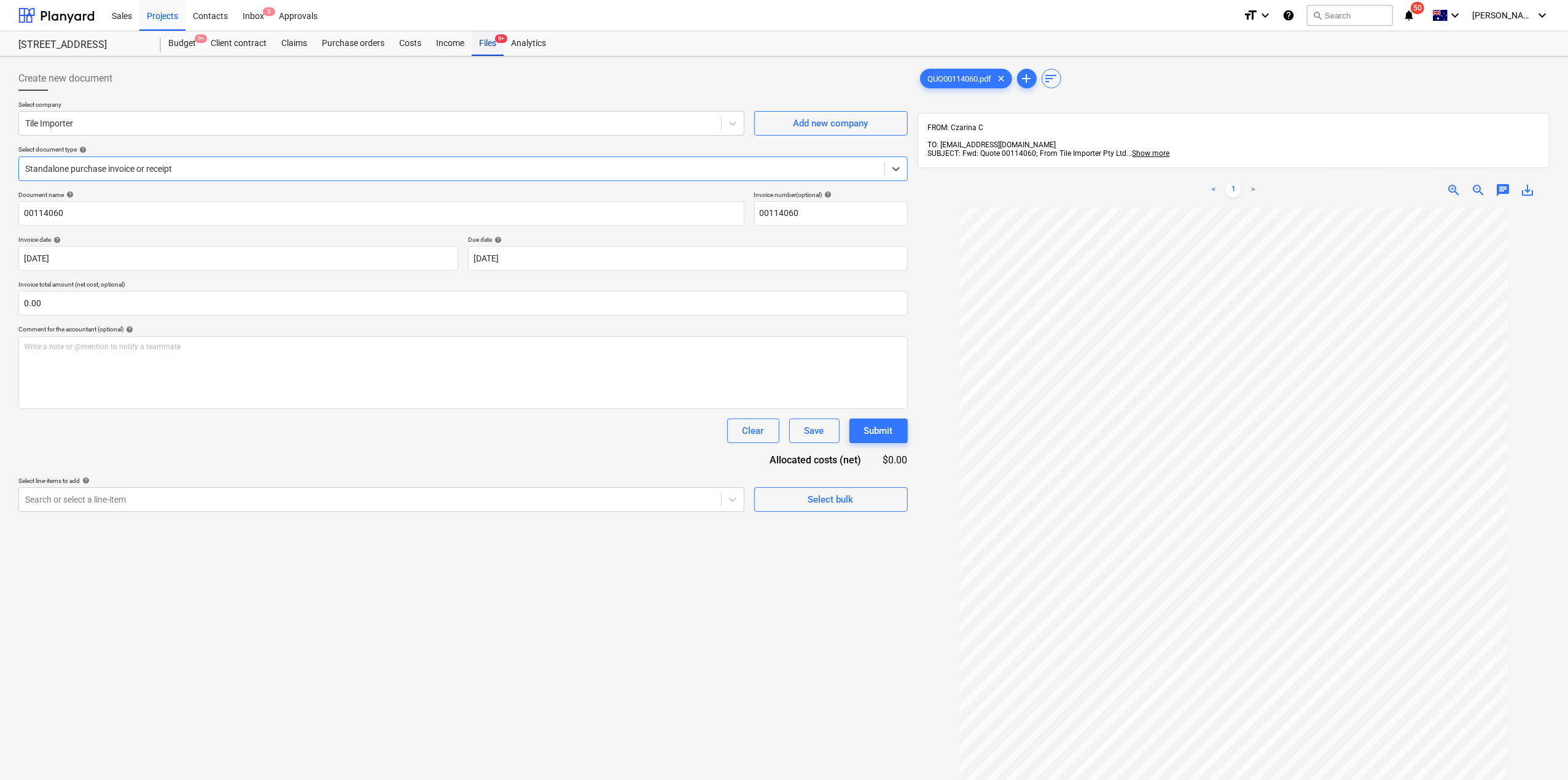
click at [482, 51] on div "Files 9+" at bounding box center [487, 44] width 32 height 25
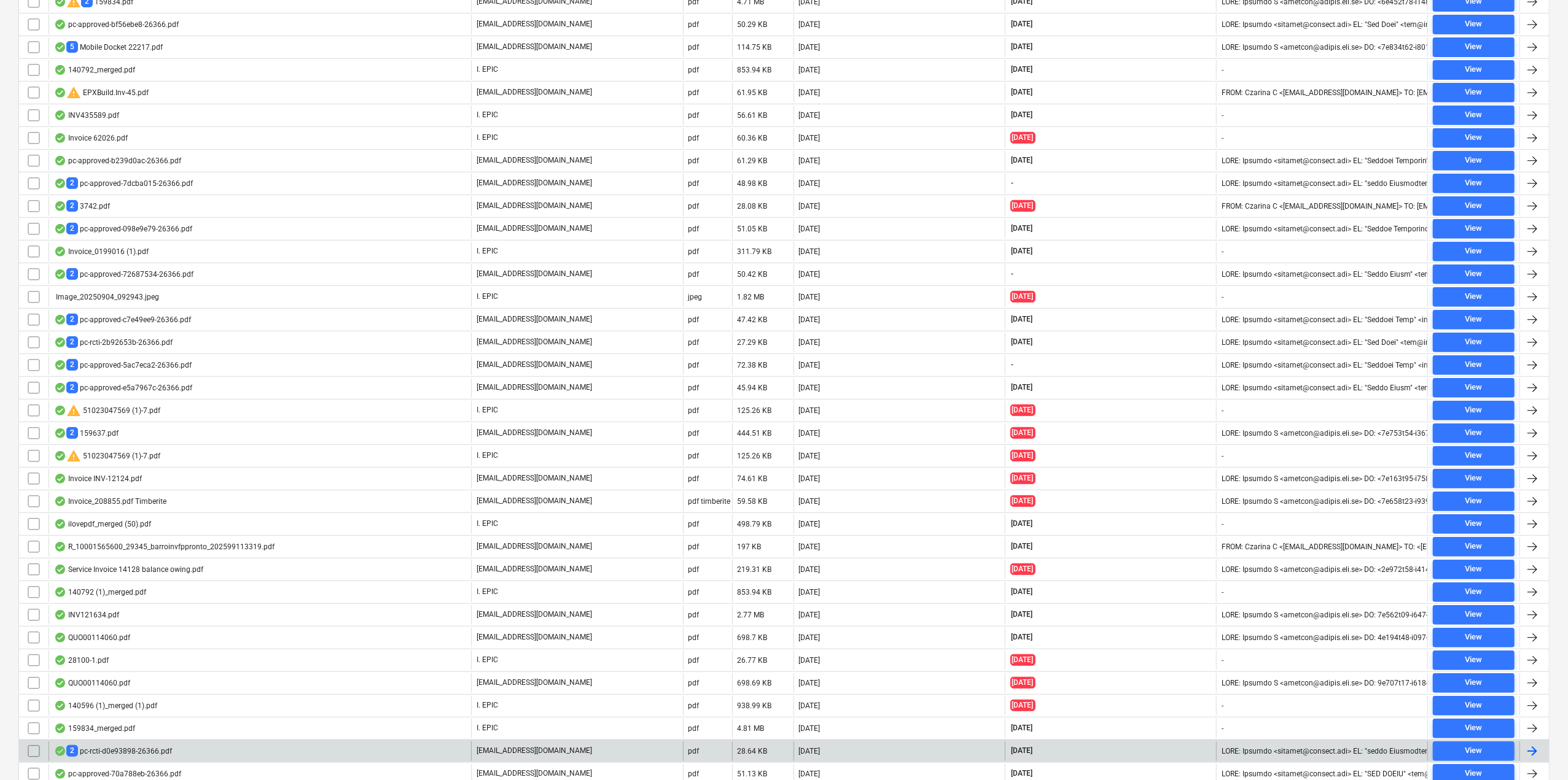
scroll to position [614, 0]
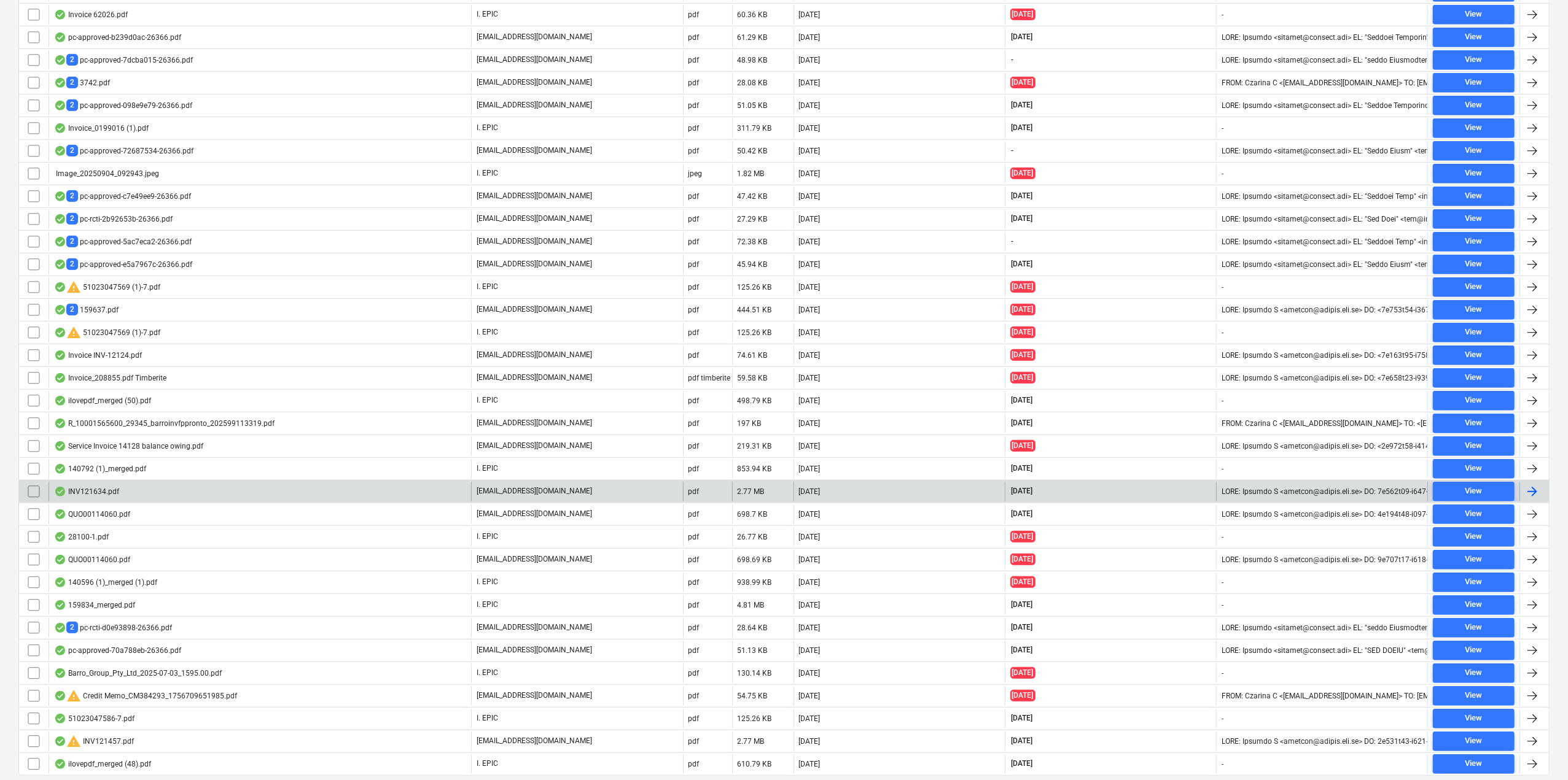
click at [152, 492] on div "INV121634.pdf" at bounding box center [260, 491] width 422 height 20
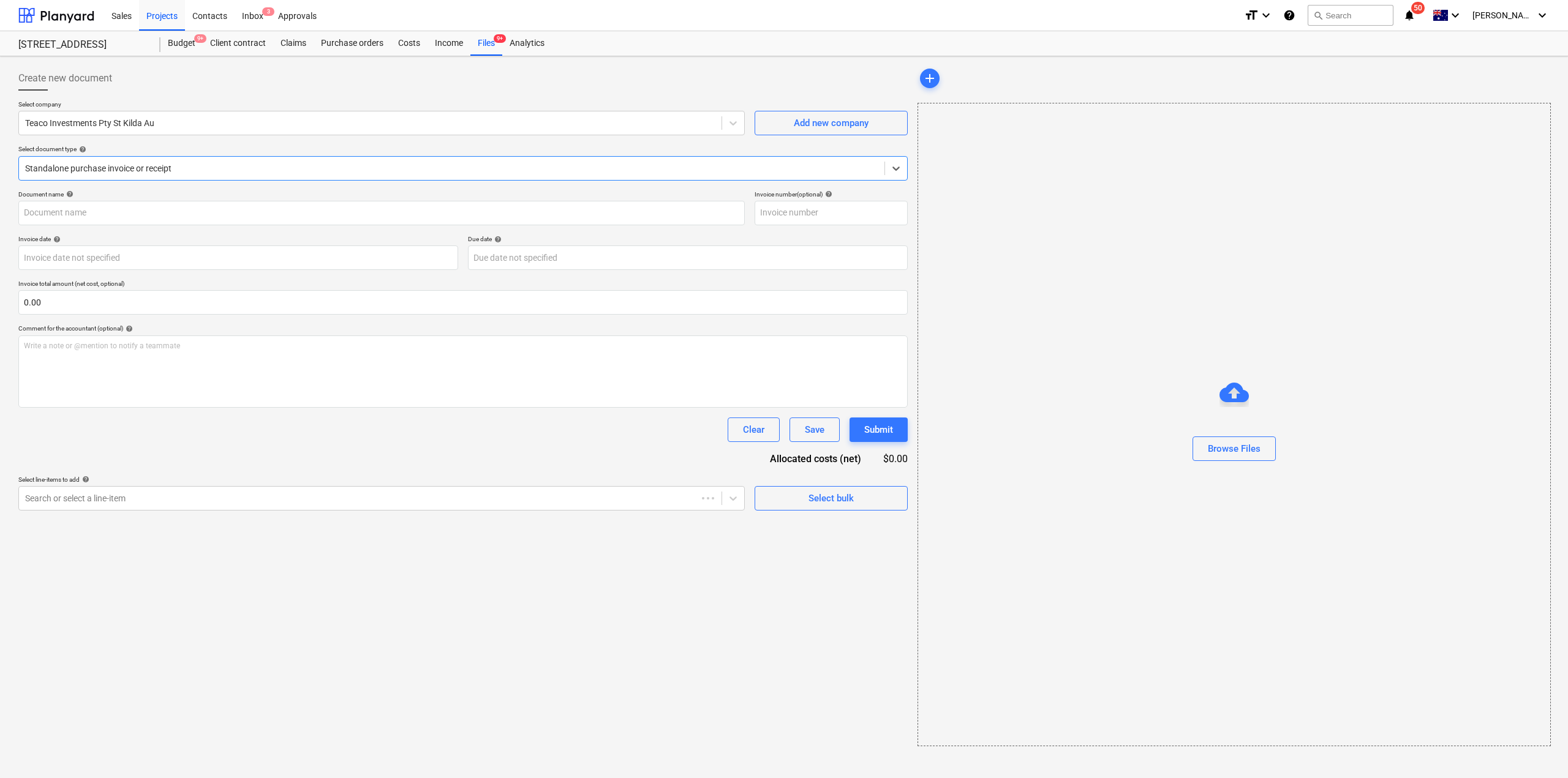
type input "121634"
type input "[DATE]"
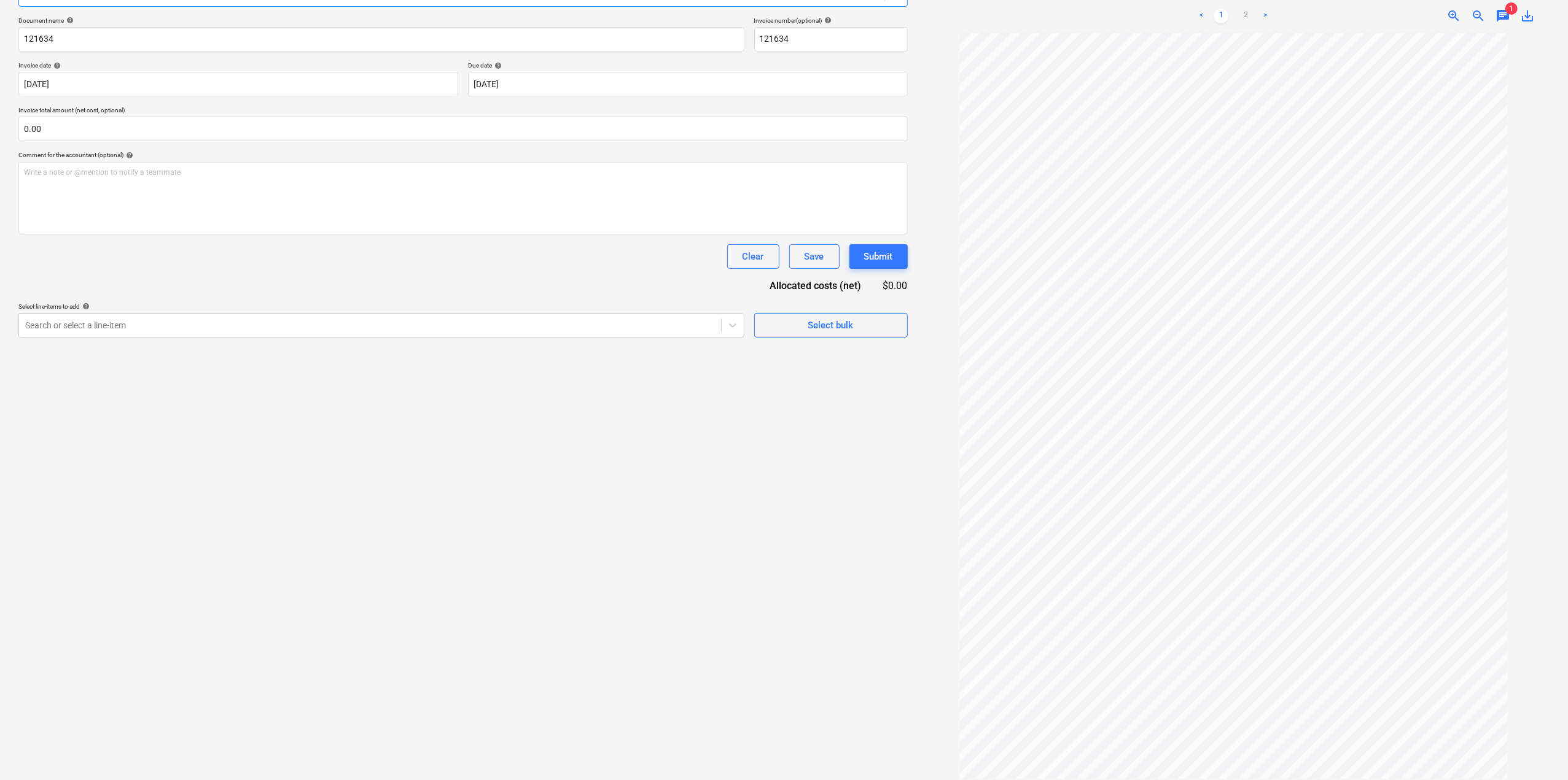
type input "1"
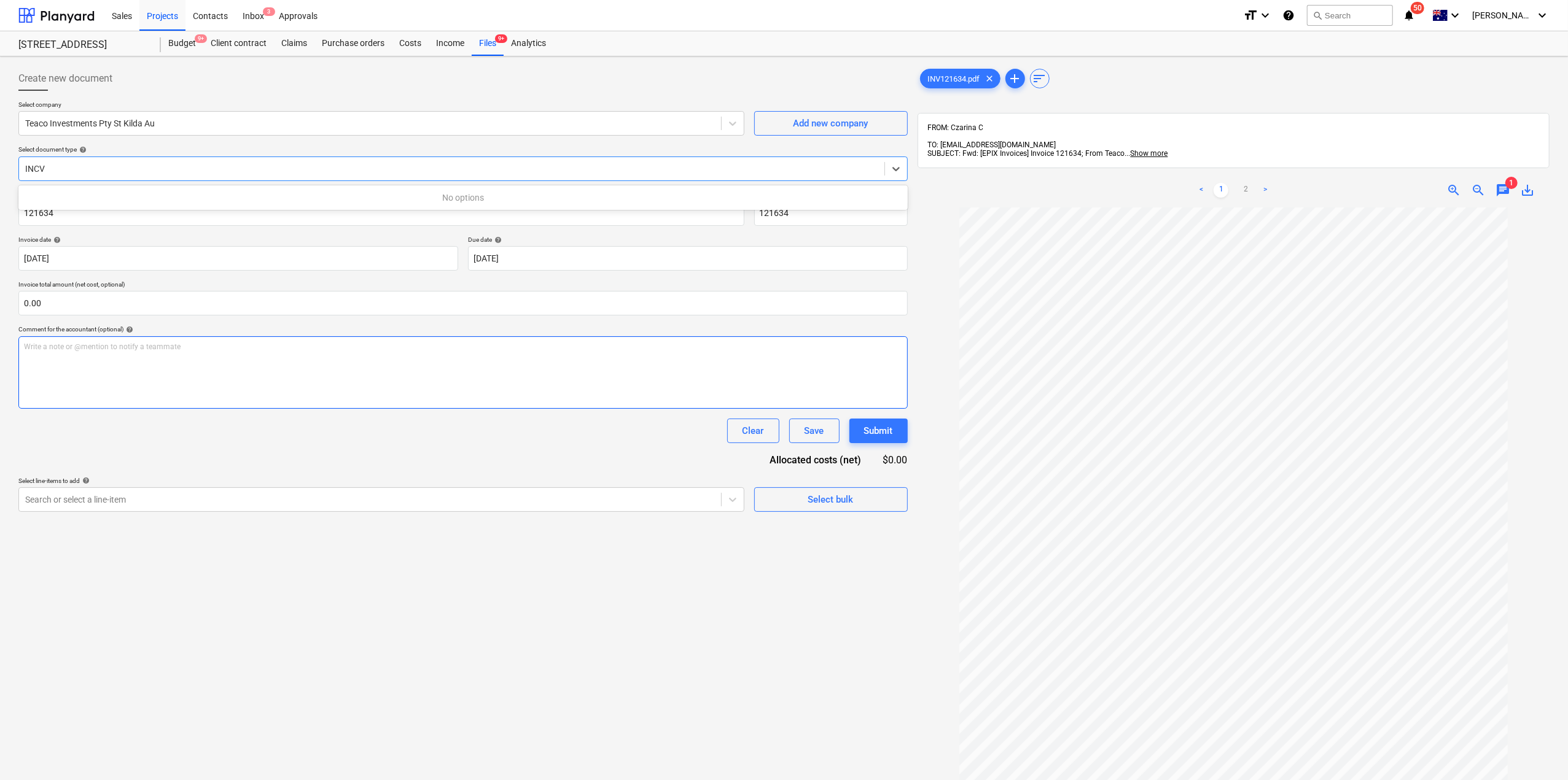
type input "INCV"
click at [257, 369] on div "Write a note or @mention to notify a teammate [PERSON_NAME]" at bounding box center [463, 372] width 889 height 73
click at [501, 53] on div "Files 9+" at bounding box center [487, 44] width 32 height 25
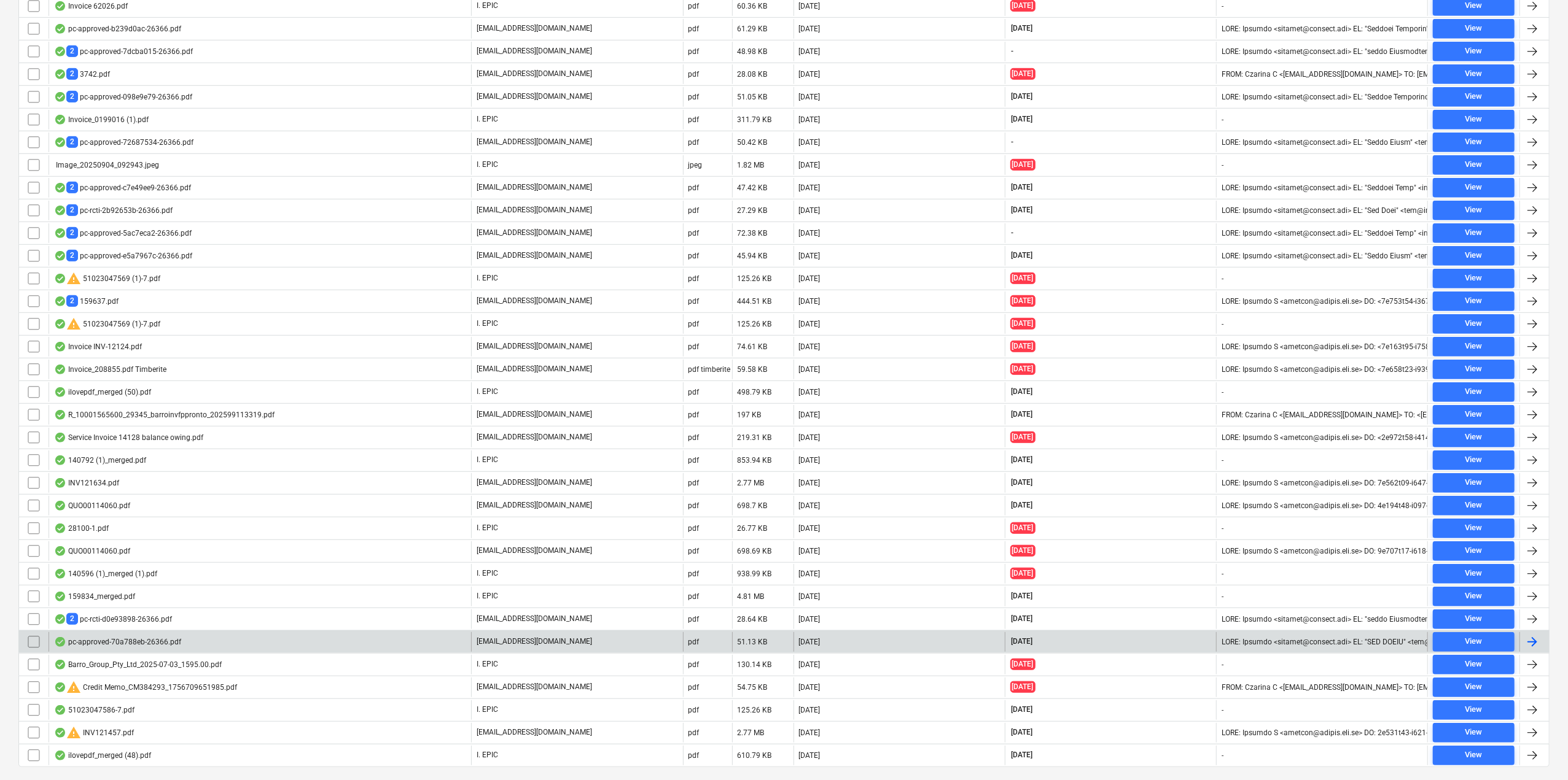
scroll to position [621, 0]
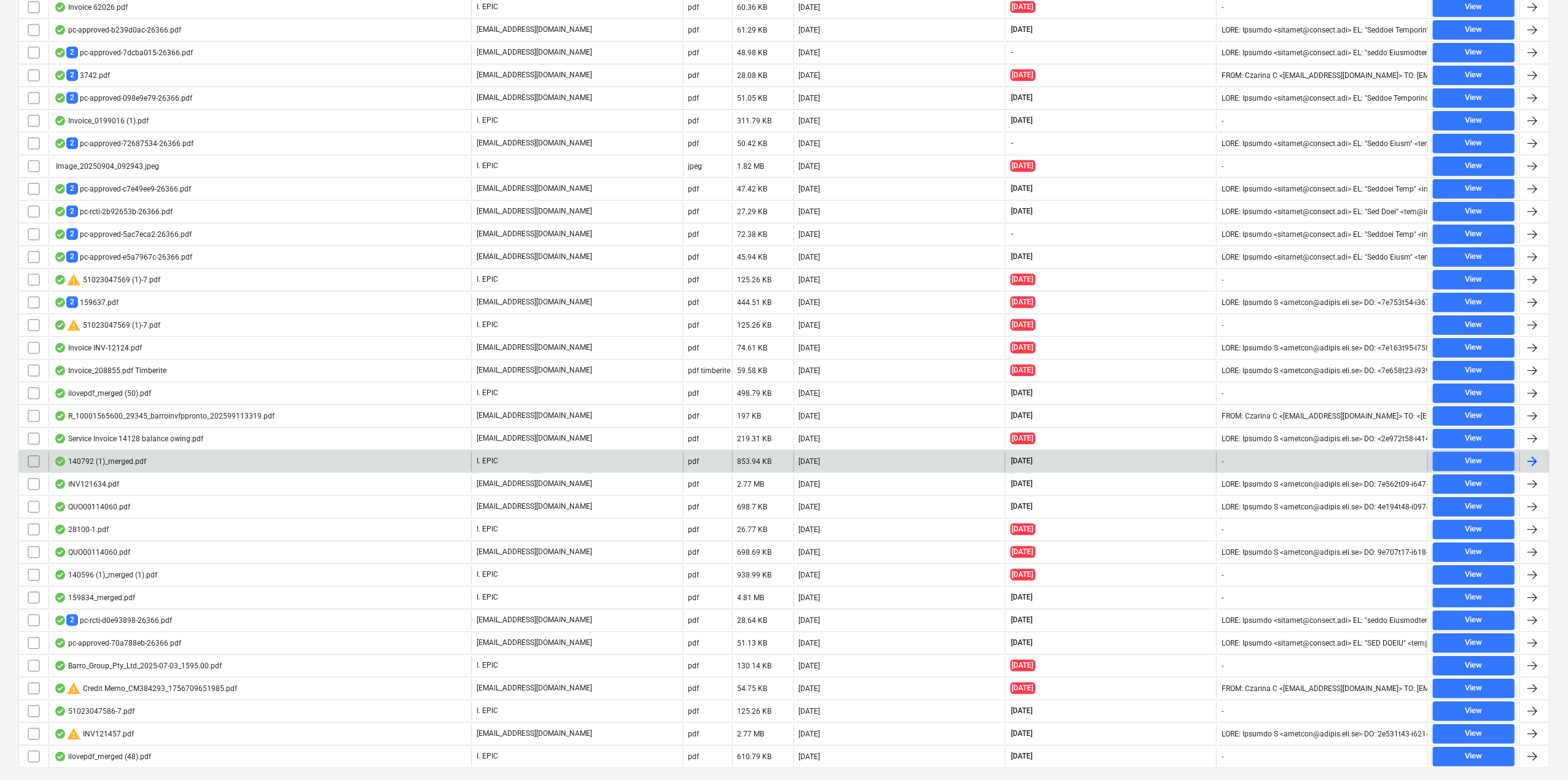
click at [152, 456] on div "140792 (1)_merged.pdf" at bounding box center [260, 461] width 422 height 20
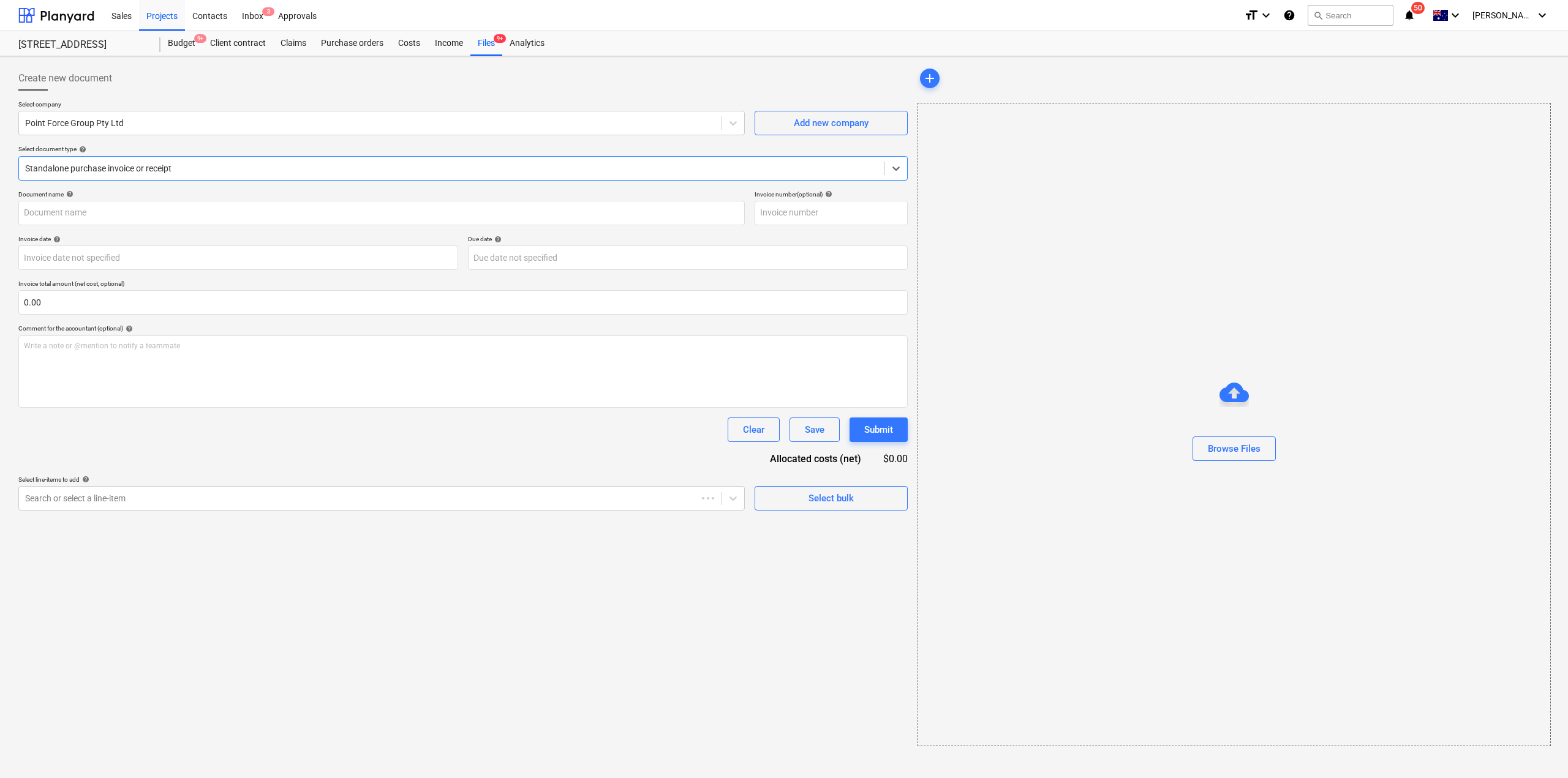
type input "140792"
type input "[DATE]"
click at [178, 127] on div at bounding box center [369, 123] width 688 height 12
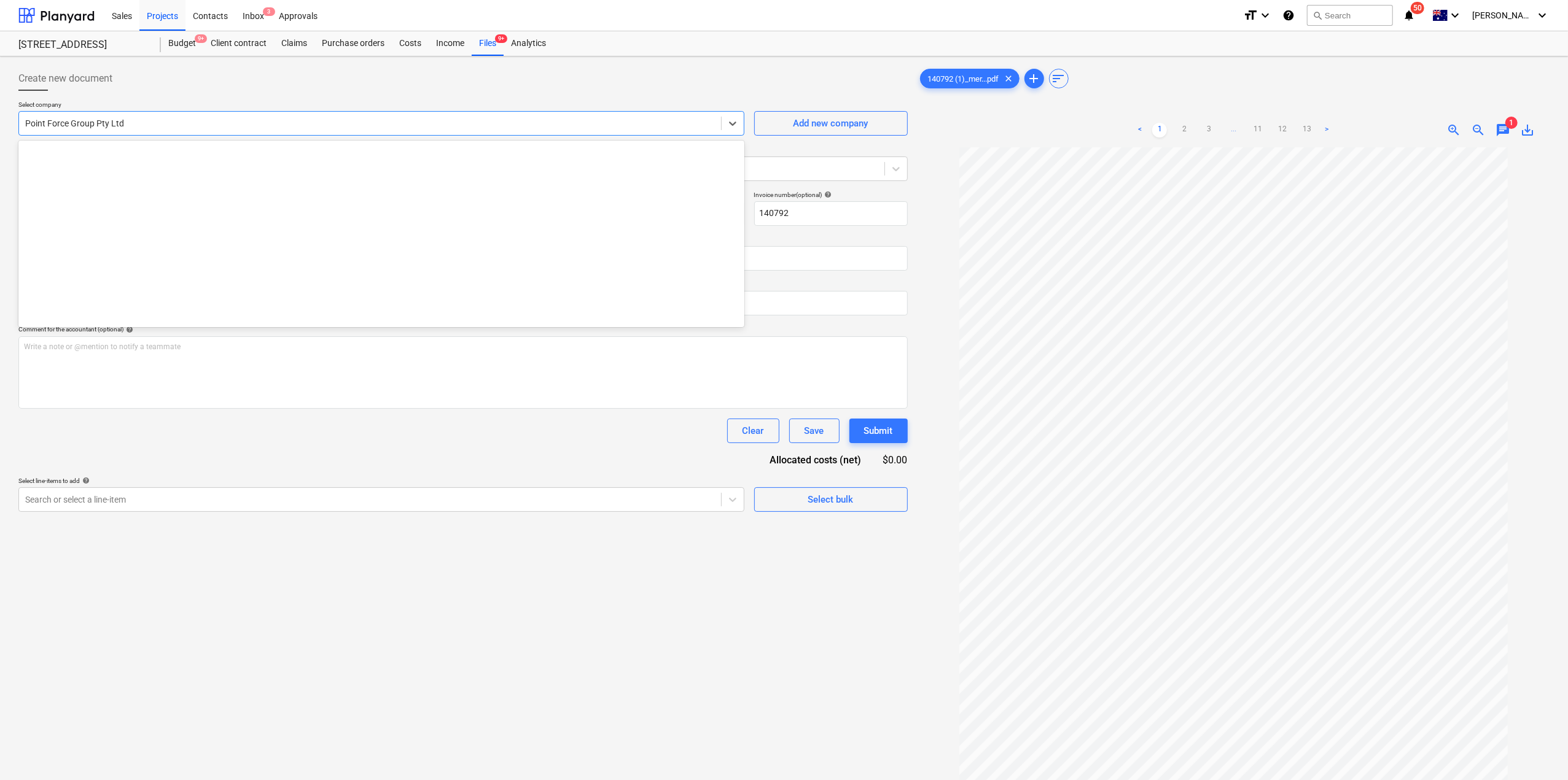
scroll to position [15084, 0]
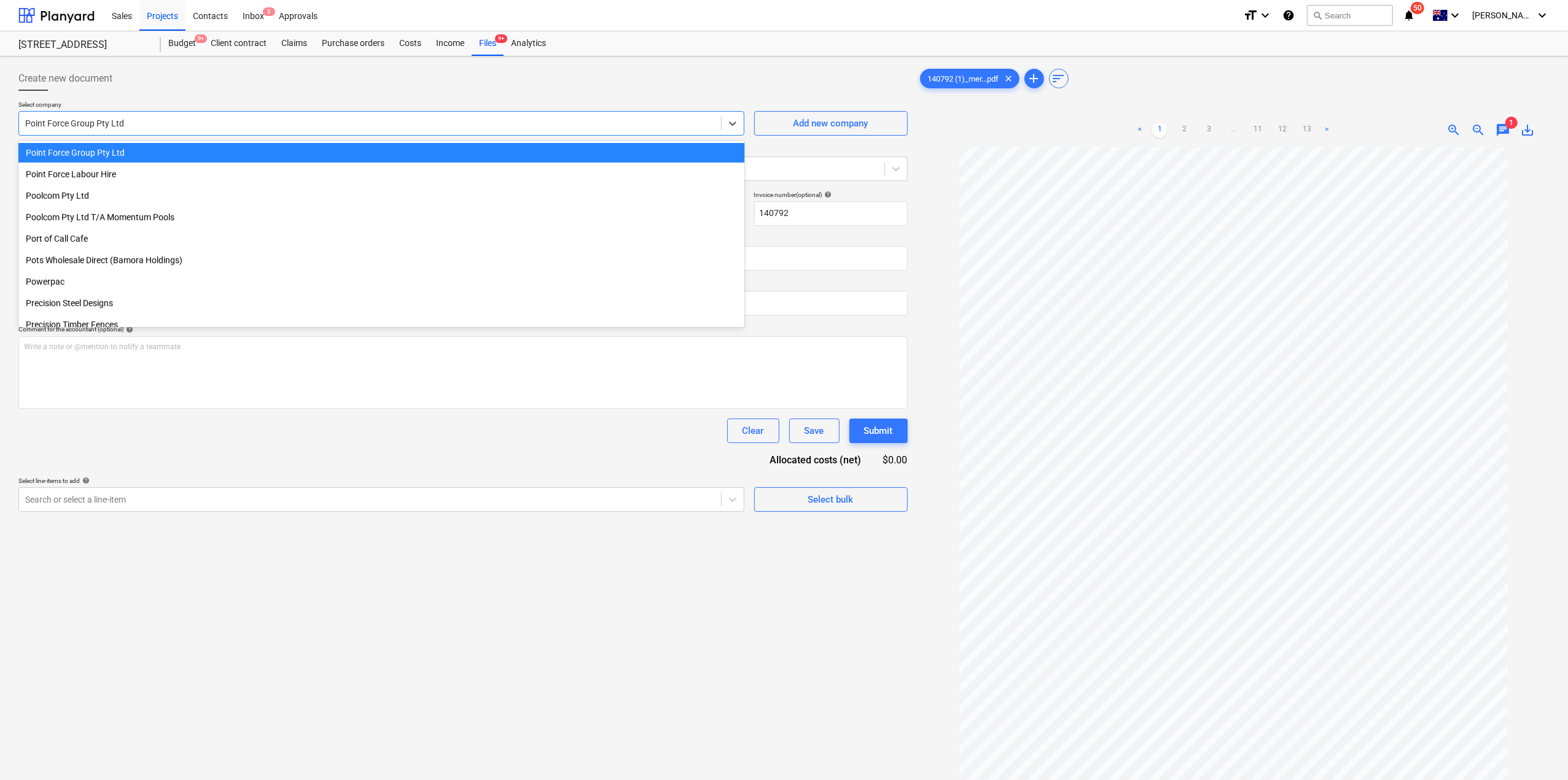
click at [177, 155] on div "Point Force Group Pty Ltd" at bounding box center [381, 152] width 726 height 20
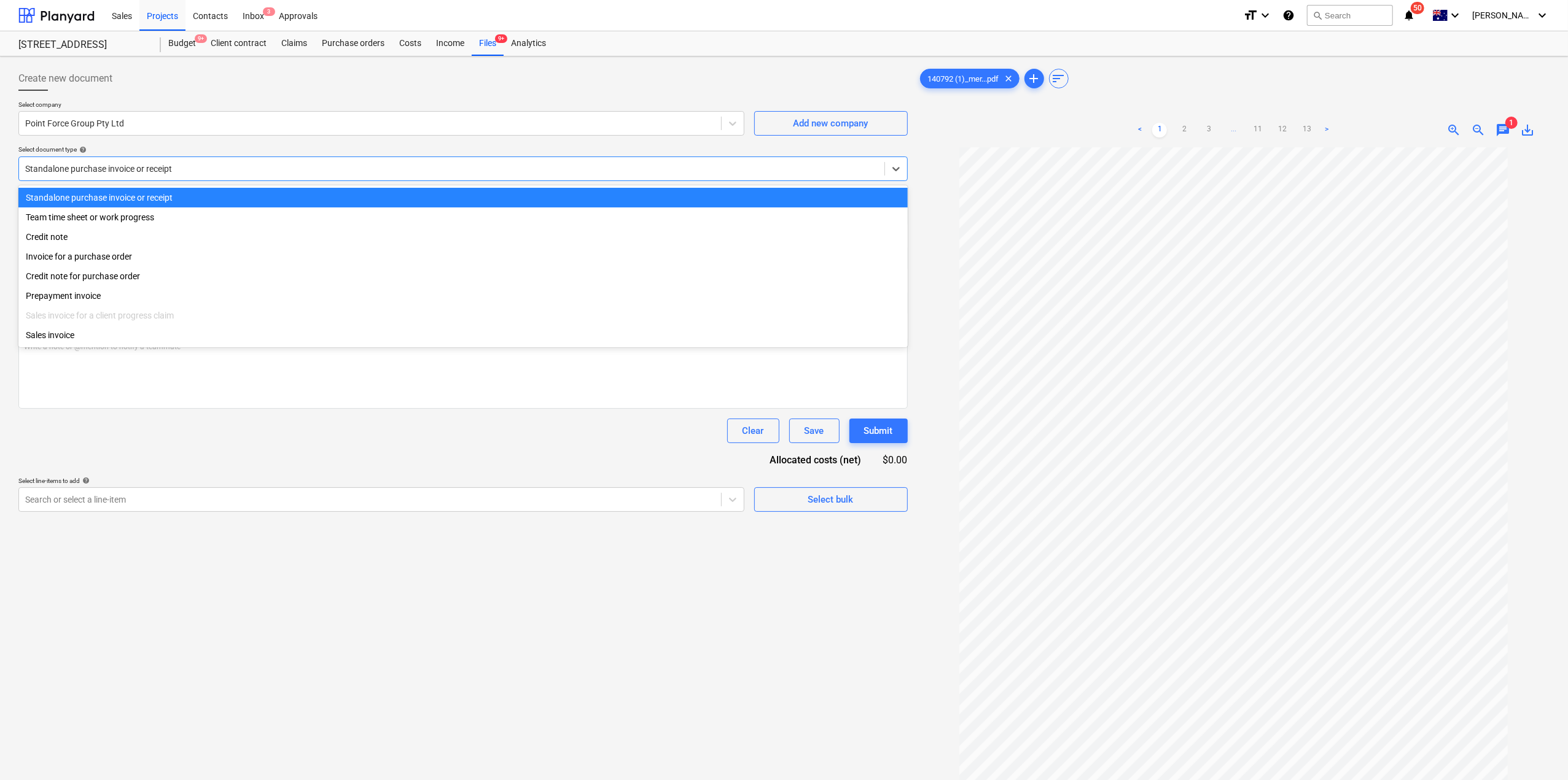
click at [141, 174] on div at bounding box center [451, 168] width 853 height 12
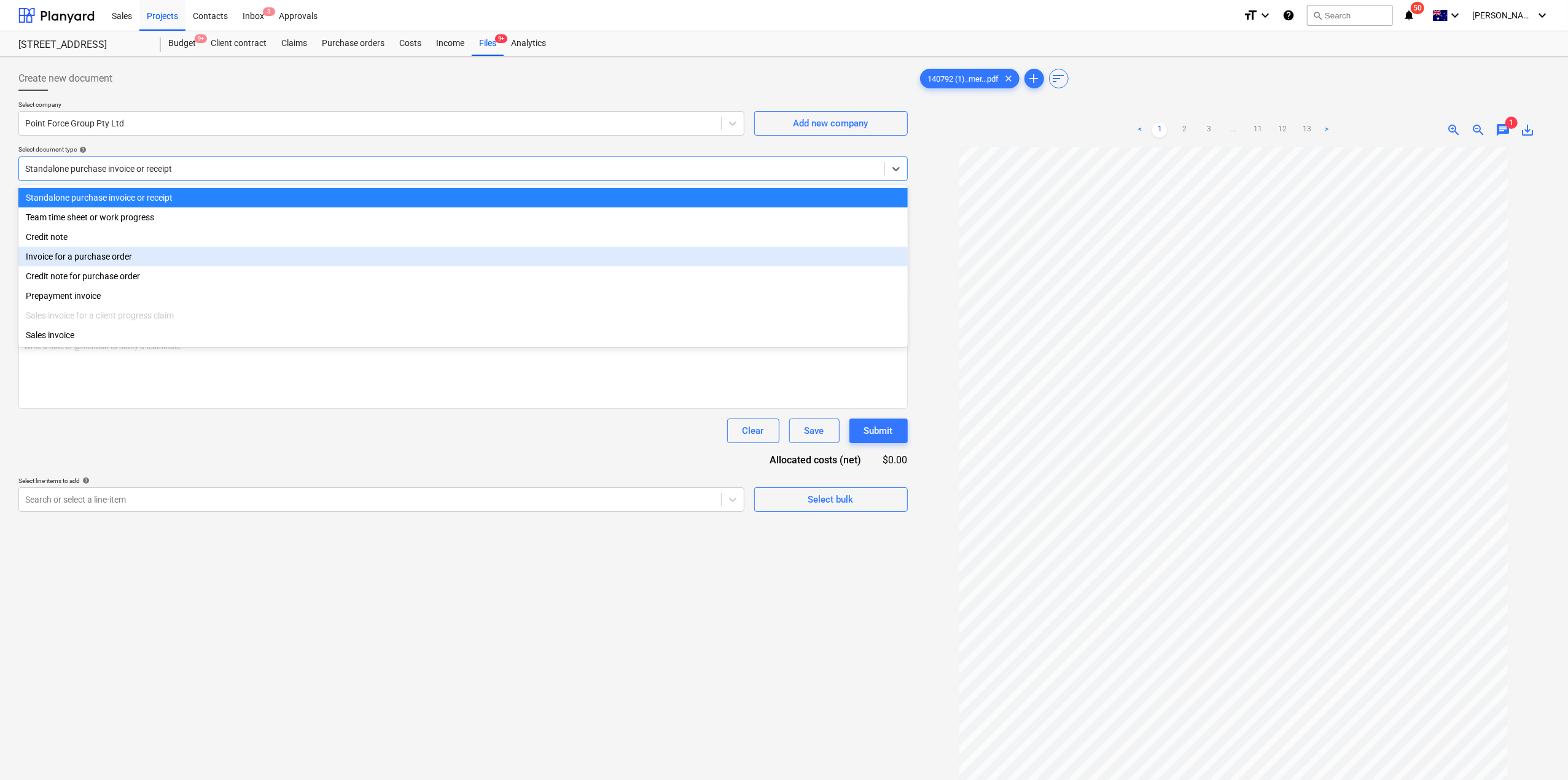
click at [145, 255] on div "Invoice for a purchase order" at bounding box center [463, 256] width 889 height 20
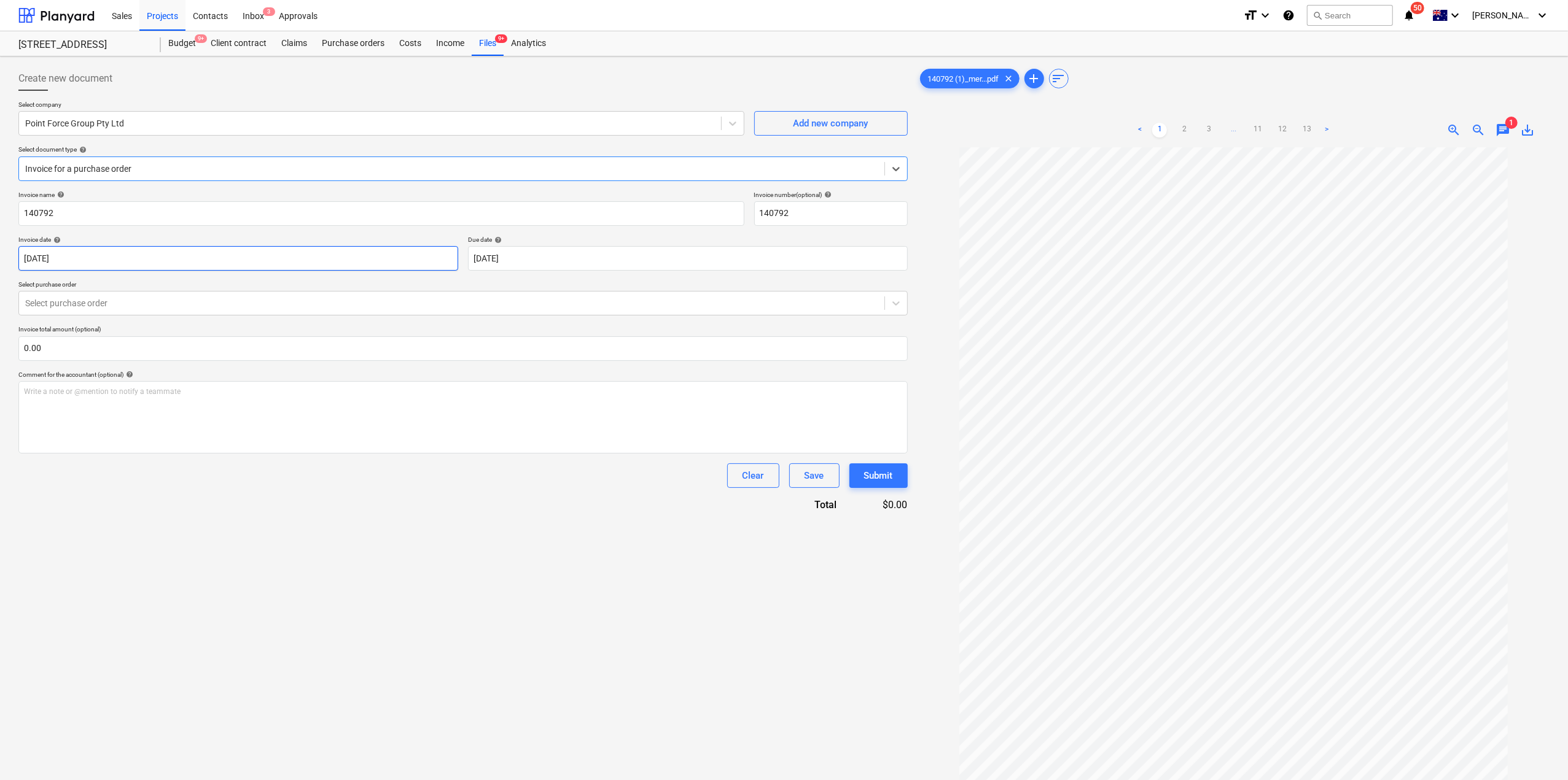
click at [139, 248] on body "Sales Projects Contacts Inbox 3 Approvals format_size keyboard_arrow_down help …" at bounding box center [784, 390] width 1568 height 780
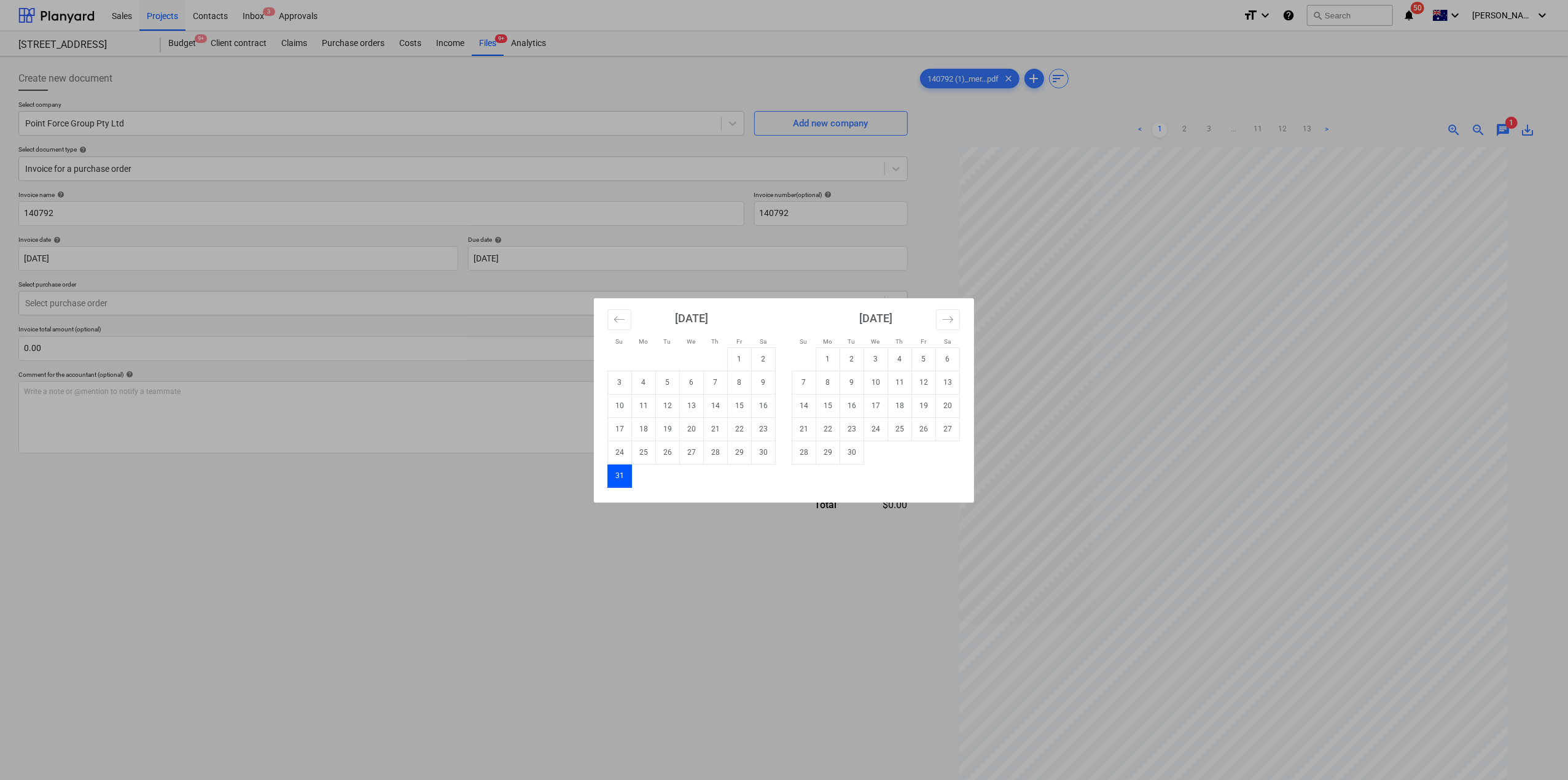
click at [143, 205] on div "Su Mo Tu We Th Fr Sa Su Mo Tu We Th Fr Sa [DATE] 1 2 3 4 5 6 7 8 9 10 11 12 13 …" at bounding box center [784, 390] width 1568 height 780
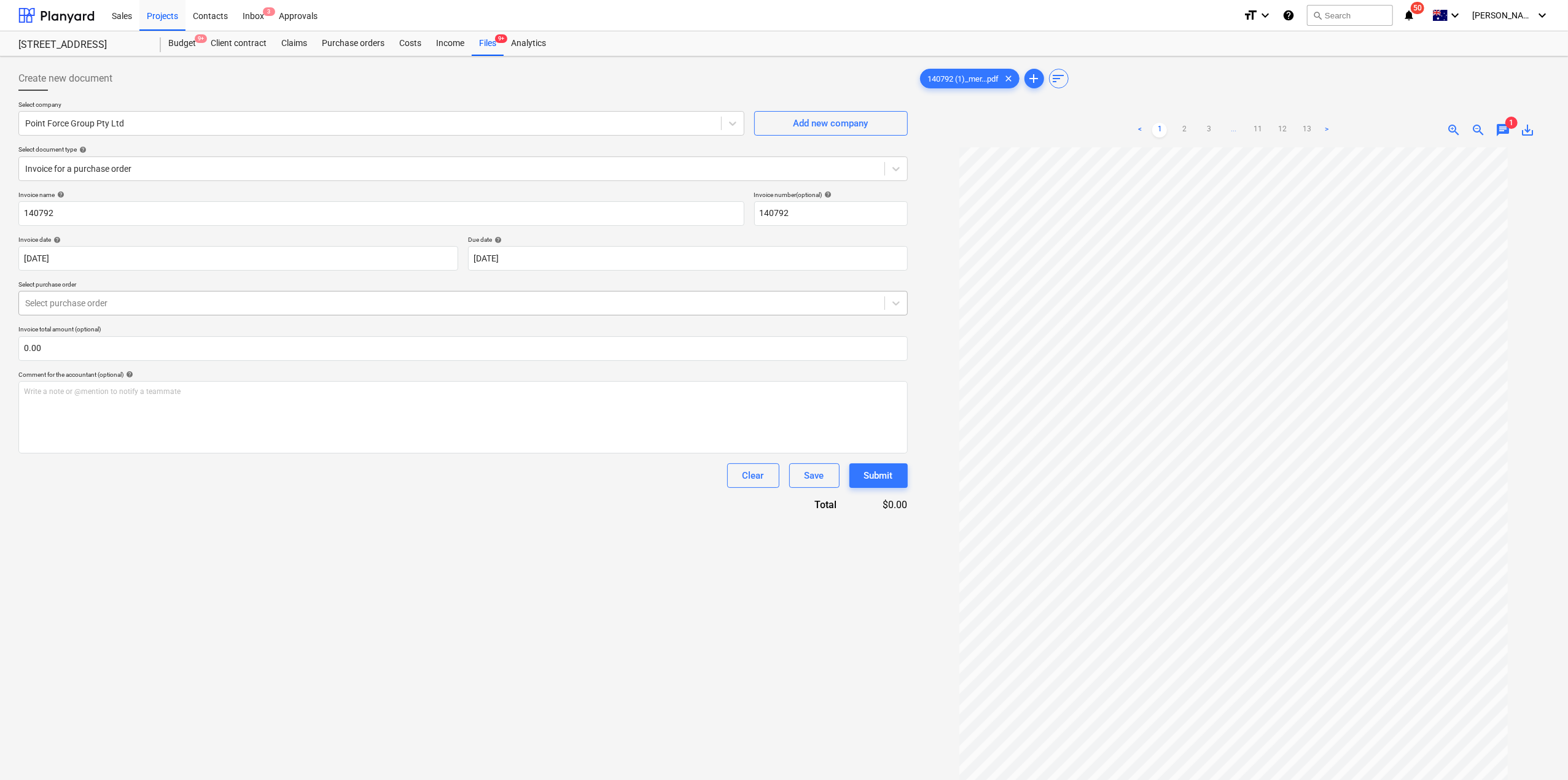
click at [193, 310] on div "Select purchase order" at bounding box center [451, 303] width 865 height 17
click at [1209, 136] on link "3" at bounding box center [1208, 130] width 15 height 15
click at [1177, 132] on link "2" at bounding box center [1171, 130] width 15 height 15
click at [1159, 135] on link "1" at bounding box center [1159, 130] width 15 height 15
click at [179, 331] on p "Invoice total amount (optional)" at bounding box center [463, 331] width 889 height 11
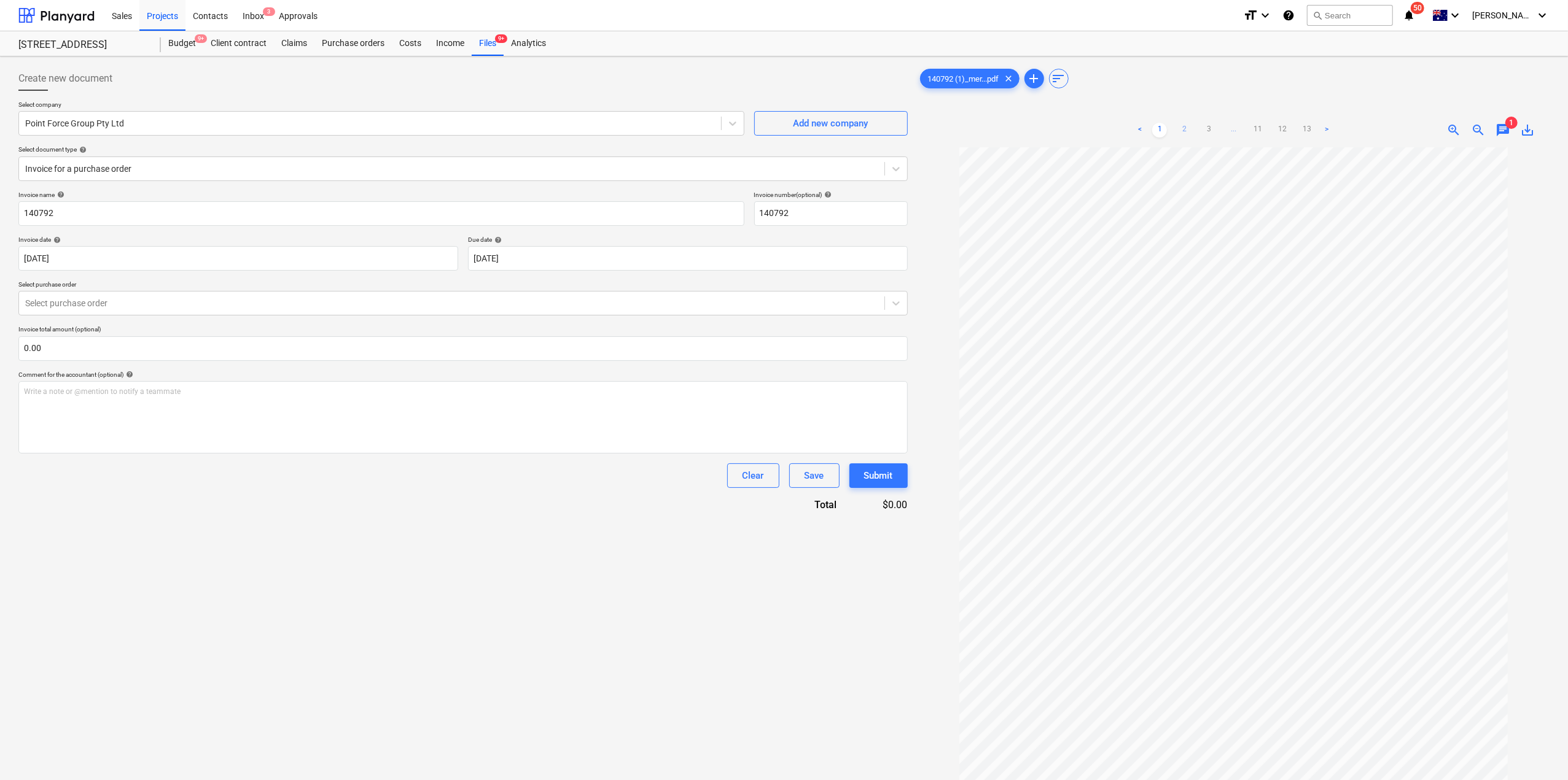
click at [1178, 127] on link "2" at bounding box center [1184, 130] width 15 height 15
click at [482, 47] on div "Files 9+" at bounding box center [487, 44] width 32 height 25
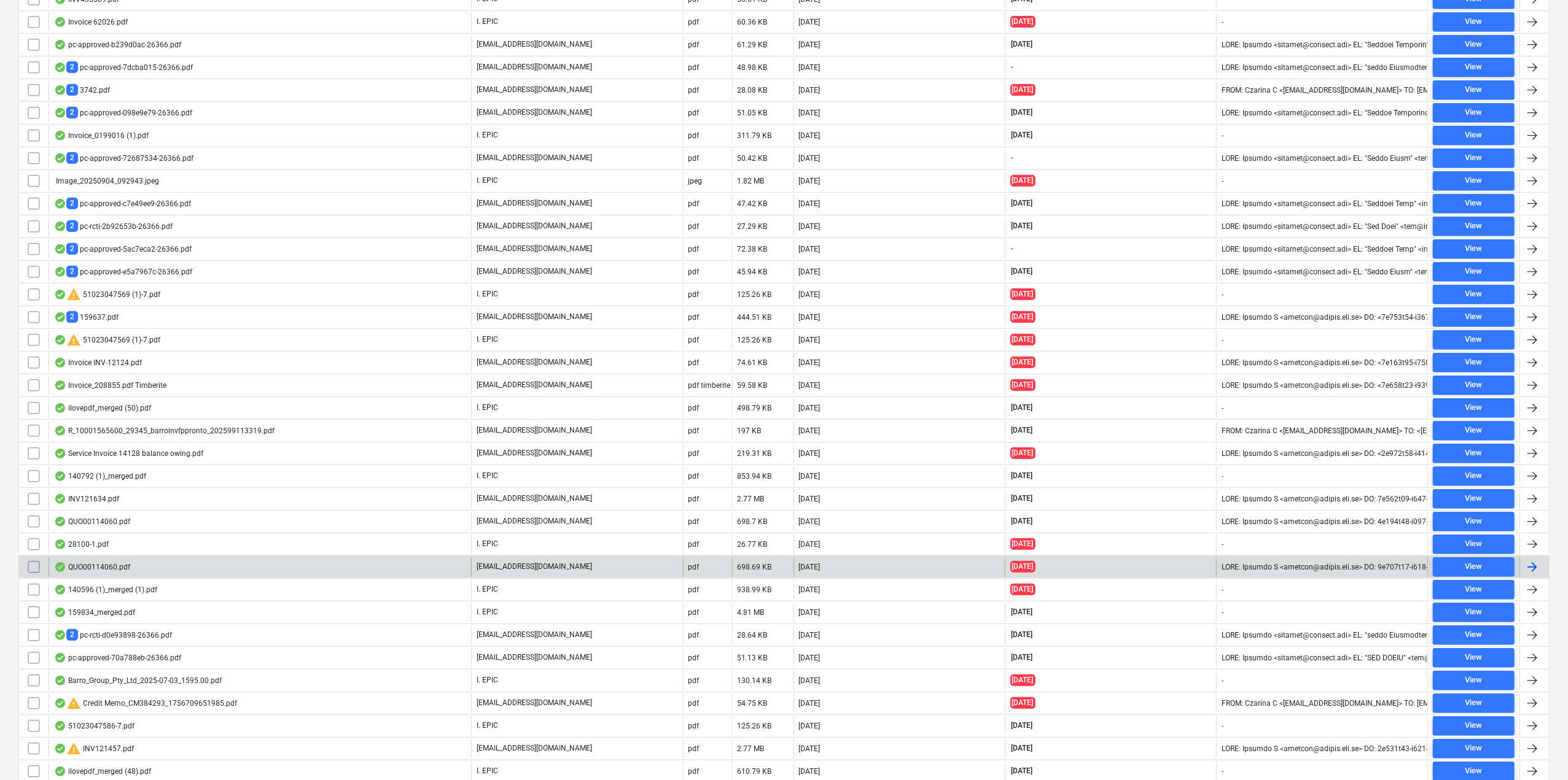
scroll to position [642, 0]
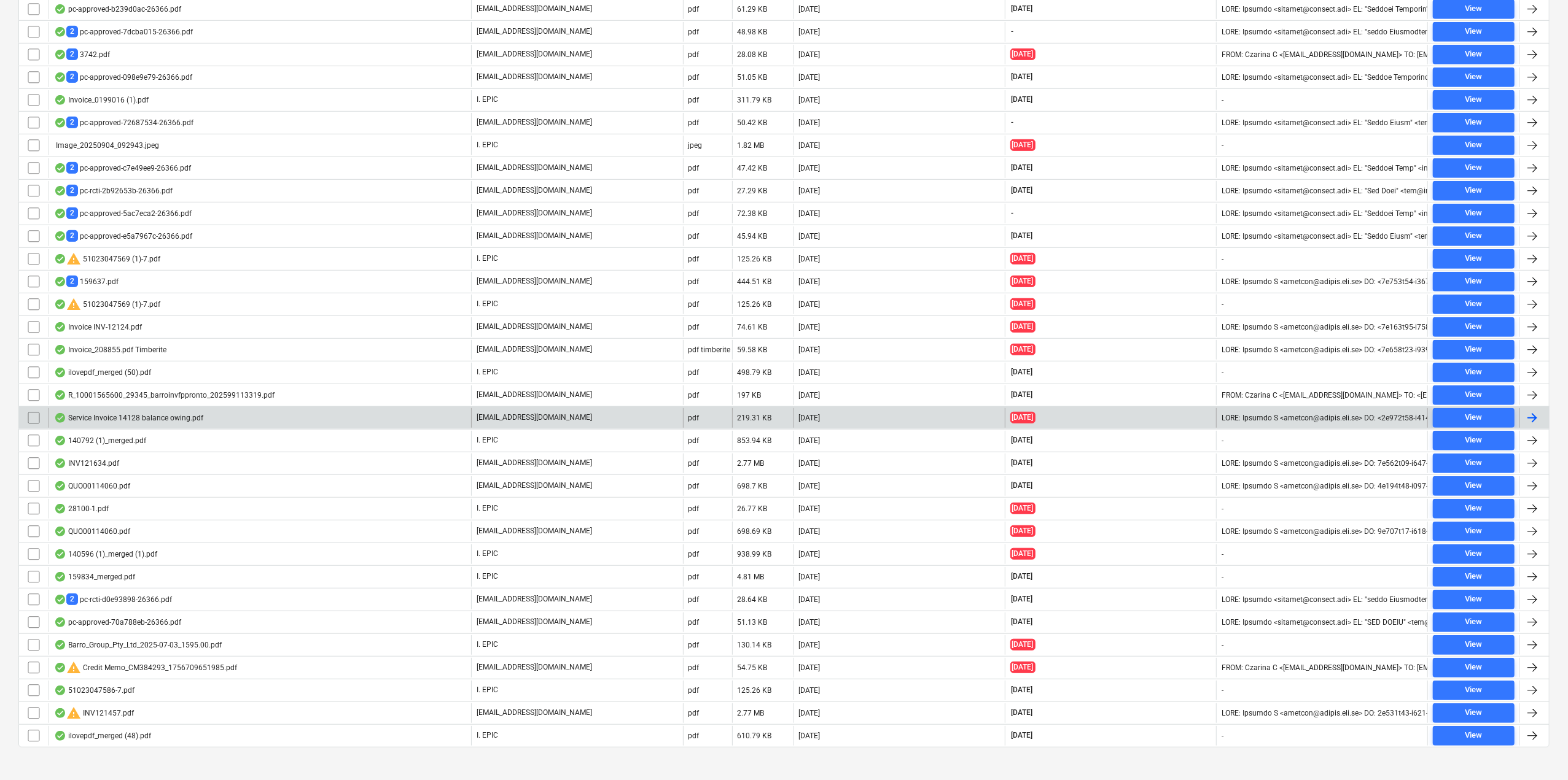
click at [98, 416] on div "Service Invoice 14128 balance owing.pdf" at bounding box center [260, 418] width 422 height 20
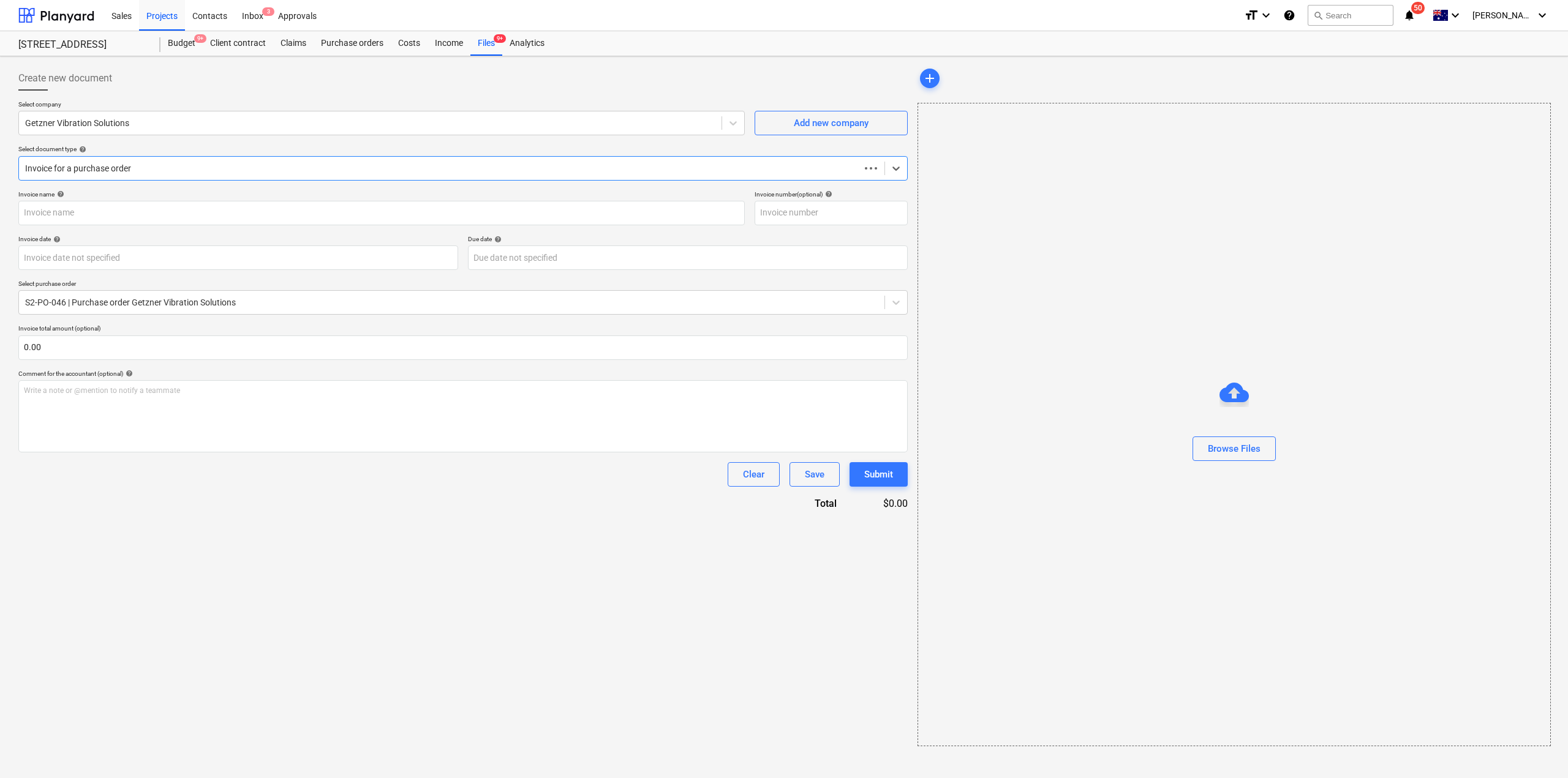
type input "14128"
type input "[DATE]"
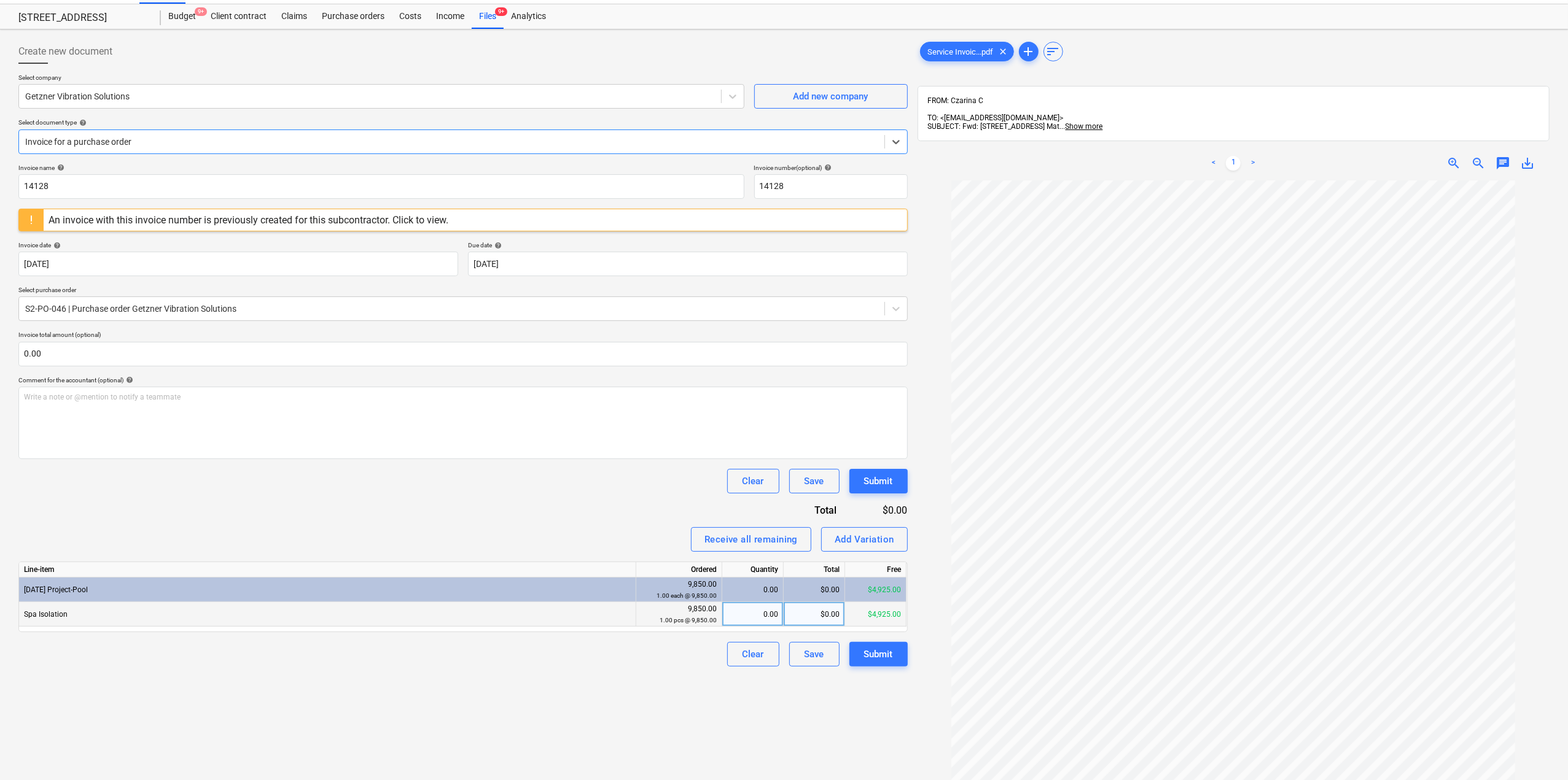
scroll to position [18, 0]
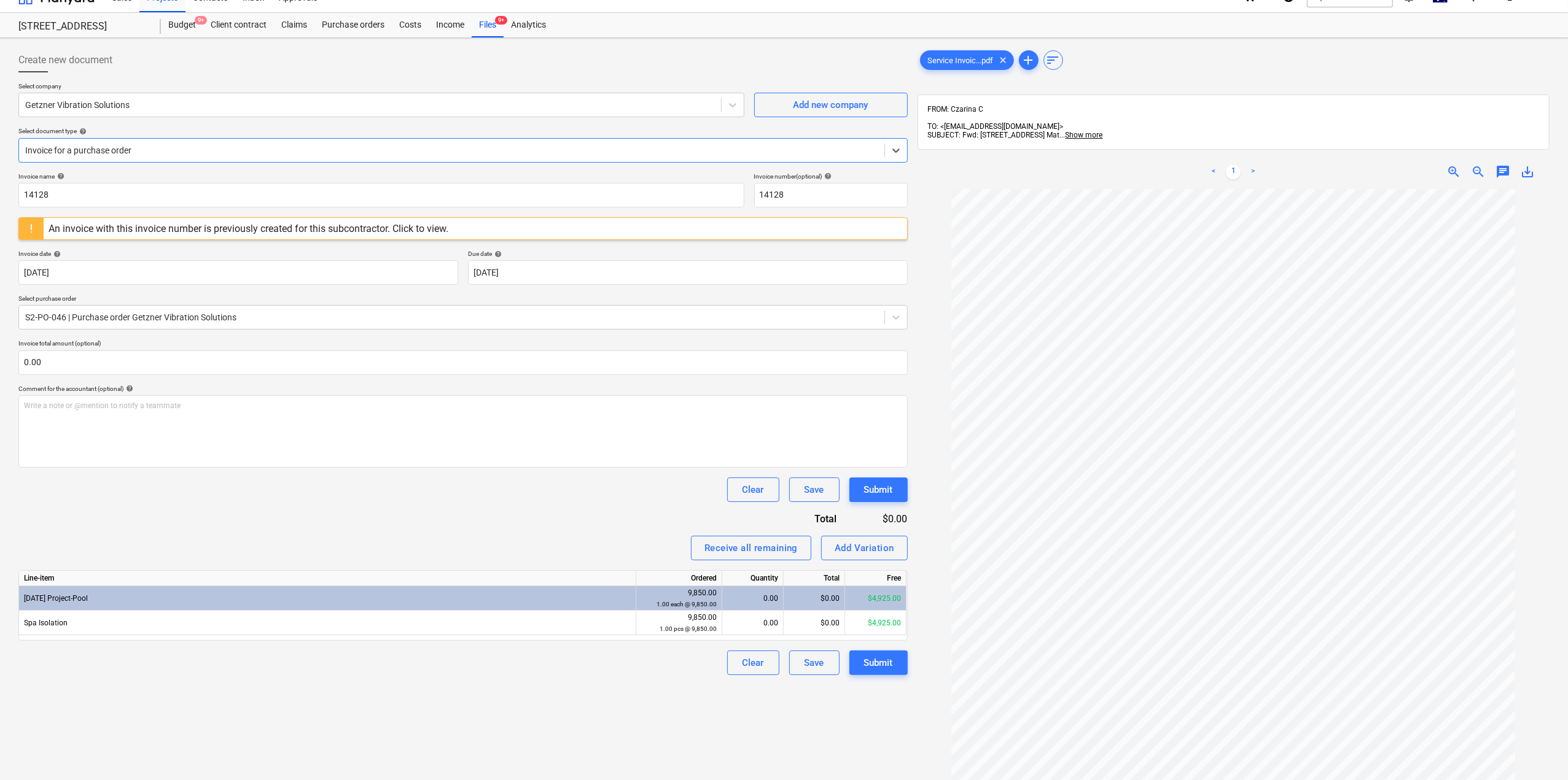
click at [110, 147] on div at bounding box center [451, 150] width 853 height 12
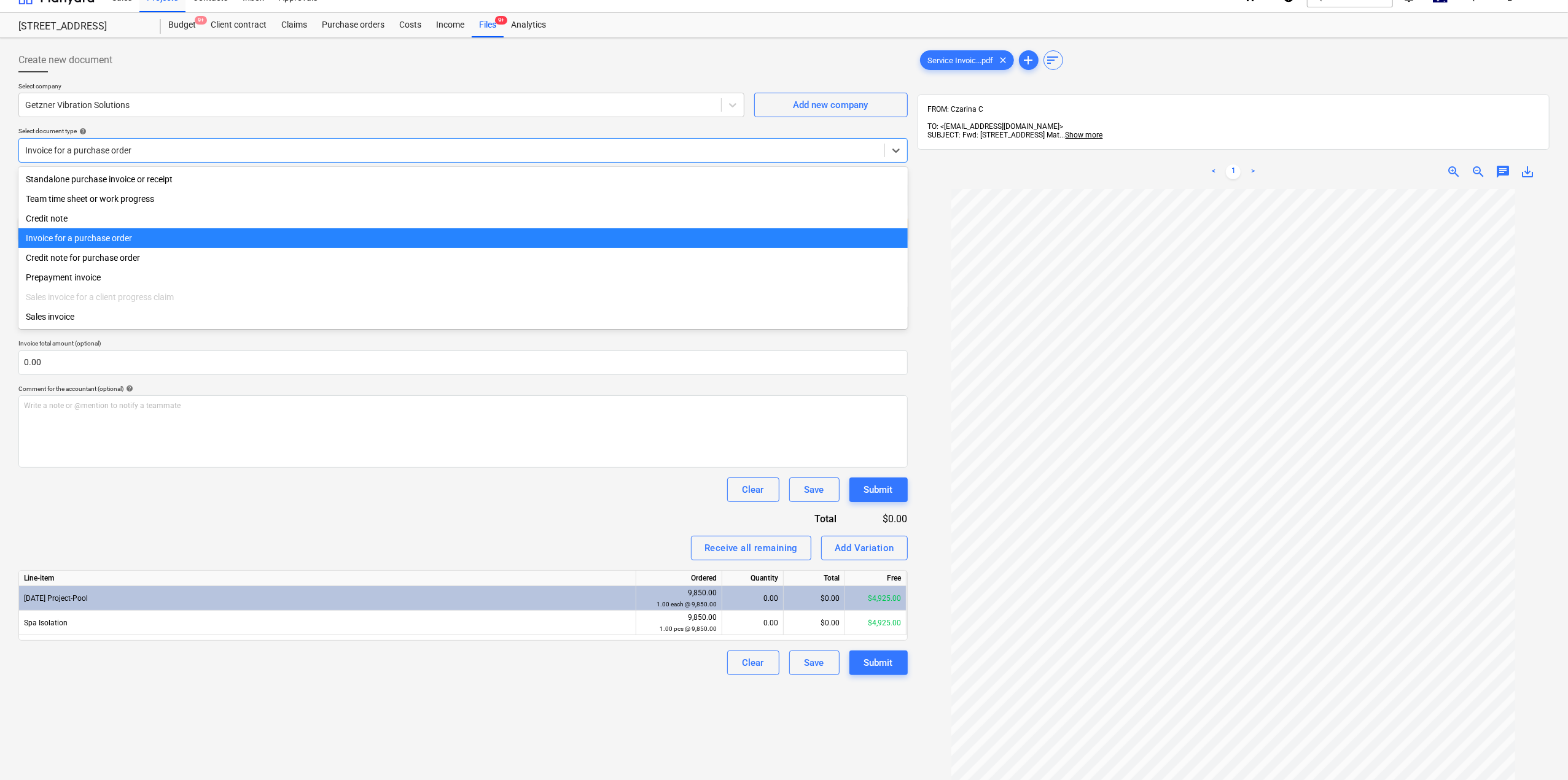
click at [126, 244] on div "Invoice for a purchase order" at bounding box center [463, 238] width 889 height 20
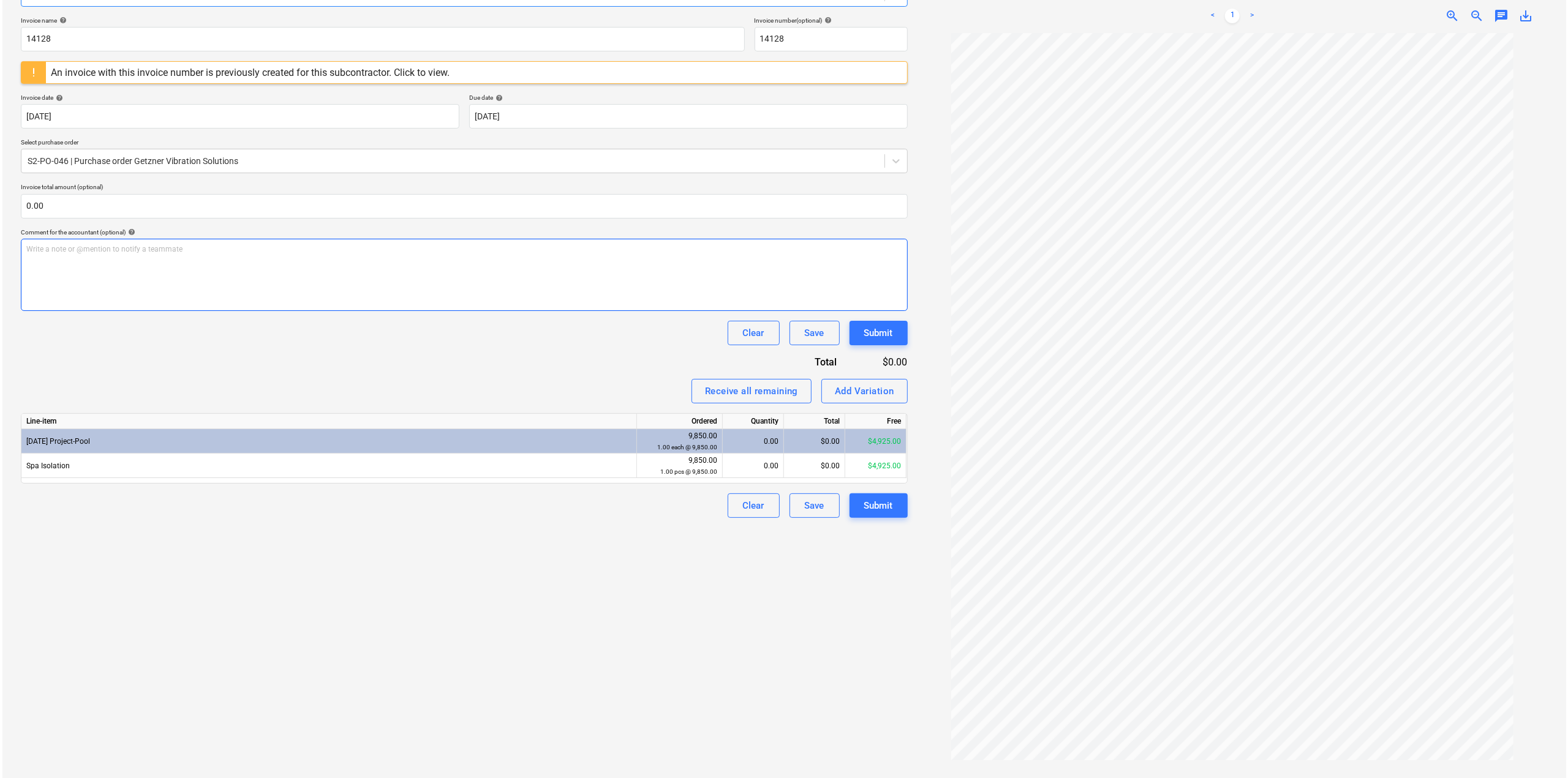
scroll to position [174, 0]
click at [746, 470] on div "0.00" at bounding box center [751, 466] width 51 height 25
type input "1"
click at [634, 578] on div "Create new document Select company Getzner Vibration Solutions Add new company …" at bounding box center [462, 334] width 897 height 895
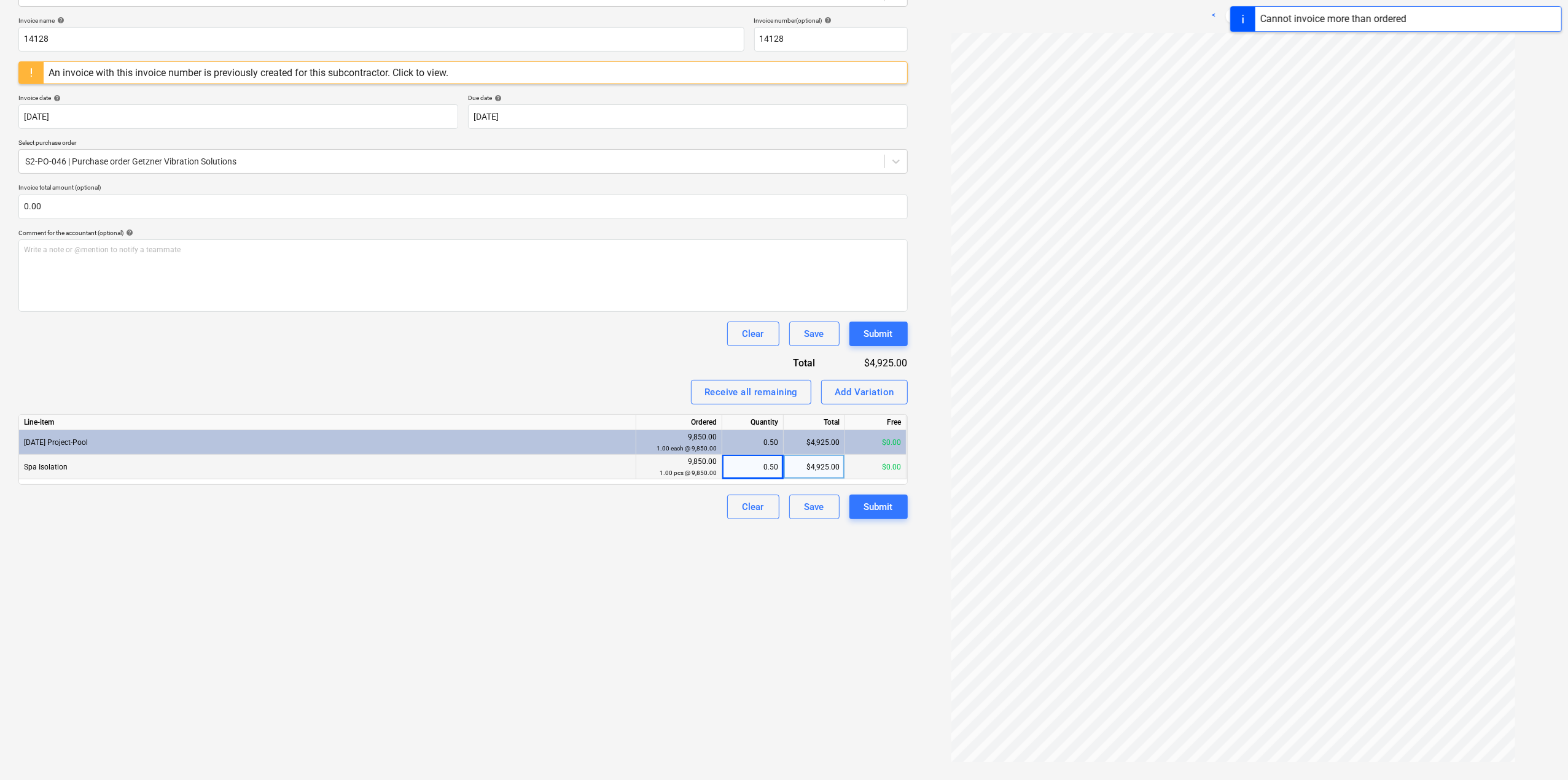
click at [759, 467] on div "0.50" at bounding box center [752, 467] width 51 height 25
type input "1"
click at [759, 467] on input "1" at bounding box center [752, 467] width 61 height 24
click at [702, 547] on div "Create new document Select company Getzner Vibration Solutions Add new company …" at bounding box center [463, 335] width 899 height 897
click at [890, 509] on div "Submit" at bounding box center [878, 507] width 29 height 16
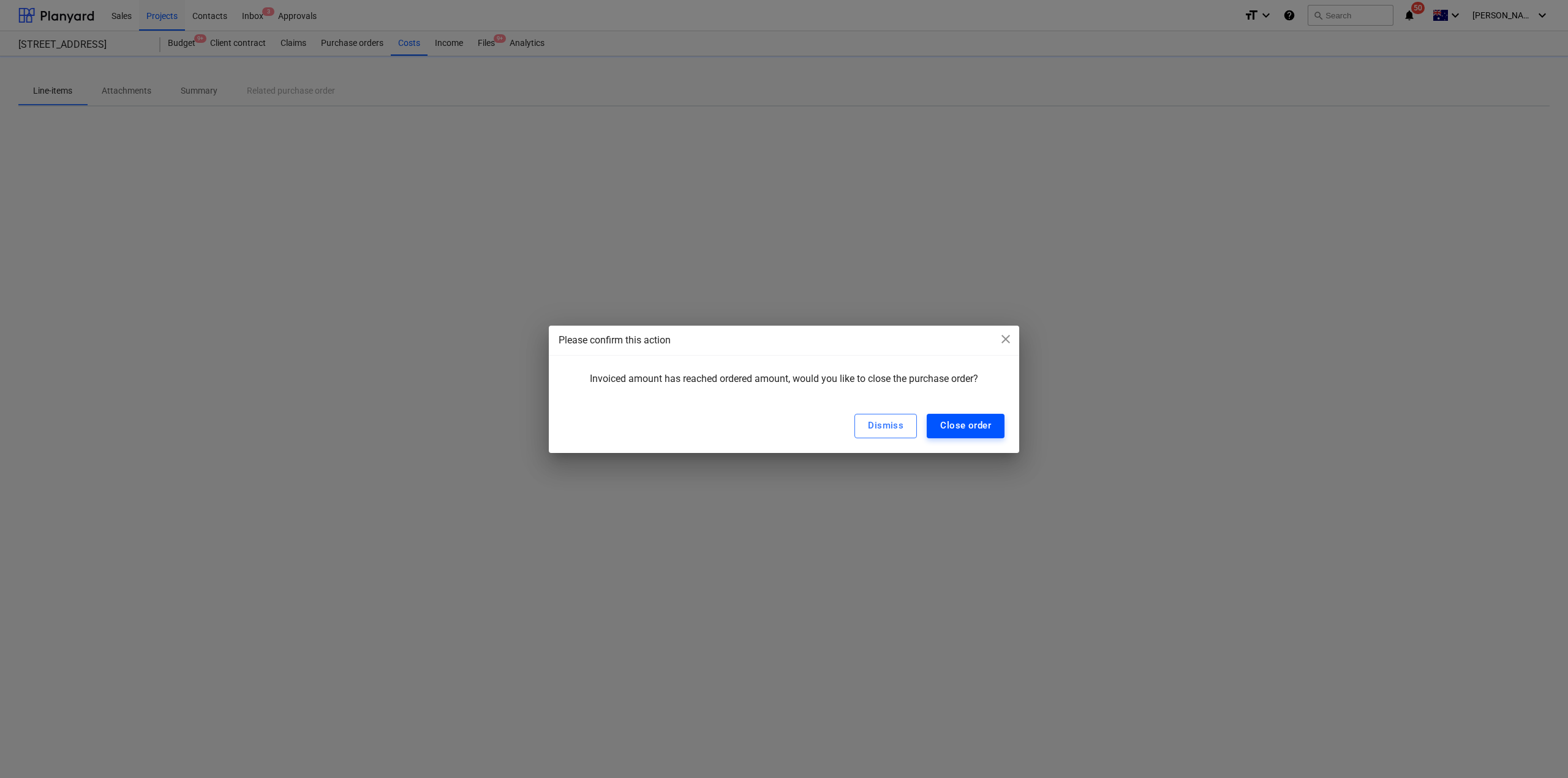
click at [973, 431] on div "Close order" at bounding box center [966, 425] width 51 height 16
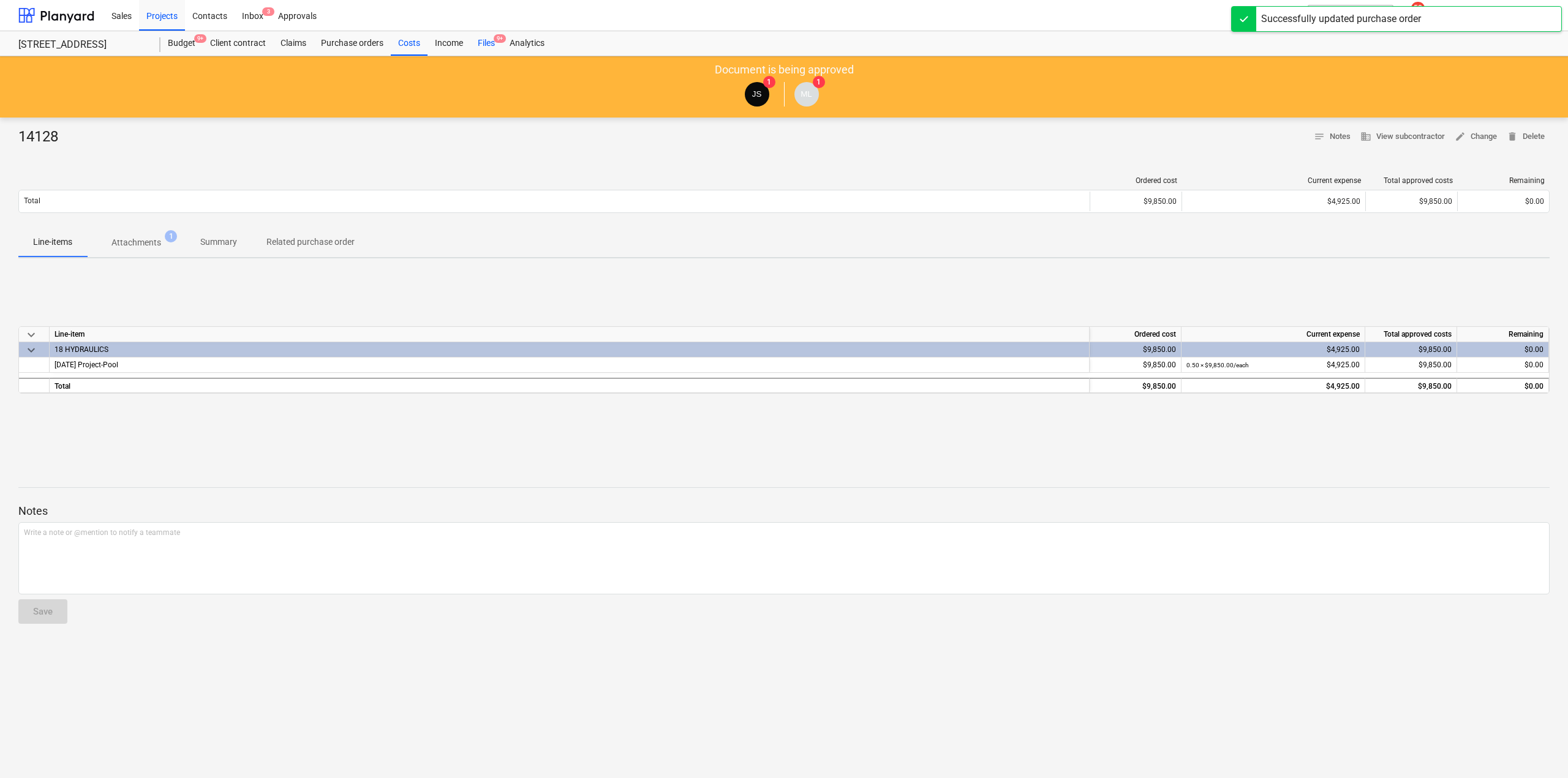
click at [482, 45] on div "Files 9+" at bounding box center [486, 44] width 32 height 25
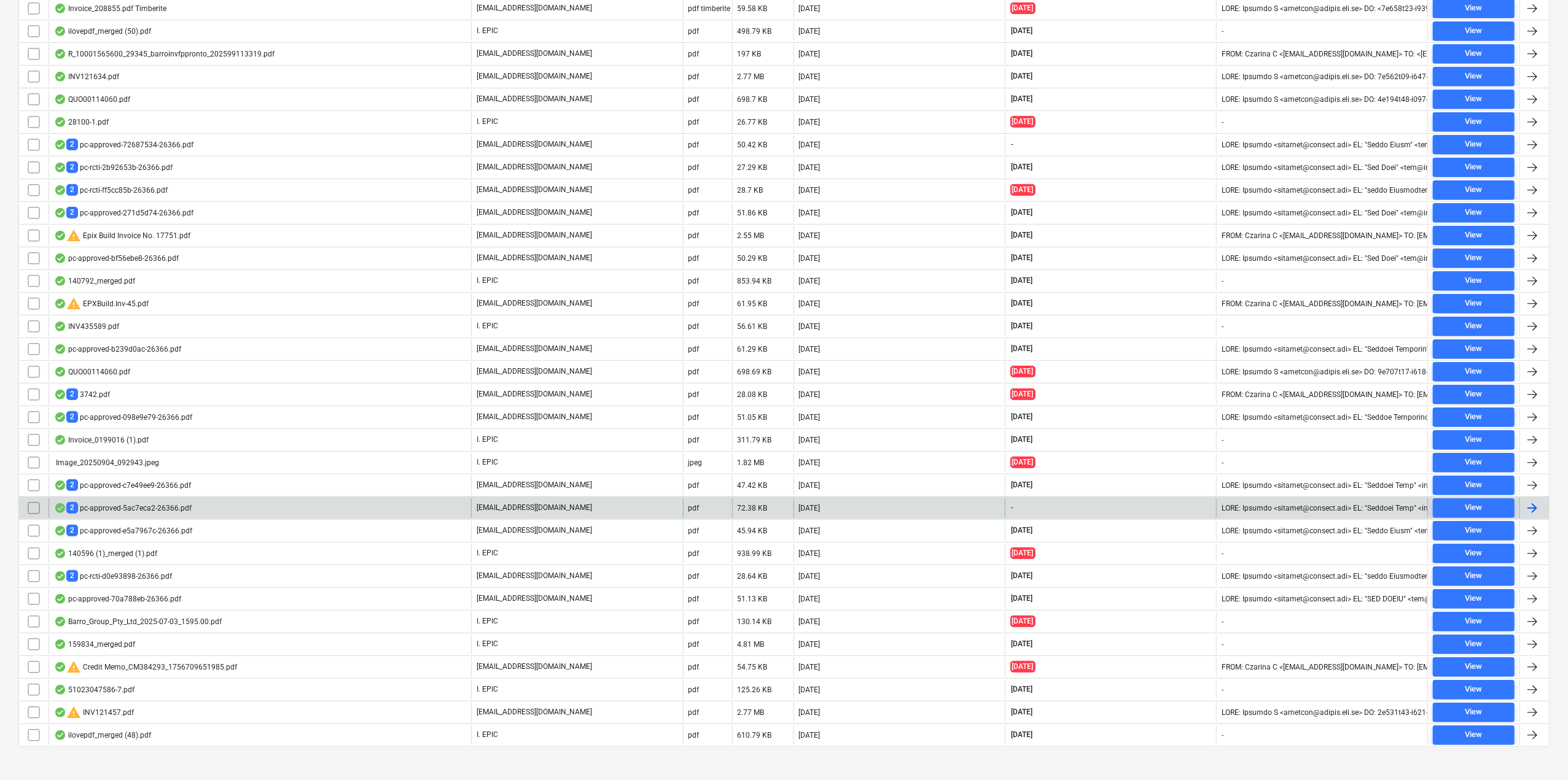
scroll to position [619, 0]
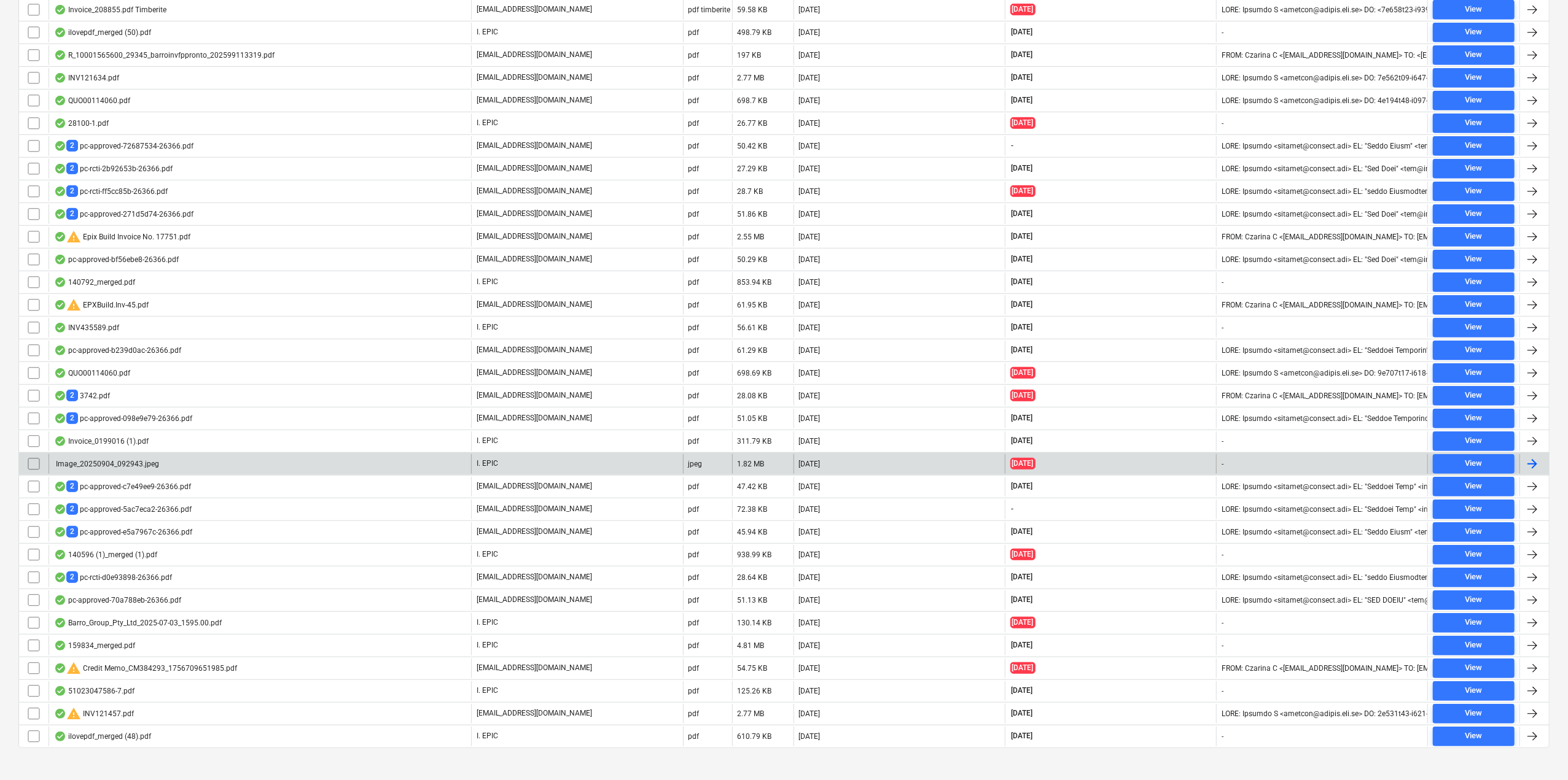
drag, startPoint x: 135, startPoint y: 458, endPoint x: 113, endPoint y: 446, distance: 25.1
click at [113, 454] on div "Image_20250904_092943.jpeg" at bounding box center [260, 464] width 422 height 20
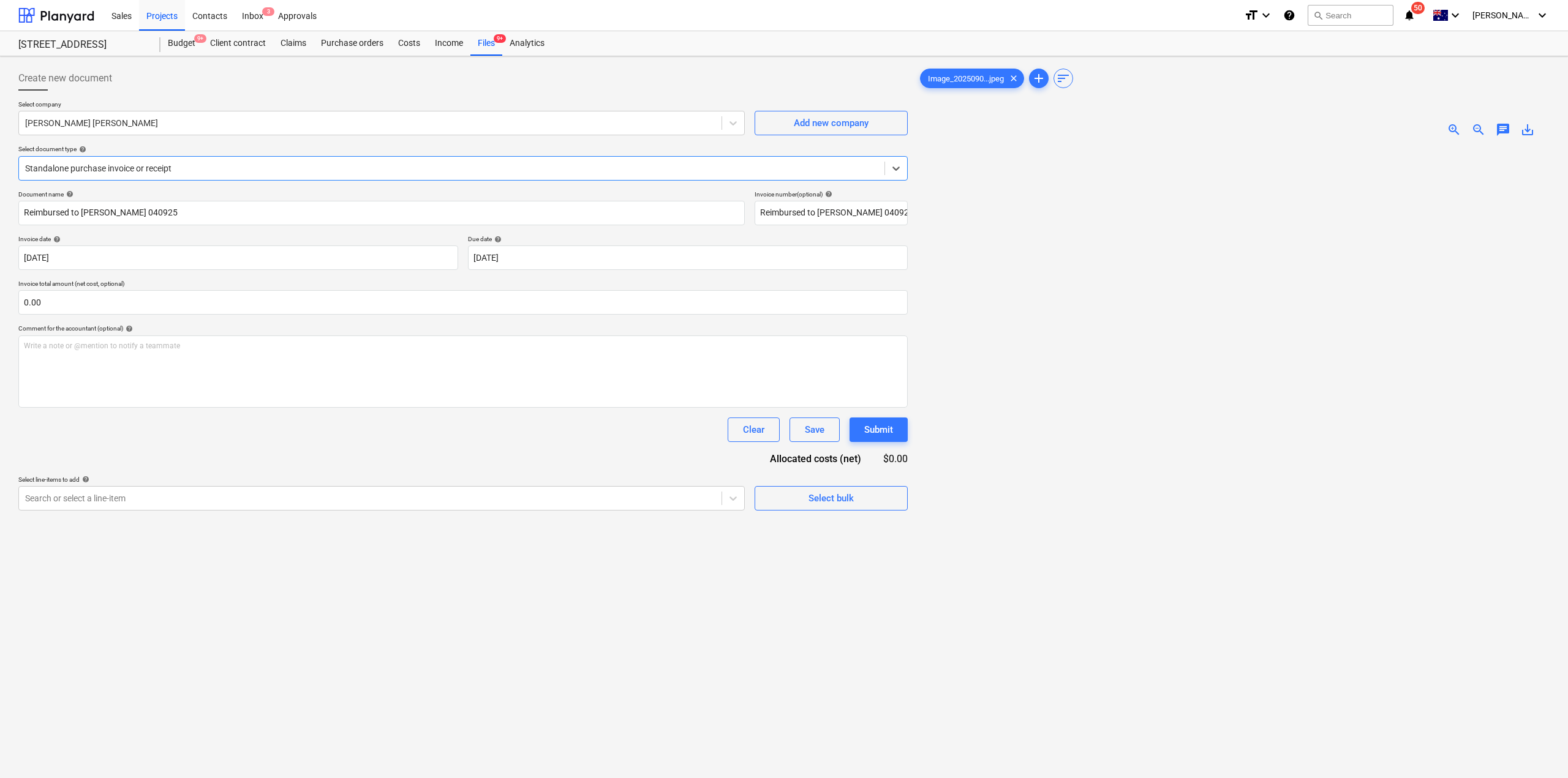
type input "Reimbursed to [PERSON_NAME] 040925"
type input "[DATE]"
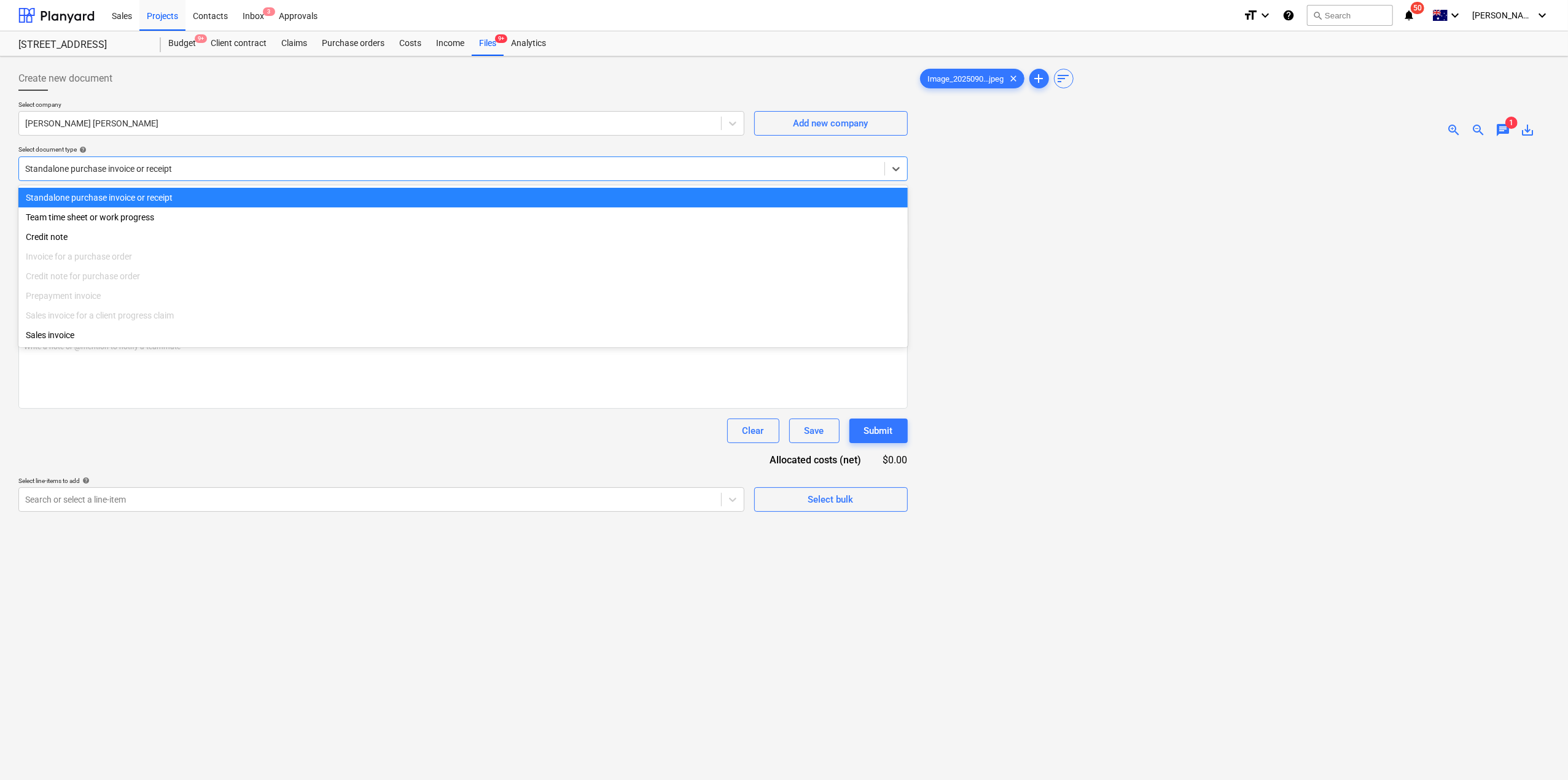
click at [193, 174] on div at bounding box center [451, 168] width 853 height 12
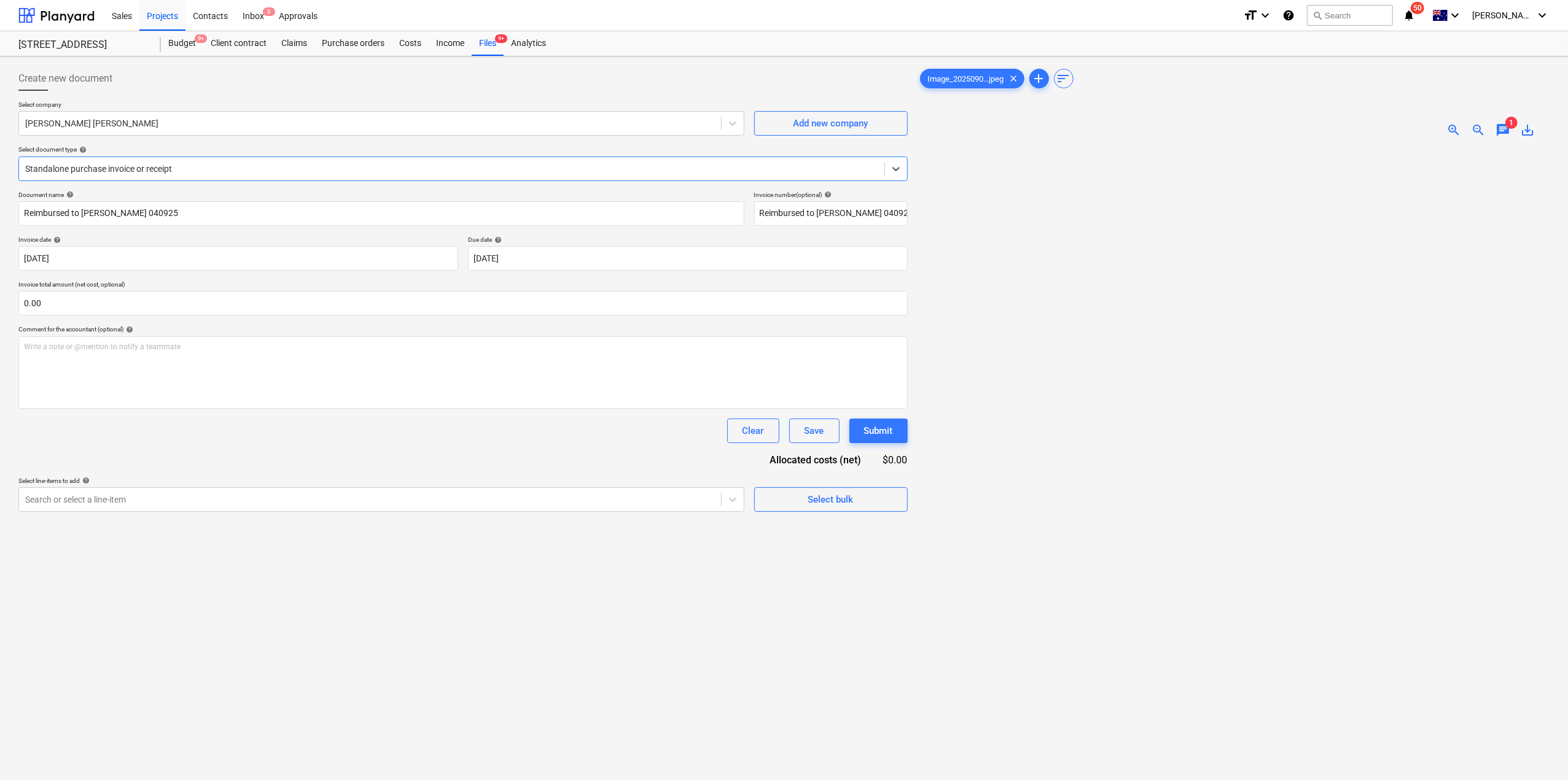
click at [201, 157] on div "Standalone purchase invoice or receipt" at bounding box center [463, 169] width 889 height 25
click at [485, 49] on div "Files 9+" at bounding box center [487, 44] width 32 height 25
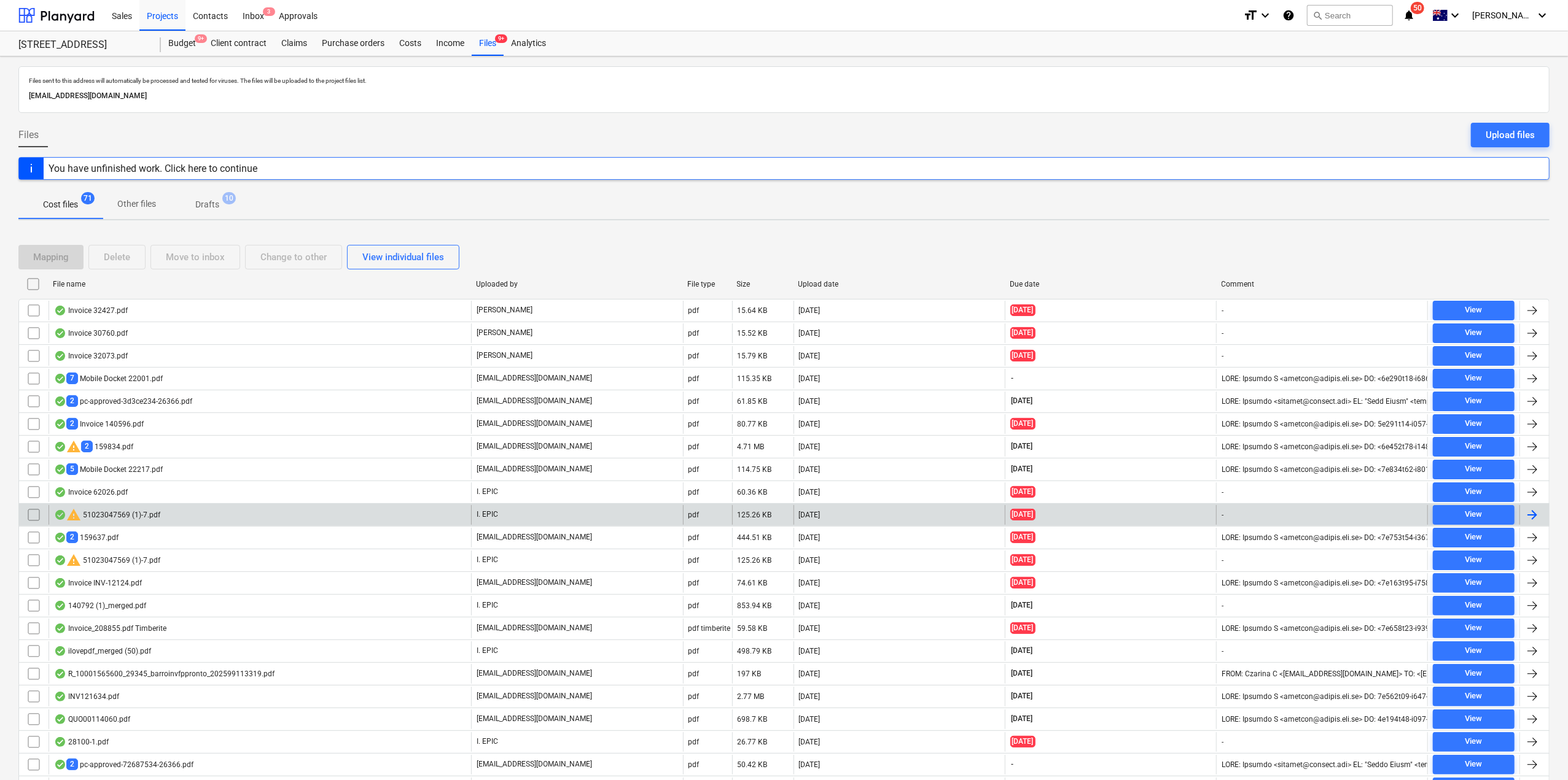
scroll to position [620, 0]
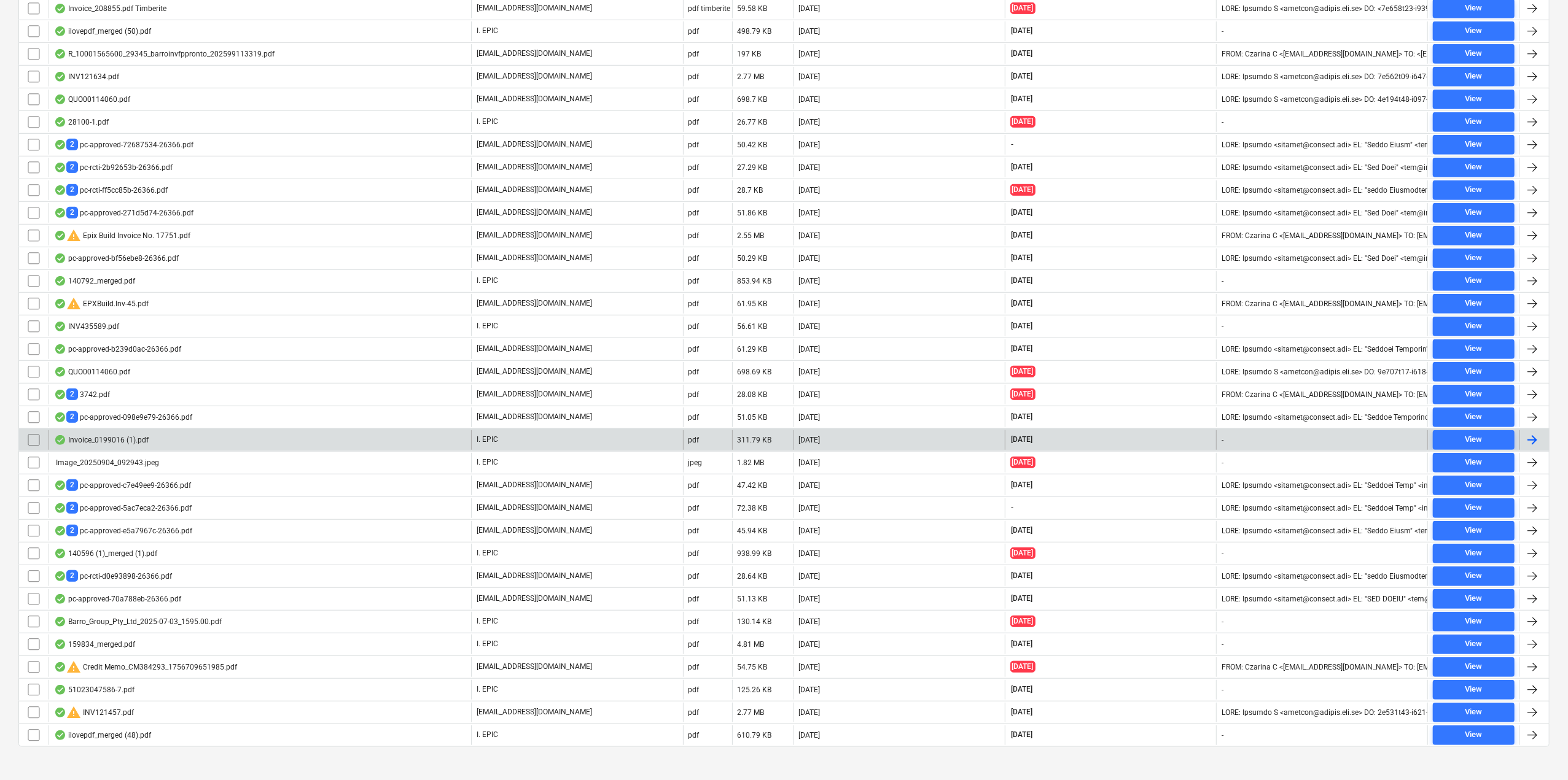
click at [207, 437] on div "Invoice_0199016 (1).pdf" at bounding box center [260, 440] width 422 height 20
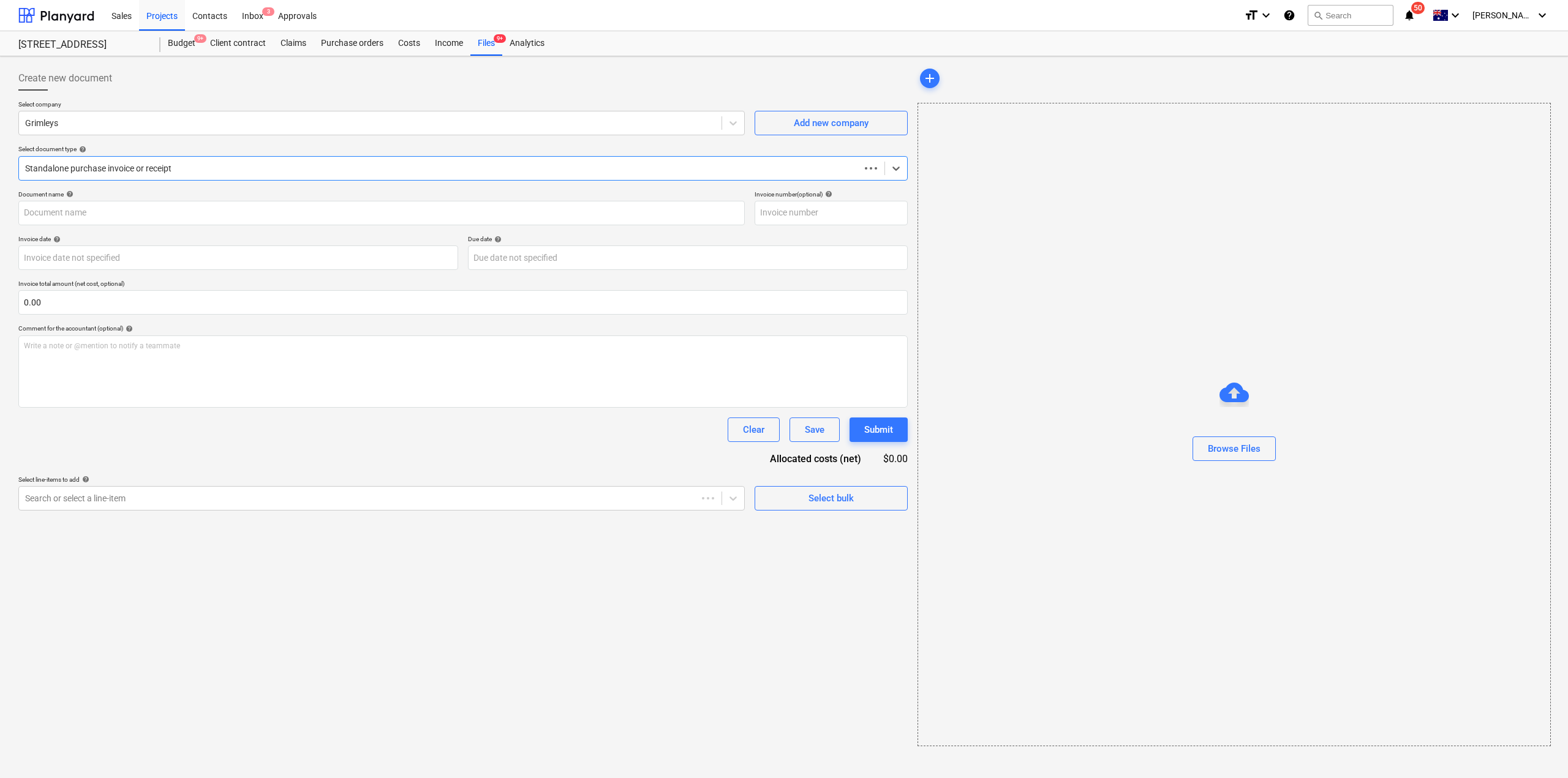
type input "0199016"
type input "[DATE]"
click at [489, 53] on div "Files 9+" at bounding box center [486, 44] width 32 height 25
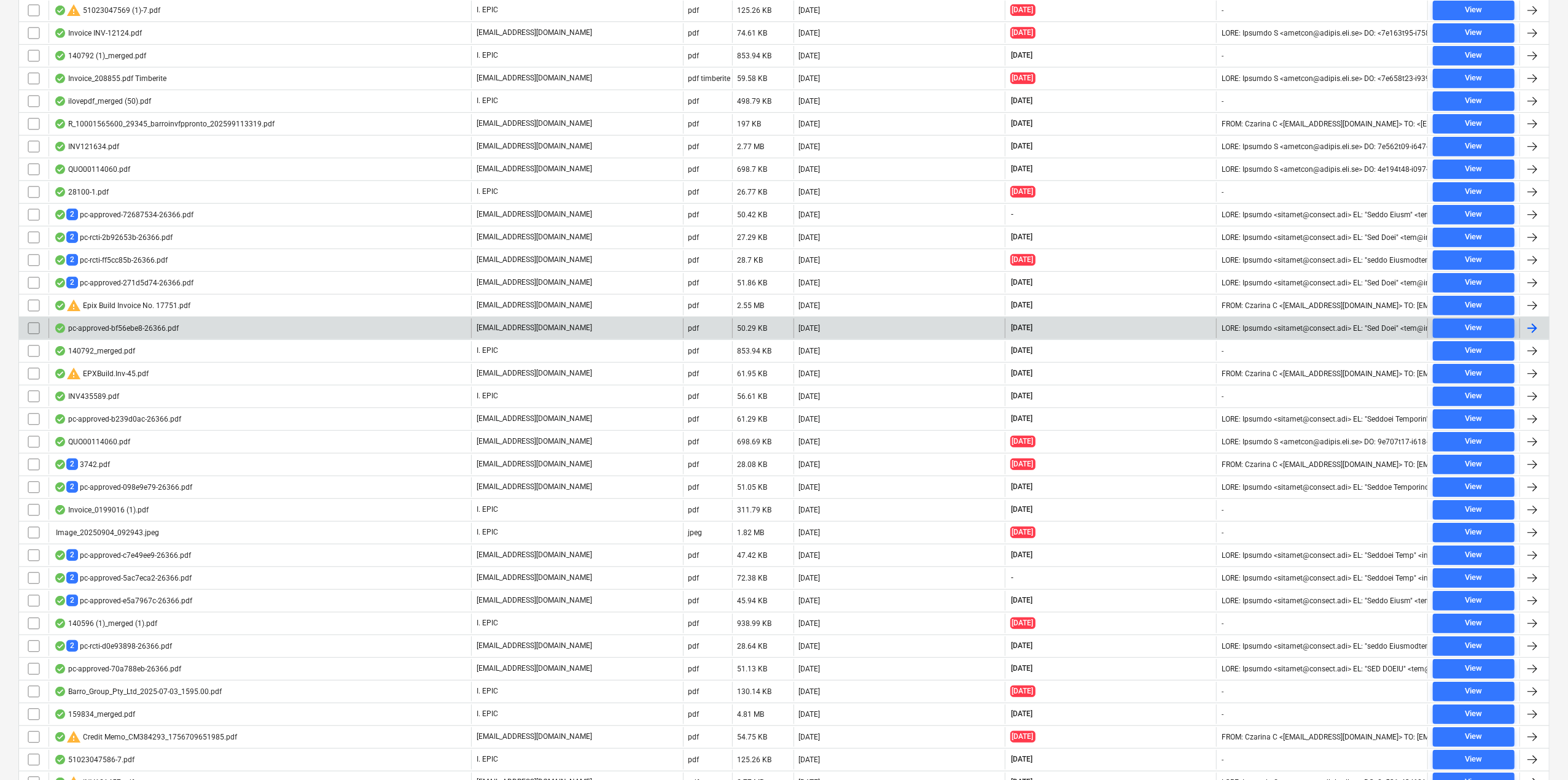
scroll to position [620, 0]
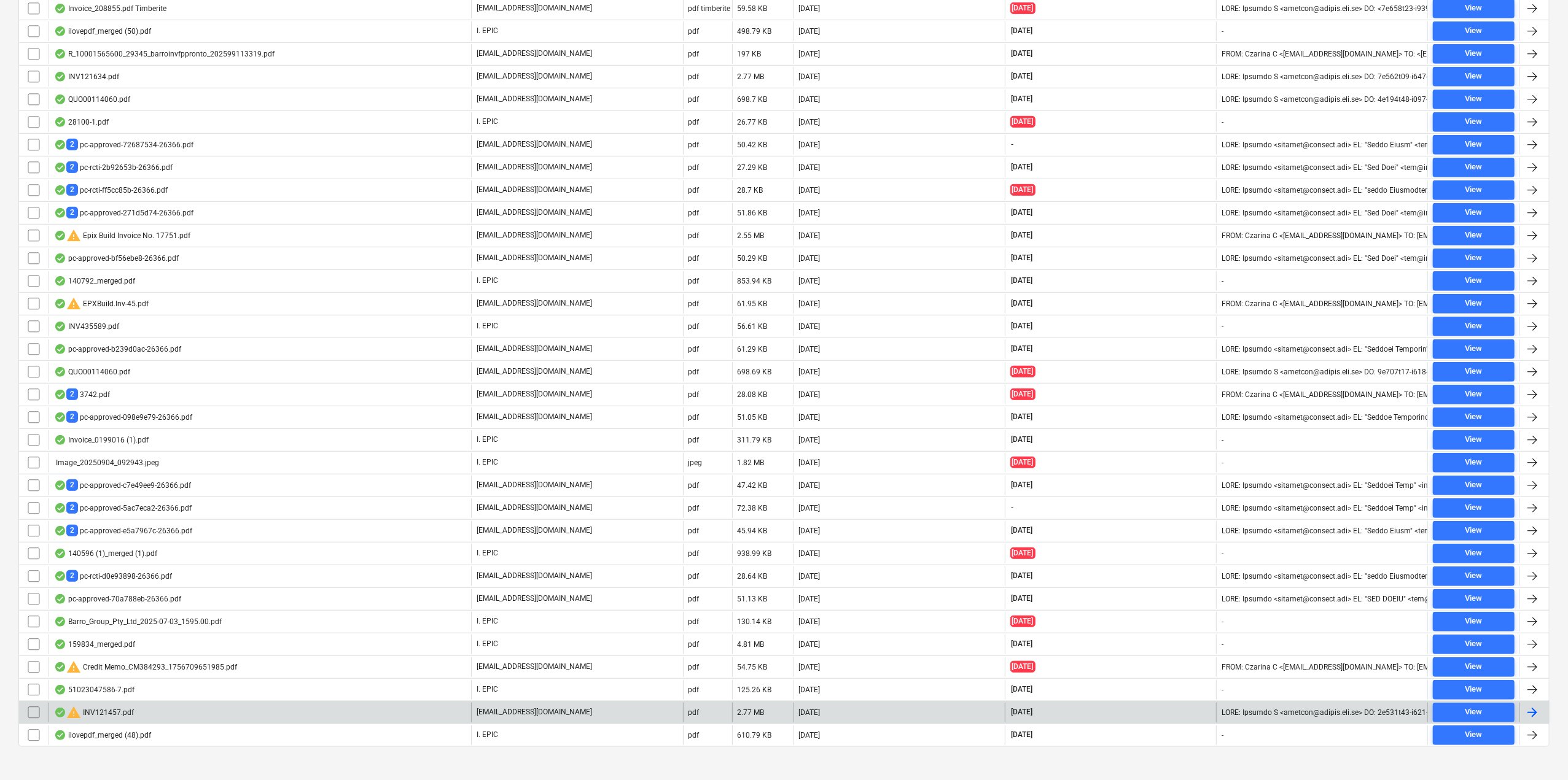
click at [147, 703] on div "warning INV121457.pdf" at bounding box center [260, 712] width 422 height 20
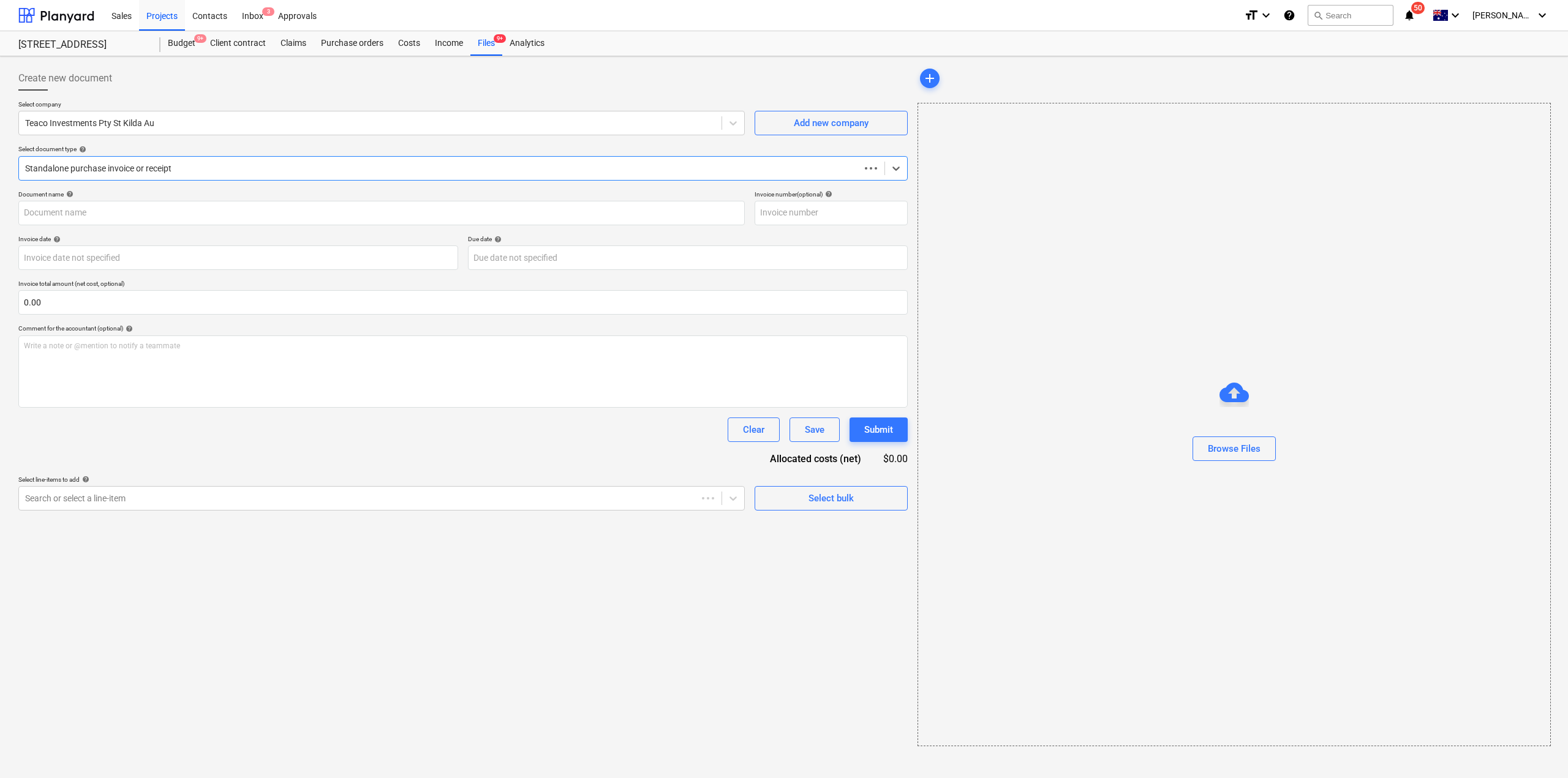
type input "121457"
type input "[DATE]"
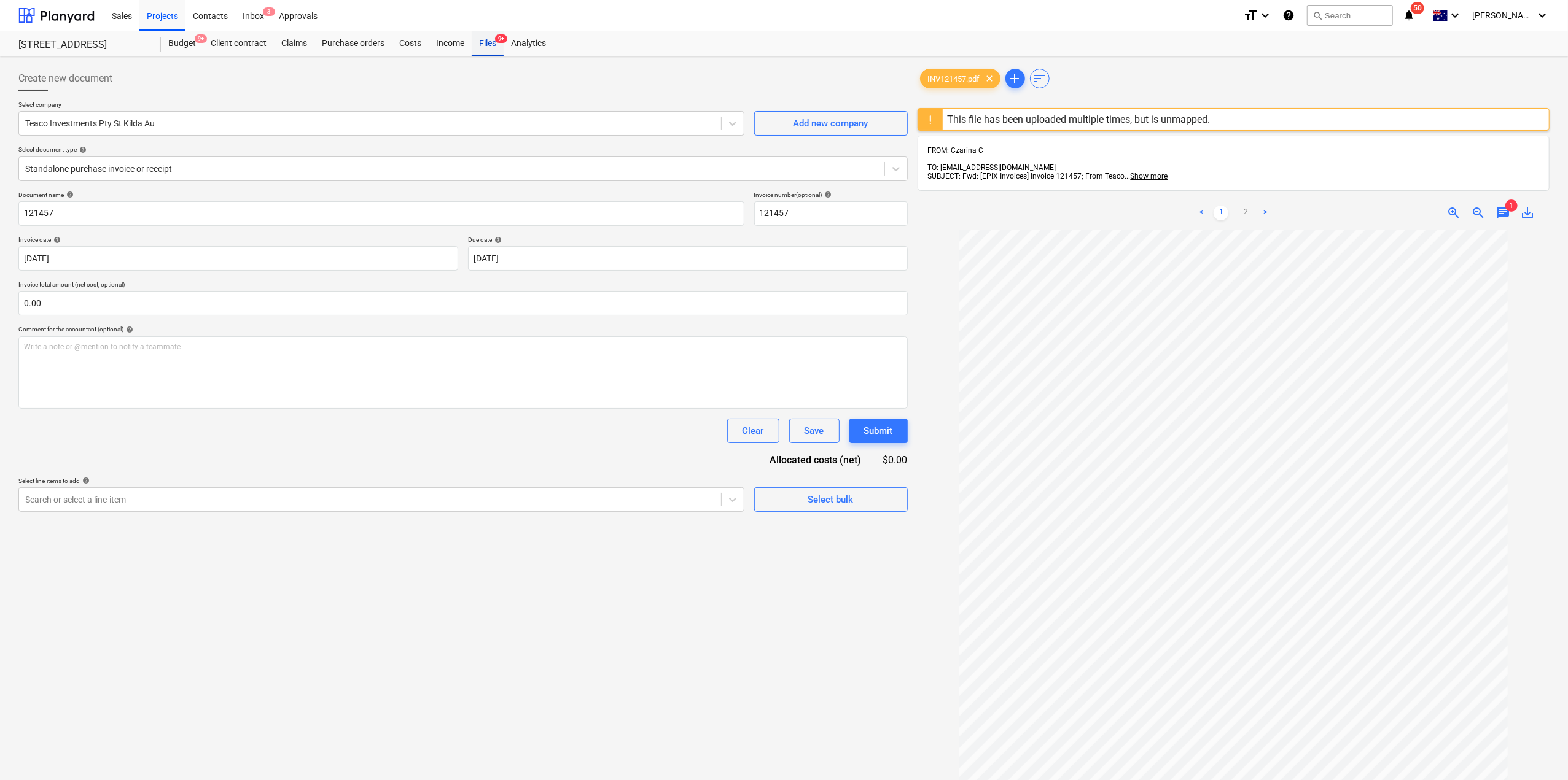
click at [487, 44] on div "Files 9+" at bounding box center [487, 44] width 32 height 25
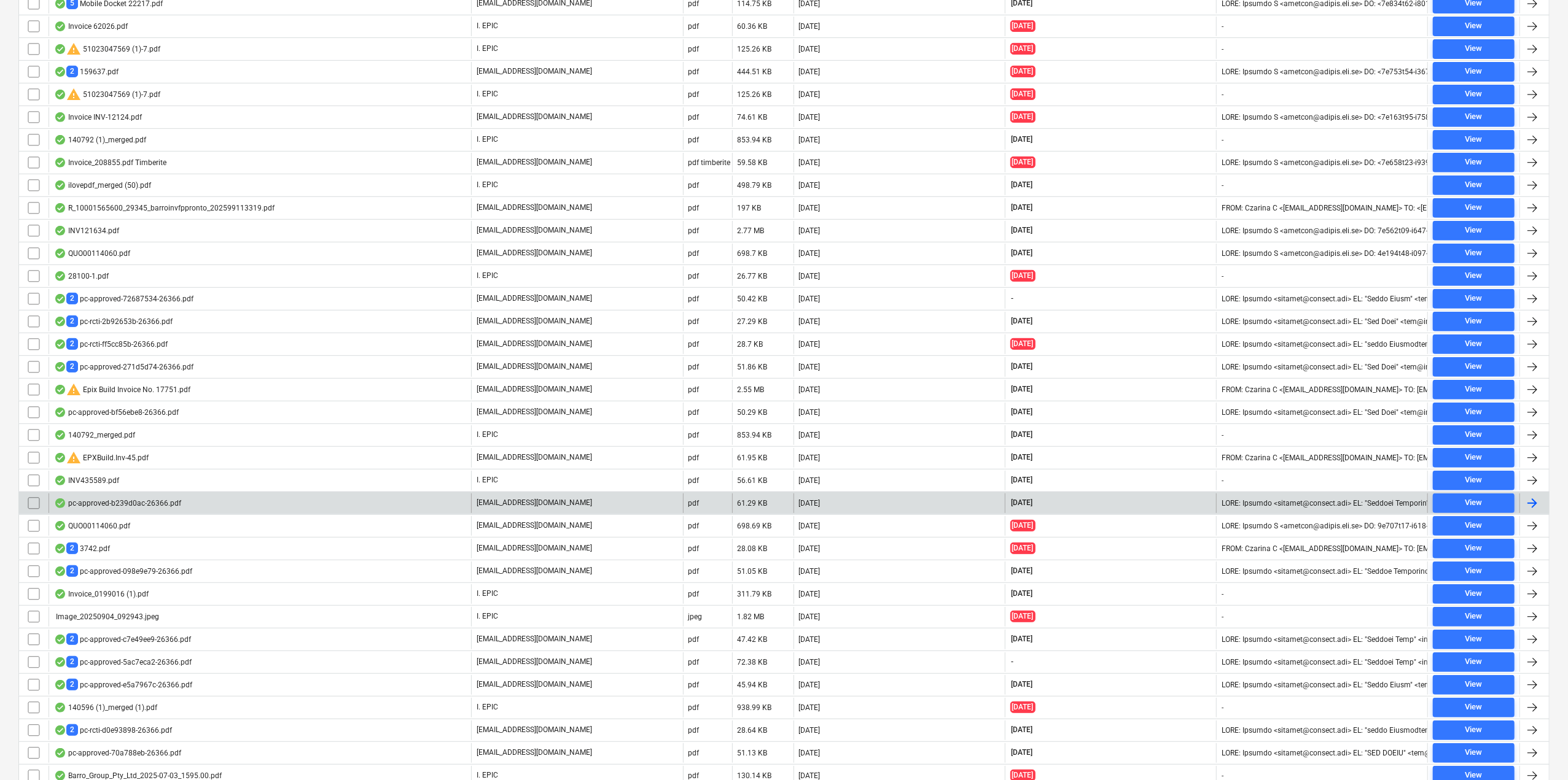
scroll to position [307, 0]
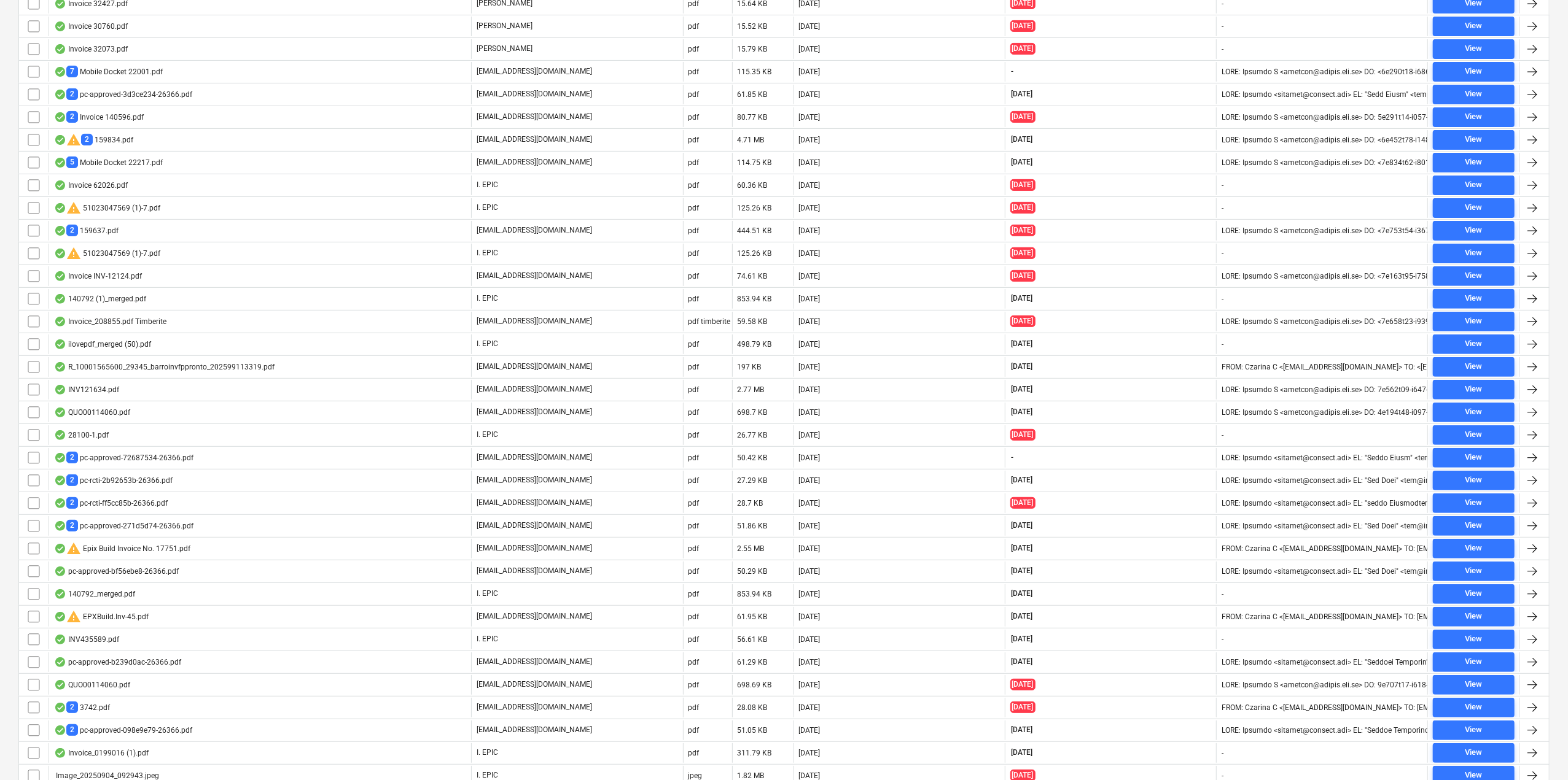
click at [1, 440] on div "Files sent to this address will automatically be processed and tested for virus…" at bounding box center [784, 427] width 1568 height 1355
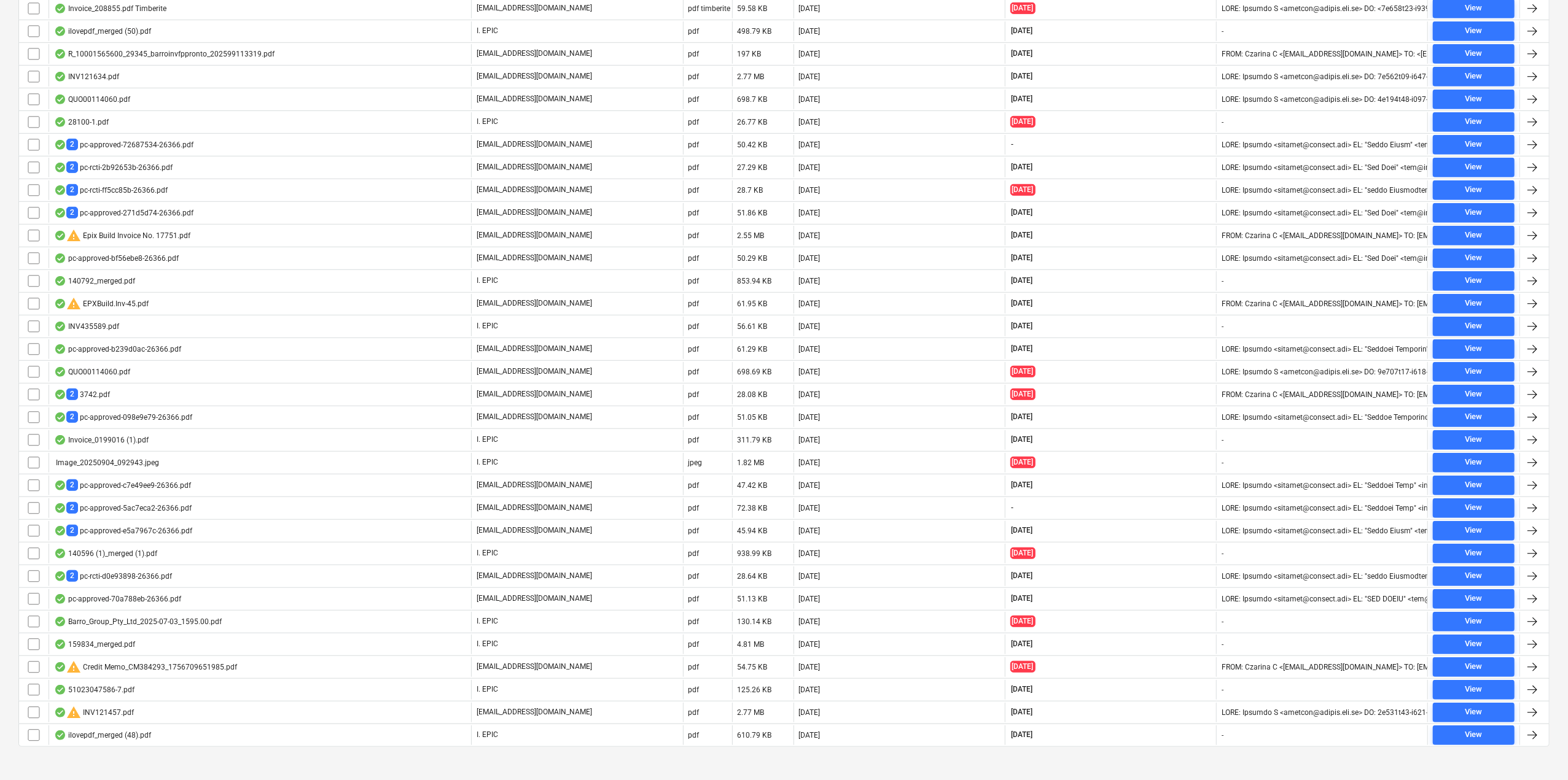
scroll to position [54, 0]
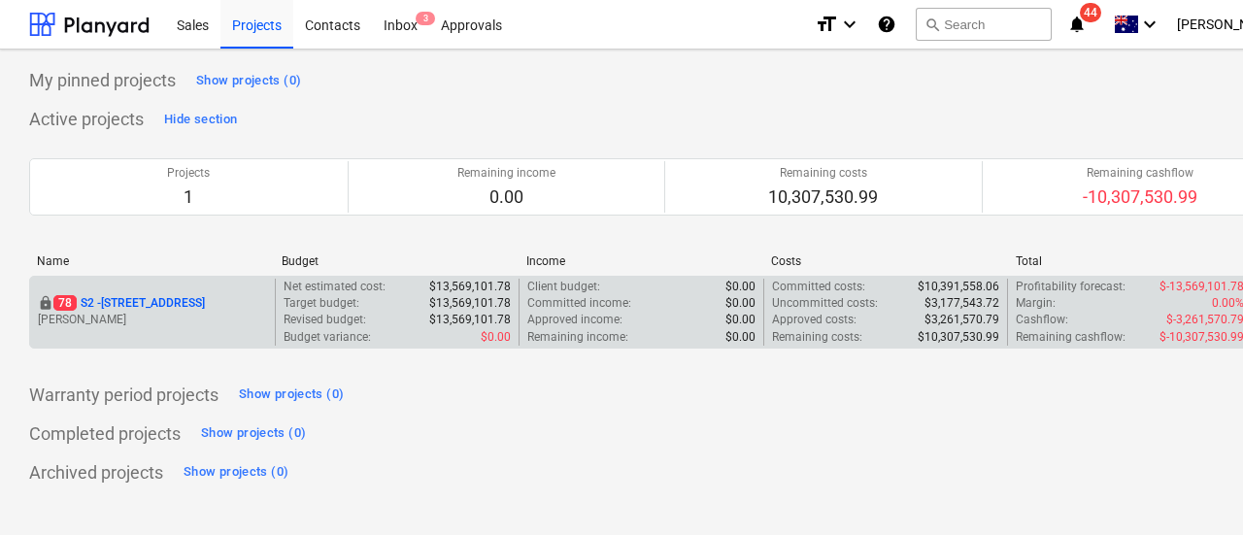
click at [205, 300] on p "[STREET_ADDRESS]" at bounding box center [129, 303] width 152 height 17
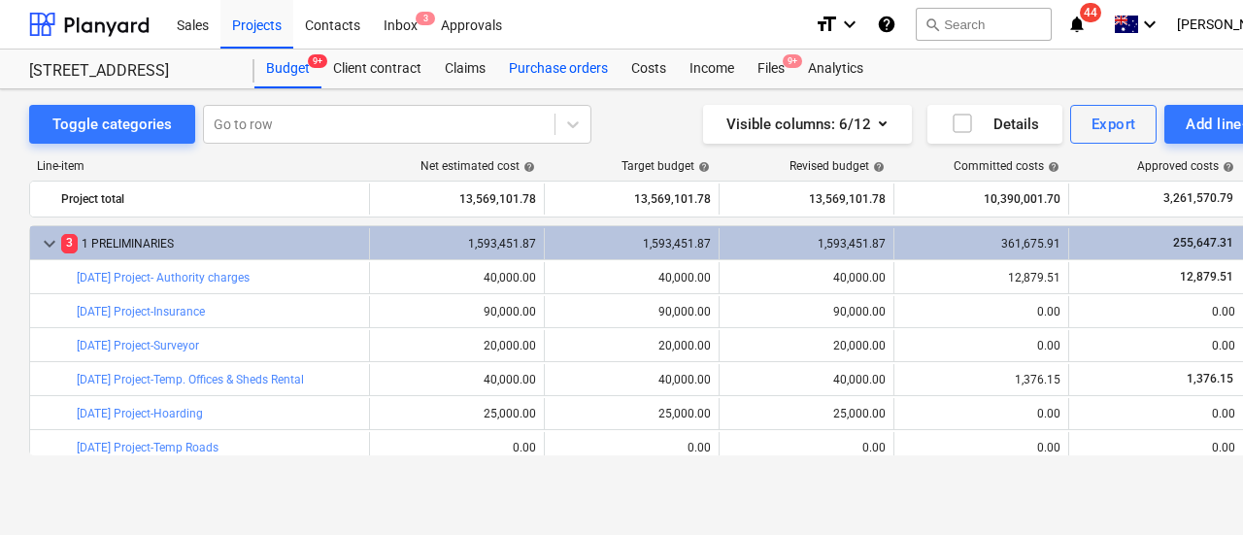
click at [550, 58] on div "Purchase orders" at bounding box center [558, 69] width 122 height 39
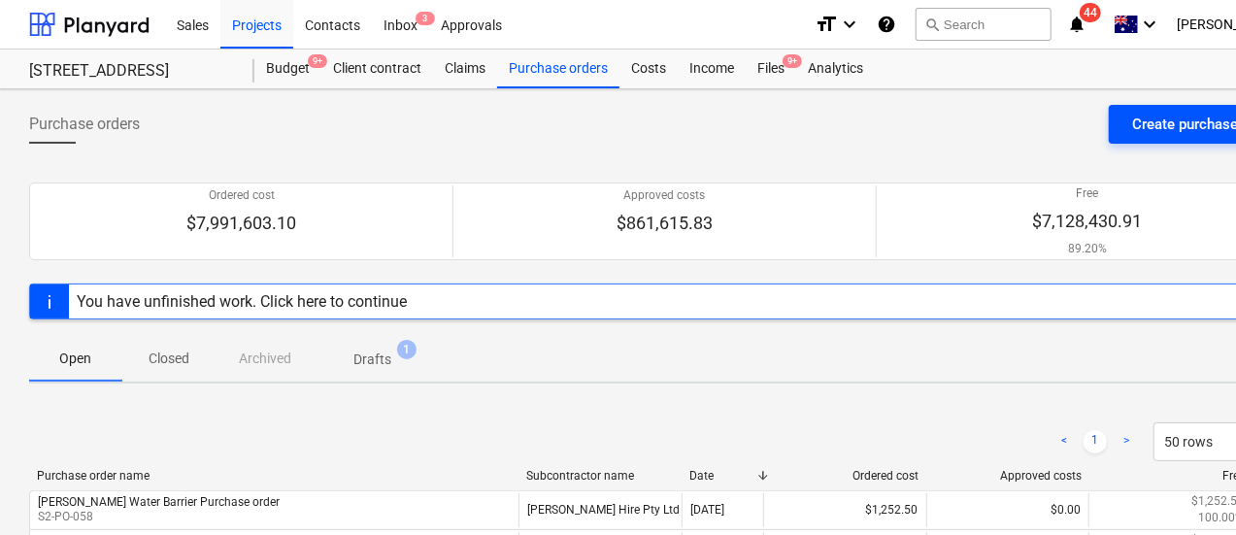
click at [1140, 112] on div "Create purchase order" at bounding box center [1204, 124] width 144 height 25
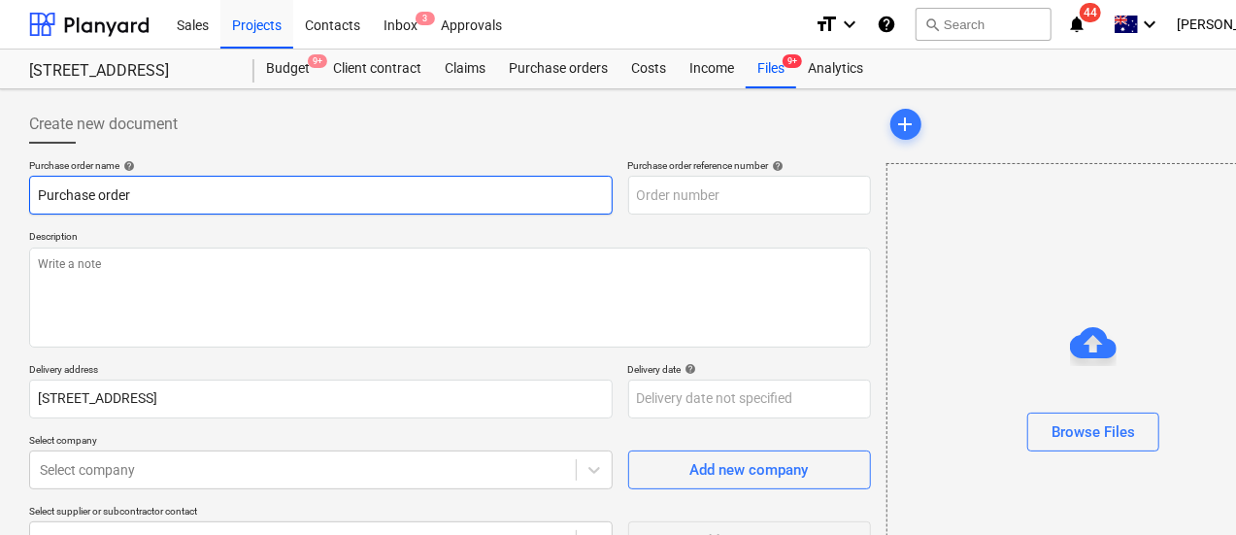
click at [163, 205] on input "Purchase order" at bounding box center [321, 195] width 584 height 39
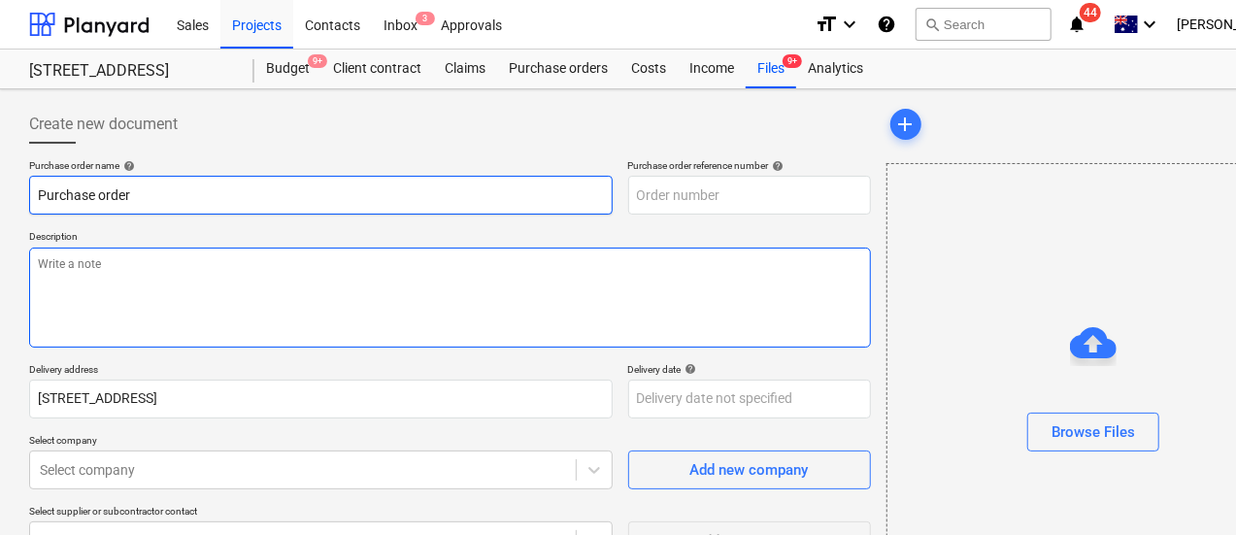
type textarea "x"
type input "S2-PO-059"
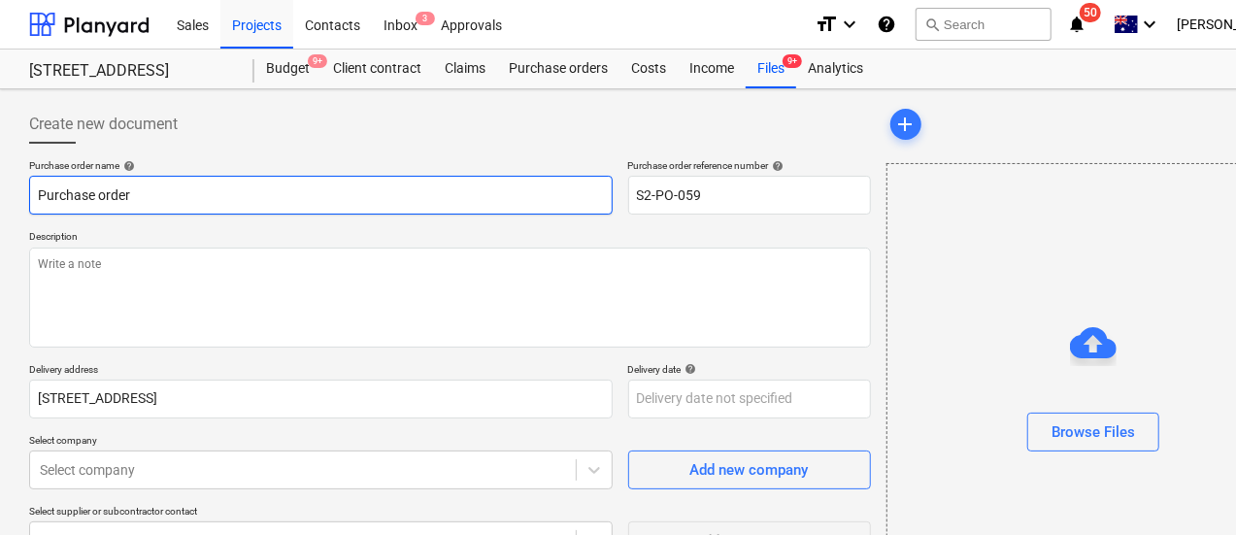
click at [128, 190] on input "Purchase order" at bounding box center [321, 195] width 584 height 39
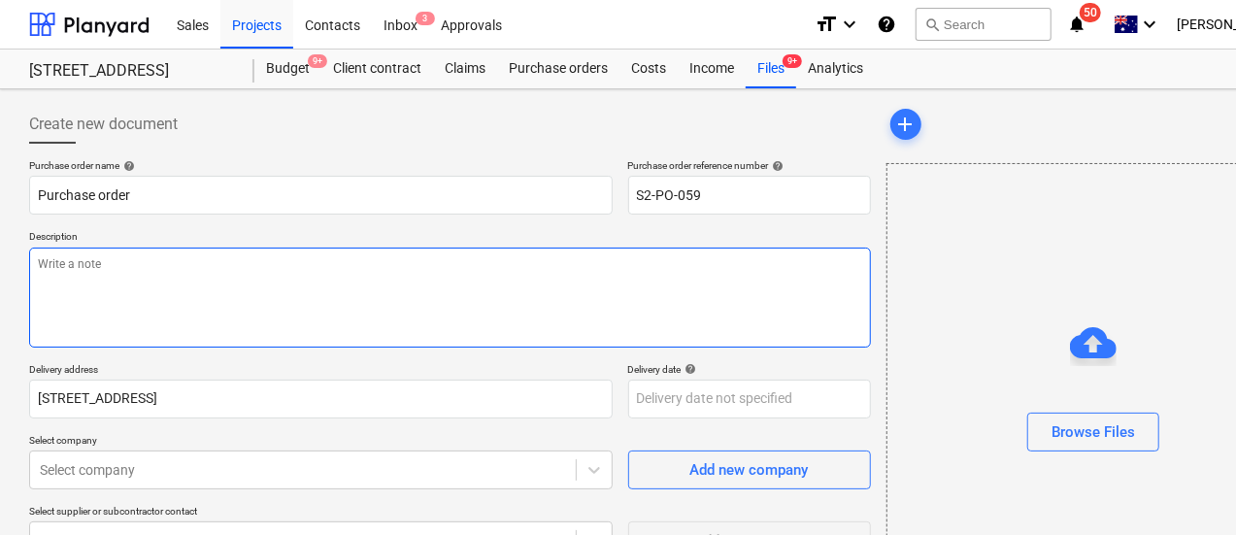
click at [163, 296] on textarea at bounding box center [450, 298] width 842 height 100
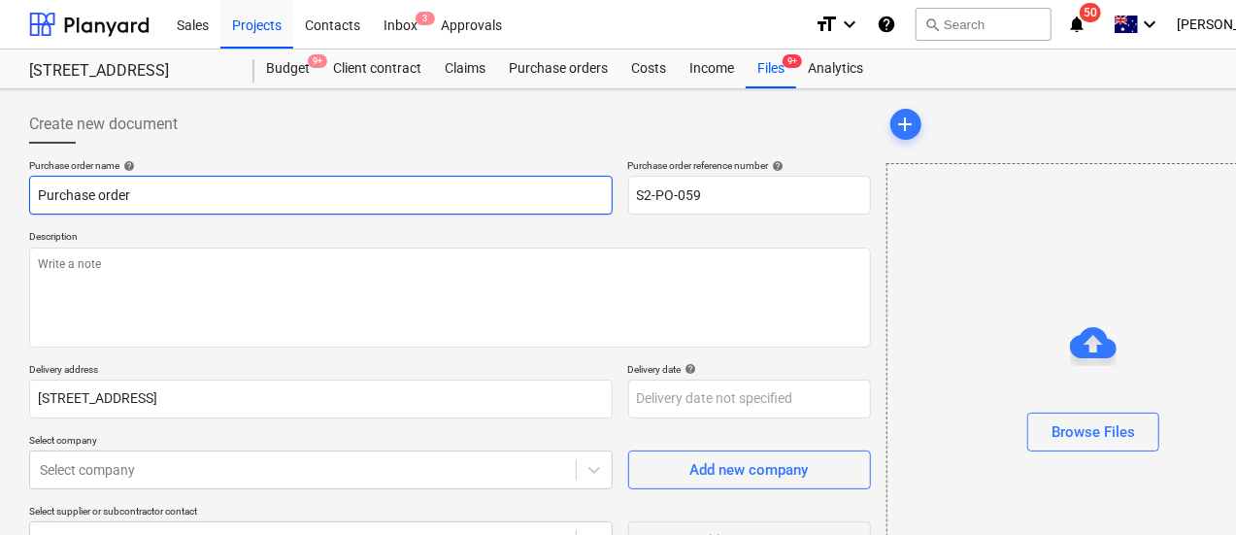
click at [389, 203] on input "Purchase order" at bounding box center [321, 195] width 584 height 39
drag, startPoint x: 407, startPoint y: 195, endPoint x: 0, endPoint y: 197, distance: 406.9
click at [0, 197] on div "Create new document Purchase order name help Purchase order Purchase order refe…" at bounding box center [664, 450] width 1329 height 722
type textarea "x"
type input "F"
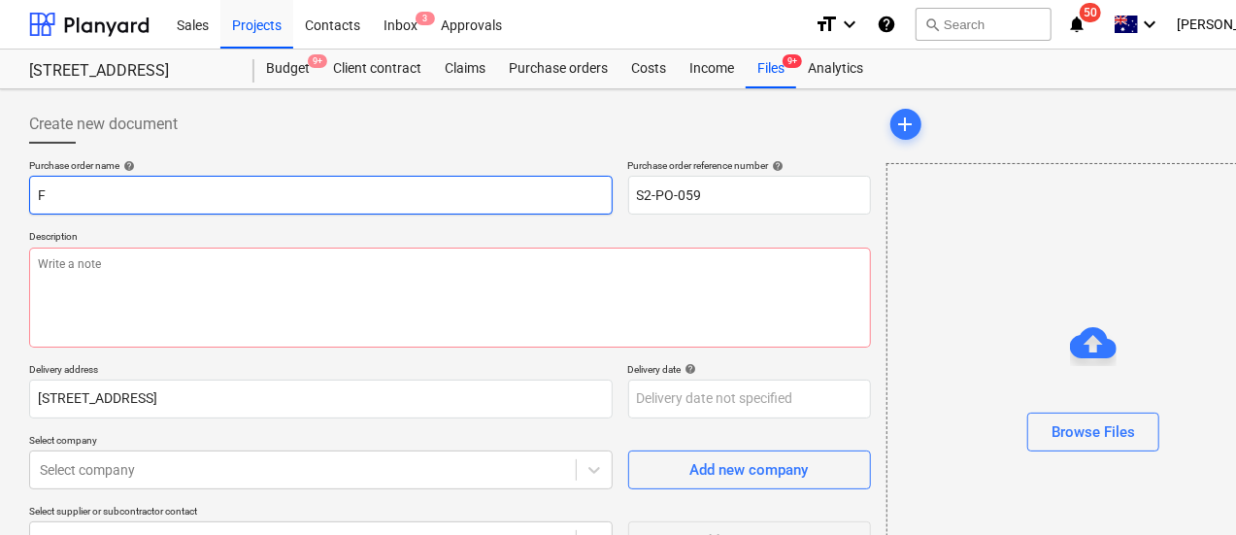
type textarea "x"
type input "FA"
type textarea "x"
type input "FAS"
type textarea "x"
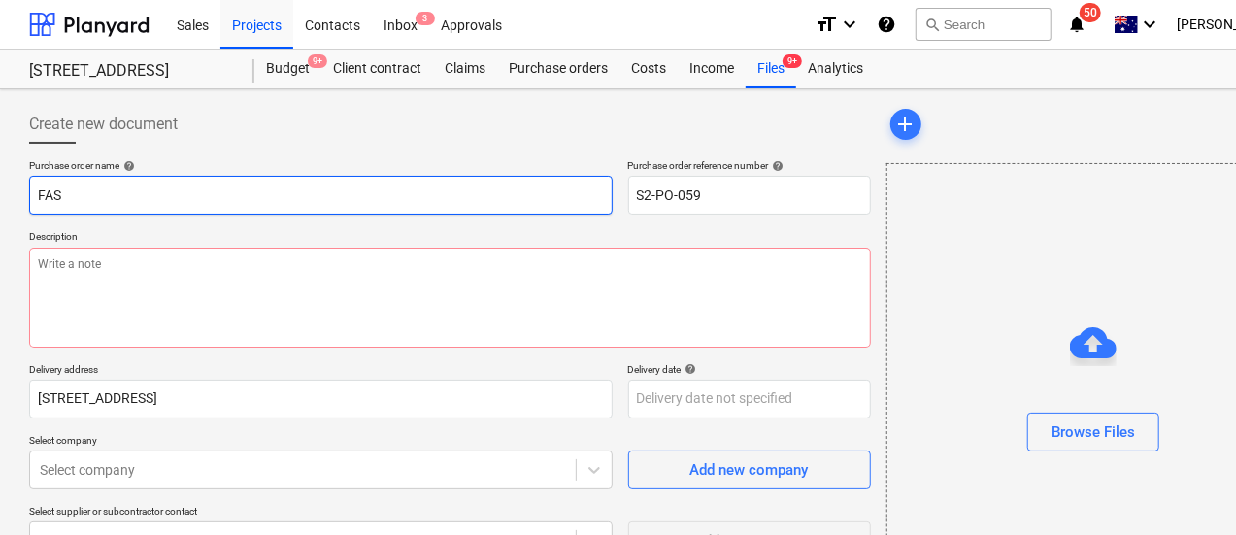
type input "FAST"
type textarea "x"
type input "FAST"
type textarea "x"
type input "FAST K"
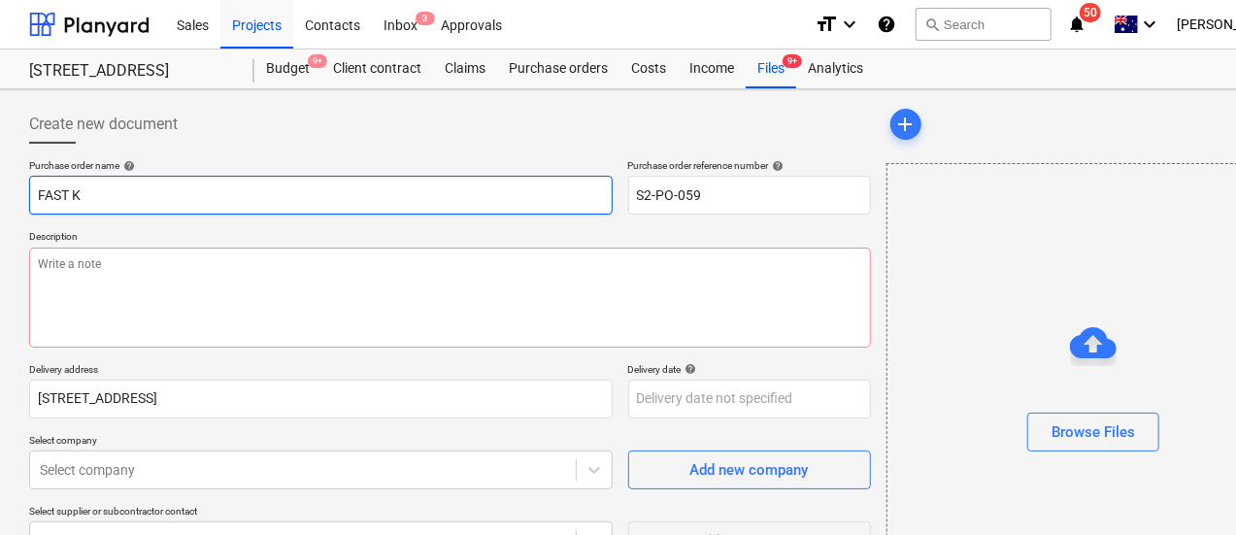
type textarea "x"
type input "FAST KAB"
type textarea "x"
type input "FAST KABV"
type textarea "x"
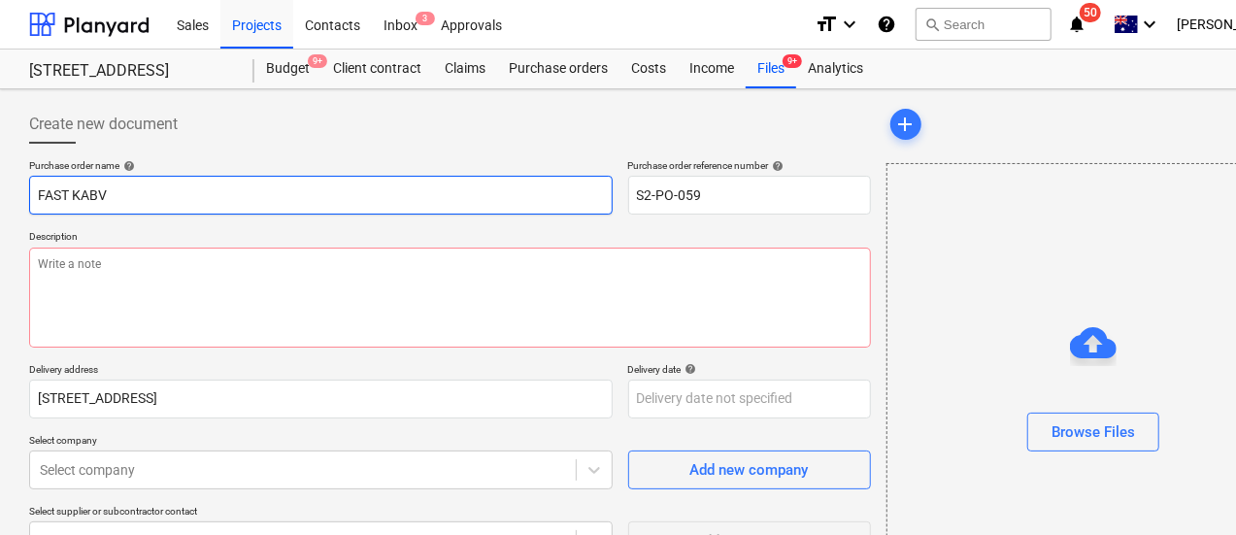
type input "FAST KABVO"
type textarea "x"
type input "FAST KABVOU"
type textarea "x"
type input "FAST KABVO"
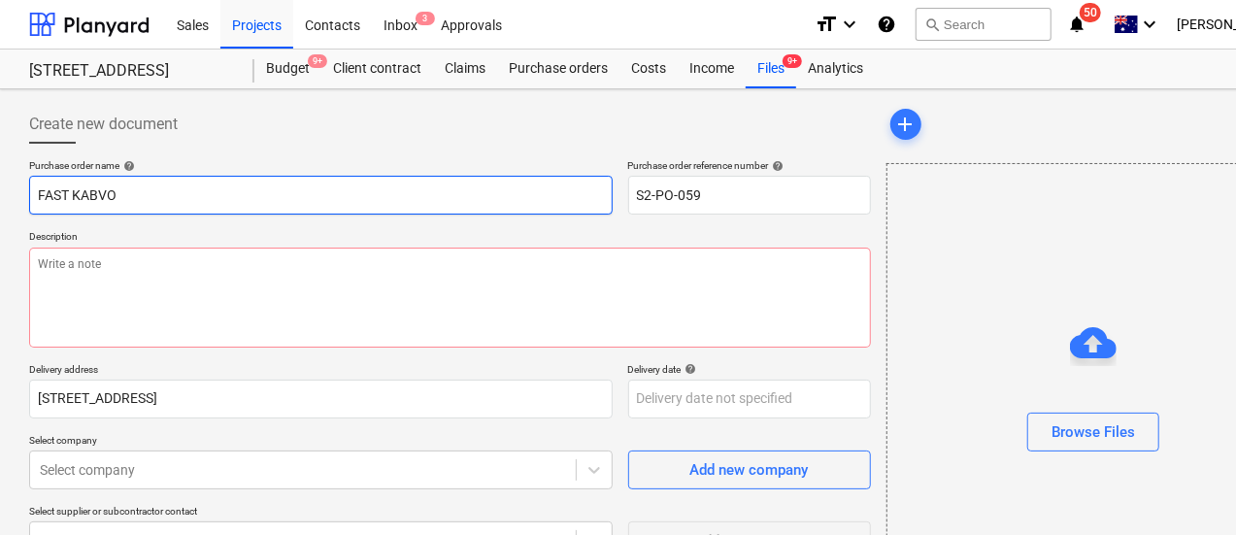
type textarea "x"
type input "FAST KABV"
type textarea "x"
type input "FAST KAB"
type textarea "x"
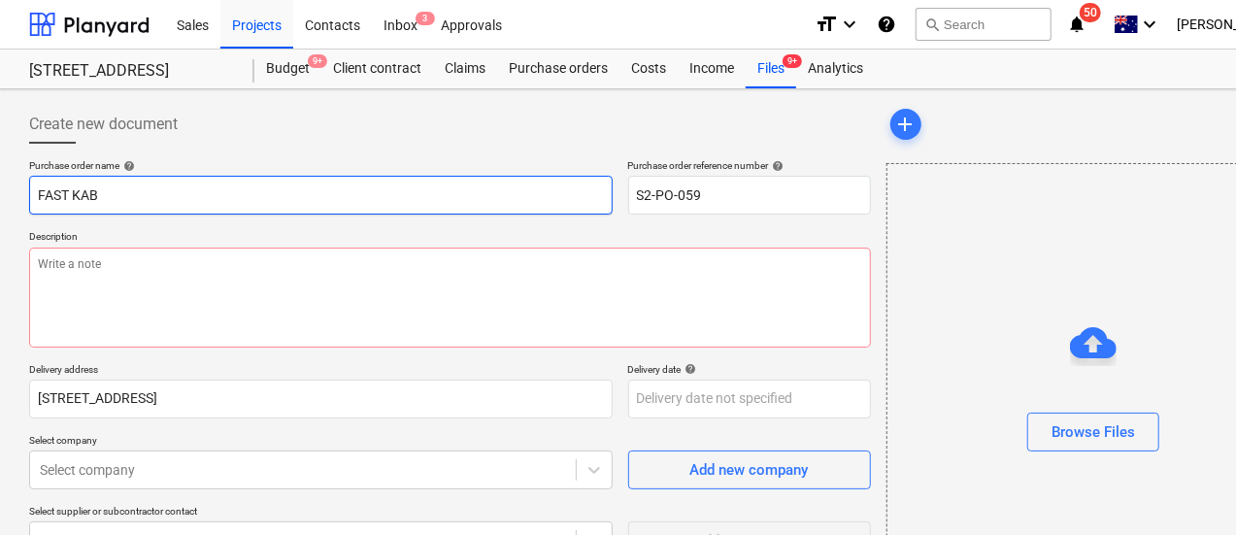
type input "FAST KA"
type textarea "x"
type input "FAST K"
type textarea "x"
type input "FAST"
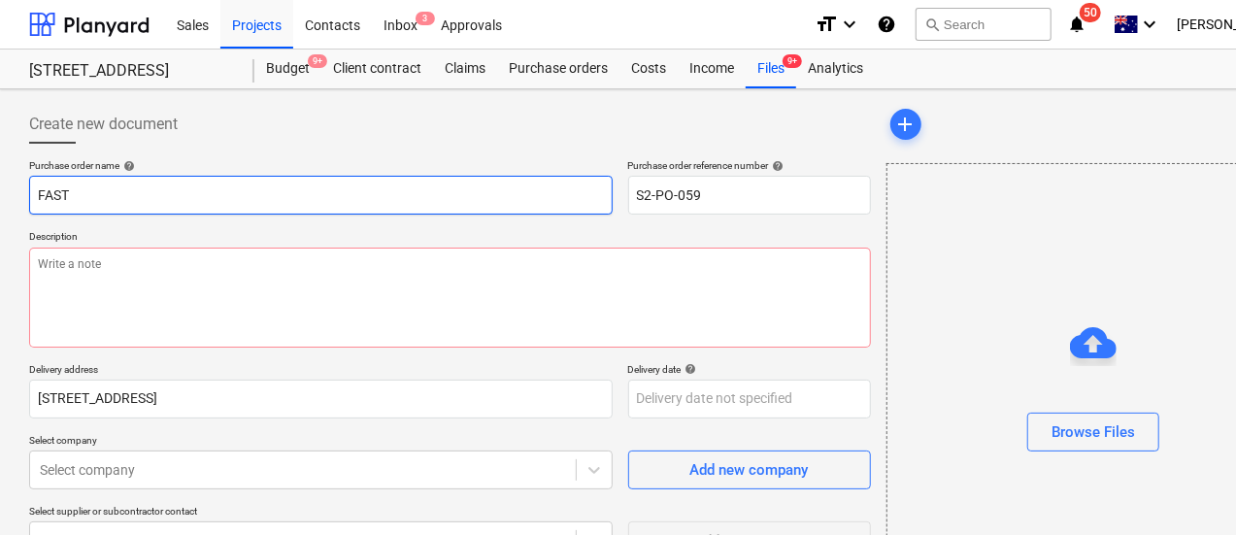
type textarea "x"
type input "FAST L"
type textarea "x"
type input "FAST LA"
type textarea "x"
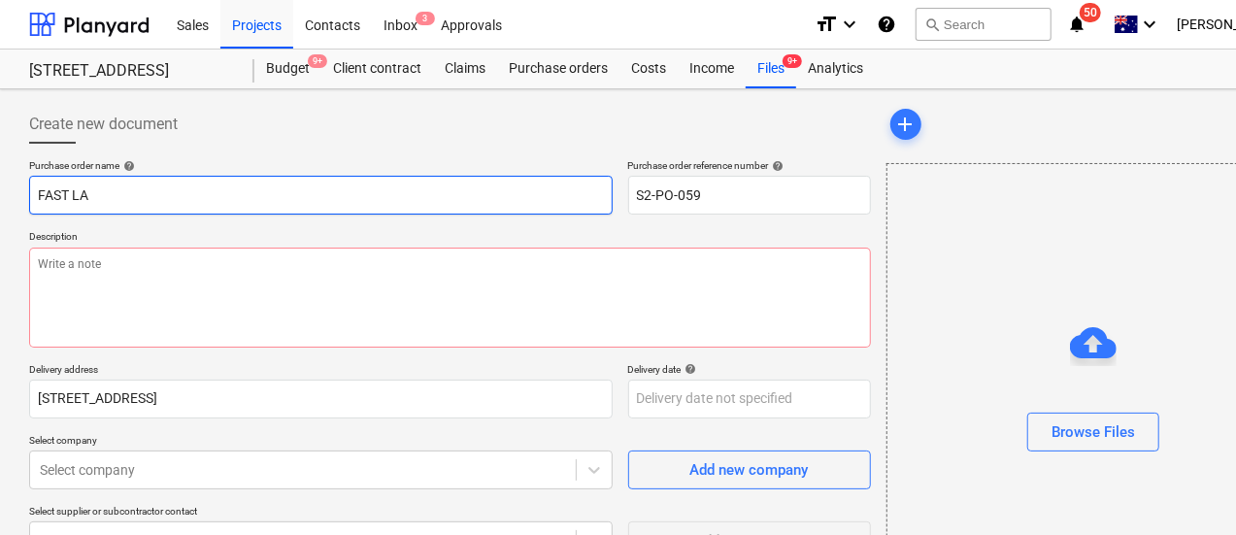
type input "FAST LAB"
type textarea "x"
type input "FAST LABO"
type textarea "x"
type input "FAST LABOU"
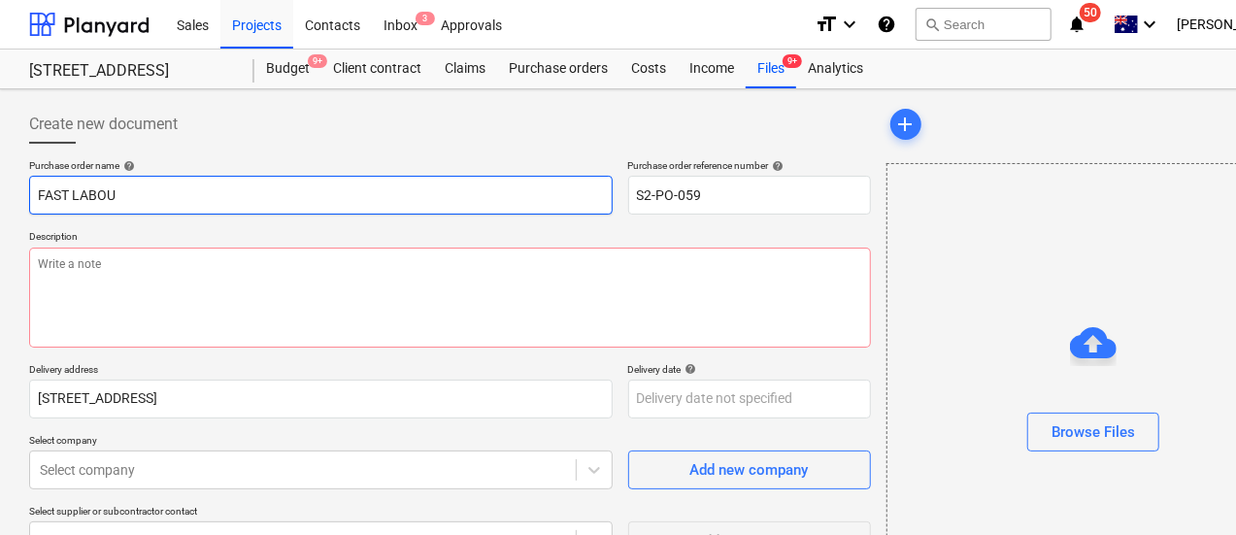
type textarea "x"
type input "FAST LABOUT"
type textarea "x"
type input "FAST LABOU"
type textarea "x"
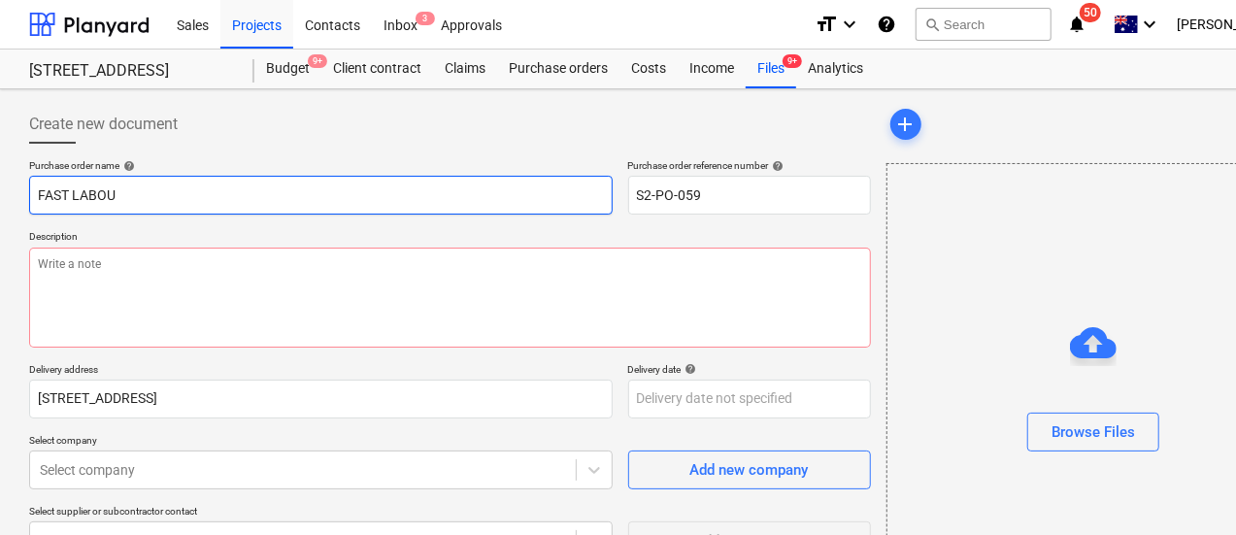
type input "FAST LABOUR"
type textarea "x"
type input "FAST LABOUR"
type textarea "x"
type input "FAST LABOUR 1"
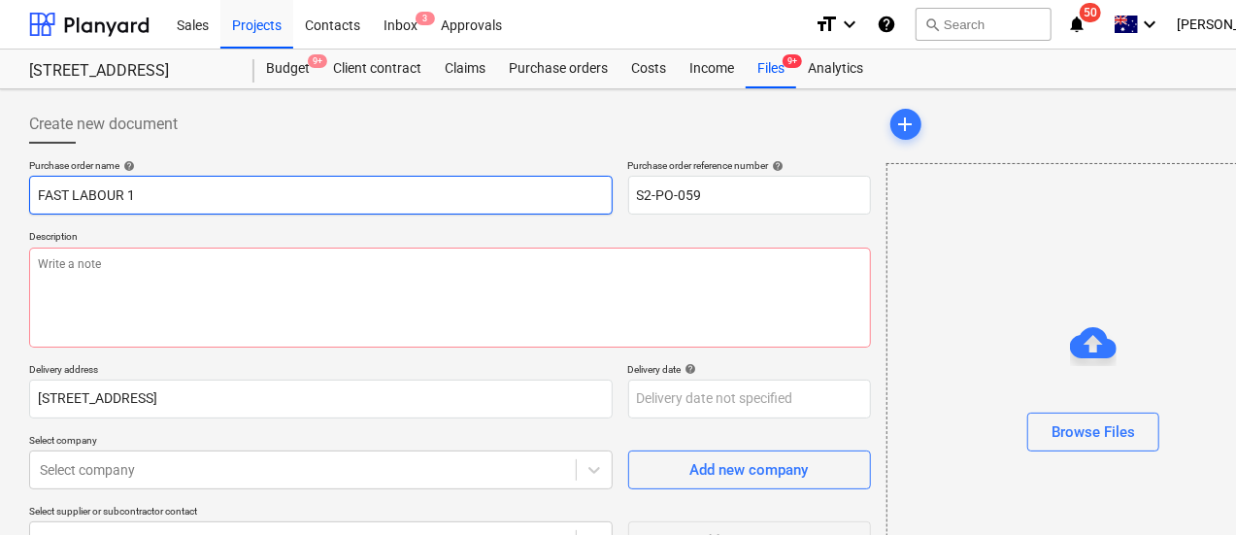
type textarea "x"
type input "FAST LABOUR 15"
type textarea "x"
type input "FAST LABOUR 159"
type textarea "x"
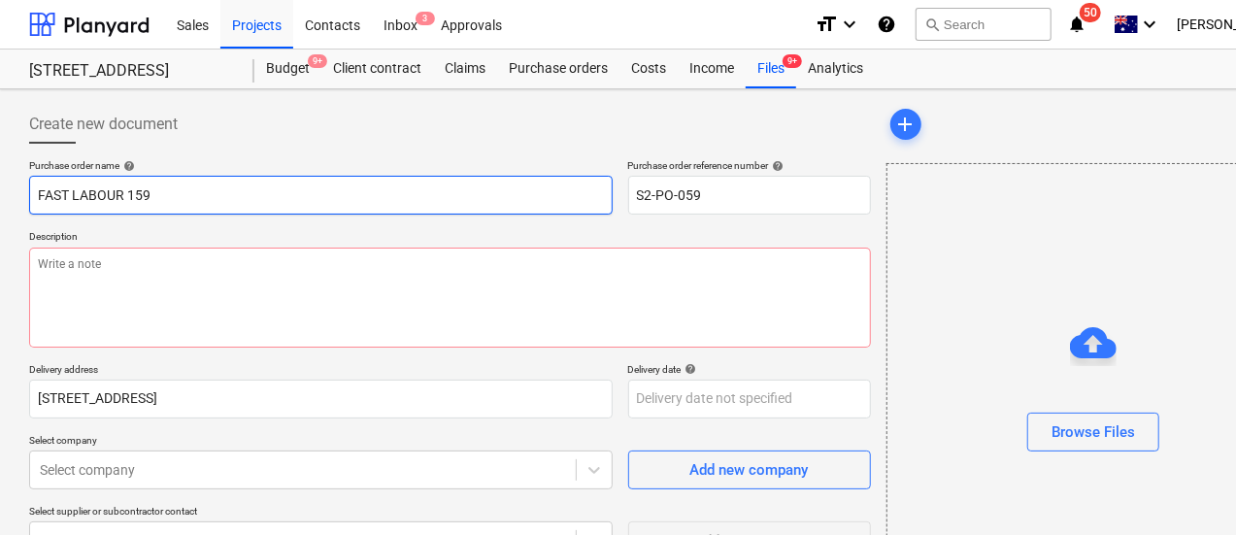
type input "FAST LABOUR 1598"
type textarea "x"
type input "FAST LABOUR 15983"
type textarea "x"
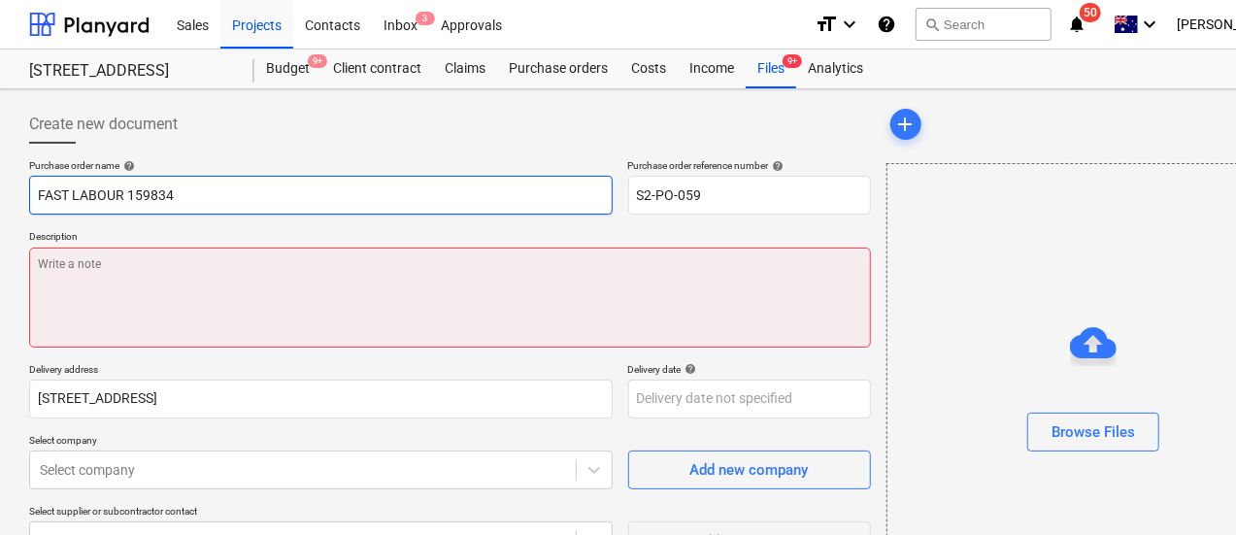
type input "FAST LABOUR 159834"
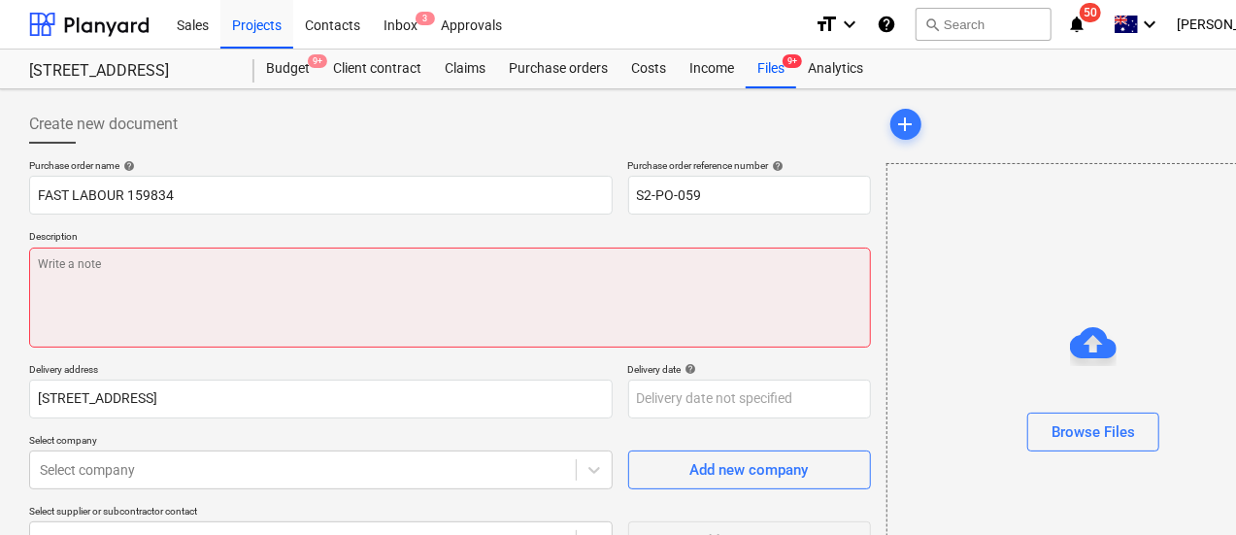
drag, startPoint x: 503, startPoint y: 267, endPoint x: 491, endPoint y: 265, distance: 11.8
click at [501, 265] on textarea at bounding box center [450, 298] width 842 height 100
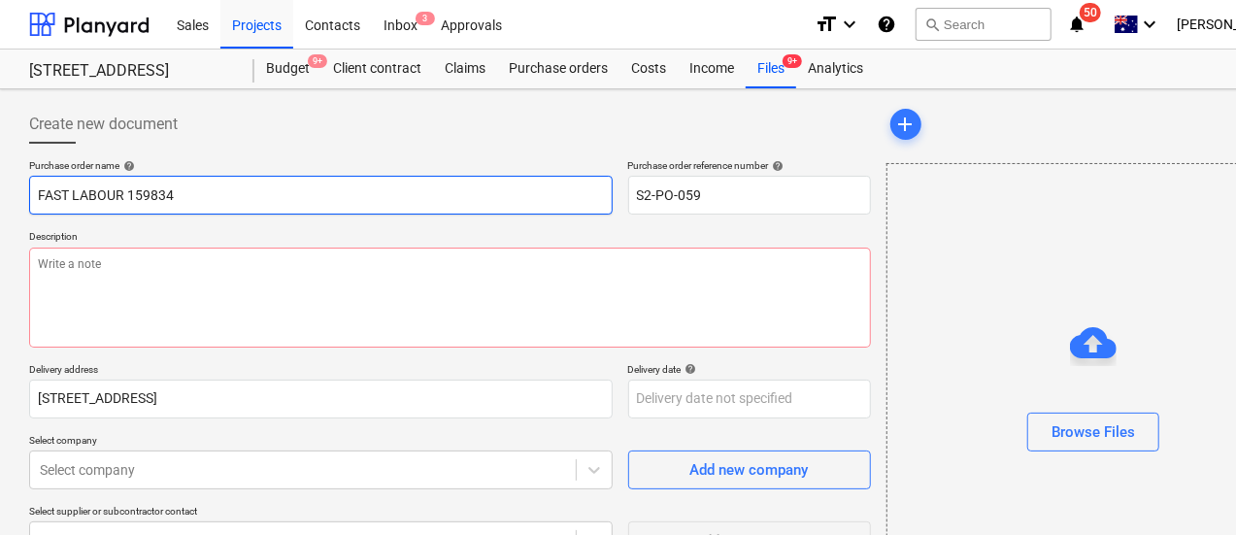
drag, startPoint x: 278, startPoint y: 205, endPoint x: 0, endPoint y: 184, distance: 278.6
click at [0, 184] on div "Create new document Purchase order name help FAST LABOUR 159834 Purchase order …" at bounding box center [664, 450] width 1329 height 722
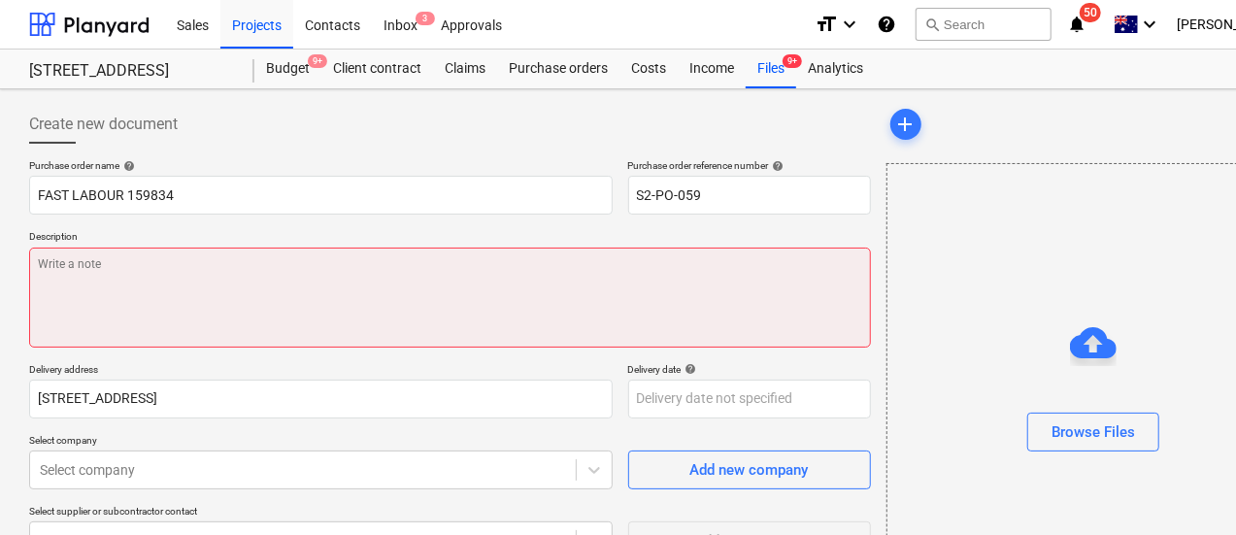
click at [270, 312] on textarea at bounding box center [450, 298] width 842 height 100
paste textarea "FAST LABOUR 159834"
type textarea "x"
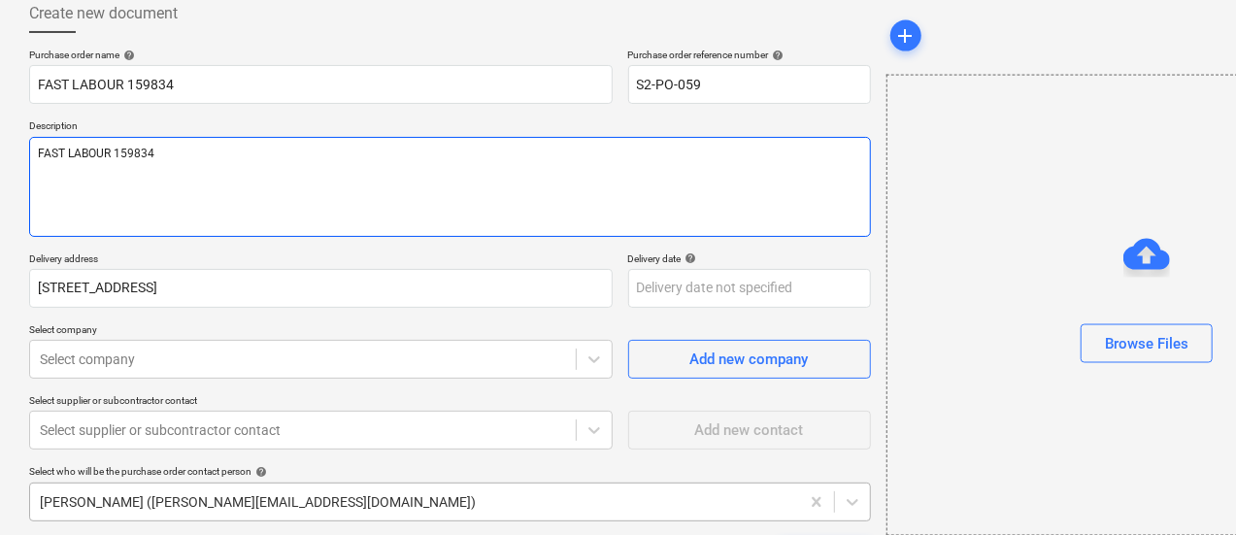
scroll to position [274, 0]
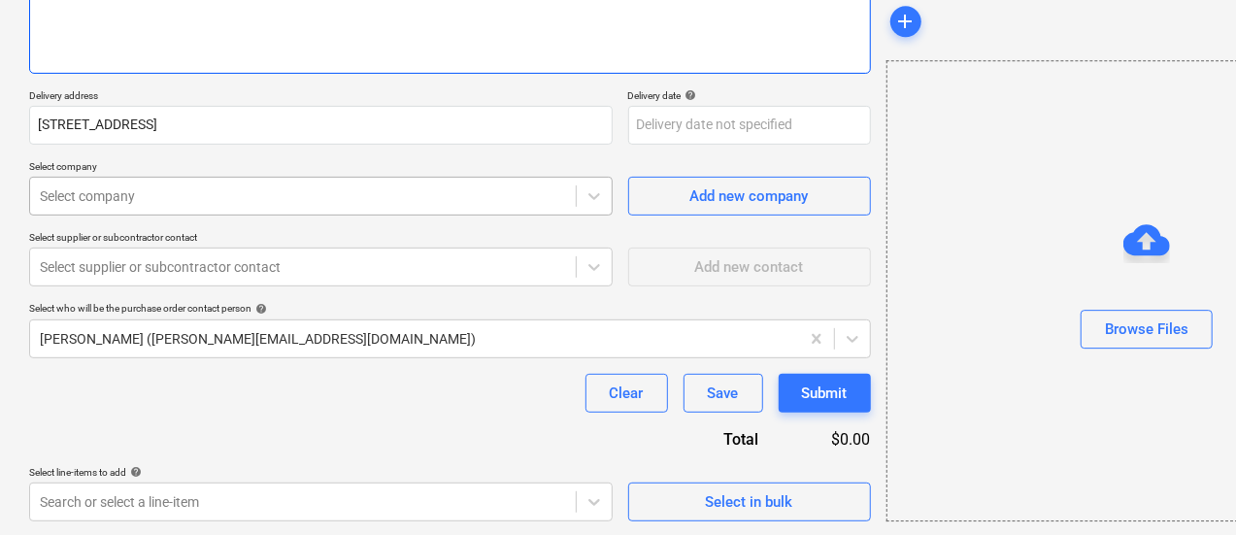
type textarea "FAST LABOUR 159834"
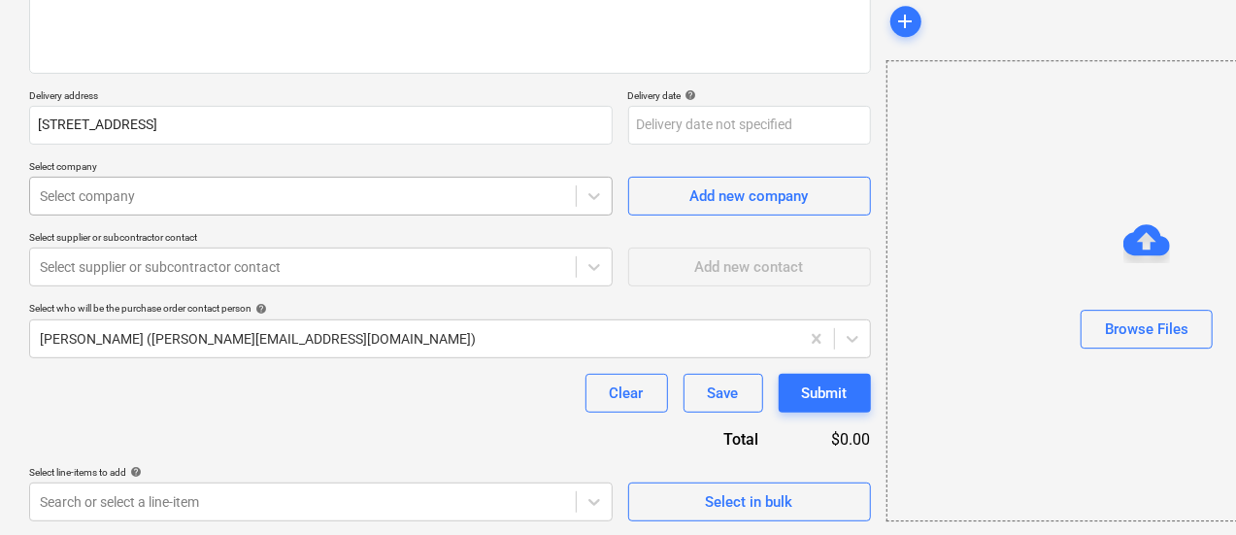
type textarea "x"
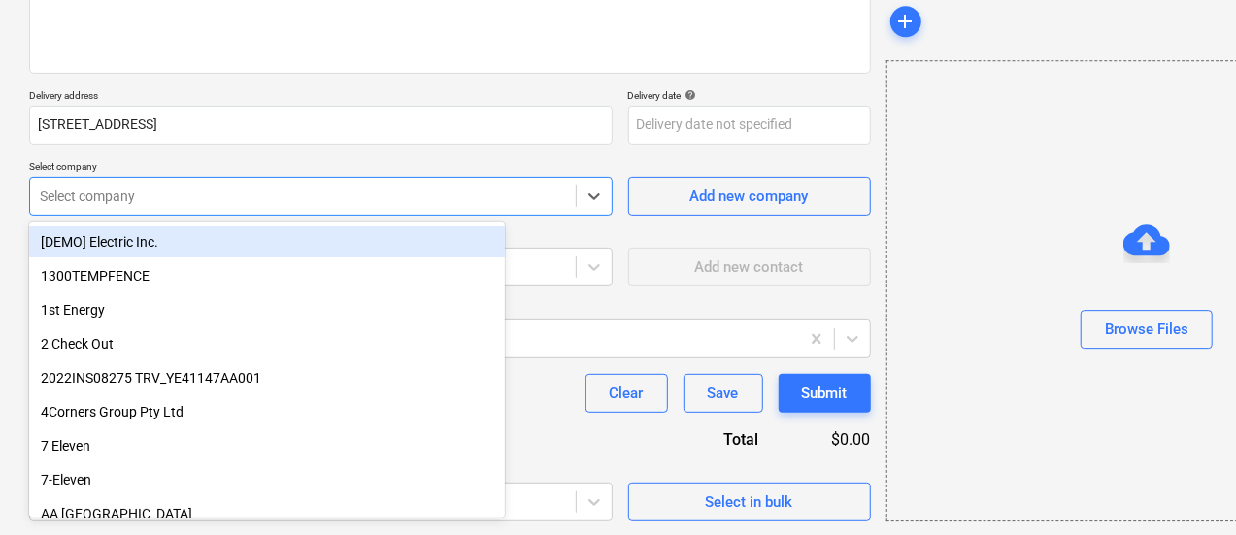
click at [256, 178] on div "Select company" at bounding box center [321, 196] width 584 height 39
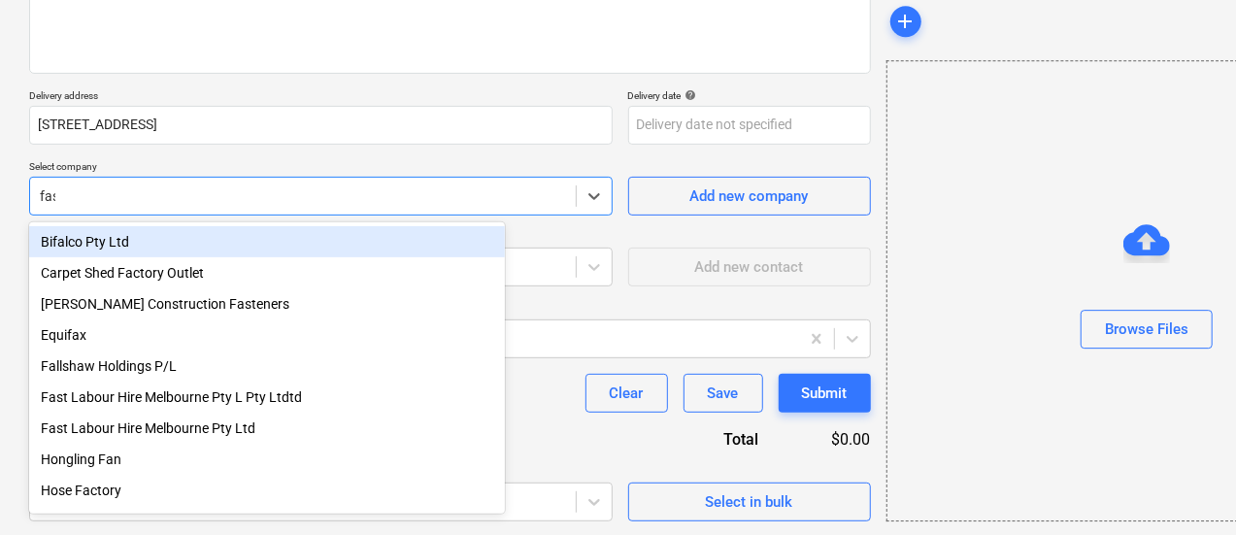
type input "fast"
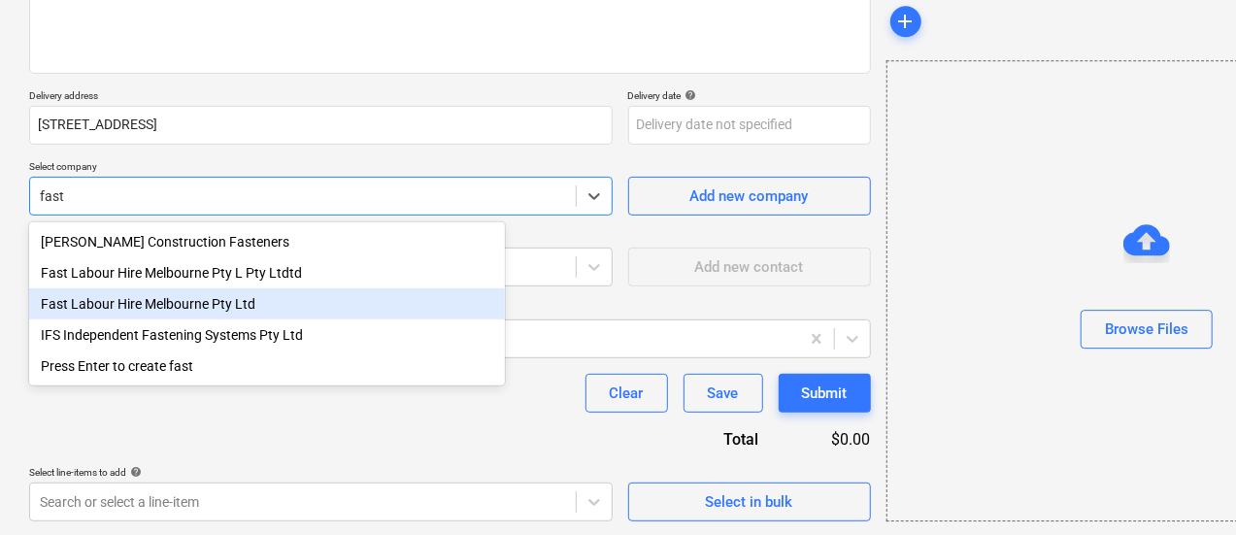
click at [429, 300] on div "Fast Labour Hire Melbourne Pty Ltd" at bounding box center [267, 303] width 476 height 31
type textarea "x"
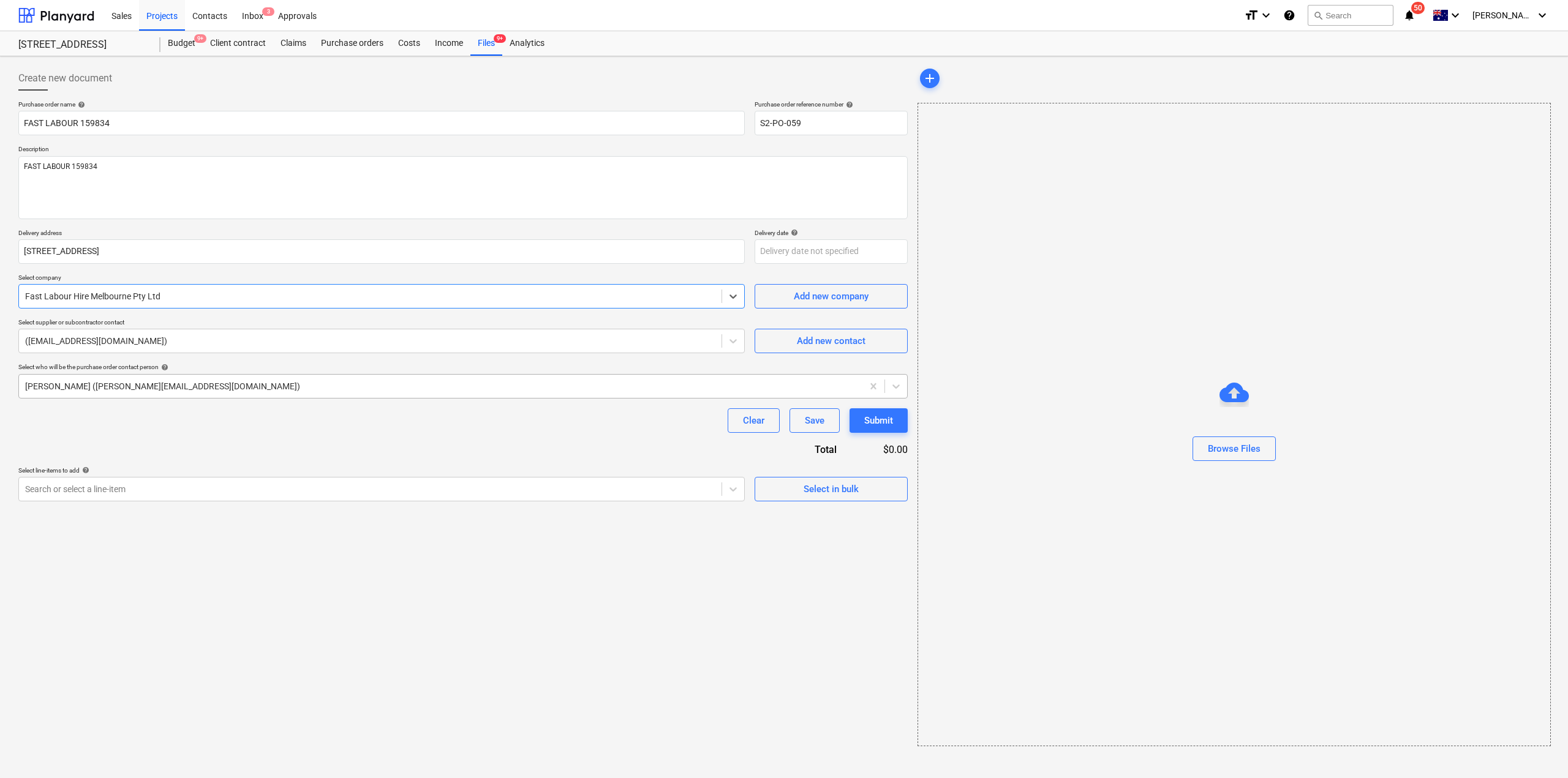
click at [298, 392] on div at bounding box center [441, 386] width 831 height 12
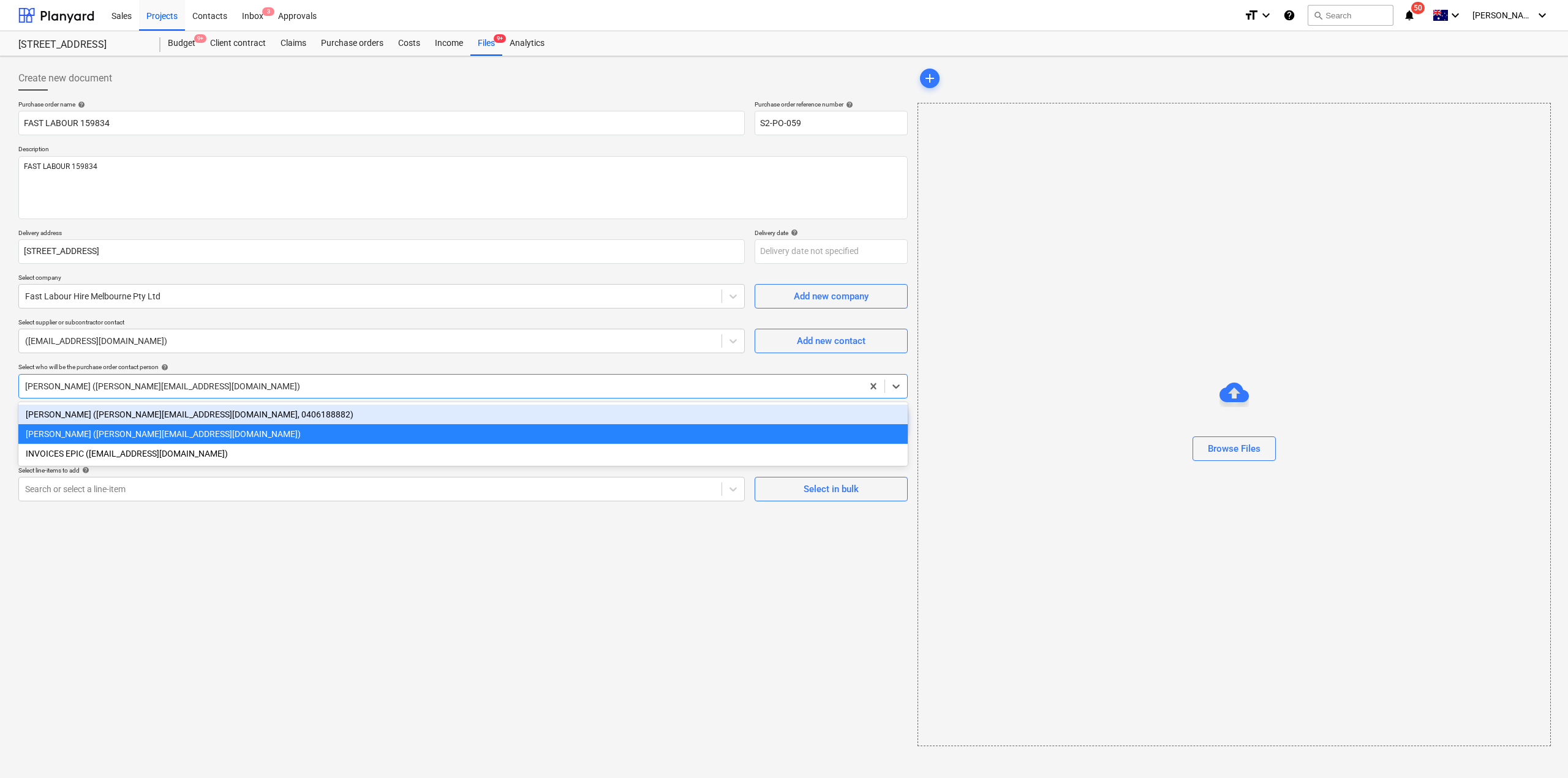
click at [259, 412] on div "Matt Lebon (matt@epicbuilds.com.au, 0406188882)" at bounding box center [463, 414] width 889 height 20
type textarea "x"
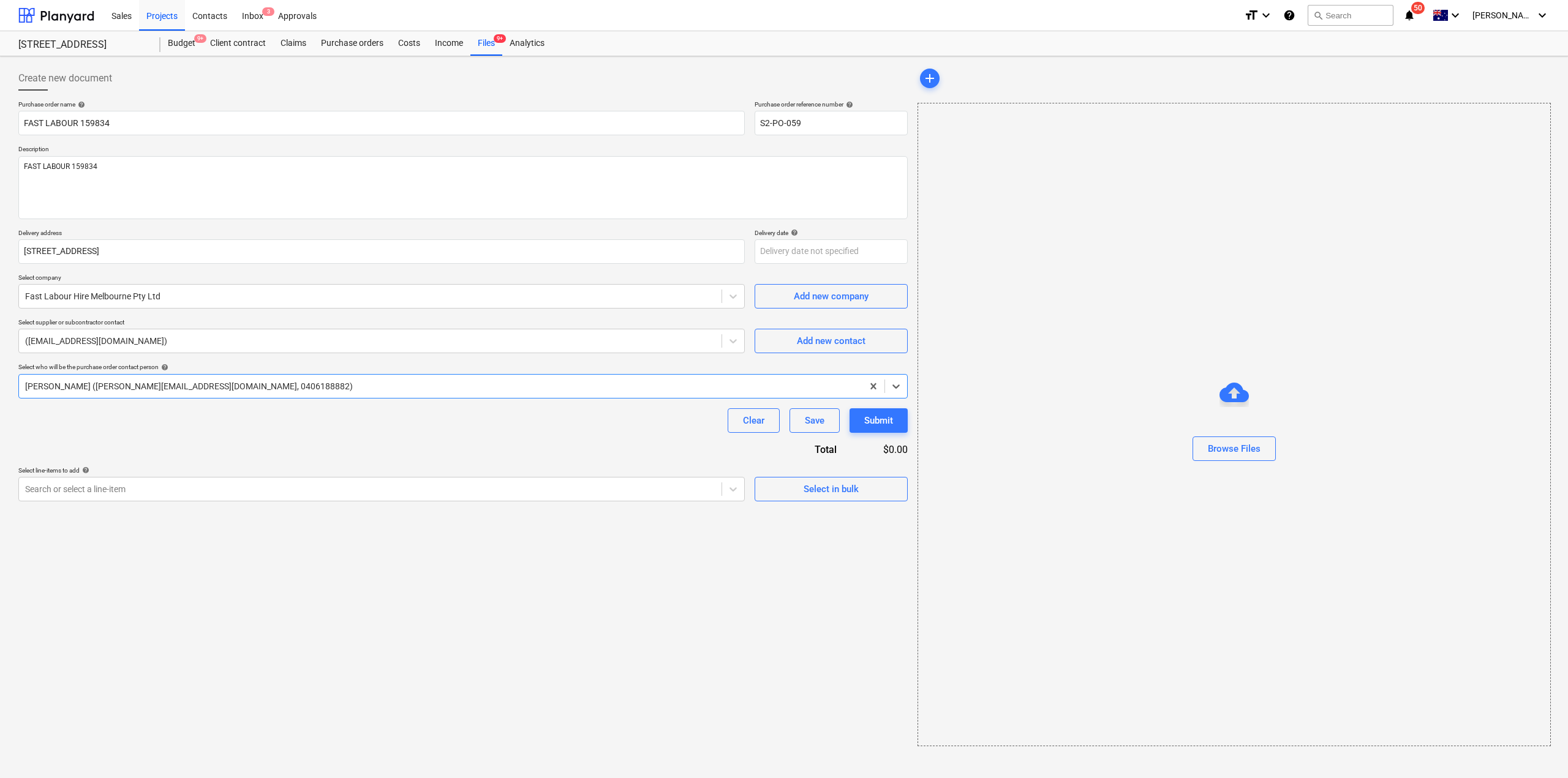
drag, startPoint x: 275, startPoint y: 541, endPoint x: 344, endPoint y: 552, distance: 69.9
click at [276, 542] on div "Create new document Purchase order name help FAST LABOUR 159834 Purchase order …" at bounding box center [463, 406] width 899 height 690
click at [332, 392] on div at bounding box center [441, 386] width 831 height 12
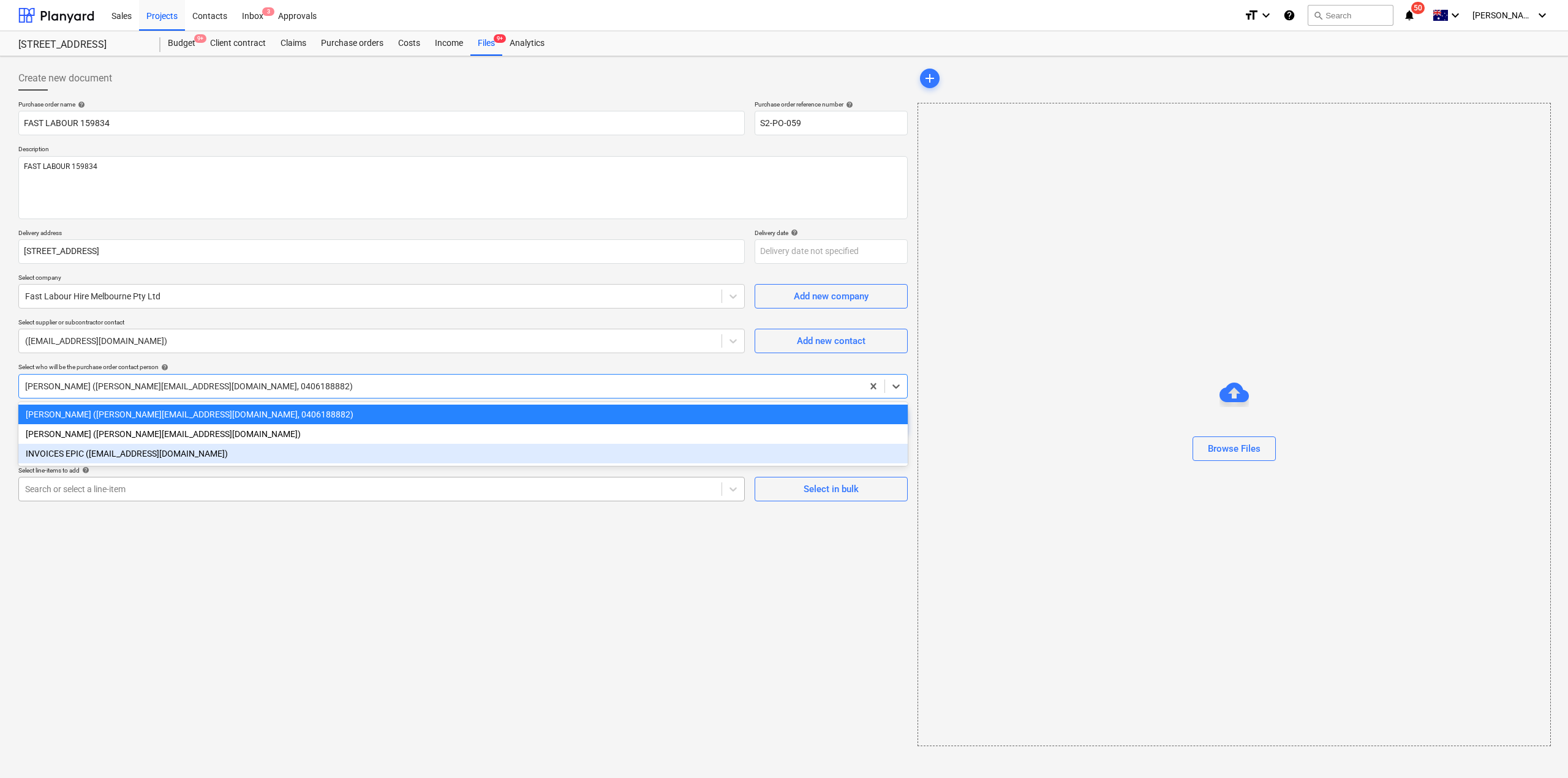
click at [184, 498] on div "Search or select a line-item" at bounding box center [382, 489] width 727 height 25
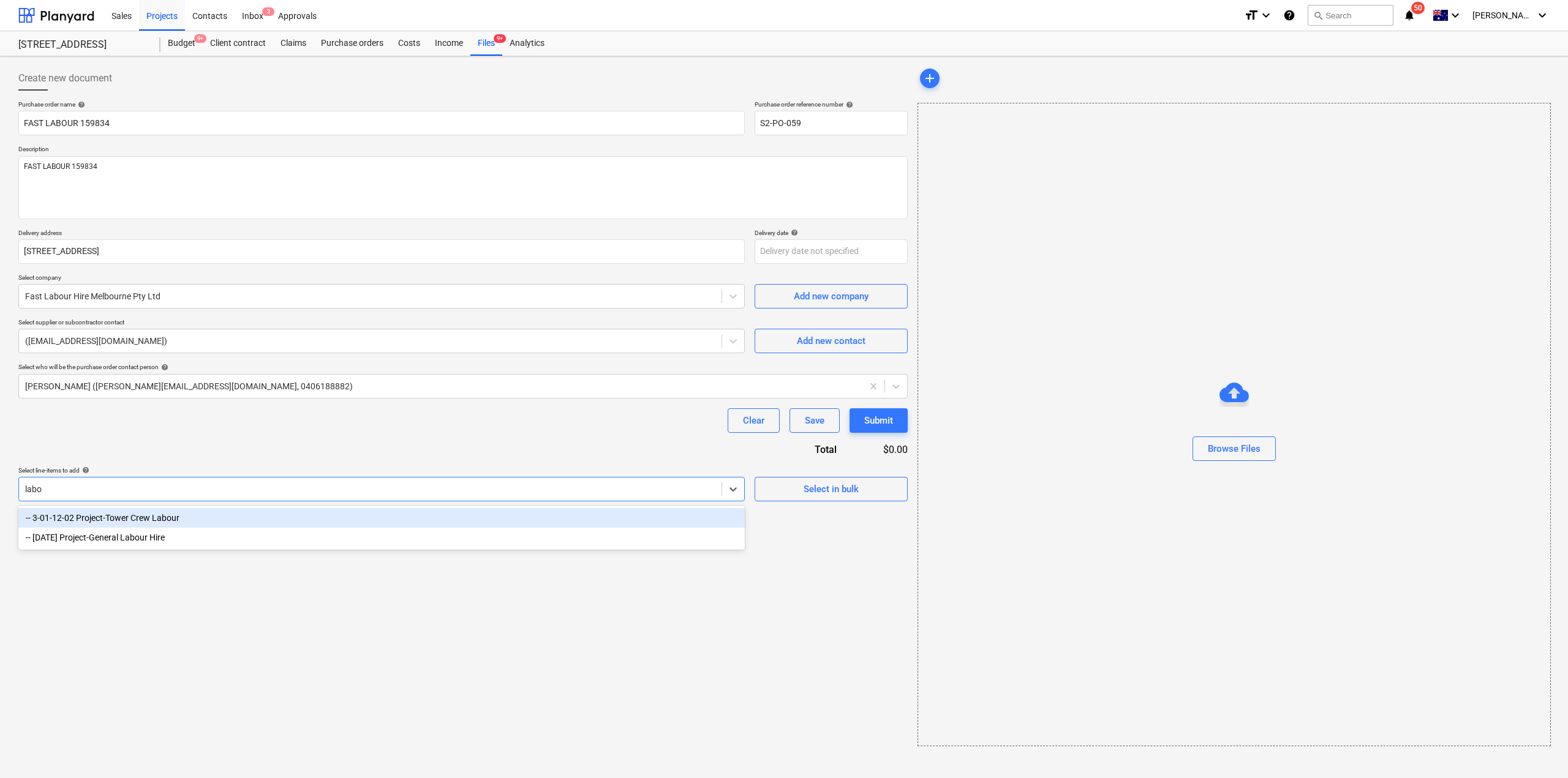
type input "labou"
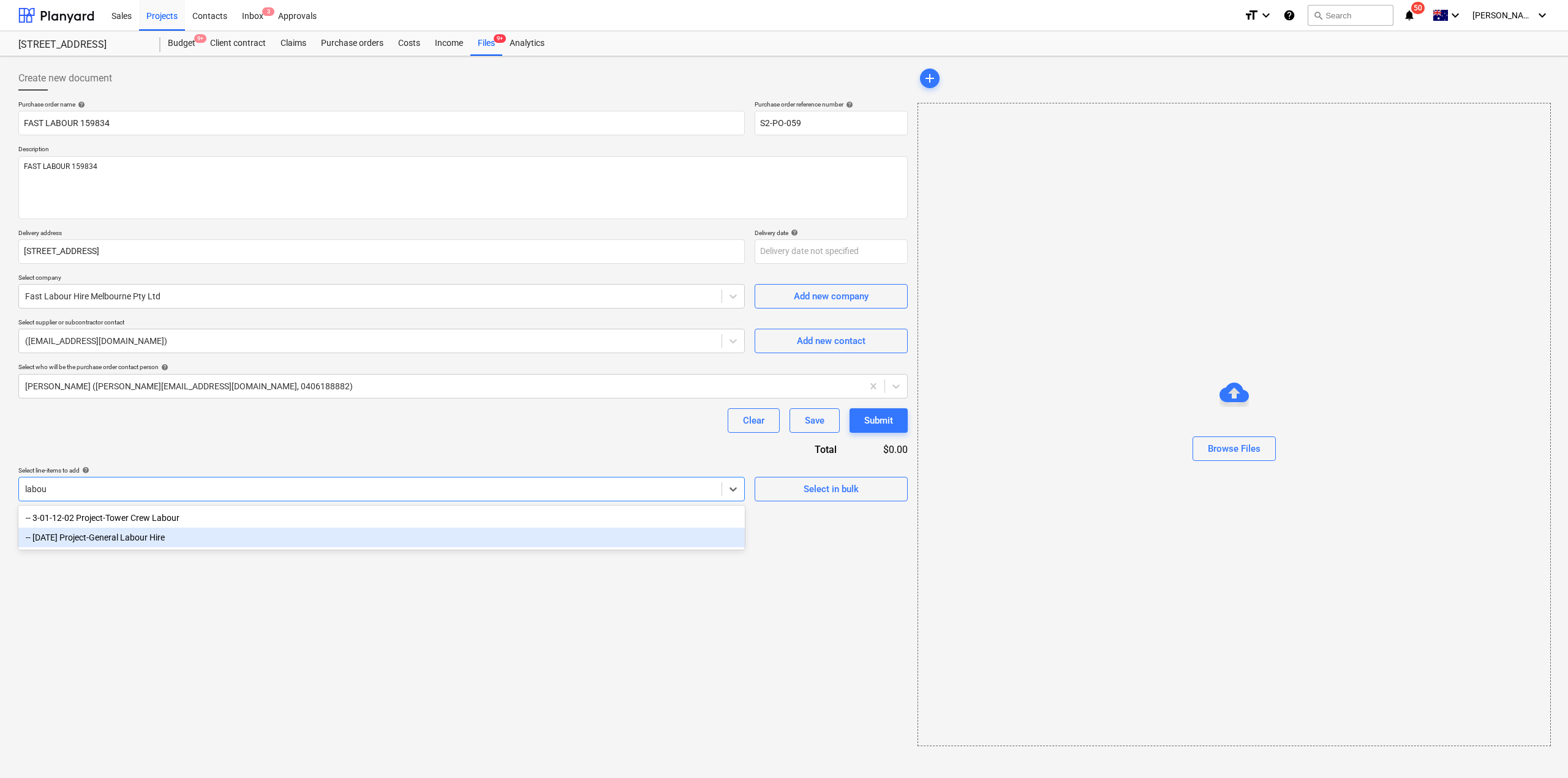
click at [174, 542] on div "-- 3-01-34 Project-General Labour Hire" at bounding box center [382, 537] width 727 height 20
type textarea "x"
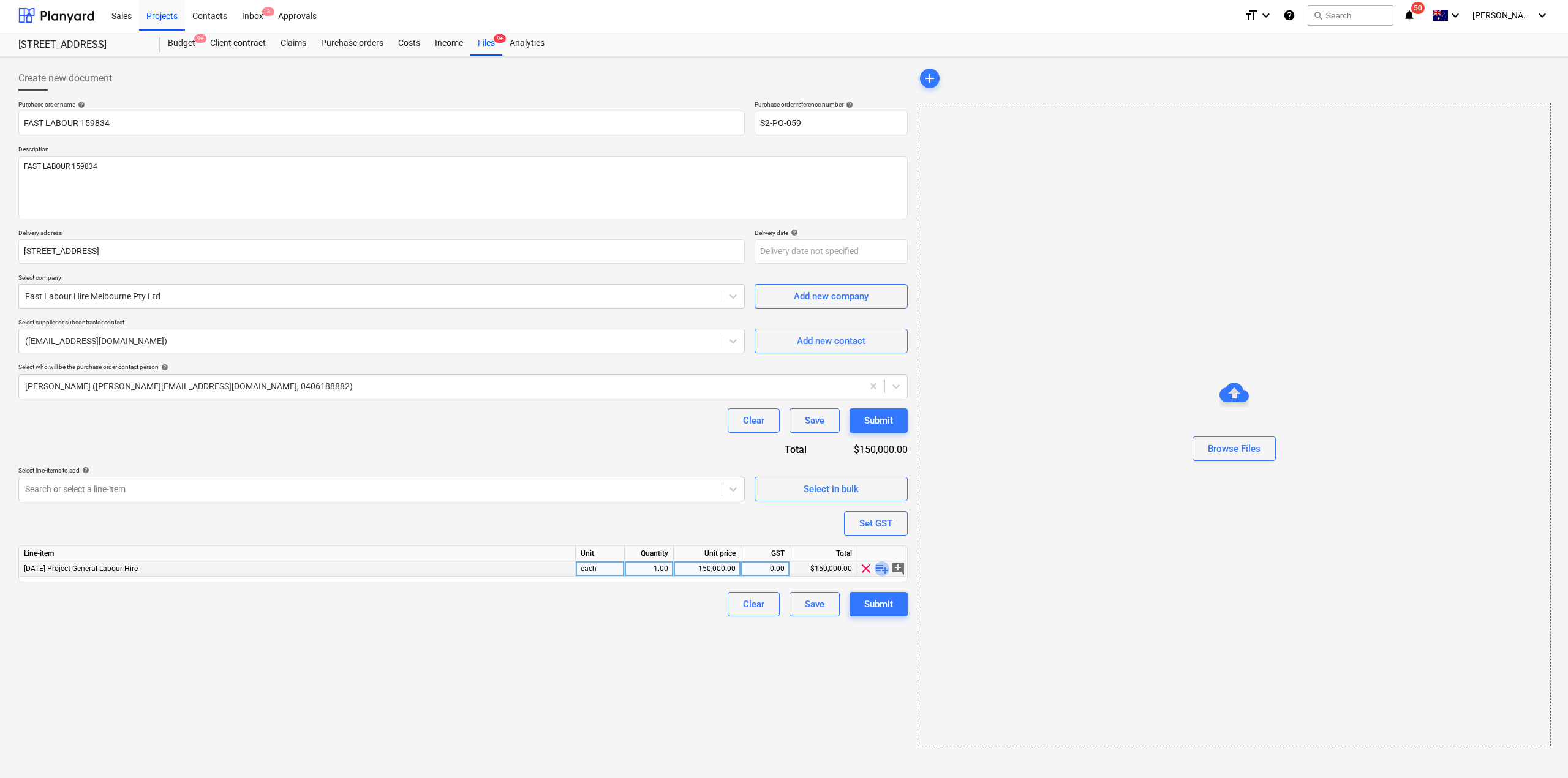
click at [885, 570] on span "playlist_add" at bounding box center [882, 569] width 15 height 15
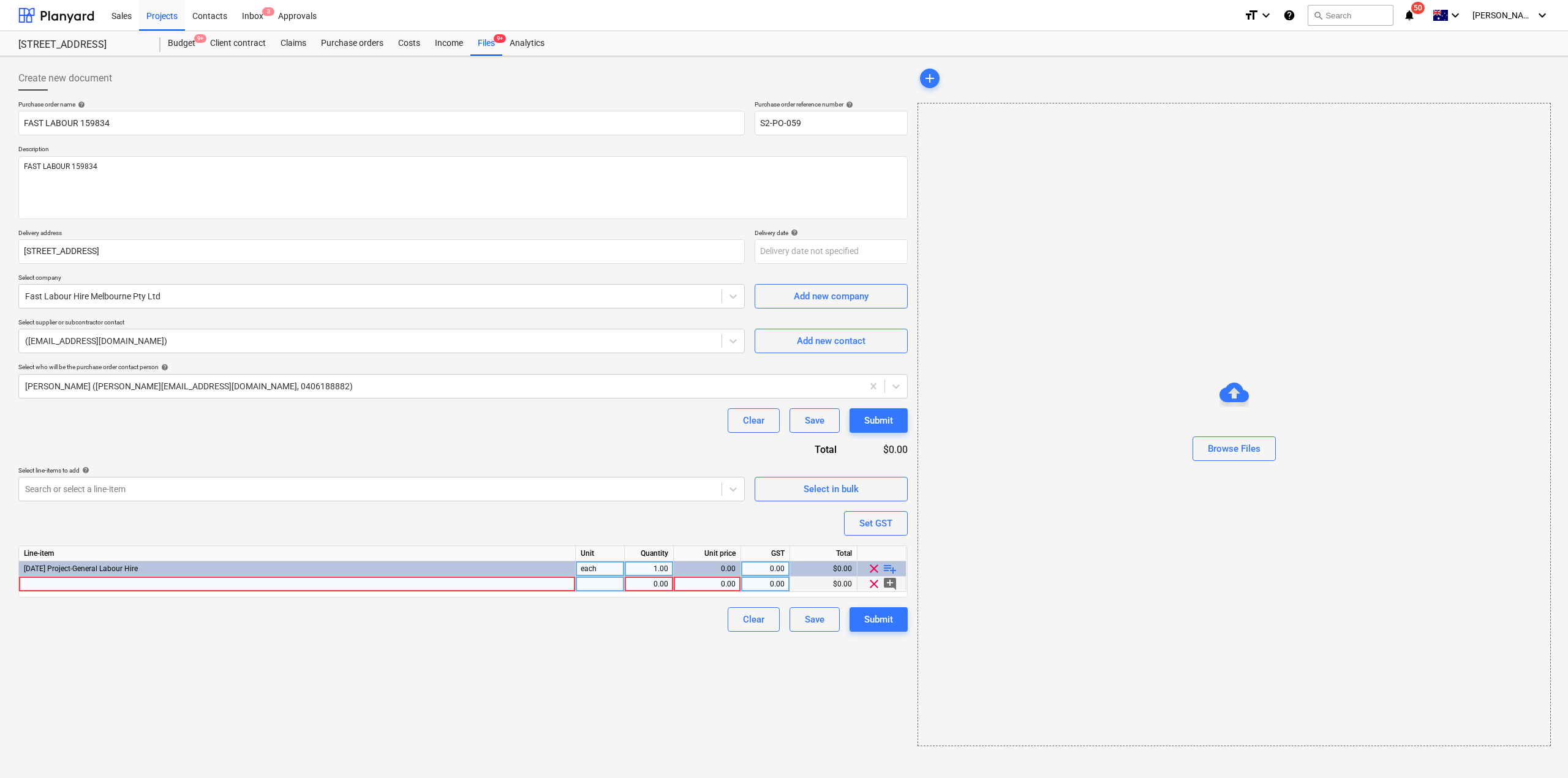
click at [169, 586] on div at bounding box center [297, 584] width 557 height 15
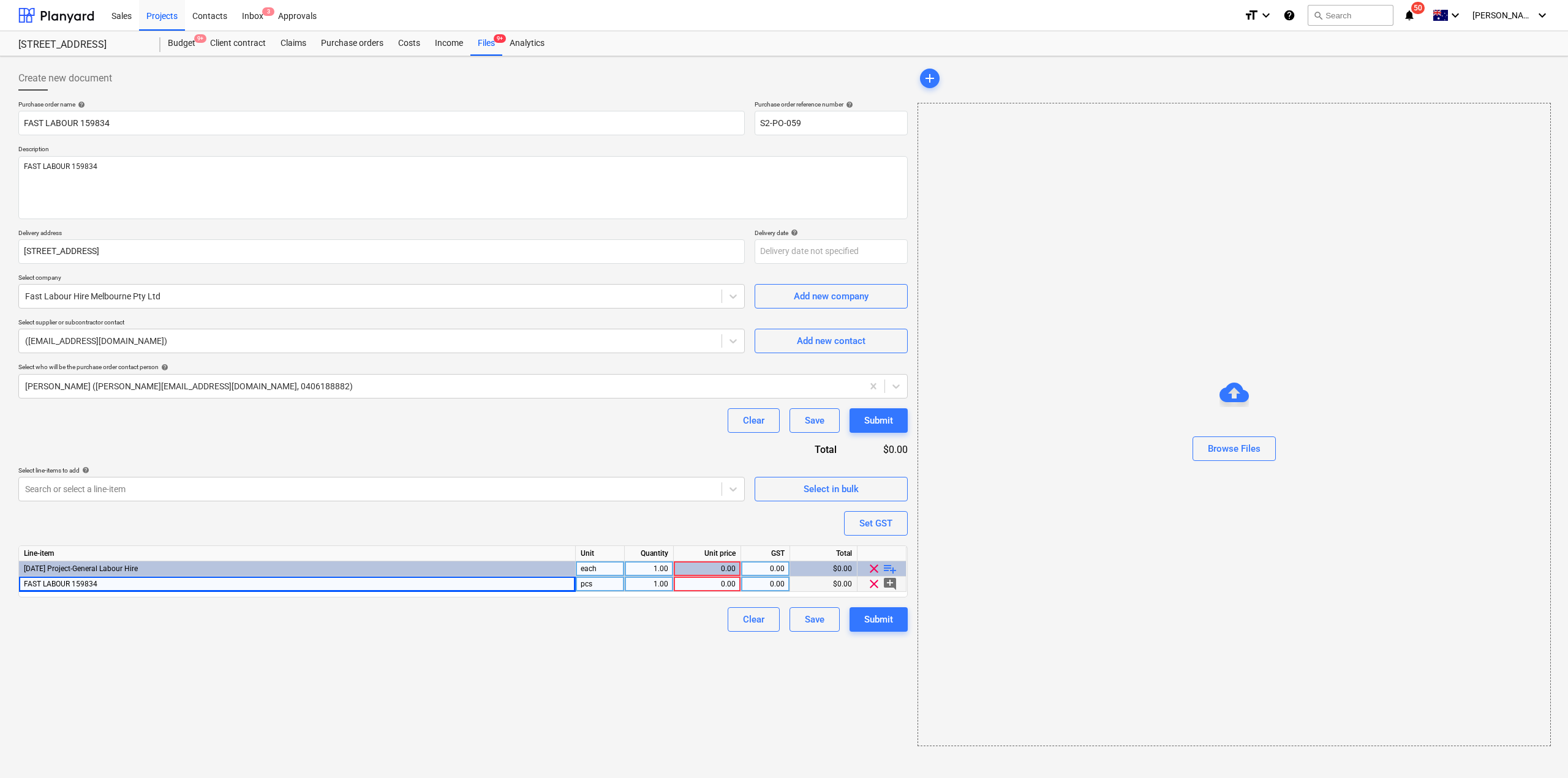
click at [706, 583] on div "0.00" at bounding box center [707, 584] width 57 height 15
type textarea "x"
type input "20275."
type textarea "x"
click at [733, 586] on div "20,275.00" at bounding box center [707, 584] width 57 height 15
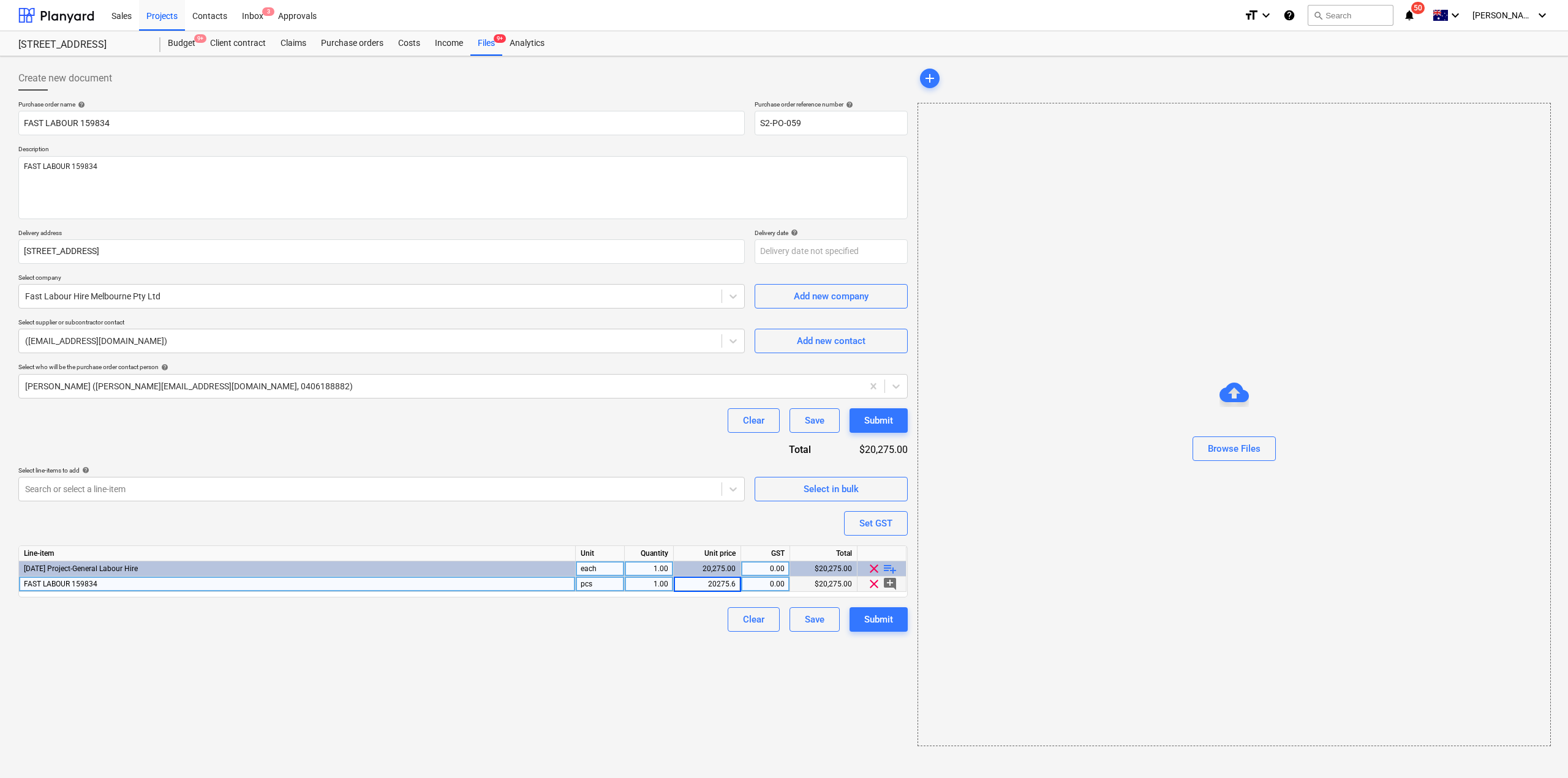
type input "20275.67"
click at [572, 691] on div "Create new document Purchase order name help FAST LABOUR 159834 Purchase order …" at bounding box center [463, 406] width 899 height 690
click at [872, 625] on div "Submit" at bounding box center [879, 619] width 29 height 16
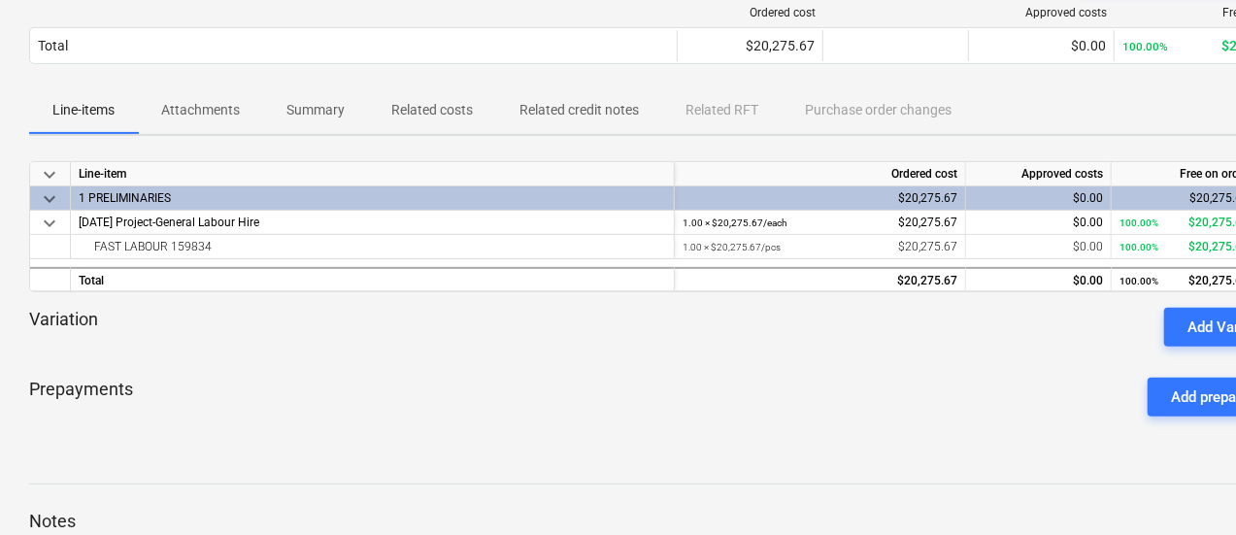
scroll to position [200, 91]
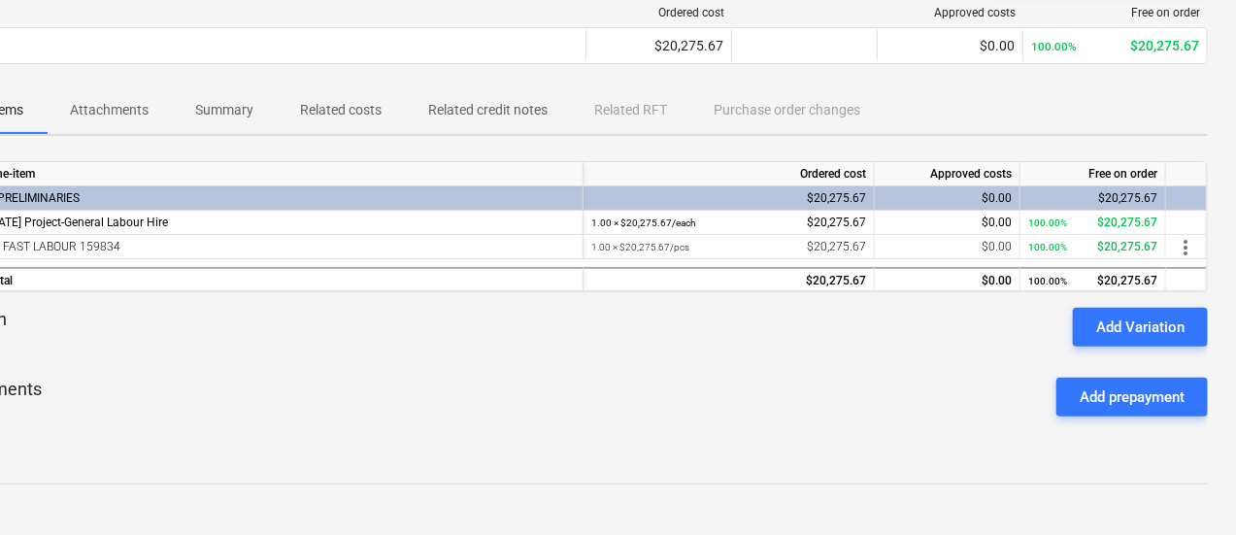
drag, startPoint x: 923, startPoint y: 135, endPoint x: 1242, endPoint y: 132, distance: 319.5
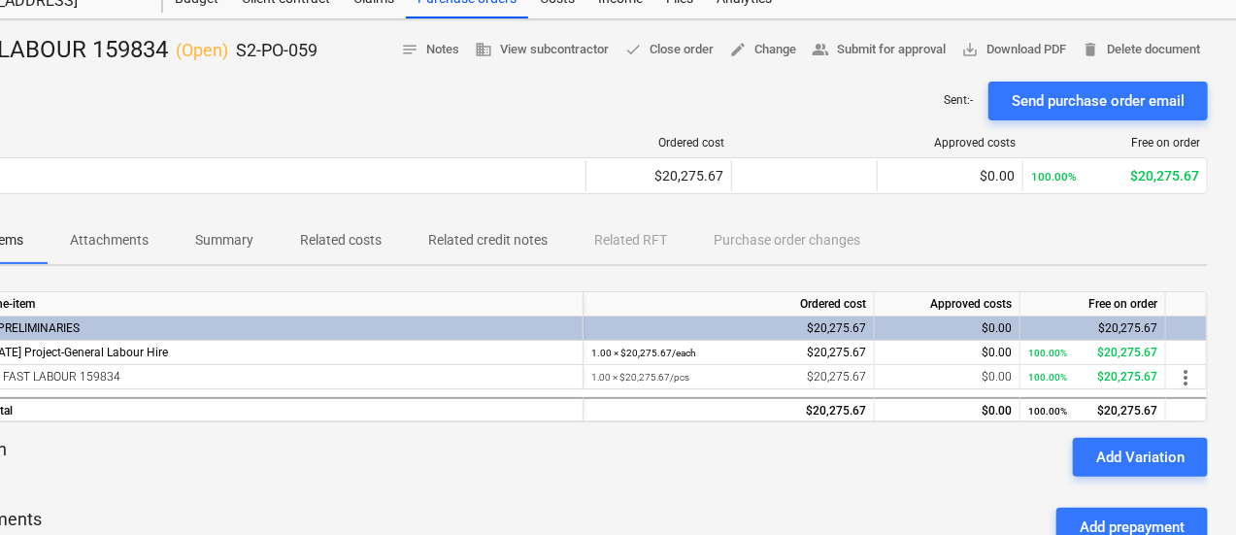
scroll to position [0, 91]
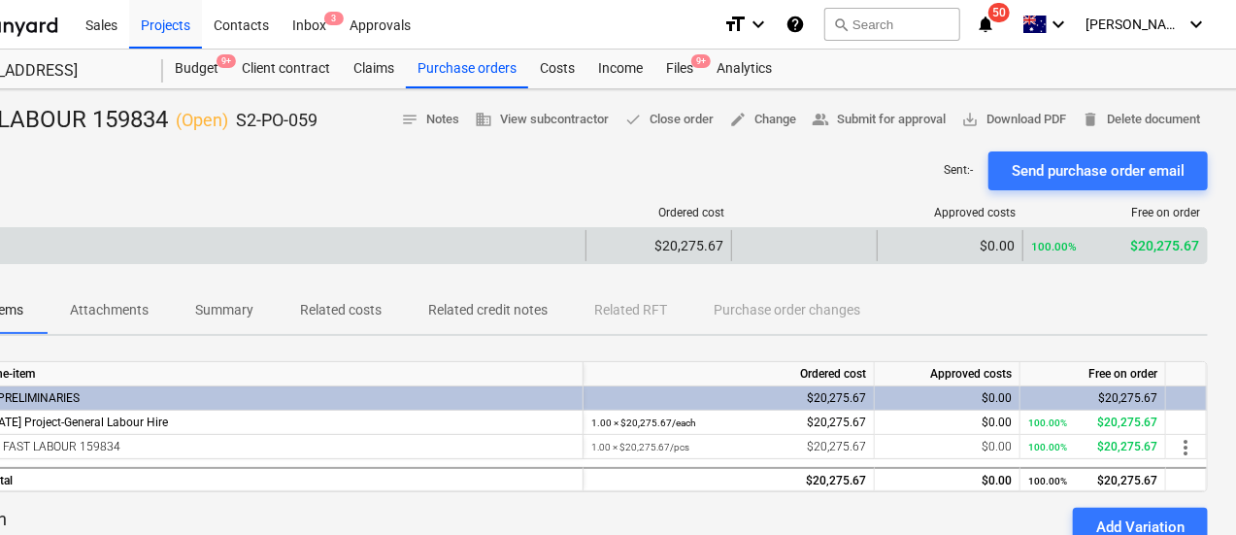
drag, startPoint x: 461, startPoint y: 258, endPoint x: 659, endPoint y: 257, distance: 198.1
drag, startPoint x: 133, startPoint y: 149, endPoint x: 391, endPoint y: 247, distance: 276.3
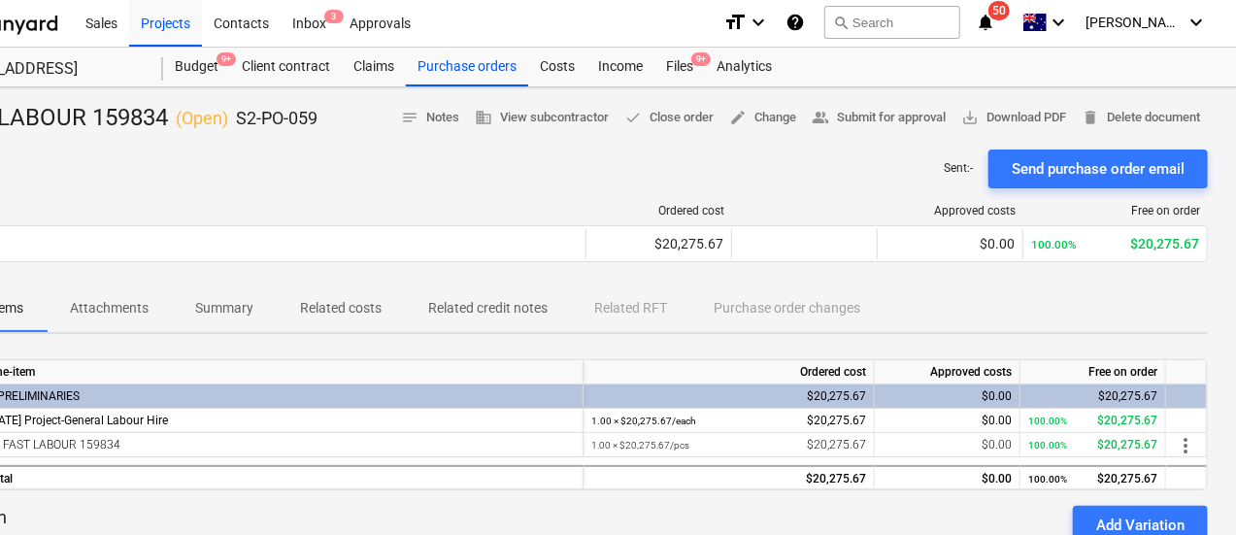
scroll to position [5, 1]
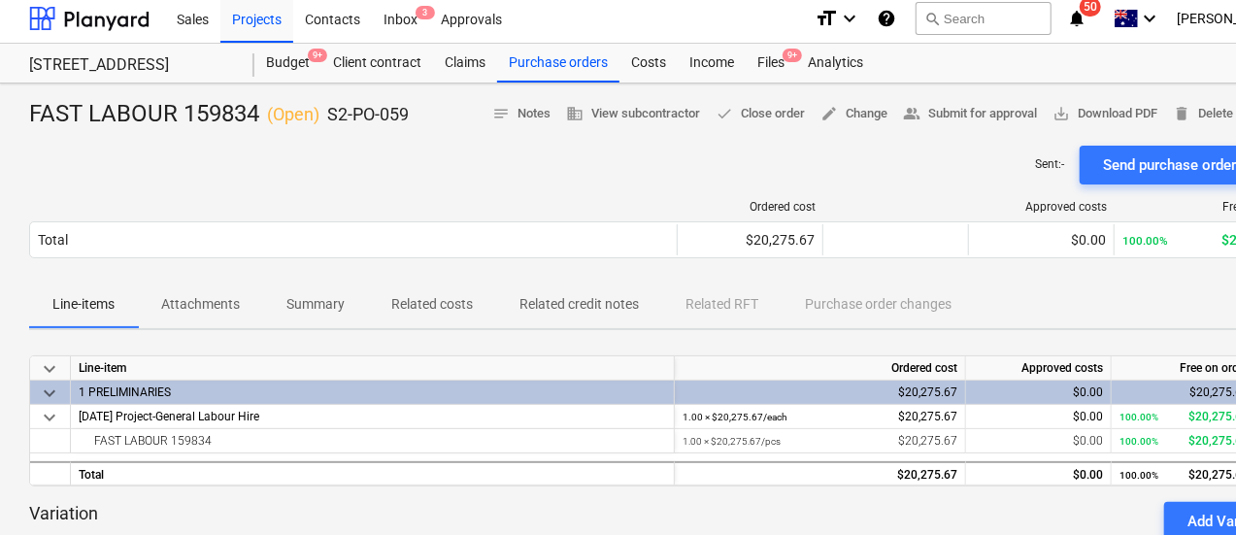
drag, startPoint x: 414, startPoint y: 273, endPoint x: 148, endPoint y: 288, distance: 266.6
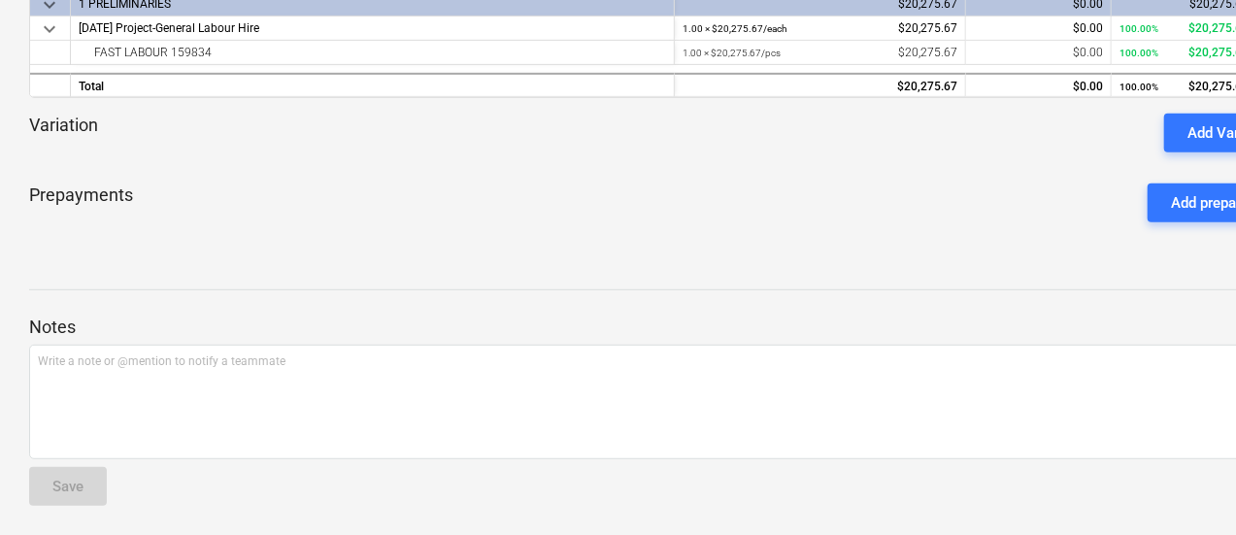
scroll to position [394, 91]
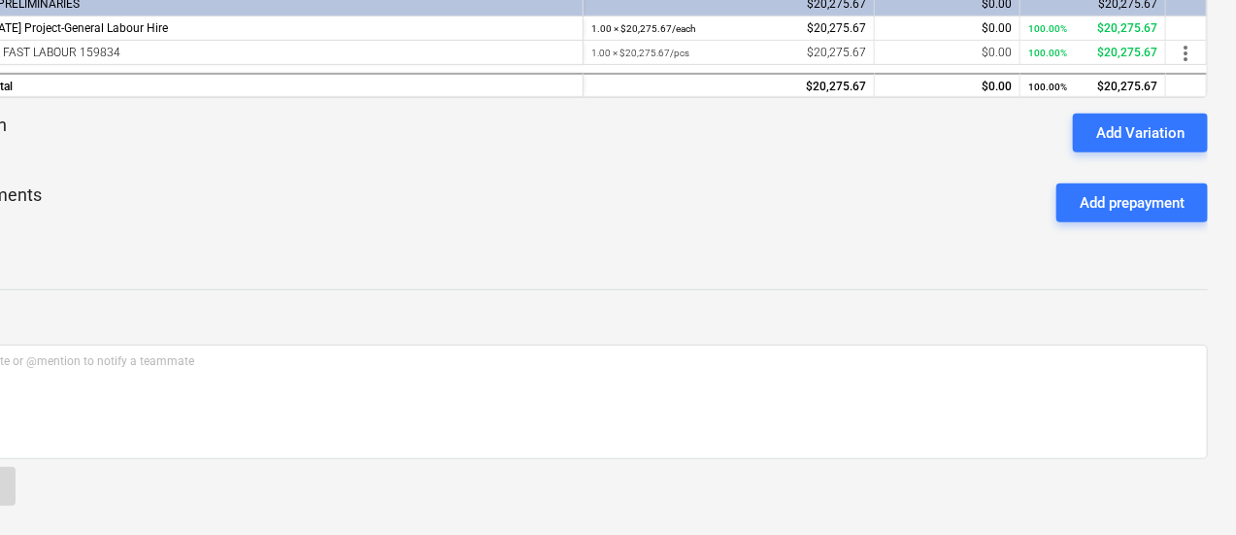
drag, startPoint x: 550, startPoint y: 275, endPoint x: 804, endPoint y: 282, distance: 254.5
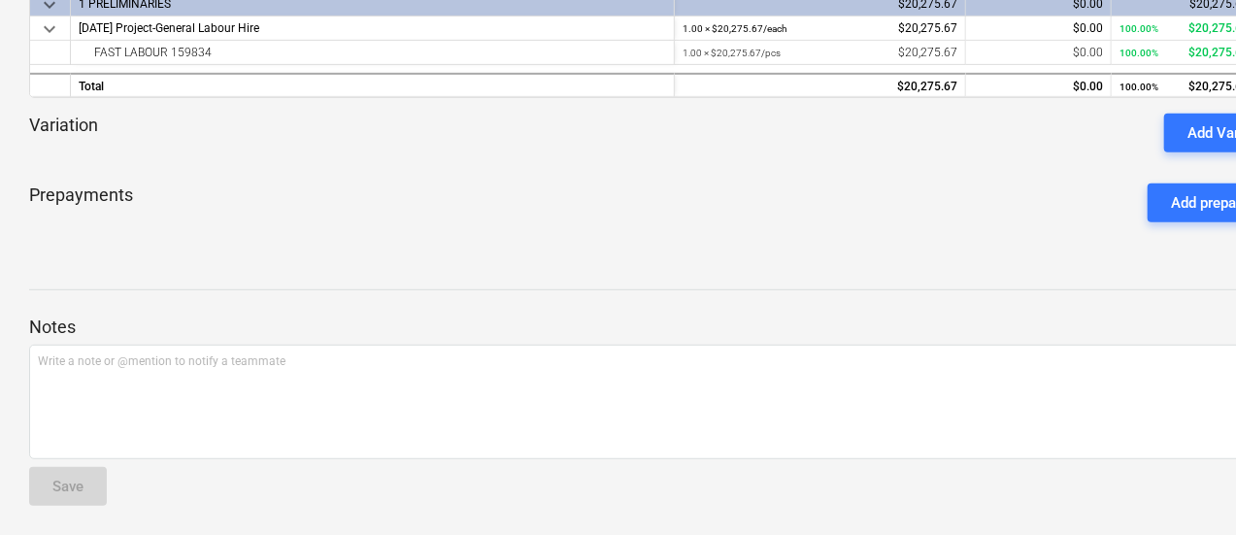
drag, startPoint x: 721, startPoint y: 341, endPoint x: 373, endPoint y: 326, distance: 348.0
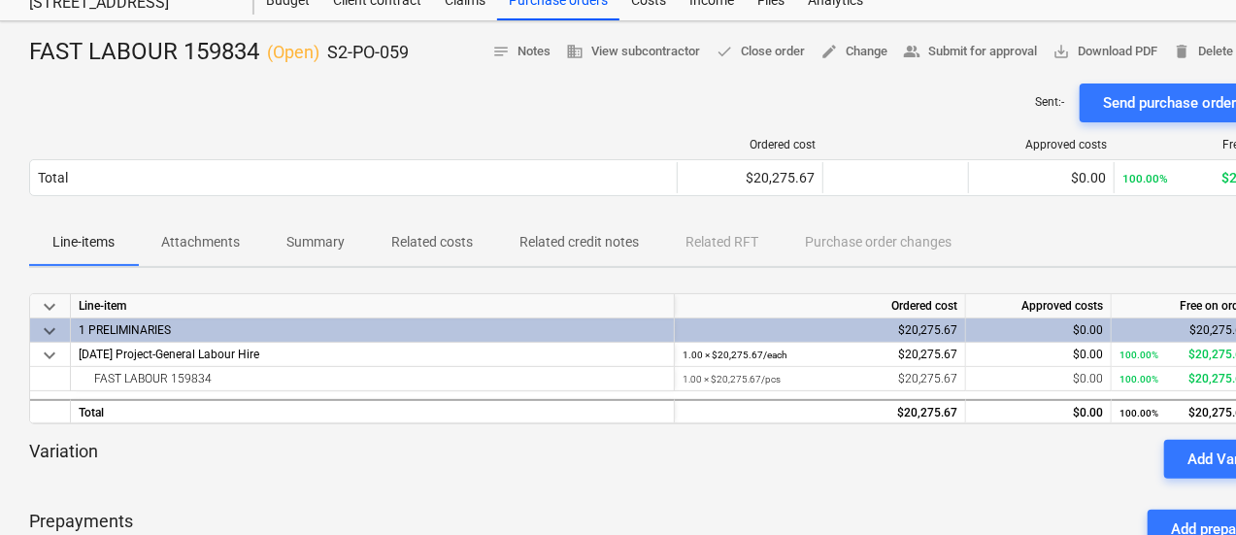
scroll to position [0, 0]
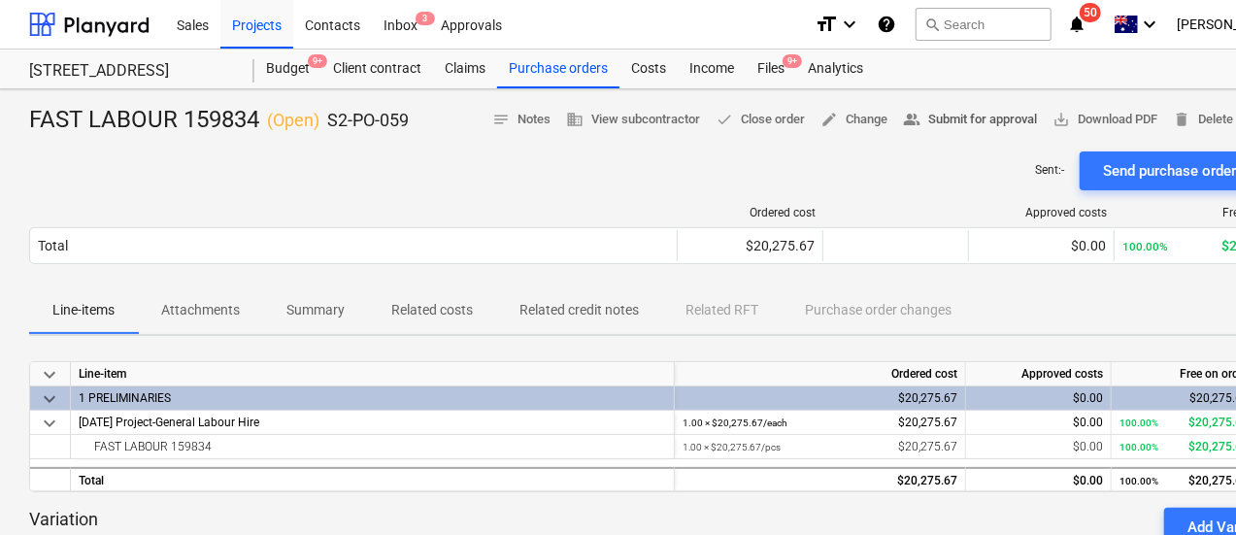
click at [961, 118] on span "people_alt Submit for approval" at bounding box center [970, 120] width 134 height 22
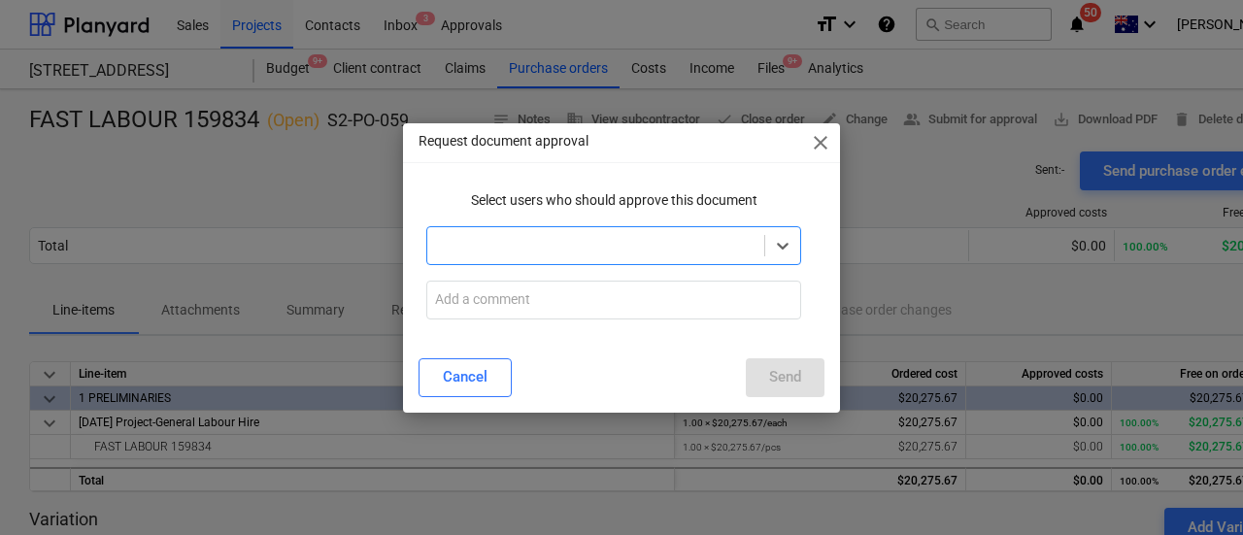
click at [763, 242] on div at bounding box center [595, 245] width 337 height 27
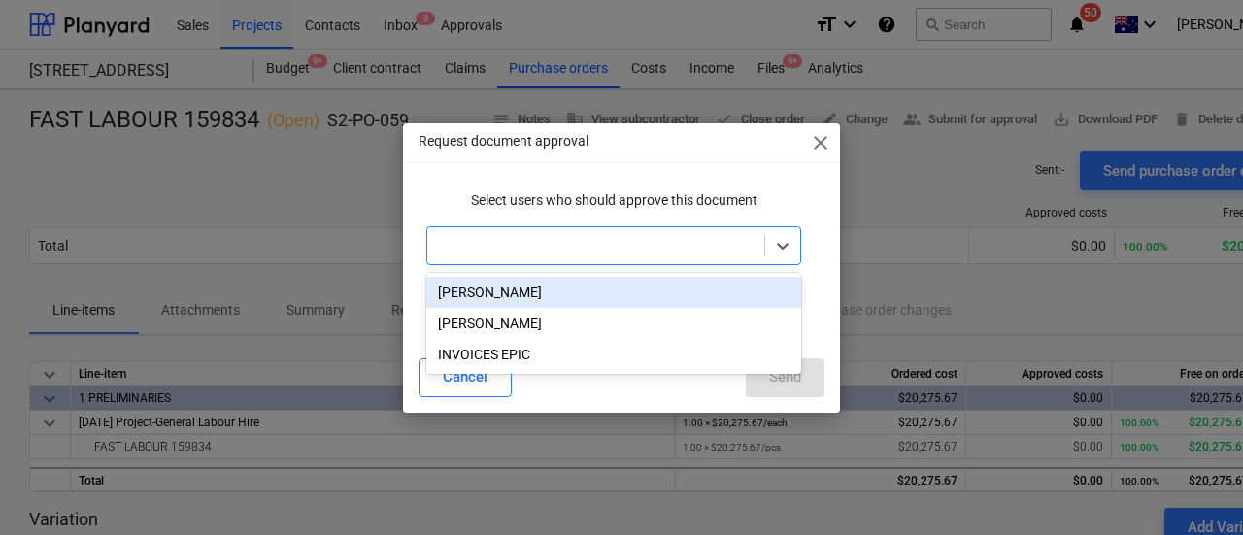
click at [694, 299] on div "Matt Lebon" at bounding box center [613, 292] width 375 height 31
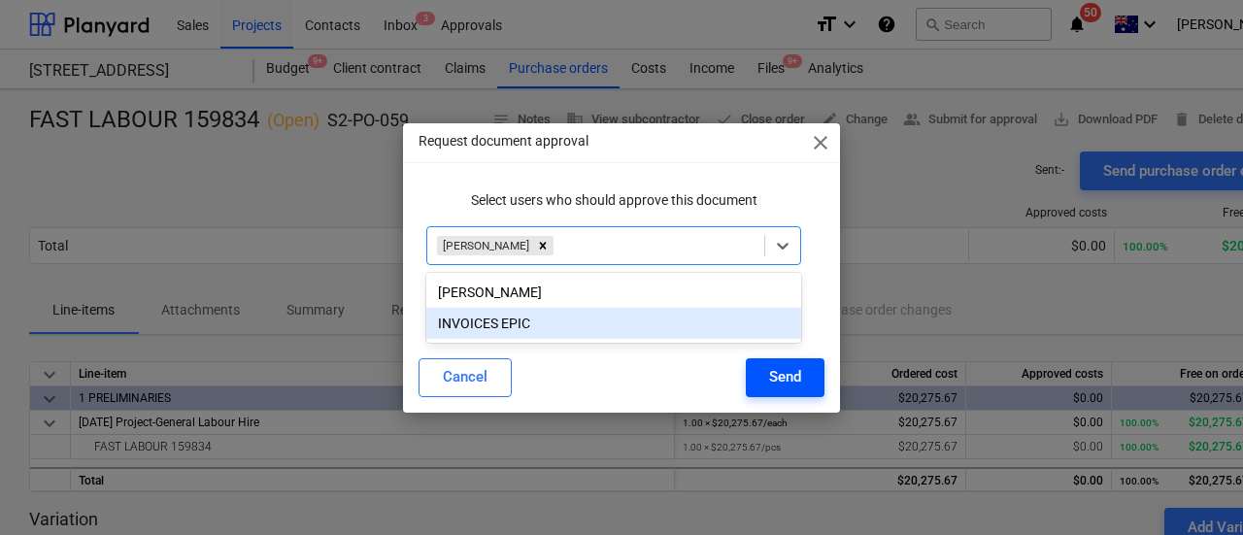
click at [808, 372] on button "Send" at bounding box center [785, 377] width 79 height 39
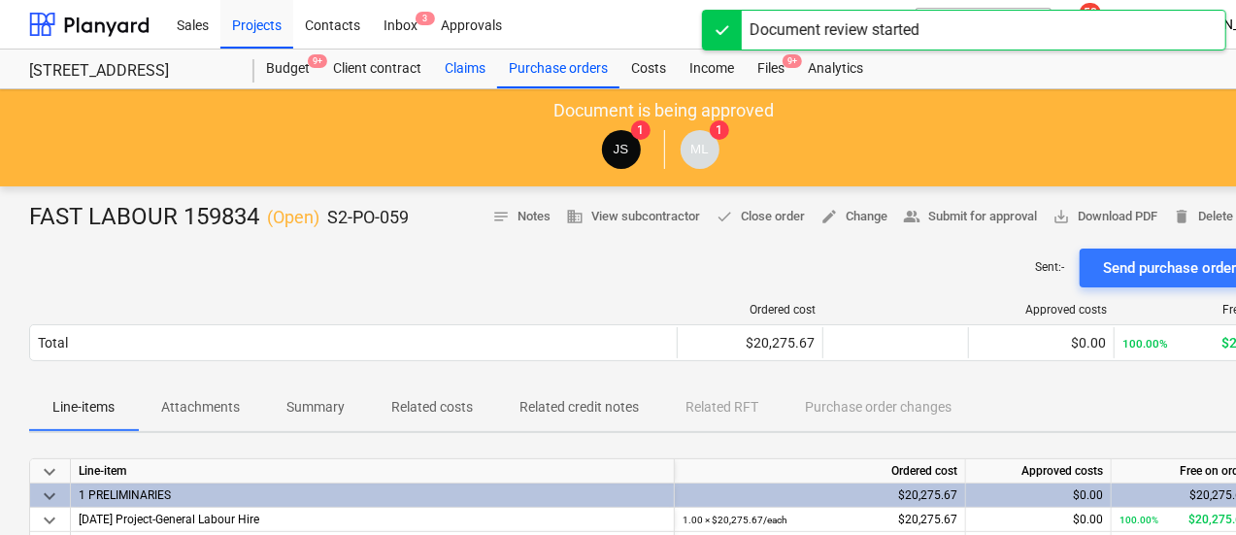
click at [474, 57] on div "Claims" at bounding box center [465, 69] width 64 height 39
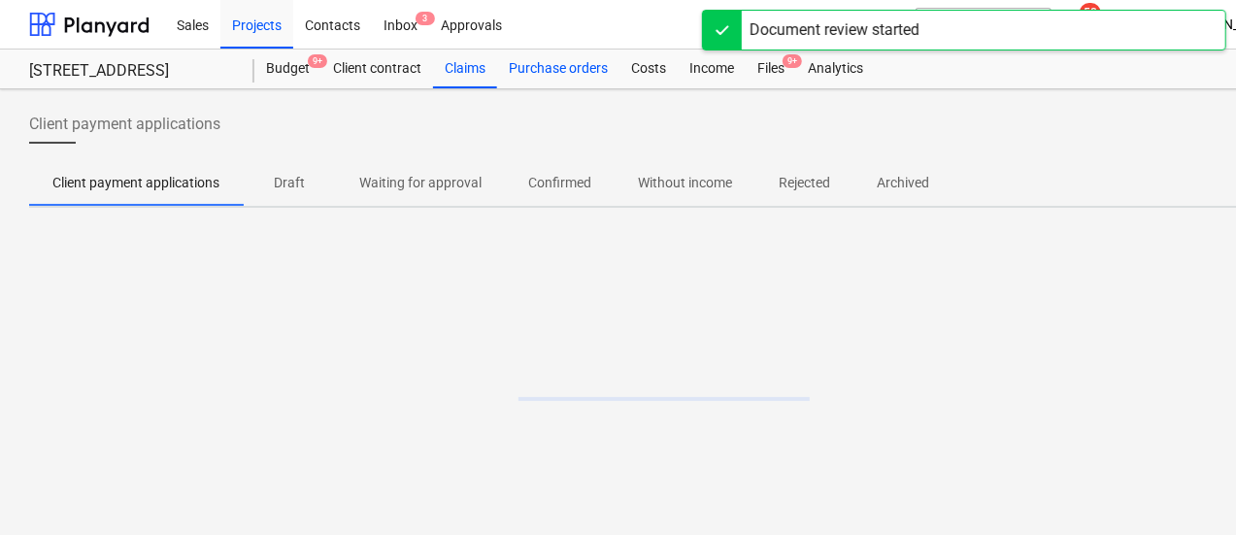
click at [563, 84] on div "Purchase orders" at bounding box center [558, 69] width 122 height 39
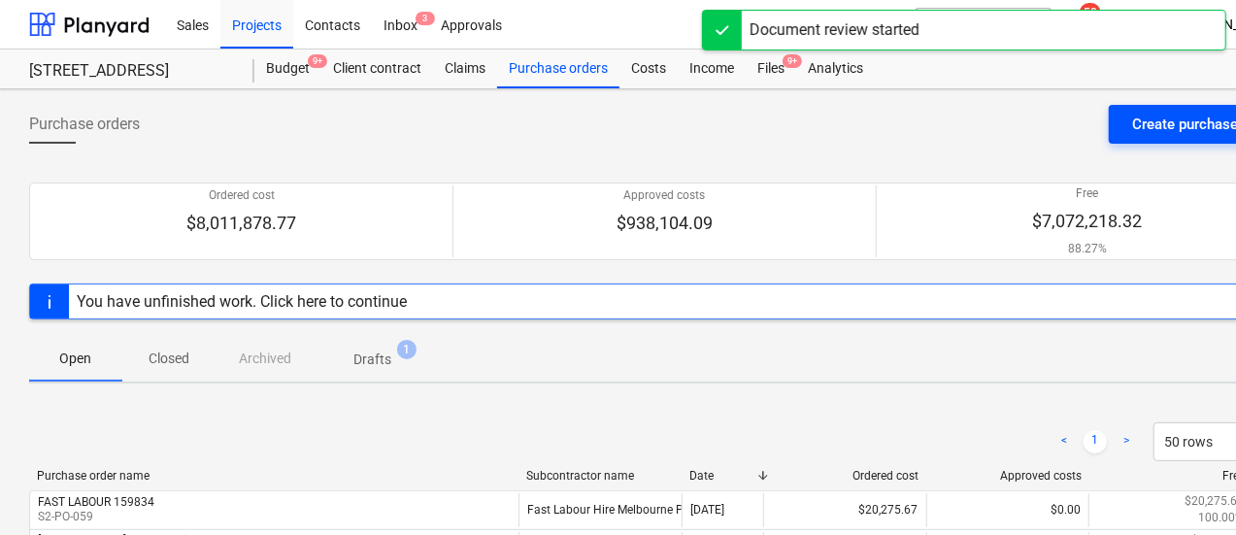
click at [1201, 134] on div "Create purchase order" at bounding box center [1204, 124] width 144 height 25
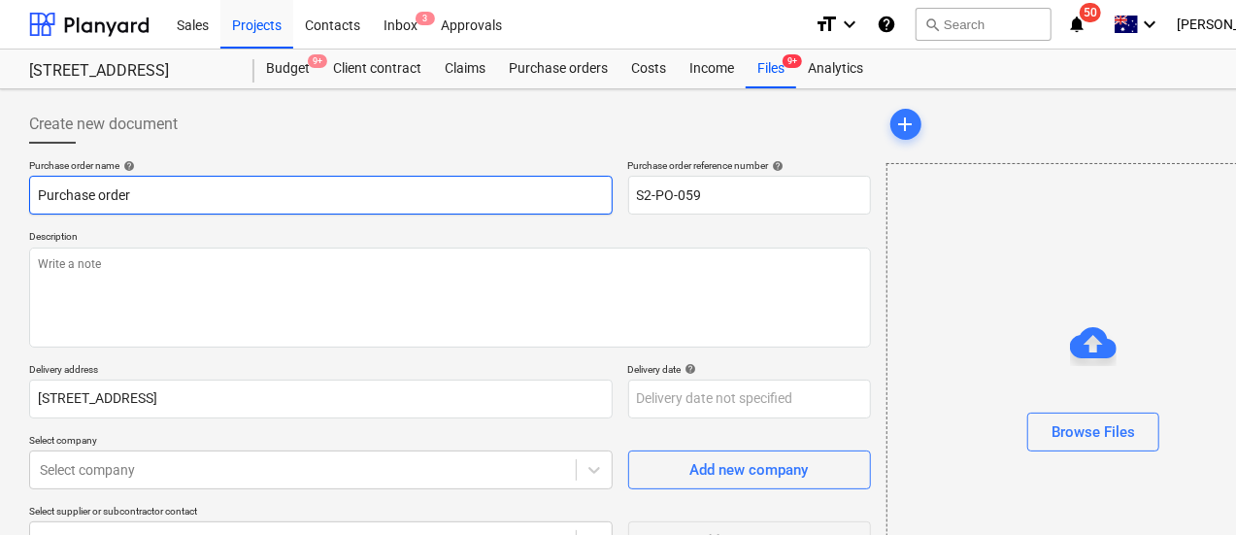
click at [218, 195] on input "Purchase order" at bounding box center [321, 195] width 584 height 39
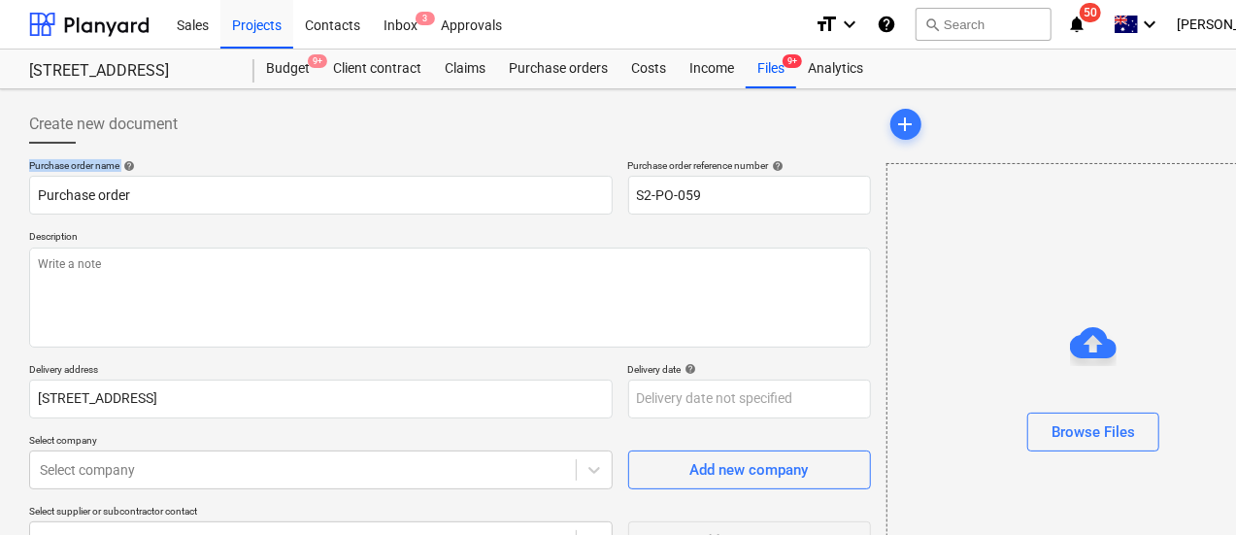
drag, startPoint x: 166, startPoint y: 164, endPoint x: 0, endPoint y: 158, distance: 166.2
click at [0, 158] on div "Create new document Purchase order name help Purchase order Purchase order refe…" at bounding box center [664, 450] width 1329 height 722
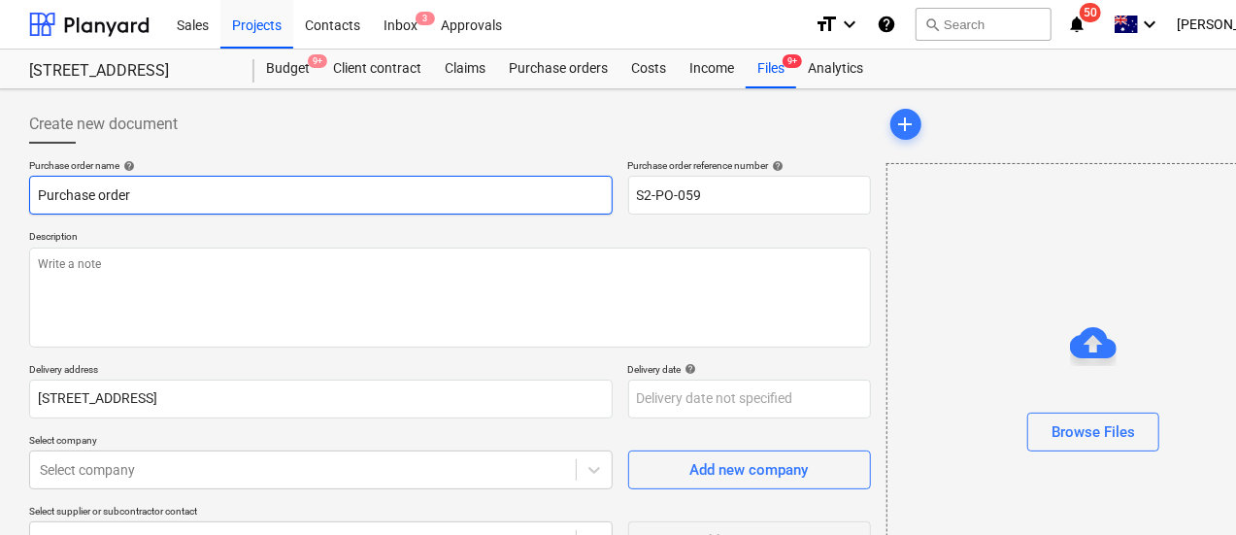
click at [440, 194] on input "Purchase order" at bounding box center [321, 195] width 584 height 39
type textarea "x"
type input "P"
type textarea "x"
type input "Po"
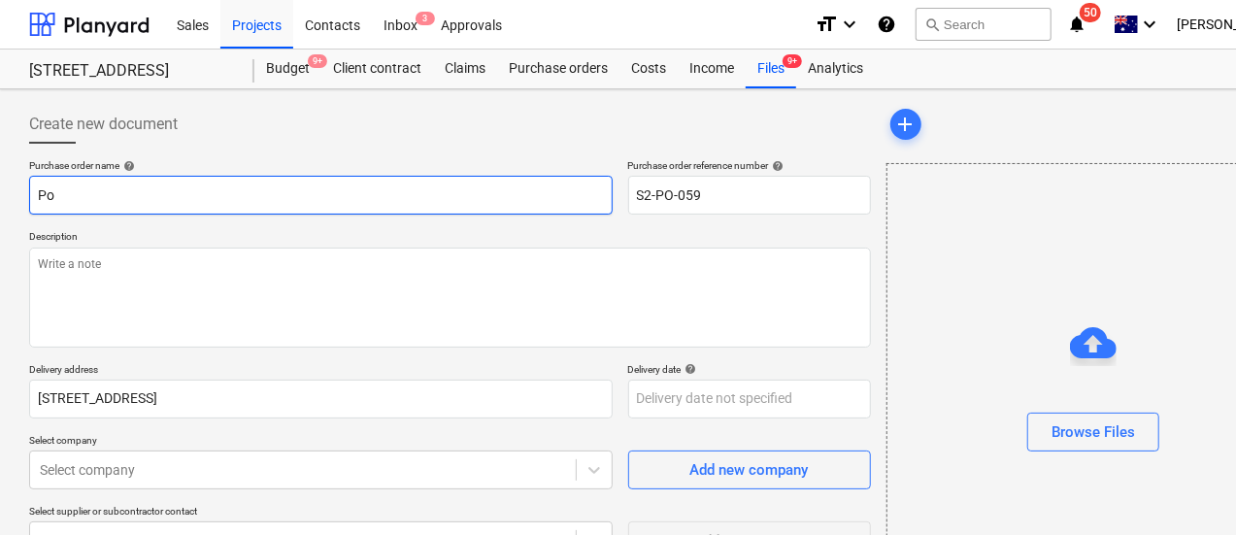
type textarea "x"
type input "Poin"
type textarea "x"
type input "Point"
type textarea "x"
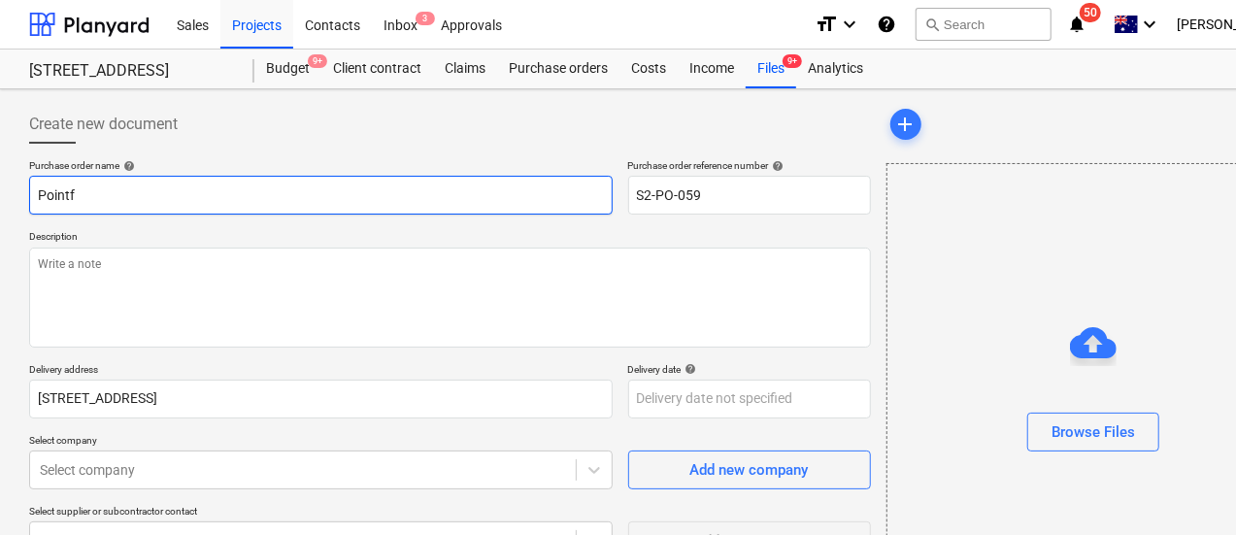
type input "Pointfo"
type textarea "x"
type input "Pointfor"
type textarea "x"
type input "Pointforc"
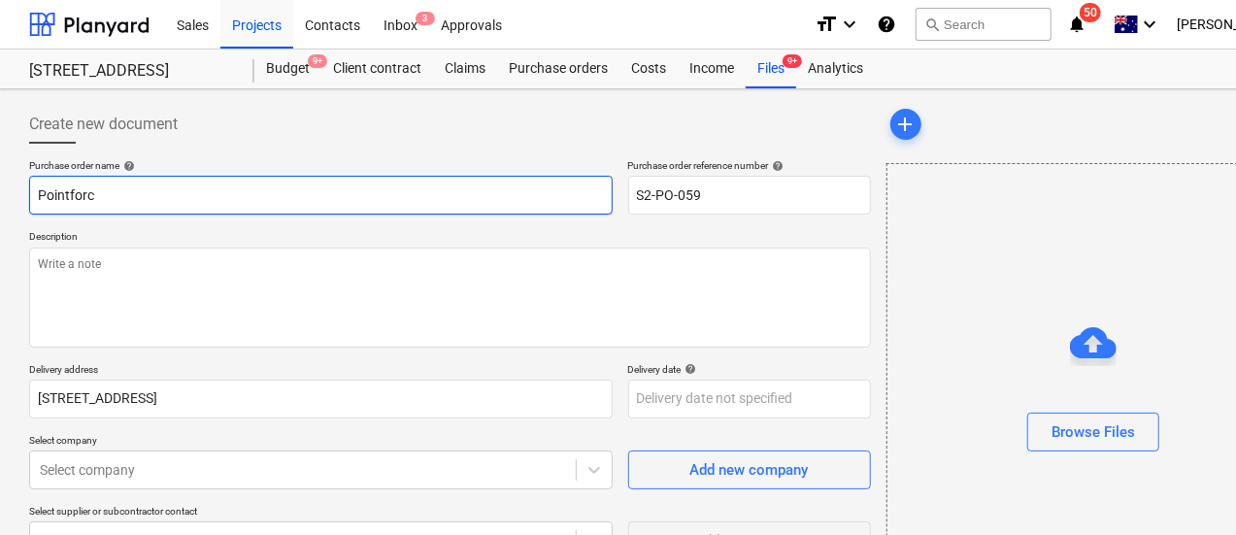
type textarea "x"
type input "Pointforce"
type textarea "x"
type input "Pointforce"
type textarea "x"
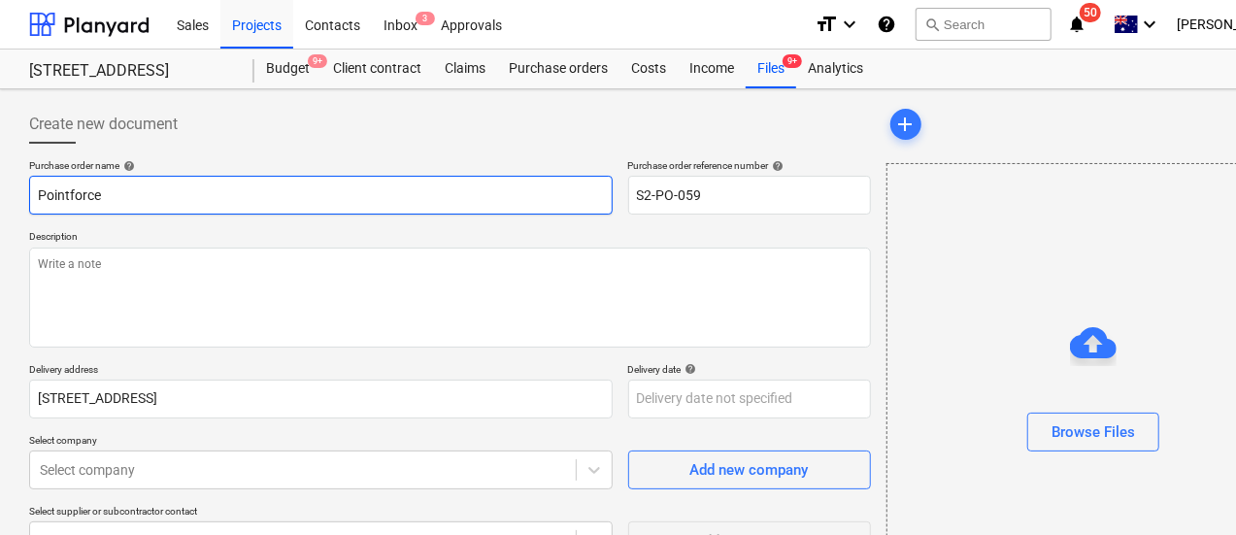
type input "Pointforce 1"
type textarea "x"
type input "Pointforce 14"
type textarea "x"
type input "Pointforce 140"
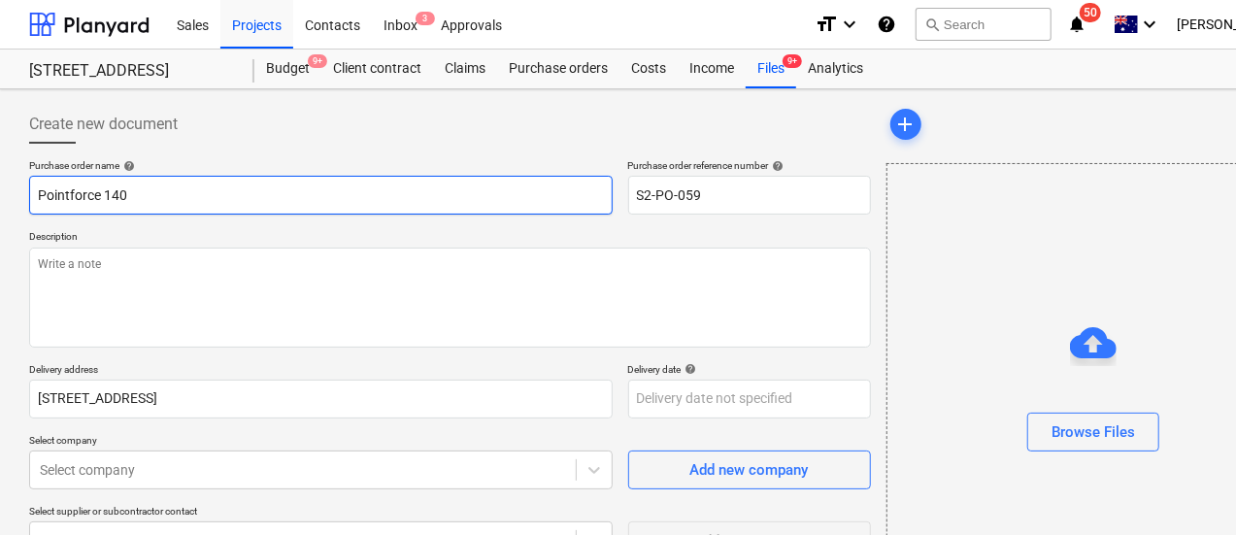
type textarea "x"
type input "Pointforce 1405"
type textarea "x"
type input "Pointforce 14059"
type textarea "x"
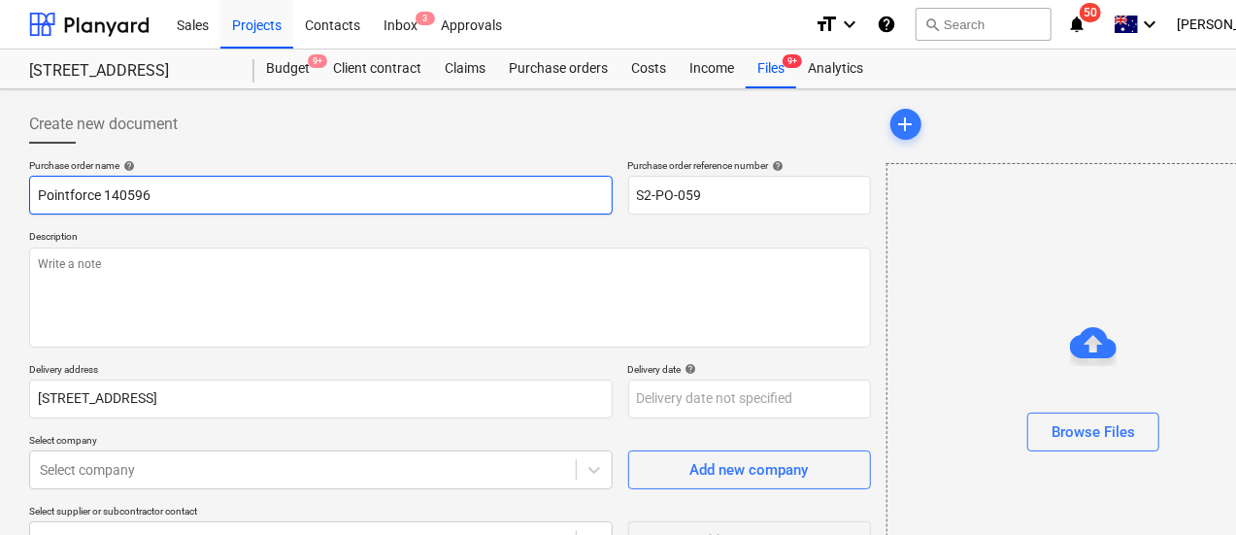
drag, startPoint x: 207, startPoint y: 191, endPoint x: 0, endPoint y: 177, distance: 207.4
click at [0, 177] on div "Create new document Purchase order name help Pointforce 140596 Purchase order r…" at bounding box center [664, 450] width 1329 height 722
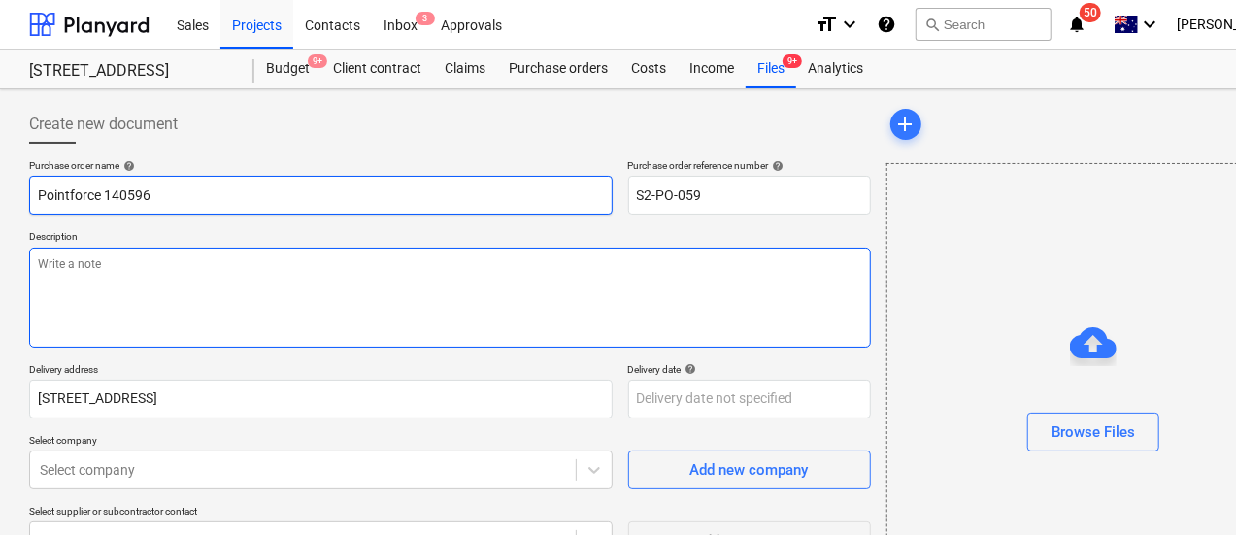
type input "Pointforce 140596"
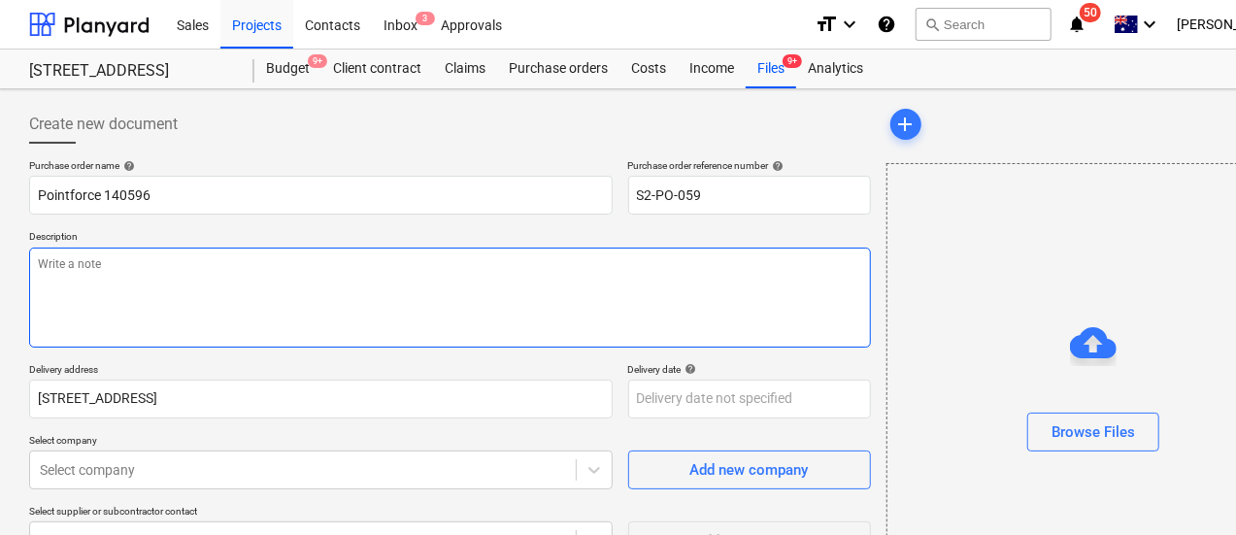
click at [330, 319] on textarea at bounding box center [450, 298] width 842 height 100
paste textarea "Pointforce 140596"
type textarea "x"
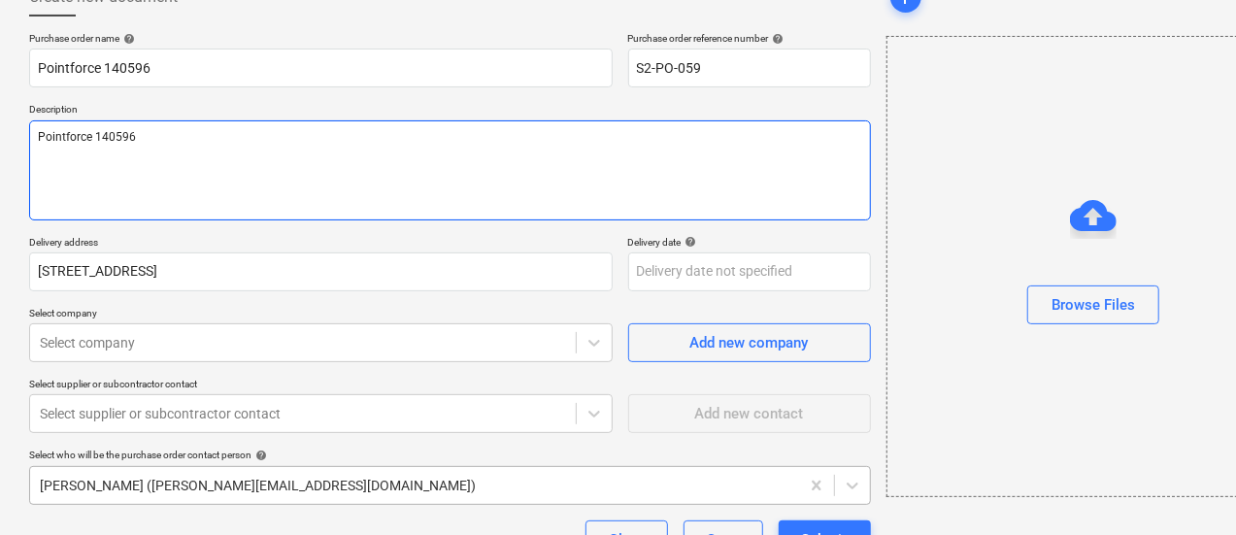
scroll to position [274, 0]
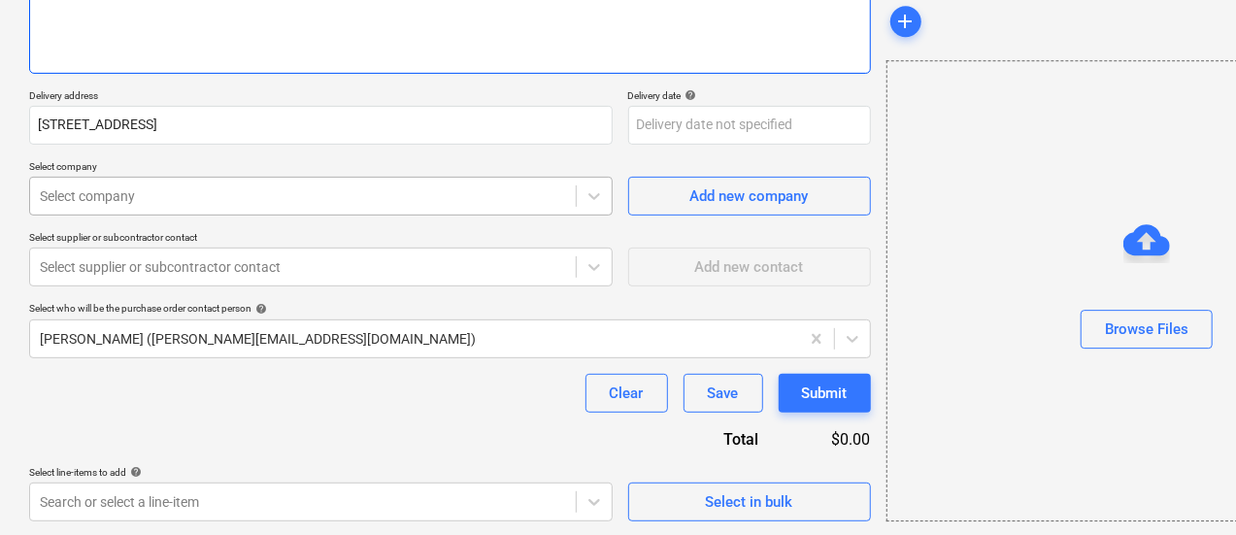
type textarea "Pointforce 140596"
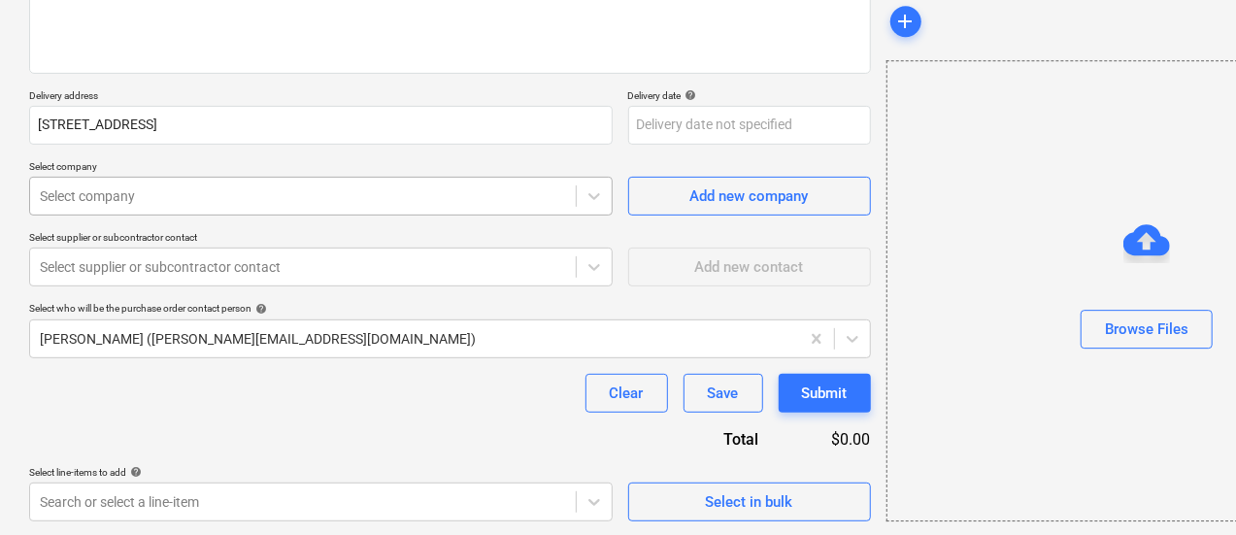
type textarea "x"
click at [238, 200] on div at bounding box center [303, 195] width 526 height 19
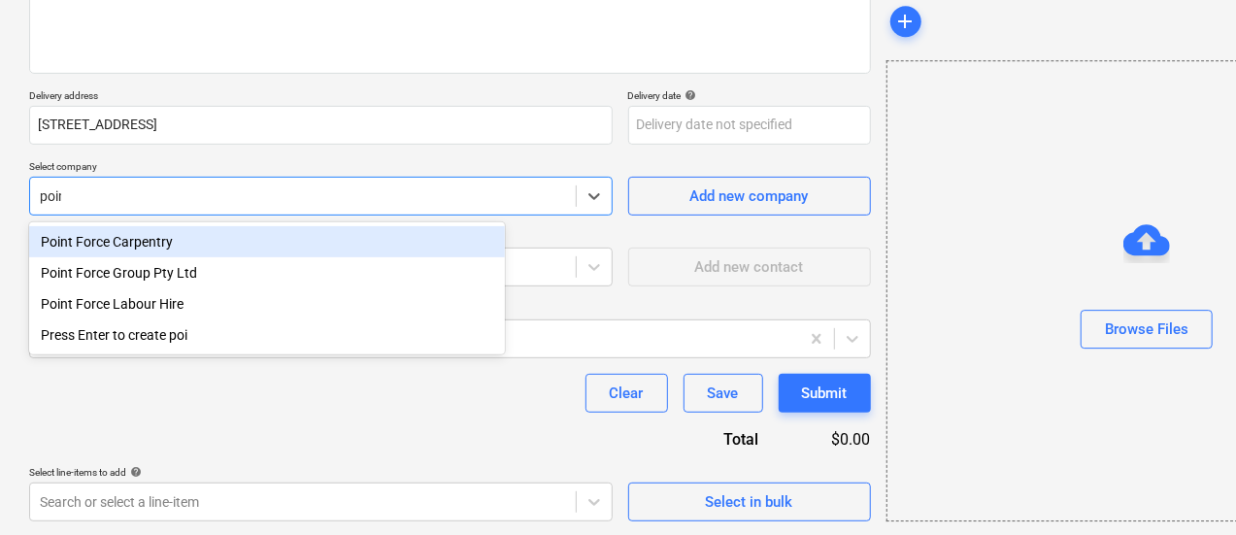
type input "point"
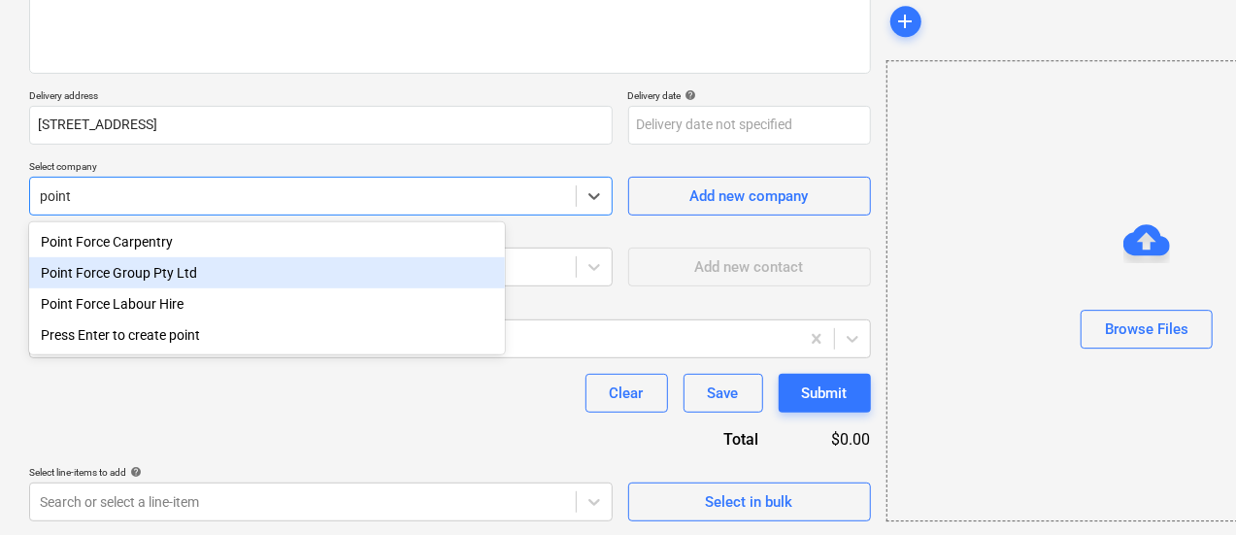
click at [243, 269] on div "Point Force Group Pty Ltd" at bounding box center [267, 272] width 476 height 31
type textarea "x"
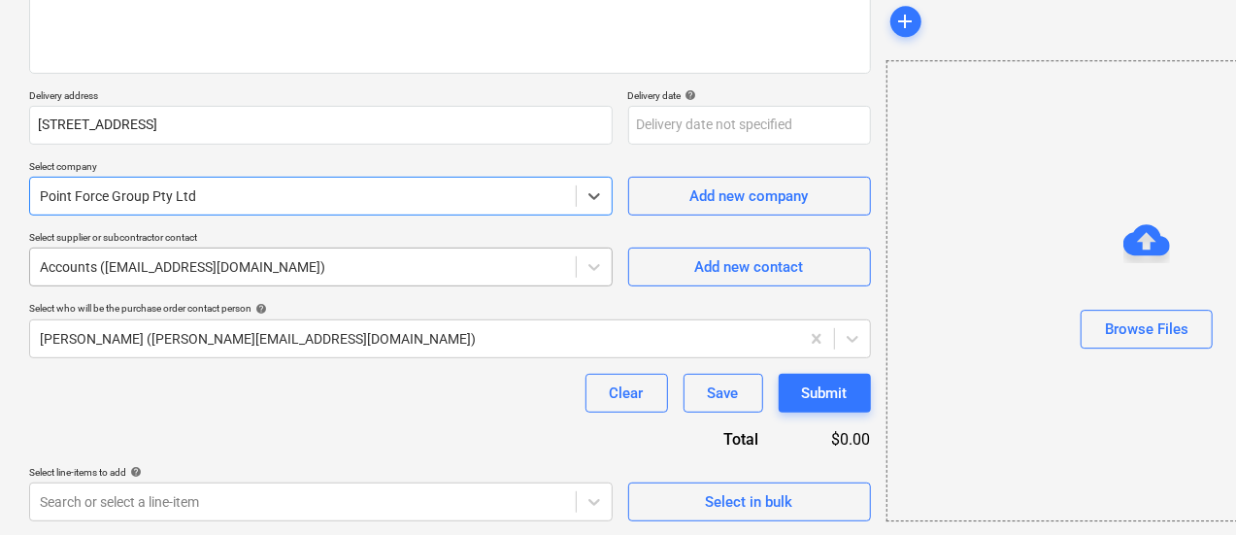
click at [259, 262] on div at bounding box center [303, 266] width 526 height 19
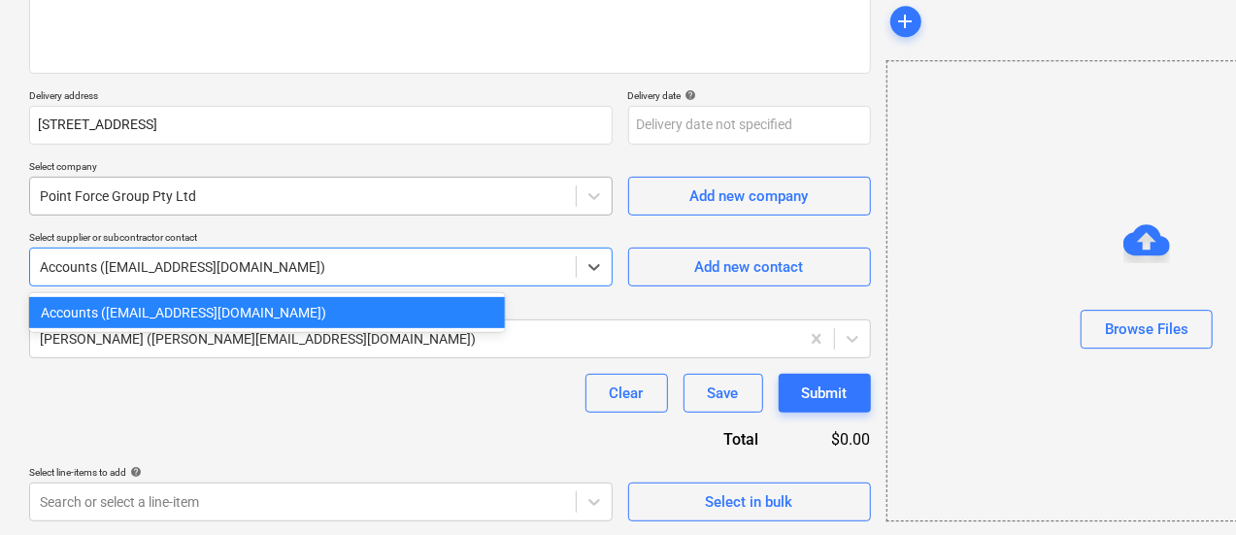
click at [299, 183] on div "Point Force Group Pty Ltd" at bounding box center [303, 196] width 546 height 27
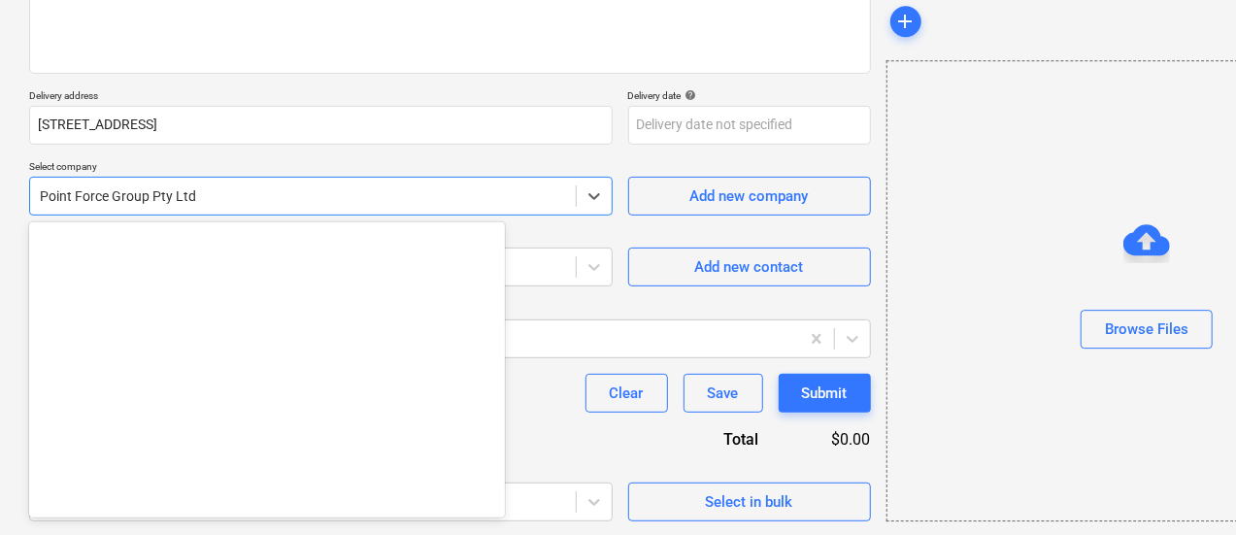
scroll to position [23863, 0]
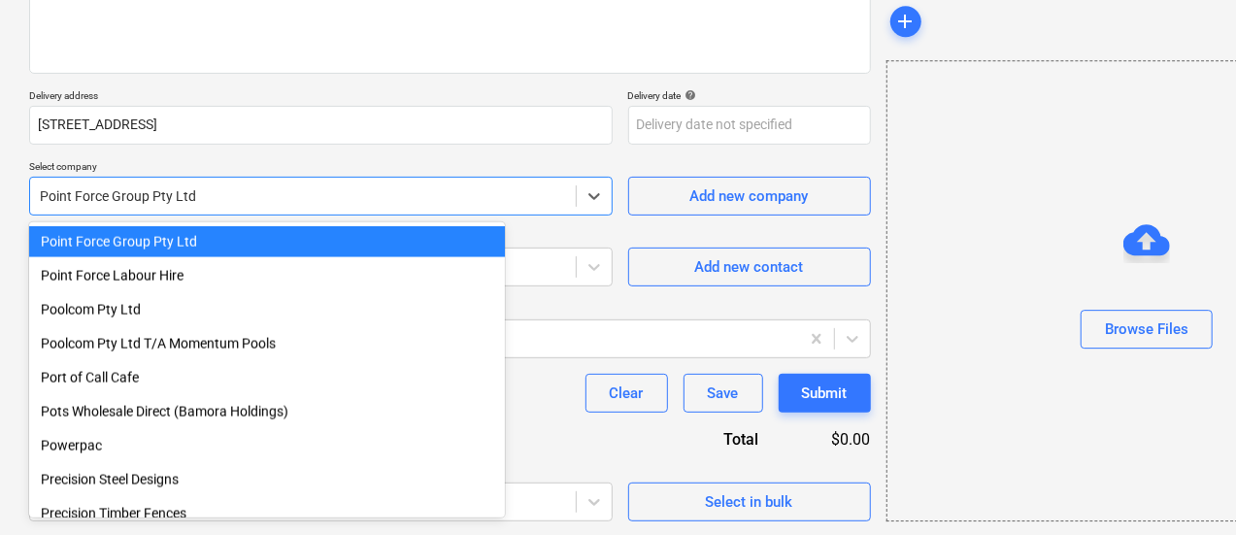
type textarea "x"
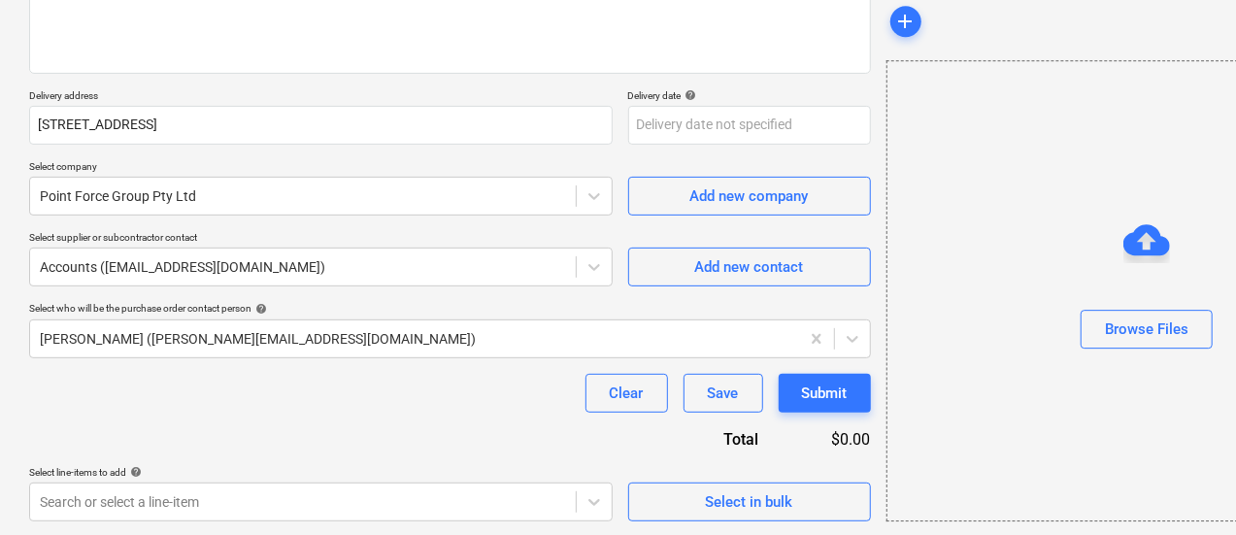
click at [418, 94] on p "Delivery address" at bounding box center [321, 97] width 584 height 17
click at [303, 523] on div "Create new document Purchase order name help Pointforce 140596 Purchase order r…" at bounding box center [450, 176] width 858 height 706
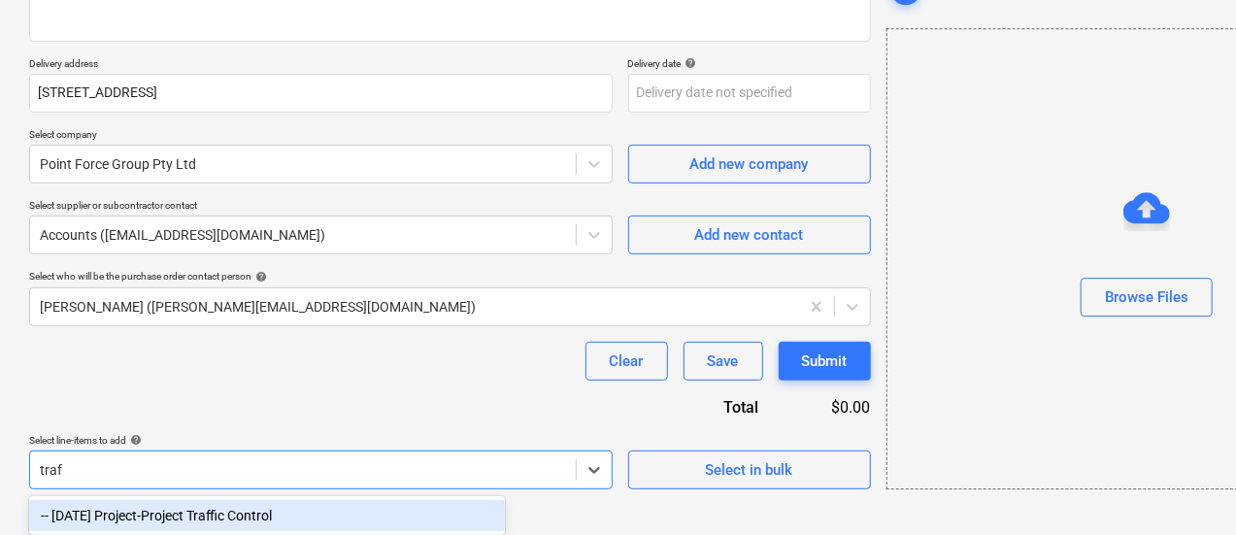
scroll to position [306, 0]
type input "traff"
click at [284, 510] on div "-- 3-01-35 Project-Project Traffic Control" at bounding box center [267, 515] width 476 height 31
type textarea "x"
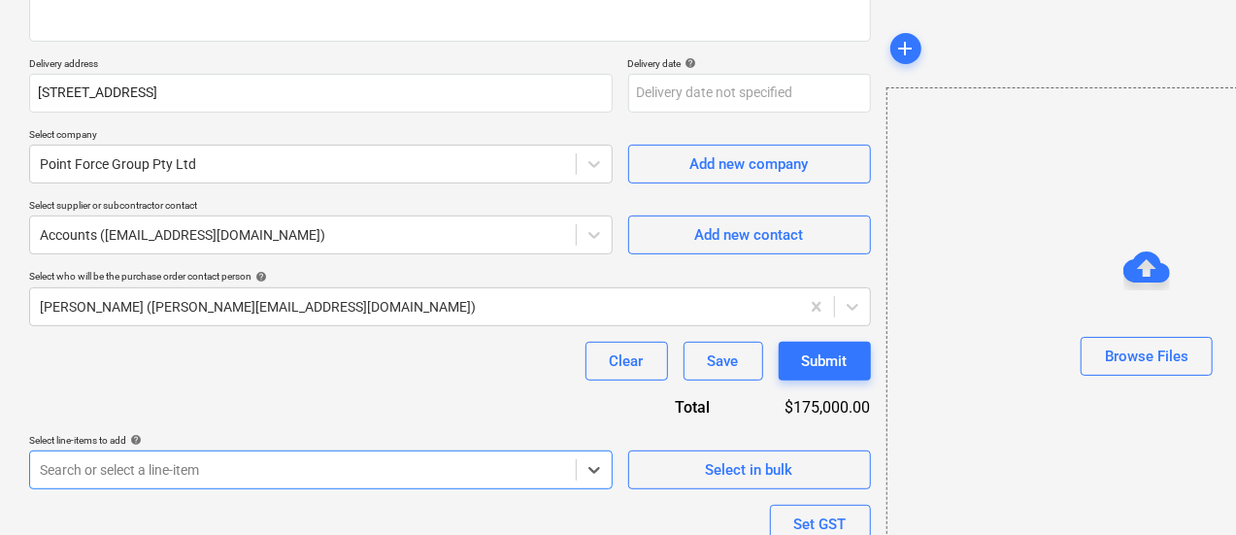
scroll to position [456, 0]
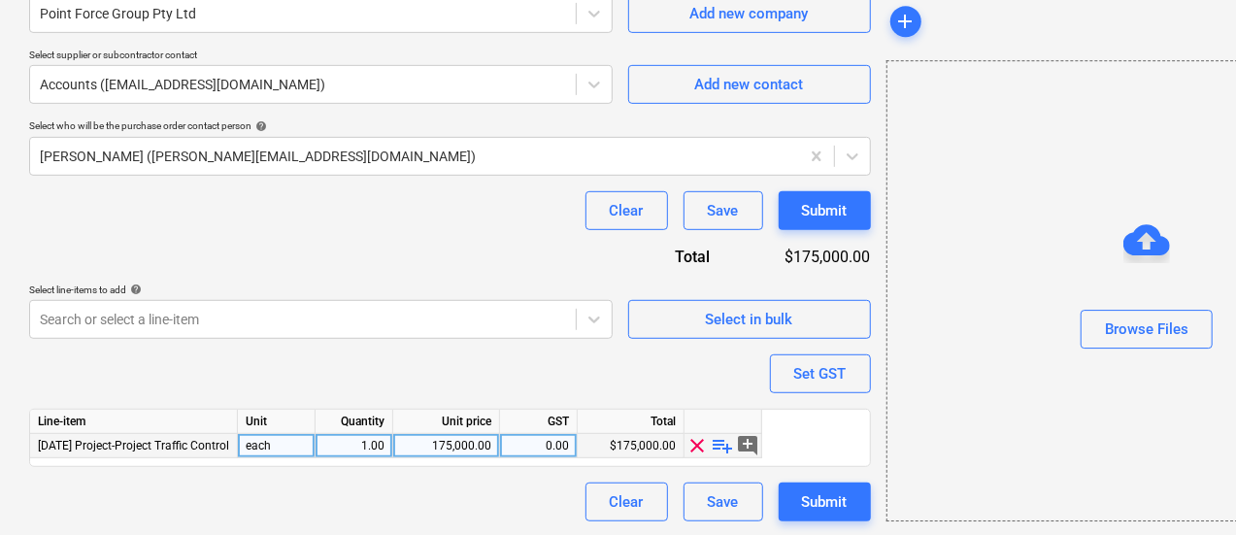
click at [722, 446] on span "playlist_add" at bounding box center [723, 445] width 23 height 23
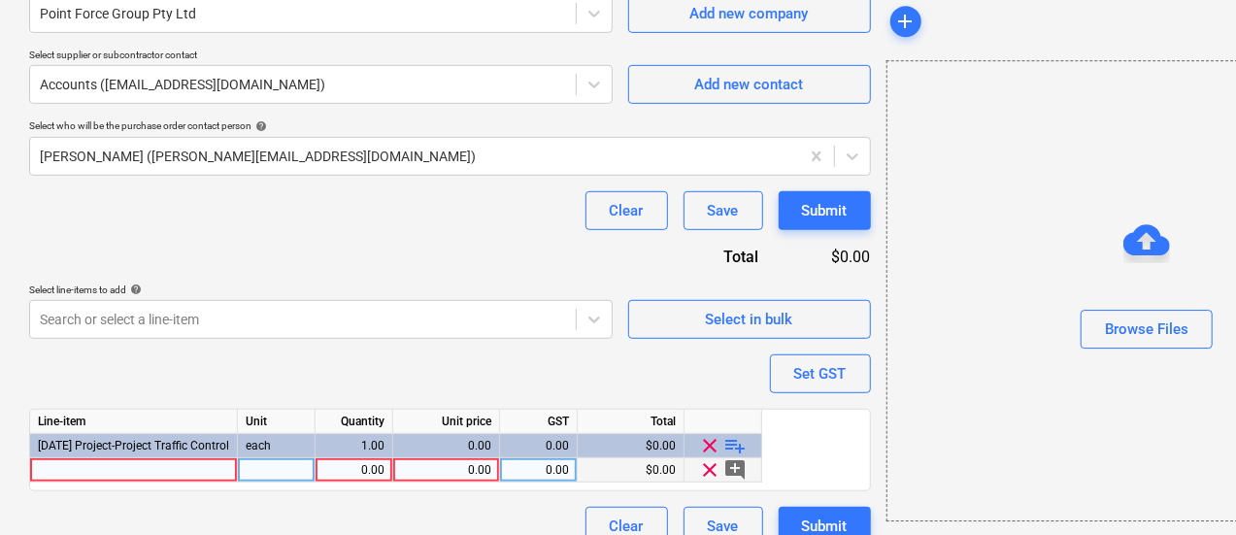
click at [209, 460] on div at bounding box center [134, 470] width 208 height 24
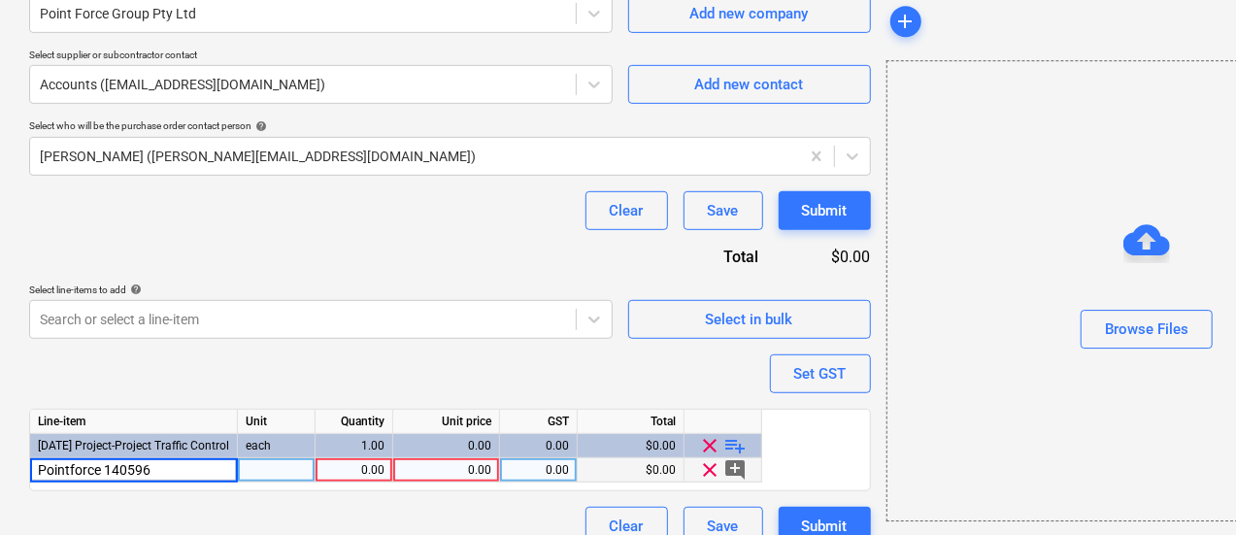
drag, startPoint x: 209, startPoint y: 460, endPoint x: 227, endPoint y: 500, distance: 43.9
click at [227, 500] on div "Purchase order name help Pointforce 140596 Purchase order reference number help…" at bounding box center [450, 124] width 842 height 843
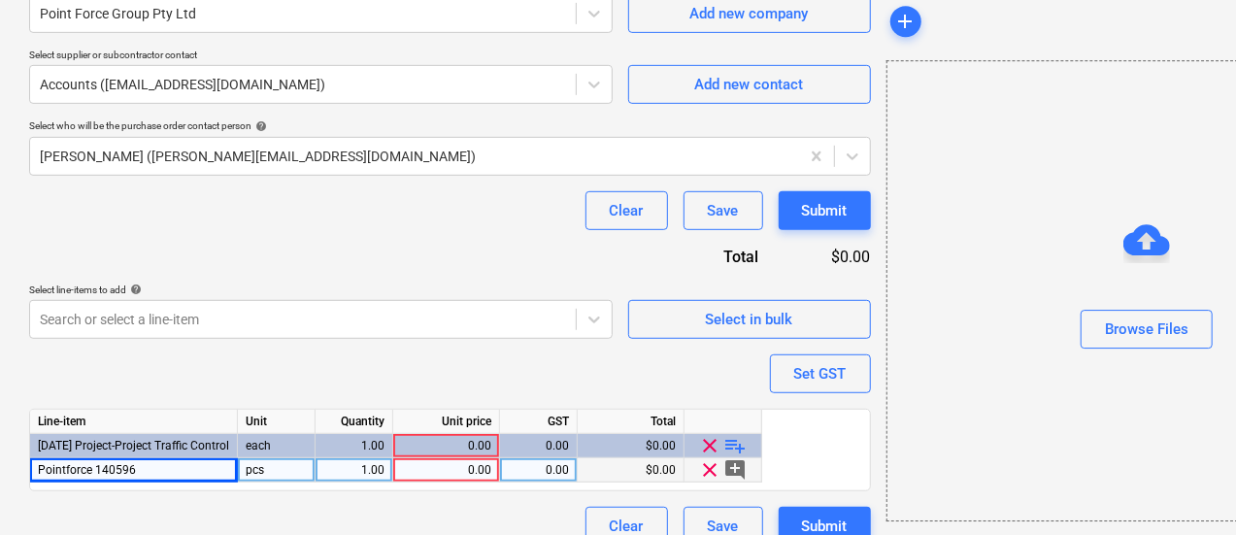
type textarea "x"
click at [435, 474] on div "0.00" at bounding box center [446, 470] width 90 height 24
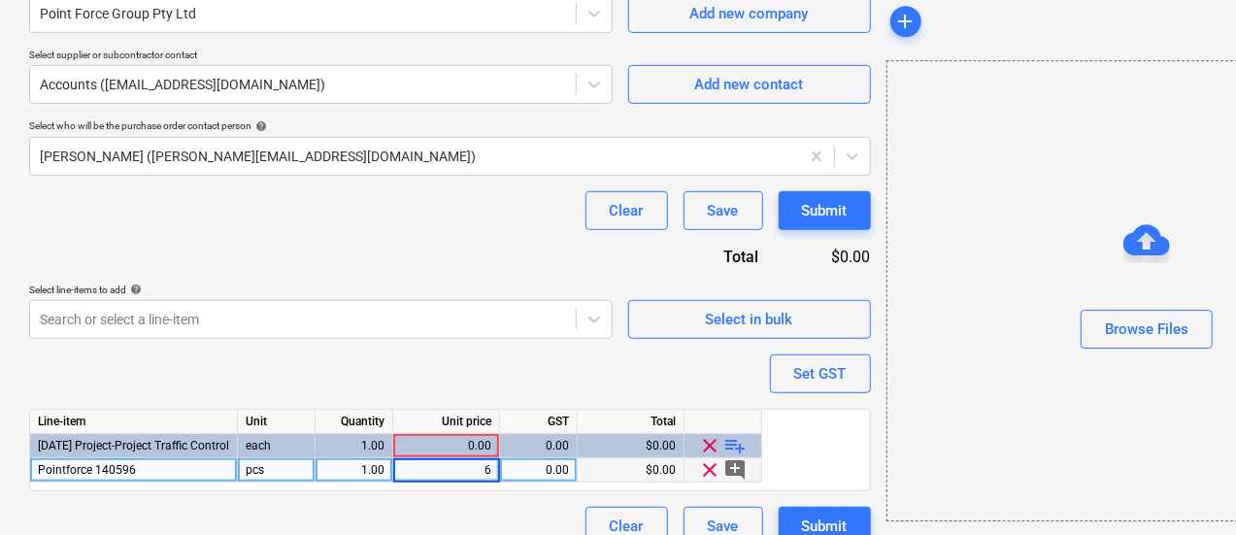
type input "62"
type textarea "x"
type input "6273.26"
click at [292, 250] on div "Purchase order name help Pointforce 140596 Purchase order reference number help…" at bounding box center [450, 124] width 842 height 843
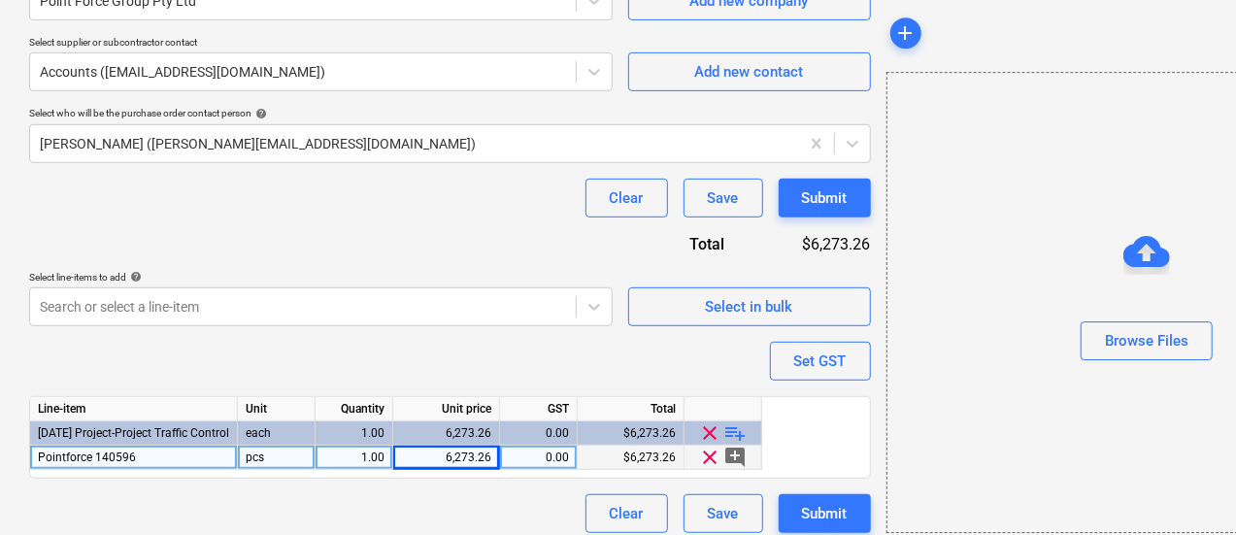
scroll to position [482, 0]
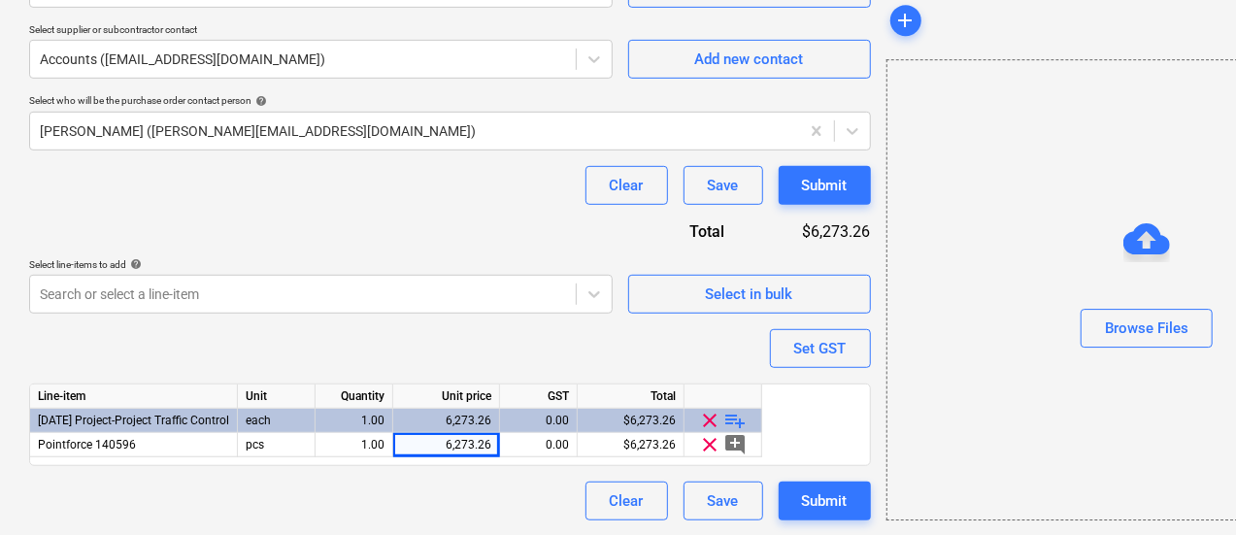
click at [105, 97] on div "Select who will be the purchase order contact person help" at bounding box center [450, 100] width 842 height 13
click at [111, 128] on div at bounding box center [415, 130] width 750 height 19
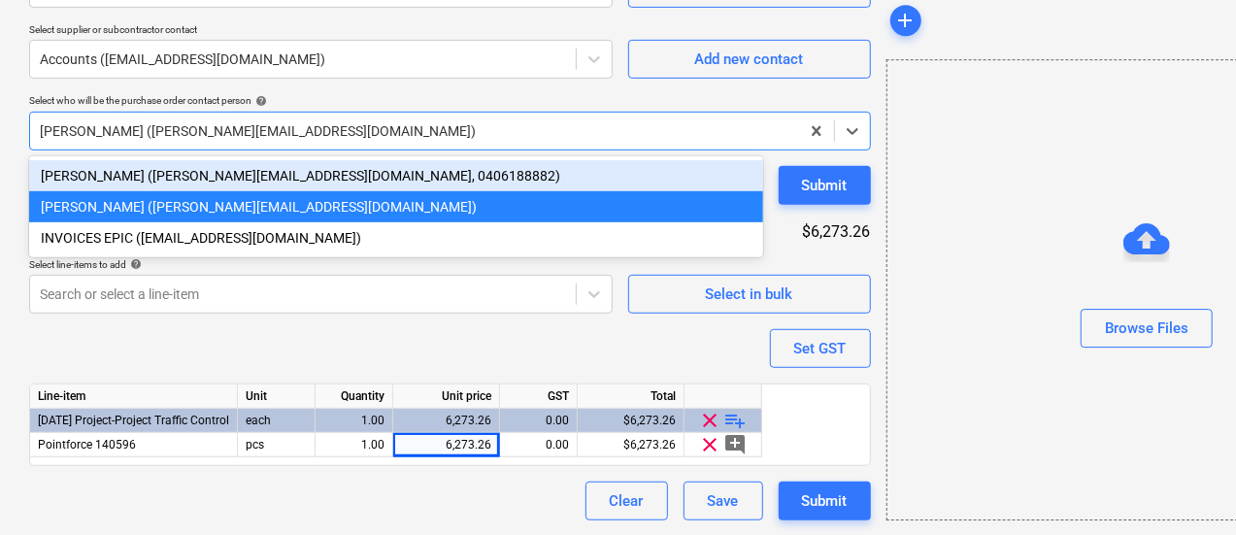
click at [138, 175] on div "Matt Lebon (matt@epicbuilds.com.au, 0406188882)" at bounding box center [396, 175] width 734 height 31
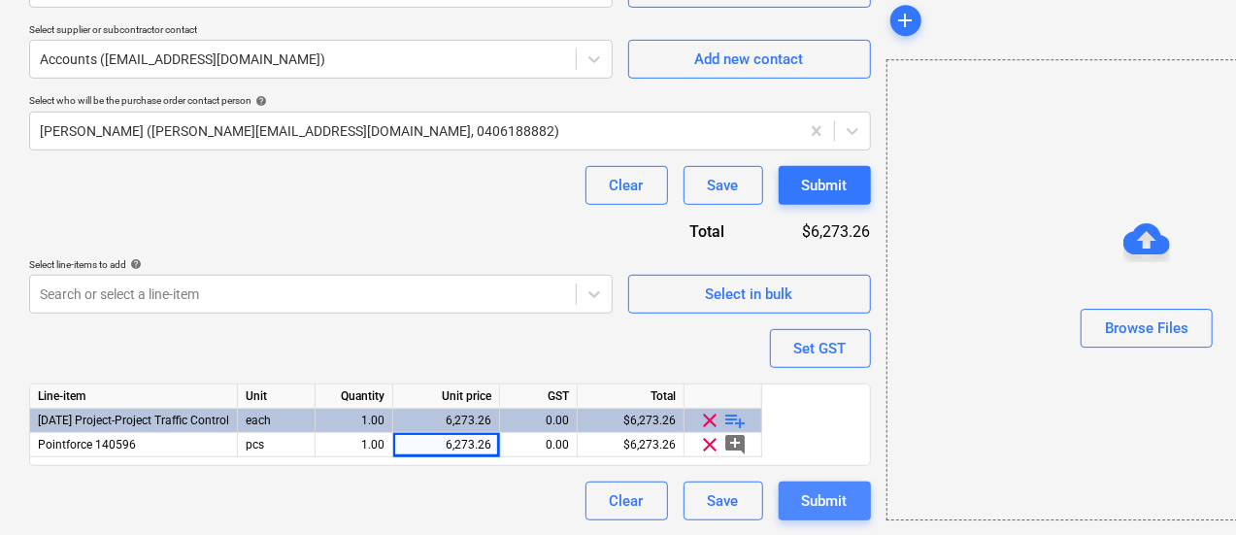
click at [779, 487] on button "Submit" at bounding box center [825, 501] width 92 height 39
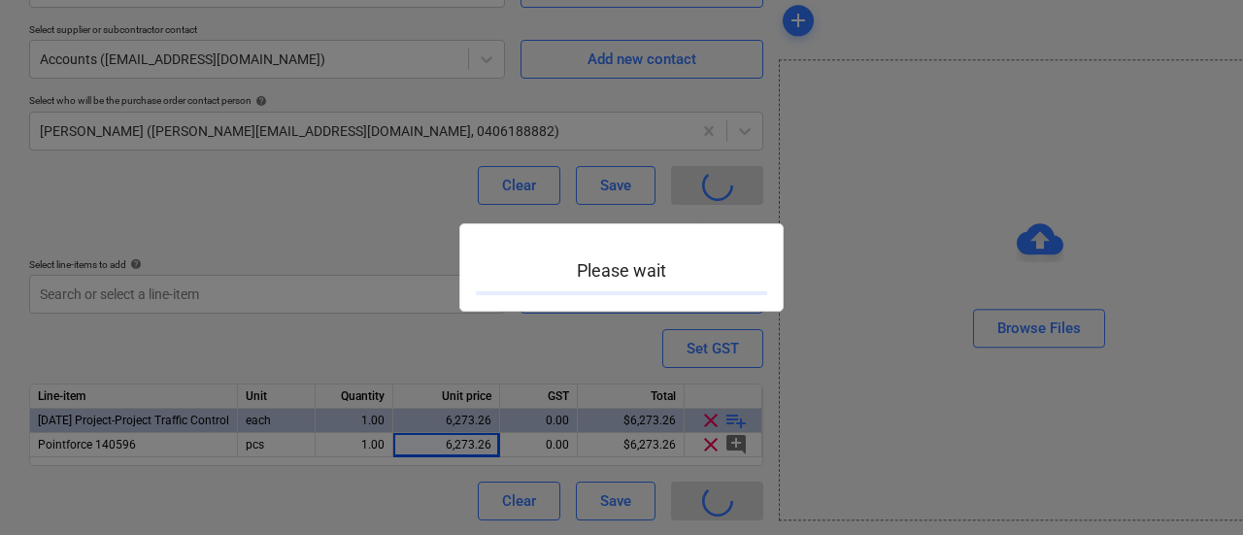
type textarea "x"
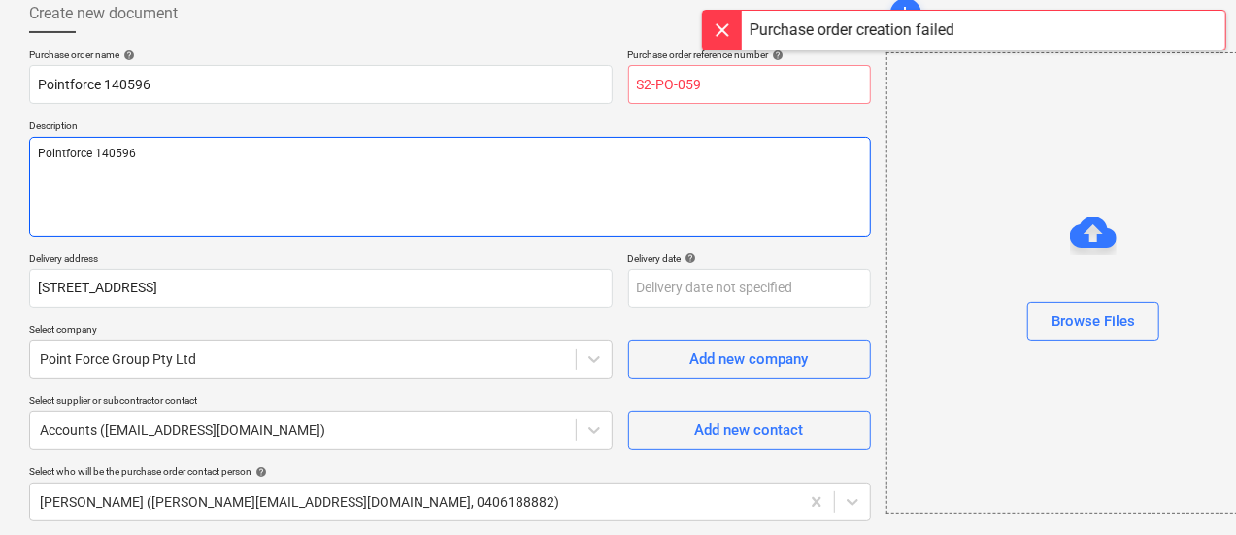
scroll to position [0, 0]
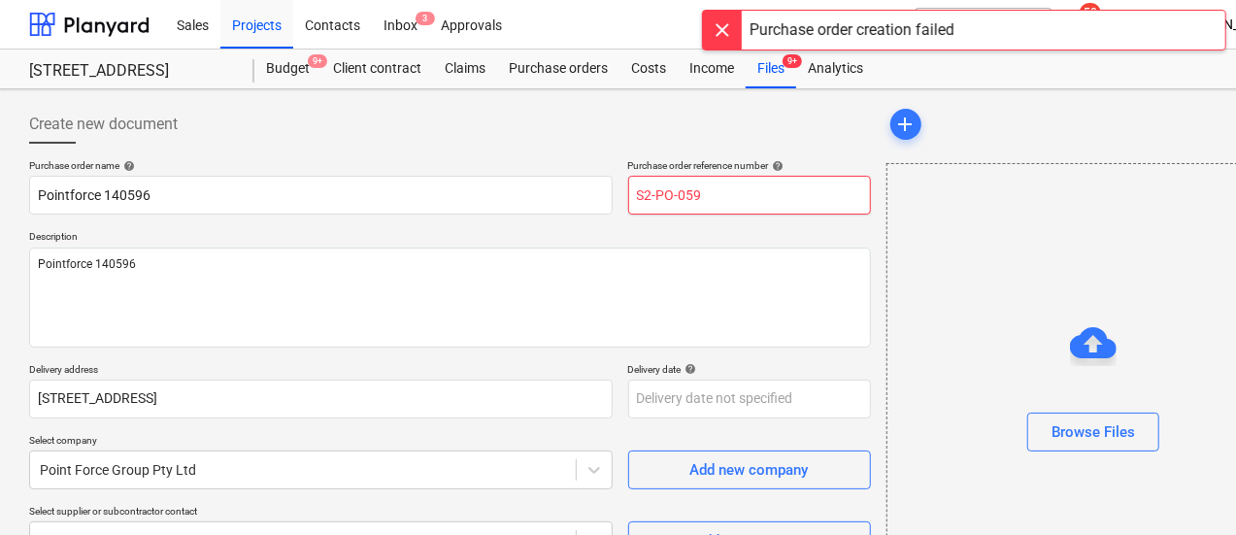
click at [628, 187] on input "S2-PO-059" at bounding box center [749, 195] width 243 height 39
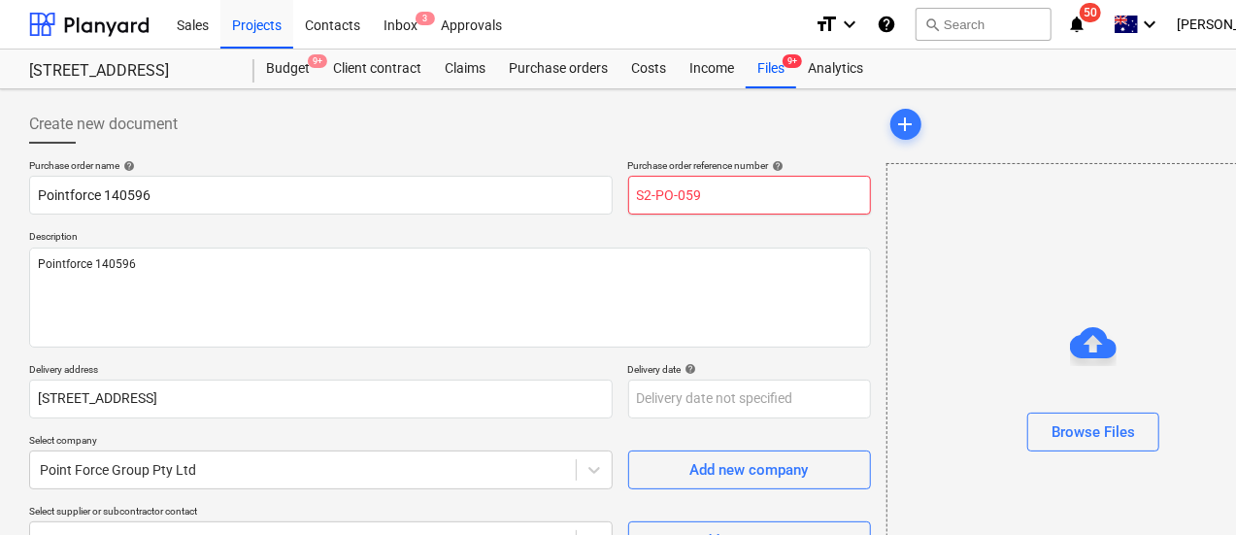
paste input "Pointforce 140596"
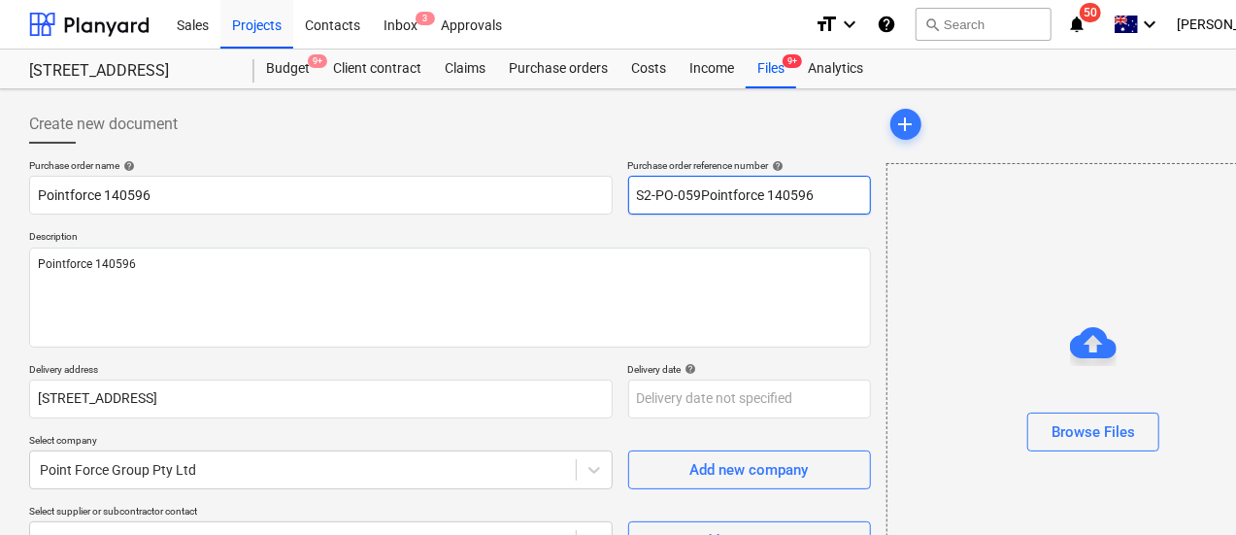
type input "S2-PO-059Pointforce 140596"
click at [624, 236] on p "Description" at bounding box center [450, 238] width 842 height 17
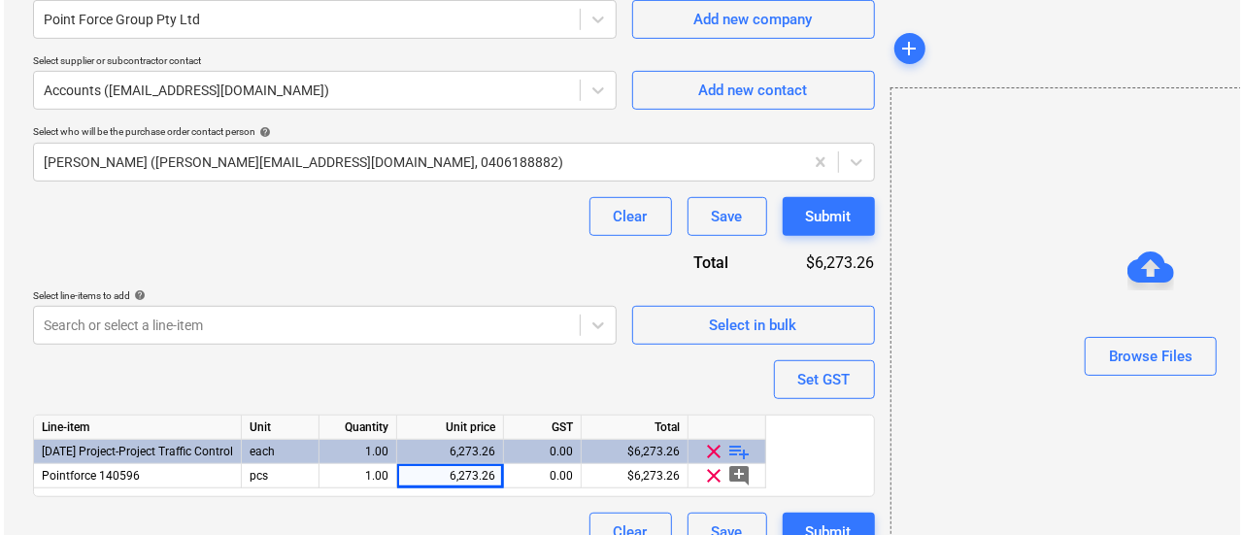
scroll to position [482, 0]
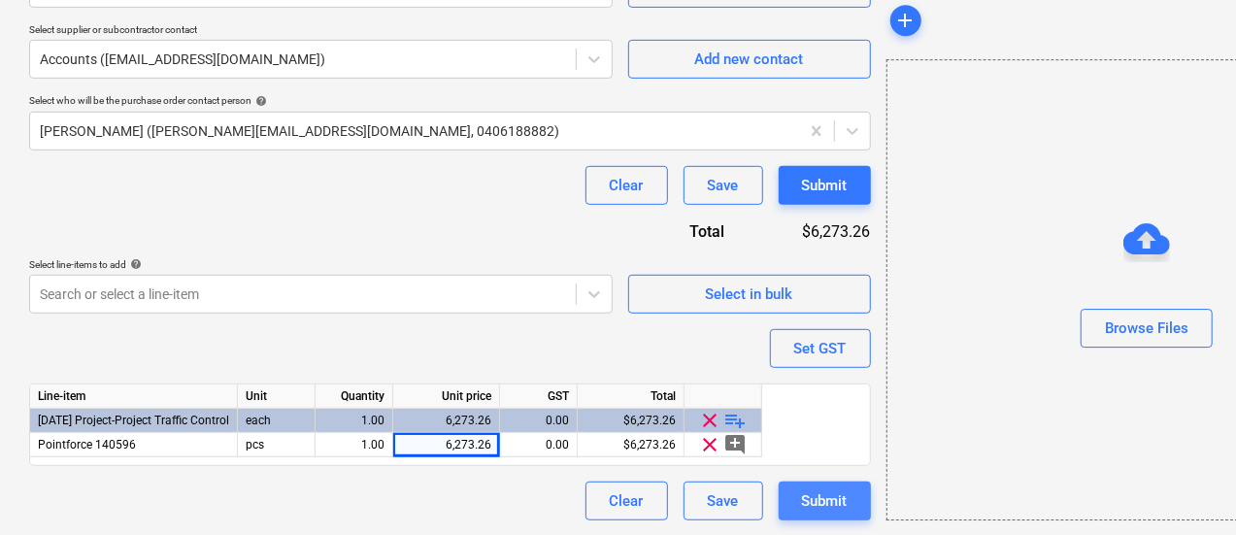
click at [802, 489] on div "Submit" at bounding box center [825, 501] width 46 height 25
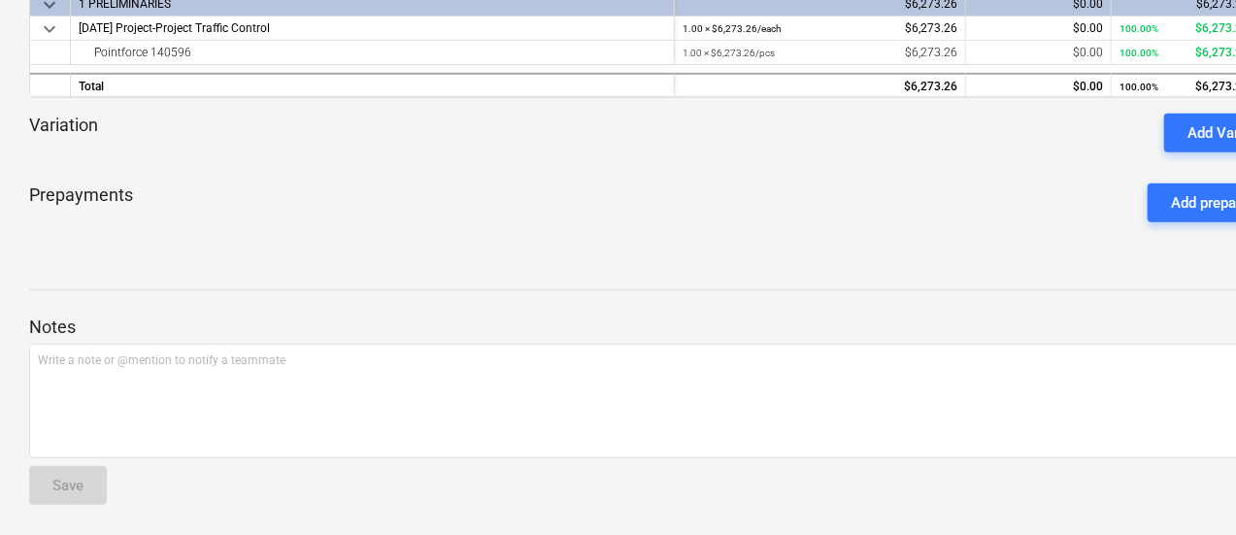
scroll to position [423, 91]
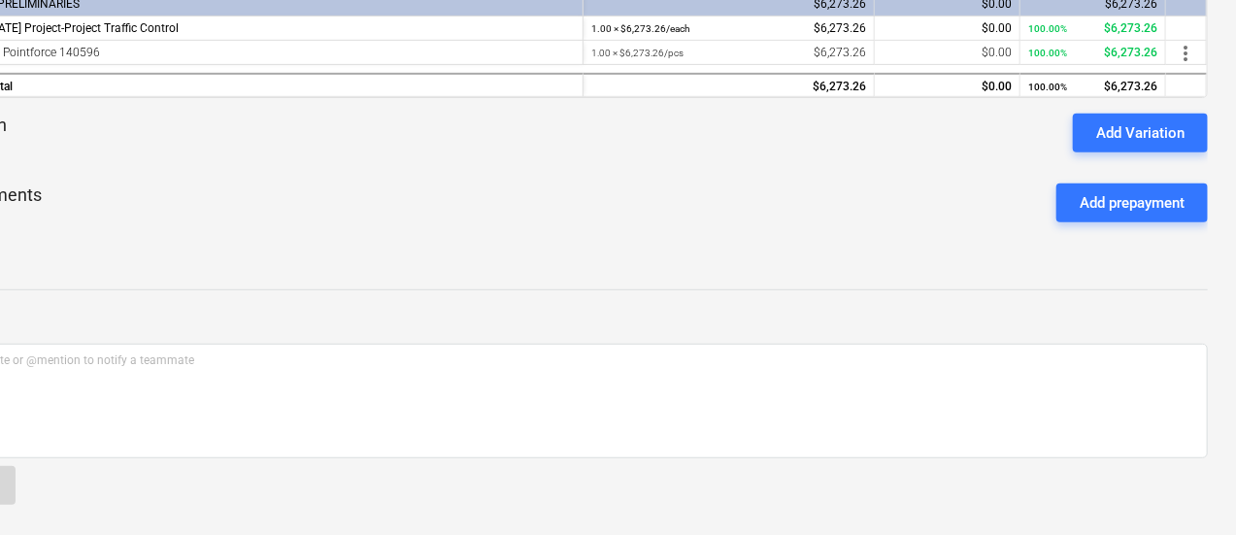
drag, startPoint x: 159, startPoint y: 259, endPoint x: 488, endPoint y: 264, distance: 328.3
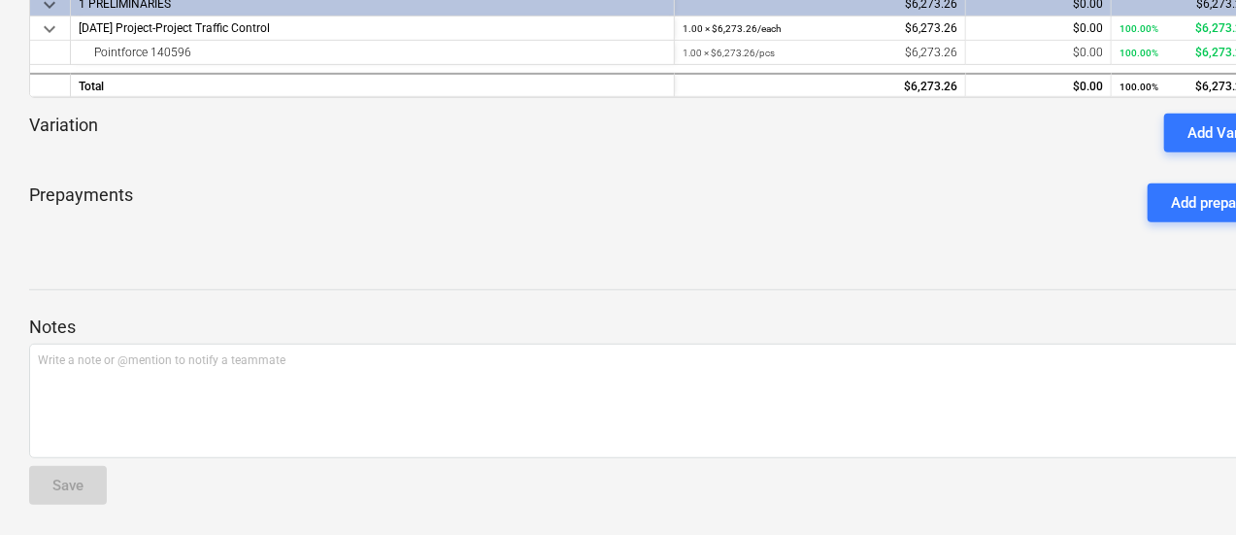
drag, startPoint x: 364, startPoint y: 253, endPoint x: 218, endPoint y: 252, distance: 146.7
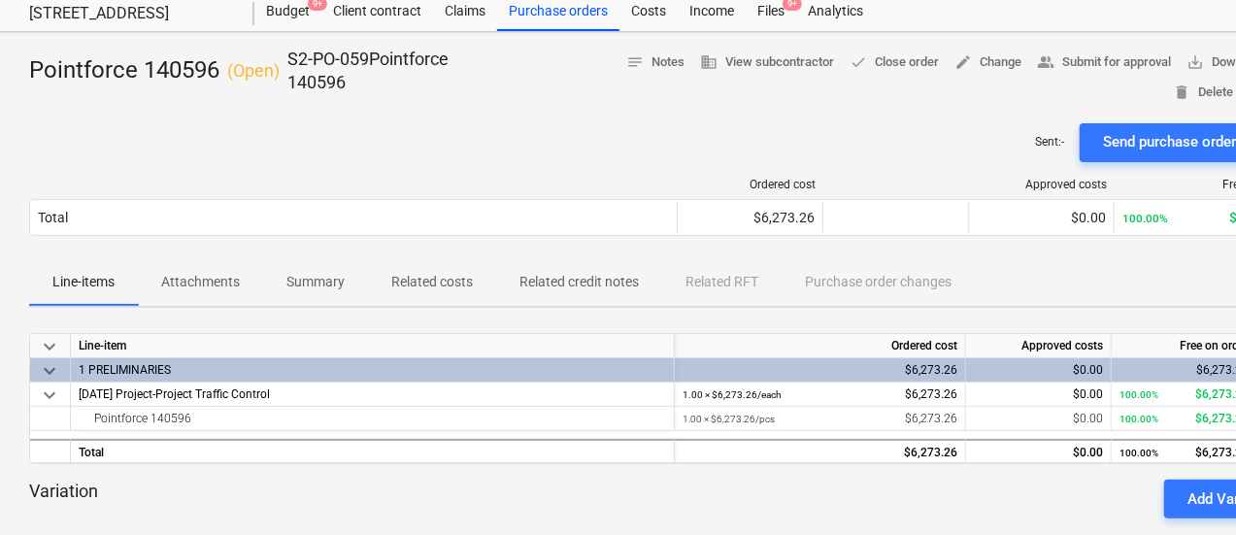
scroll to position [0, 0]
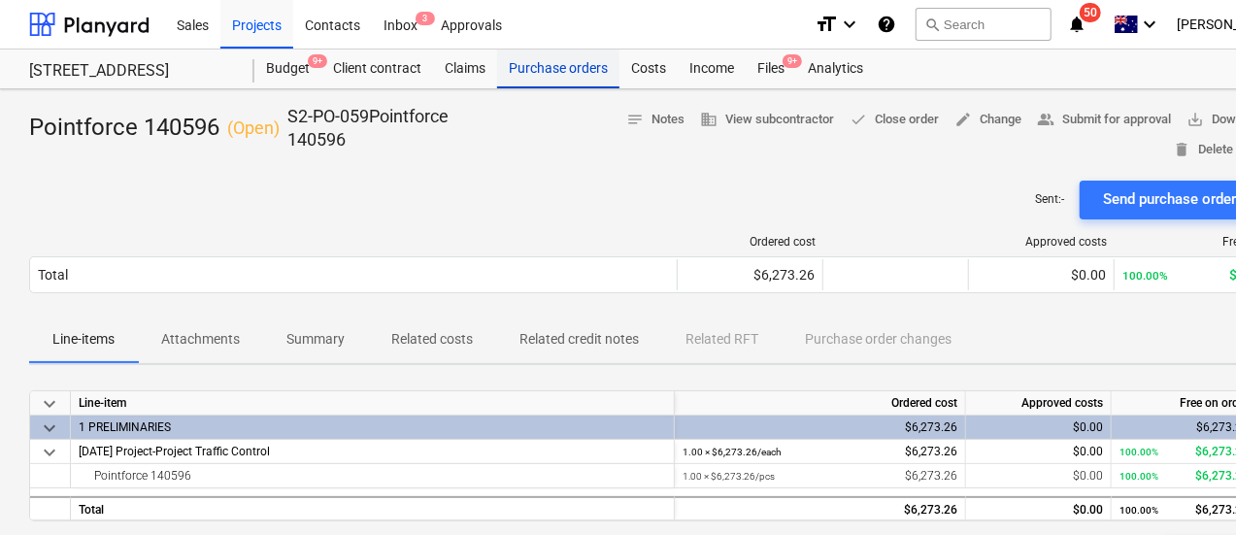
click at [550, 73] on div "Purchase orders" at bounding box center [558, 69] width 122 height 39
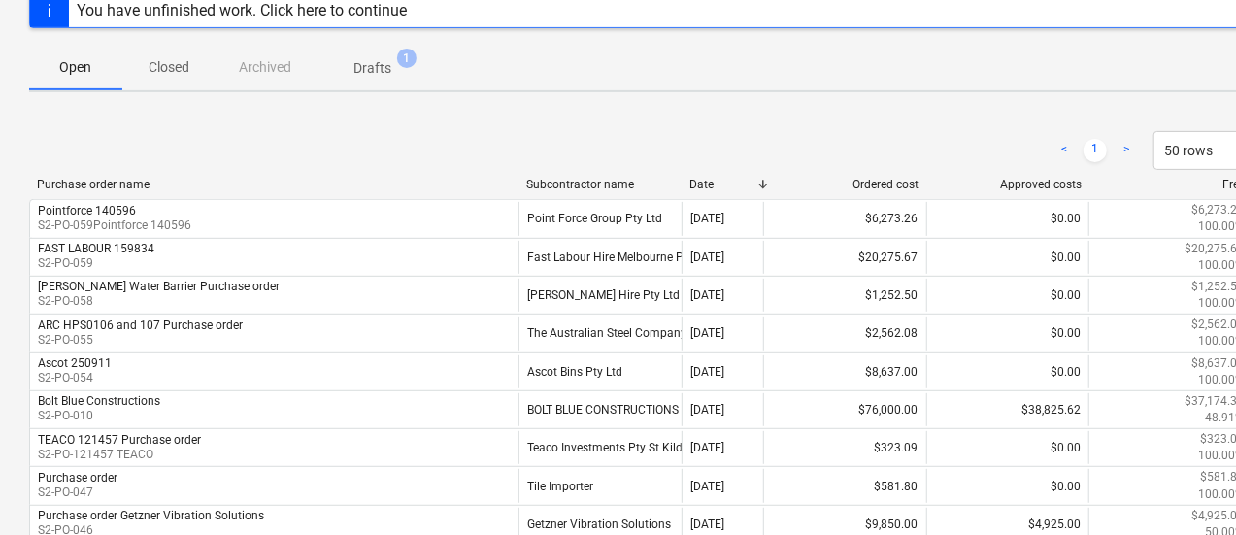
click at [369, 58] on p "Drafts" at bounding box center [373, 68] width 38 height 20
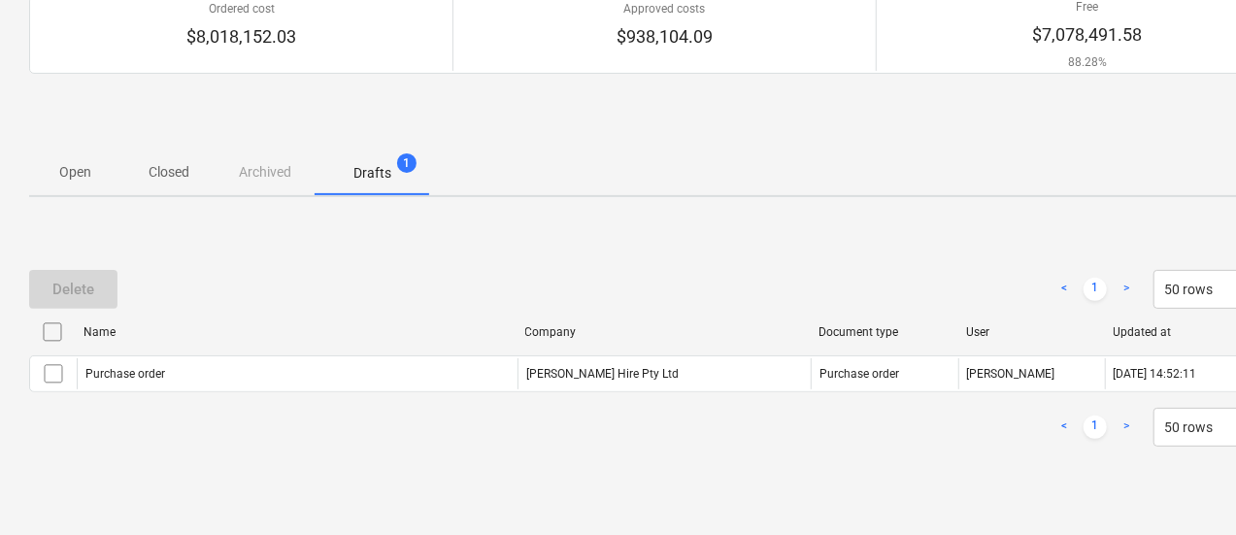
scroll to position [185, 0]
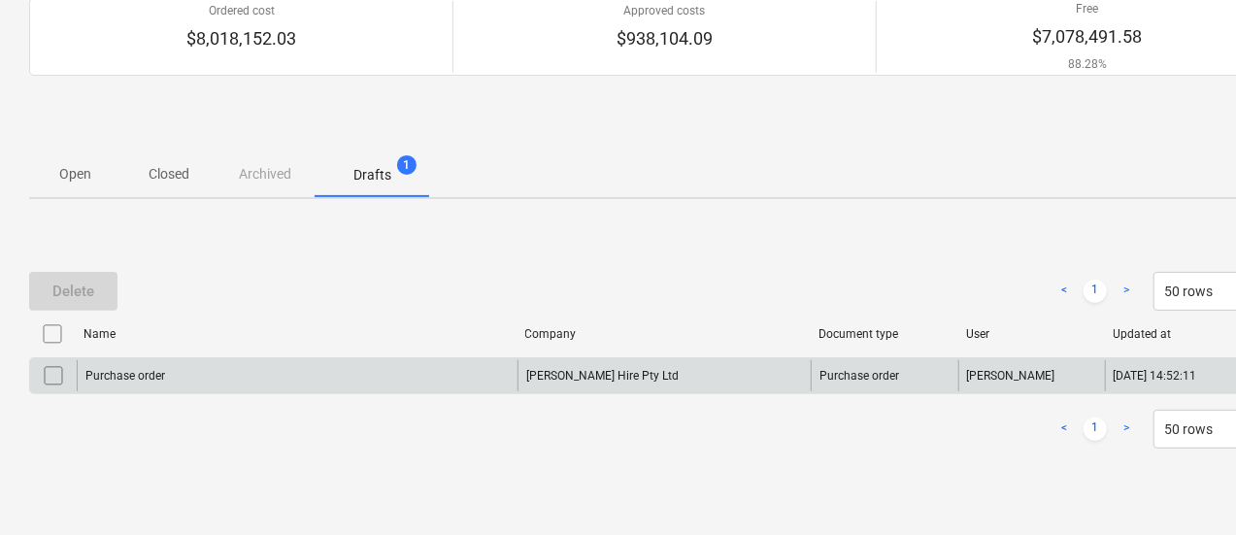
click at [331, 376] on div "Purchase order" at bounding box center [297, 375] width 441 height 31
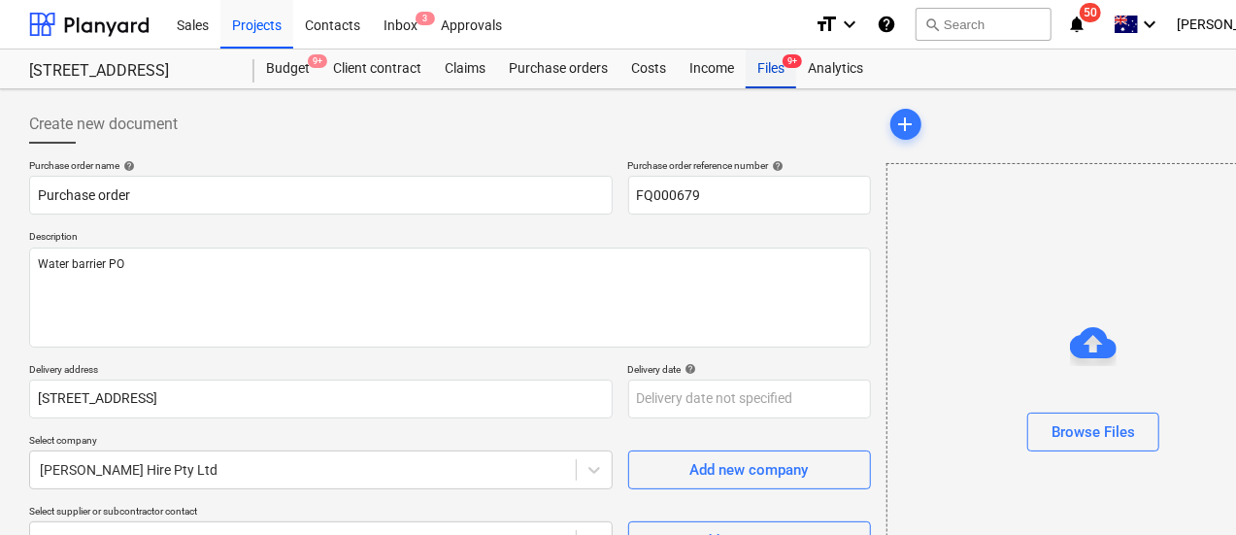
click at [771, 73] on div "Files 9+" at bounding box center [771, 69] width 51 height 39
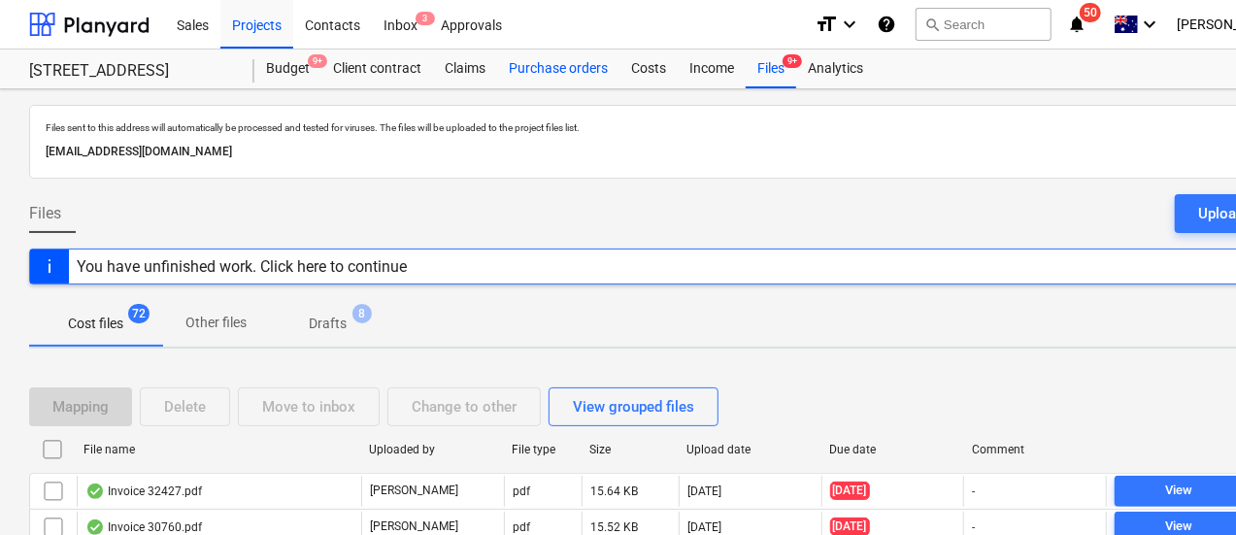
click at [583, 77] on div "Purchase orders" at bounding box center [558, 69] width 122 height 39
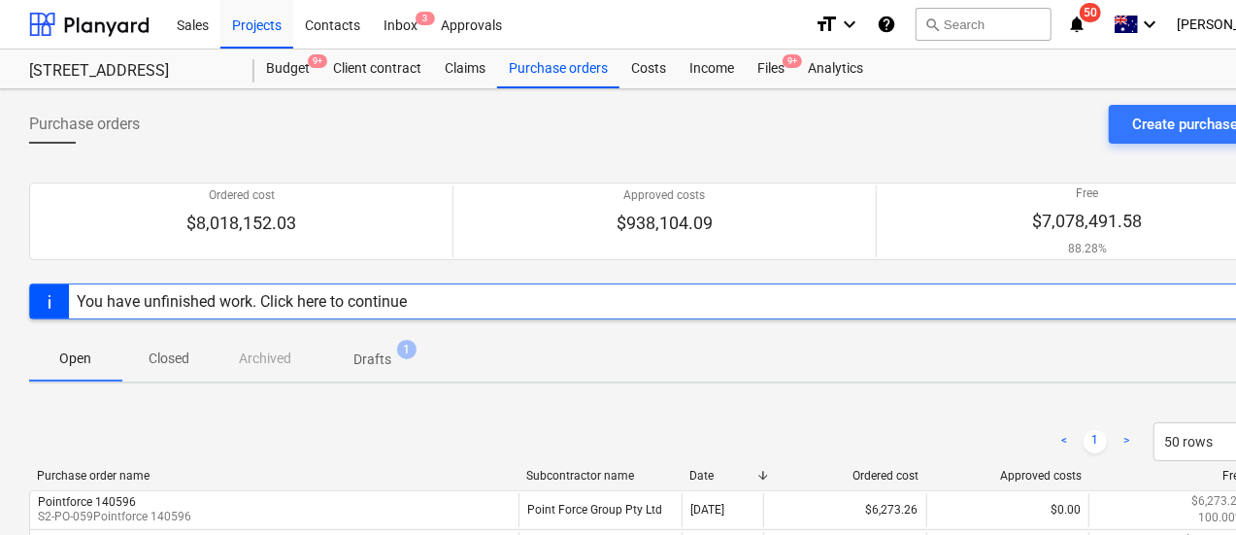
click at [1136, 149] on div "Purchase orders Create purchase order" at bounding box center [664, 132] width 1270 height 54
click at [1158, 127] on div "Create purchase order" at bounding box center [1204, 124] width 144 height 25
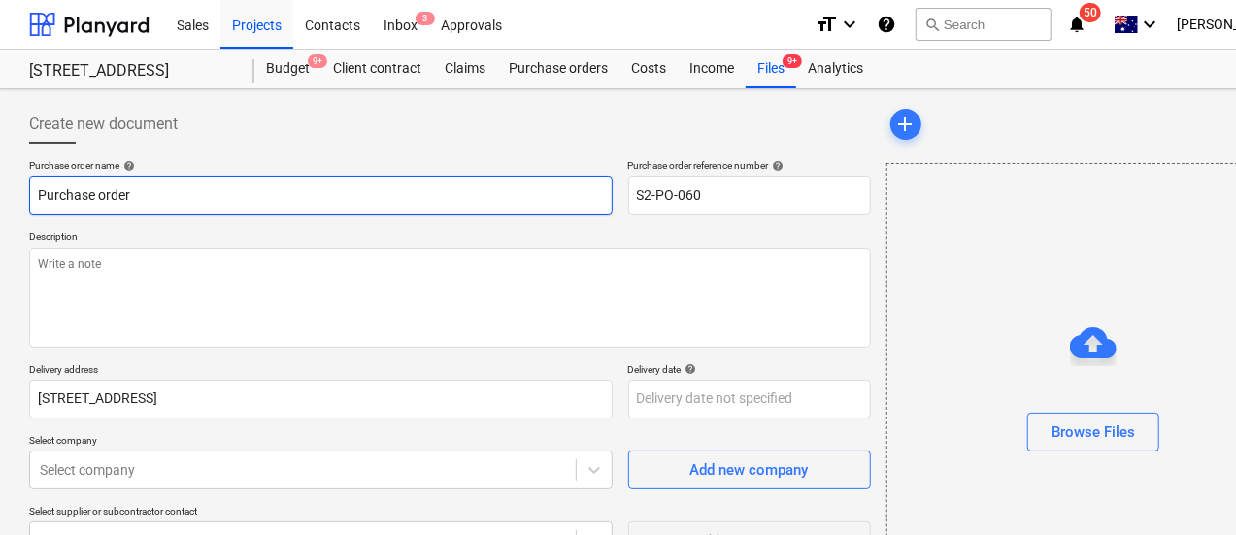
drag, startPoint x: 229, startPoint y: 198, endPoint x: 0, endPoint y: 188, distance: 229.4
click at [0, 188] on div "Create new document Purchase order name help Purchase order Purchase order refe…" at bounding box center [664, 450] width 1329 height 722
type input "TILE IMPORTER 00114060"
click at [297, 189] on input "TILE IMPORTER 00114060" at bounding box center [321, 195] width 584 height 39
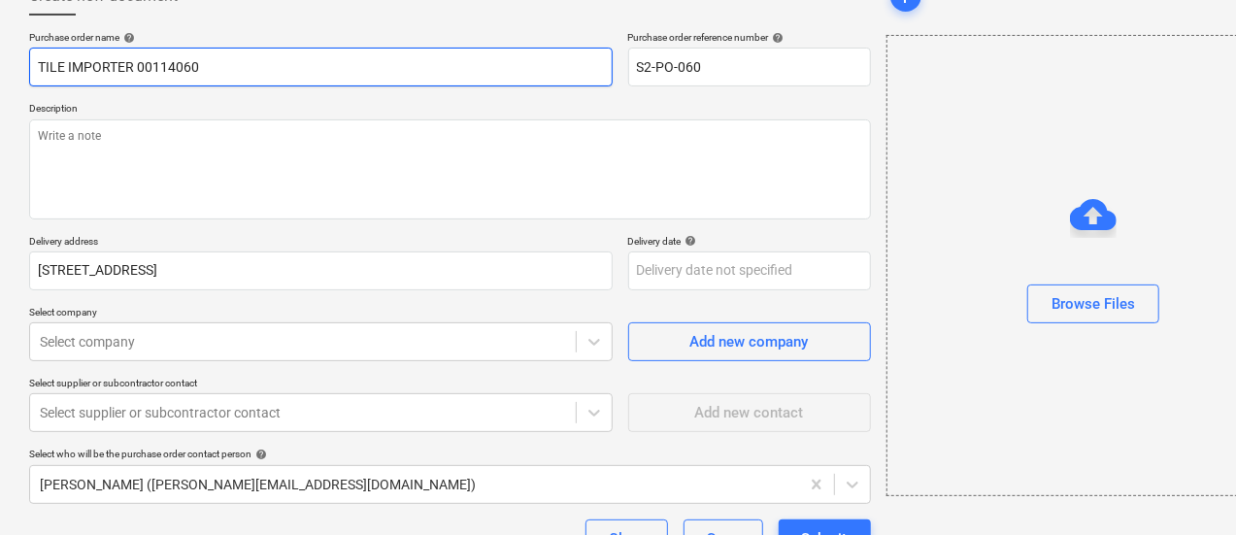
scroll to position [274, 0]
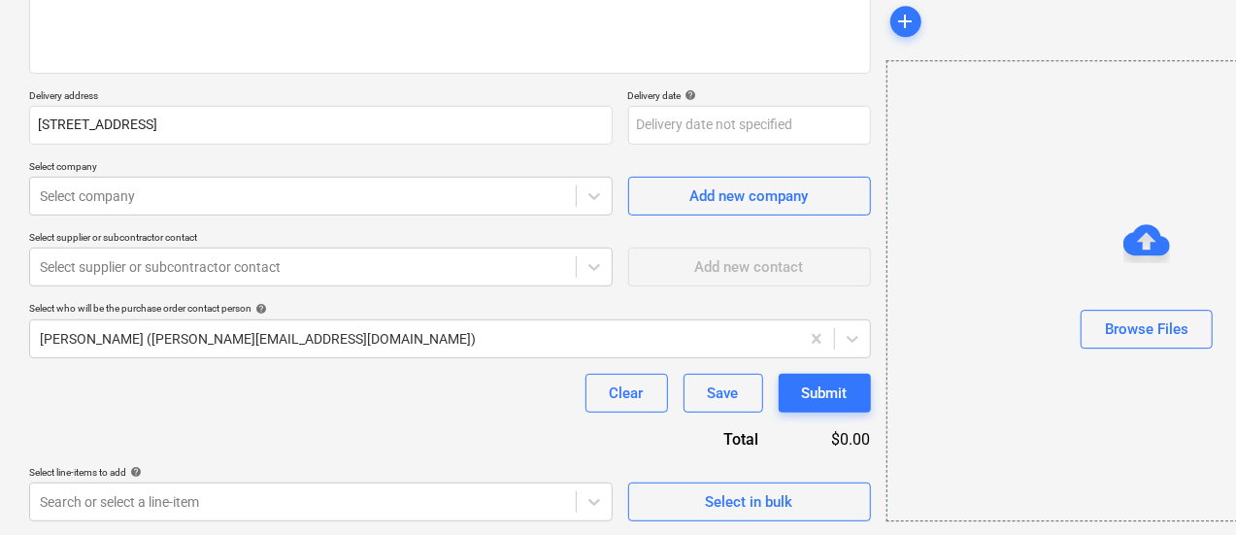
click at [225, 164] on p "Select company" at bounding box center [321, 168] width 584 height 17
click at [216, 201] on div at bounding box center [303, 195] width 526 height 19
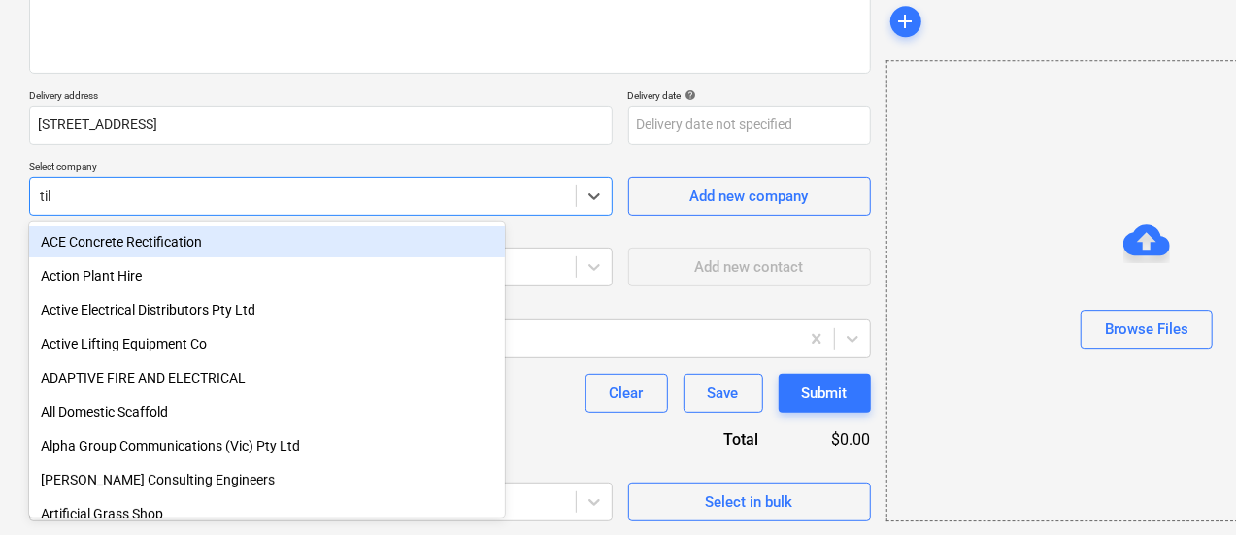
type input "tile"
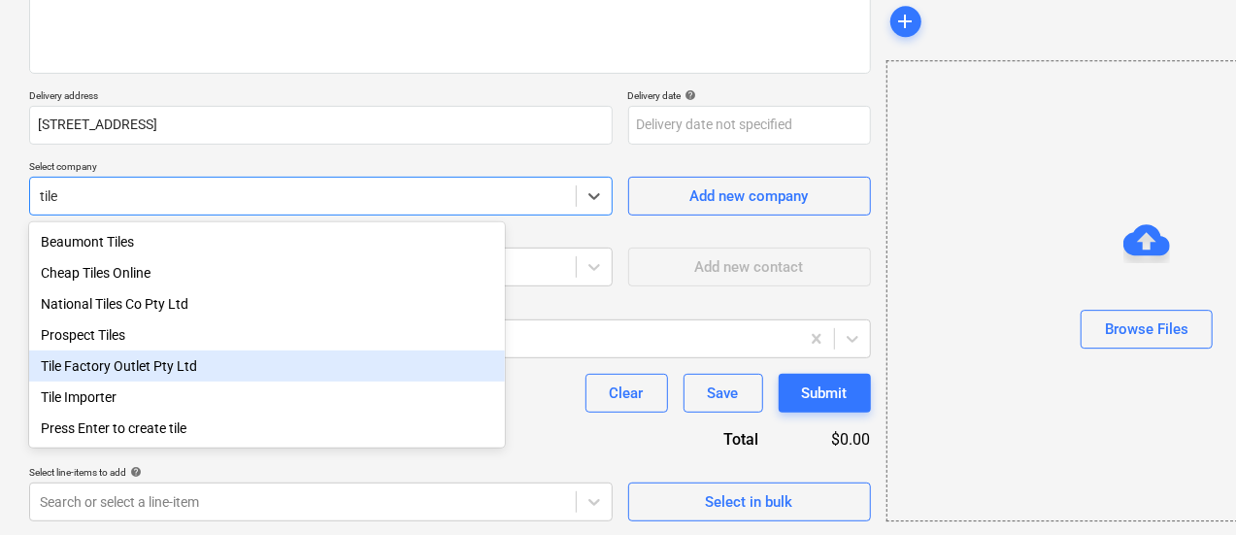
click at [244, 378] on div "Tile Factory Outlet Pty Ltd" at bounding box center [267, 366] width 476 height 31
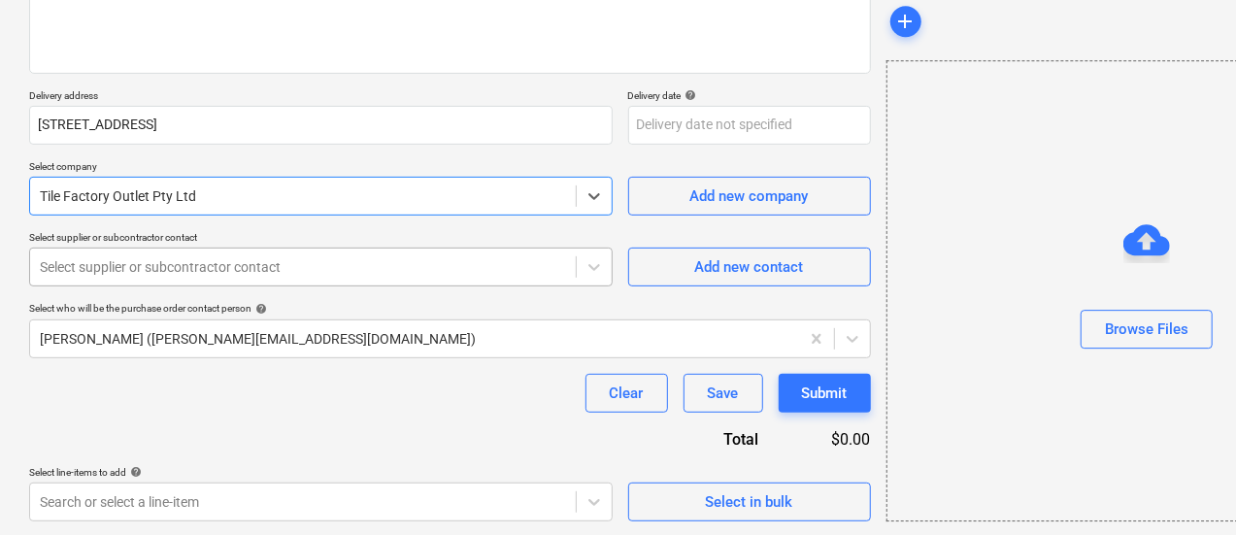
click at [247, 269] on div at bounding box center [303, 266] width 526 height 19
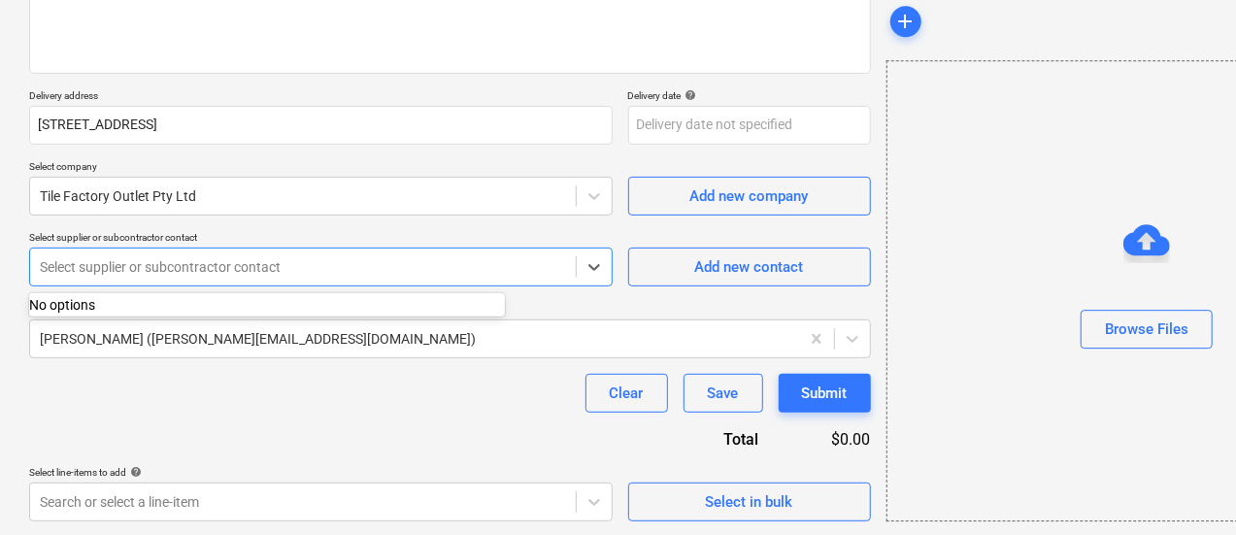
click at [247, 239] on p "Select supplier or subcontractor contact" at bounding box center [321, 239] width 584 height 17
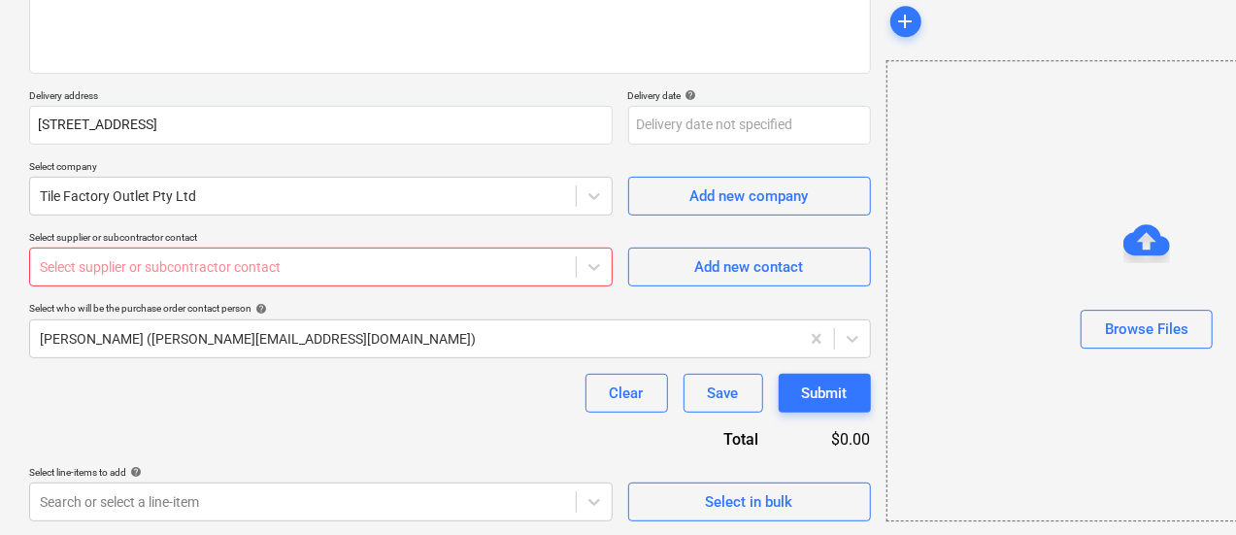
drag, startPoint x: 447, startPoint y: 277, endPoint x: 455, endPoint y: 287, distance: 13.8
click at [447, 279] on div "Select supplier or subcontractor contact" at bounding box center [303, 266] width 546 height 27
click at [388, 313] on div "No options" at bounding box center [267, 305] width 476 height 16
click at [302, 360] on div "Purchase order name help TILE IMPORTER 00114060 Purchase order reference number…" at bounding box center [450, 203] width 842 height 636
click at [193, 315] on p "Select who will be the purchase order contact person help" at bounding box center [450, 310] width 842 height 17
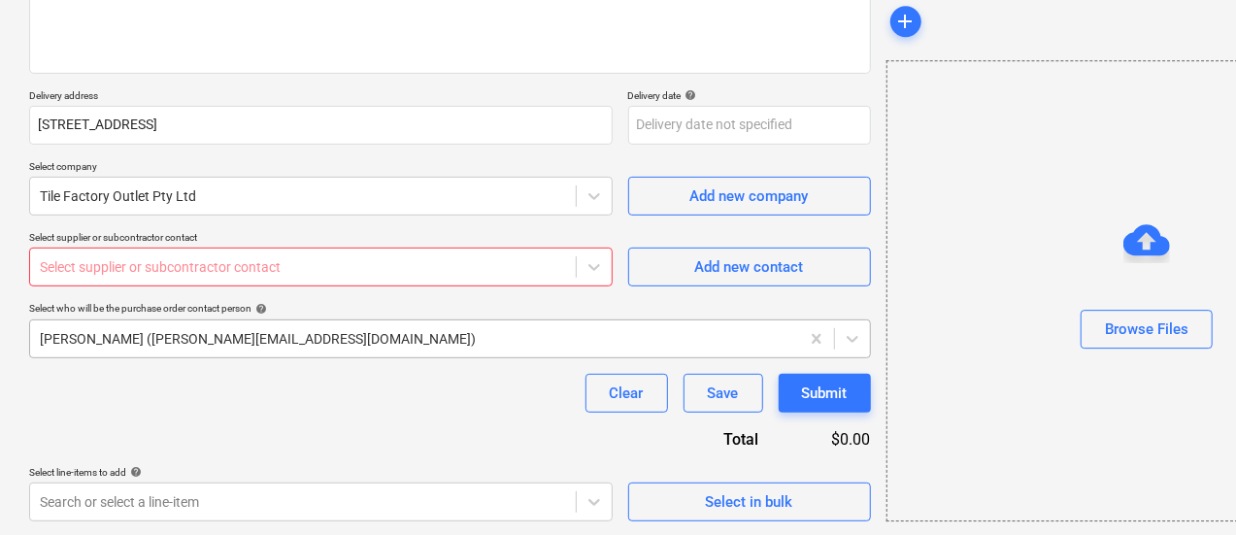
click at [186, 332] on div at bounding box center [415, 338] width 750 height 19
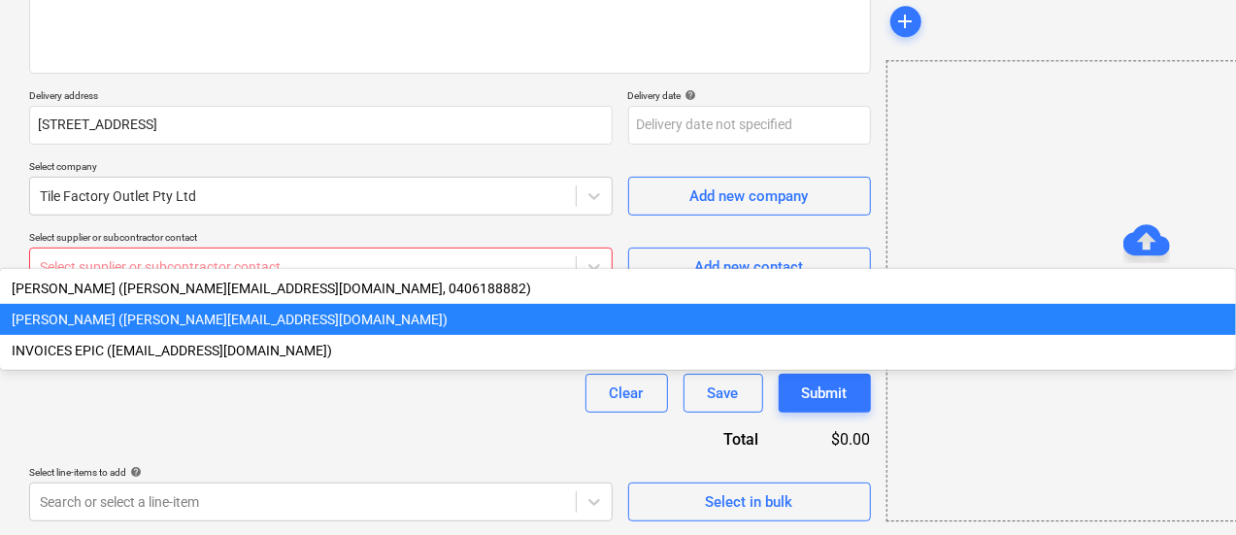
click at [198, 304] on div "Matt Lebon (matt@epicbuilds.com.au, 0406188882)" at bounding box center [618, 288] width 1236 height 31
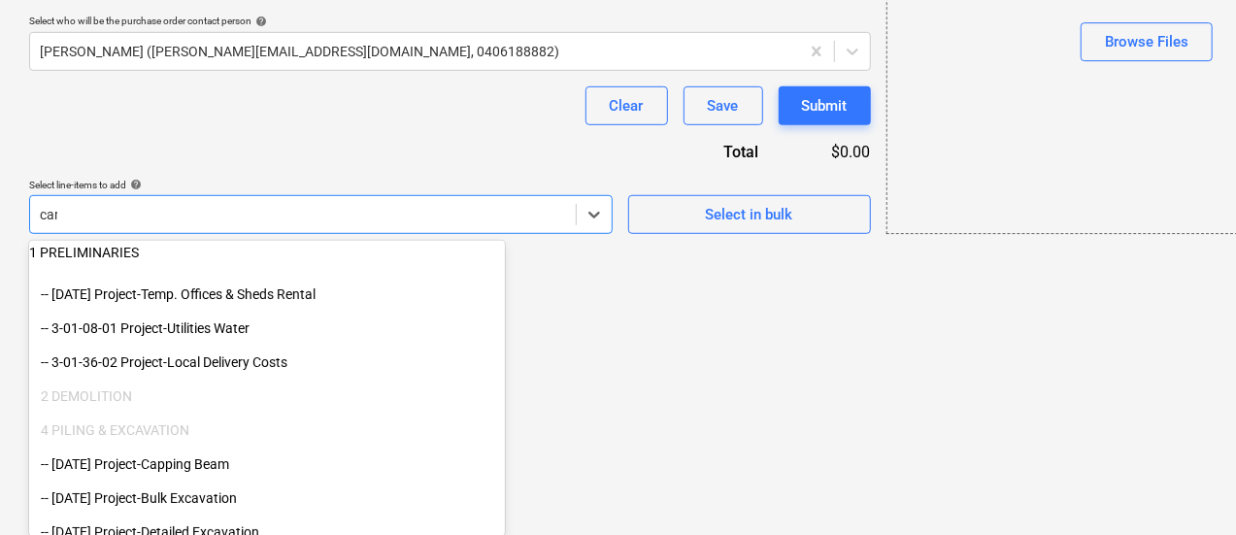
scroll to position [433, 0]
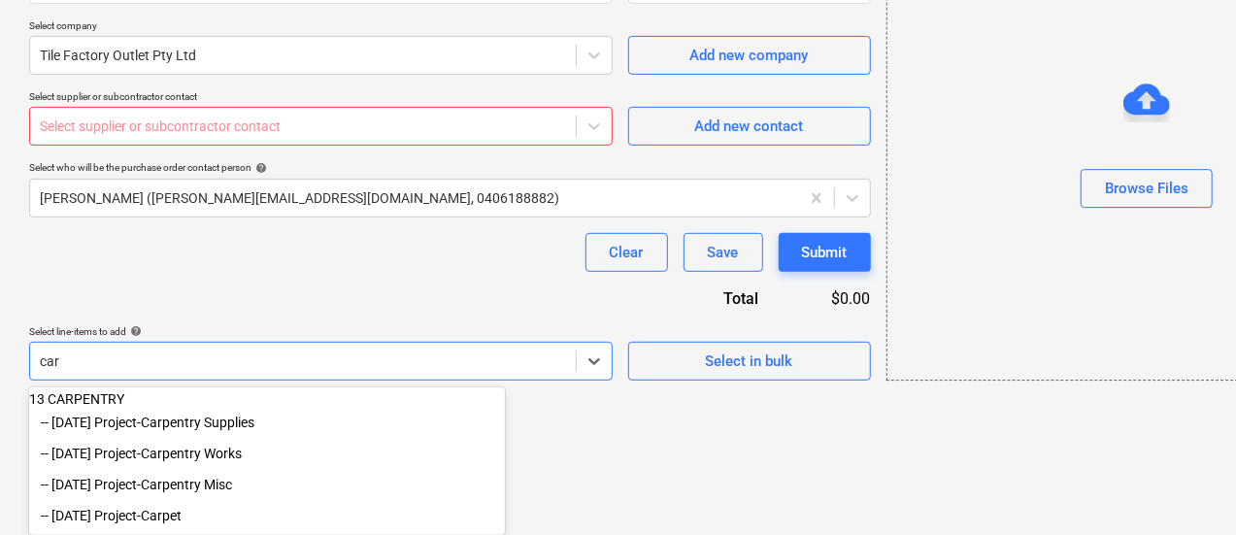
type input "carp"
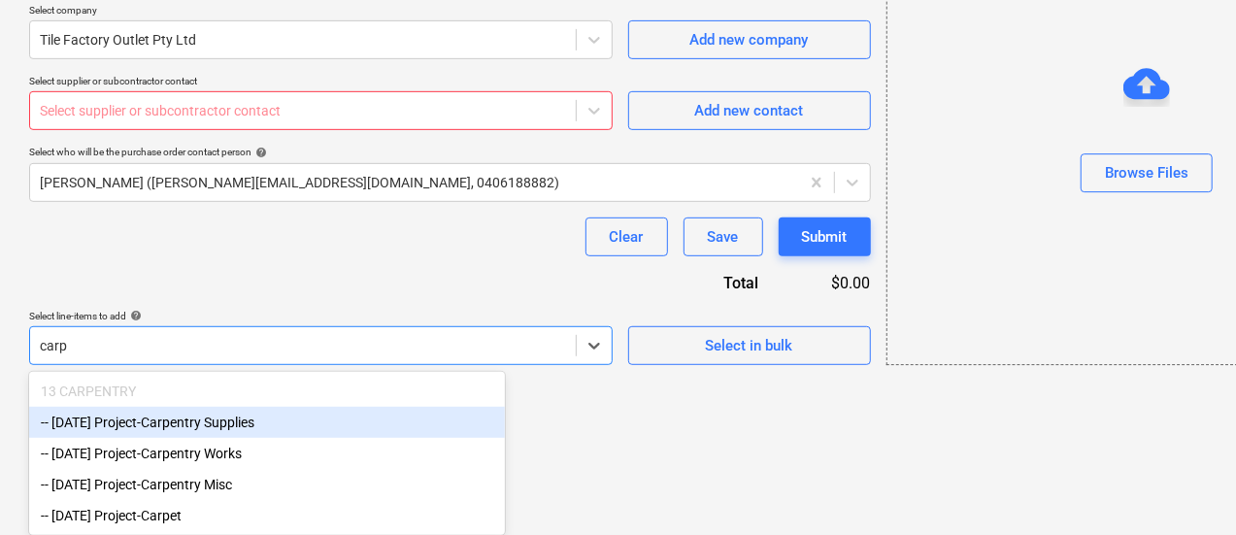
click at [177, 426] on div "-- 3-13-01 Project-Carpentry Supplies" at bounding box center [267, 422] width 476 height 31
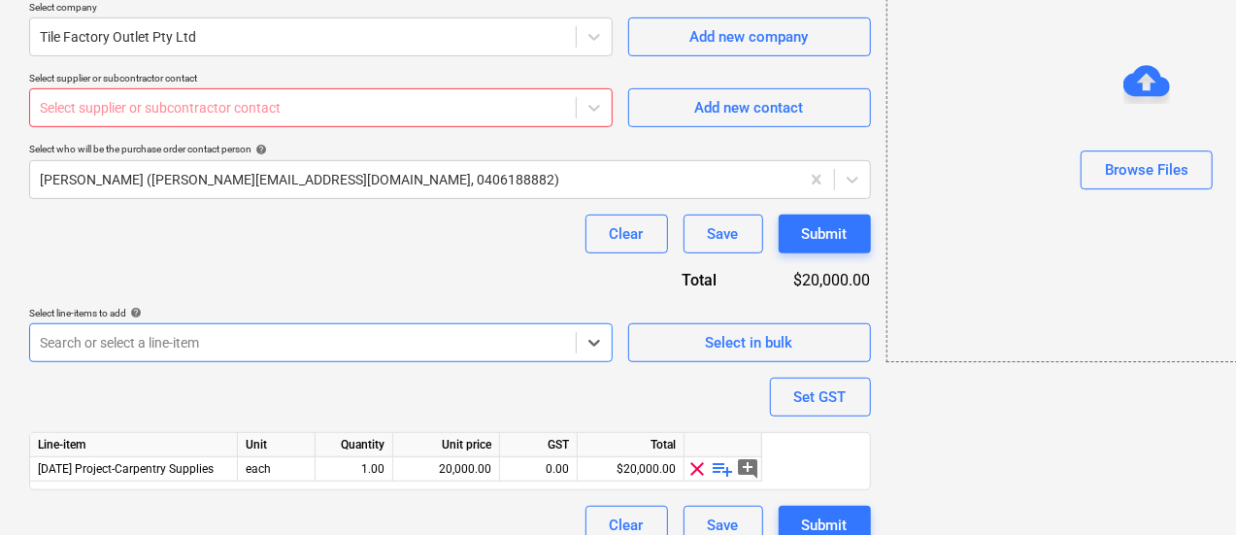
scroll to position [456, 0]
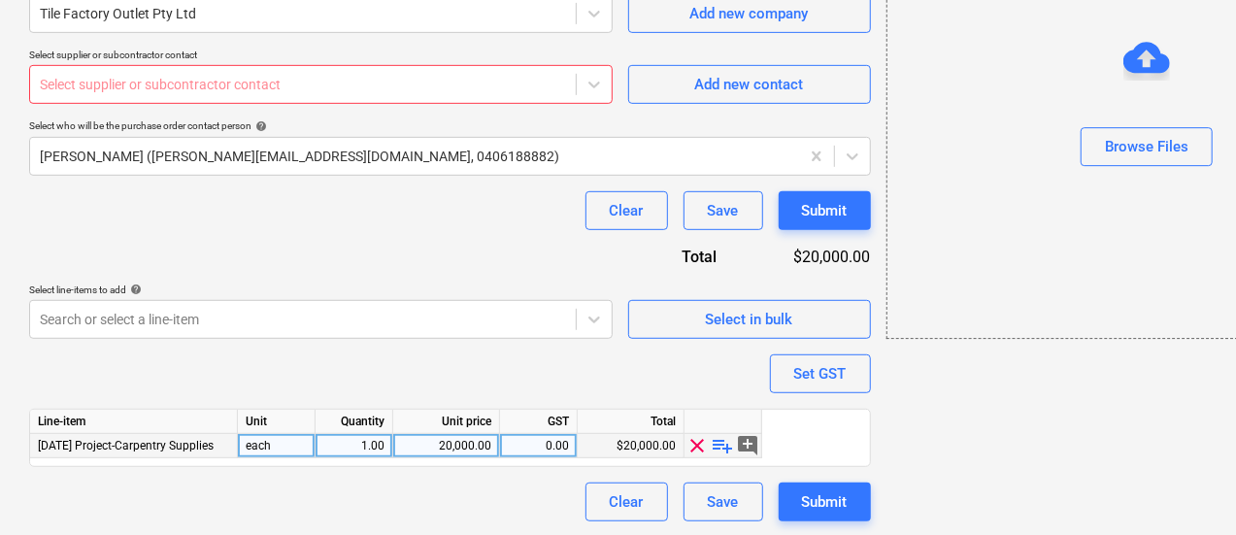
click at [549, 449] on div "0.00" at bounding box center [538, 446] width 61 height 24
click at [727, 444] on span "playlist_add" at bounding box center [723, 445] width 23 height 23
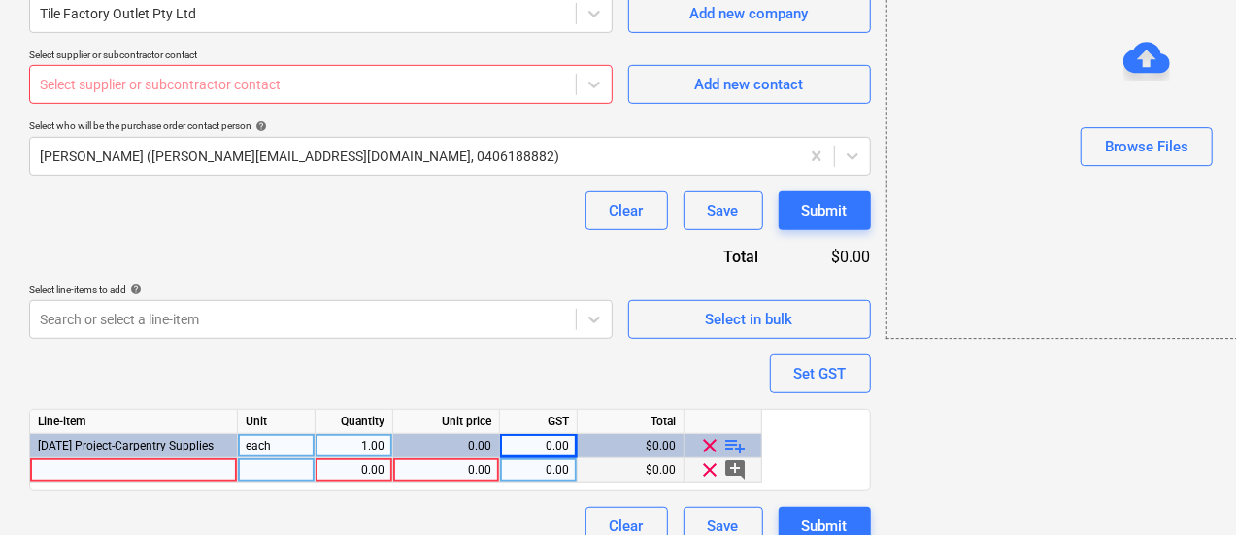
click at [220, 465] on div at bounding box center [134, 470] width 208 height 24
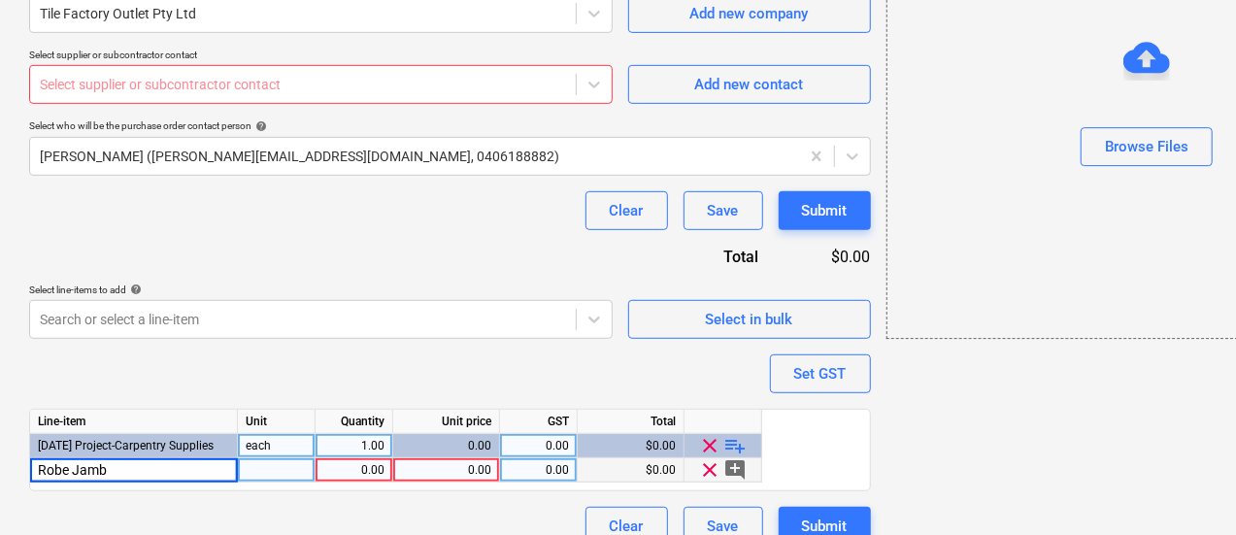
type input "Robe Jambs"
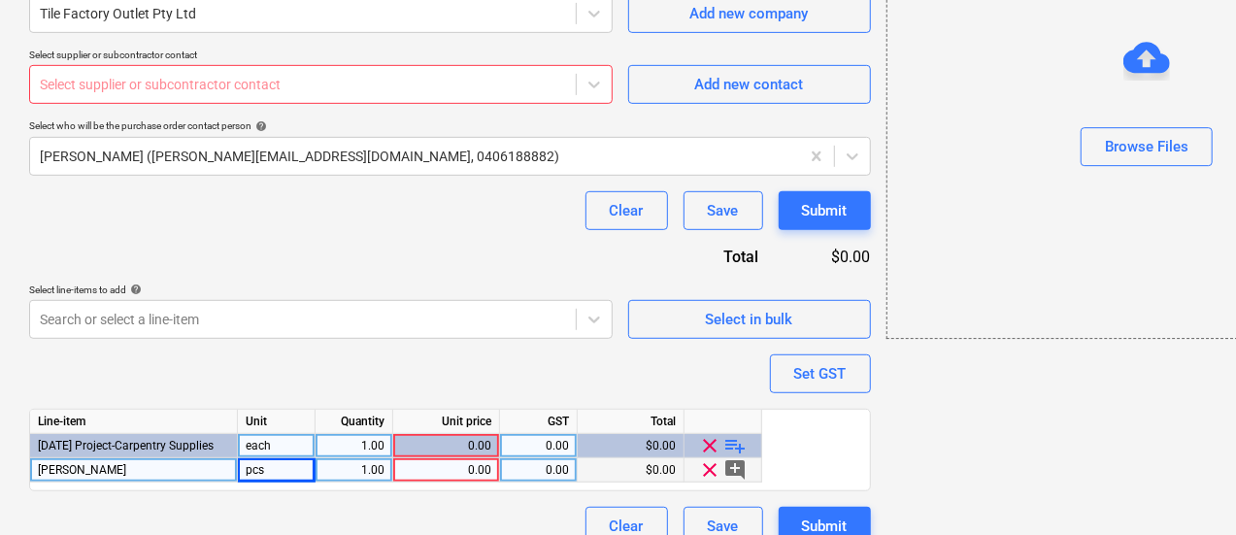
click at [460, 481] on div "Line-item Unit Quantity Unit price GST Total 3-13-01 Project-Carpentry Supplies…" at bounding box center [450, 450] width 842 height 83
click at [459, 475] on div "0.00" at bounding box center [446, 470] width 90 height 24
type input "T"
type input "581.80"
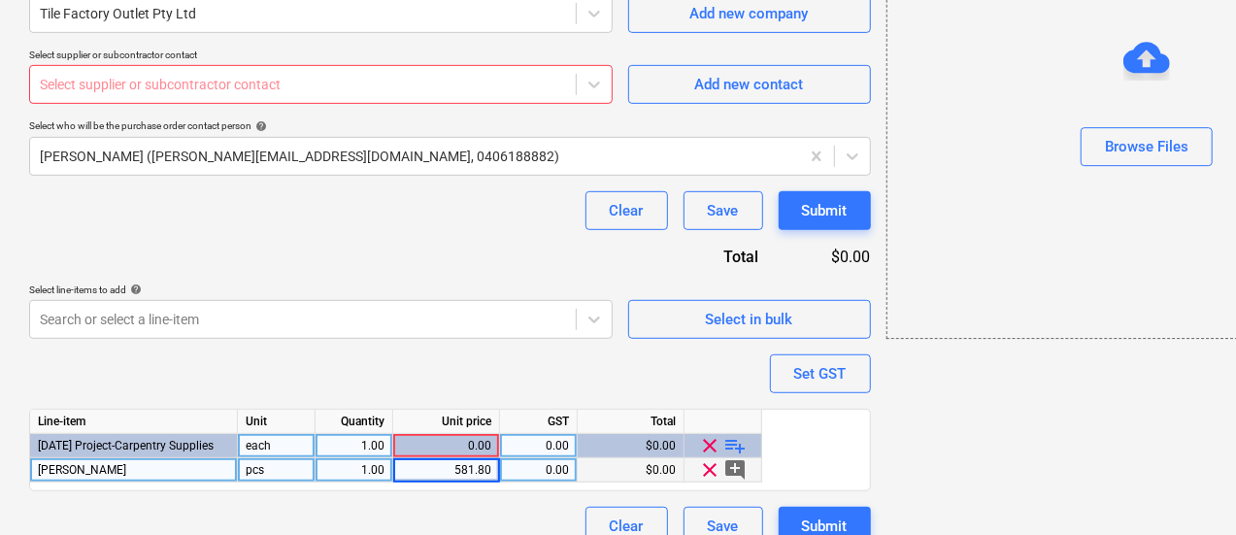
click at [489, 364] on div "Purchase order name help TILE IMPORTER 00114060 Purchase order reference number…" at bounding box center [450, 124] width 842 height 843
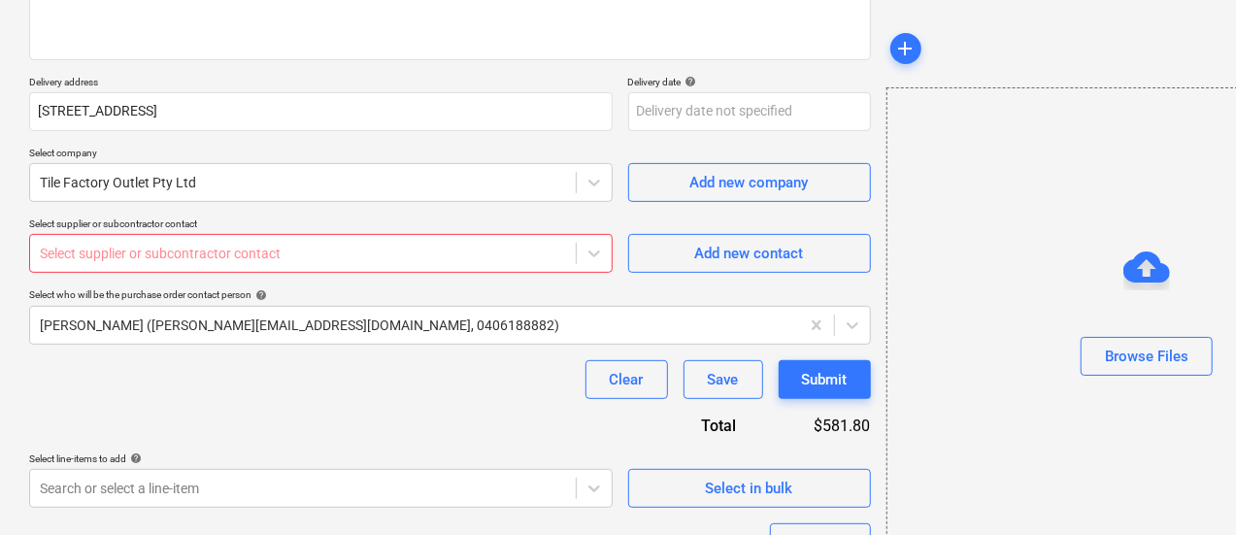
click at [301, 234] on div "Select supplier or subcontractor contact" at bounding box center [321, 253] width 584 height 39
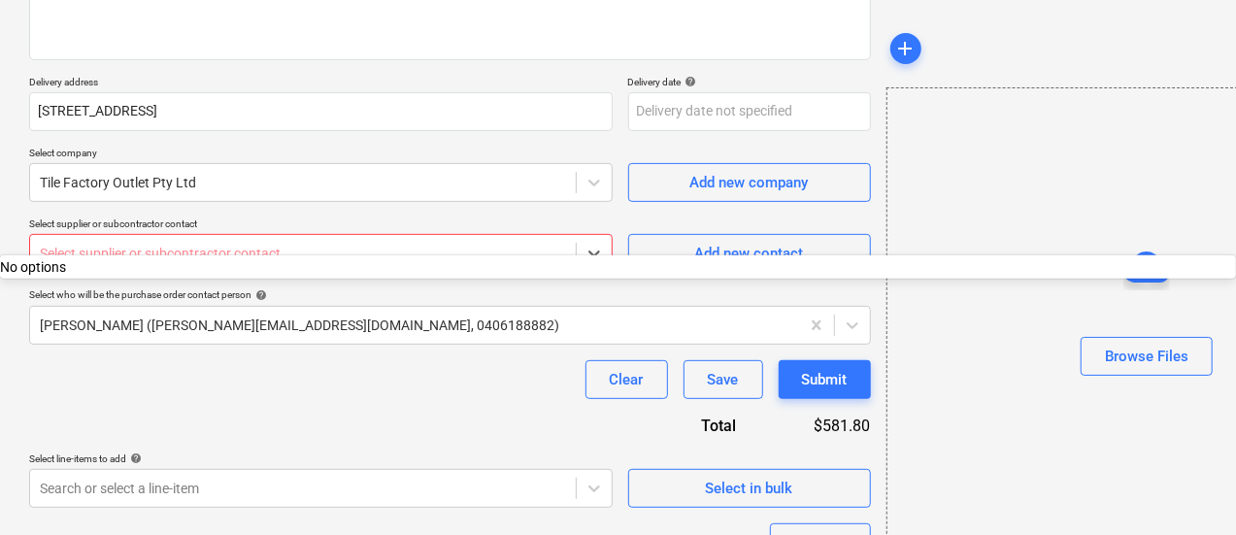
scroll to position [482, 0]
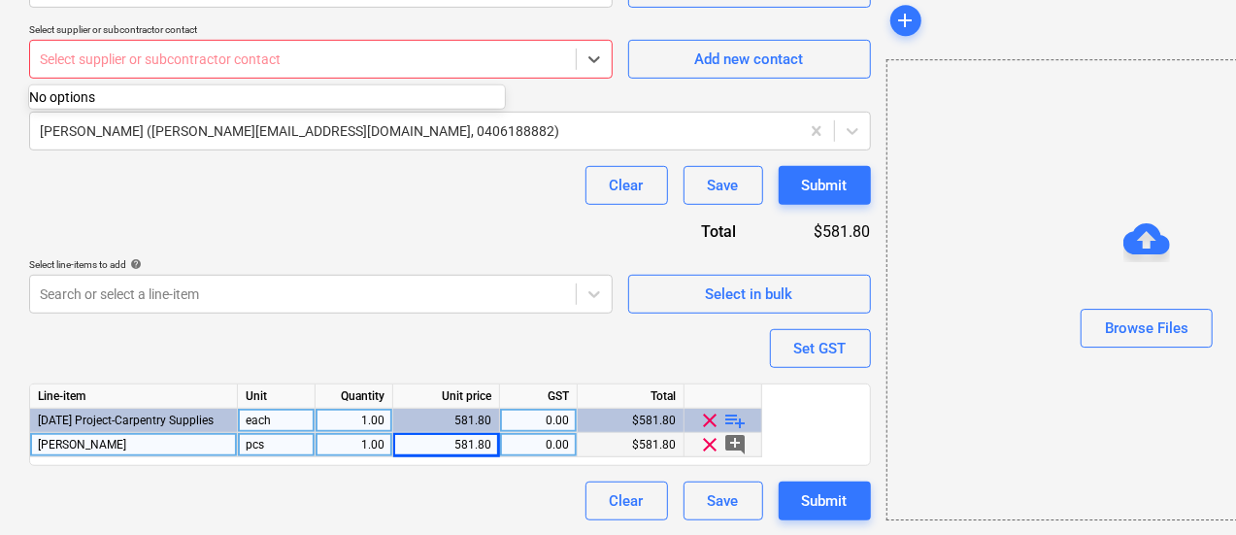
click at [450, 433] on div "581.80" at bounding box center [446, 445] width 90 height 24
click at [449, 433] on input "581.8" at bounding box center [446, 444] width 106 height 23
type input "528.91"
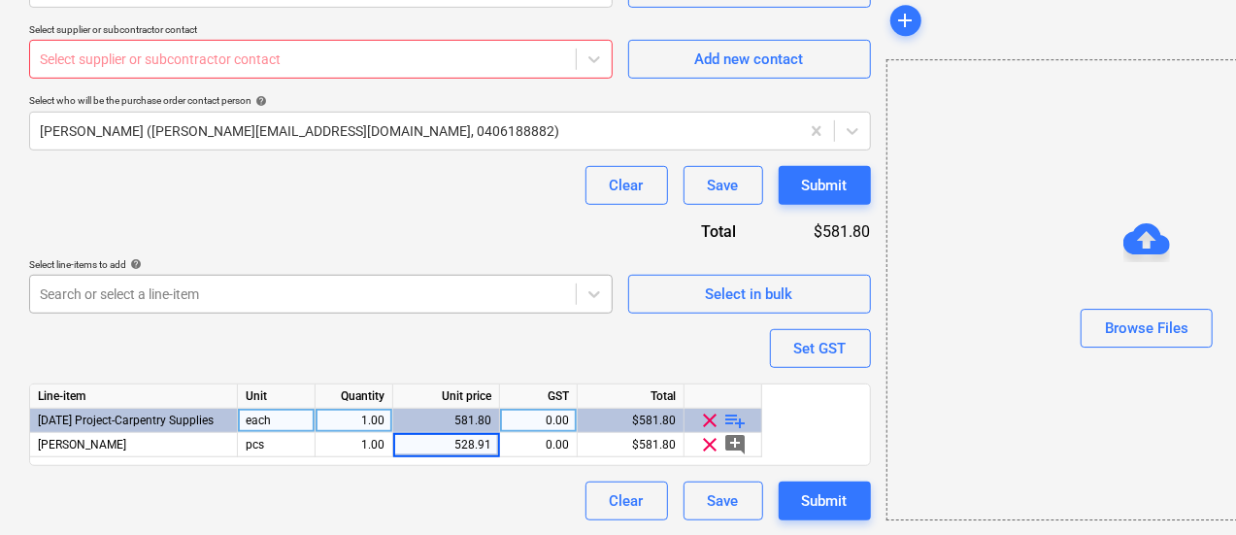
click at [321, 287] on div at bounding box center [303, 294] width 526 height 19
click at [802, 495] on div "Submit" at bounding box center [825, 501] width 46 height 25
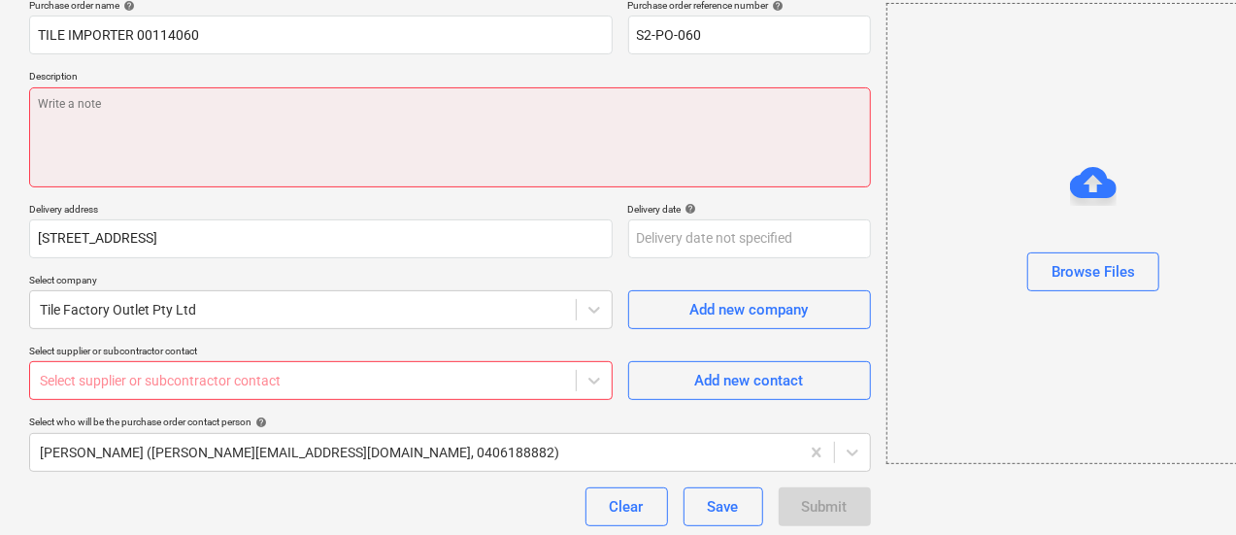
scroll to position [0, 0]
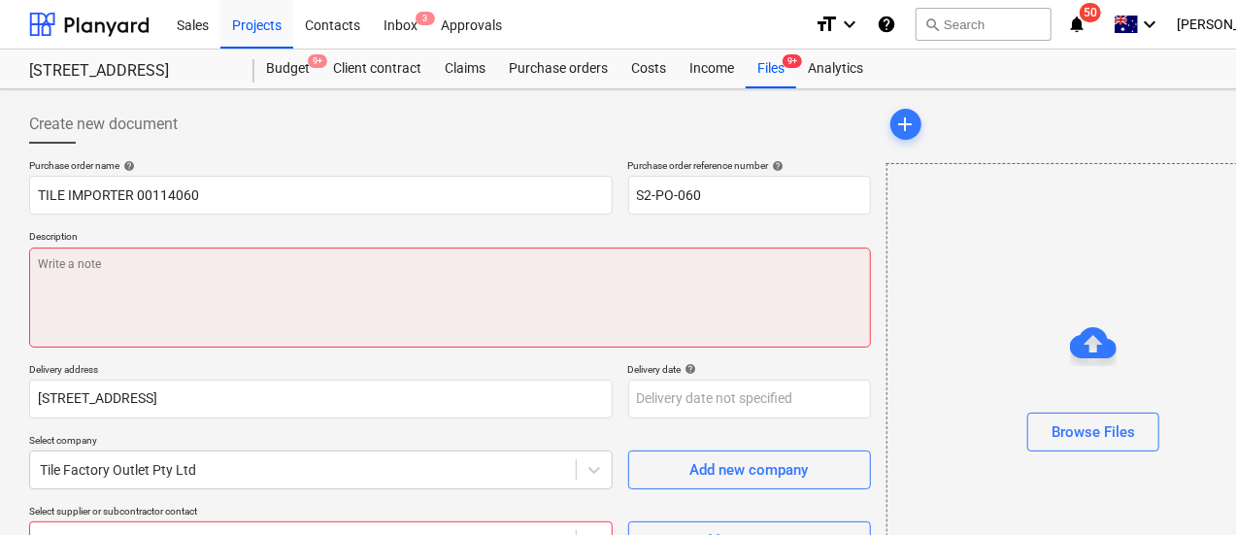
click at [292, 251] on textarea at bounding box center [450, 298] width 842 height 100
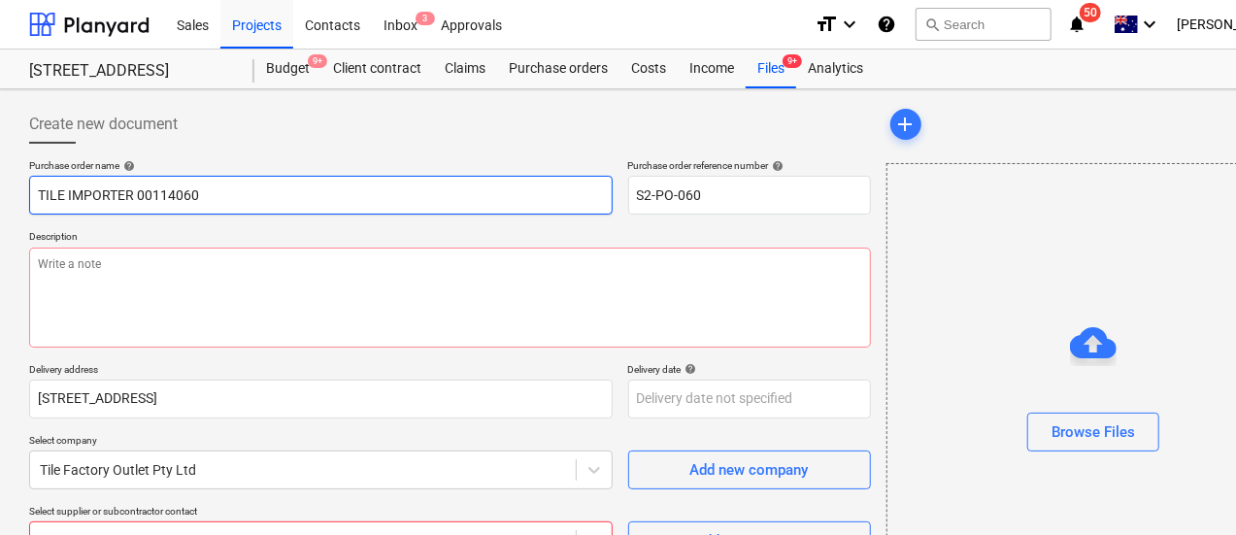
drag, startPoint x: 303, startPoint y: 194, endPoint x: 0, endPoint y: 180, distance: 303.4
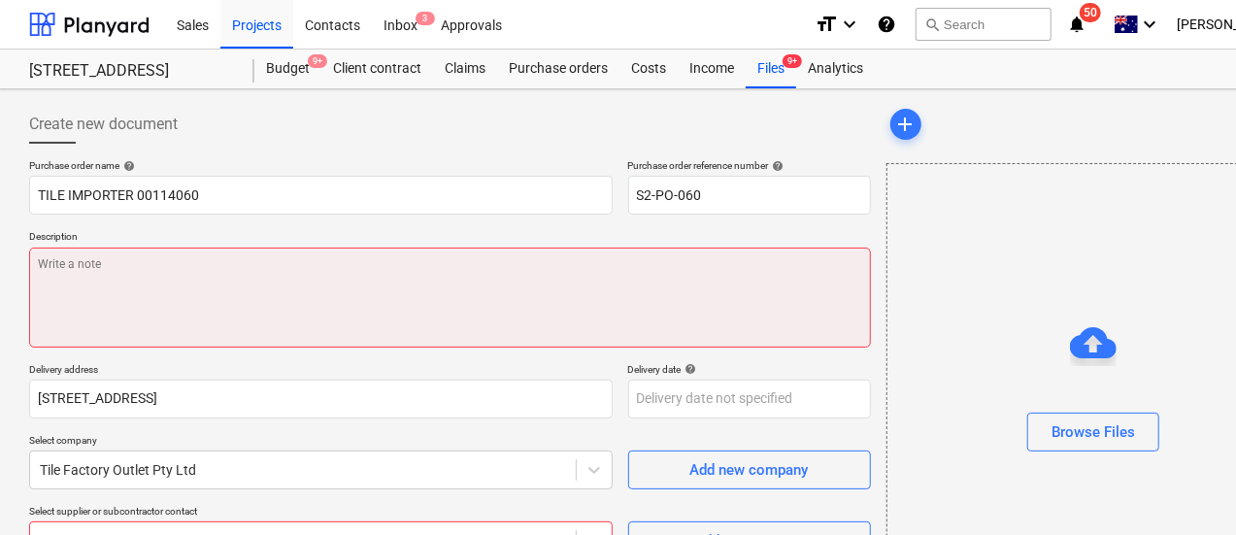
click at [233, 294] on textarea at bounding box center [450, 298] width 842 height 100
paste textarea "TILE IMPORTER 00114060"
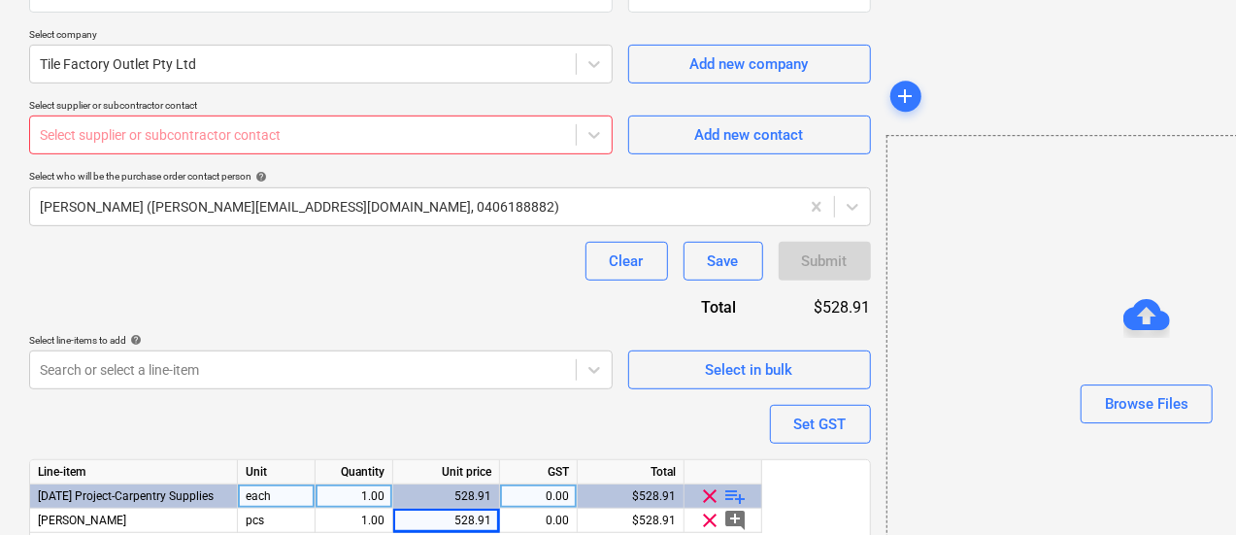
scroll to position [482, 0]
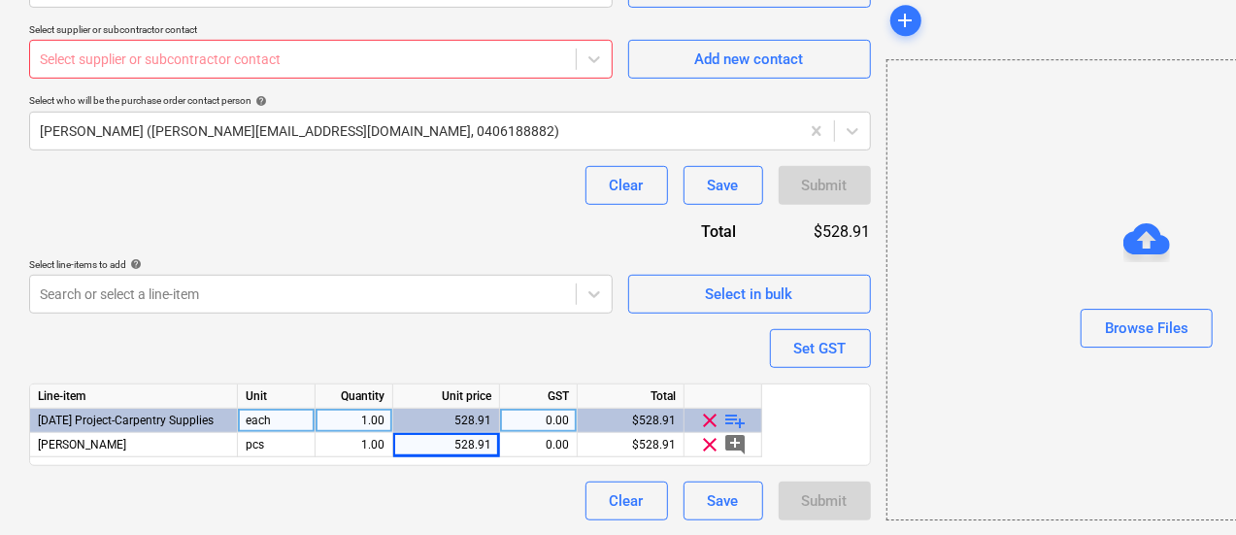
type textarea "TILE IMPORTER 00114060"
click at [244, 186] on div "Clear Save Submit" at bounding box center [450, 185] width 842 height 39
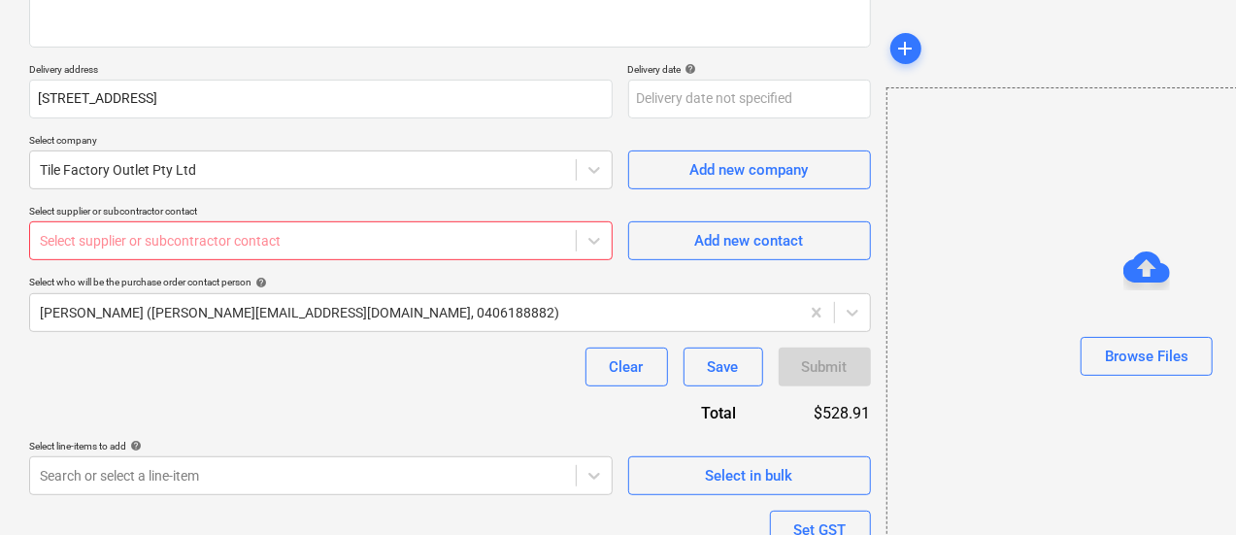
scroll to position [287, 0]
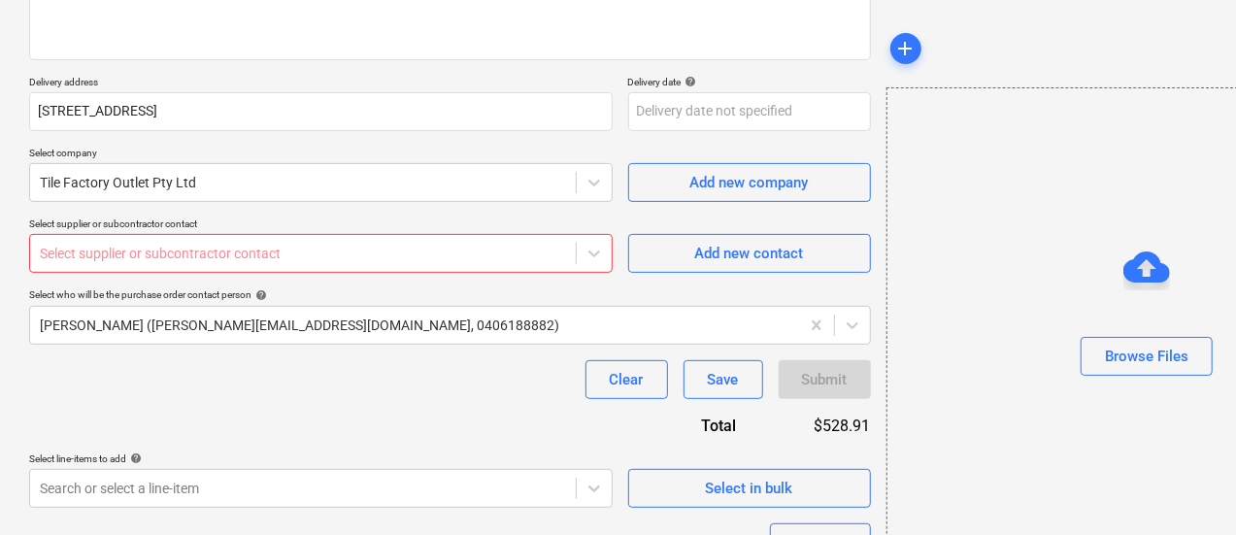
drag, startPoint x: 283, startPoint y: 239, endPoint x: 291, endPoint y: 265, distance: 27.6
click at [283, 240] on div "Select supplier or subcontractor contact" at bounding box center [303, 253] width 546 height 27
click at [296, 401] on div "Purchase order name help TILE IMPORTER 00114060 Purchase order reference number…" at bounding box center [450, 293] width 842 height 843
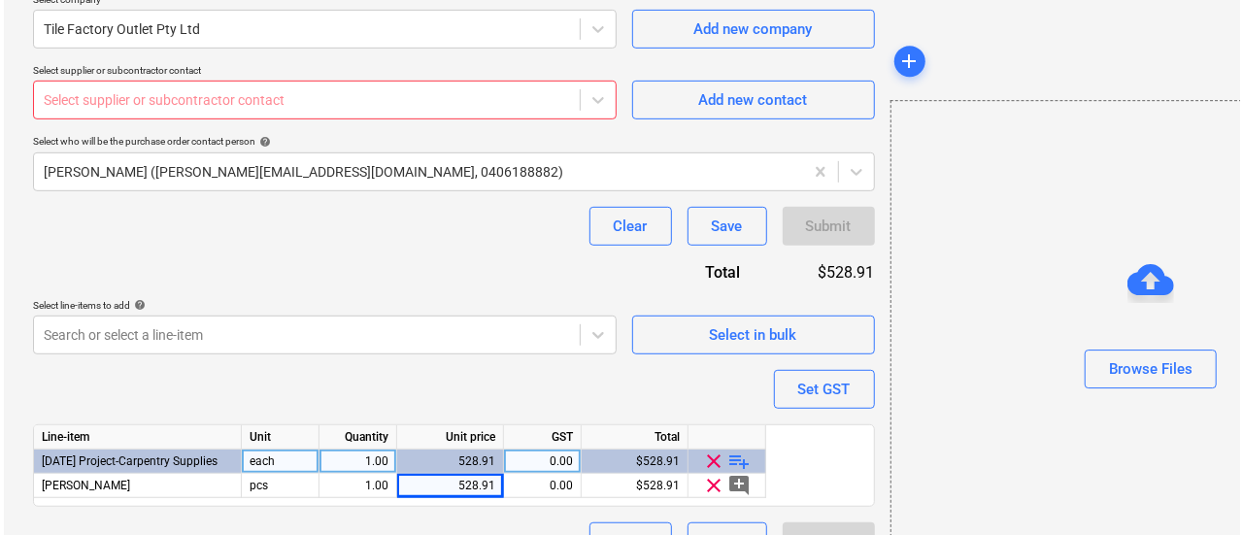
scroll to position [482, 0]
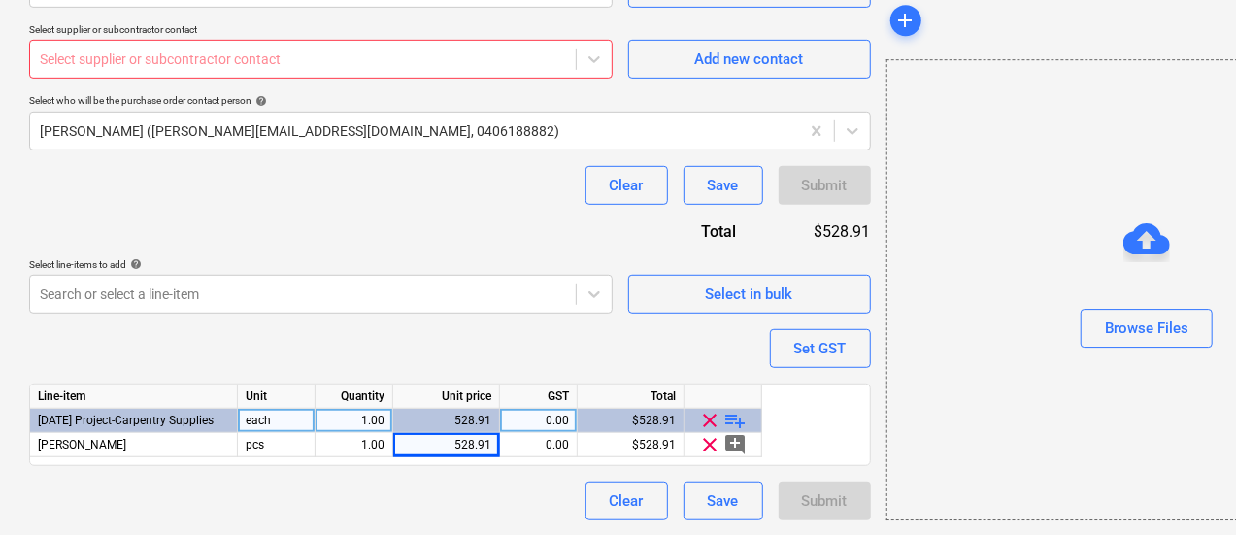
click at [150, 63] on div at bounding box center [303, 59] width 526 height 19
paste input "quotes@tileimporter.com.au"
type input "quotes@tileimporter.com.au"
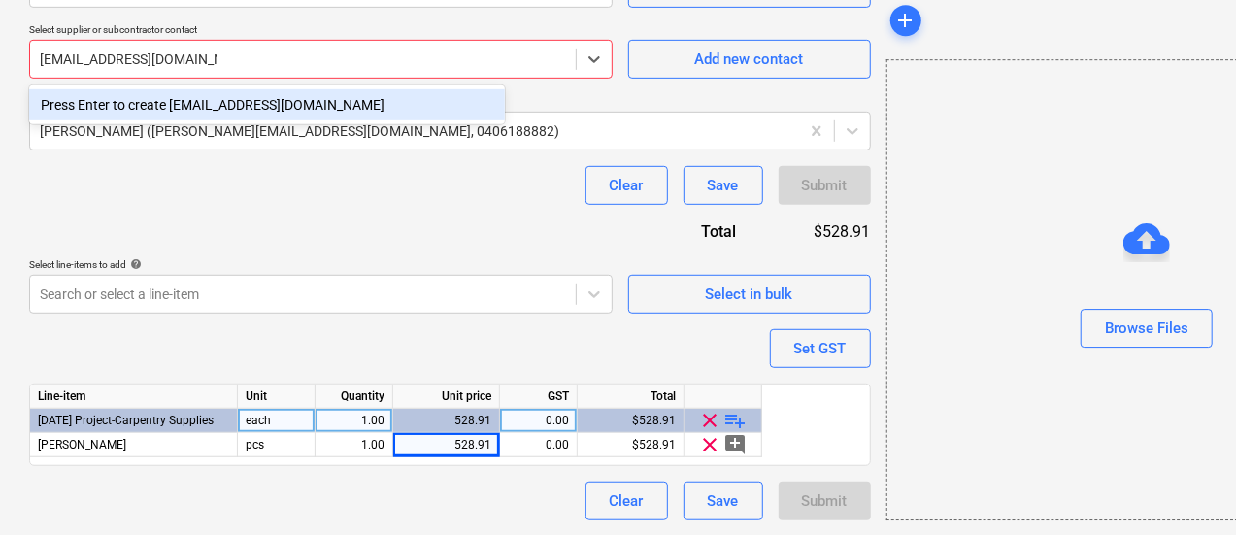
click at [346, 109] on div "Press Enter to create quotes@tileimporter.com.au" at bounding box center [267, 104] width 476 height 31
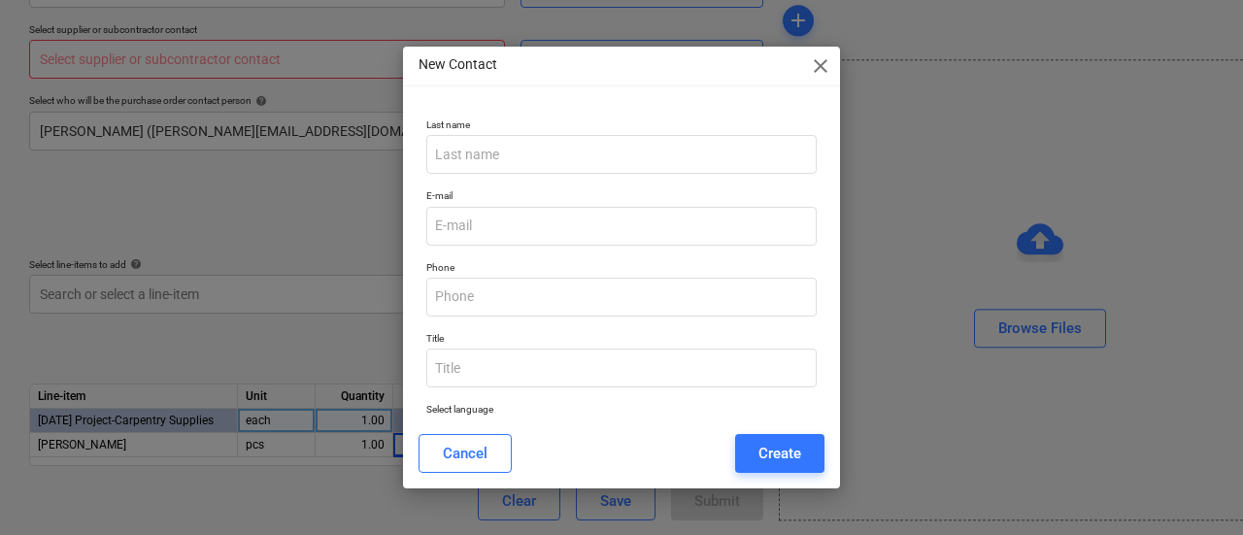
scroll to position [129, 0]
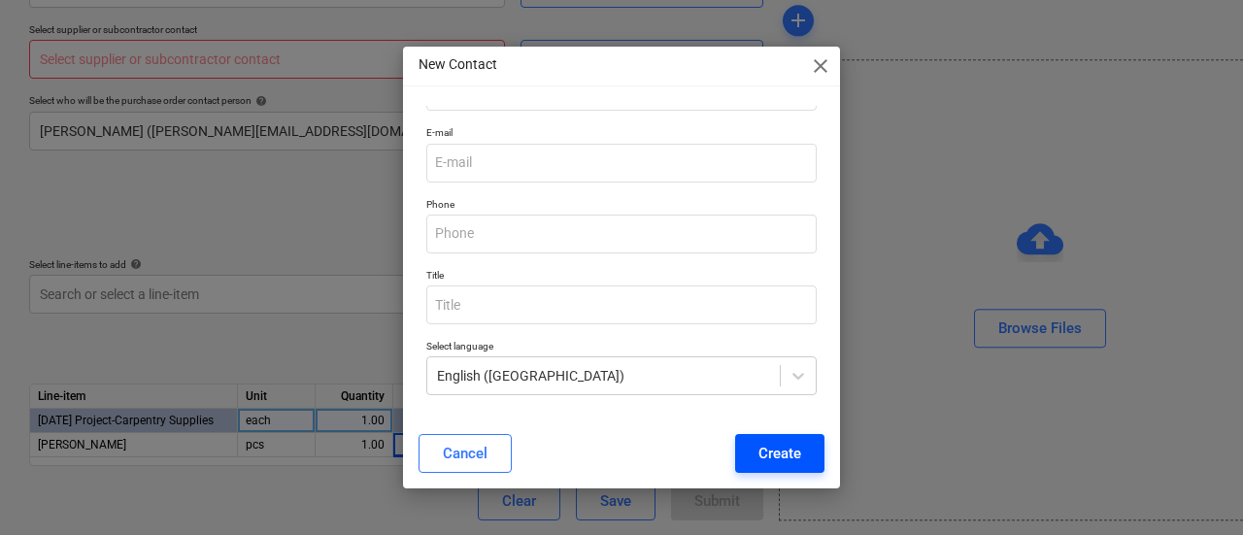
click at [765, 459] on div "Create" at bounding box center [780, 453] width 43 height 25
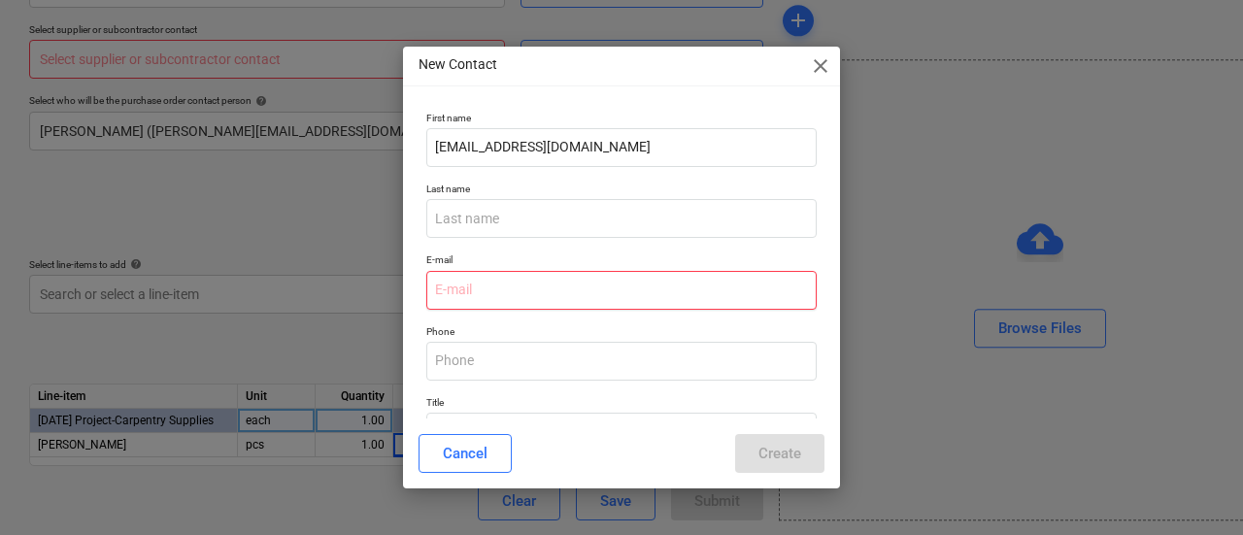
scroll to position [0, 0]
click at [521, 302] on input "email" at bounding box center [621, 292] width 390 height 39
paste input "quotes@tileimporter.com.au"
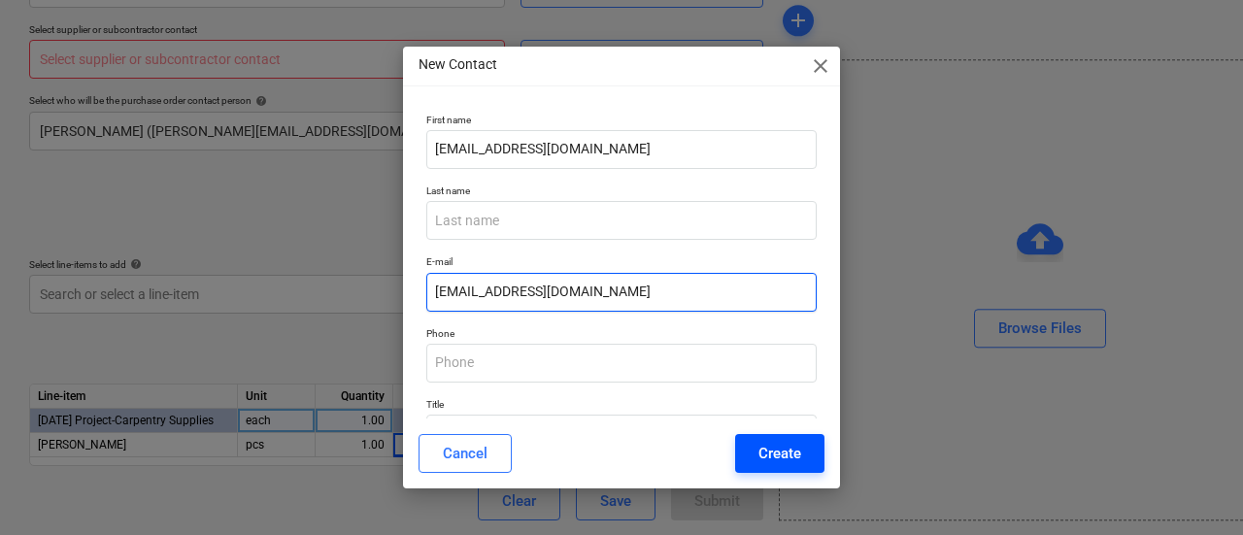
type input "quotes@tileimporter.com.au"
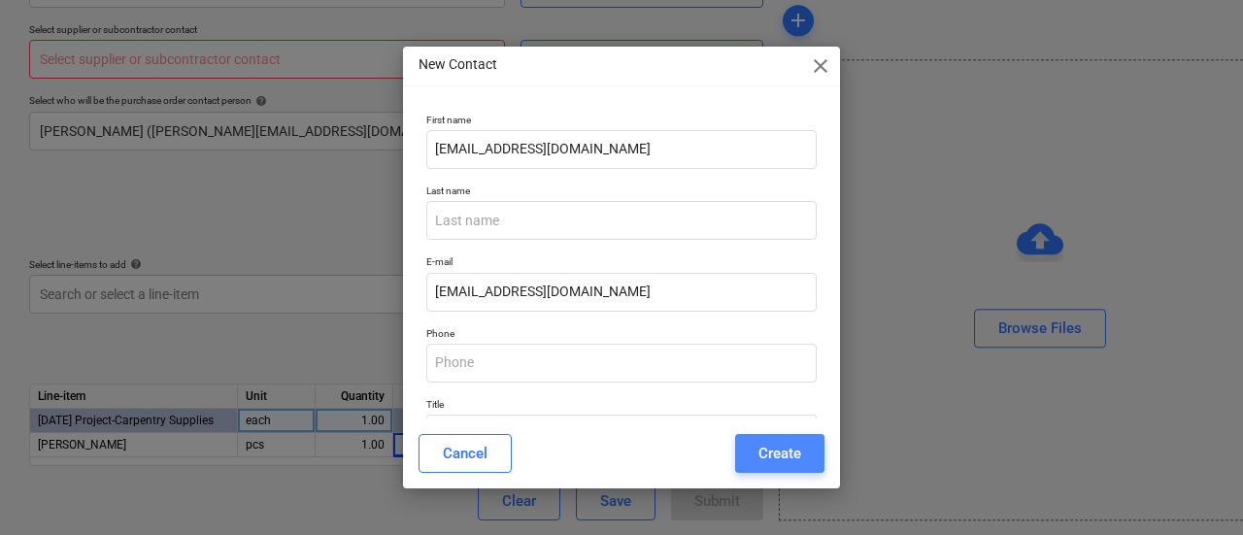
click at [787, 440] on button "Create" at bounding box center [779, 453] width 89 height 39
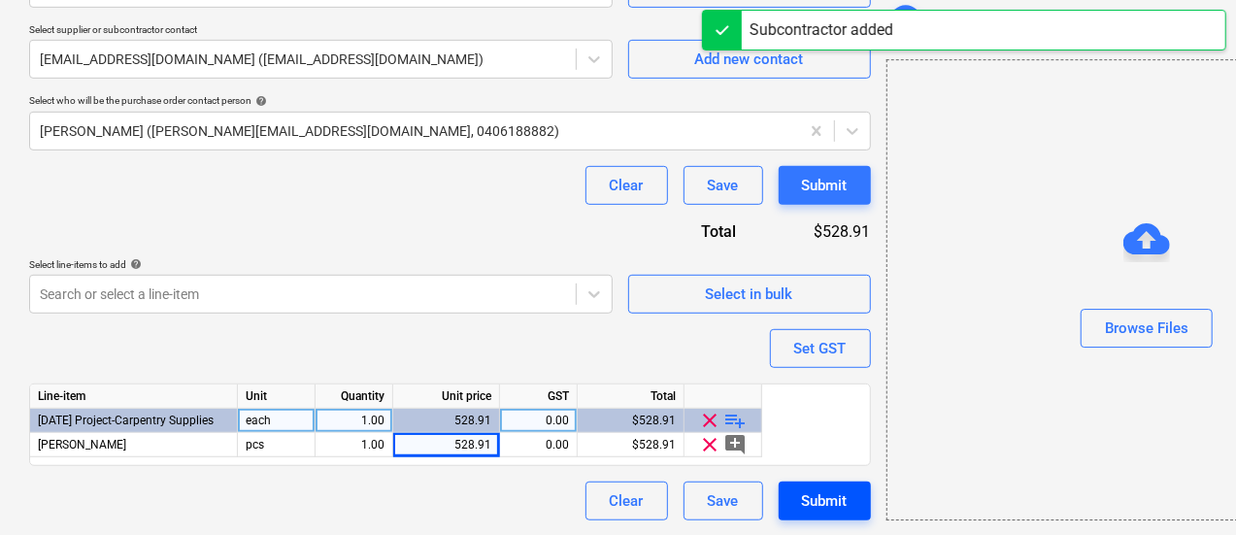
click at [802, 508] on div "Submit" at bounding box center [825, 501] width 46 height 25
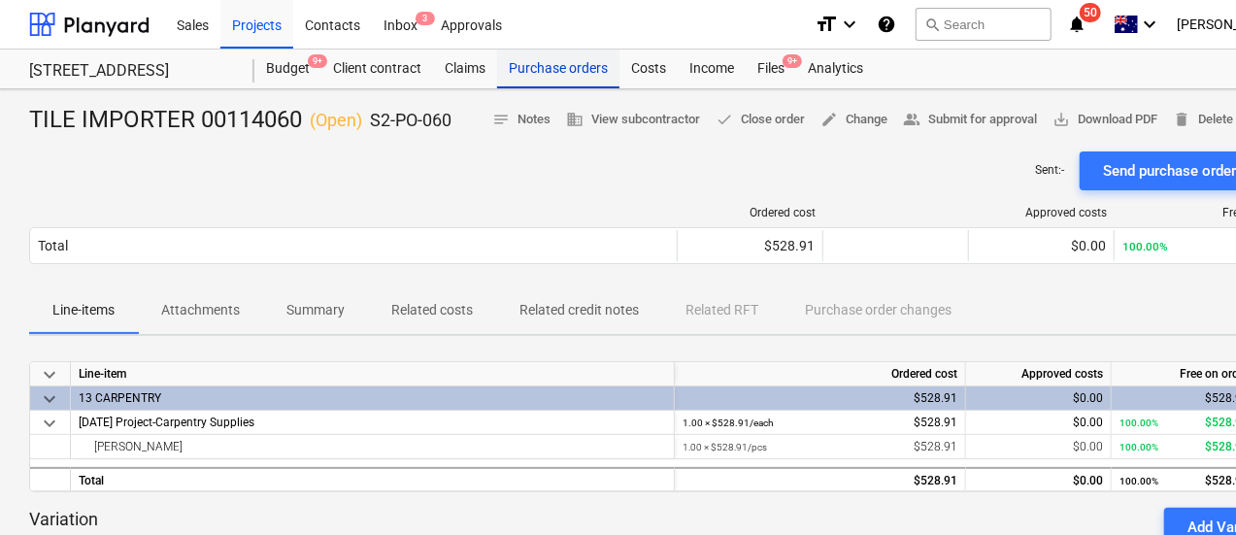
click at [546, 67] on div "Purchase orders" at bounding box center [558, 69] width 122 height 39
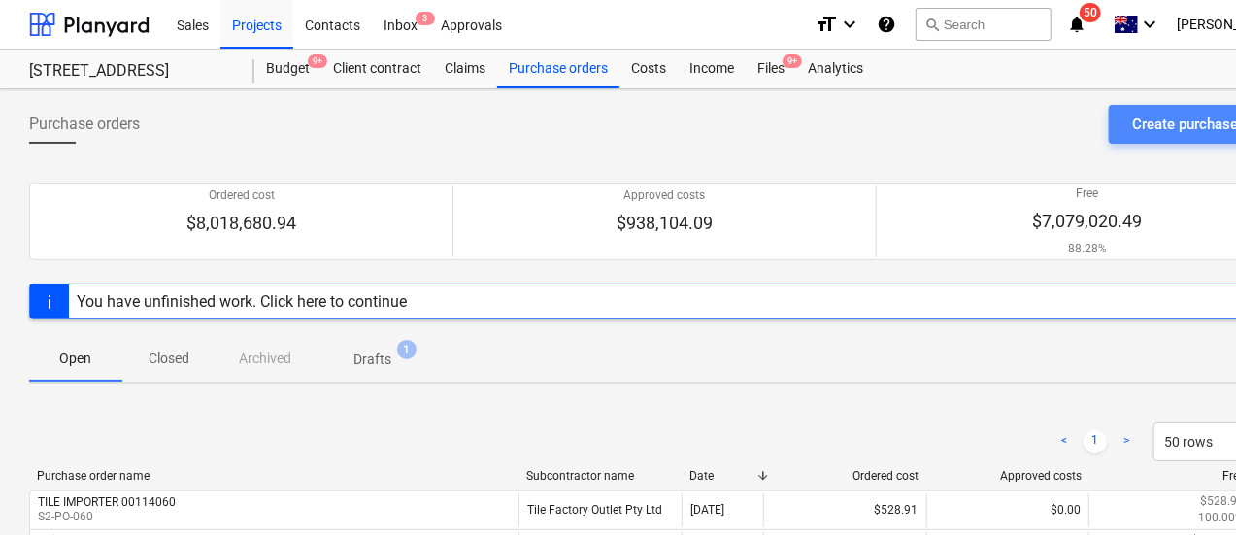
click at [1130, 105] on button "Create purchase order" at bounding box center [1204, 124] width 190 height 39
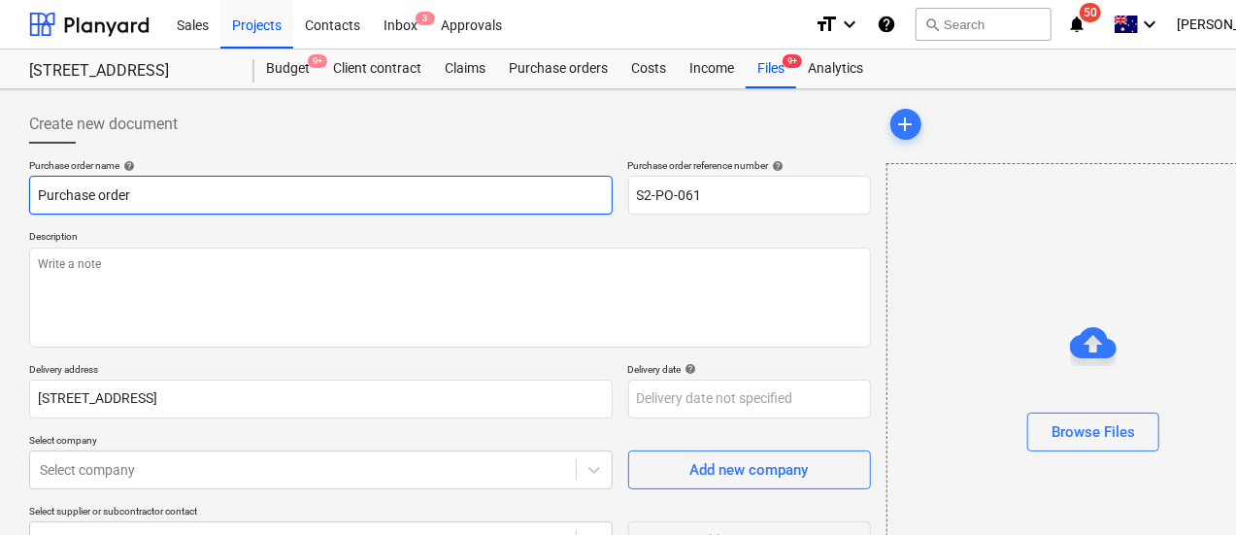
click at [201, 190] on input "Purchase order" at bounding box center [321, 195] width 584 height 39
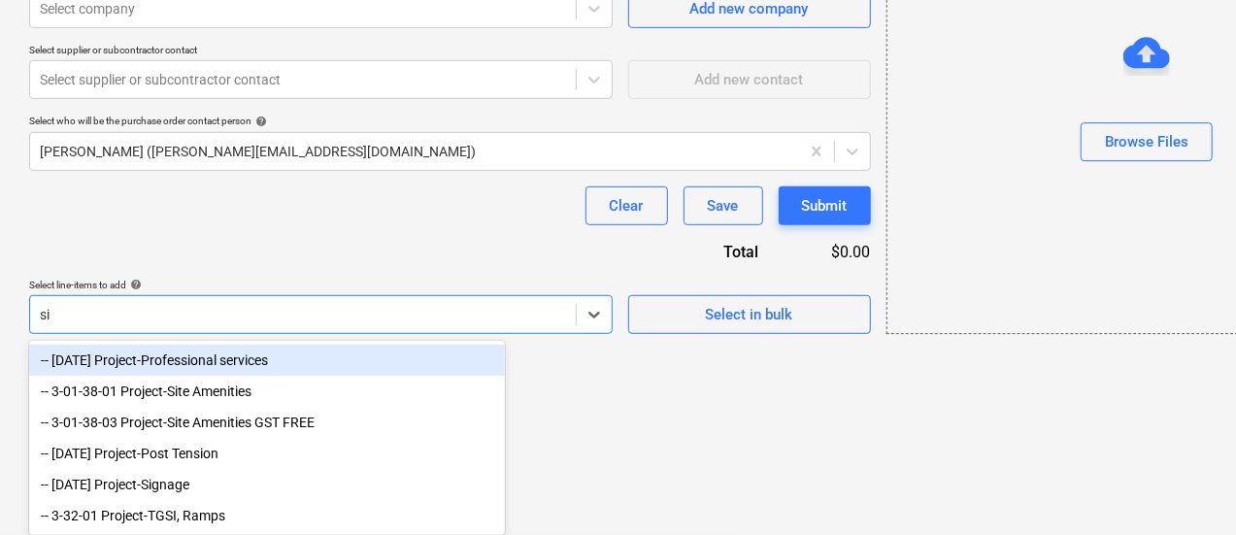
scroll to position [338, 0]
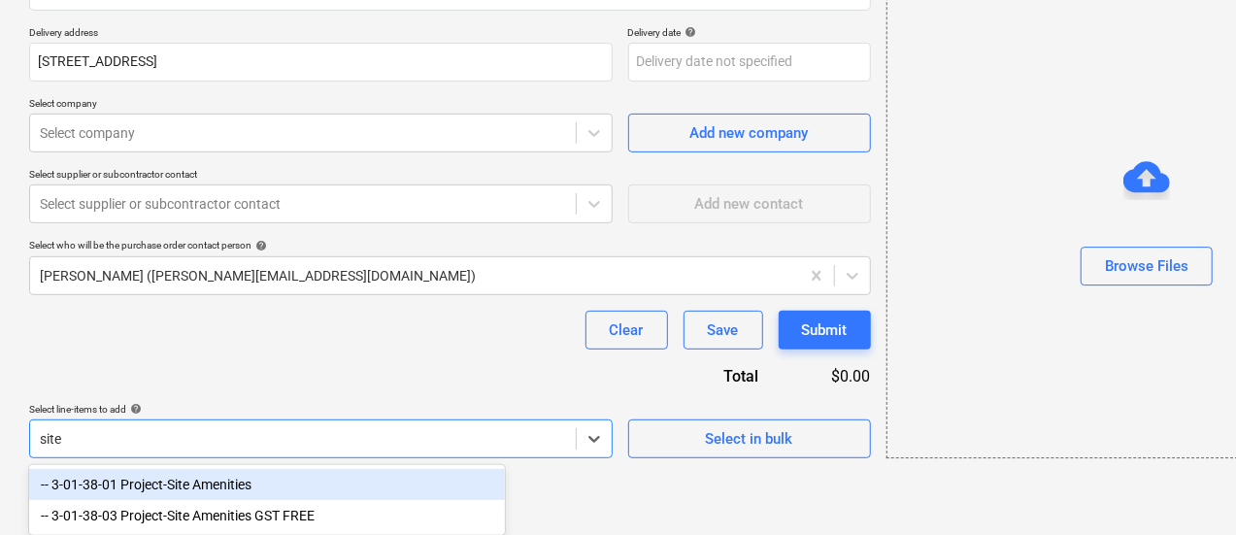
type input "site"
click at [235, 475] on div "-- 3-01-38-01 Project-Site Amenities" at bounding box center [267, 484] width 476 height 31
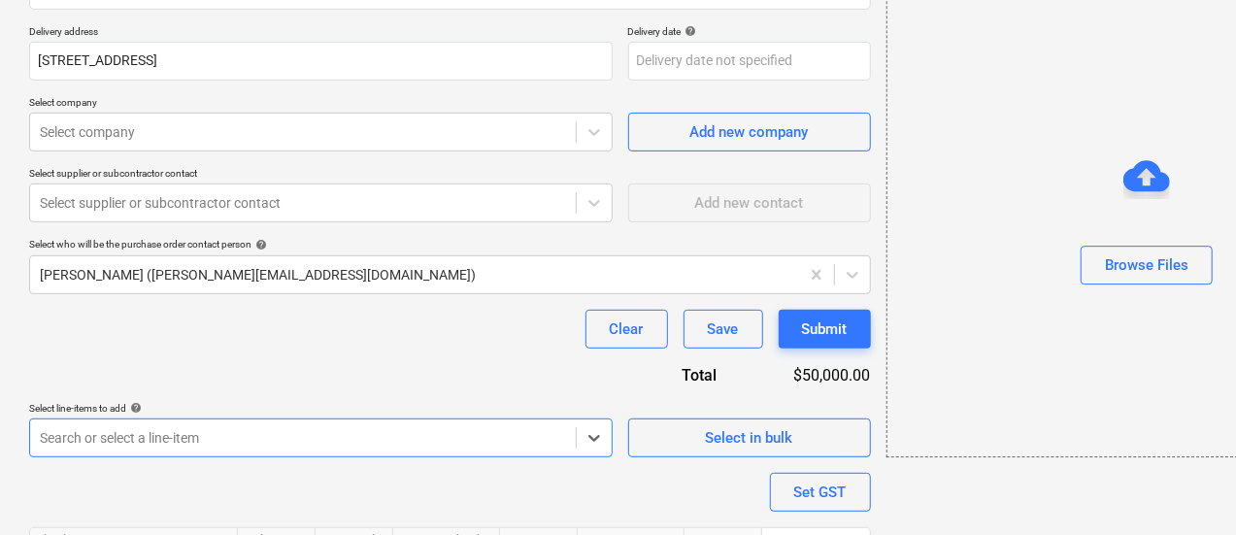
scroll to position [456, 0]
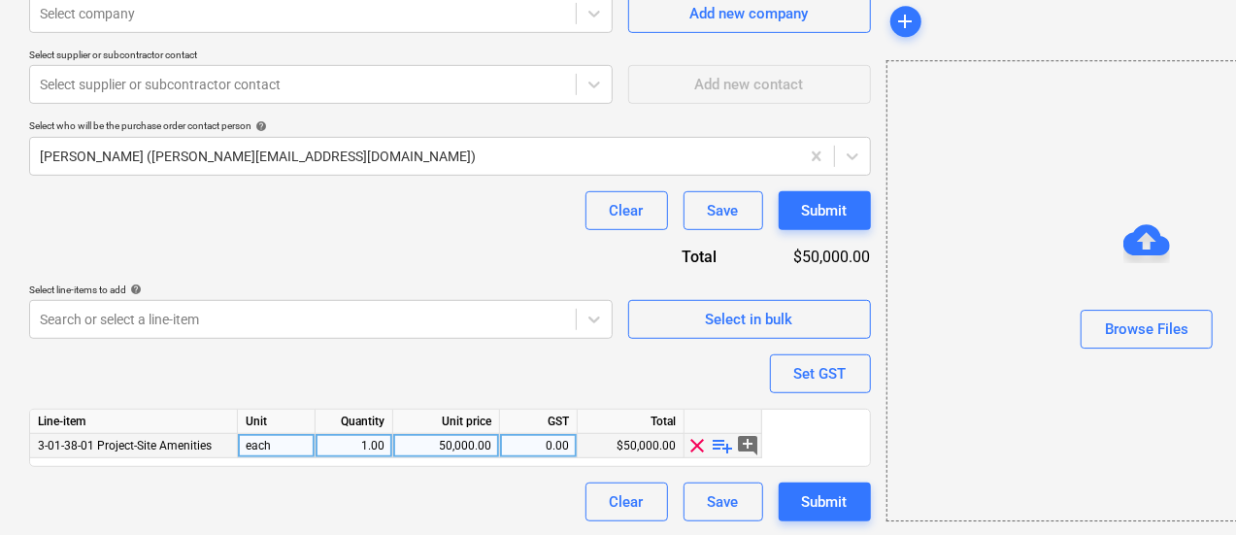
click at [730, 448] on span "playlist_add" at bounding box center [723, 445] width 23 height 23
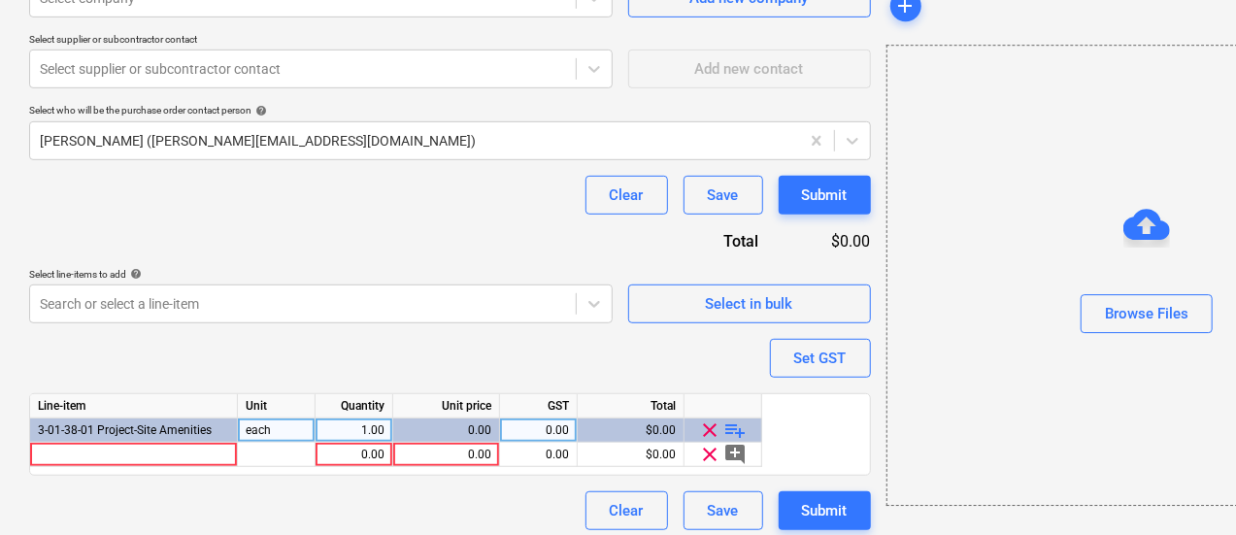
scroll to position [482, 0]
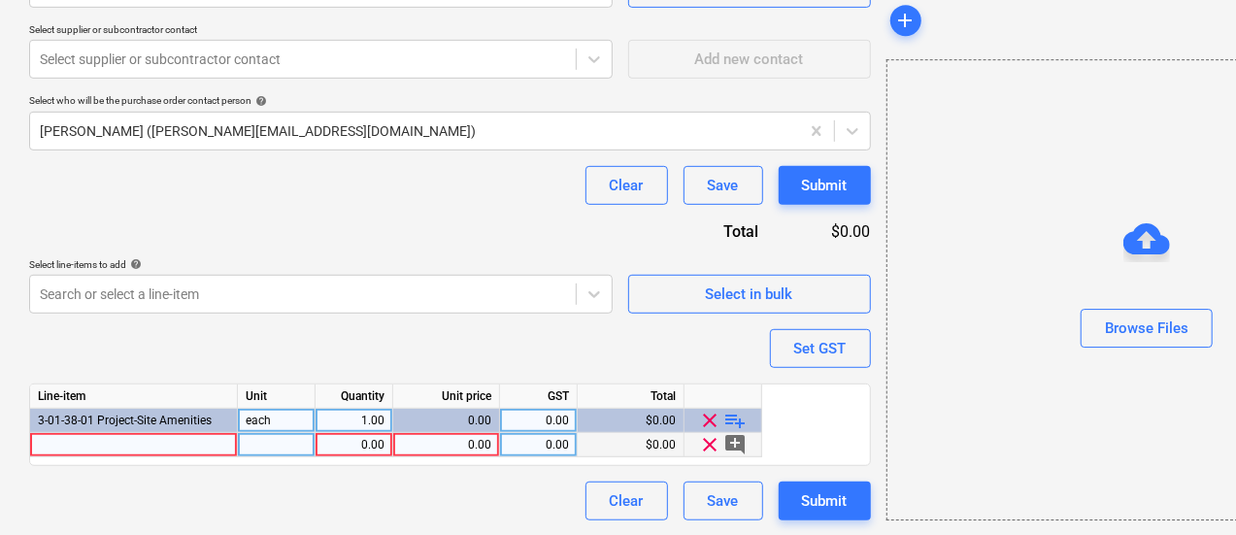
click at [455, 443] on div "0.00" at bounding box center [446, 445] width 90 height 24
type input "215.6"
click at [200, 450] on div at bounding box center [134, 445] width 208 height 24
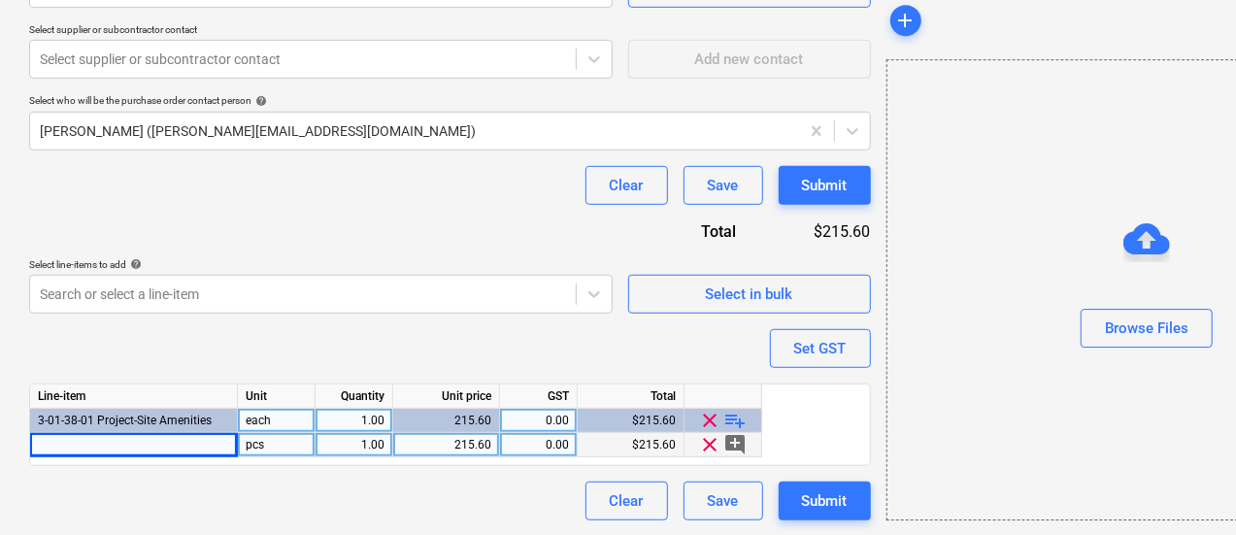
click at [200, 444] on div at bounding box center [134, 445] width 208 height 24
type input "INV 121634 2% discount inc"
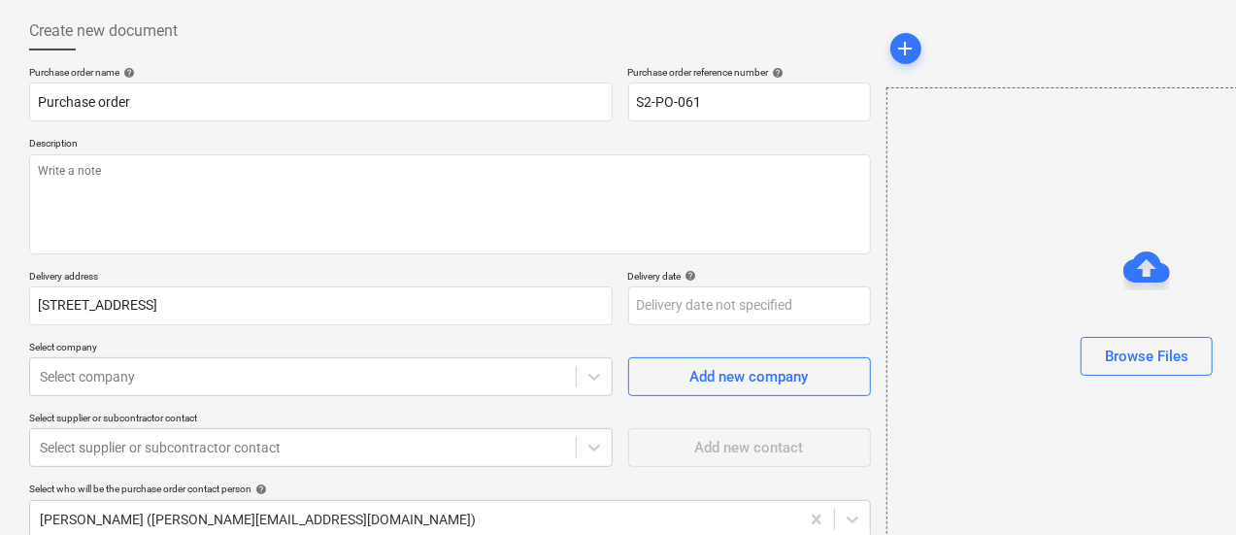
scroll to position [21, 0]
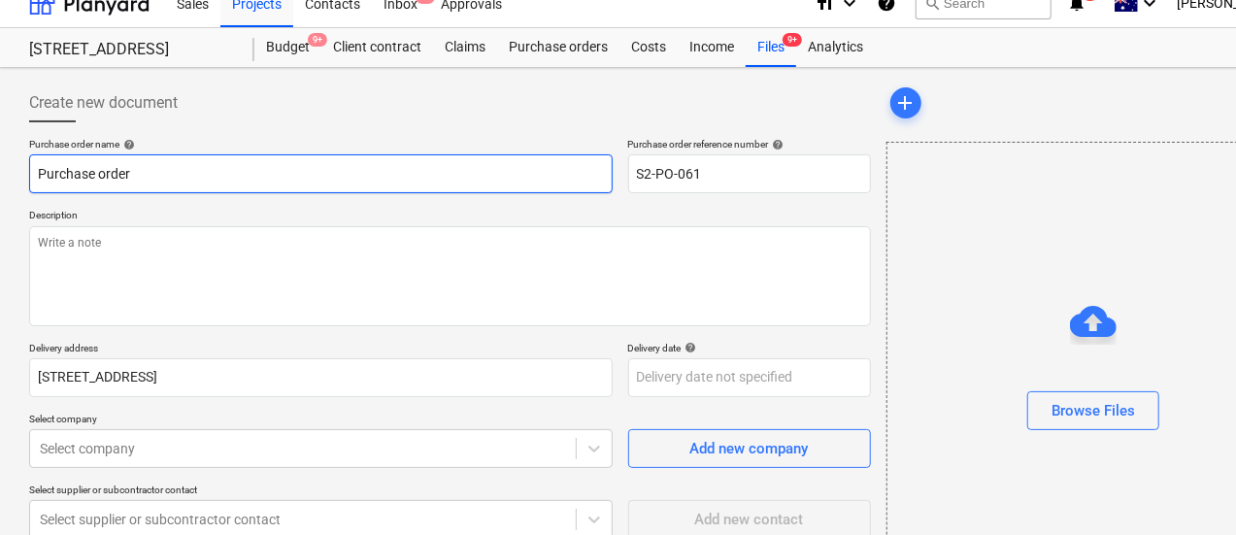
click at [194, 166] on input "Purchase order" at bounding box center [321, 173] width 584 height 39
click at [186, 180] on input "Purchase order" at bounding box center [321, 173] width 584 height 39
drag, startPoint x: 206, startPoint y: 161, endPoint x: 0, endPoint y: 156, distance: 206.0
click at [0, 156] on div "Create new document Purchase order name help Purchase order Purchase order refe…" at bounding box center [664, 532] width 1329 height 928
type input "I"
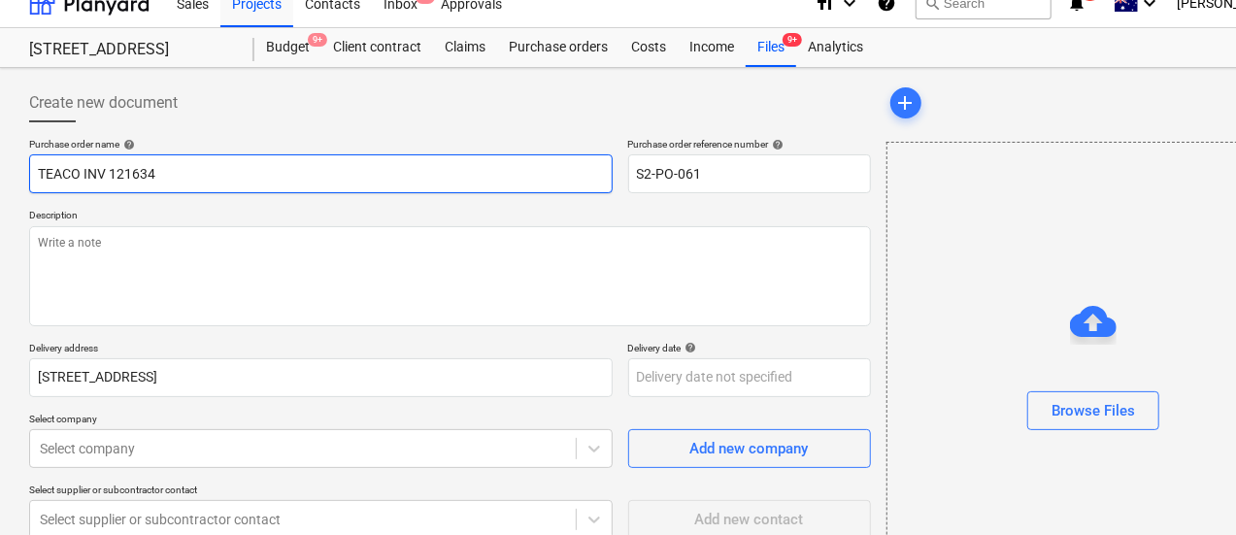
type input "TEACO INV 121634"
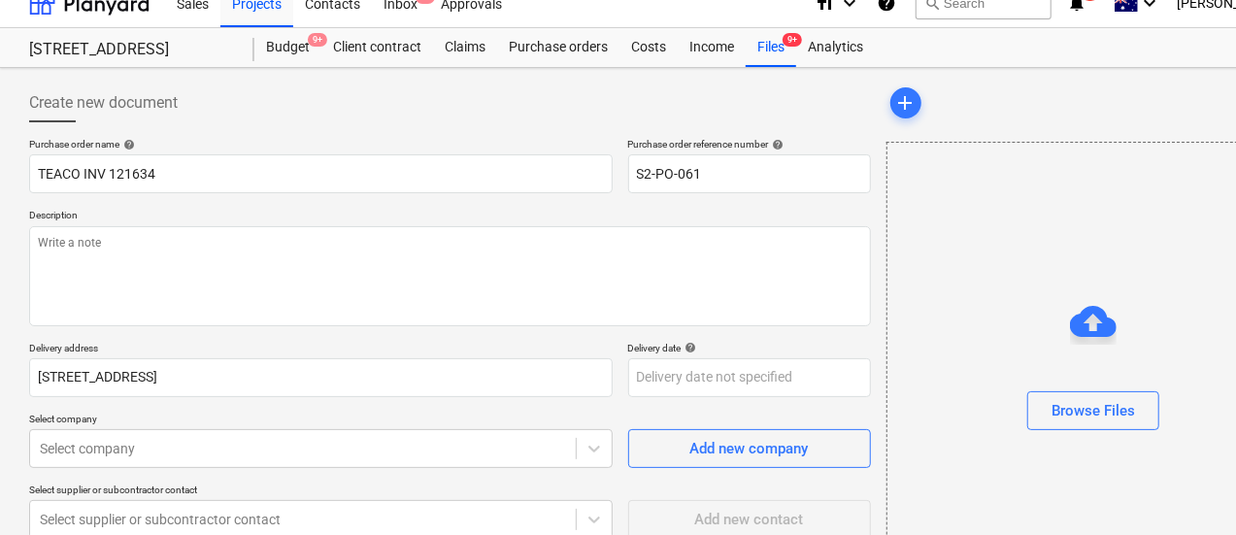
click at [133, 219] on p "Description" at bounding box center [450, 217] width 842 height 17
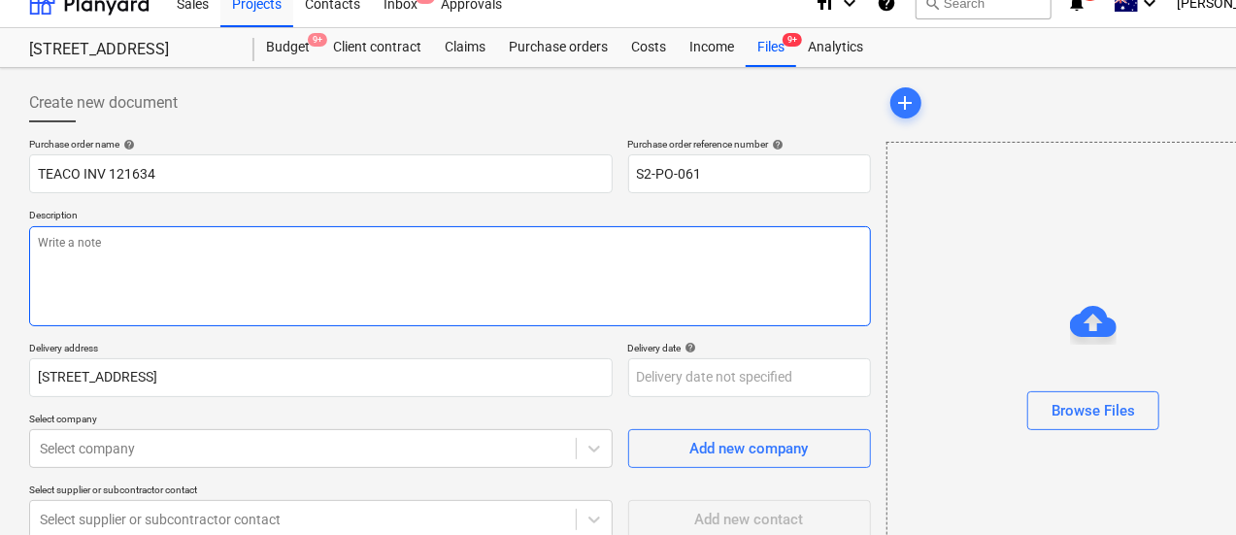
click at [188, 300] on textarea at bounding box center [450, 276] width 842 height 100
paste textarea "TEACO INV 121634"
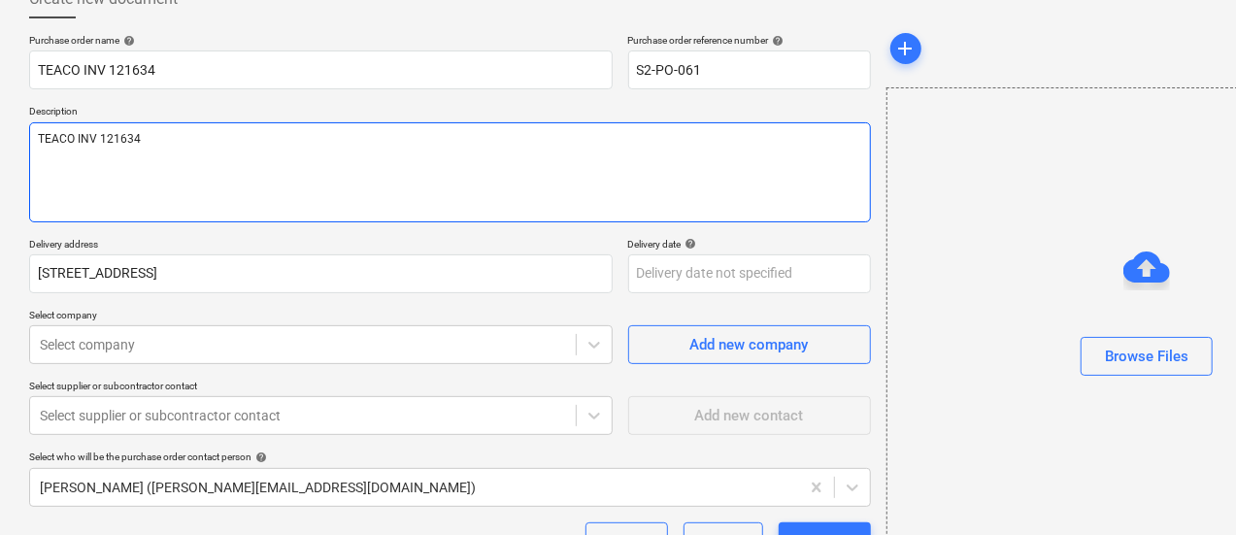
type textarea "TEACO INV 121634"
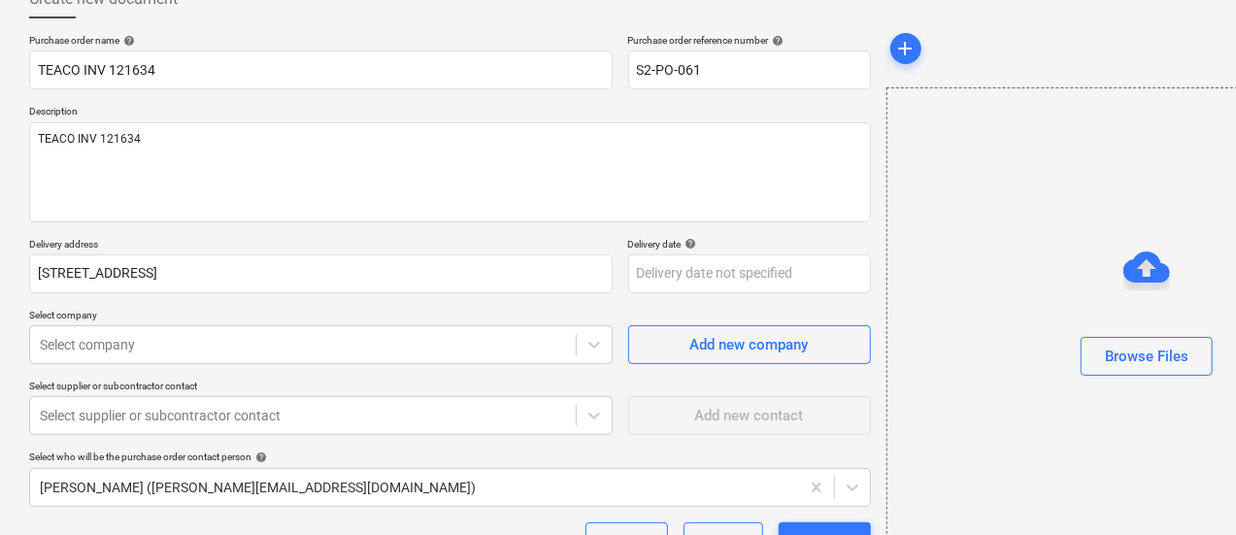
click at [223, 370] on div "Purchase order name help TEACO INV 121634 Purchase order reference number help …" at bounding box center [450, 455] width 842 height 843
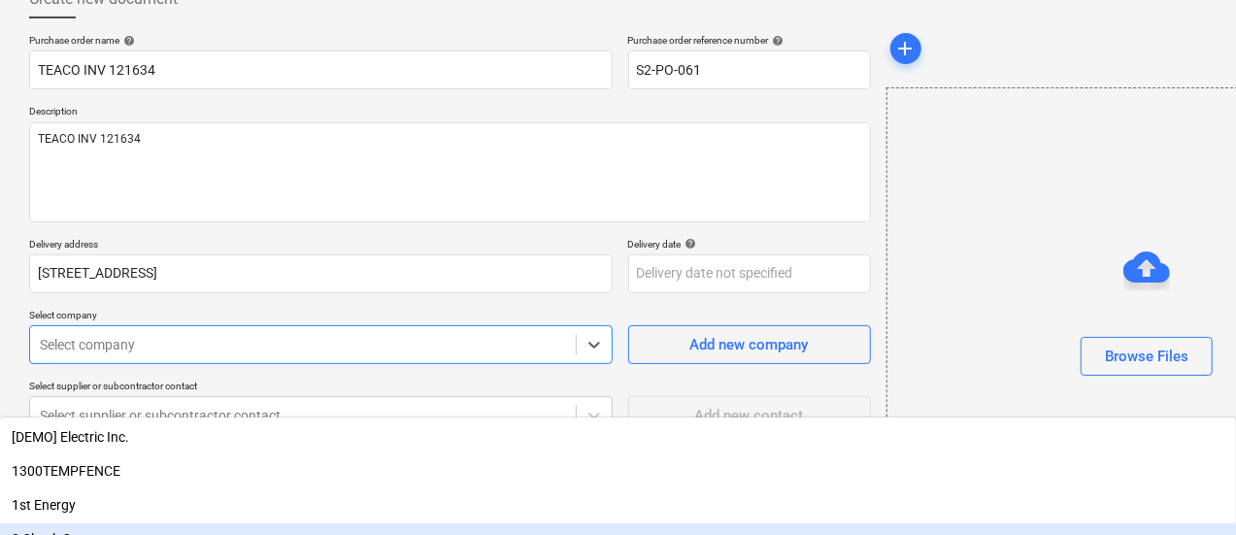
scroll to position [264, 0]
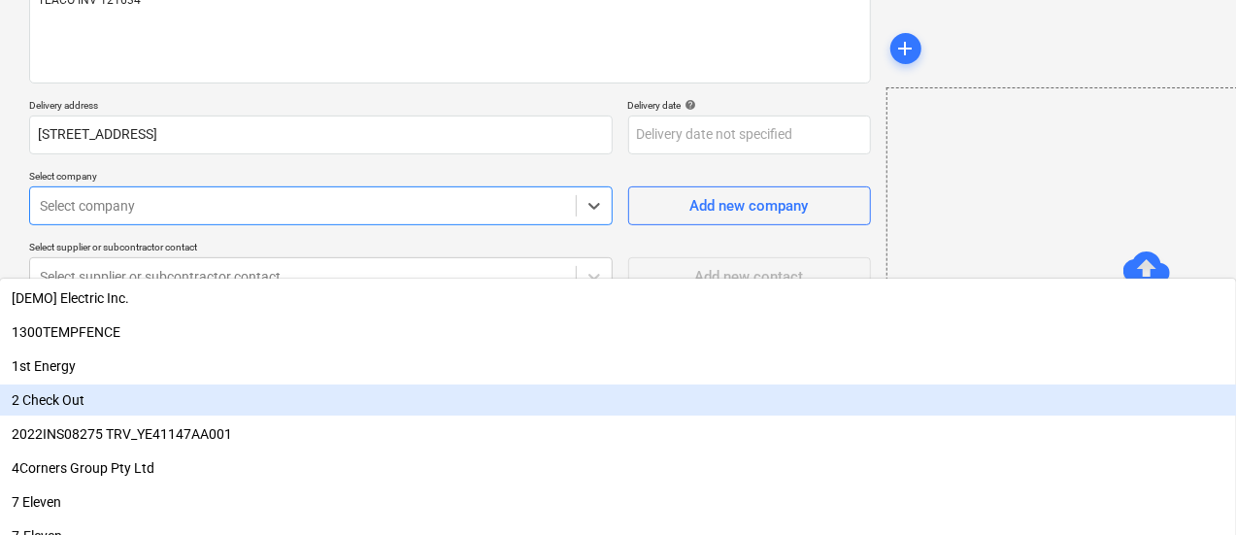
click at [218, 271] on body "Sales Projects Contacts Inbox 3 Approvals format_size keyboard_arrow_down help …" at bounding box center [618, 3] width 1236 height 535
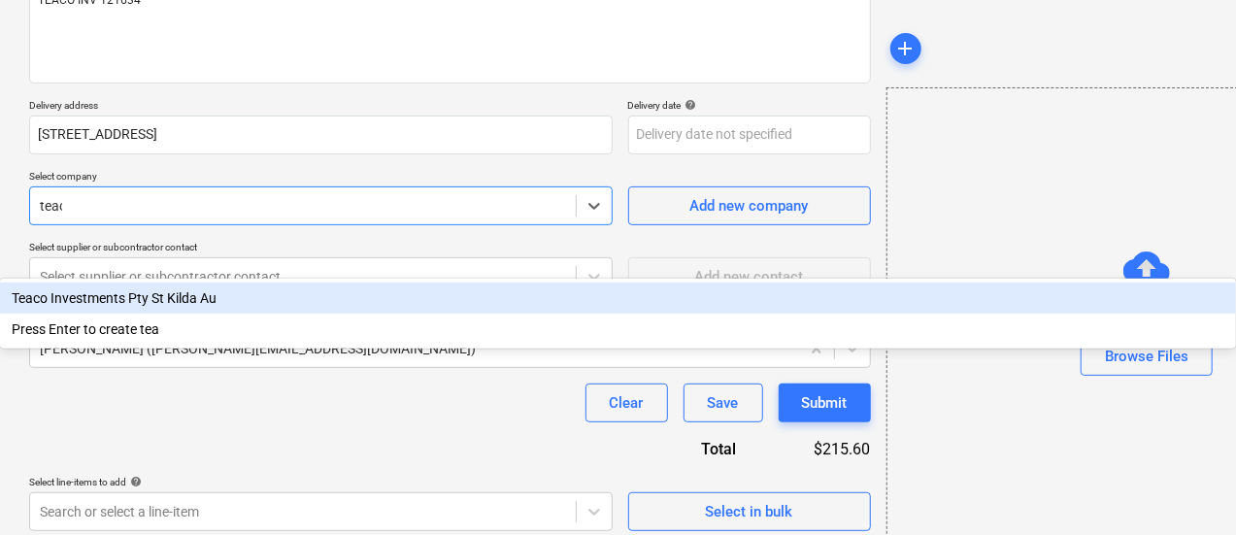
type input "teaco"
click at [308, 283] on div "Teaco Investments Pty St Kilda Au" at bounding box center [618, 298] width 1236 height 31
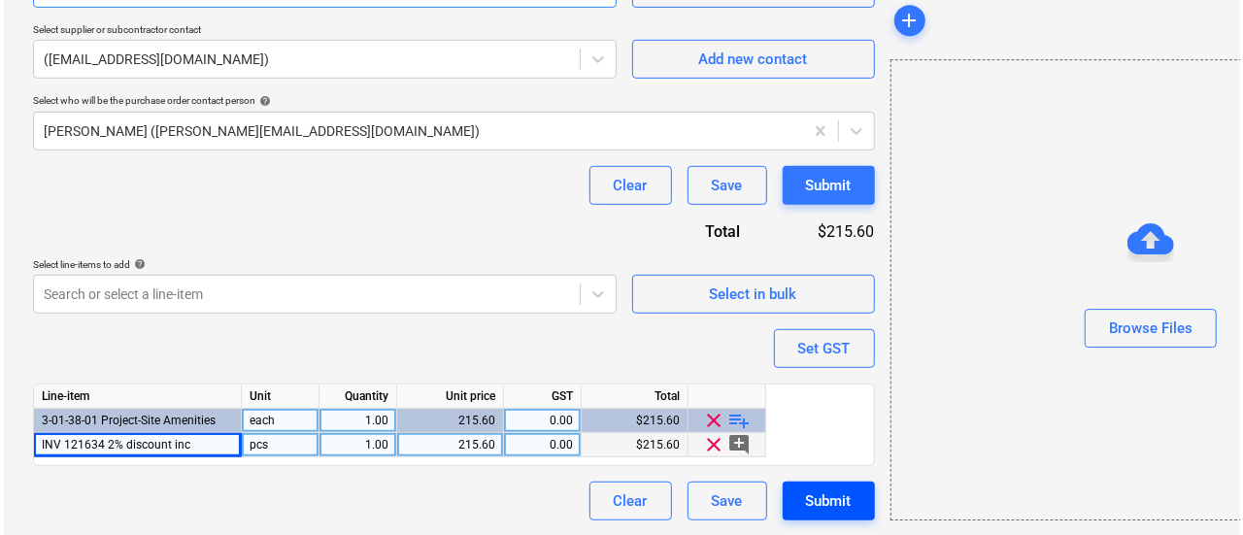
scroll to position [481, 0]
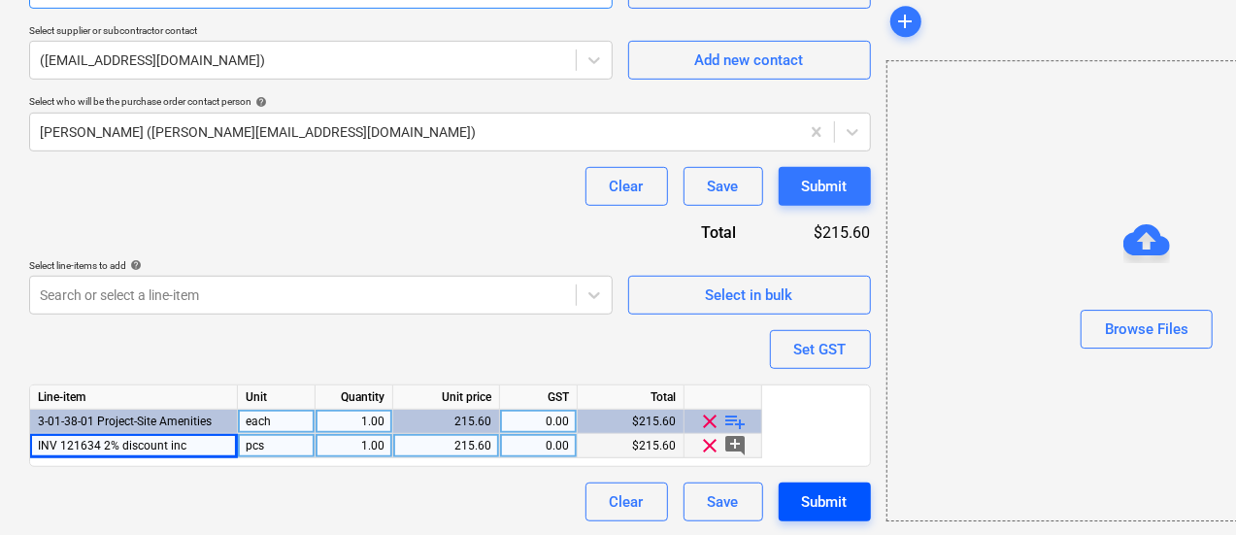
click at [802, 497] on div "Submit" at bounding box center [825, 501] width 46 height 25
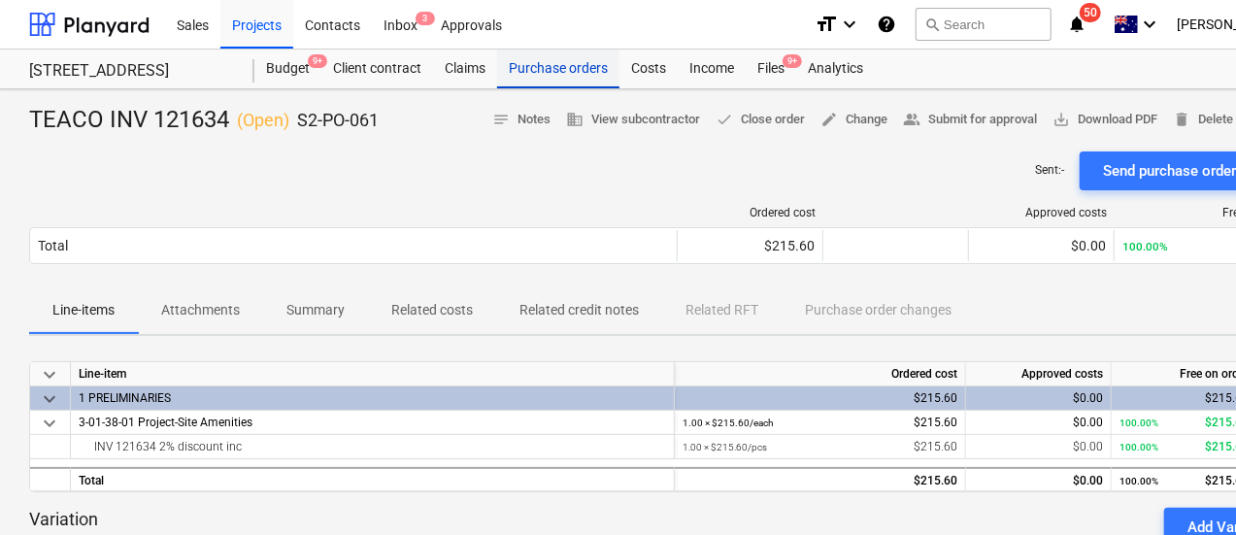
click at [578, 73] on div "Purchase orders" at bounding box center [558, 69] width 122 height 39
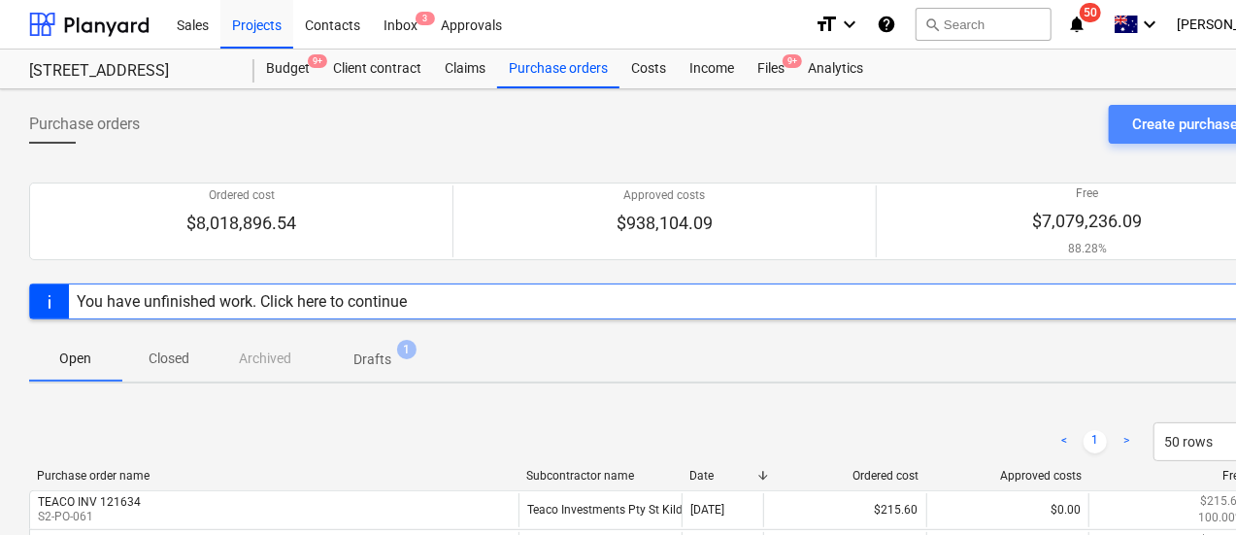
click at [1166, 131] on div "Create purchase order" at bounding box center [1204, 124] width 144 height 25
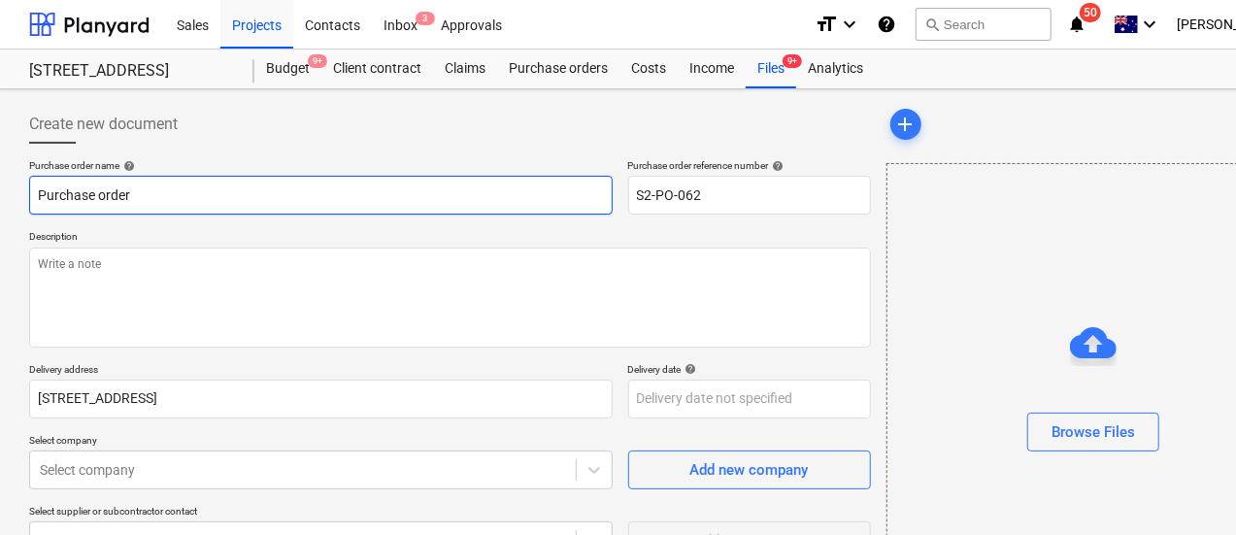
click at [133, 192] on input "Purchase order" at bounding box center [321, 195] width 584 height 39
type input "1Purchase order"
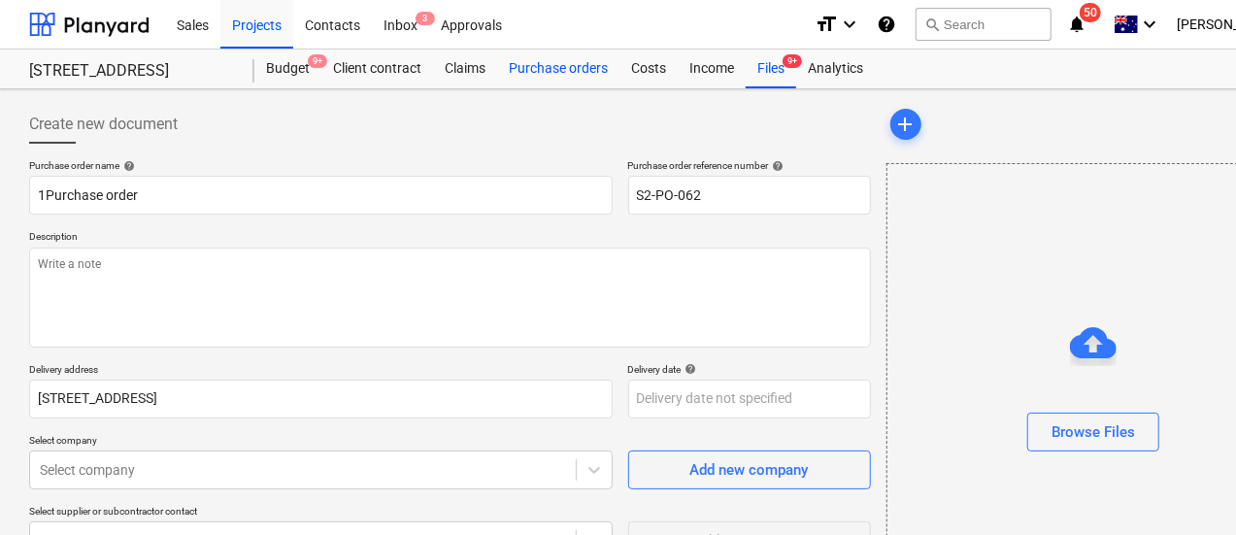
click at [596, 78] on div "Purchase orders" at bounding box center [558, 69] width 122 height 39
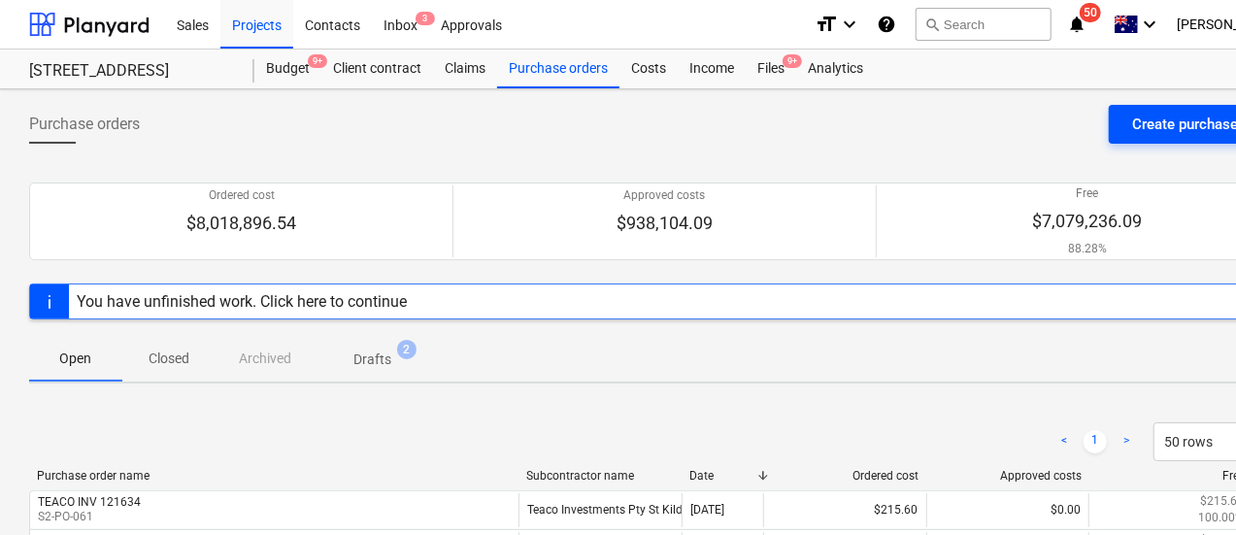
click at [1122, 110] on button "Create purchase order" at bounding box center [1204, 124] width 190 height 39
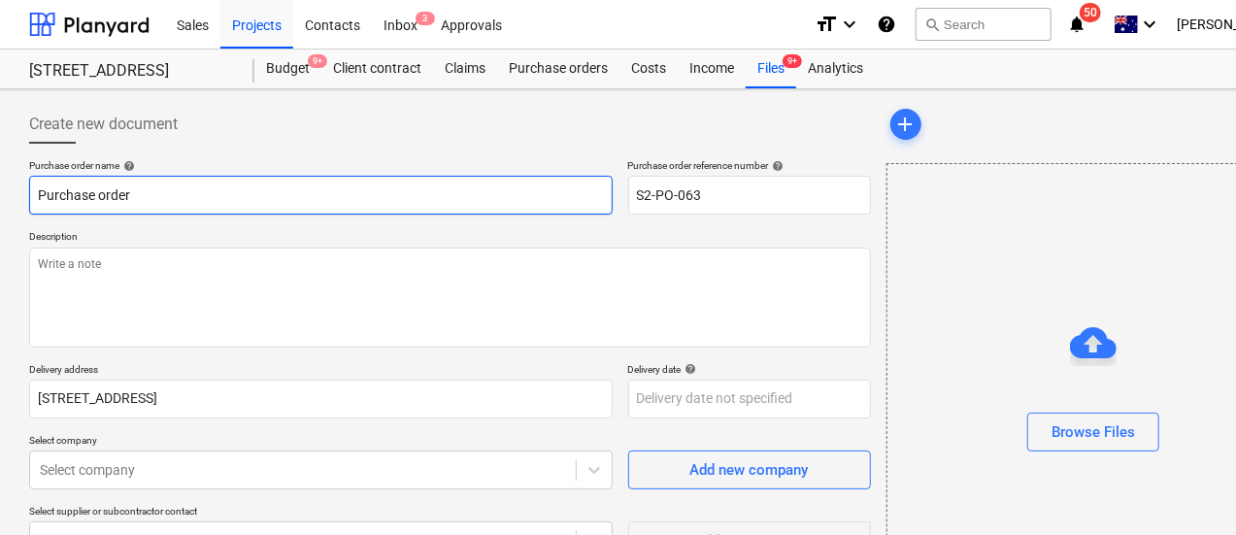
click at [37, 193] on input "Purchase order" at bounding box center [321, 195] width 584 height 39
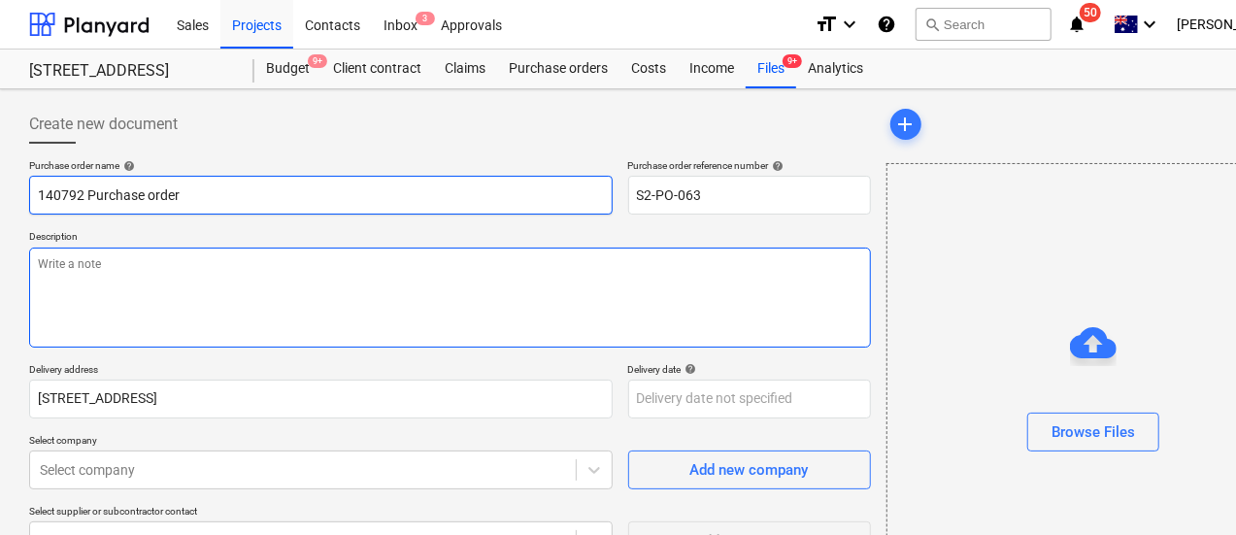
type input "140792 Purchase order"
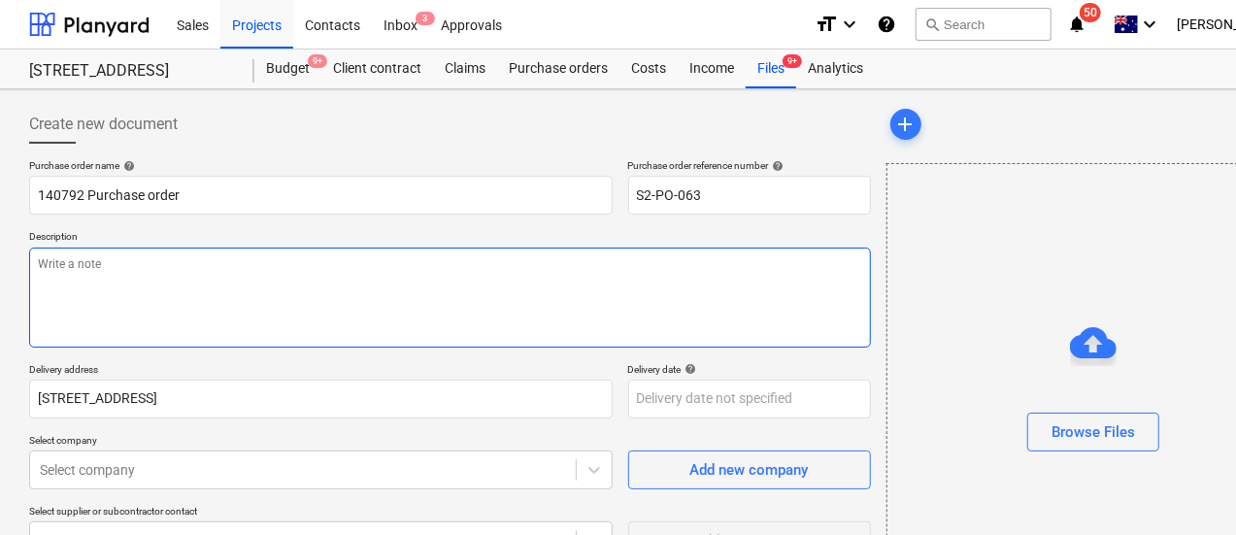
click at [190, 288] on textarea at bounding box center [450, 298] width 842 height 100
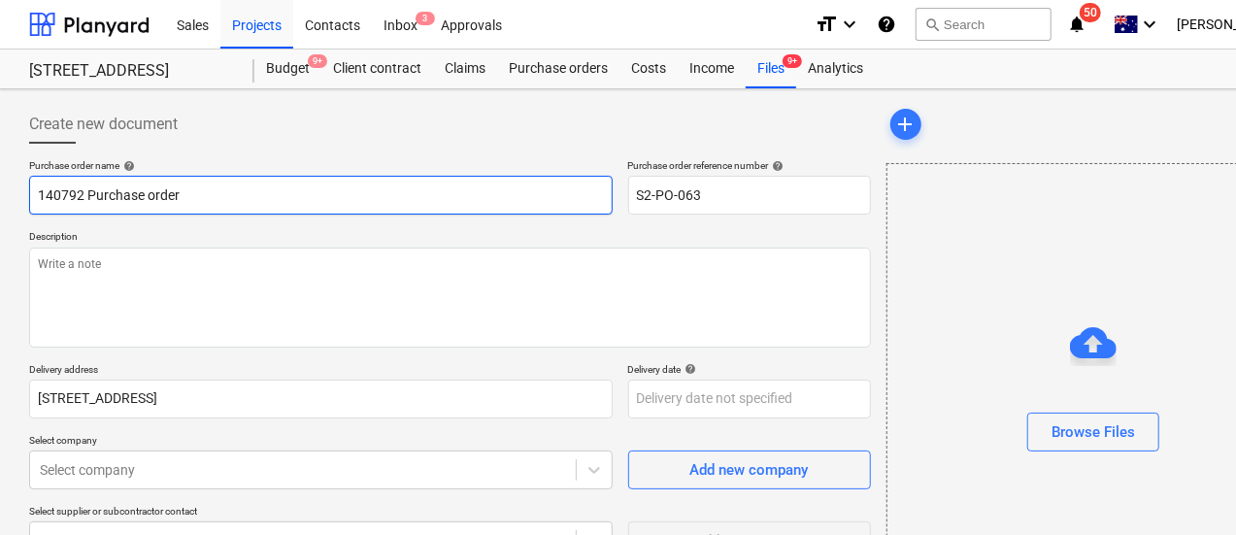
click at [67, 194] on input "140792 Purchase order" at bounding box center [321, 195] width 584 height 39
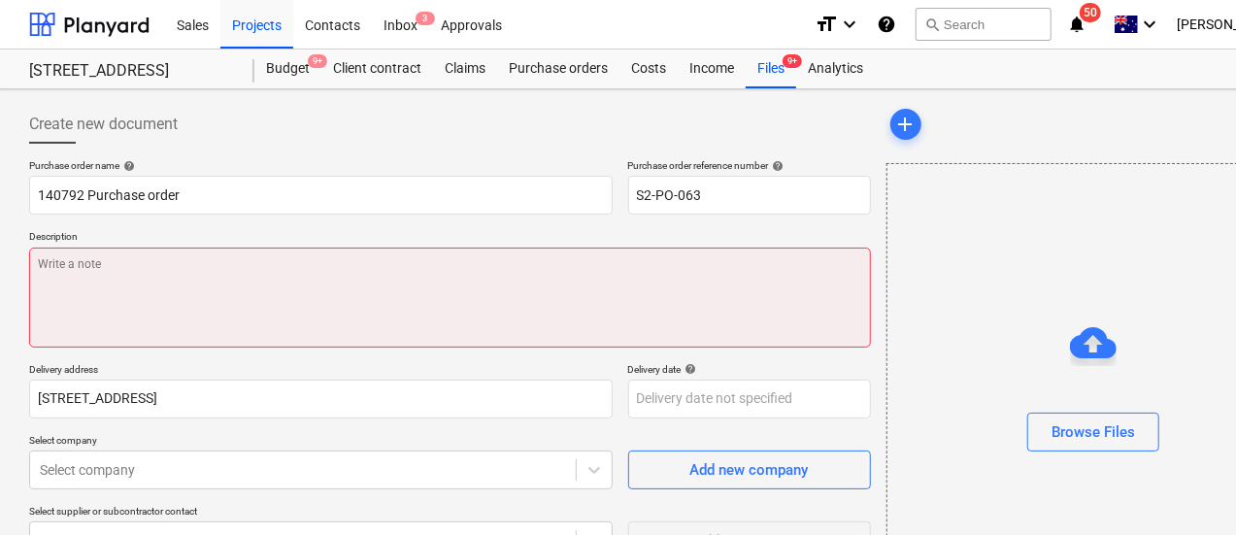
click at [103, 291] on textarea at bounding box center [450, 298] width 842 height 100
paste textarea "140792"
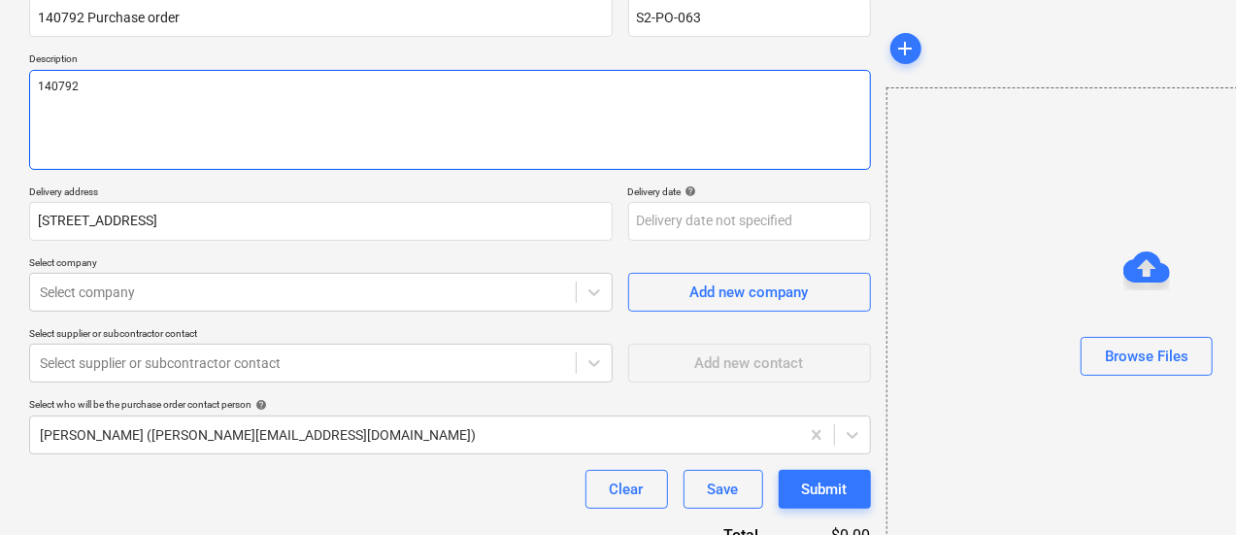
type textarea "140792"
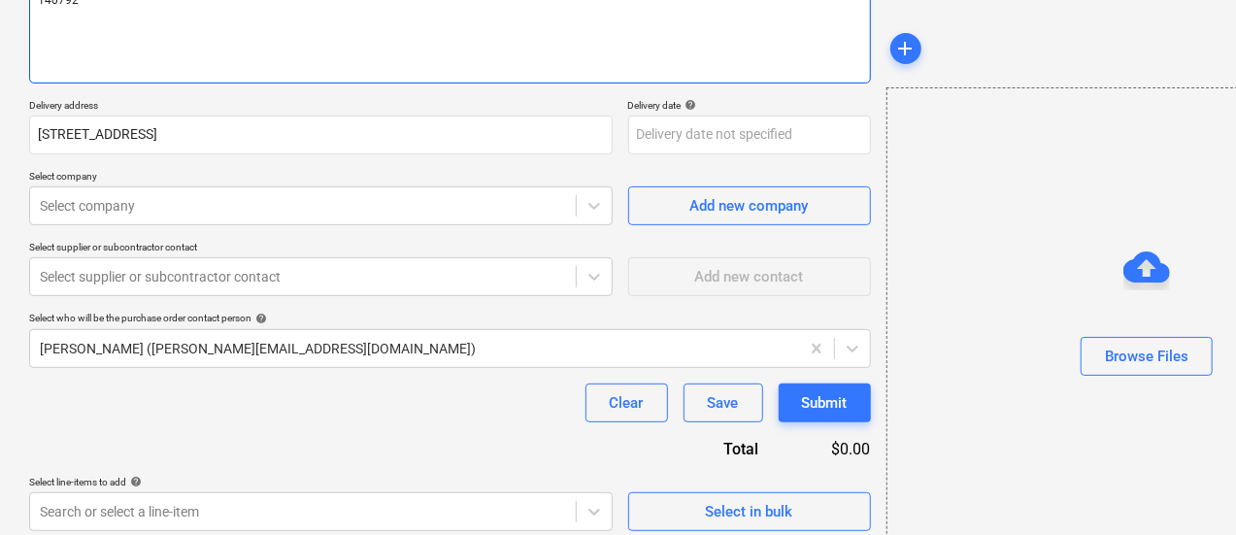
click at [260, 271] on body "Sales Projects Contacts Inbox 3 Approvals format_size keyboard_arrow_down help …" at bounding box center [618, 3] width 1236 height 535
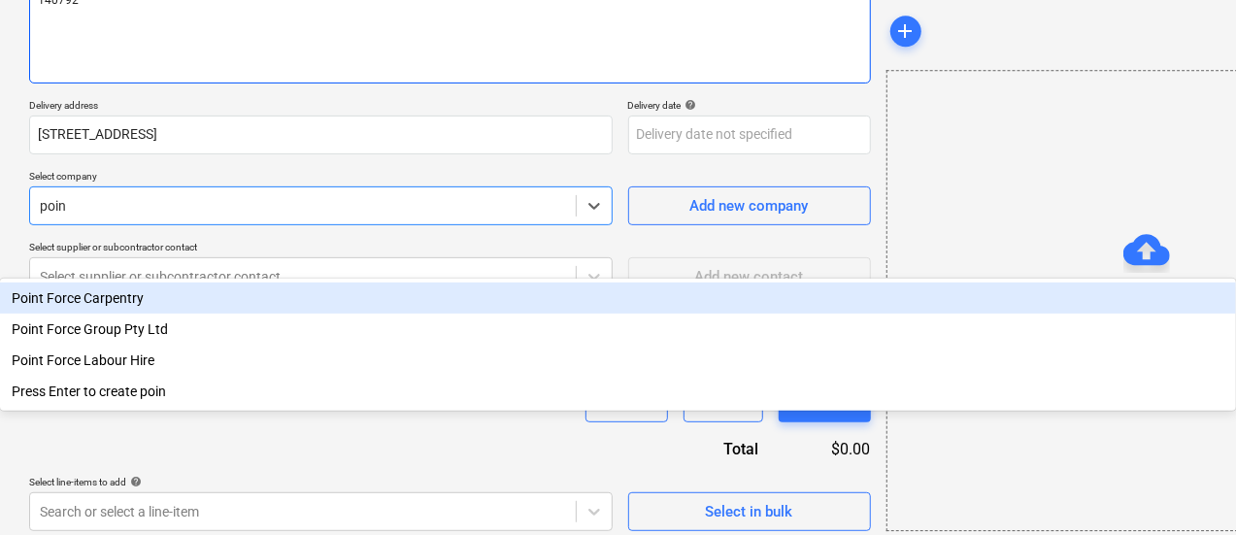
type input "point"
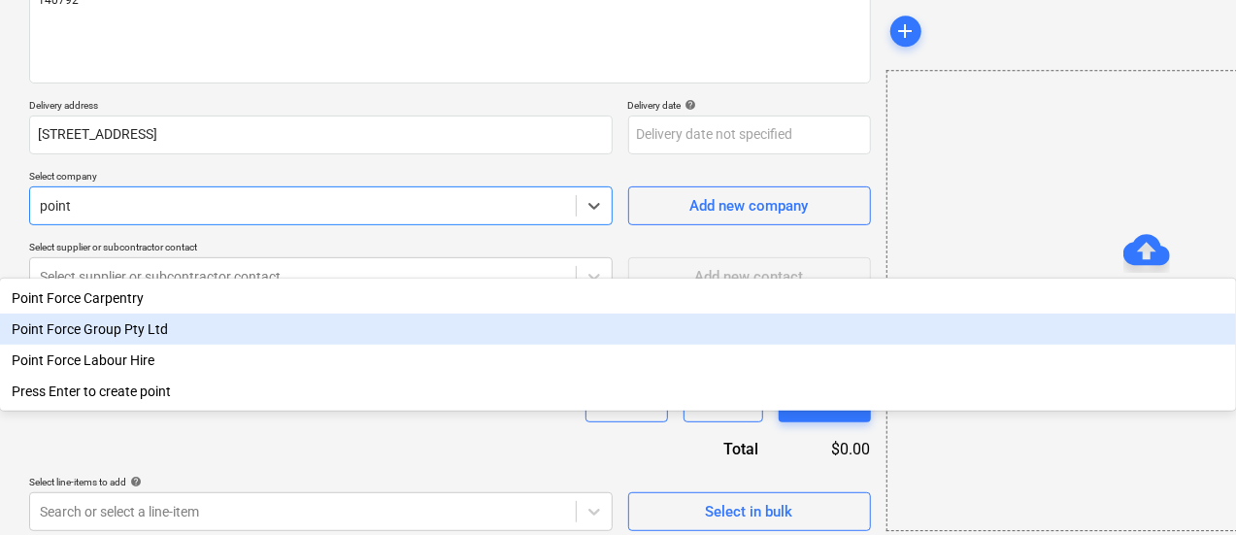
click at [250, 314] on div "Point Force Group Pty Ltd" at bounding box center [618, 329] width 1236 height 31
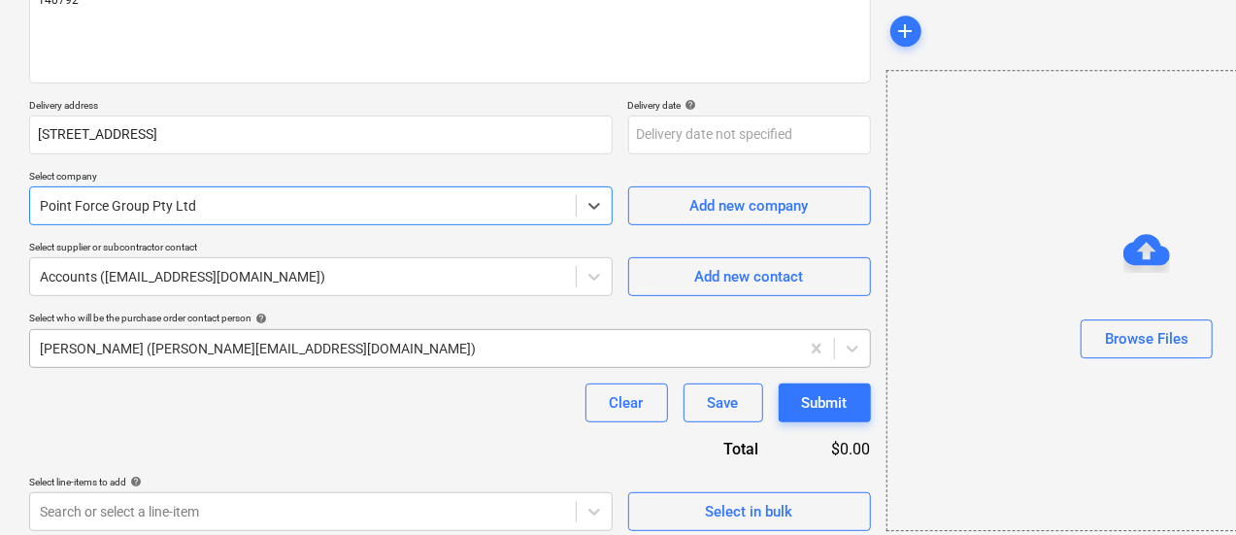
scroll to position [274, 0]
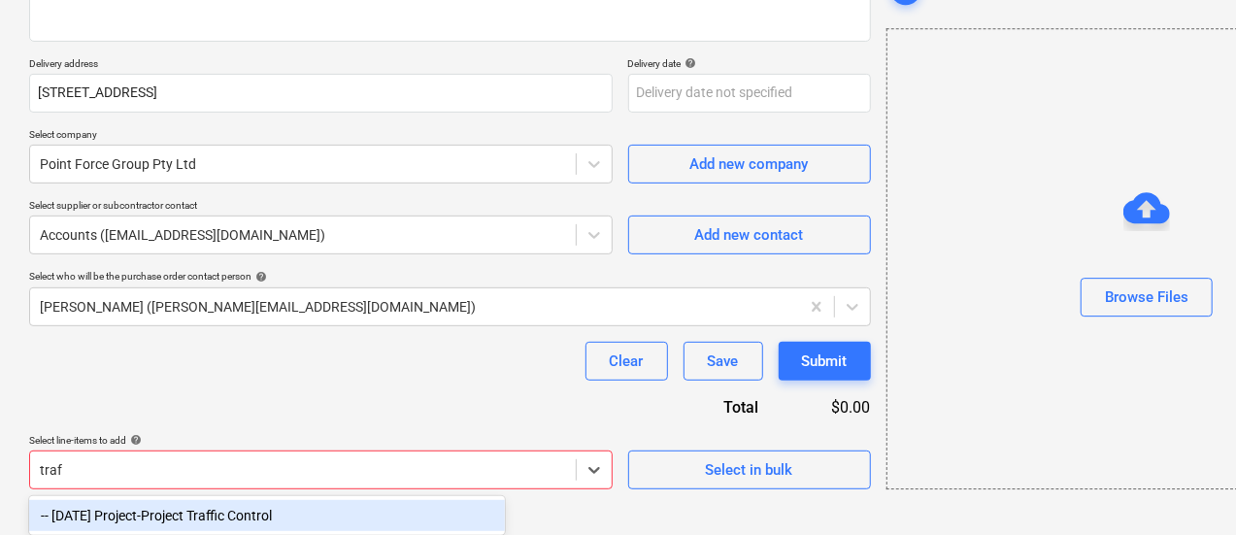
scroll to position [306, 0]
type input "traffi"
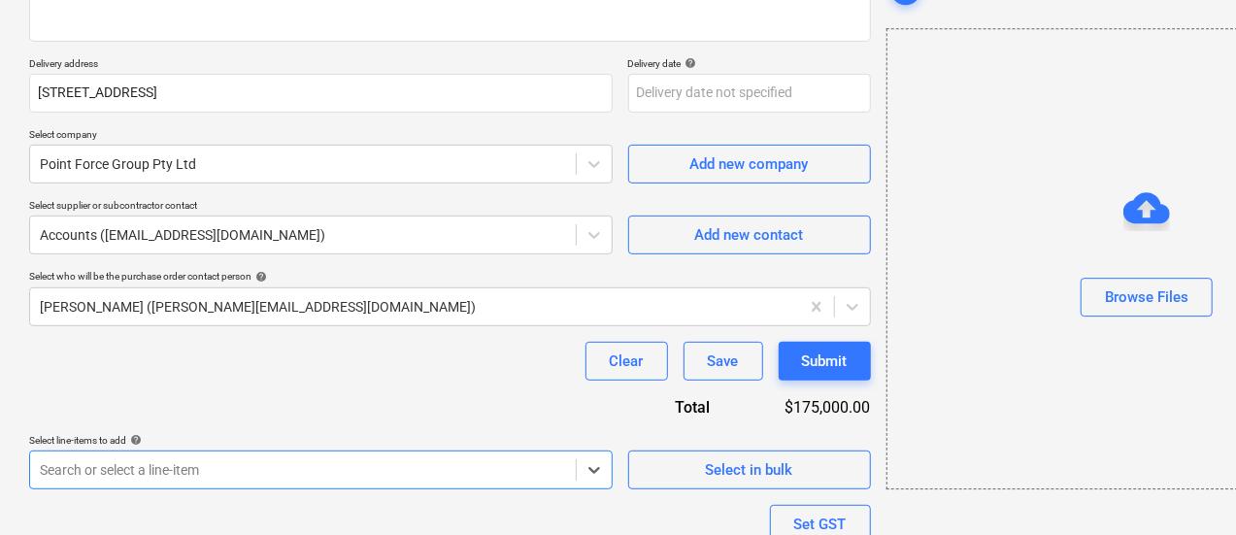
scroll to position [456, 0]
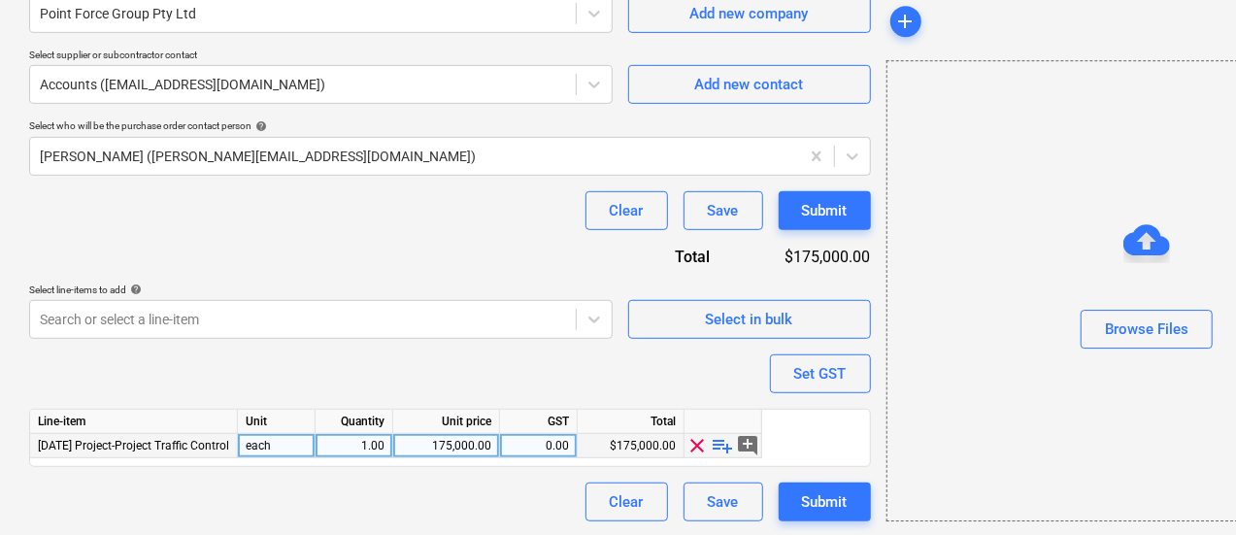
click at [725, 438] on span "playlist_add" at bounding box center [723, 445] width 23 height 23
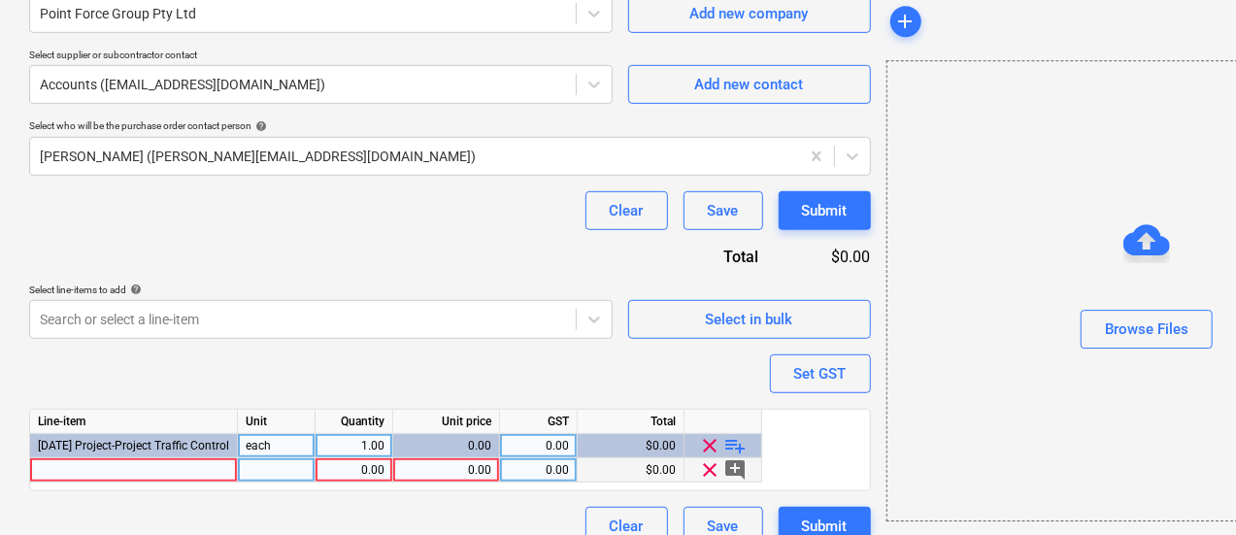
click at [200, 473] on div at bounding box center [134, 470] width 208 height 24
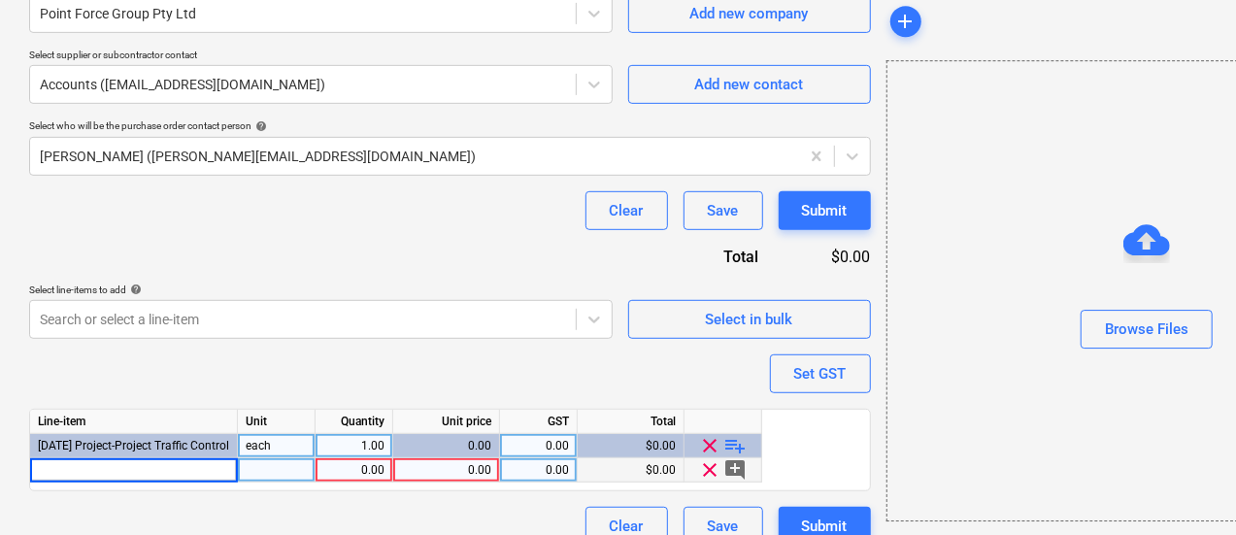
type input "140792"
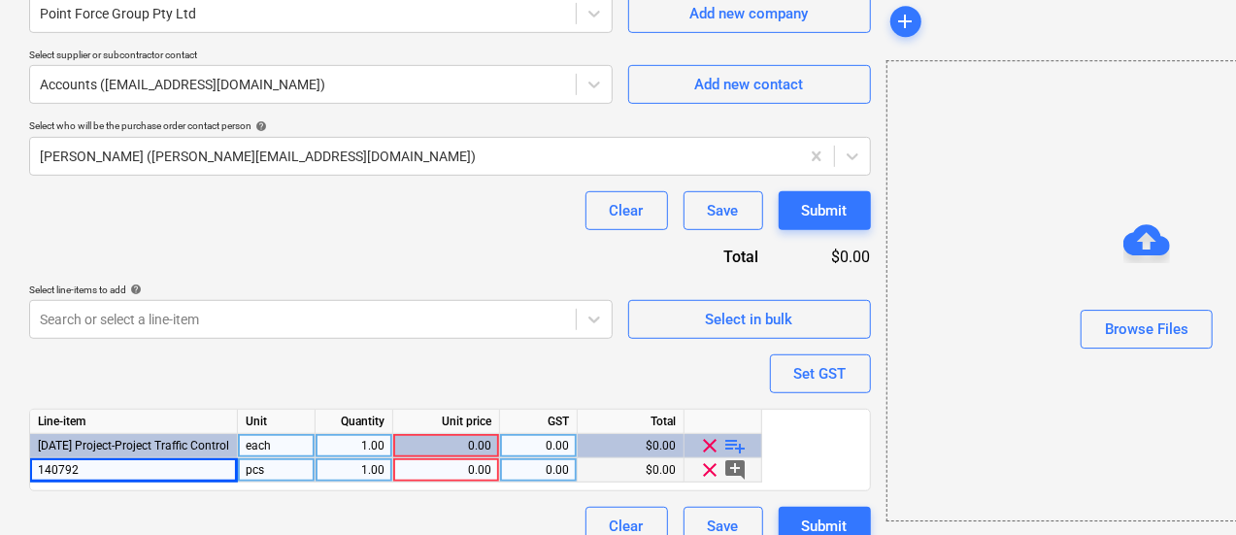
click at [441, 473] on div "0.00" at bounding box center [446, 470] width 90 height 24
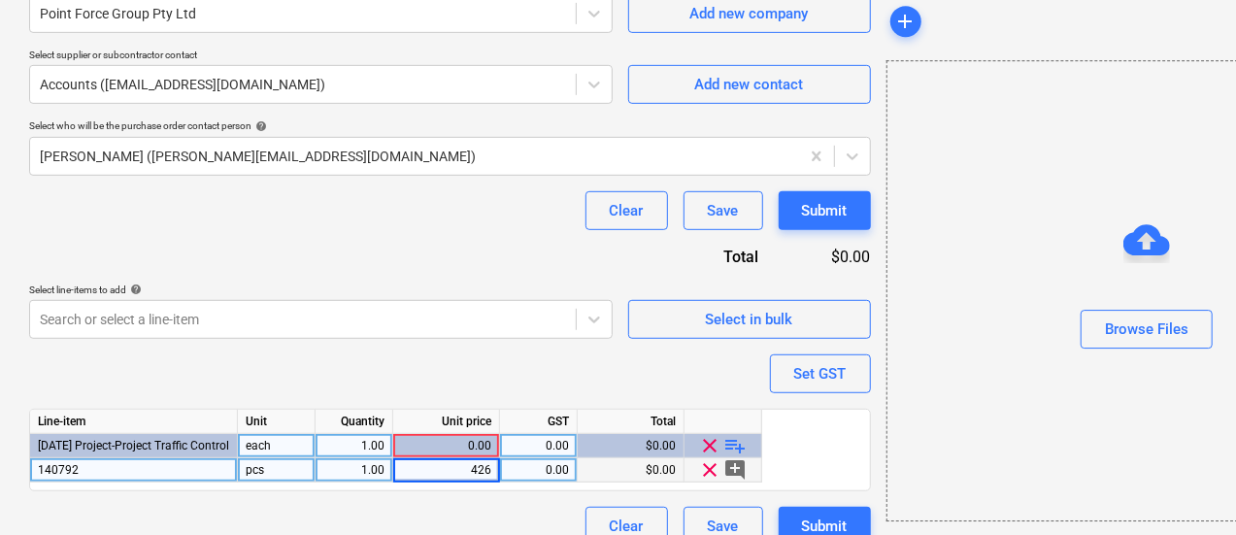
type input "4263"
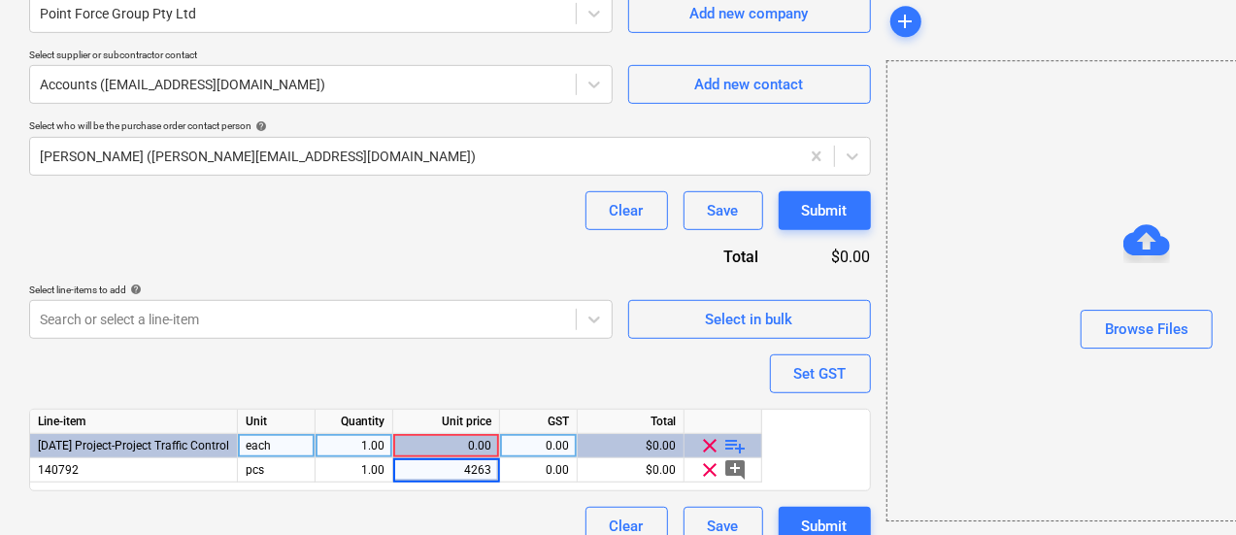
click at [340, 269] on div "Purchase order name help 140792 Purchase order Purchase order reference number …" at bounding box center [450, 124] width 842 height 843
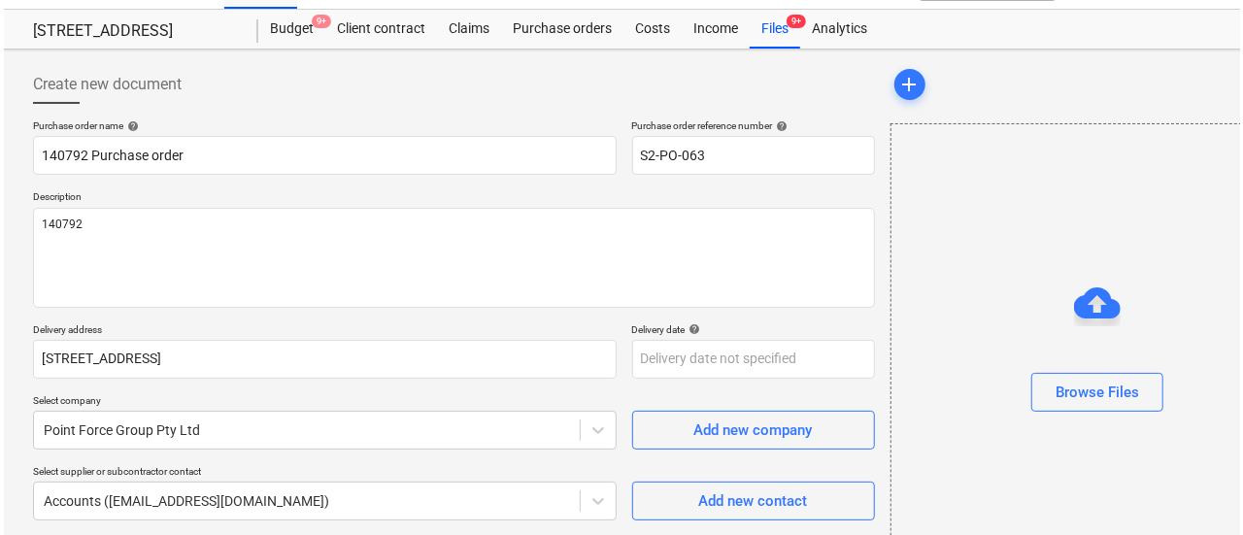
scroll to position [482, 0]
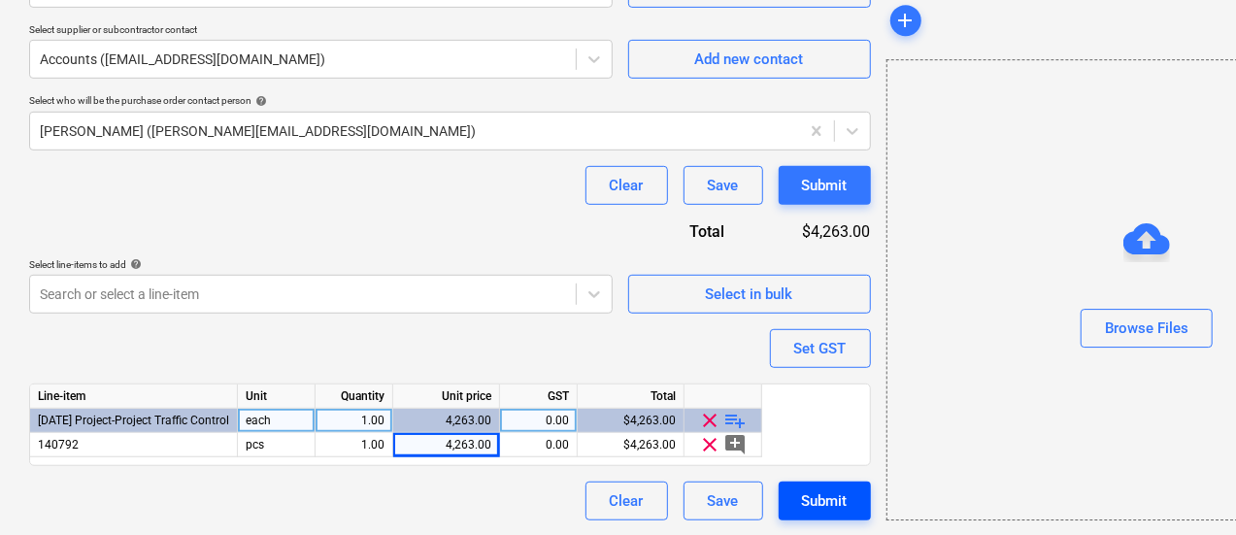
click at [802, 496] on div "Submit" at bounding box center [825, 501] width 46 height 25
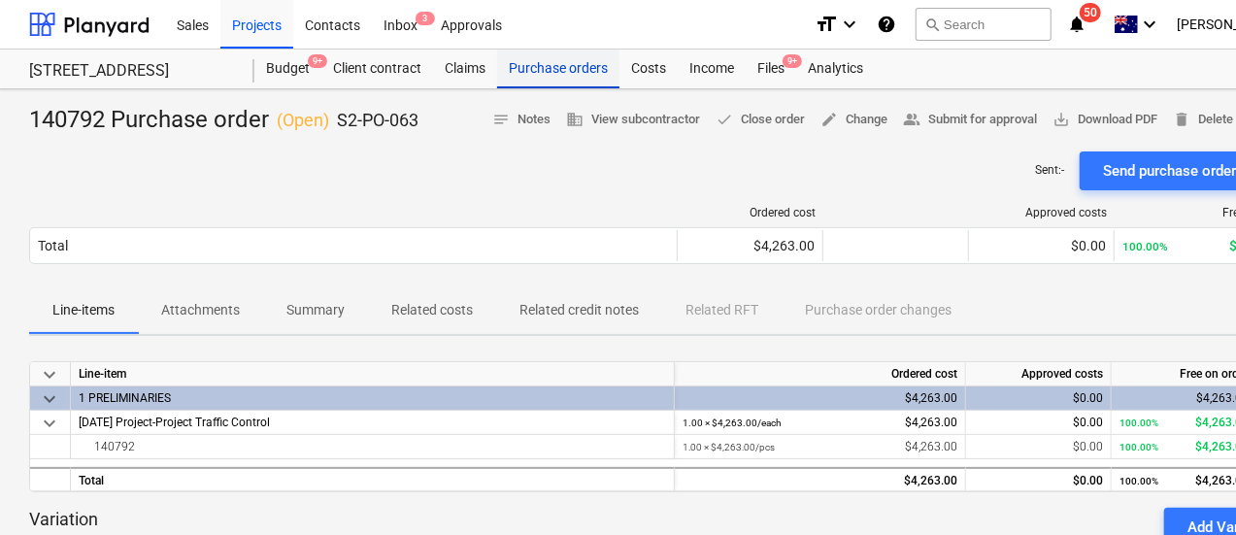
click at [559, 70] on div "Purchase orders" at bounding box center [558, 69] width 122 height 39
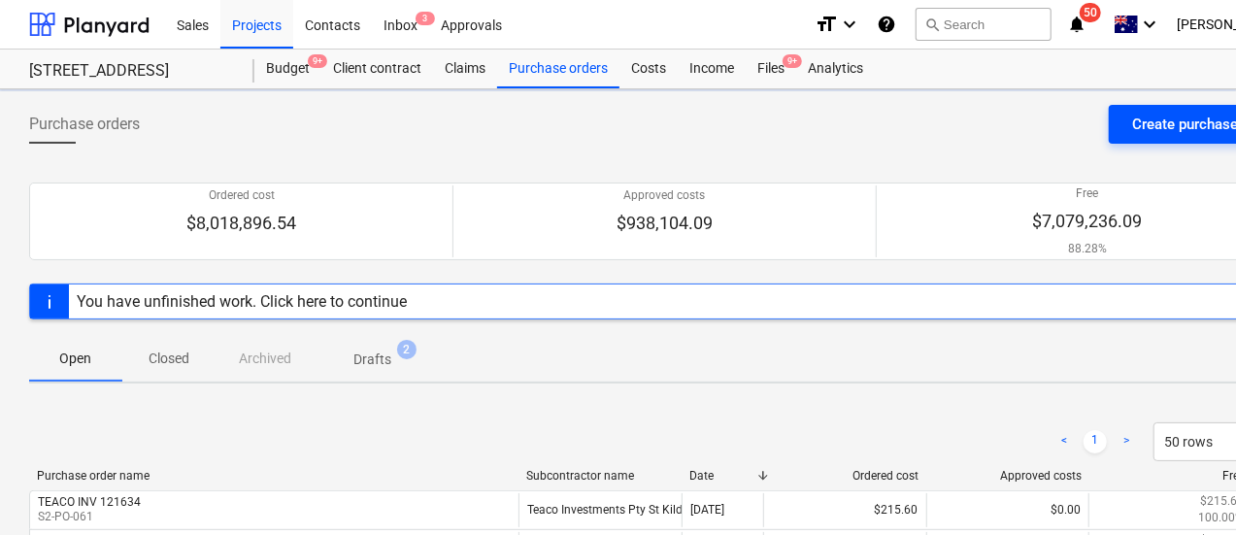
click at [1164, 108] on button "Create purchase order" at bounding box center [1204, 124] width 190 height 39
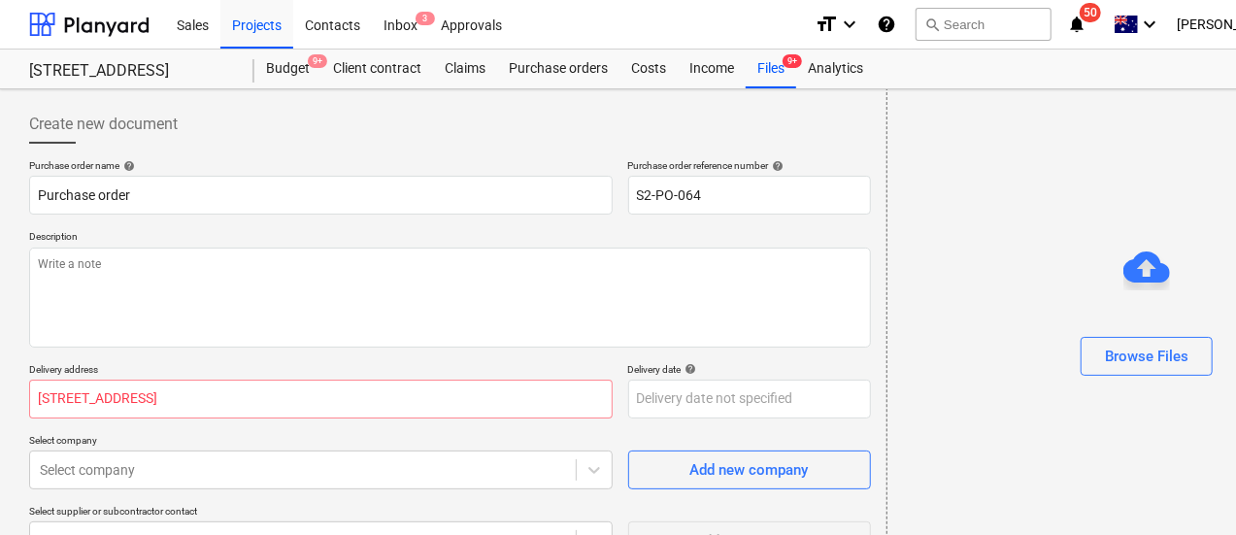
scroll to position [274, 0]
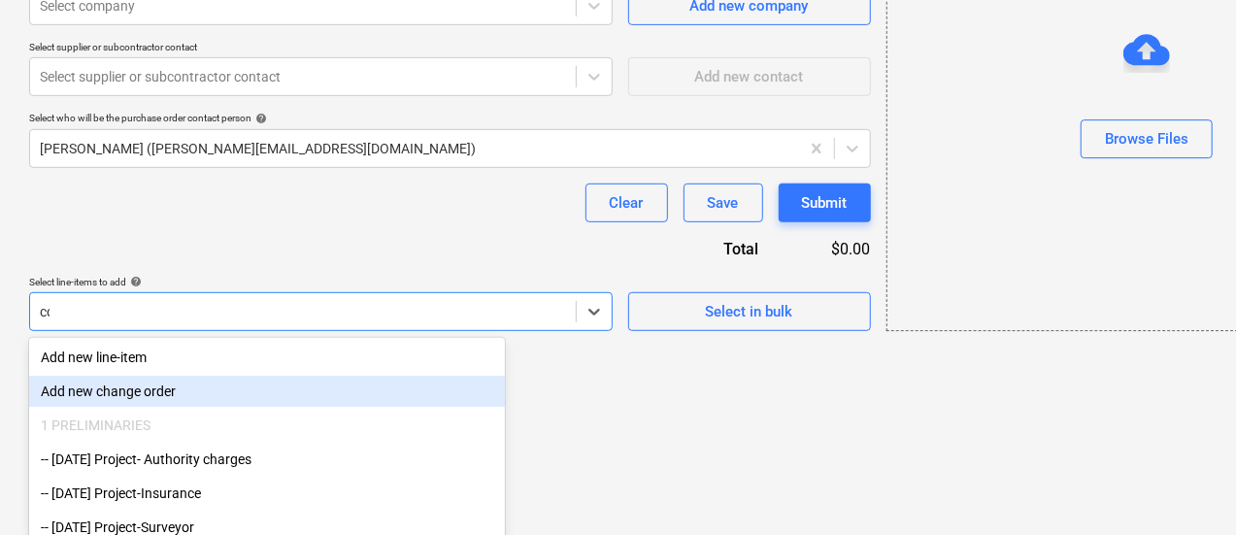
type input "cons"
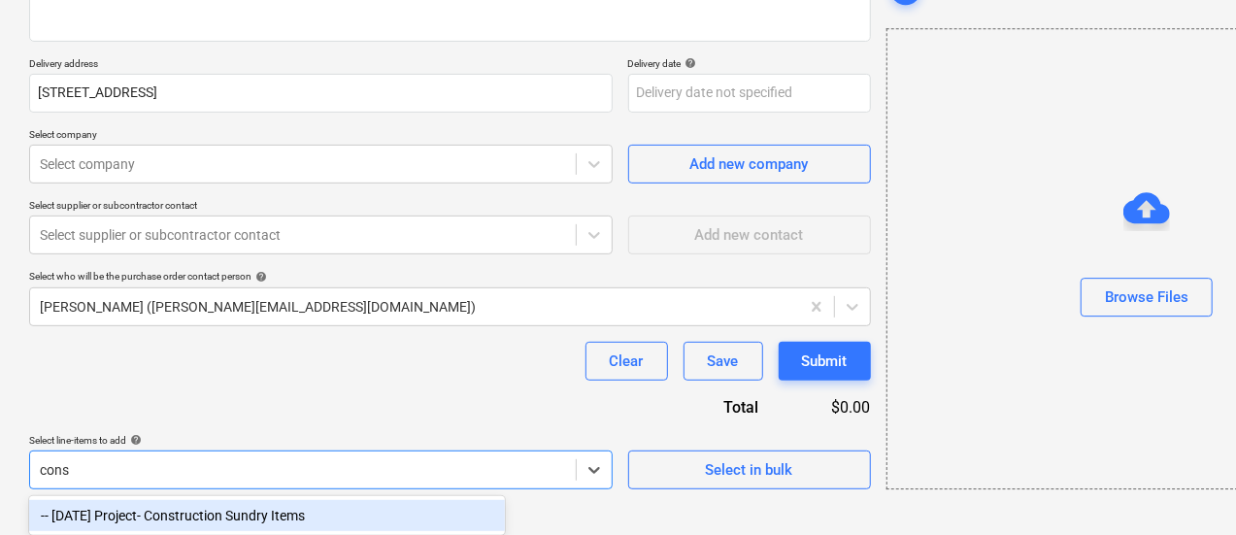
scroll to position [306, 0]
click at [274, 504] on div "-- 3-01-39 Project- Construction Sundry Items" at bounding box center [267, 515] width 476 height 31
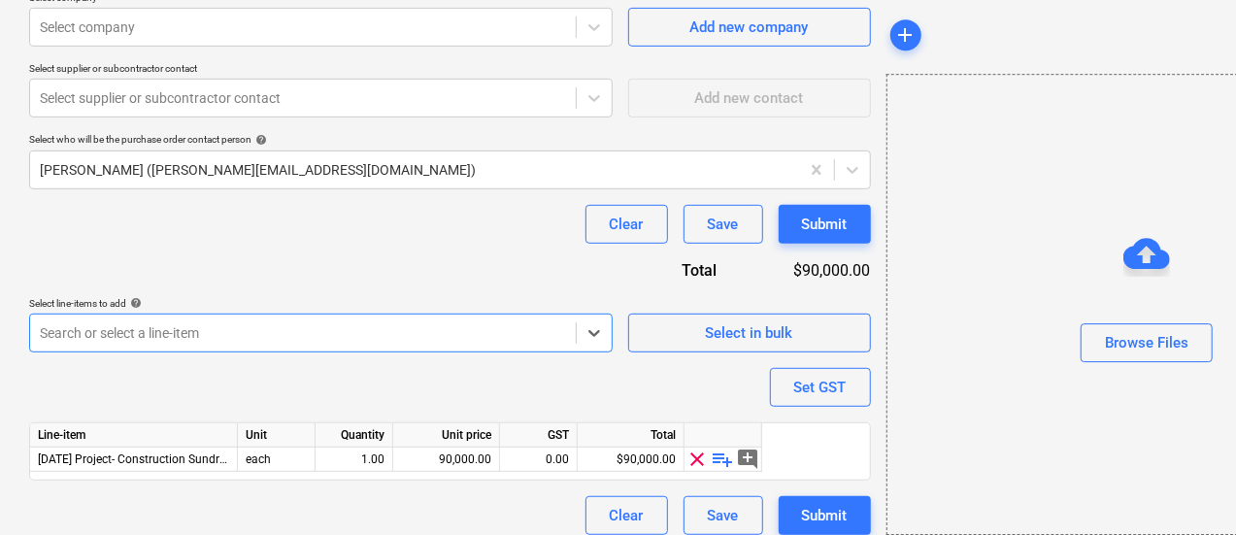
scroll to position [456, 0]
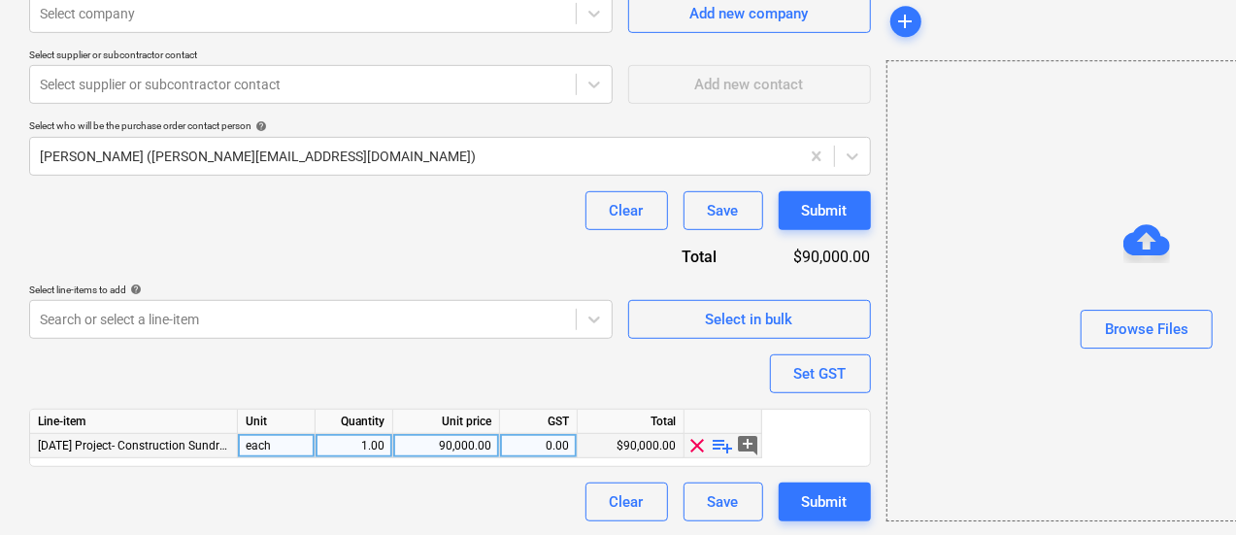
click at [719, 441] on span "playlist_add" at bounding box center [723, 445] width 23 height 23
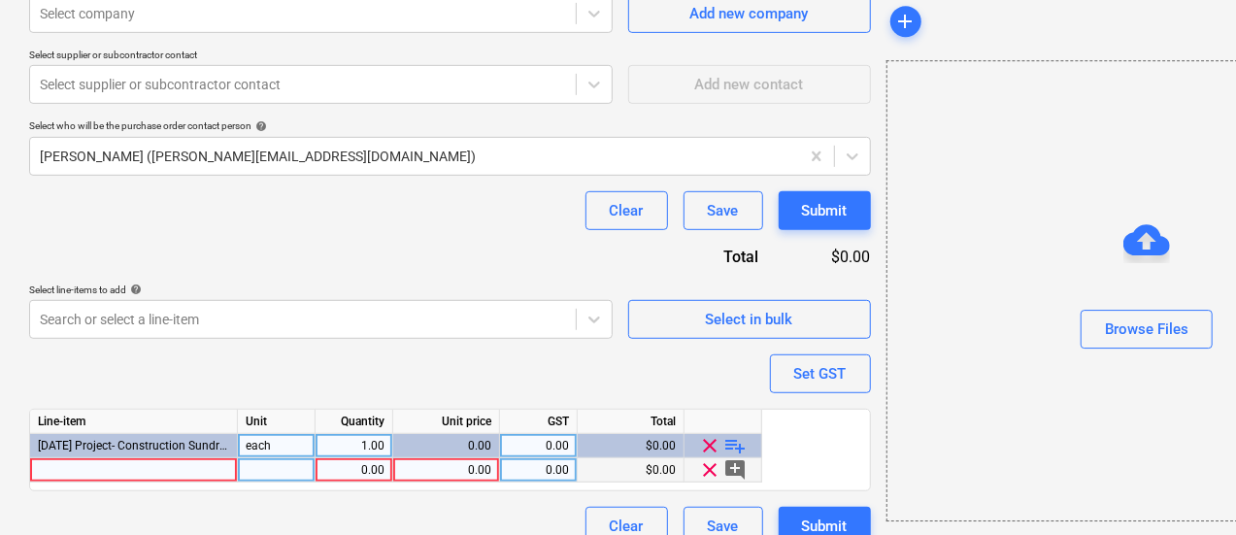
click at [474, 461] on div "0.00" at bounding box center [446, 470] width 90 height 24
click at [474, 461] on input at bounding box center [446, 469] width 106 height 23
type input "289.64"
click at [474, 461] on input "289.64" at bounding box center [446, 469] width 106 height 23
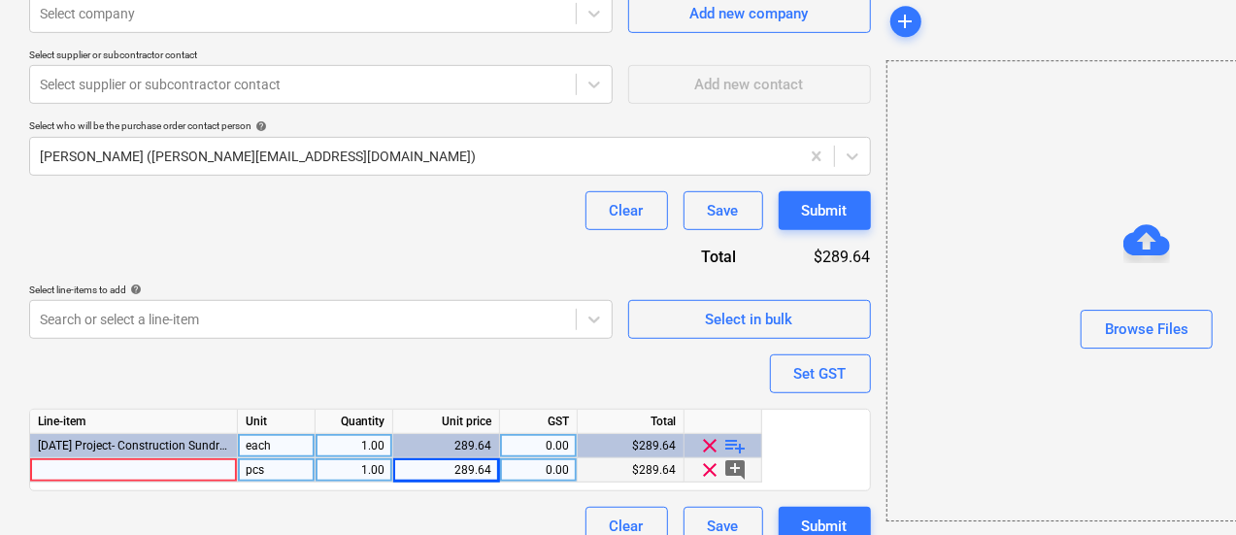
click at [352, 466] on div "1.00" at bounding box center [353, 470] width 61 height 24
click at [221, 472] on div at bounding box center [134, 470] width 208 height 24
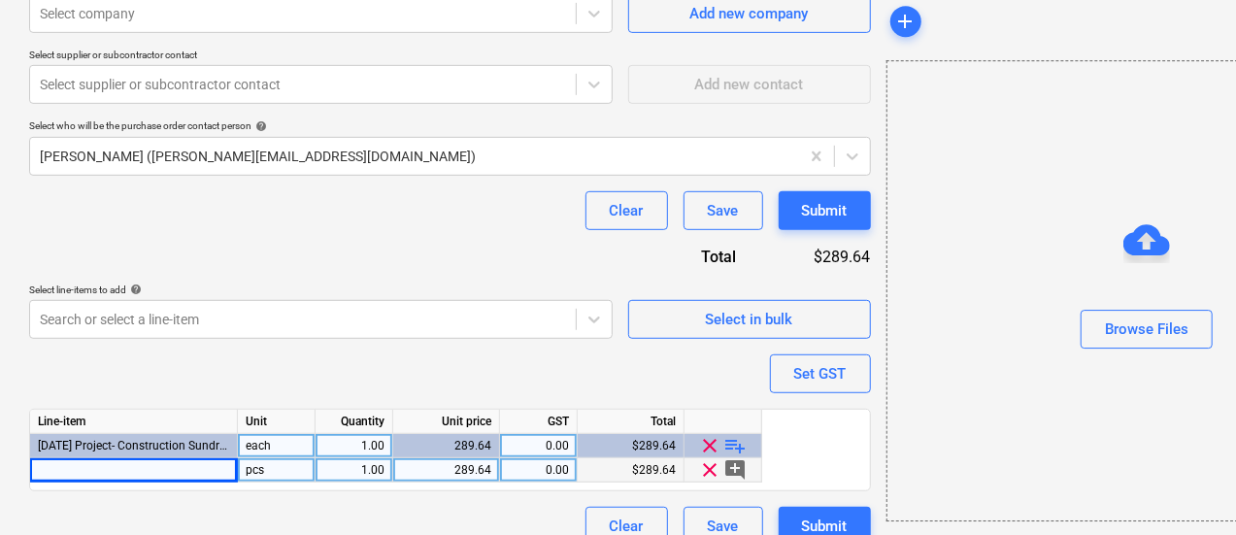
click at [98, 477] on div at bounding box center [134, 470] width 208 height 24
type input "0199016"
click at [299, 504] on div "Purchase order name help Purchase order Purchase order reference number help S2…" at bounding box center [450, 124] width 842 height 843
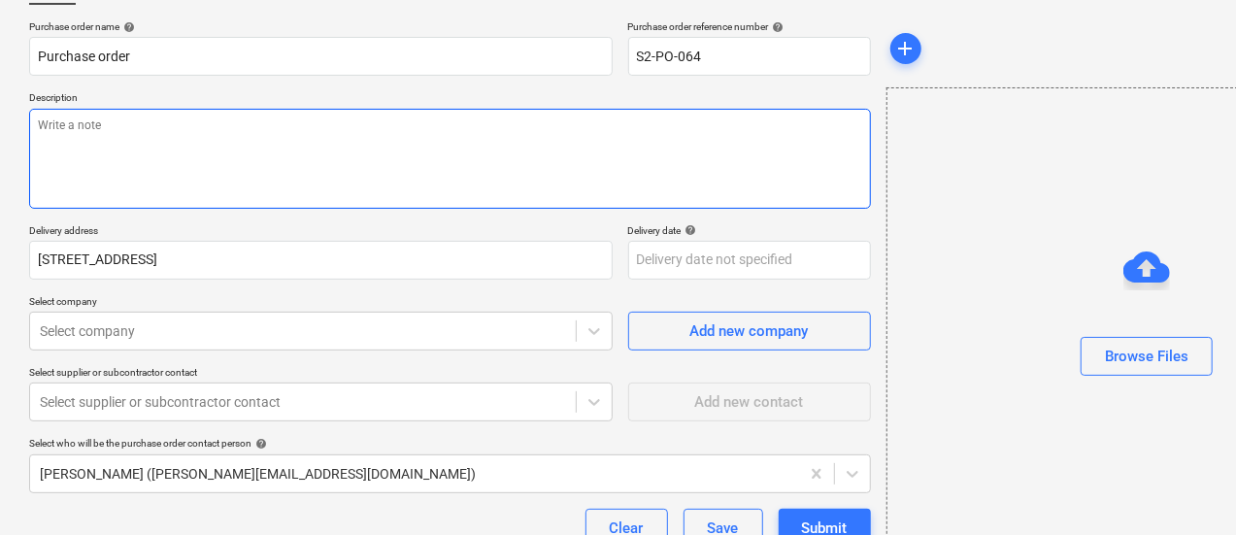
scroll to position [0, 0]
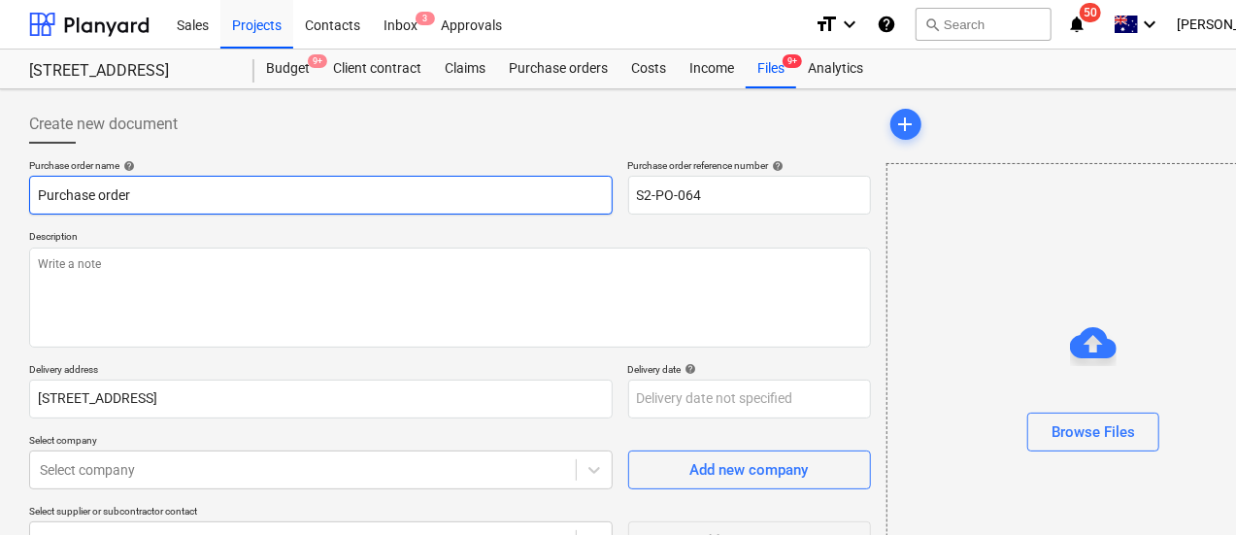
click at [39, 189] on input "Purchase order" at bounding box center [321, 195] width 584 height 39
paste input "0199016"
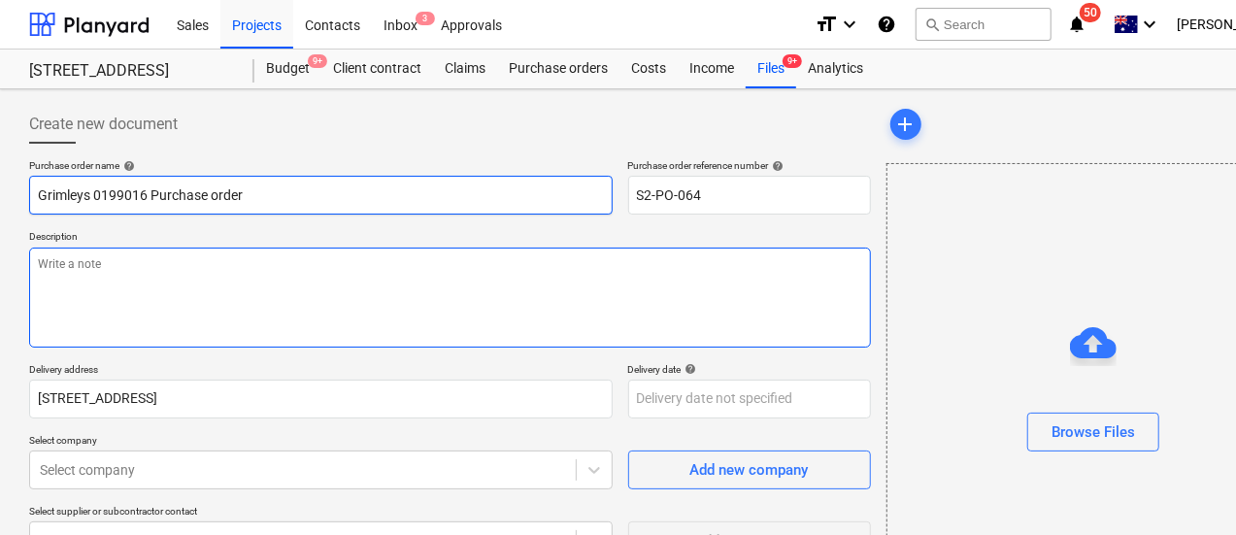
type input "Grimleys 0199016 Purchase order"
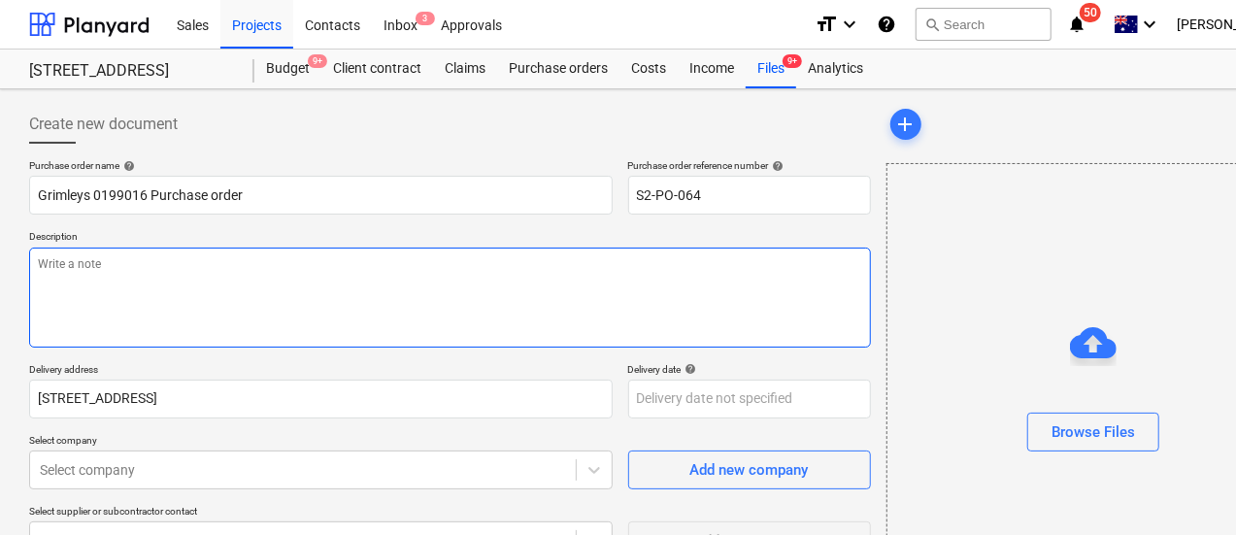
click at [113, 279] on textarea at bounding box center [450, 298] width 842 height 100
paste textarea "0199016"
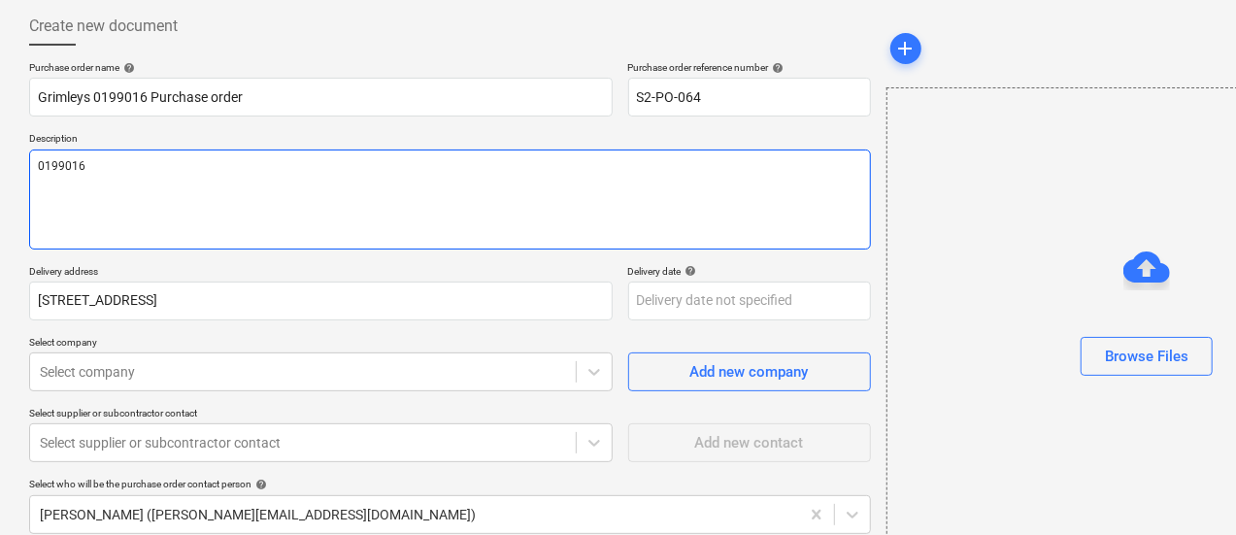
scroll to position [99, 0]
type textarea "0199016"
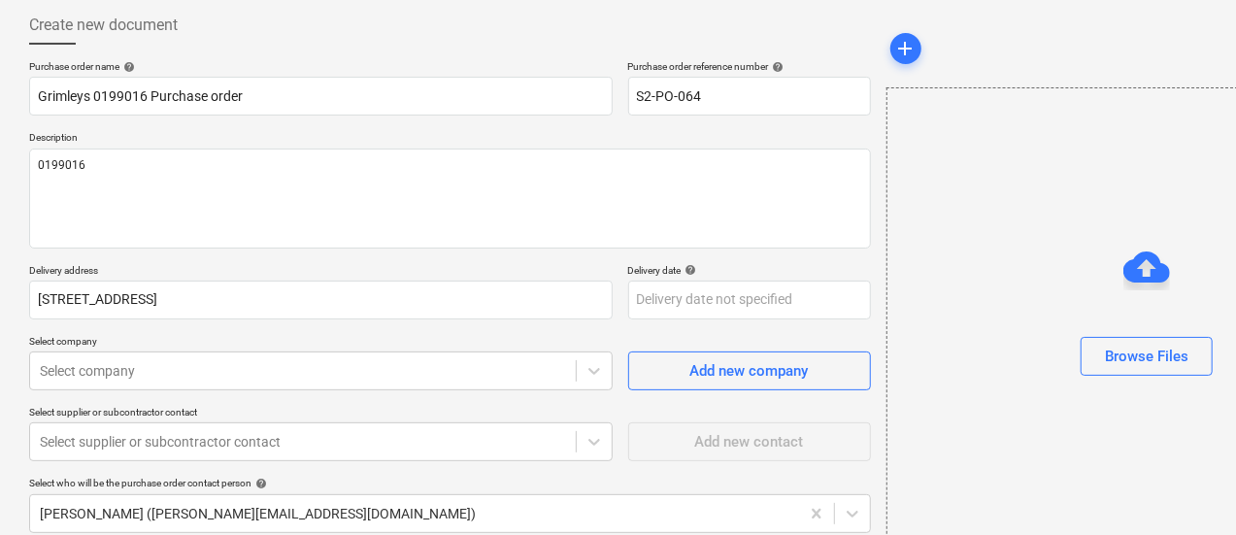
click at [149, 390] on div "Purchase order name help Grimleys 0199016 Purchase order Purchase order referen…" at bounding box center [450, 481] width 842 height 843
click at [145, 381] on body "Sales Projects Contacts Inbox 3 Approvals format_size keyboard_arrow_down help …" at bounding box center [618, 168] width 1236 height 535
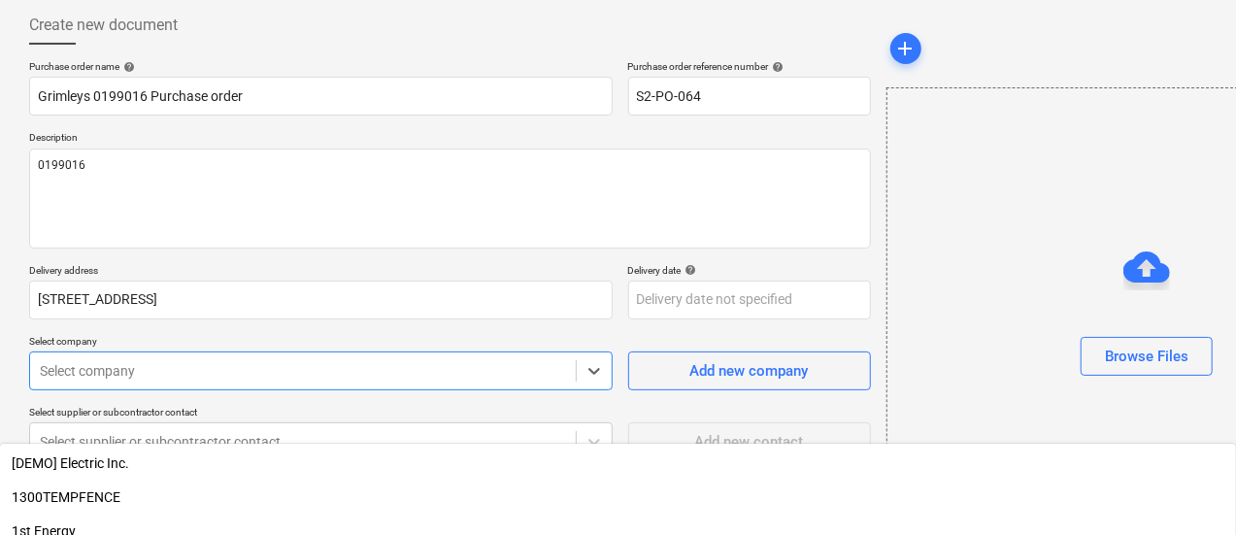
scroll to position [264, 0]
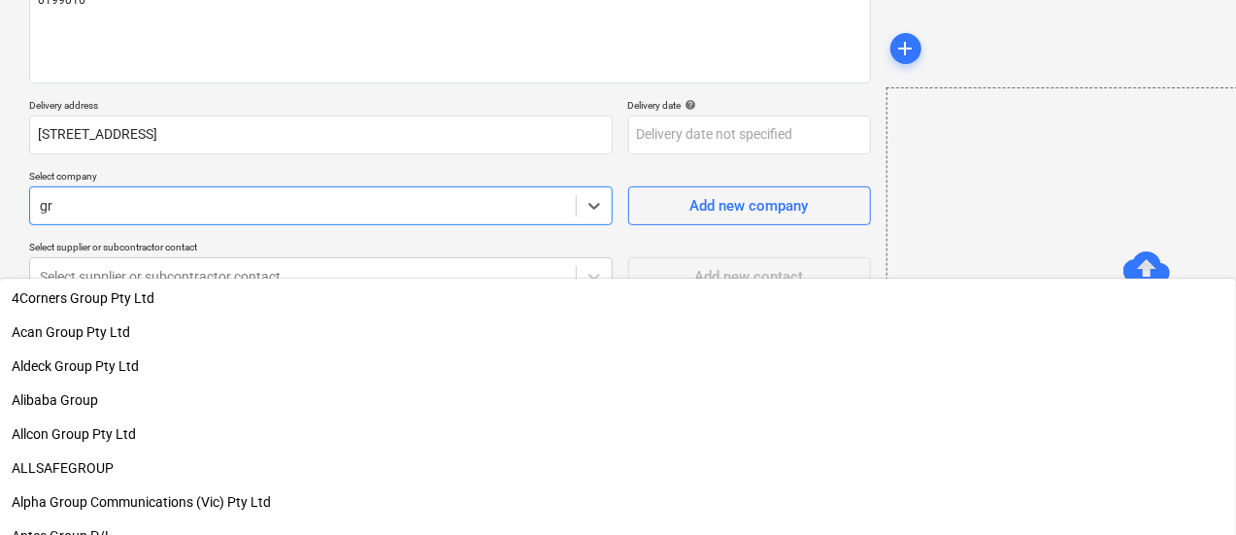
type input "g"
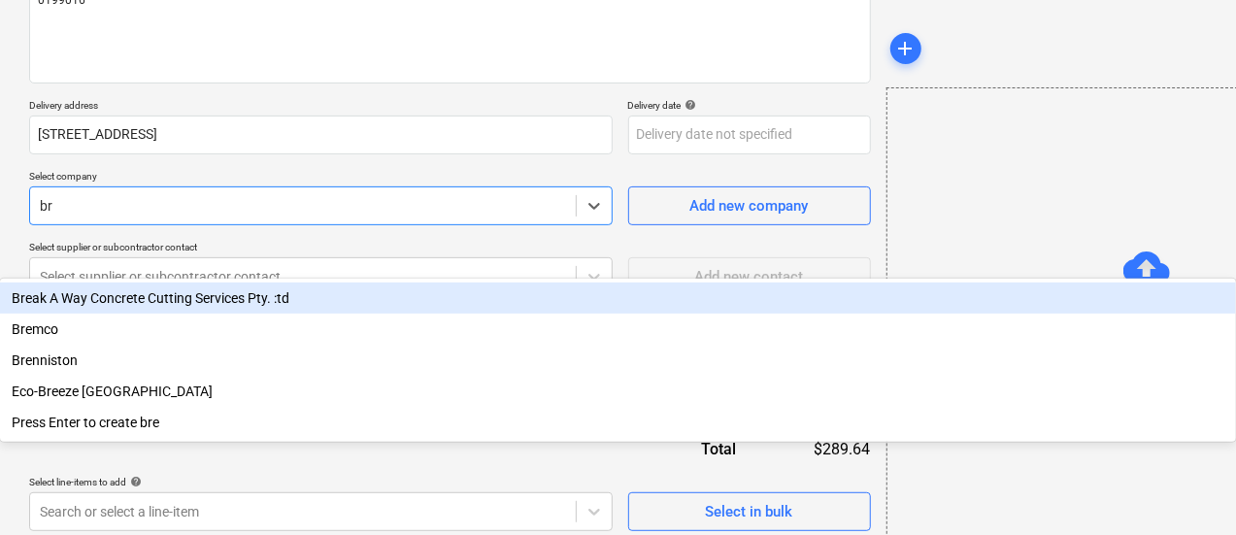
type input "b"
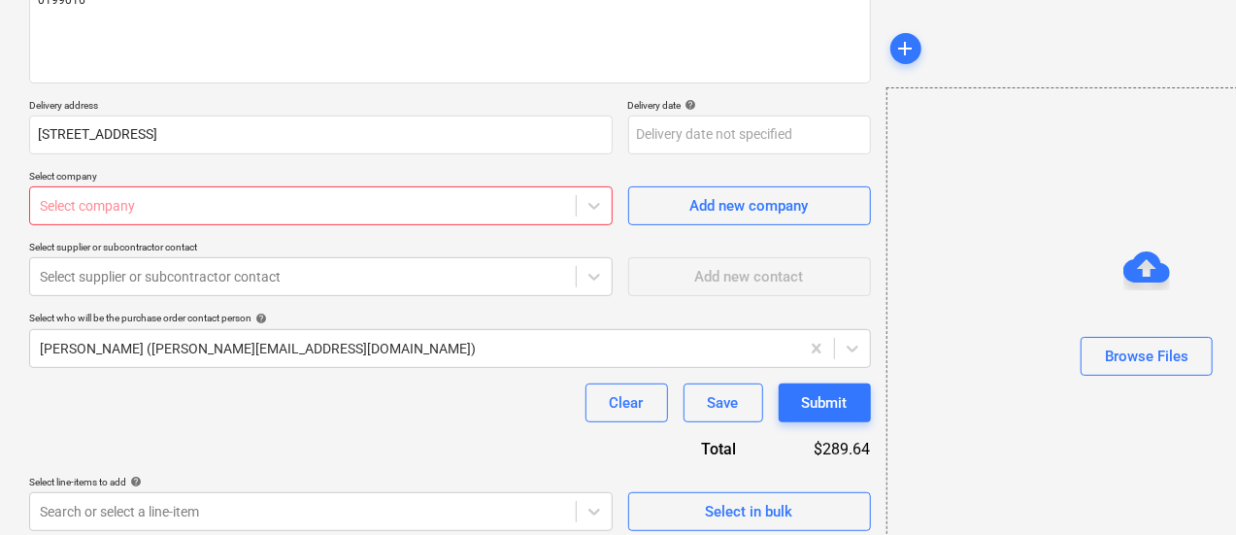
click at [309, 153] on div "Purchase order name help Grimleys 0199016 Purchase order Purchase order referen…" at bounding box center [450, 316] width 842 height 843
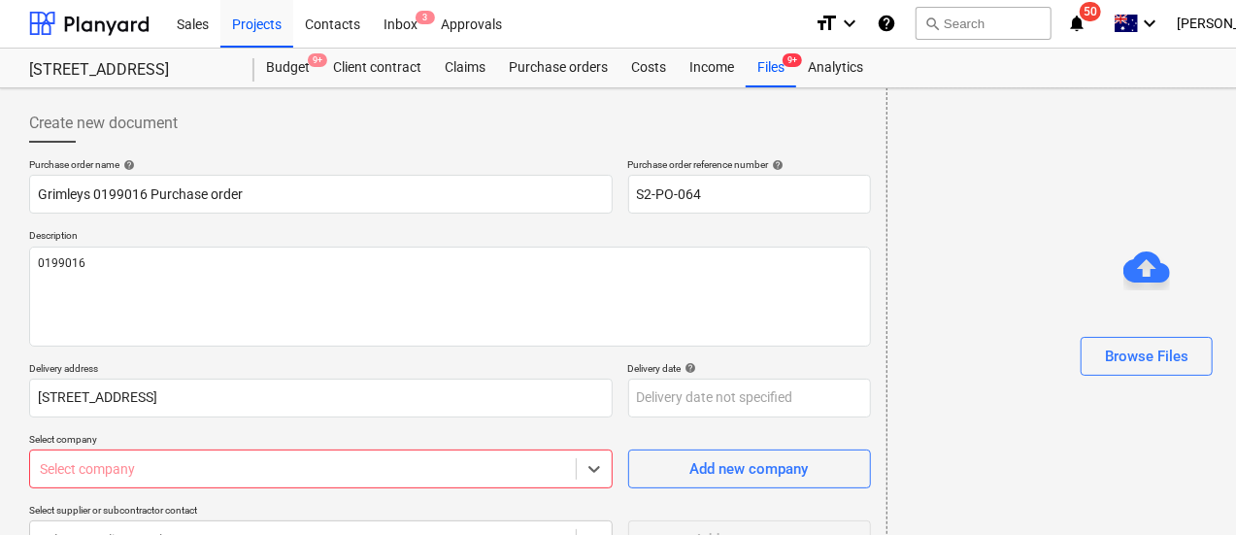
click at [311, 470] on body "Sales Projects Contacts Inbox 3 Approvals format_size keyboard_arrow_down help …" at bounding box center [618, 266] width 1236 height 535
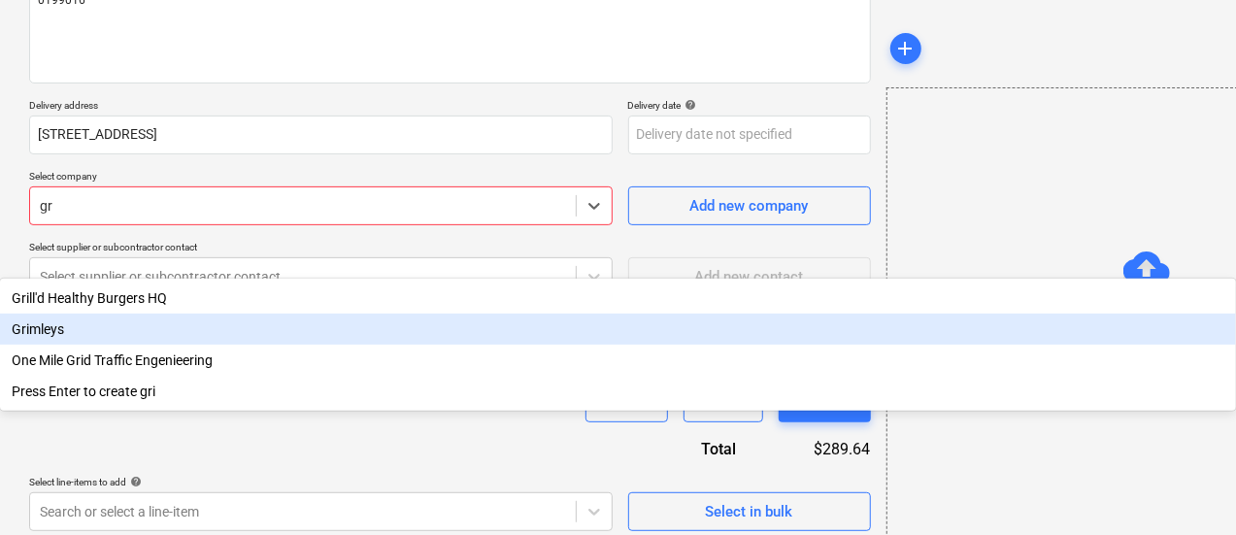
type input "g"
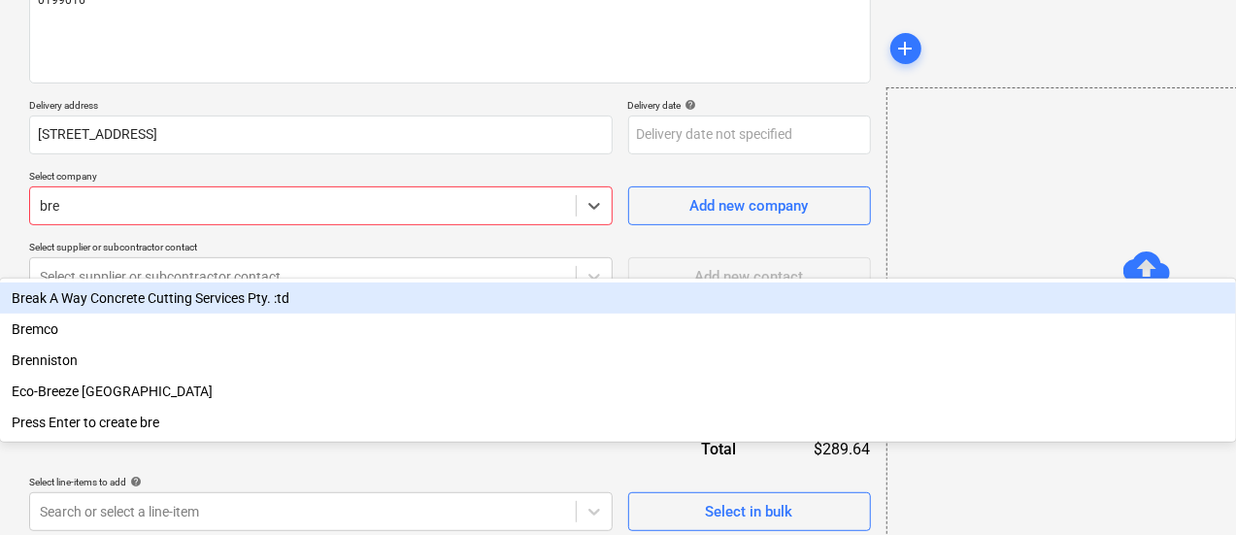
scroll to position [0, 0]
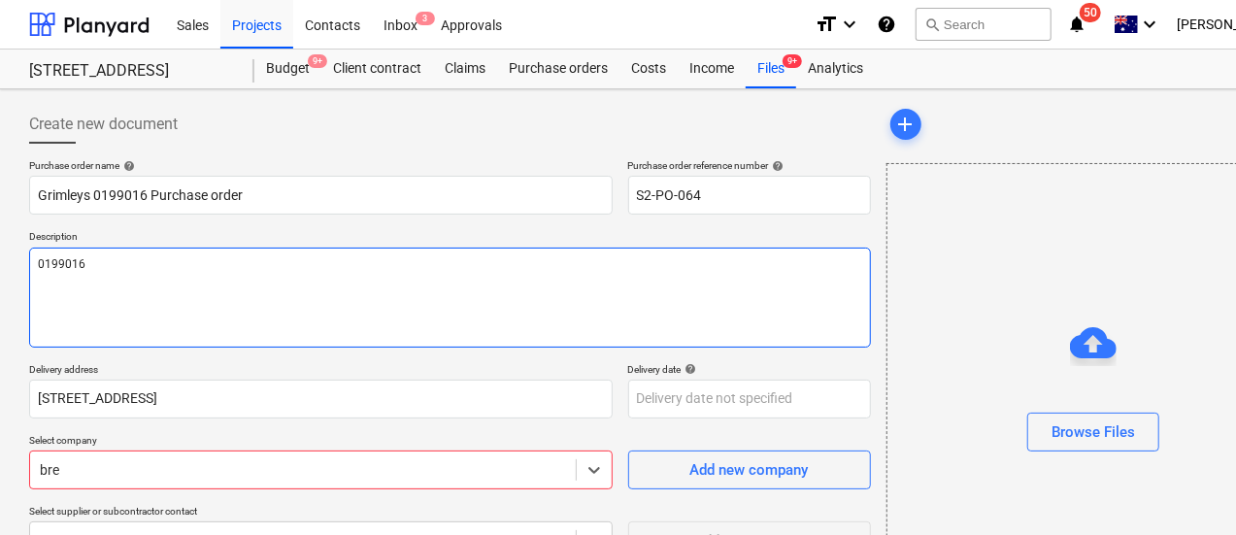
type input "bre"
click at [331, 323] on textarea "0199016" at bounding box center [450, 298] width 842 height 100
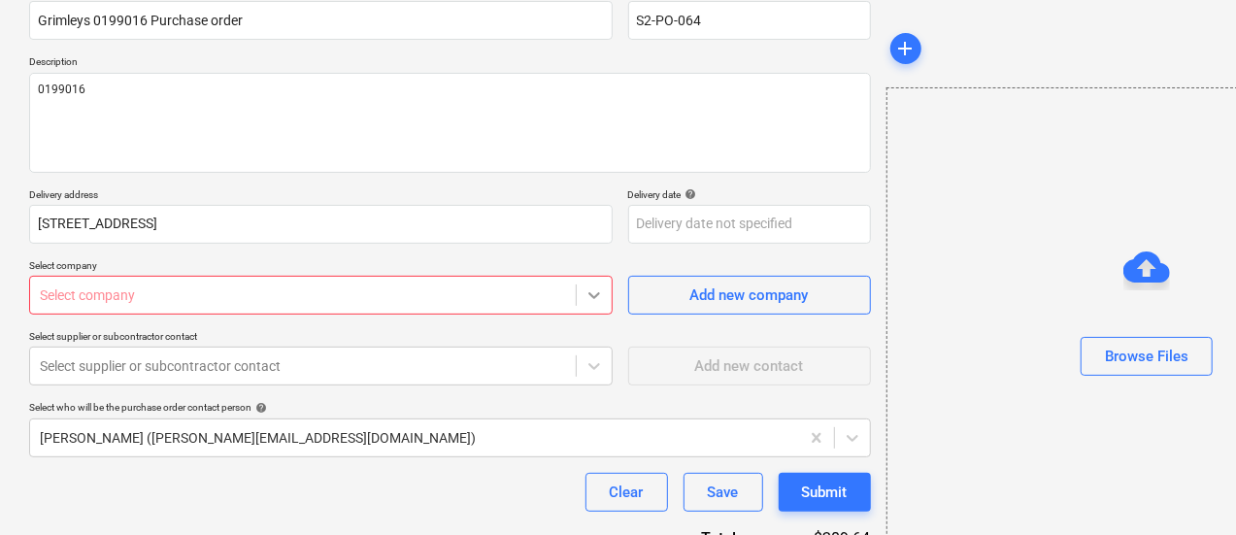
click at [497, 286] on body "Sales Projects Contacts Inbox 3 Approvals format_size keyboard_arrow_down help …" at bounding box center [618, 92] width 1236 height 535
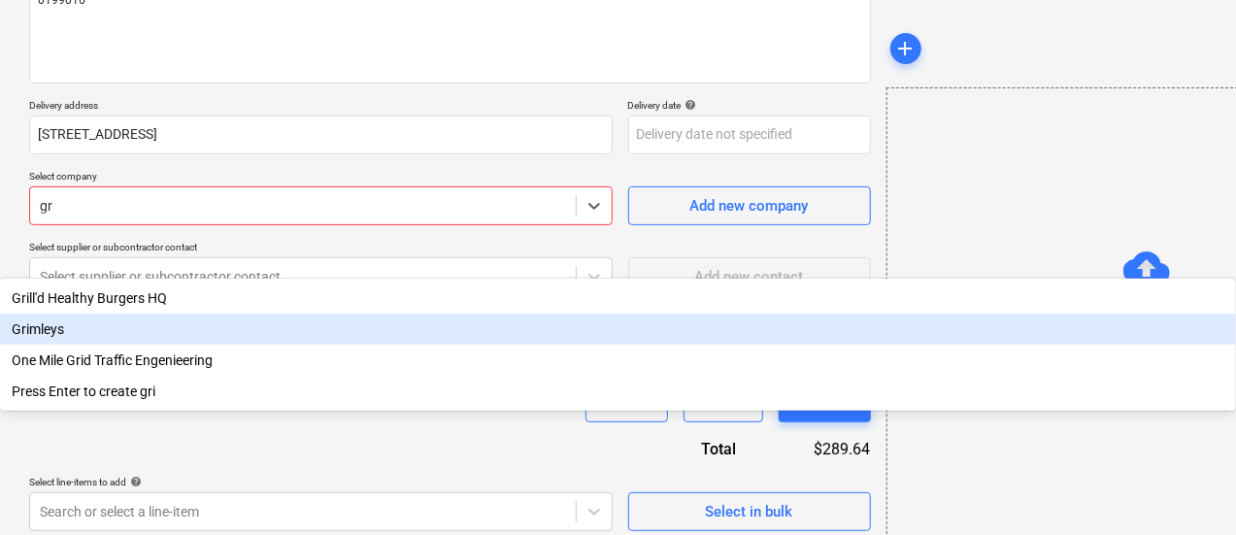
type input "g"
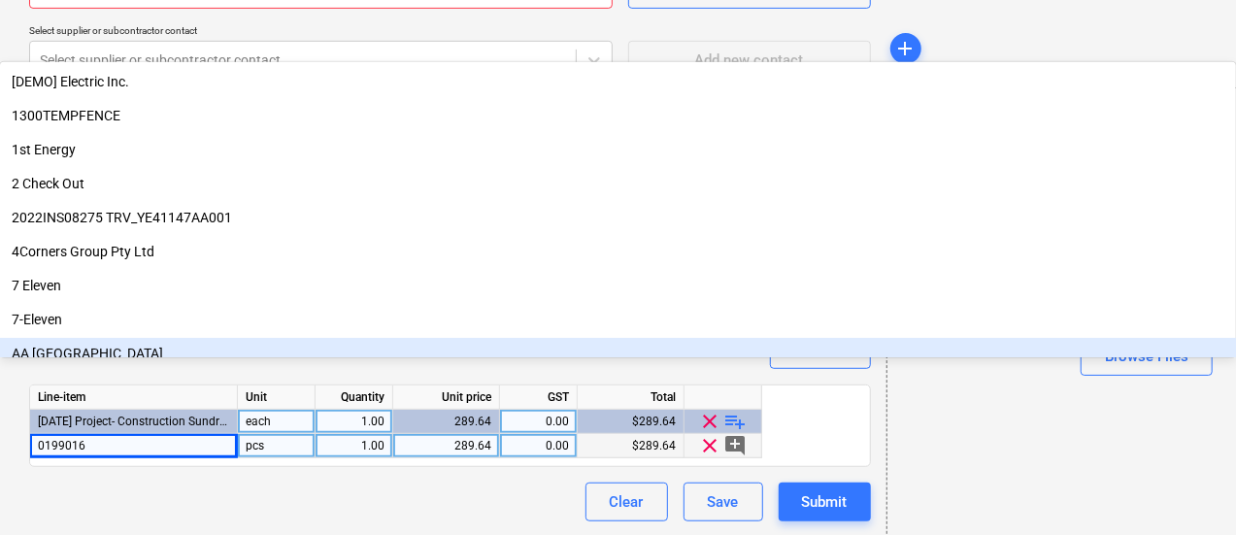
scroll to position [358, 0]
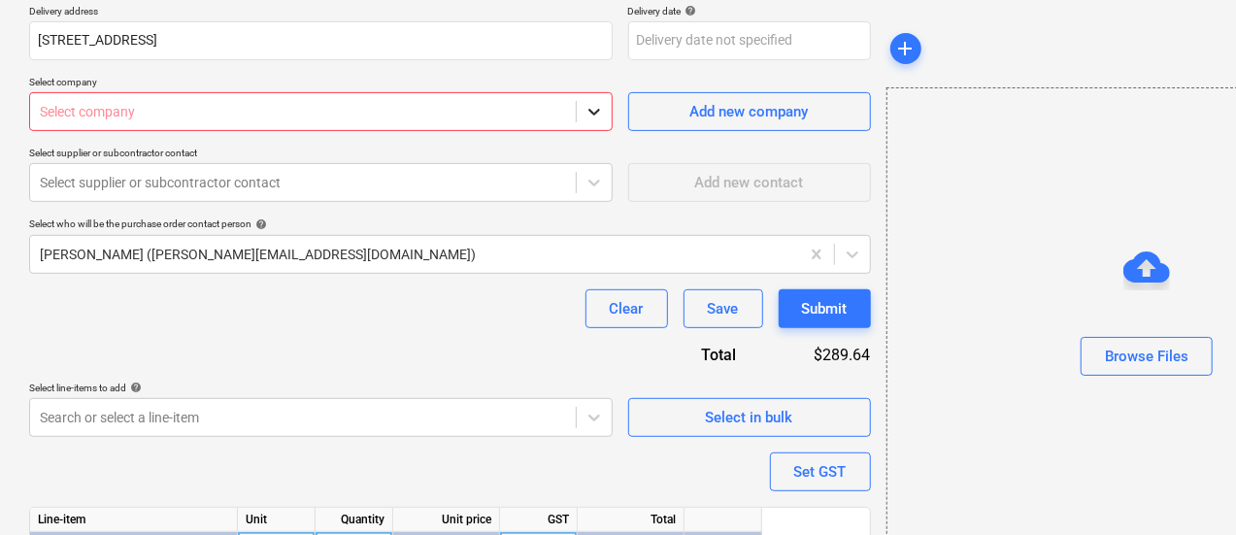
click at [585, 106] on icon at bounding box center [594, 111] width 19 height 19
click at [434, 184] on div at bounding box center [303, 182] width 526 height 19
click at [437, 116] on div at bounding box center [303, 111] width 526 height 19
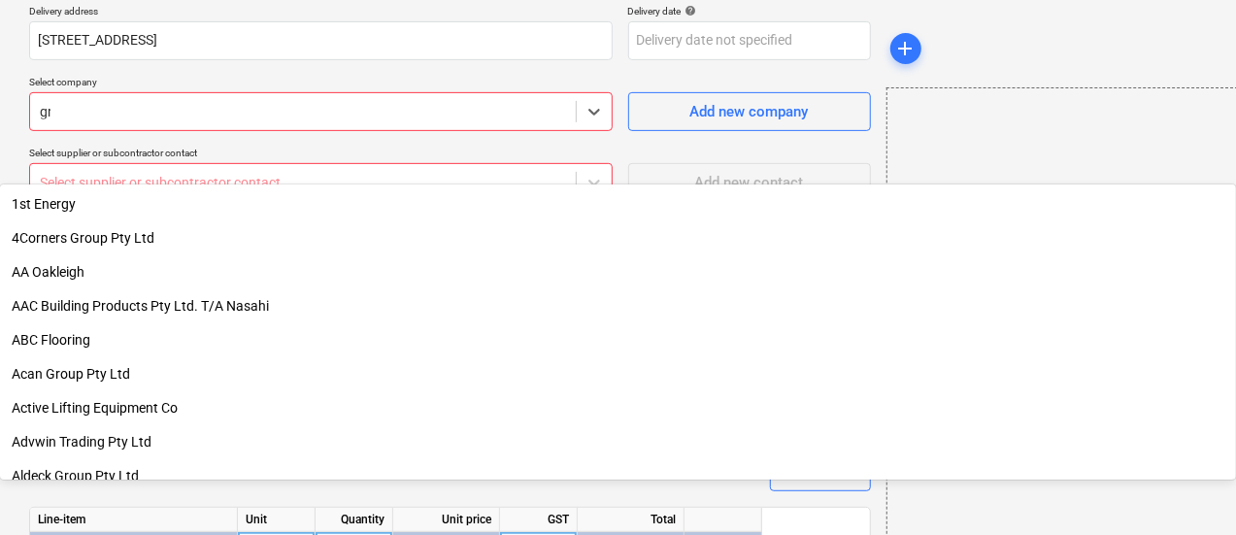
type input "g"
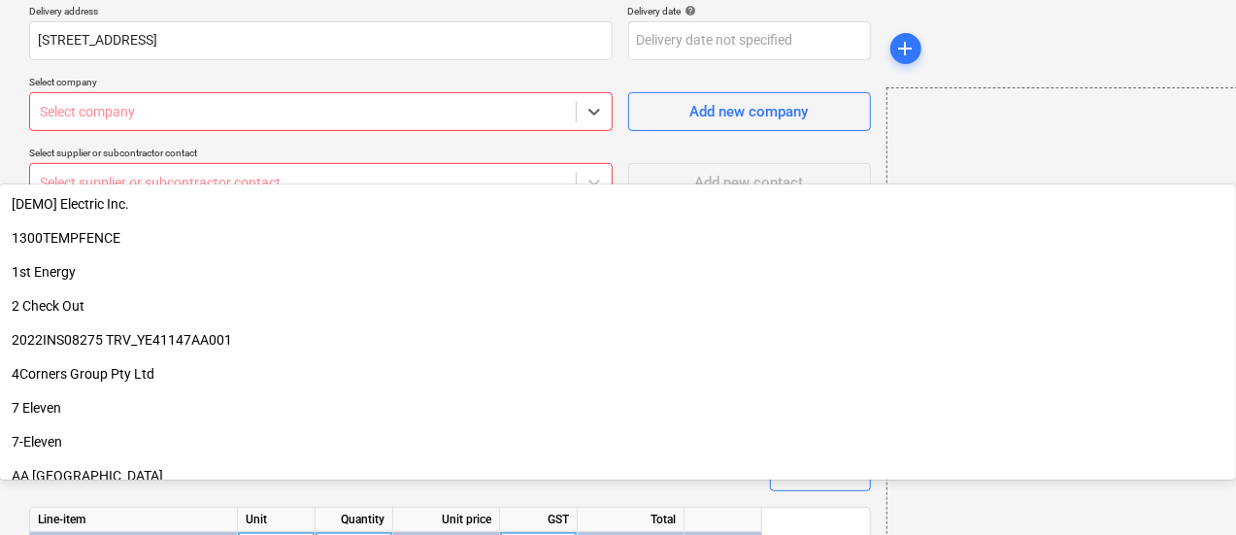
scroll to position [199, 2]
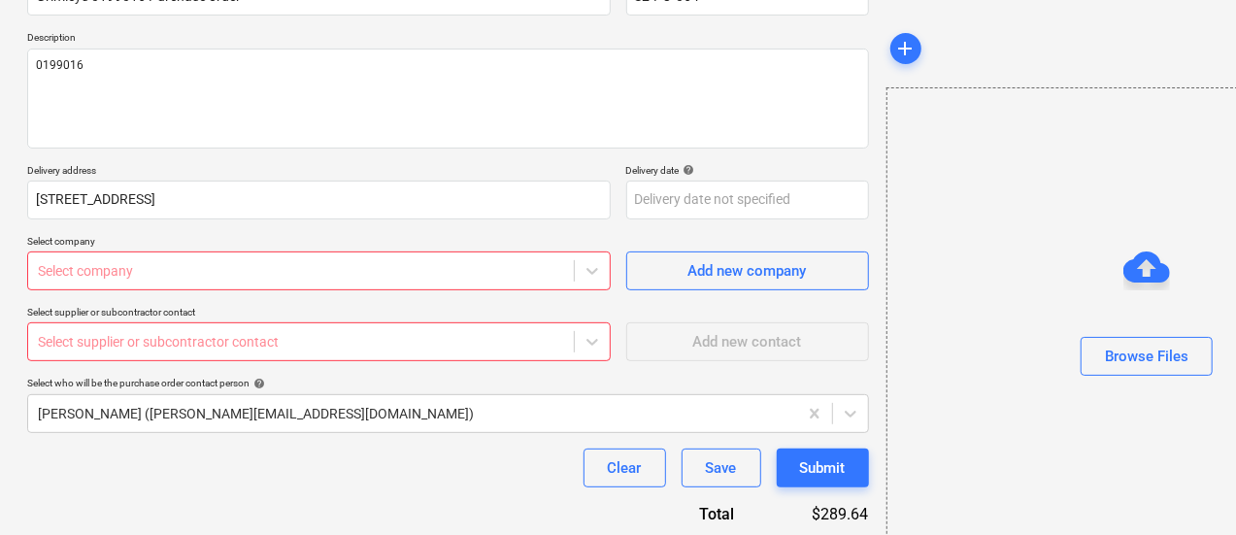
click at [375, 306] on p "Select supplier or subcontractor contact" at bounding box center [319, 314] width 584 height 17
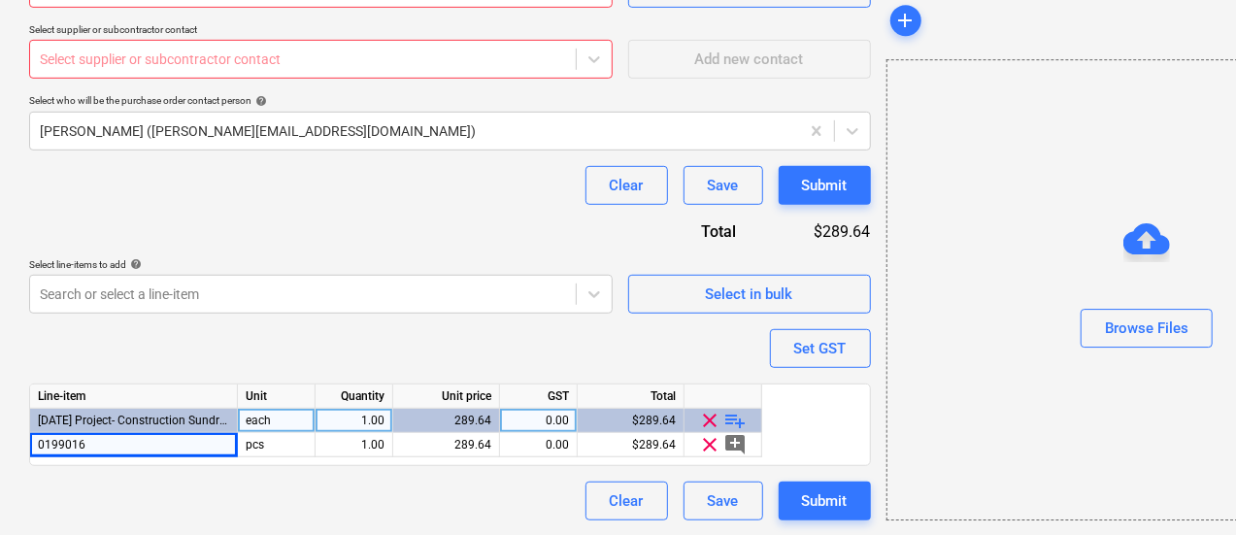
scroll to position [481, 0]
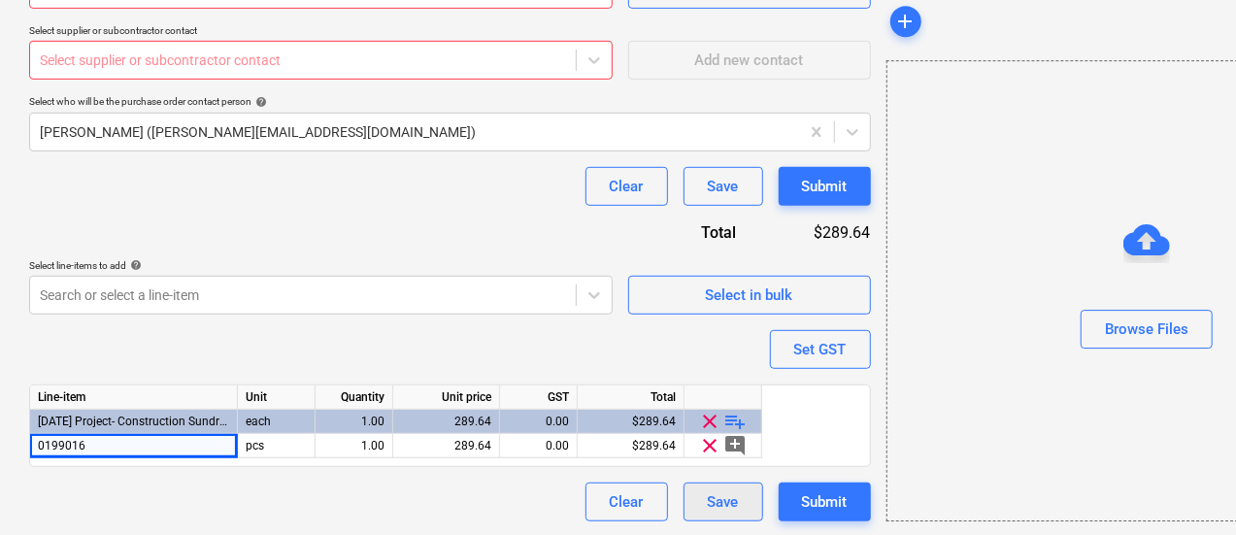
click at [684, 514] on button "Save" at bounding box center [724, 502] width 80 height 39
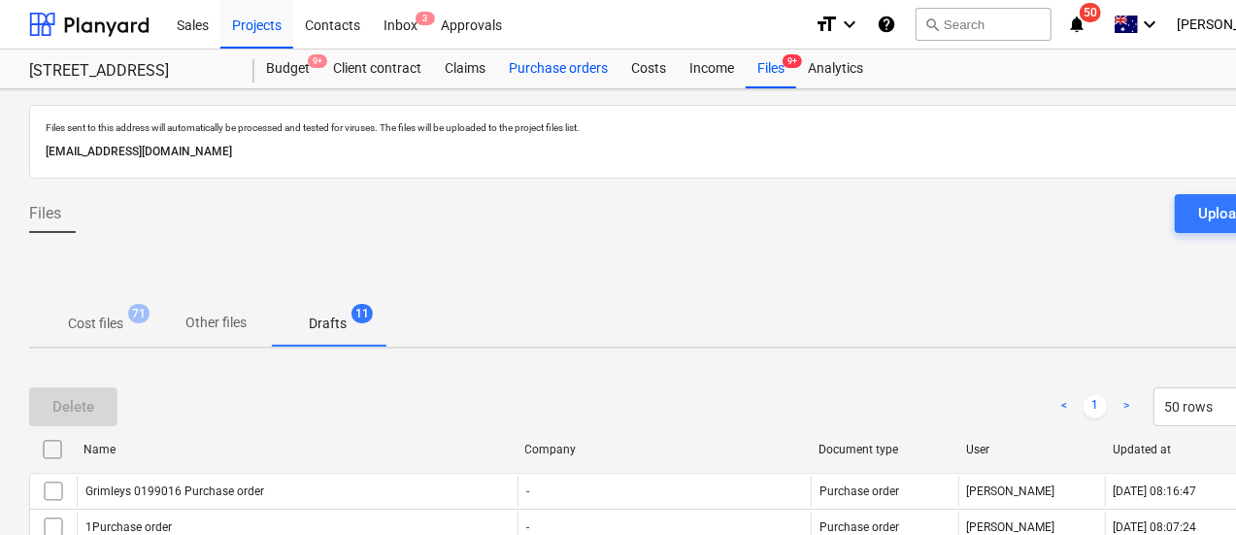
click at [573, 55] on div "Purchase orders" at bounding box center [558, 69] width 122 height 39
